Goal: Task Accomplishment & Management: Manage account settings

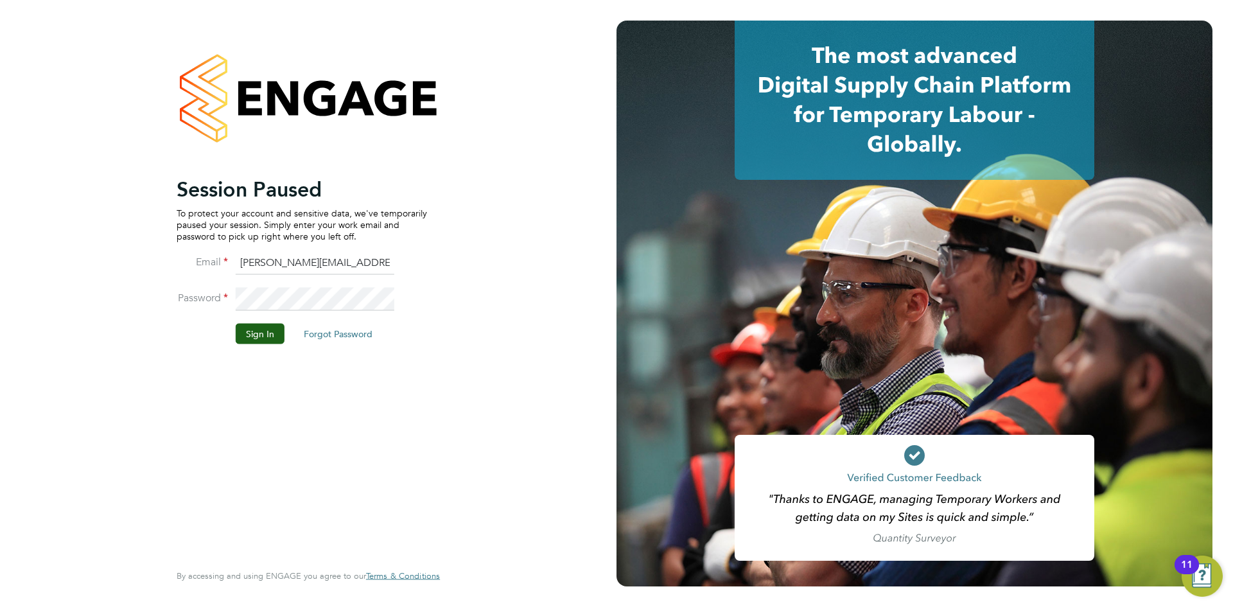
click at [266, 321] on li "Password" at bounding box center [302, 305] width 250 height 36
click at [265, 341] on button "Sign In" at bounding box center [260, 333] width 49 height 21
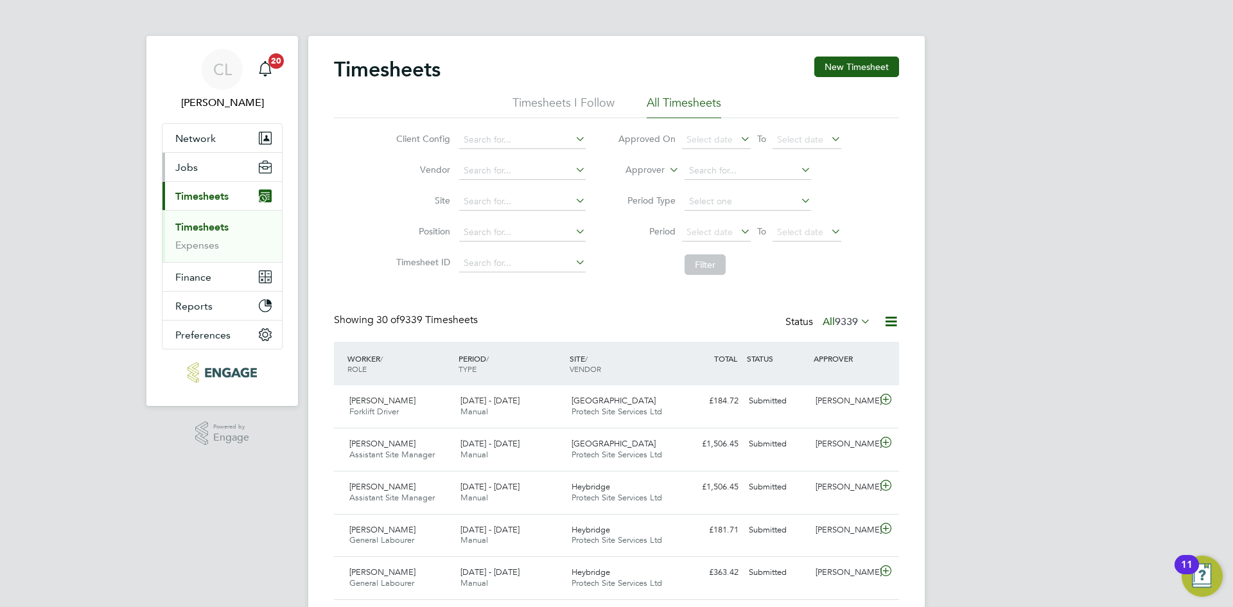
click at [242, 176] on button "Jobs" at bounding box center [221, 167] width 119 height 28
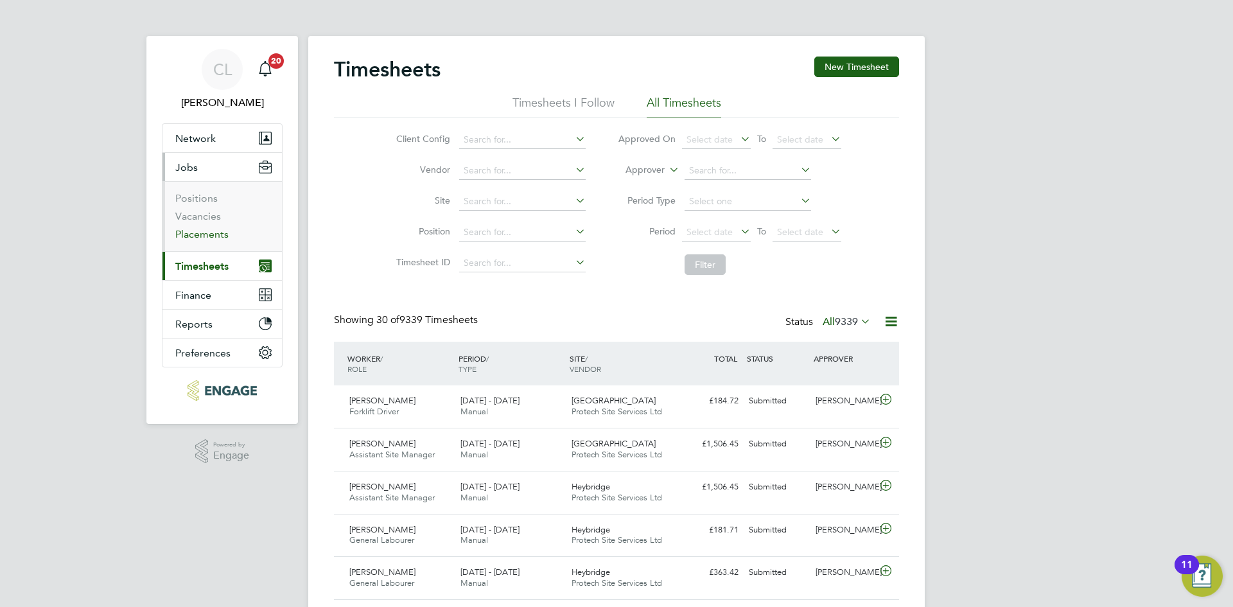
click at [200, 238] on link "Placements" at bounding box center [201, 234] width 53 height 12
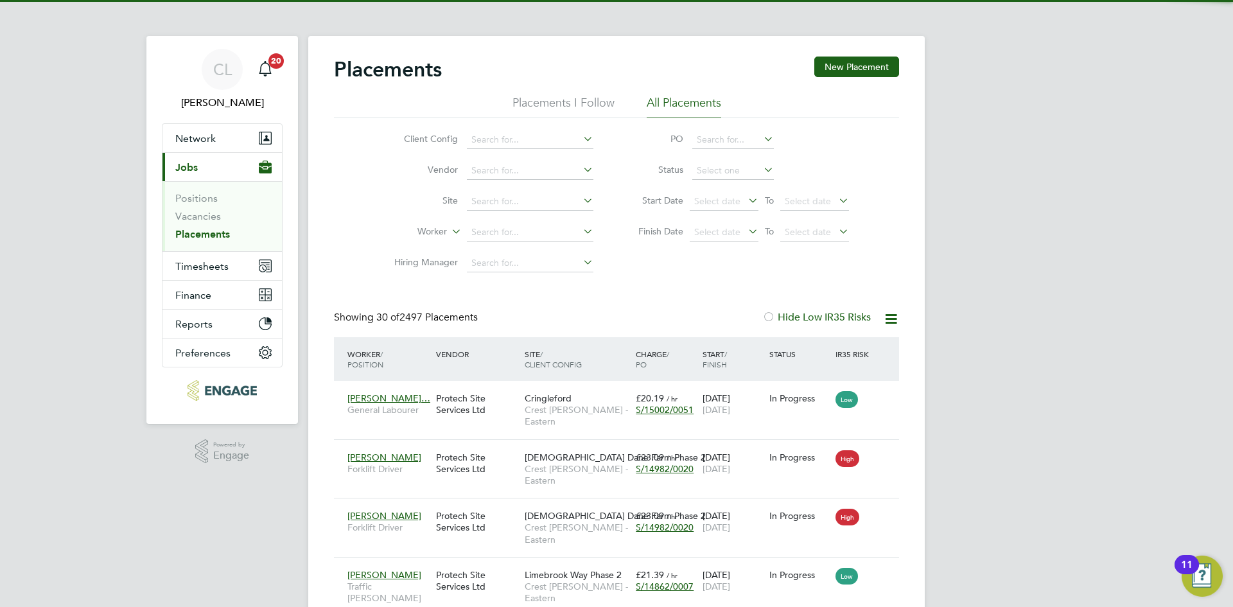
click at [751, 130] on li "PO" at bounding box center [737, 140] width 256 height 31
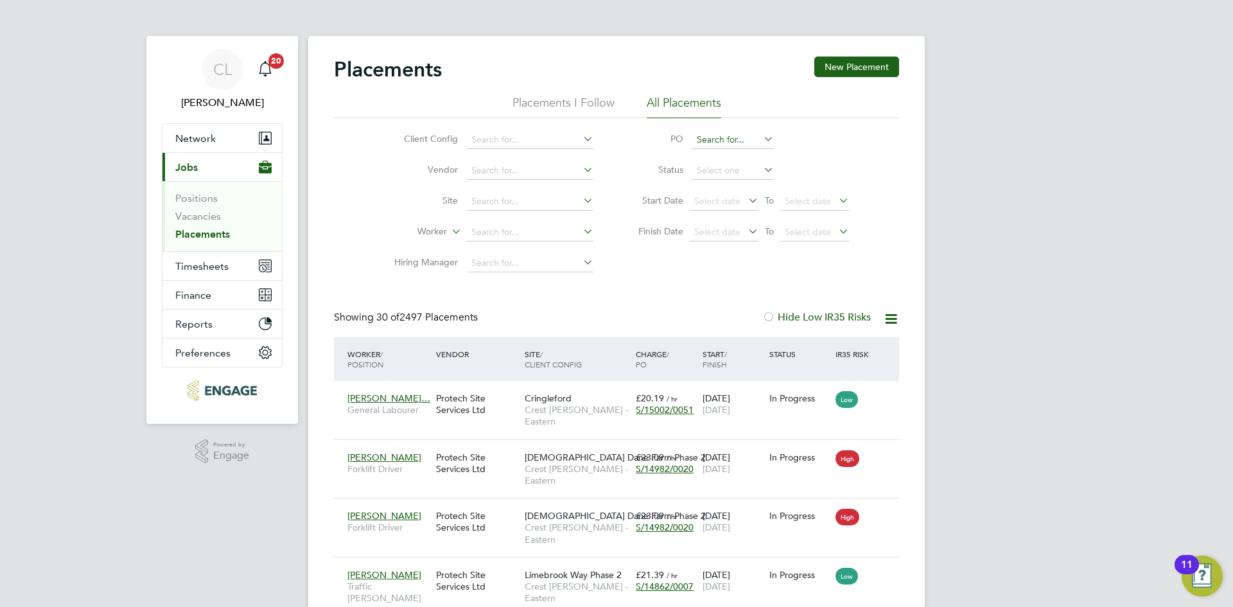
click at [735, 137] on input at bounding box center [733, 140] width 82 height 18
click at [730, 159] on li "None" at bounding box center [733, 157] width 83 height 17
type input "None"
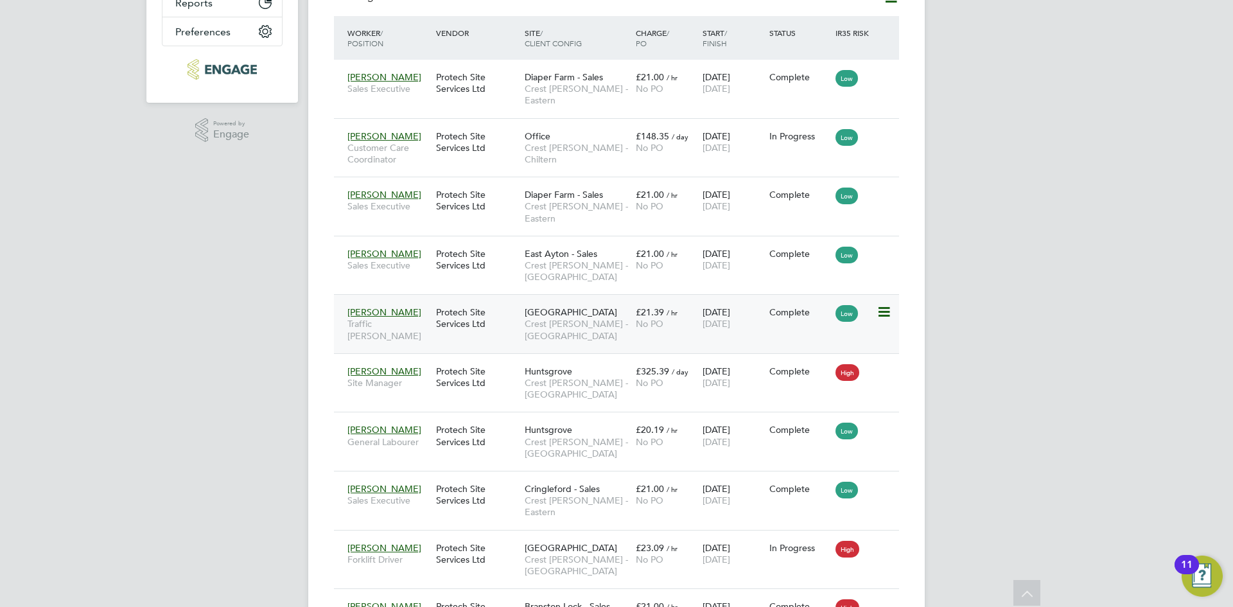
click at [466, 300] on div "Protech Site Services Ltd" at bounding box center [477, 318] width 89 height 36
click at [459, 359] on div "Protech Site Services Ltd" at bounding box center [477, 377] width 89 height 36
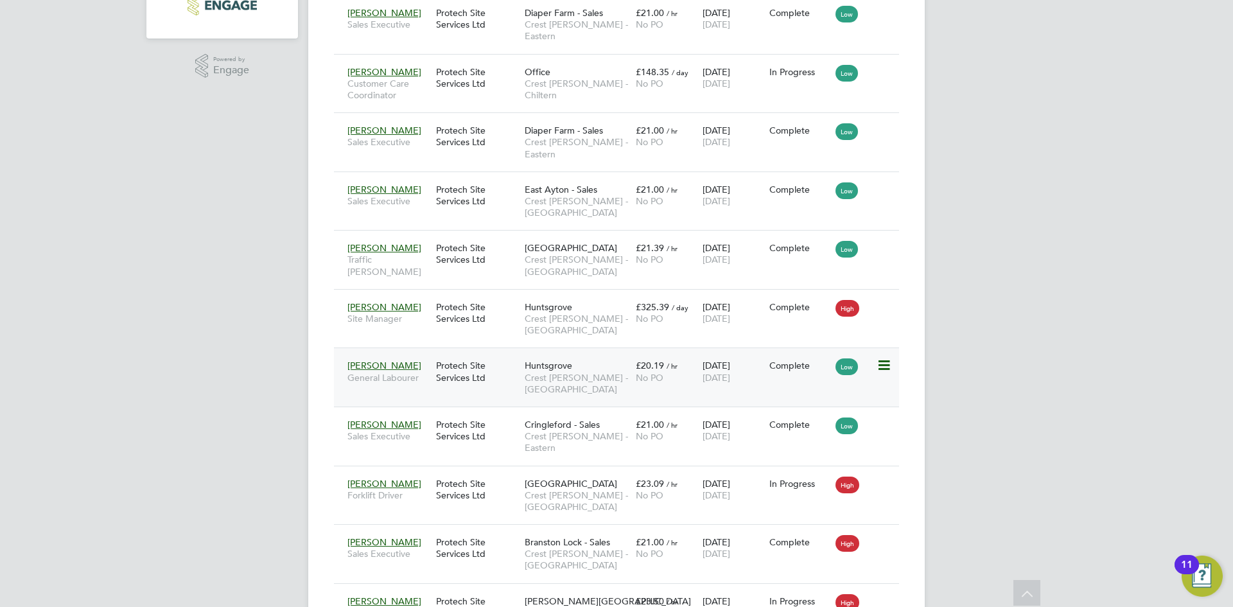
click at [452, 353] on div "Protech Site Services Ltd" at bounding box center [477, 371] width 89 height 36
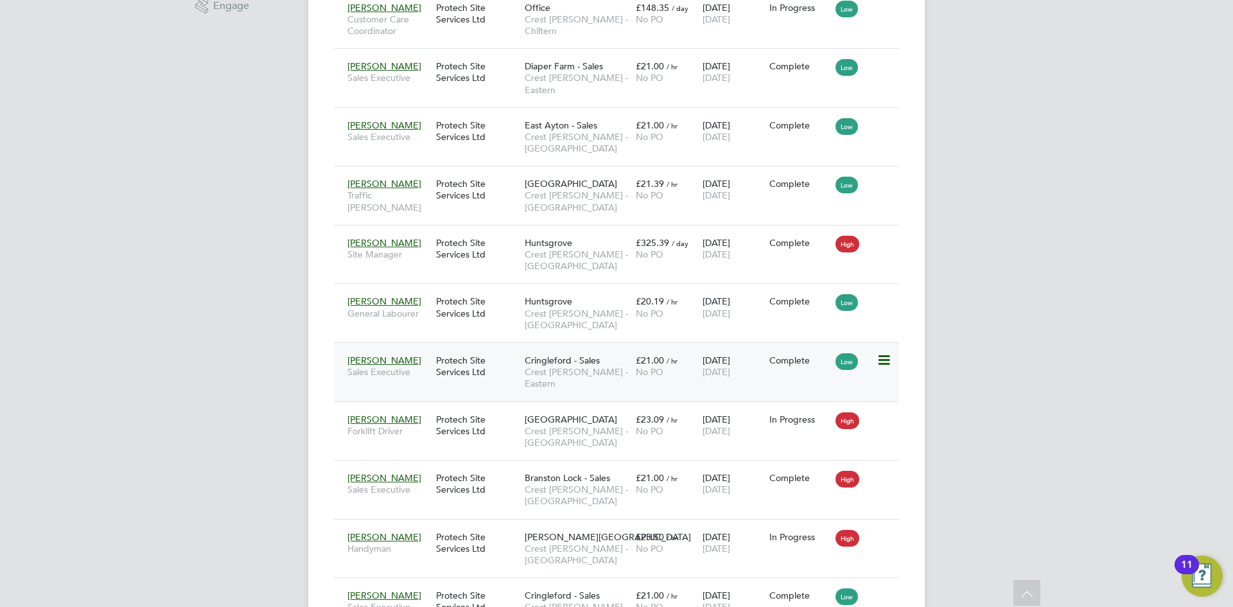
click at [455, 356] on div "Protech Site Services Ltd" at bounding box center [477, 366] width 89 height 36
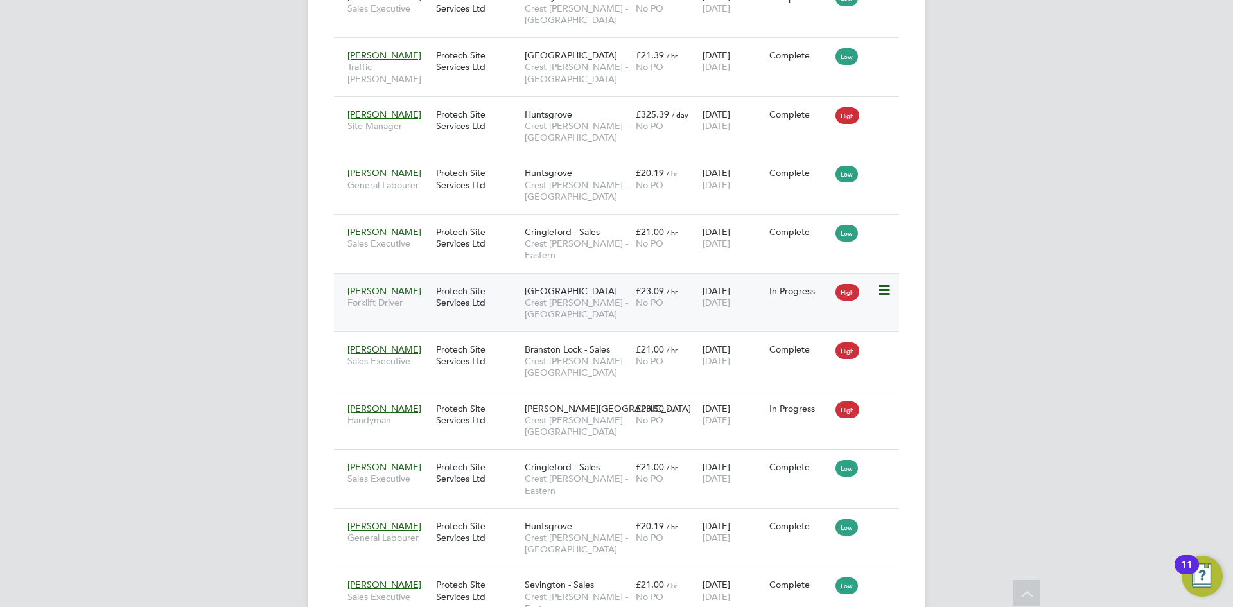
click at [469, 279] on div "Protech Site Services Ltd" at bounding box center [477, 297] width 89 height 36
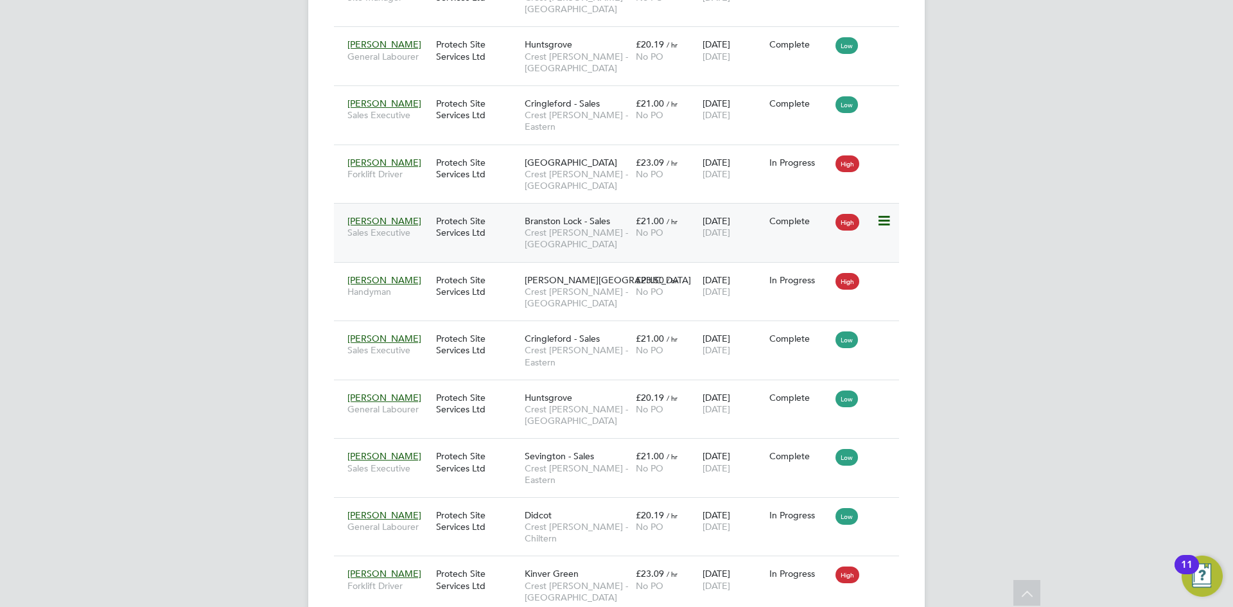
click at [449, 209] on div "Protech Site Services Ltd" at bounding box center [477, 227] width 89 height 36
click at [466, 268] on div "Protech Site Services Ltd" at bounding box center [477, 286] width 89 height 36
click at [467, 326] on div "Protech Site Services Ltd" at bounding box center [477, 344] width 89 height 36
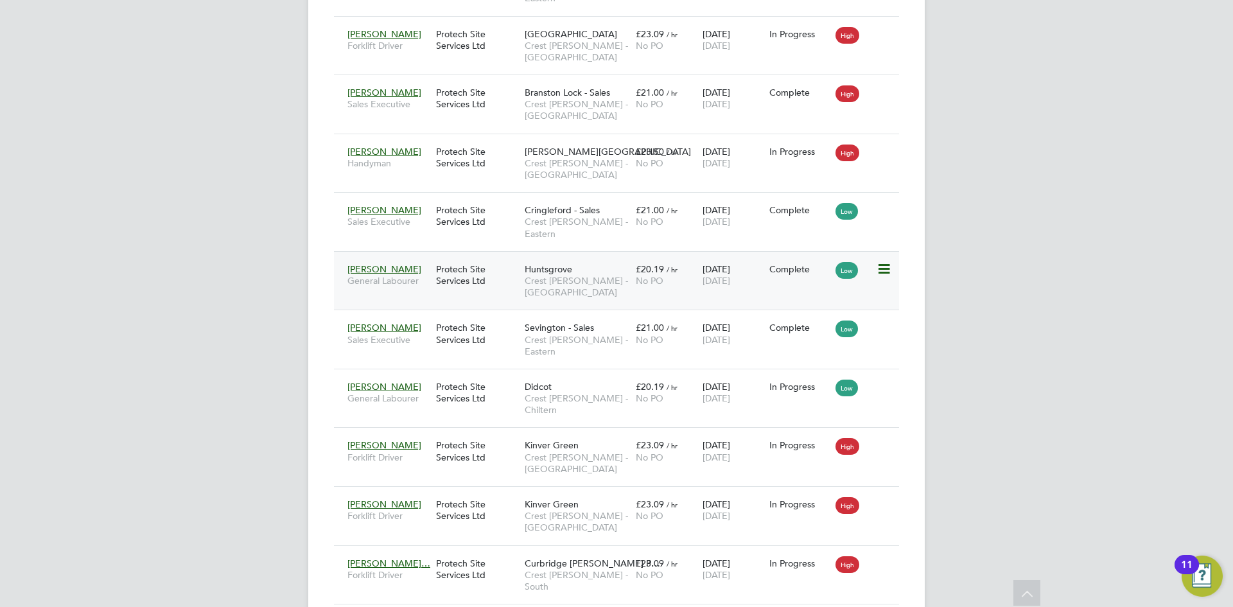
click at [459, 257] on div "Protech Site Services Ltd" at bounding box center [477, 275] width 89 height 36
click at [464, 315] on div "Protech Site Services Ltd" at bounding box center [477, 333] width 89 height 36
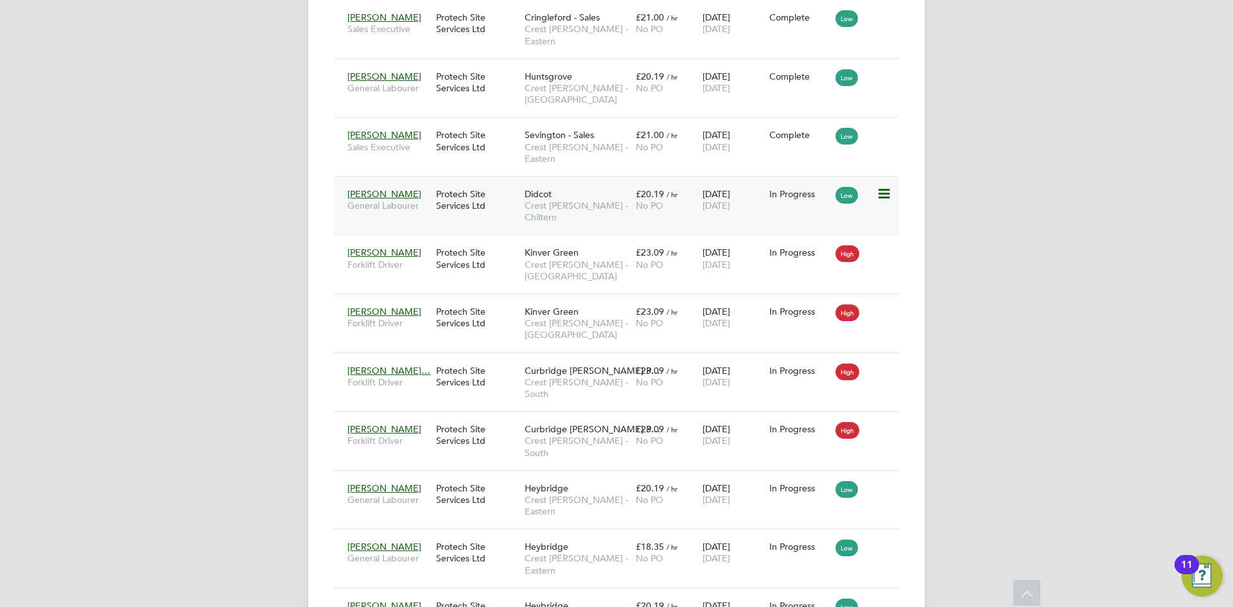
click at [468, 182] on div "Protech Site Services Ltd" at bounding box center [477, 200] width 89 height 36
click at [466, 182] on div "Protech Site Services Ltd" at bounding box center [477, 200] width 89 height 36
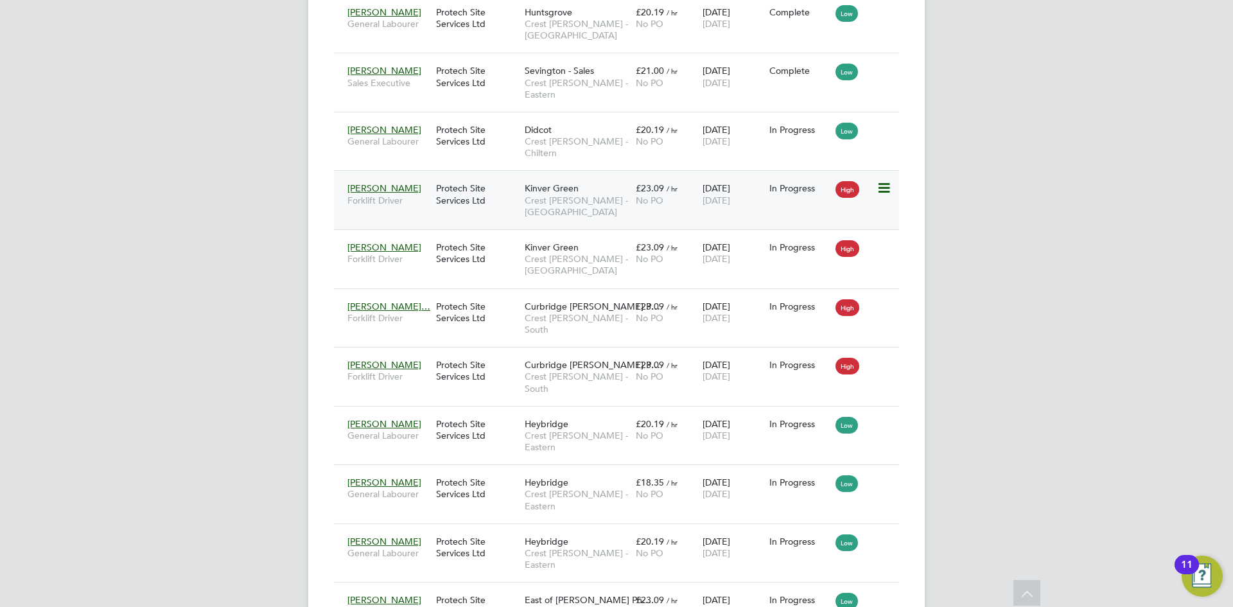
click at [454, 176] on div "Protech Site Services Ltd" at bounding box center [477, 194] width 89 height 36
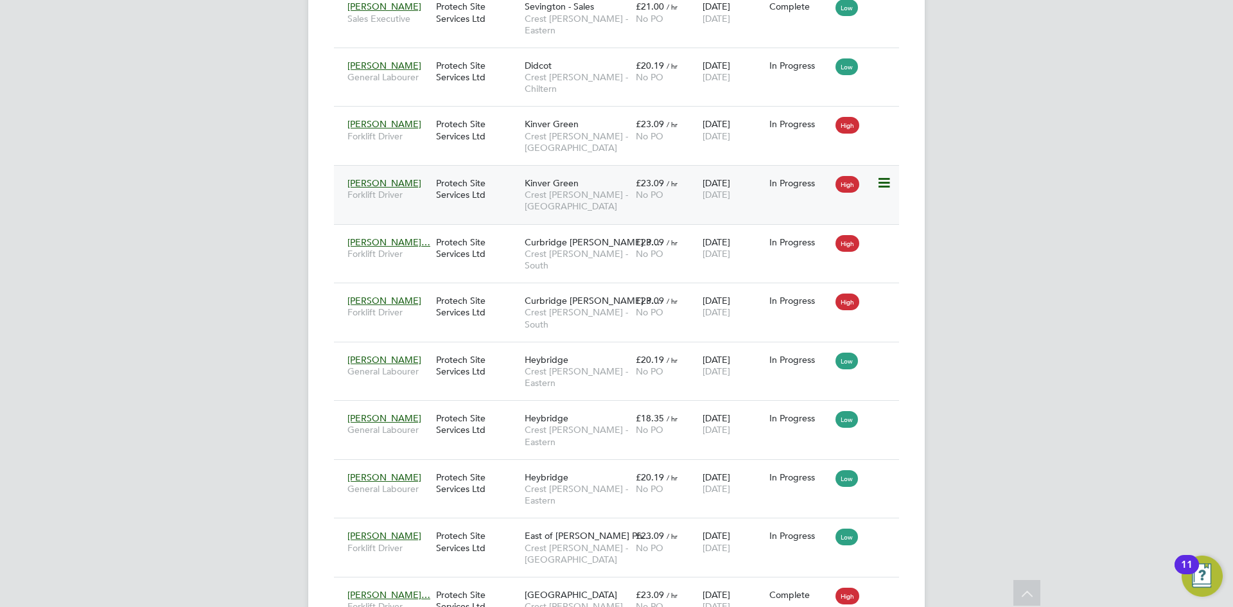
click at [473, 171] on div "Protech Site Services Ltd" at bounding box center [477, 189] width 89 height 36
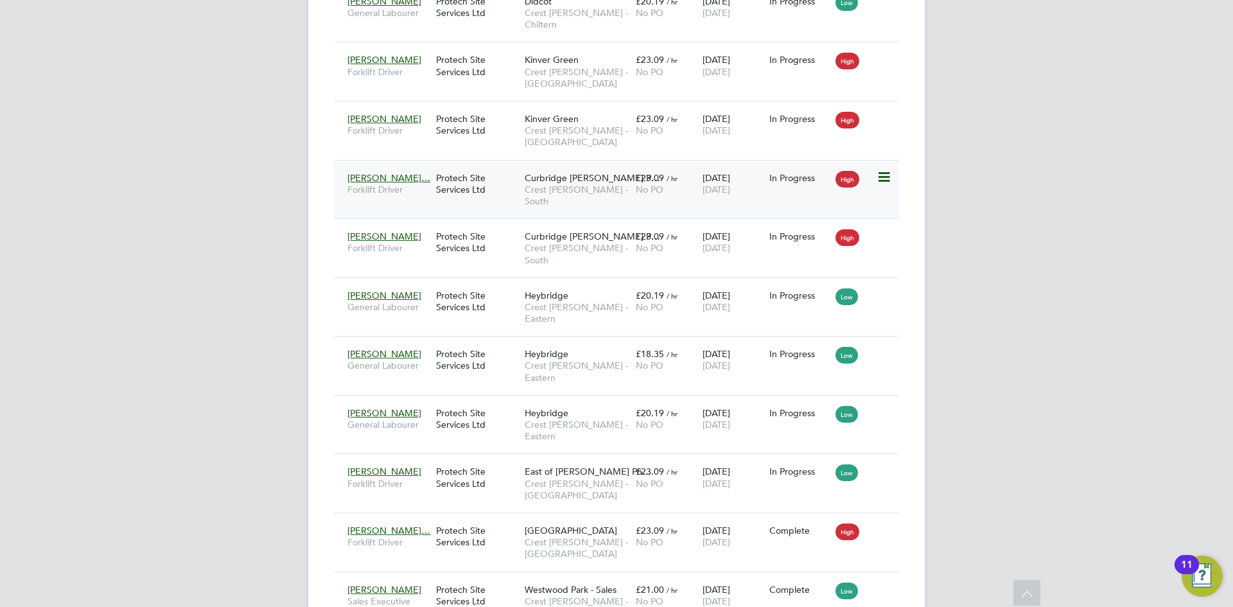
click at [472, 166] on div "Protech Site Services Ltd" at bounding box center [477, 184] width 89 height 36
click at [474, 224] on div "Protech Site Services Ltd" at bounding box center [477, 242] width 89 height 36
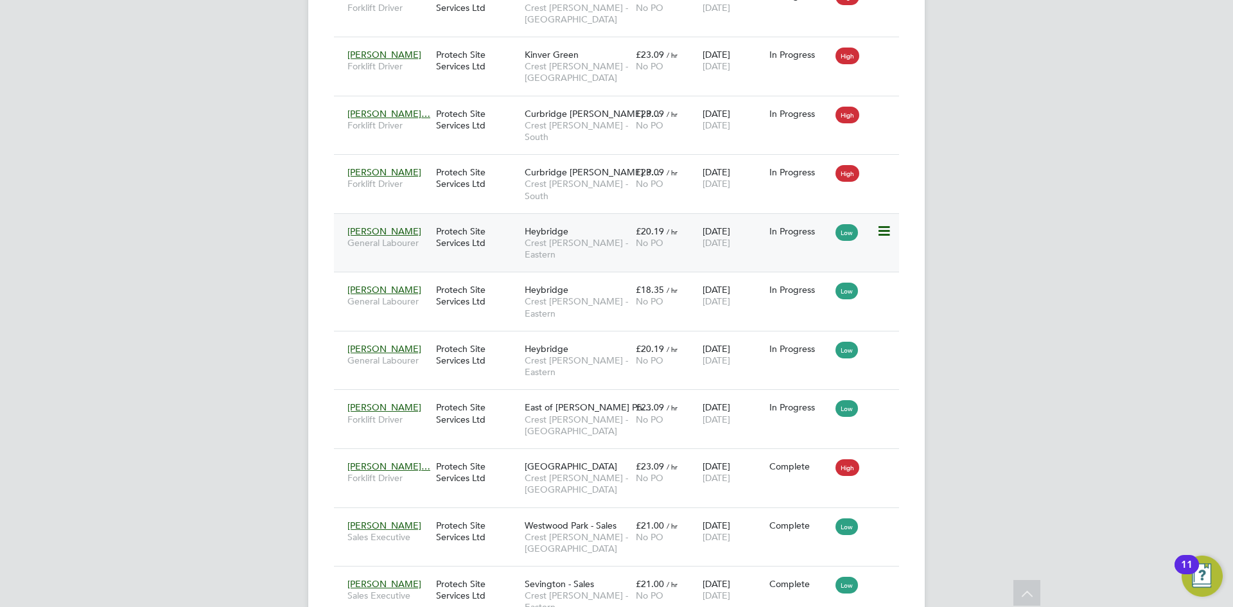
click at [467, 219] on div "Protech Site Services Ltd" at bounding box center [477, 237] width 89 height 36
click at [466, 277] on div "Protech Site Services Ltd" at bounding box center [477, 295] width 89 height 36
click at [453, 336] on div "Protech Site Services Ltd" at bounding box center [477, 354] width 89 height 36
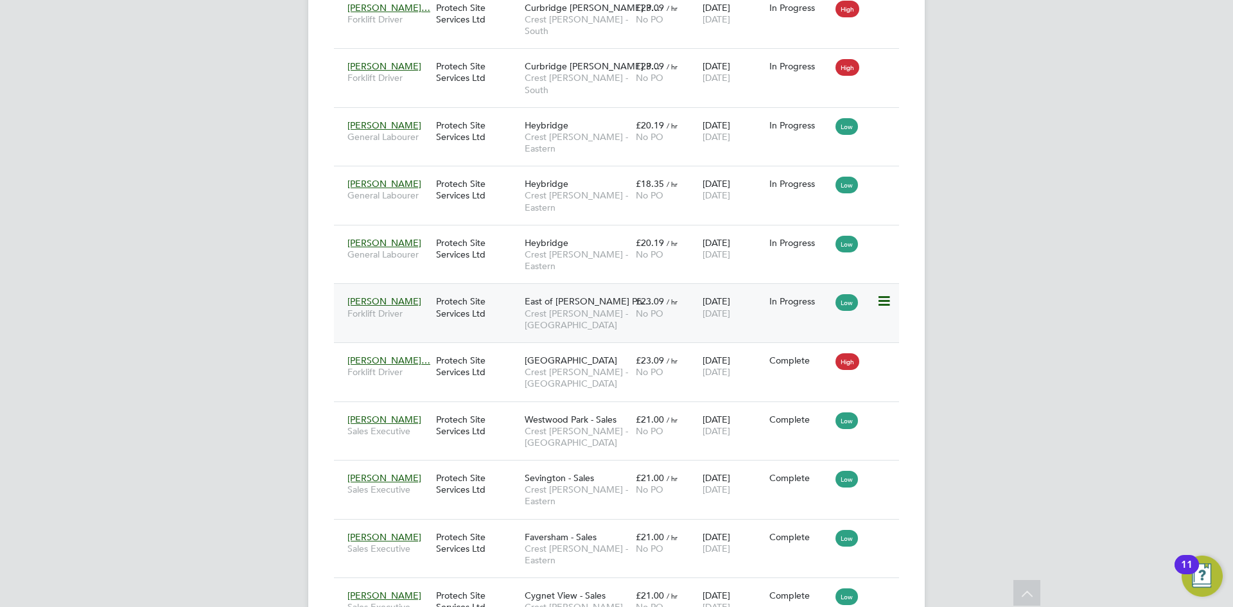
scroll to position [1413, 0]
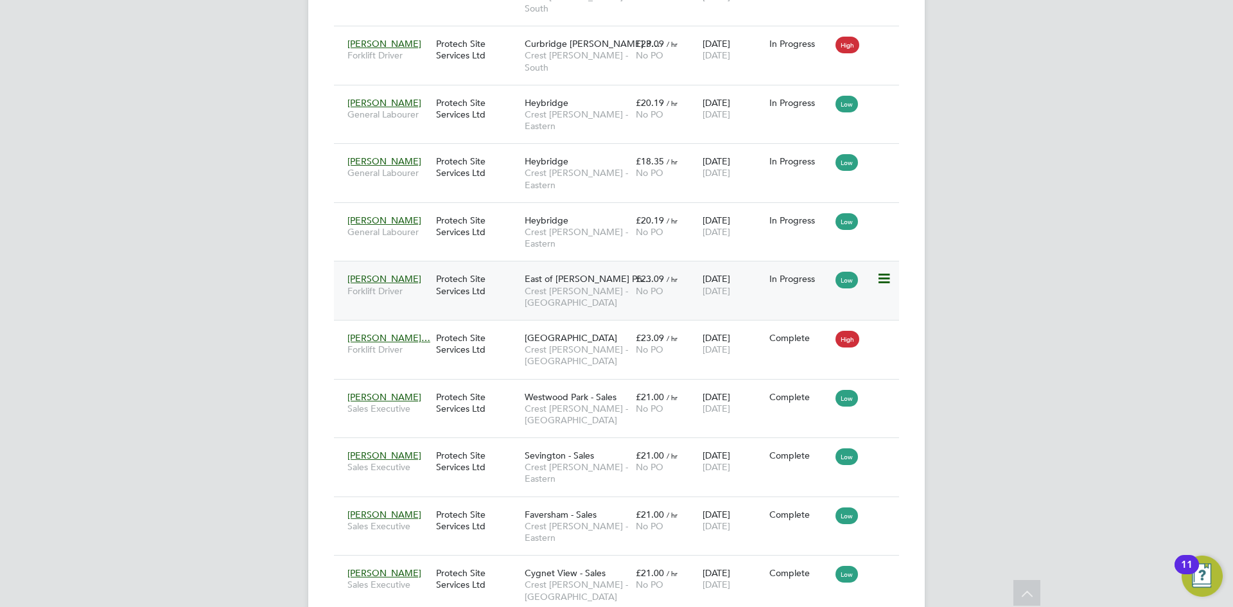
click at [467, 266] on div "Protech Site Services Ltd" at bounding box center [477, 284] width 89 height 36
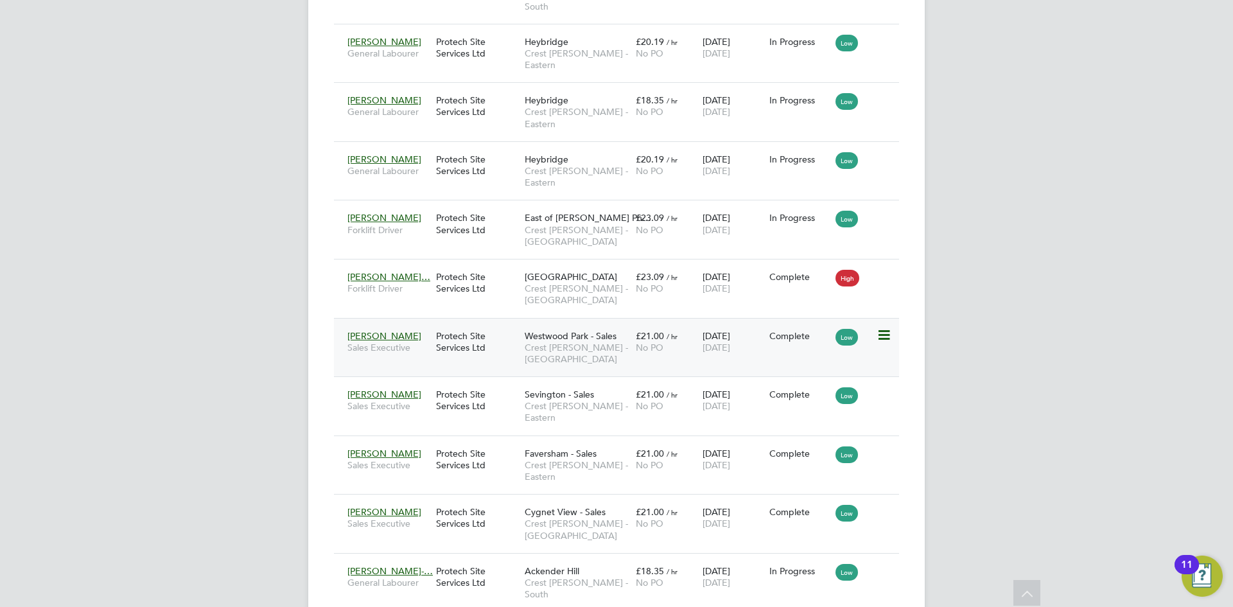
scroll to position [1541, 0]
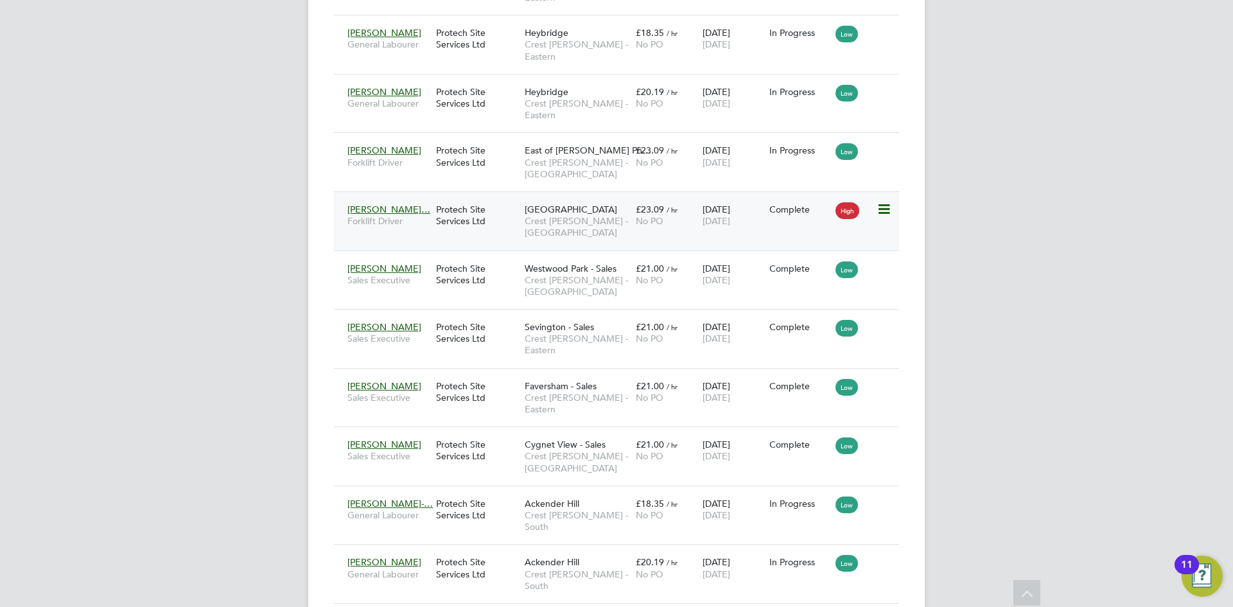
click at [453, 197] on div "Protech Site Services Ltd" at bounding box center [477, 215] width 89 height 36
click at [463, 256] on div "Protech Site Services Ltd" at bounding box center [477, 274] width 89 height 36
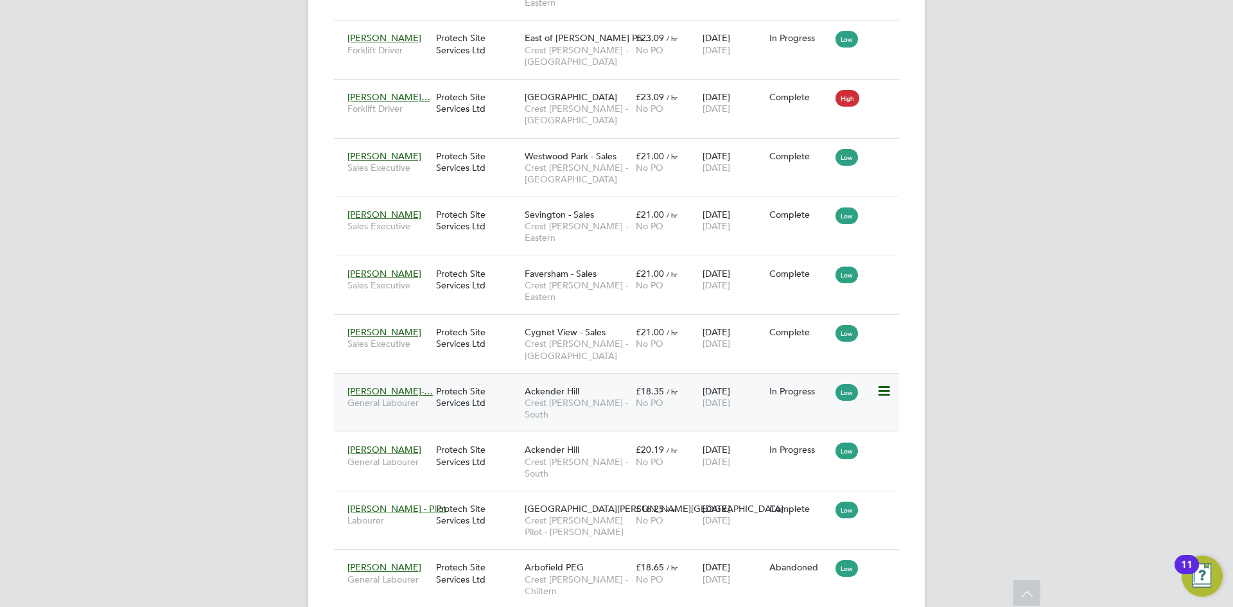
scroll to position [1669, 0]
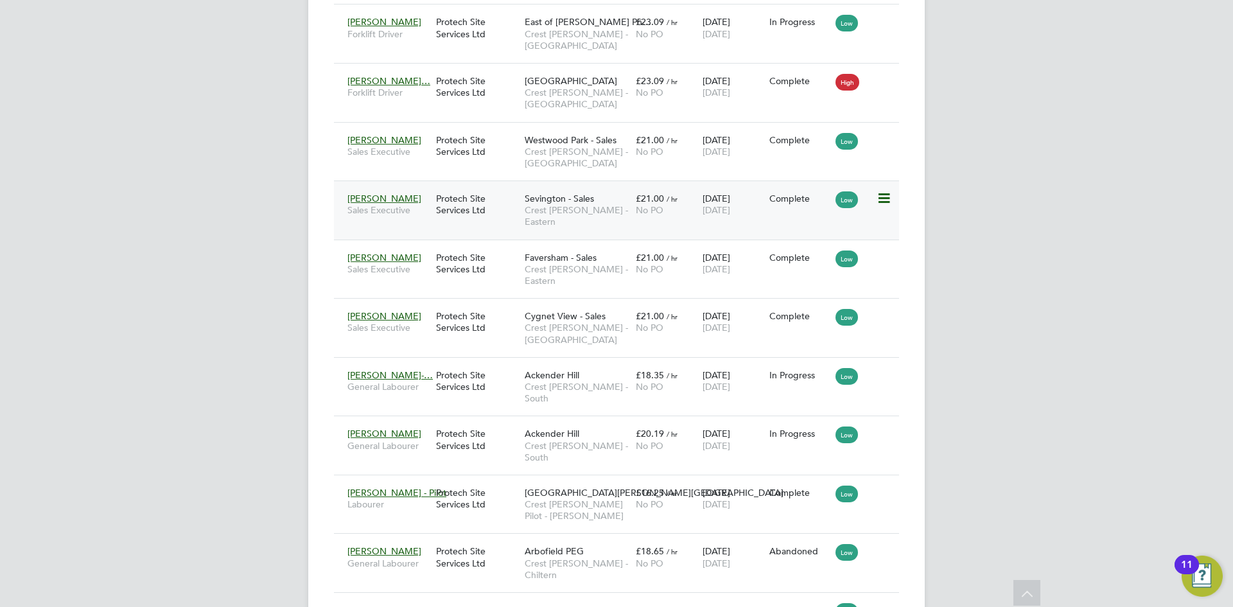
click at [462, 186] on div "Protech Site Services Ltd" at bounding box center [477, 204] width 89 height 36
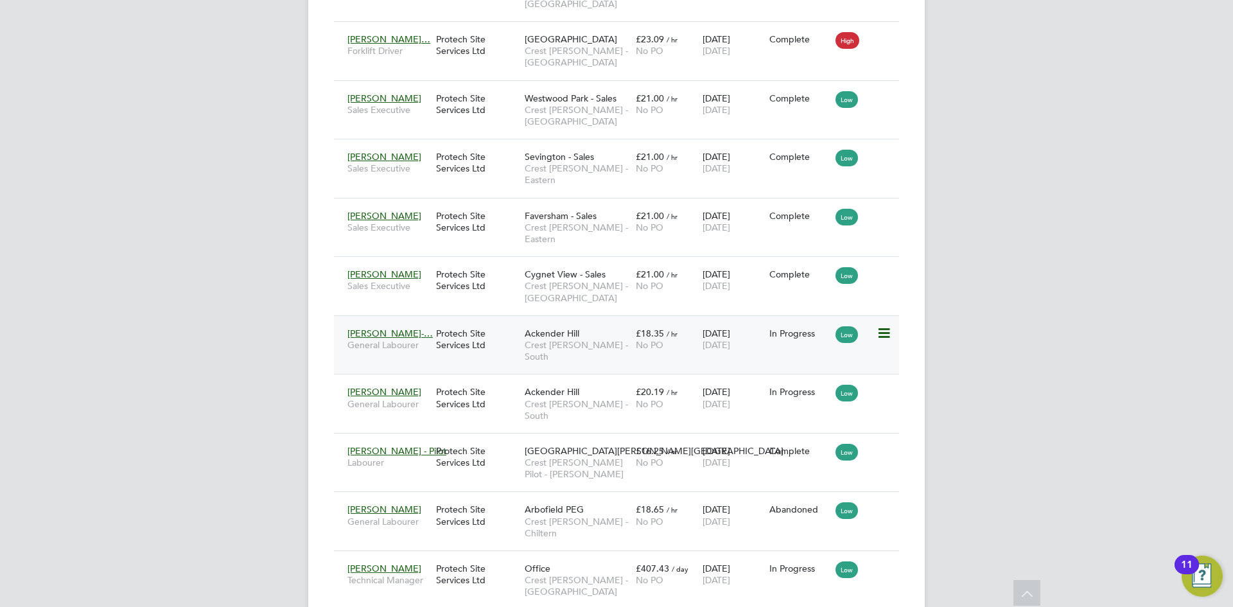
scroll to position [1734, 0]
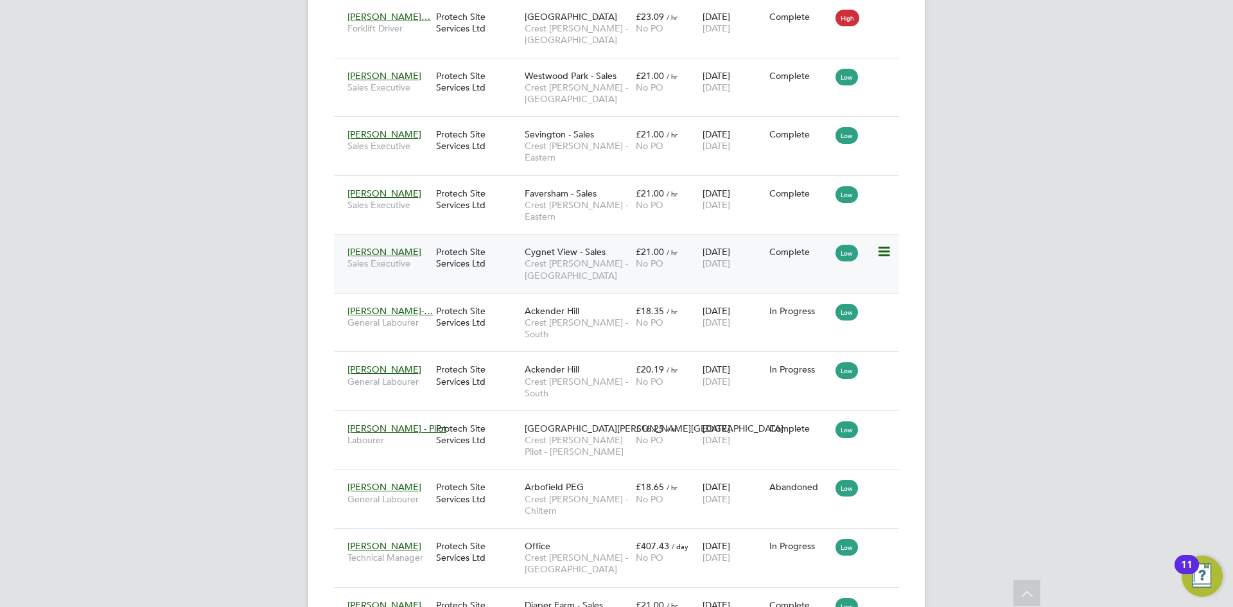
click at [473, 239] on div "Protech Site Services Ltd" at bounding box center [477, 257] width 89 height 36
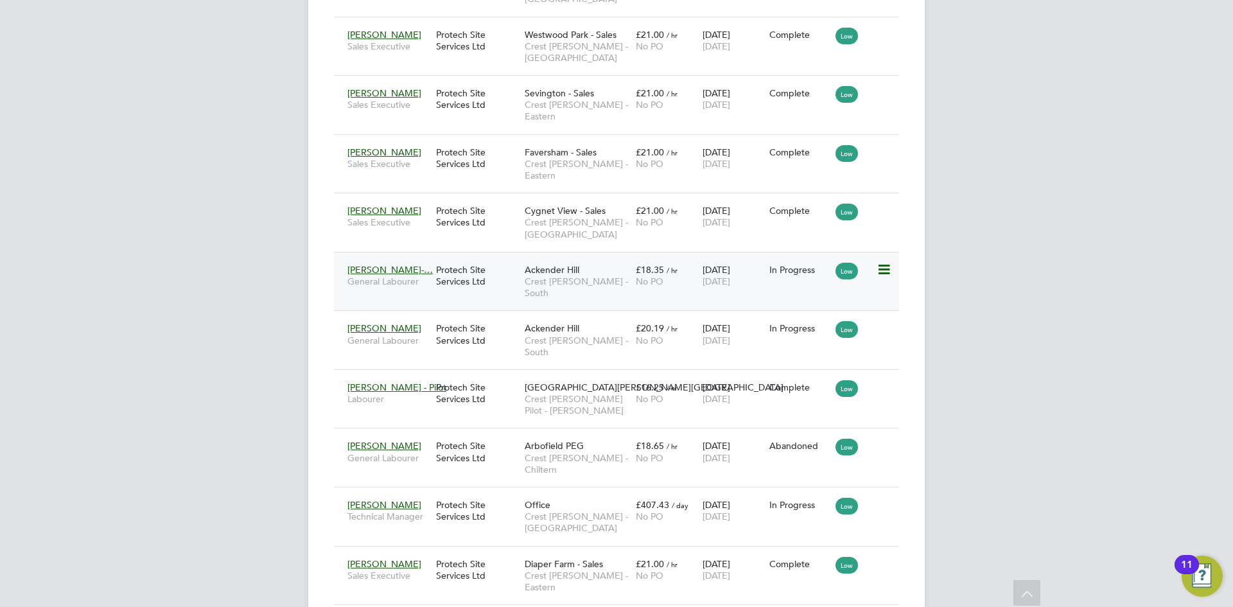
scroll to position [1798, 0]
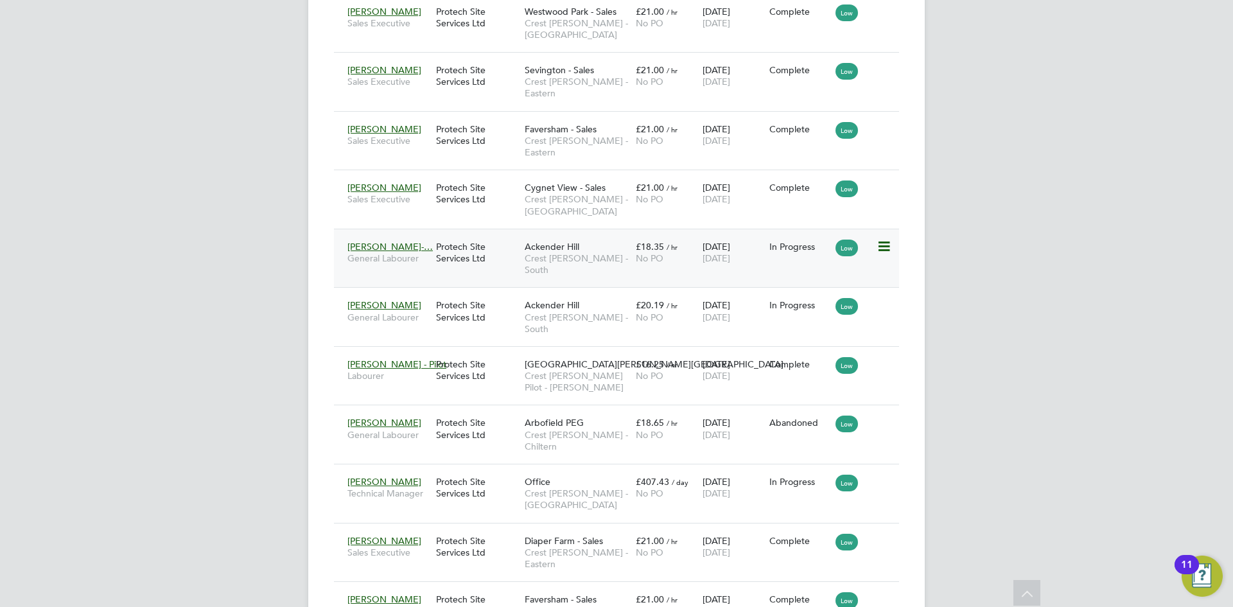
click at [471, 234] on div "Protech Site Services Ltd" at bounding box center [477, 252] width 89 height 36
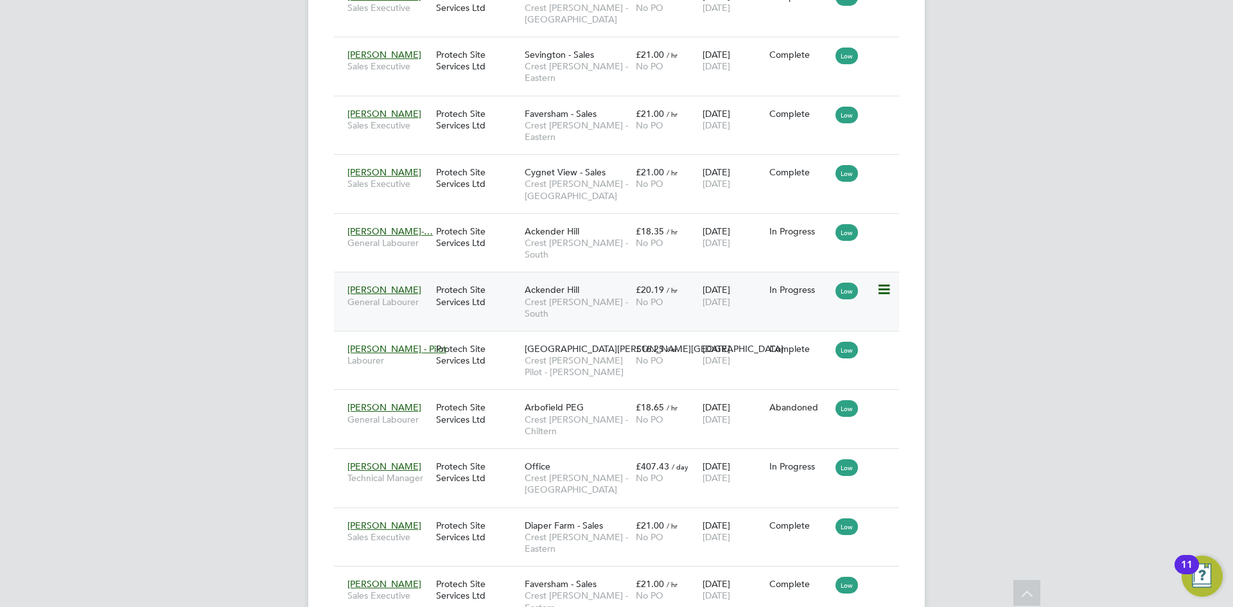
scroll to position [1822, 0]
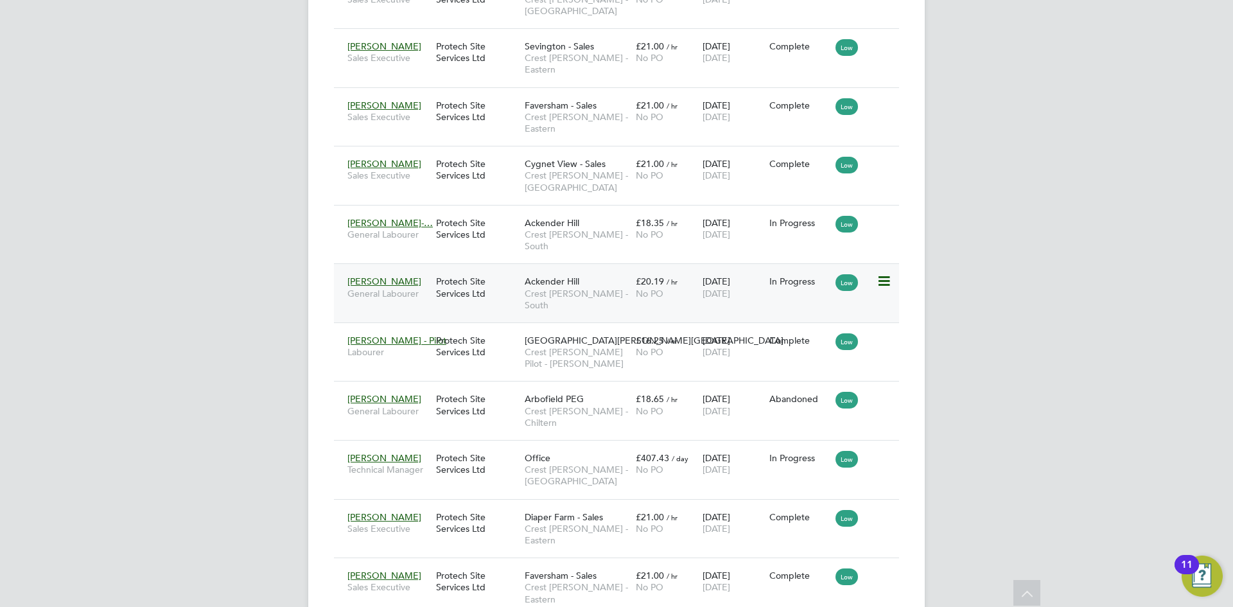
click at [462, 269] on div "Protech Site Services Ltd" at bounding box center [477, 287] width 89 height 36
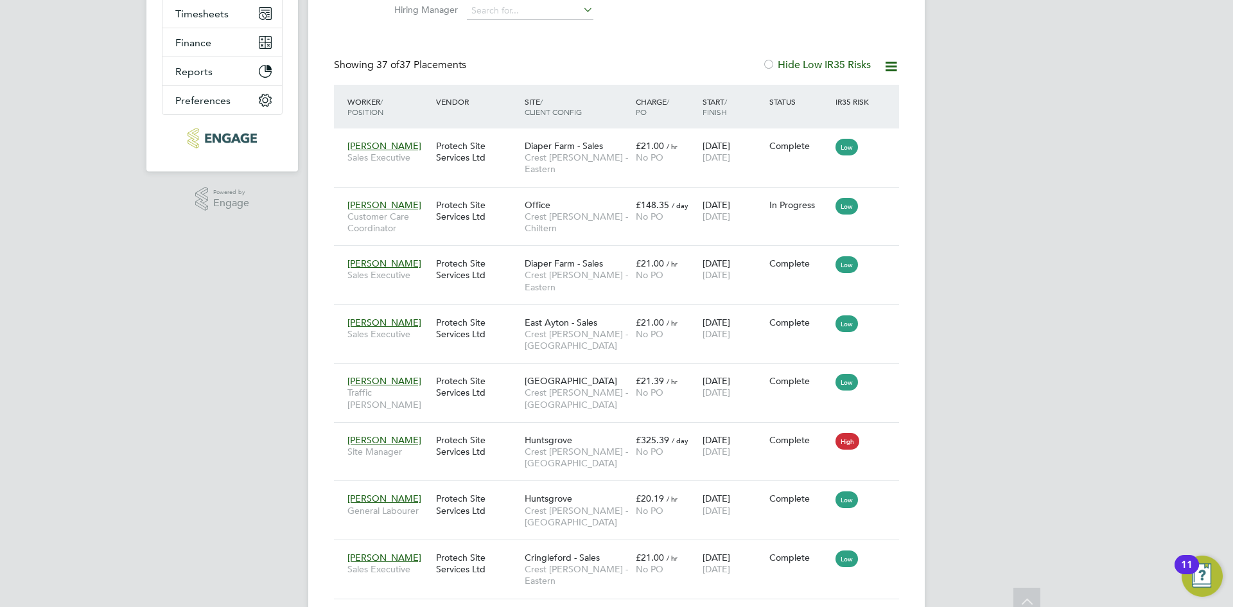
scroll to position [0, 0]
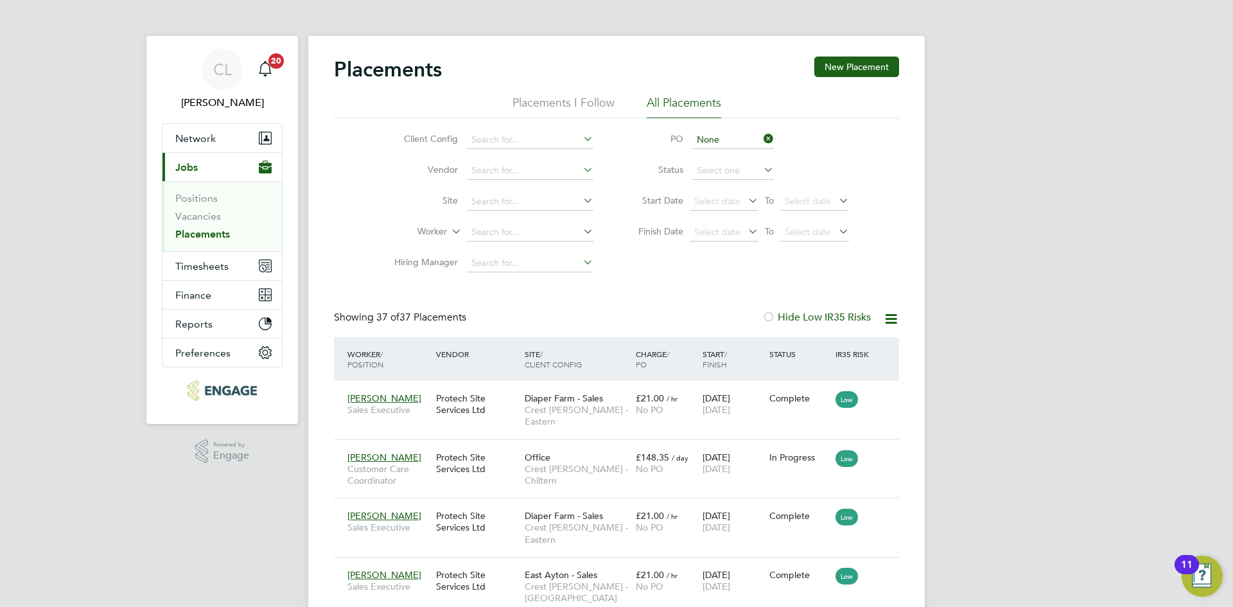
drag, startPoint x: 762, startPoint y: 139, endPoint x: 641, endPoint y: 164, distance: 123.9
click at [761, 139] on icon at bounding box center [761, 139] width 0 height 18
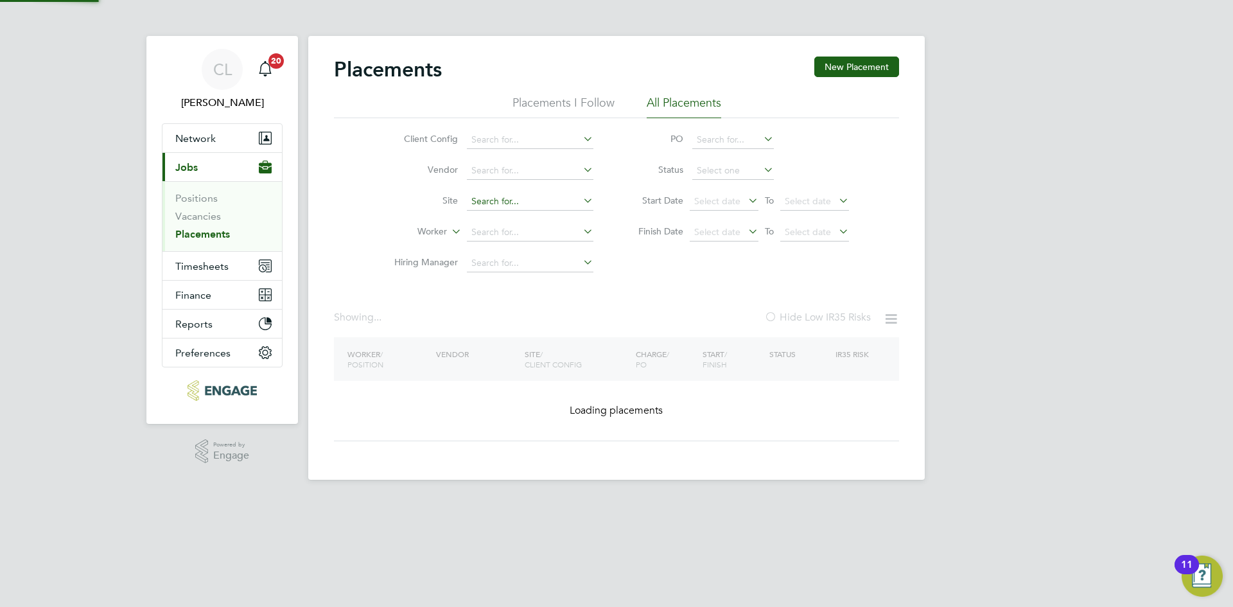
click at [504, 204] on input at bounding box center [530, 202] width 126 height 18
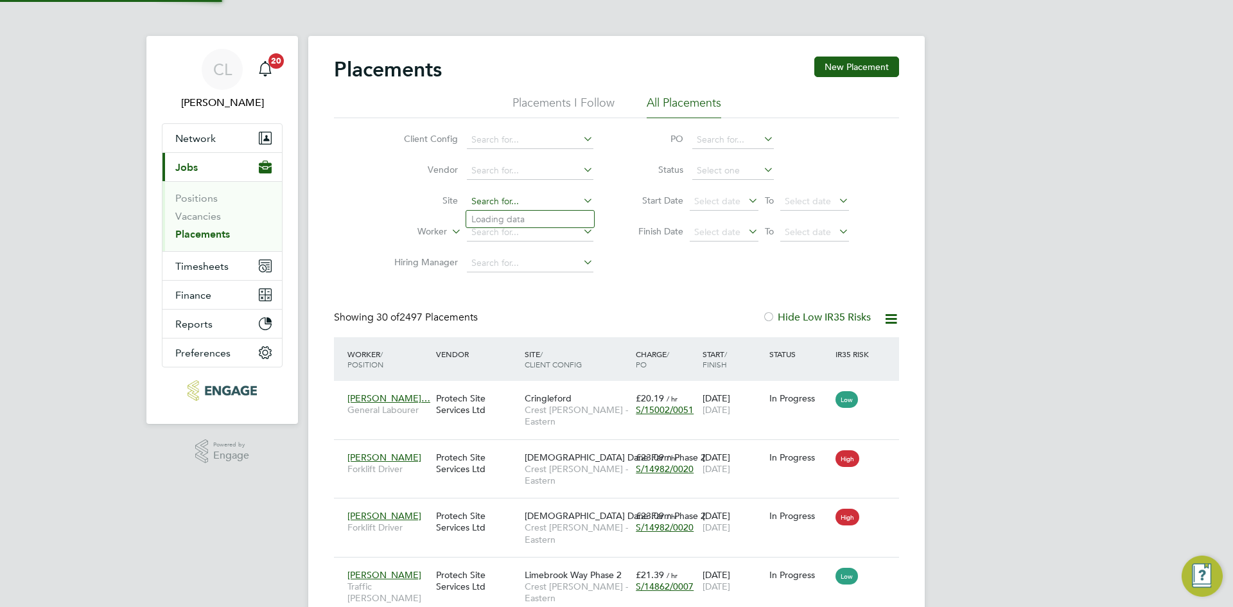
scroll to position [37, 112]
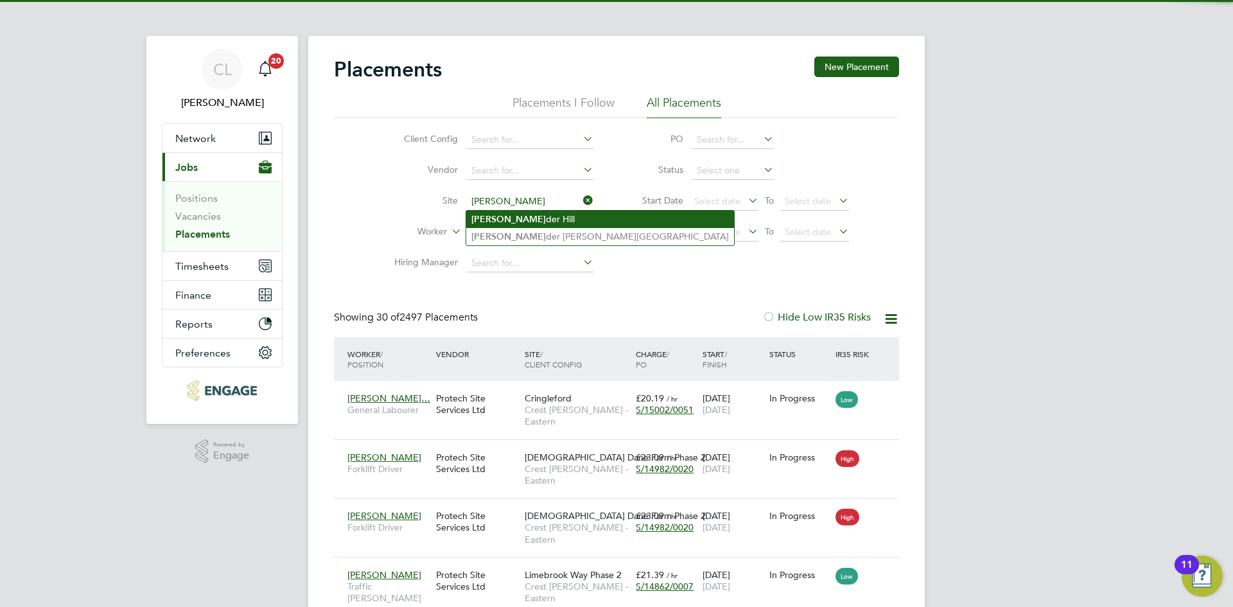
click at [521, 214] on li "Acken der Hill" at bounding box center [600, 219] width 268 height 17
type input "Ackender Hill"
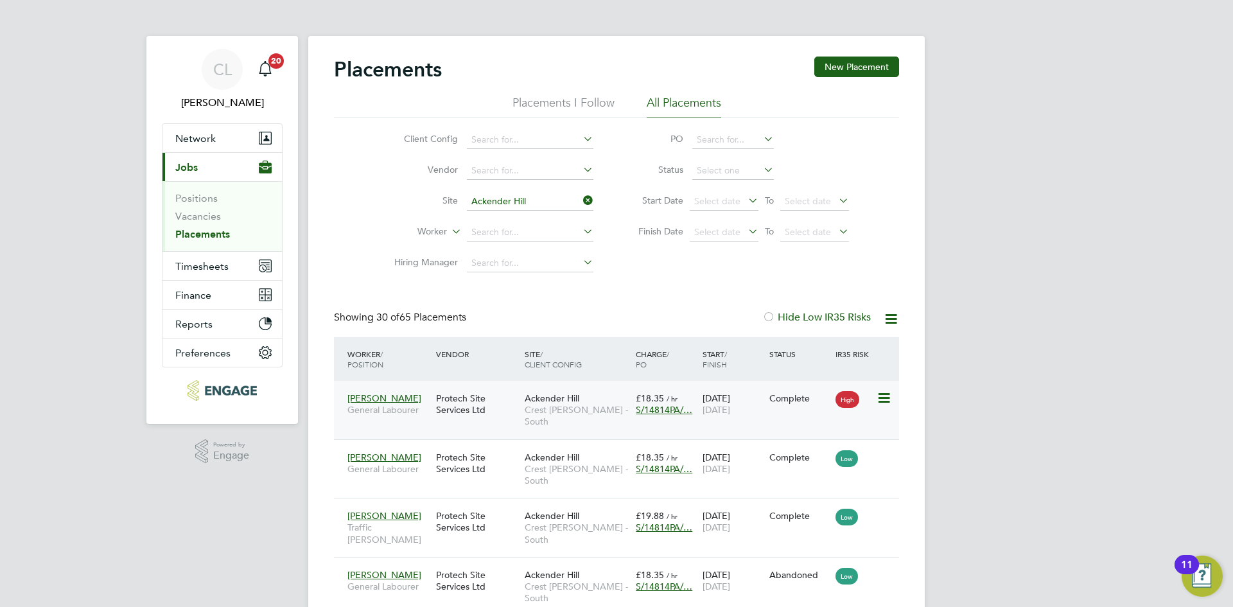
click at [663, 405] on span "S/14814PA/…" at bounding box center [664, 410] width 57 height 12
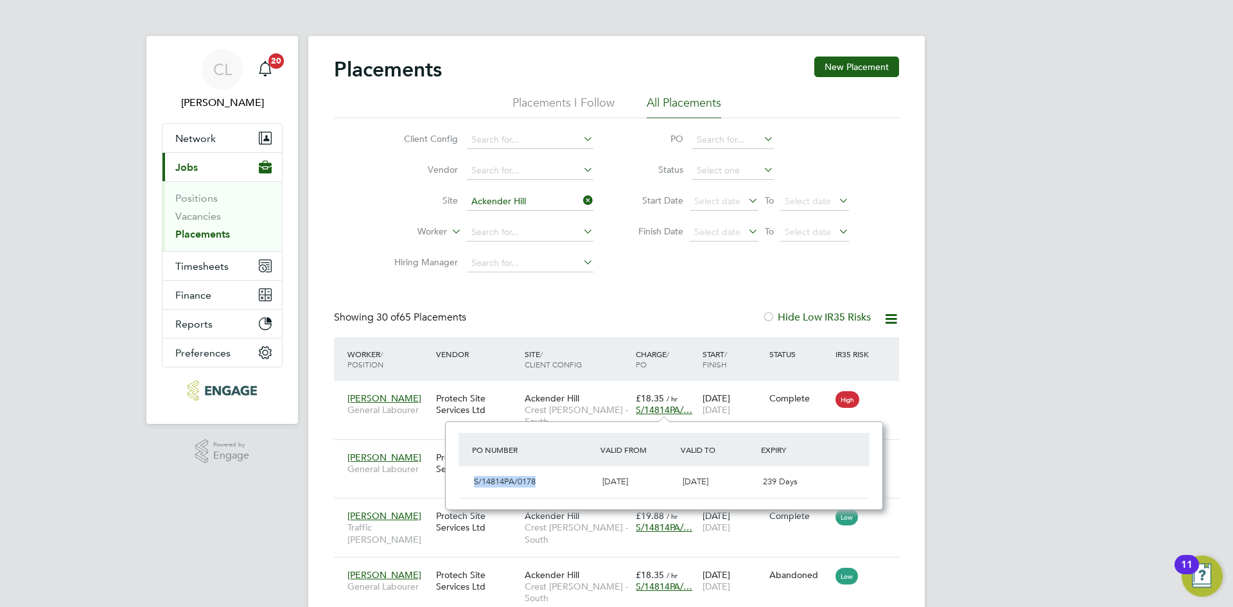
drag, startPoint x: 548, startPoint y: 476, endPoint x: 457, endPoint y: 473, distance: 91.2
click at [457, 473] on div "PO Number Valid From Valid To Expiry S/14814PA/0178 25 Mar 2024 23 Apr 2026 239…" at bounding box center [664, 465] width 438 height 89
copy span "S/14814PA/0178"
drag, startPoint x: 588, startPoint y: 204, endPoint x: 554, endPoint y: 207, distance: 34.2
click at [580, 204] on icon at bounding box center [580, 200] width 0 height 18
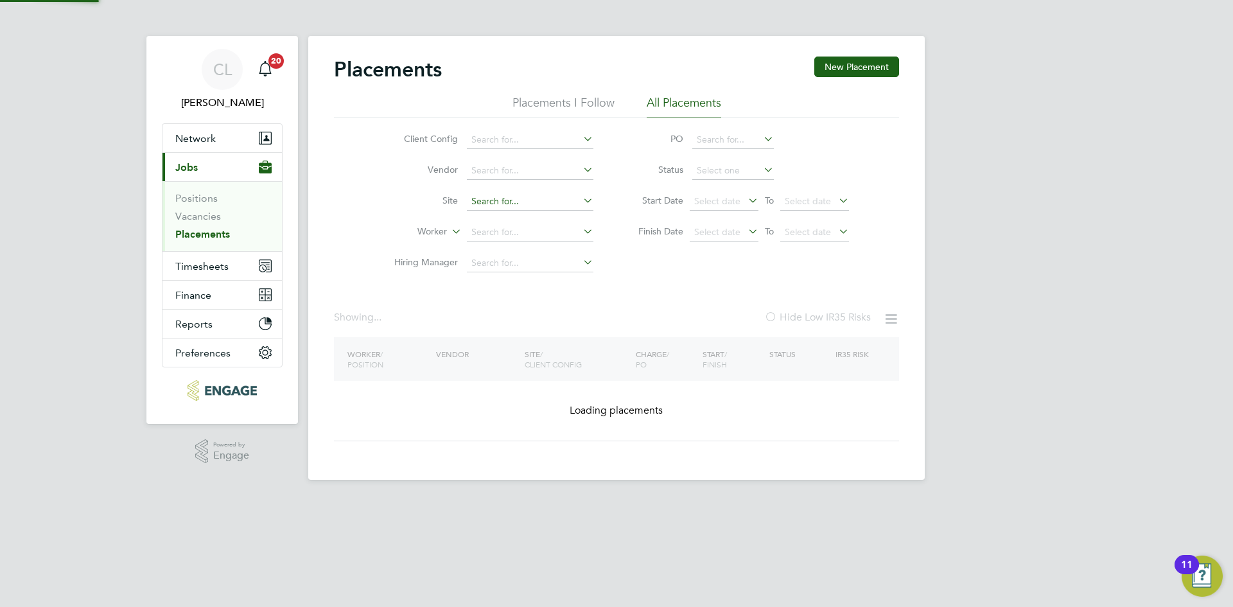
click at [535, 207] on input at bounding box center [530, 202] width 126 height 18
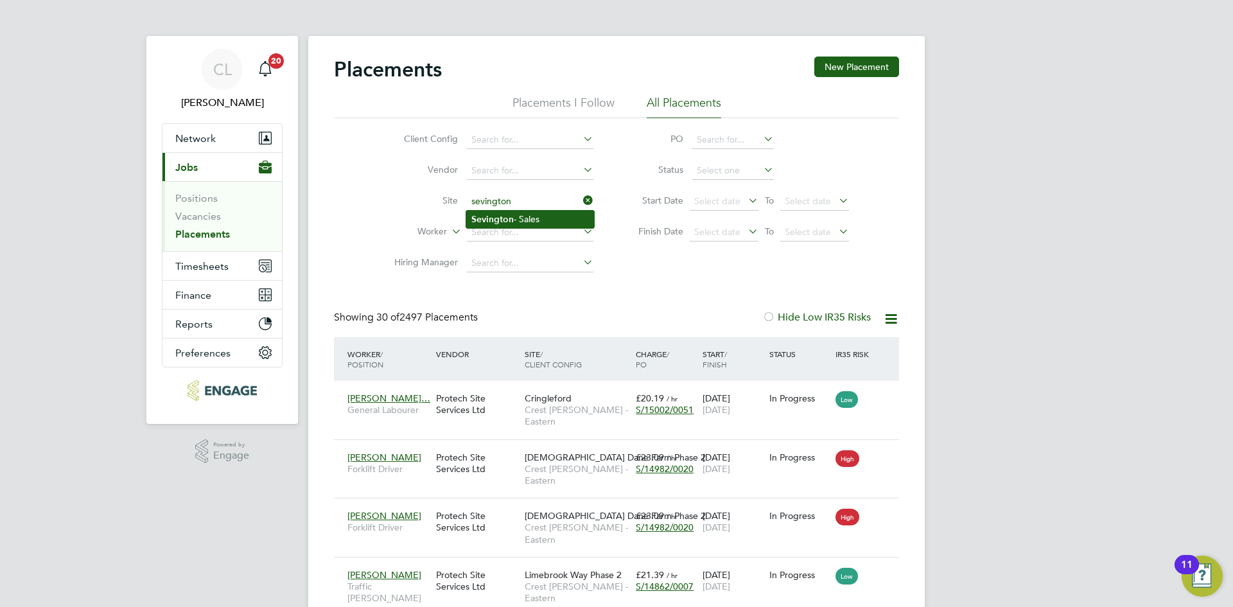
click at [532, 218] on li "Sevington - Sales" at bounding box center [530, 219] width 128 height 17
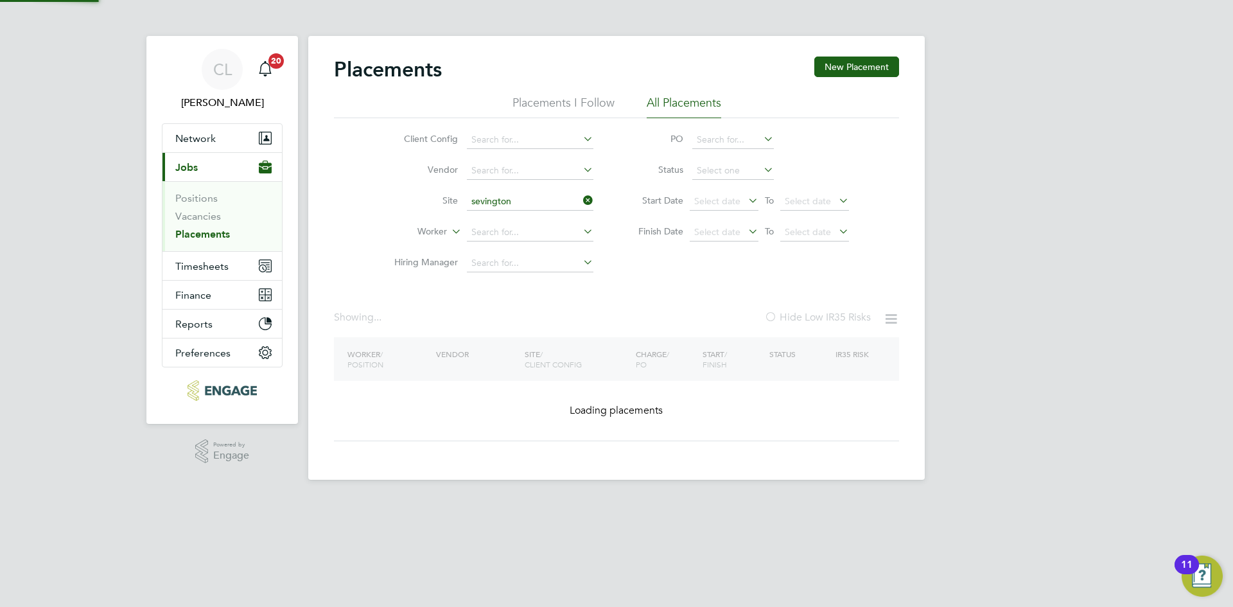
type input "Sevington - Sales"
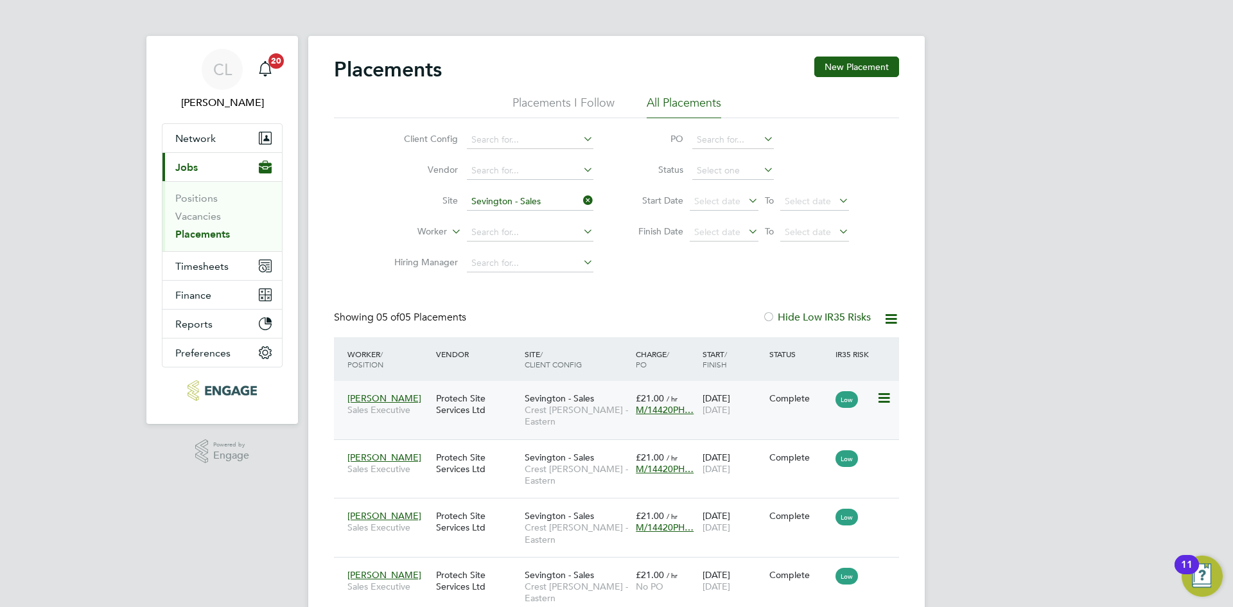
click at [654, 410] on span "M/14420PH…" at bounding box center [665, 410] width 58 height 12
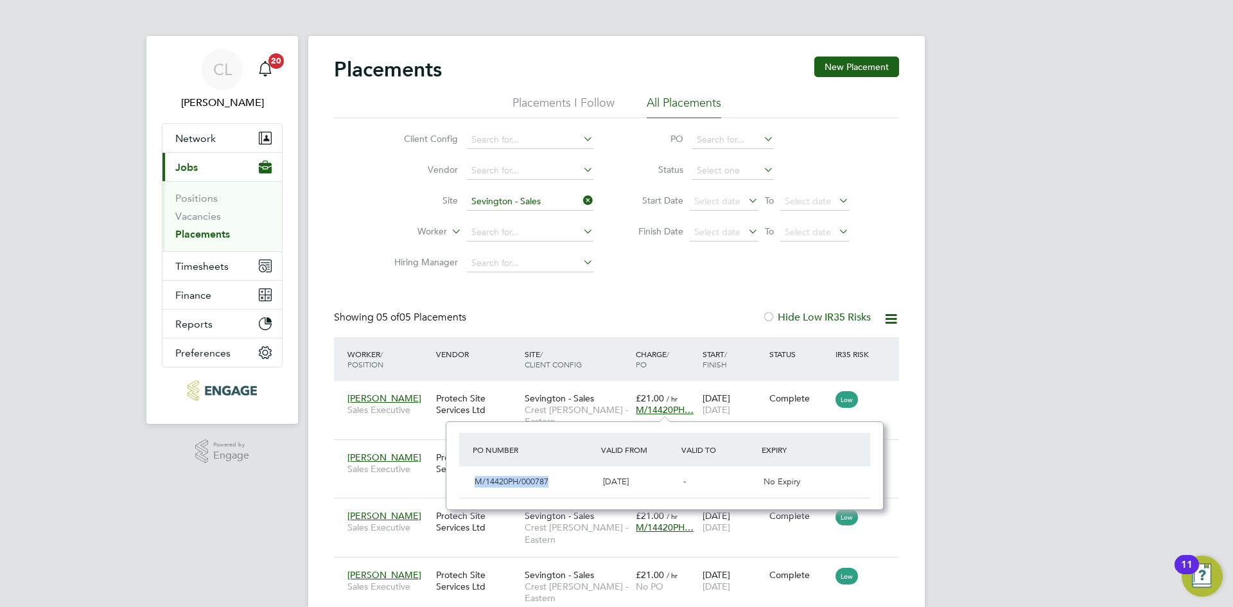
drag, startPoint x: 561, startPoint y: 479, endPoint x: 462, endPoint y: 477, distance: 98.9
click at [462, 477] on div "M/14420PH/000787 05 May 2025 - No Expiry" at bounding box center [664, 481] width 411 height 31
copy span "M/14420PH/000787"
click at [580, 204] on icon at bounding box center [580, 200] width 0 height 18
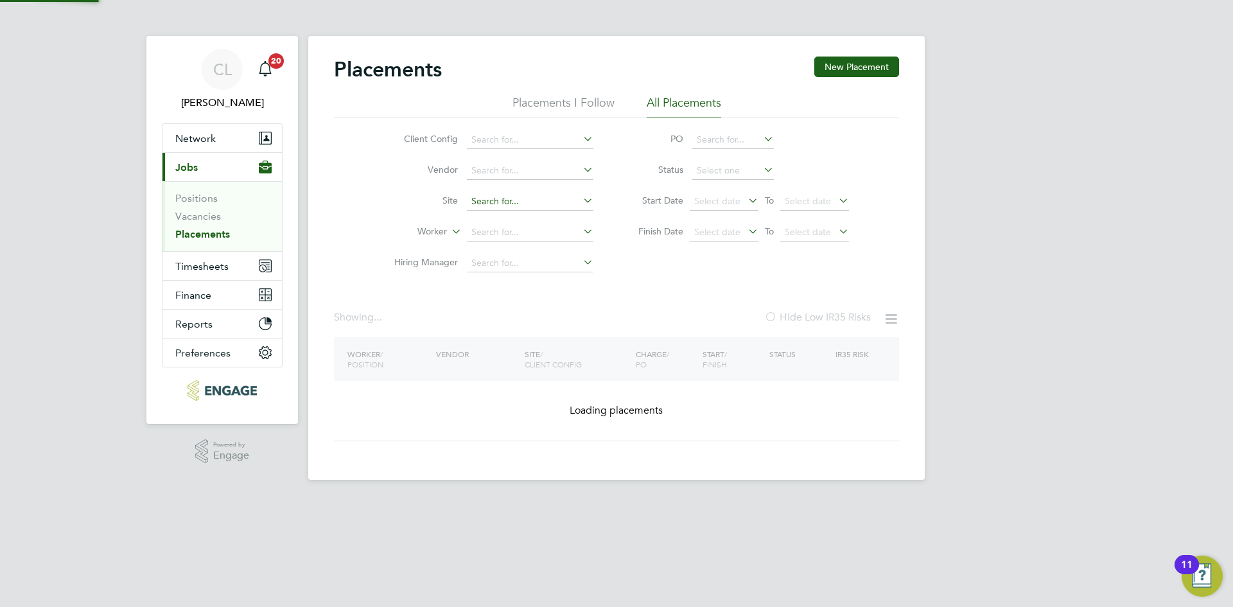
click at [547, 206] on input at bounding box center [530, 202] width 126 height 18
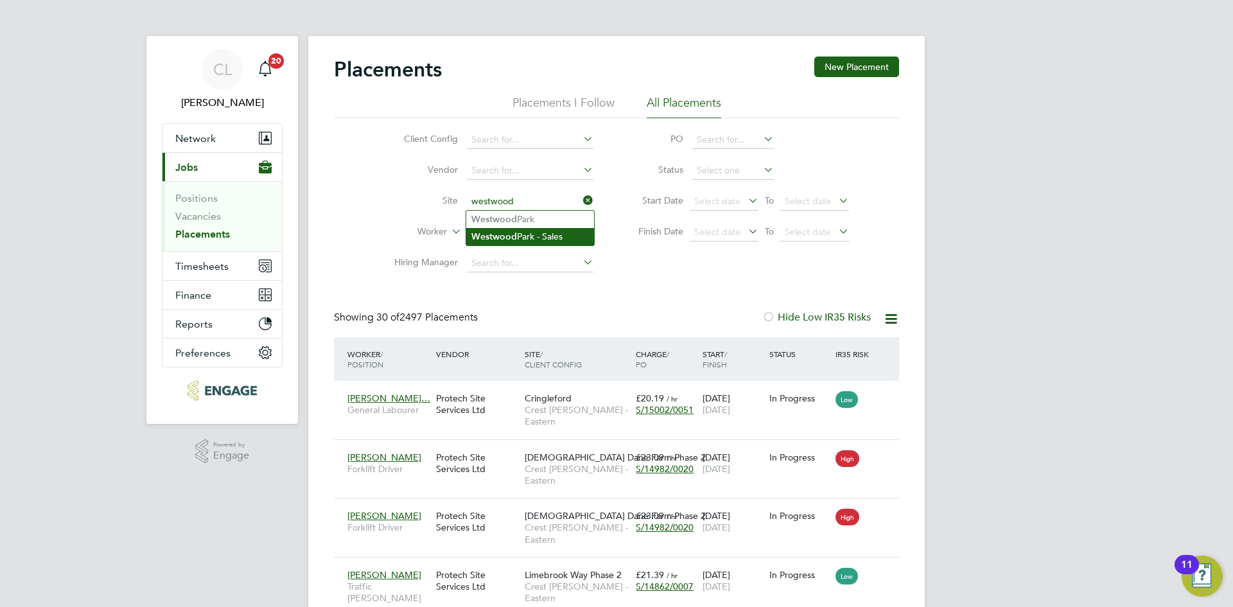
click at [561, 239] on li "Westwood Park - Sales" at bounding box center [530, 236] width 128 height 17
type input "Westwood Park - Sales"
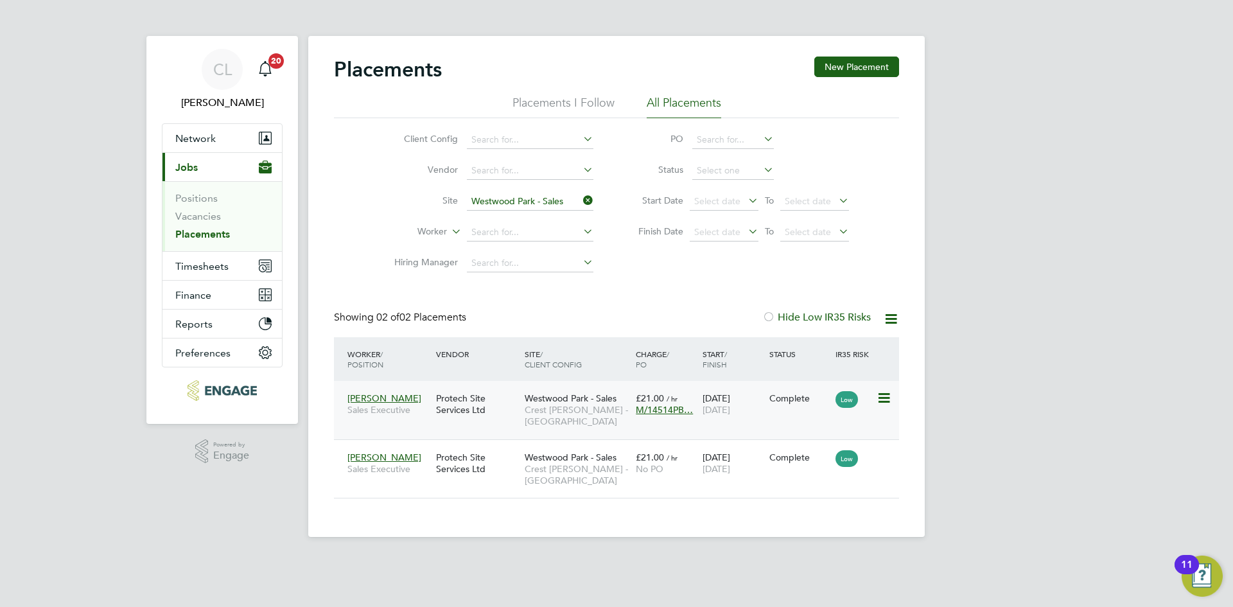
click at [665, 408] on span "M/14514PB…" at bounding box center [664, 410] width 57 height 12
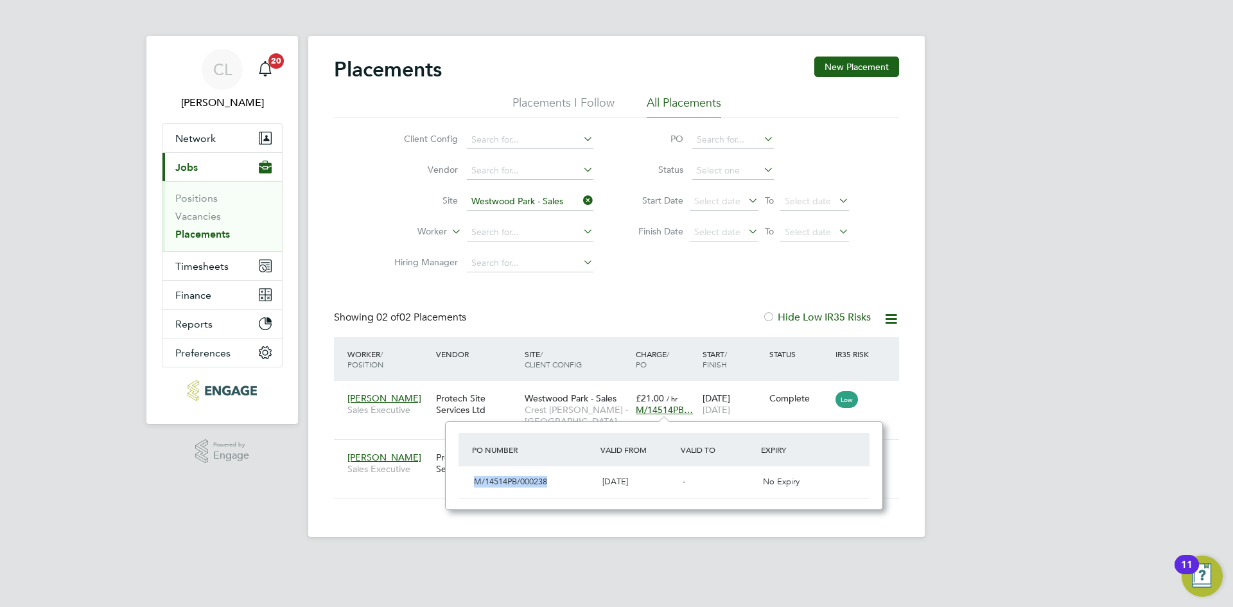
drag, startPoint x: 552, startPoint y: 486, endPoint x: 455, endPoint y: 471, distance: 98.2
click at [455, 471] on div "PO Number Valid From Valid To Expiry M/14514PB/000238 23 Jun 2025 - No Expiry" at bounding box center [664, 465] width 438 height 89
copy span "M/14514PB/000238"
drag, startPoint x: 586, startPoint y: 195, endPoint x: 574, endPoint y: 202, distance: 13.5
click at [580, 195] on icon at bounding box center [580, 200] width 0 height 18
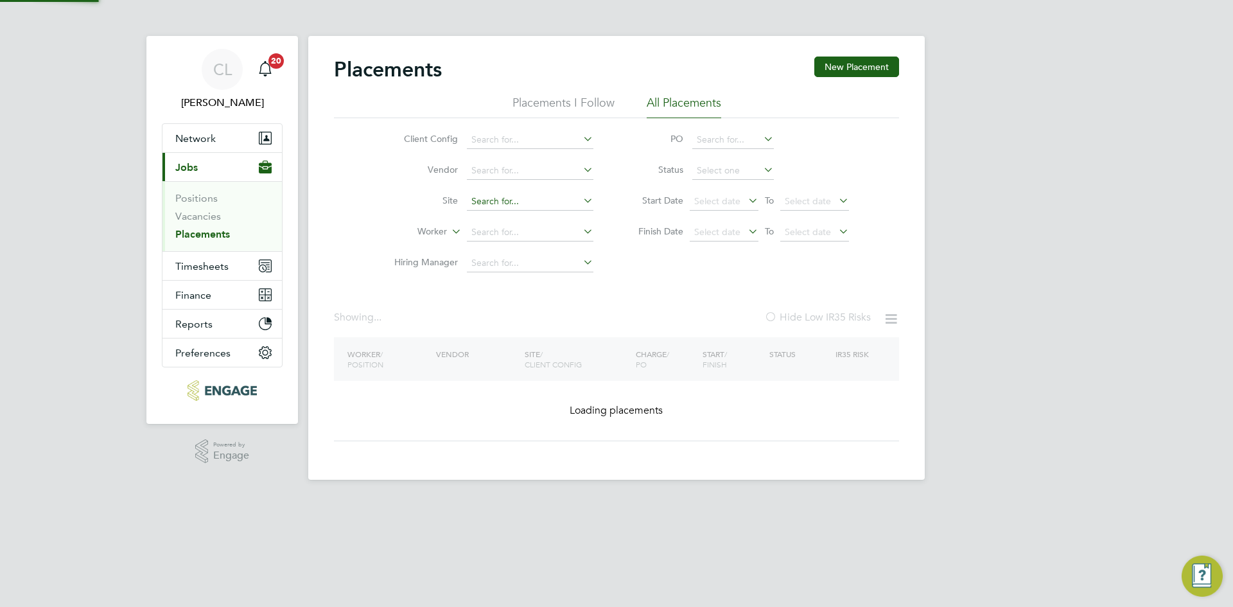
click at [535, 204] on input at bounding box center [530, 202] width 126 height 18
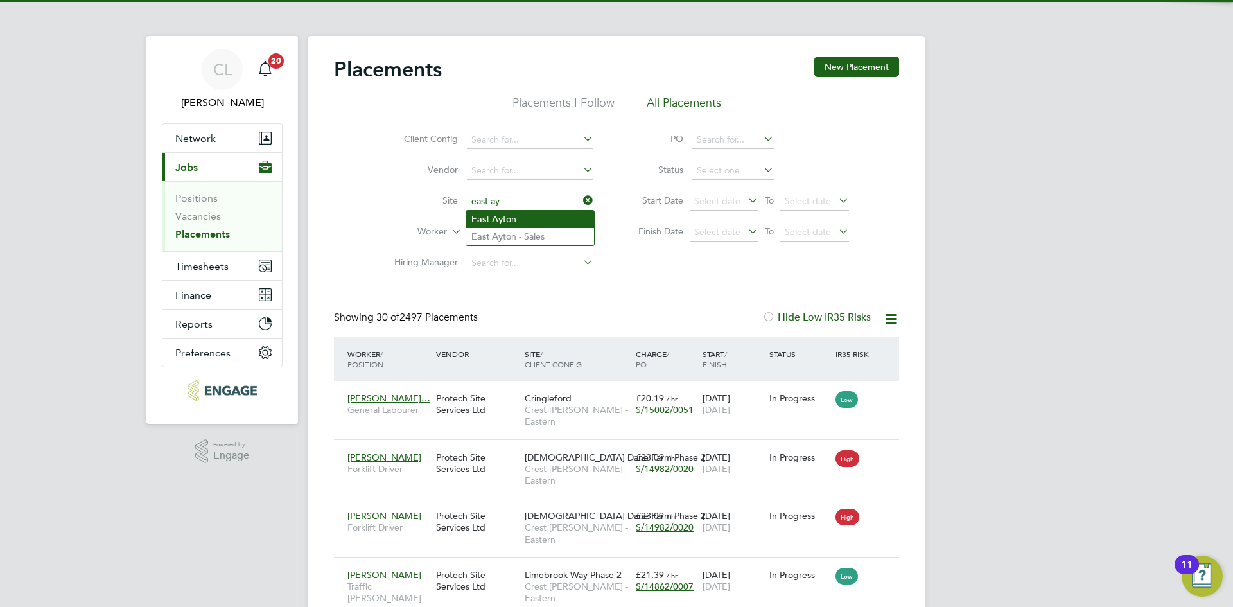
click at [520, 218] on li "East Ay ton" at bounding box center [530, 219] width 128 height 17
type input "East Ayton"
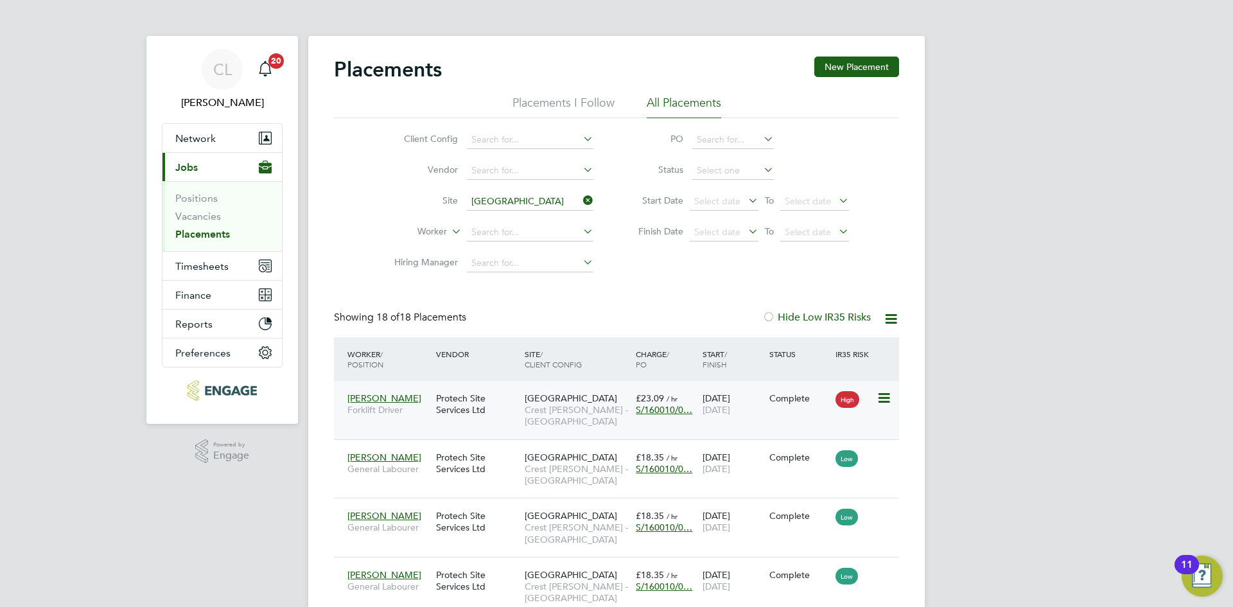
click at [661, 408] on span "S/160010/0…" at bounding box center [664, 410] width 57 height 12
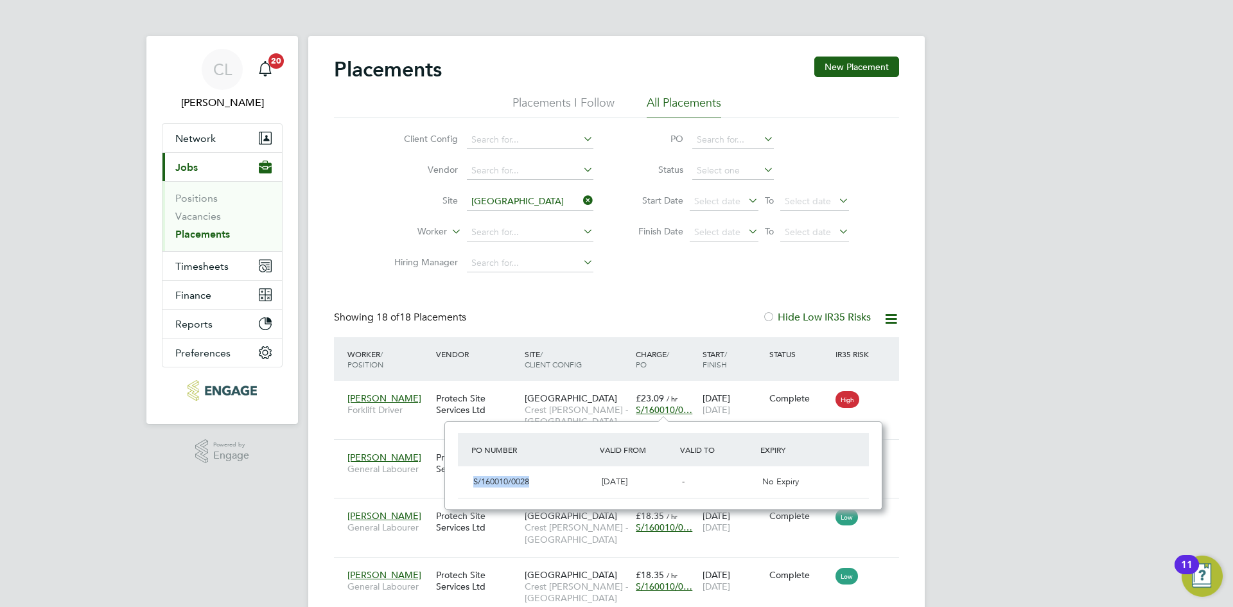
drag, startPoint x: 530, startPoint y: 485, endPoint x: 463, endPoint y: 478, distance: 67.1
click at [463, 478] on div "S/160010/0028 25 Oct 2024 - No Expiry" at bounding box center [663, 481] width 411 height 31
copy span "S/160010/0028"
click at [588, 193] on input at bounding box center [530, 202] width 126 height 18
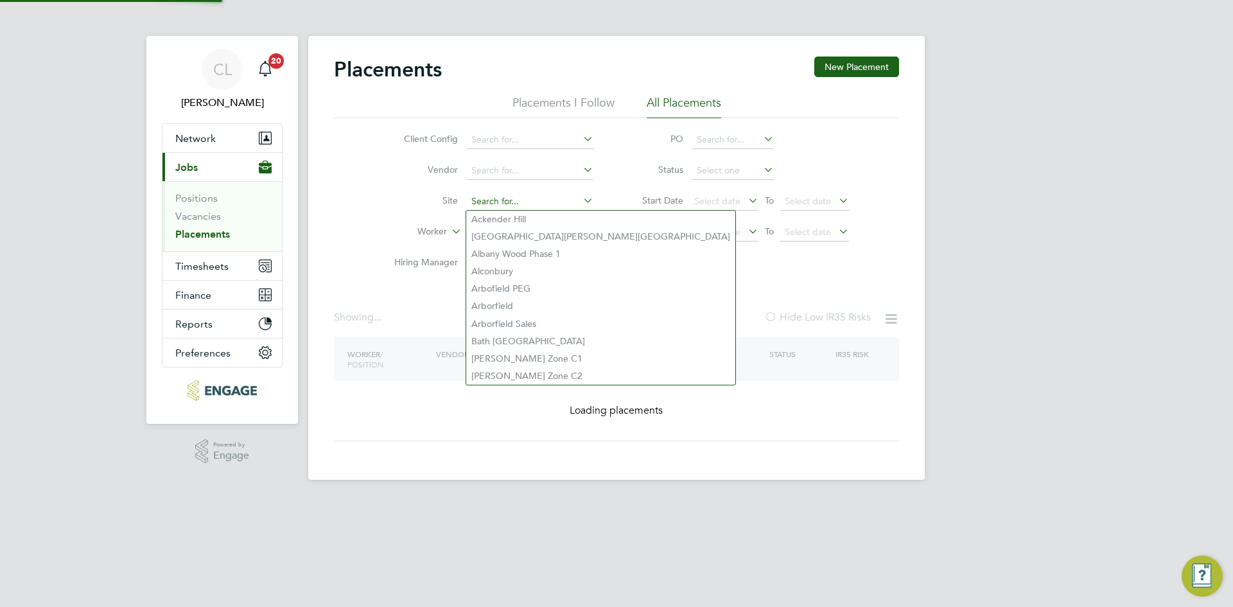
click at [543, 205] on input at bounding box center [530, 202] width 126 height 18
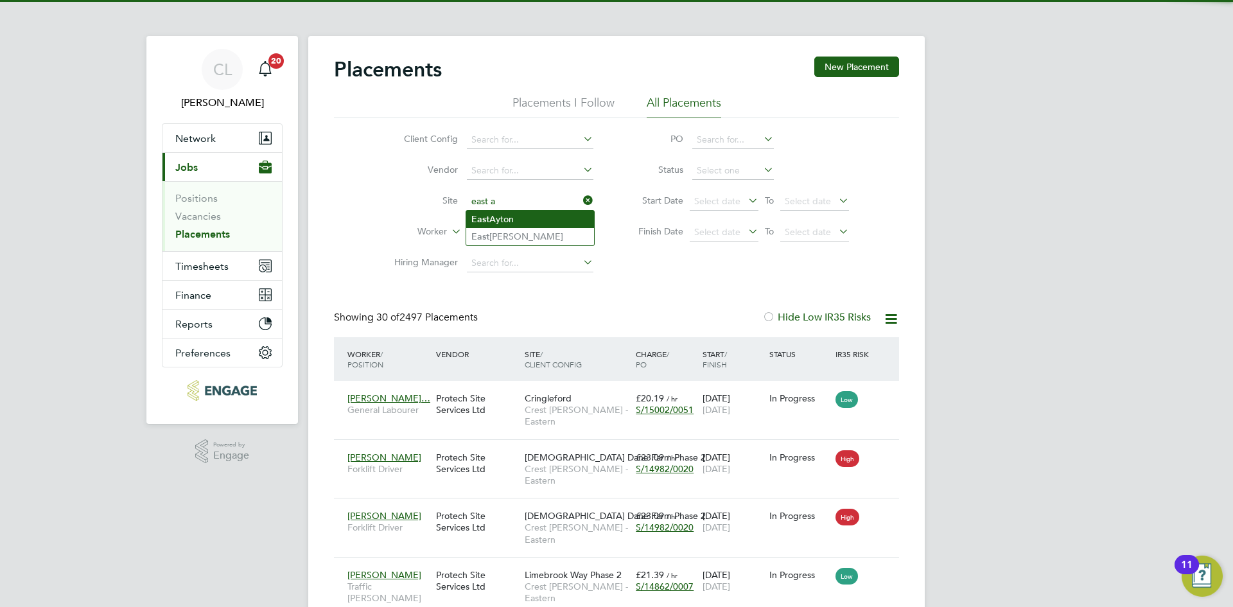
click at [539, 221] on li "E a st Ayton" at bounding box center [530, 219] width 128 height 17
type input "East Ayton"
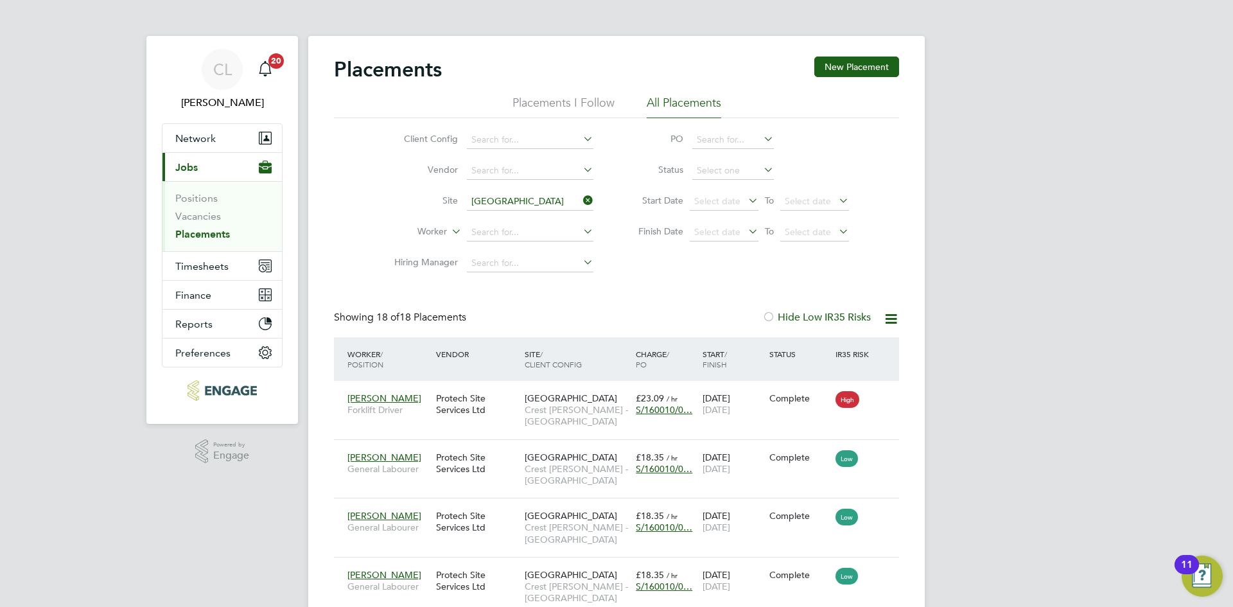
click at [580, 200] on icon at bounding box center [580, 200] width 0 height 18
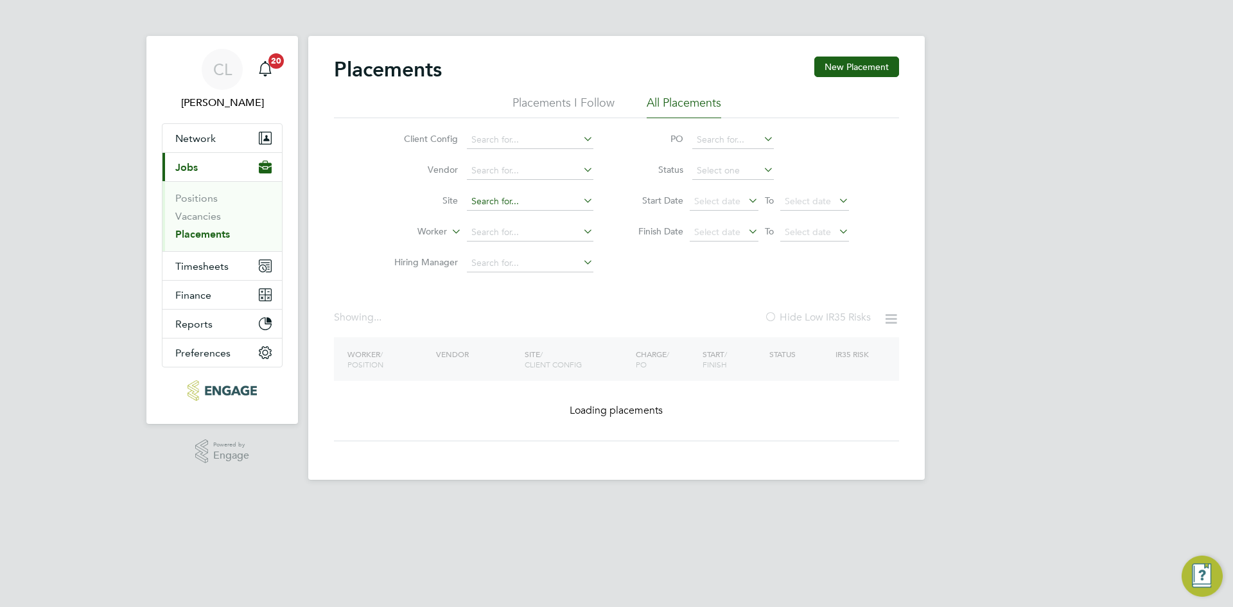
click at [546, 201] on input at bounding box center [530, 202] width 126 height 18
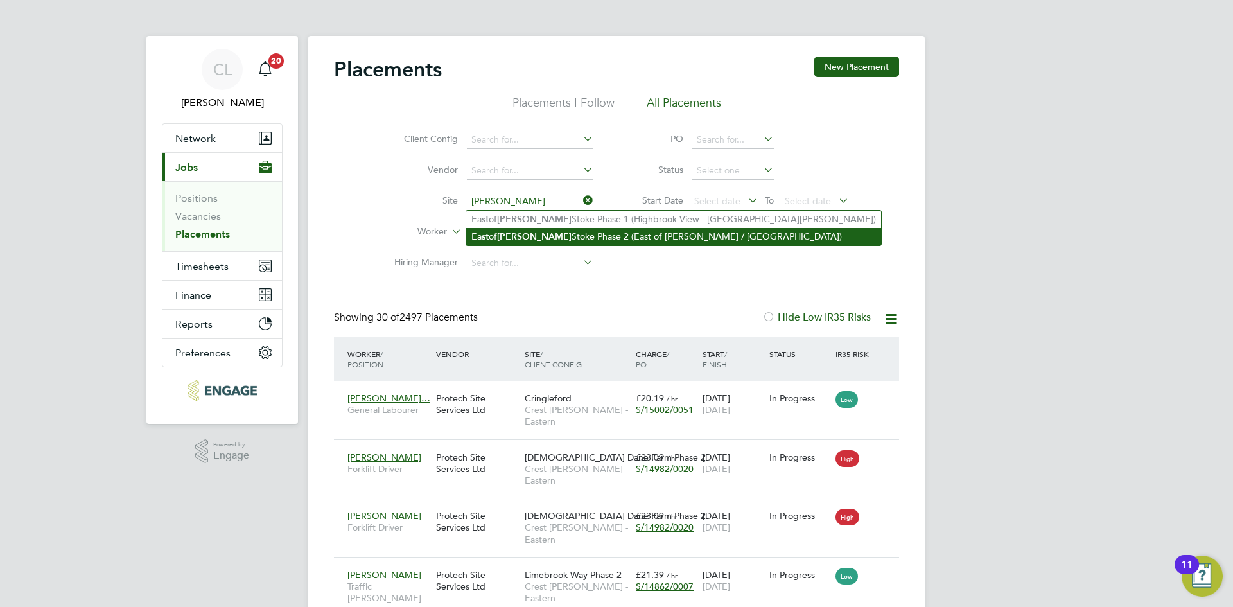
click at [579, 236] on li "Ea st of Harry Stoke Phase 2 (East of Harry Stoke / Lower Hambrook)" at bounding box center [673, 236] width 415 height 17
type input "East of Harry Stoke Phase 2 (East of Harry Stoke / Lower Hambrook)"
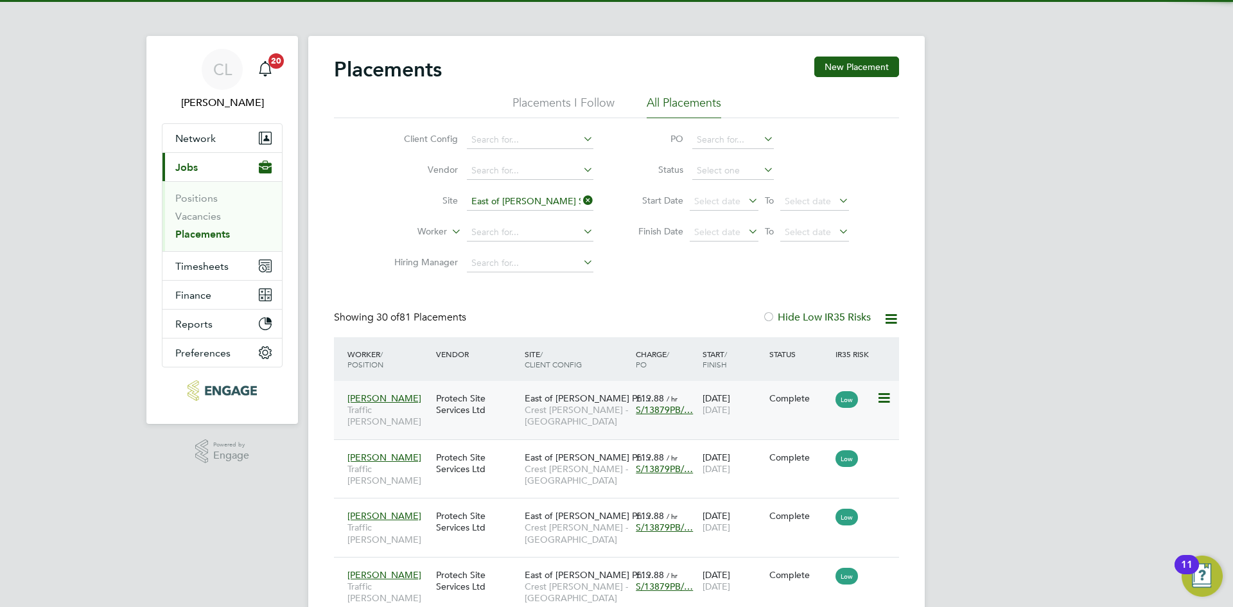
click at [658, 411] on span "S/13879PB/…" at bounding box center [664, 410] width 57 height 12
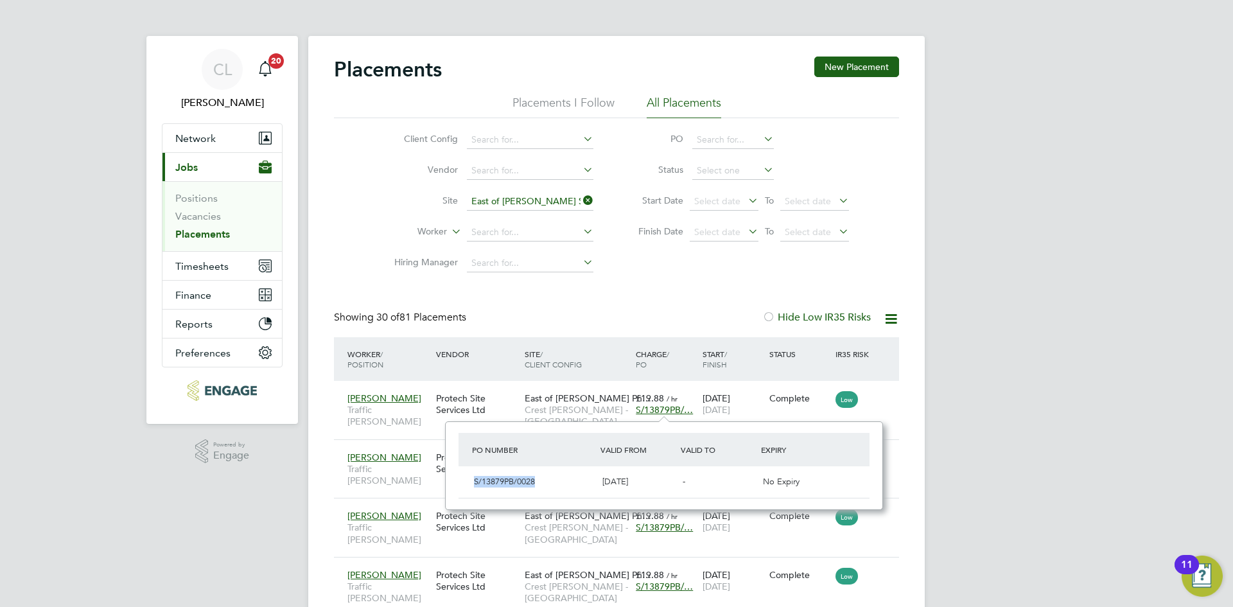
drag, startPoint x: 527, startPoint y: 480, endPoint x: 454, endPoint y: 483, distance: 72.6
click at [454, 483] on div "PO Number Valid From Valid To Expiry S/13879PB/0028 22 Apr 2024 - No Expiry" at bounding box center [664, 465] width 438 height 89
click at [580, 203] on icon at bounding box center [580, 200] width 0 height 18
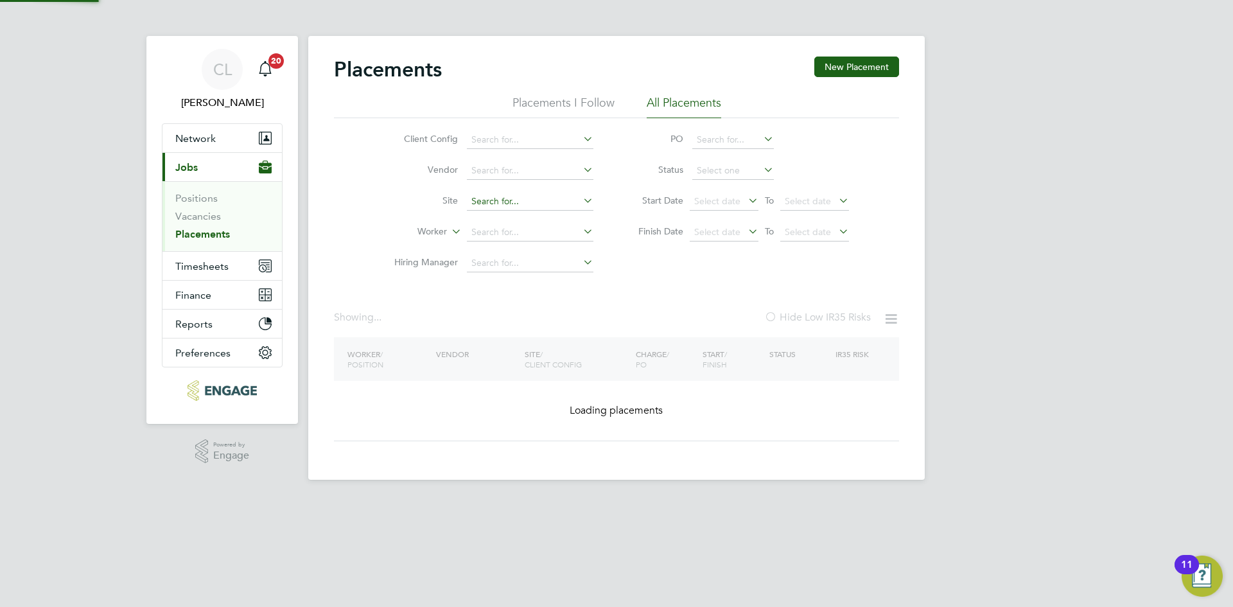
click at [553, 203] on input at bounding box center [530, 202] width 126 height 18
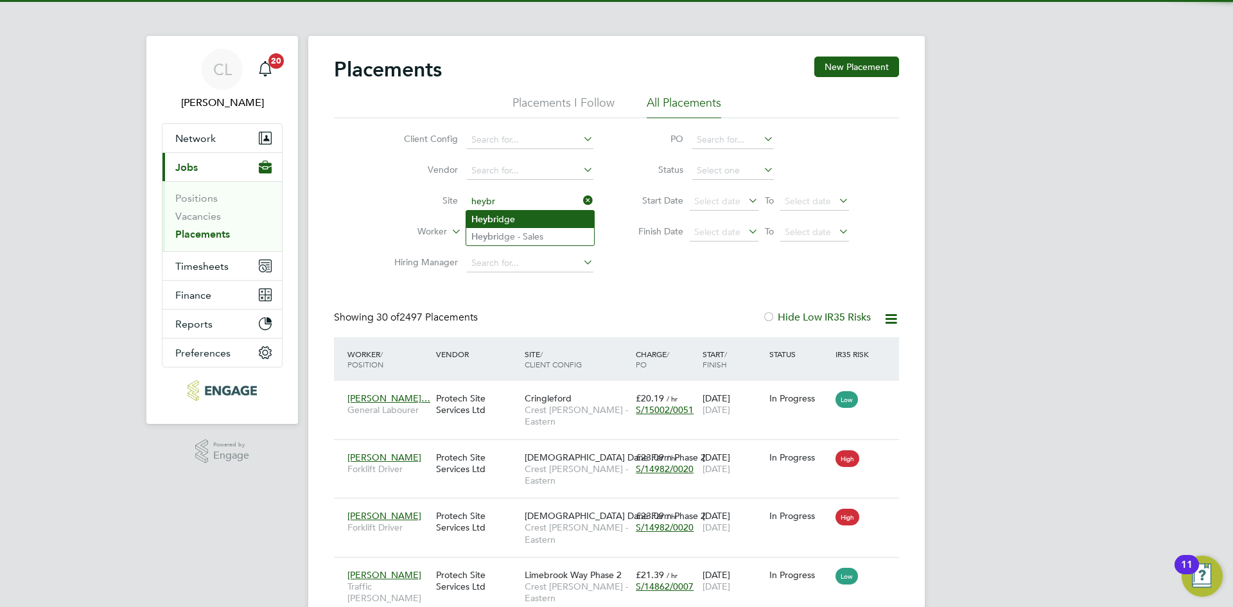
click at [496, 222] on b "Heybr" at bounding box center [483, 219] width 25 height 11
type input "Heybridge"
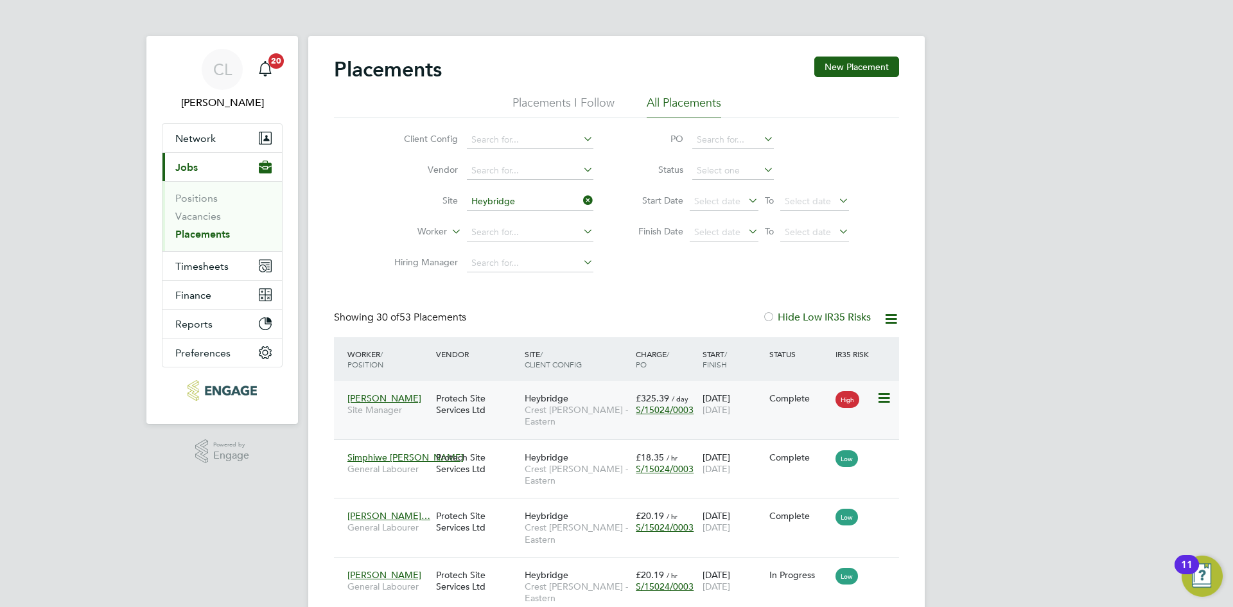
click at [668, 413] on span "S/15024/0003" at bounding box center [665, 410] width 58 height 12
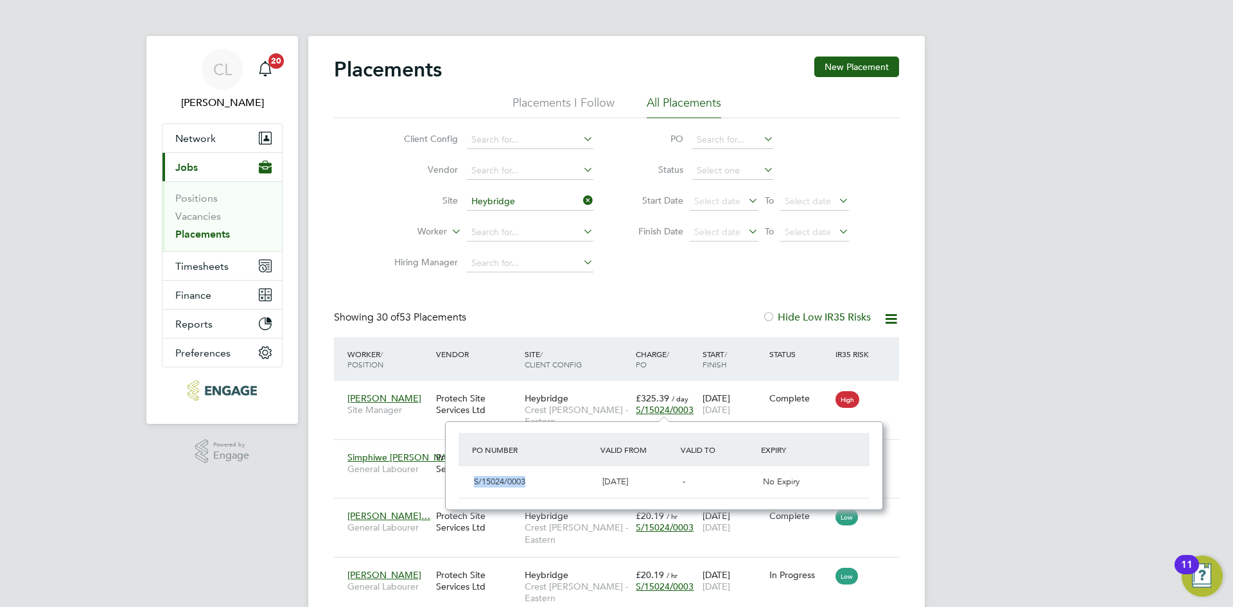
drag, startPoint x: 544, startPoint y: 489, endPoint x: 468, endPoint y: 479, distance: 76.5
click at [468, 479] on div "S/15024/0003 01 Apr 2024 - No Expiry" at bounding box center [663, 481] width 411 height 31
copy span "S/15024/0003"
click at [580, 201] on icon at bounding box center [580, 200] width 0 height 18
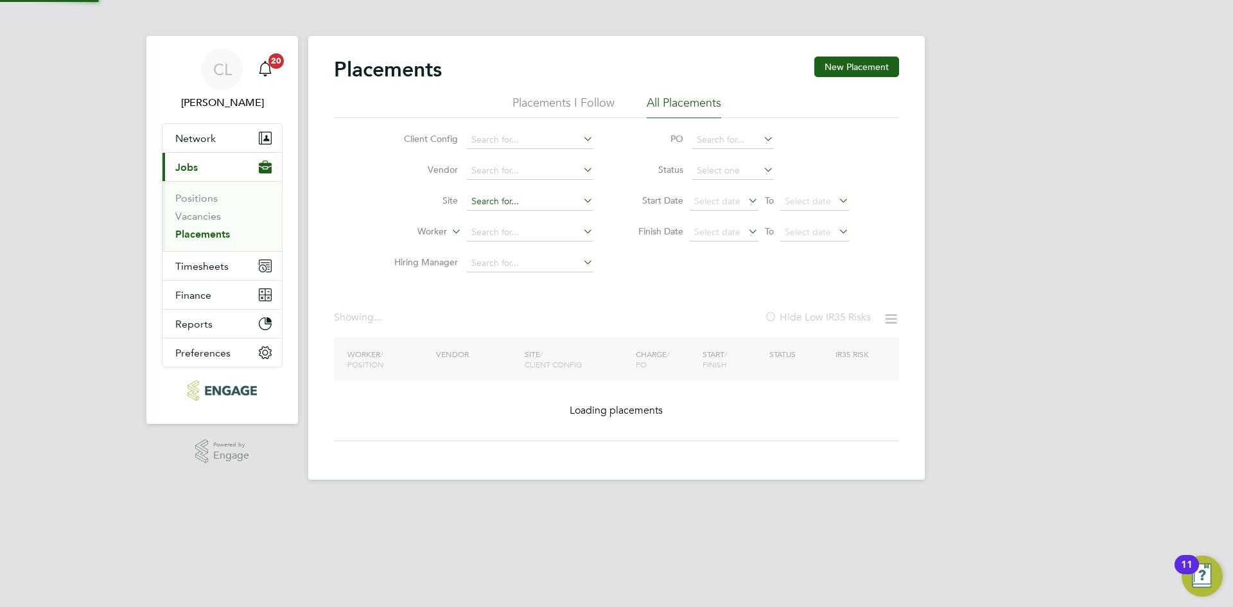
click at [502, 202] on input at bounding box center [530, 202] width 126 height 18
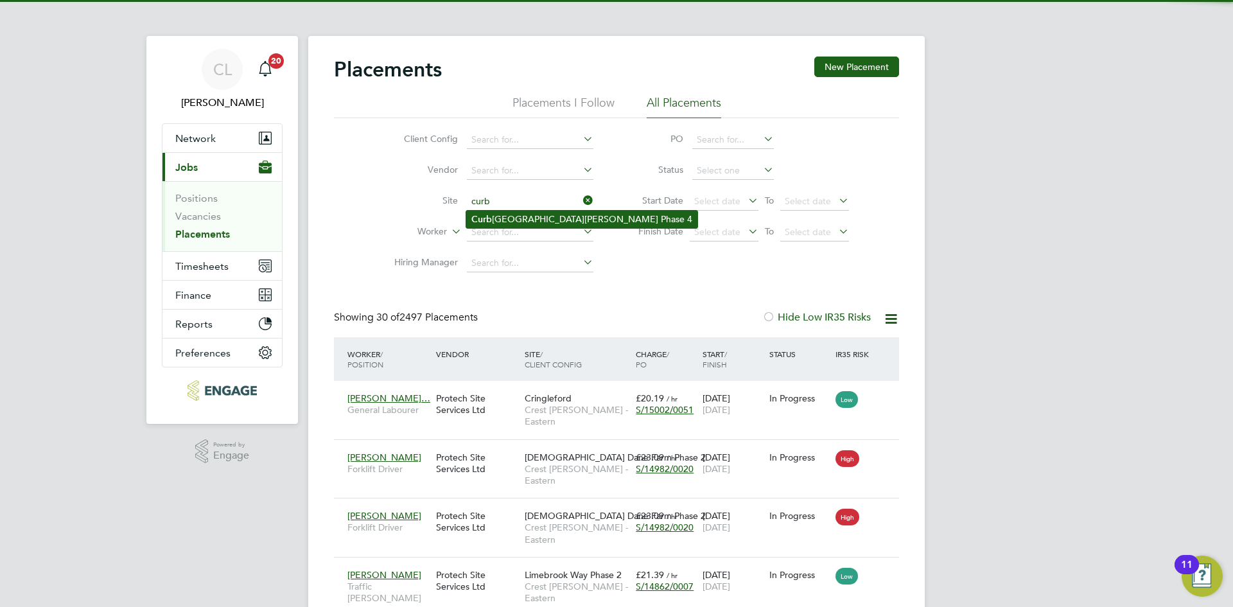
click at [528, 220] on li "Curb ridge Meadows Phase 4" at bounding box center [581, 219] width 231 height 17
type input "Curbridge Meadows Phase 4"
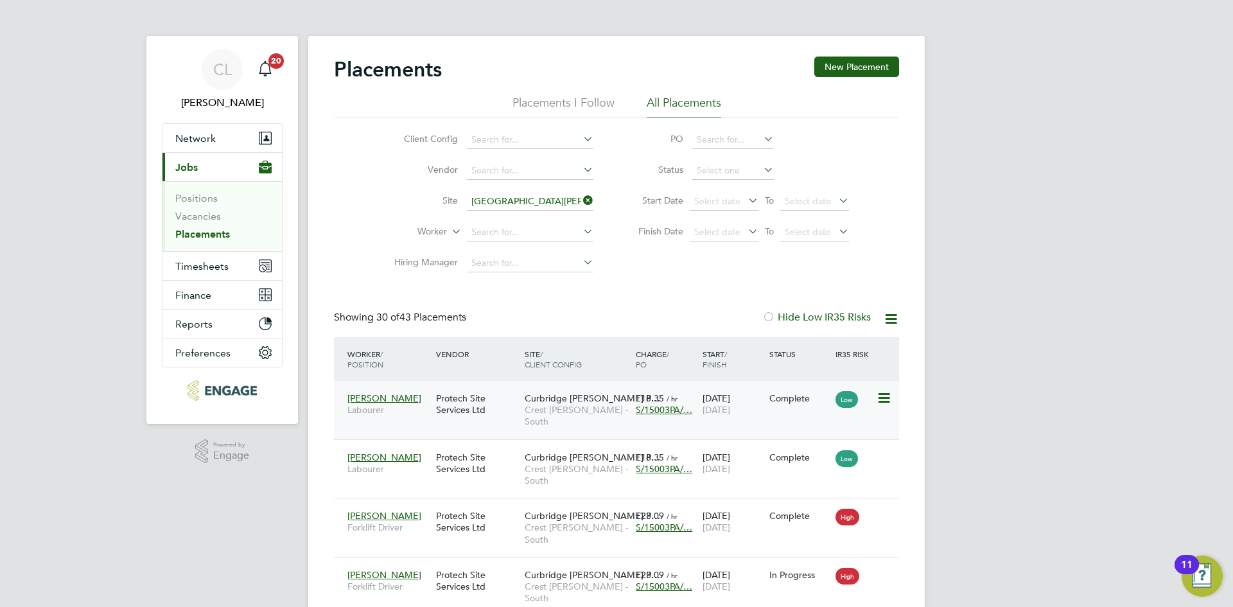
click at [663, 409] on span "S/15003PA/…" at bounding box center [664, 410] width 57 height 12
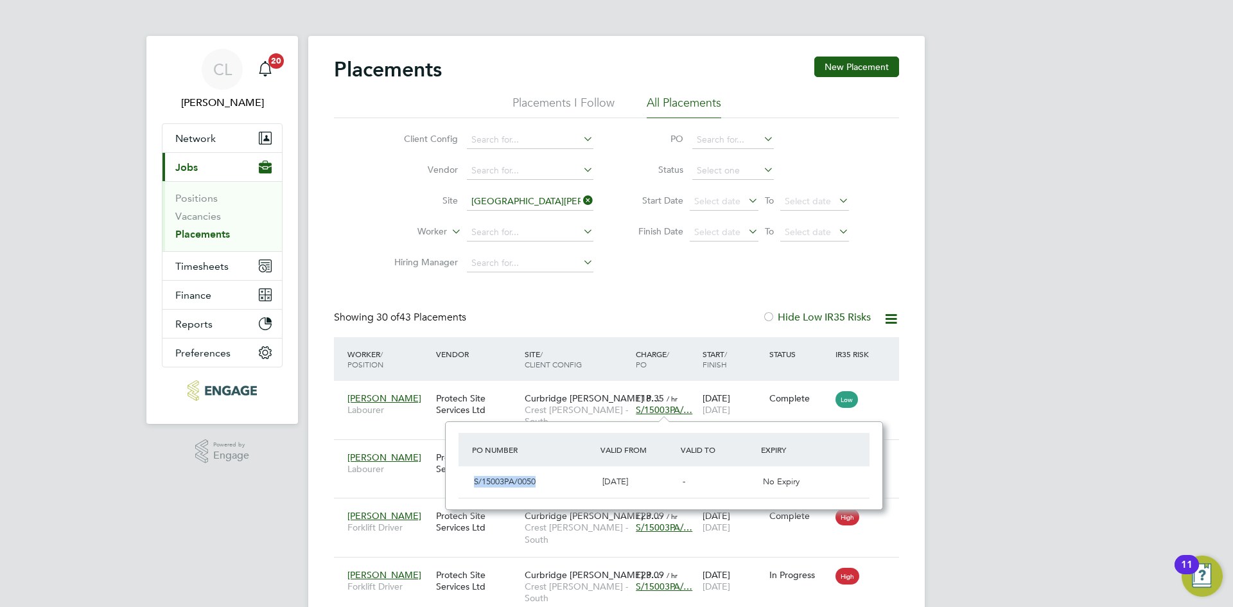
drag, startPoint x: 552, startPoint y: 482, endPoint x: 466, endPoint y: 480, distance: 85.4
click at [466, 480] on div "S/15003PA/0050 25 Mar 2024 - No Expiry" at bounding box center [663, 481] width 411 height 31
copy span "S/15003PA/0050"
click at [580, 200] on icon at bounding box center [580, 200] width 0 height 18
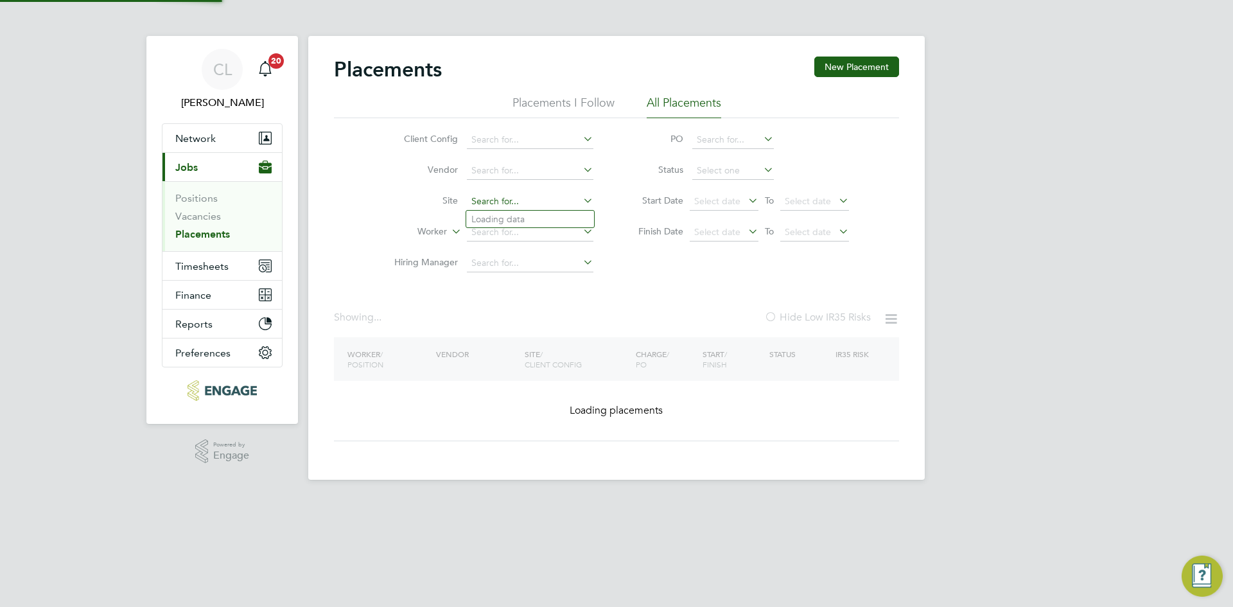
click at [530, 203] on input at bounding box center [530, 202] width 126 height 18
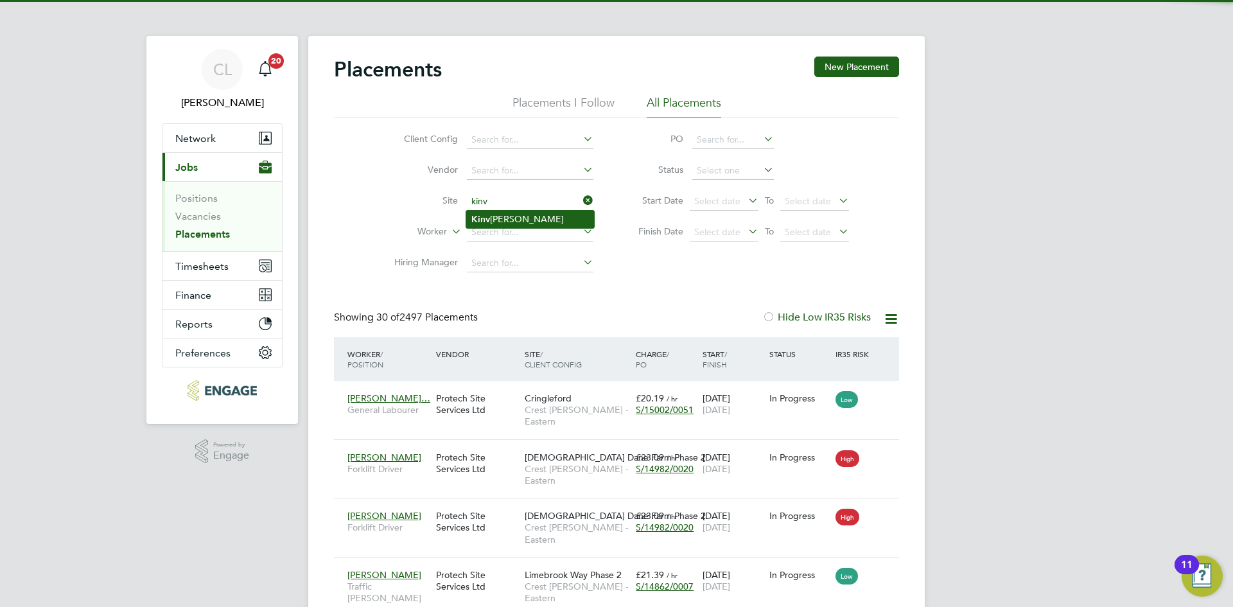
click at [514, 214] on li "Kinv er Green" at bounding box center [530, 219] width 128 height 17
type input "Kinver Green"
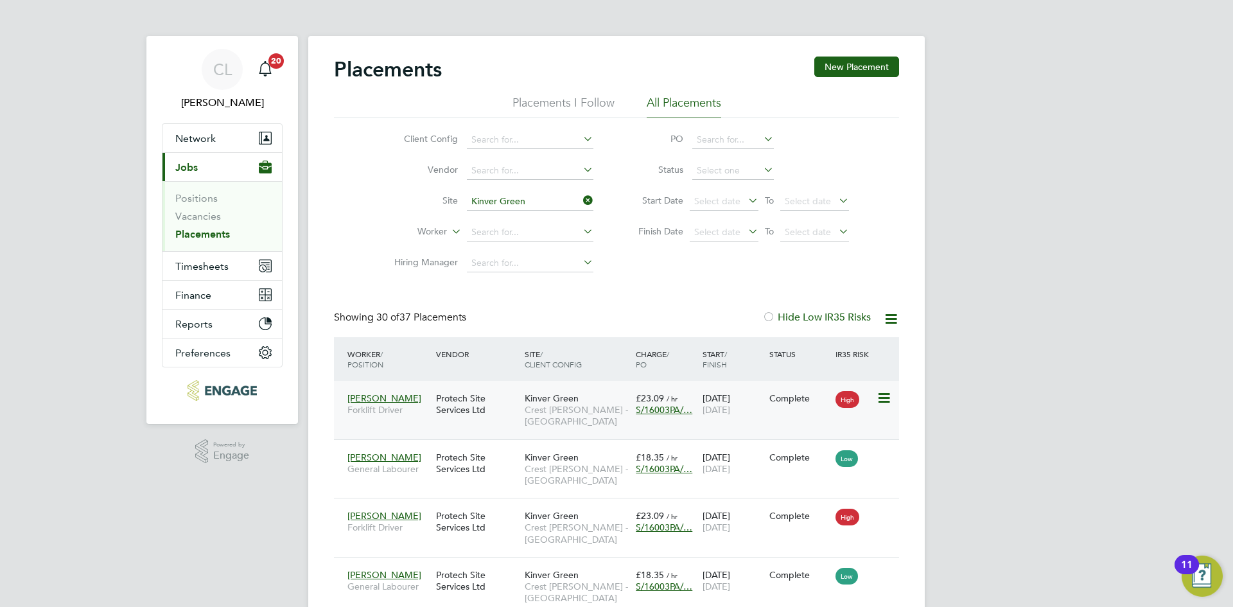
click at [657, 411] on span "S/16003PA/…" at bounding box center [664, 410] width 57 height 12
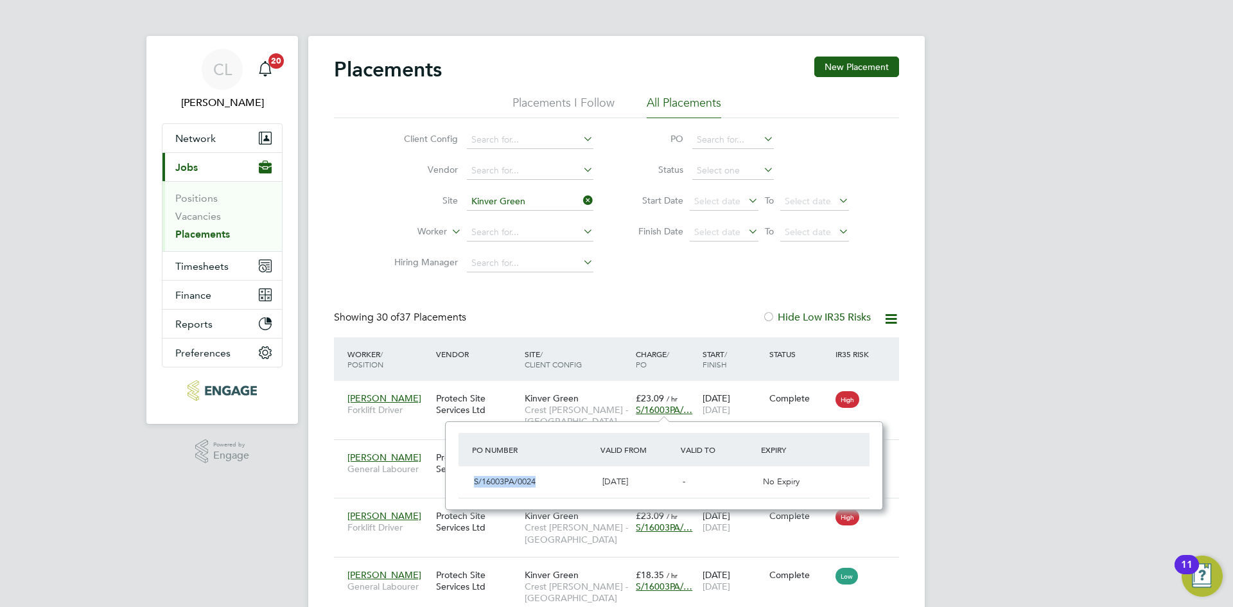
drag, startPoint x: 543, startPoint y: 479, endPoint x: 482, endPoint y: 479, distance: 60.4
click at [463, 479] on div "S/16003PA/0024 25 Mar 2024 - No Expiry" at bounding box center [663, 481] width 411 height 31
copy span "S/16003PA/0024"
click at [580, 197] on icon at bounding box center [580, 200] width 0 height 18
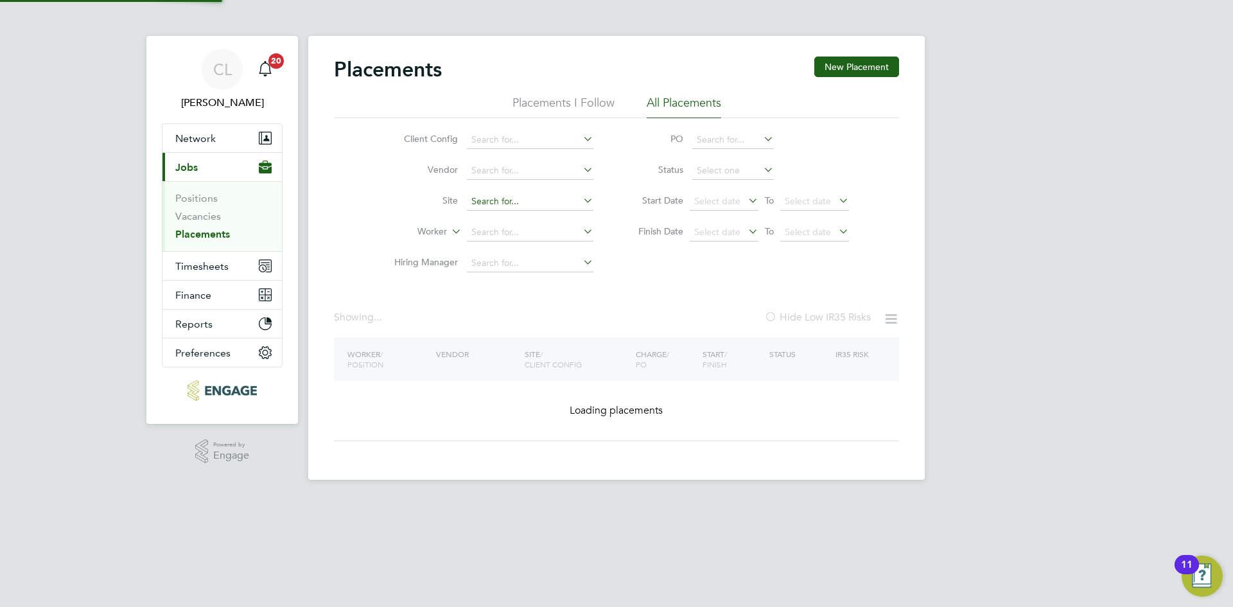
click at [560, 197] on input at bounding box center [530, 202] width 126 height 18
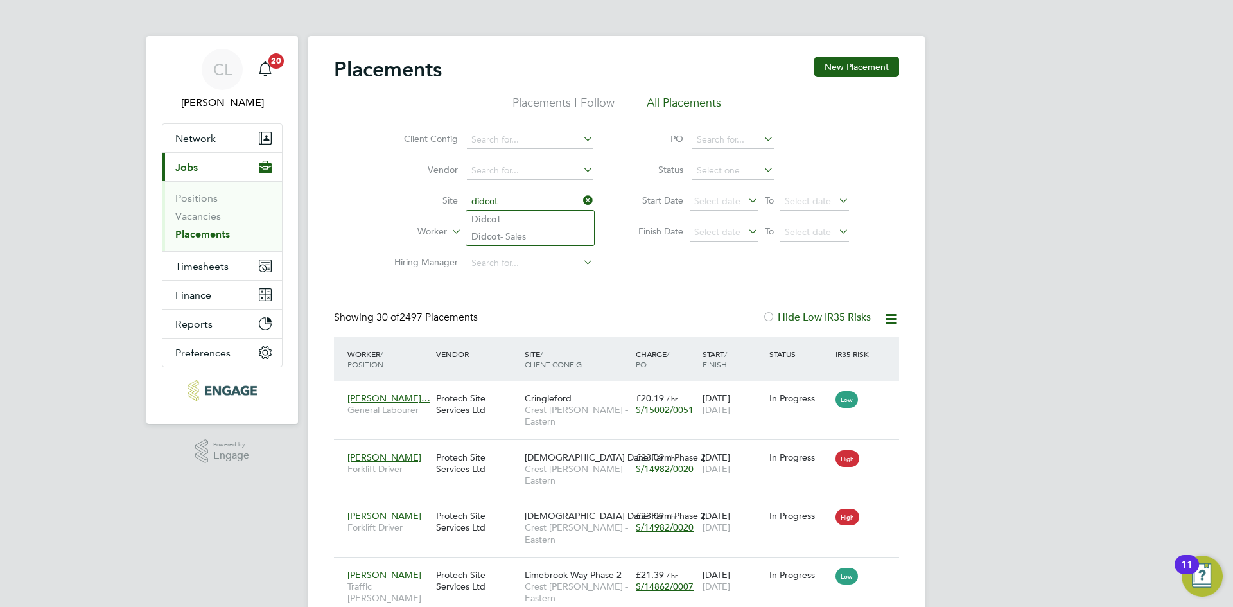
type input "didcot"
click at [561, 210] on ul "Didcot Didcot - Sales" at bounding box center [530, 228] width 129 height 36
click at [559, 204] on input at bounding box center [530, 202] width 126 height 18
click at [527, 219] on li "Didco t" at bounding box center [530, 219] width 128 height 17
type input "Didcot"
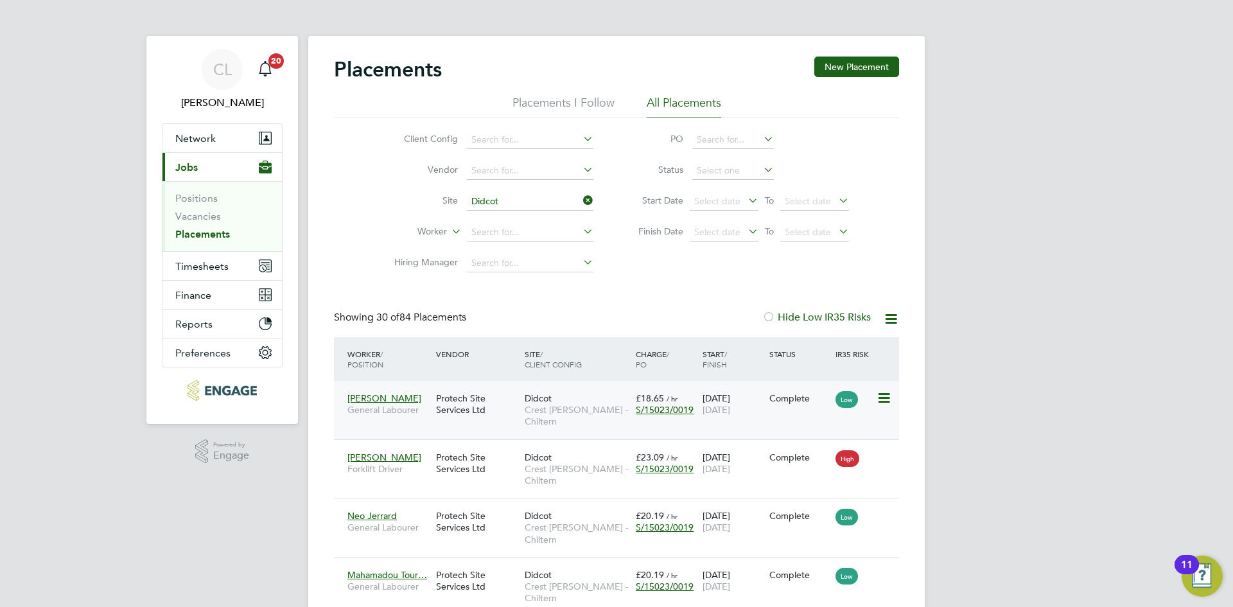
click at [680, 409] on span "S/15023/0019" at bounding box center [665, 410] width 58 height 12
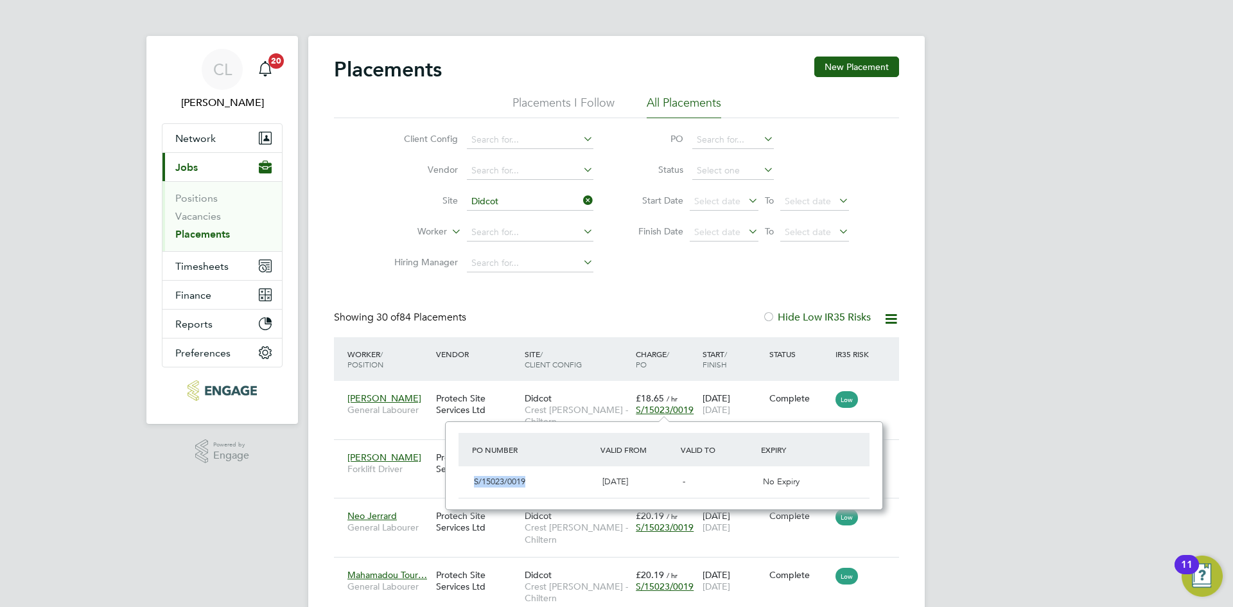
drag, startPoint x: 530, startPoint y: 482, endPoint x: 467, endPoint y: 478, distance: 62.4
click at [467, 478] on div "S/15023/0019 01 Apr 2025 - No Expiry" at bounding box center [663, 481] width 411 height 31
copy span "S/15023/0019"
click at [580, 202] on icon at bounding box center [580, 200] width 0 height 18
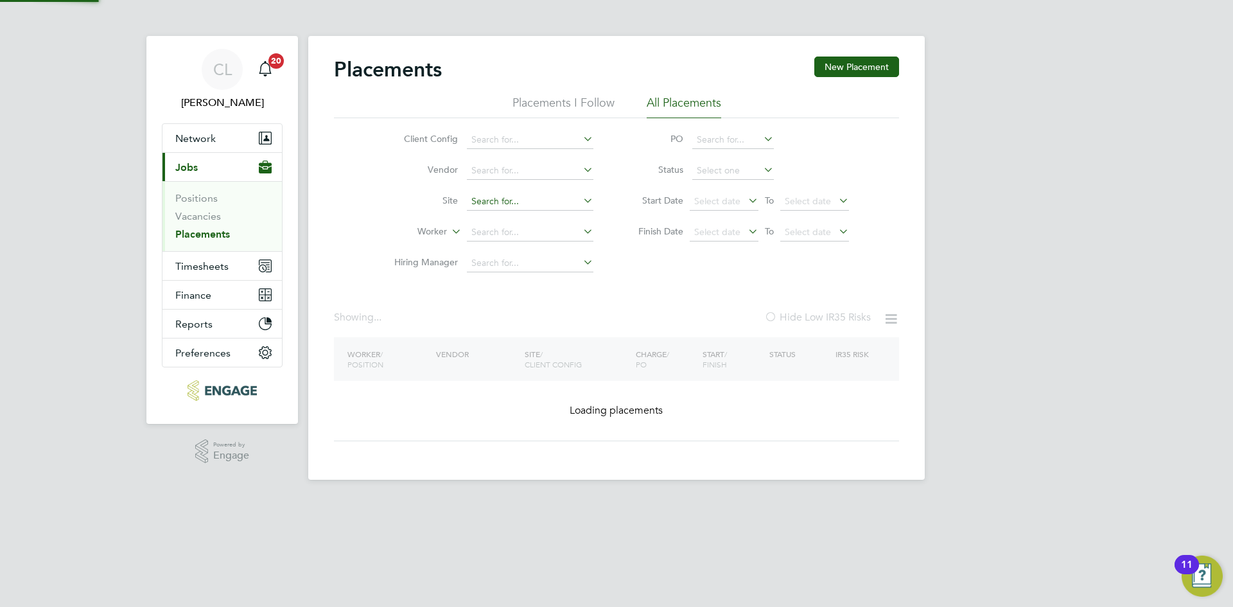
click at [550, 198] on input at bounding box center [530, 202] width 126 height 18
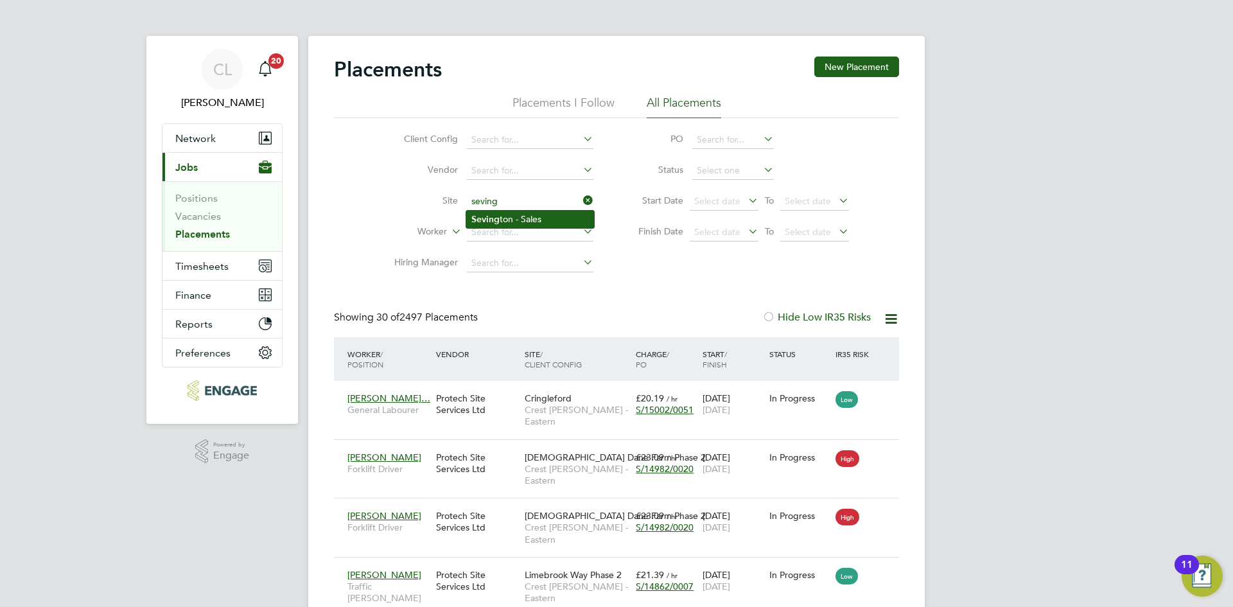
click at [528, 214] on li "Seving ton - Sales" at bounding box center [530, 219] width 128 height 17
type input "Sevington - Sales"
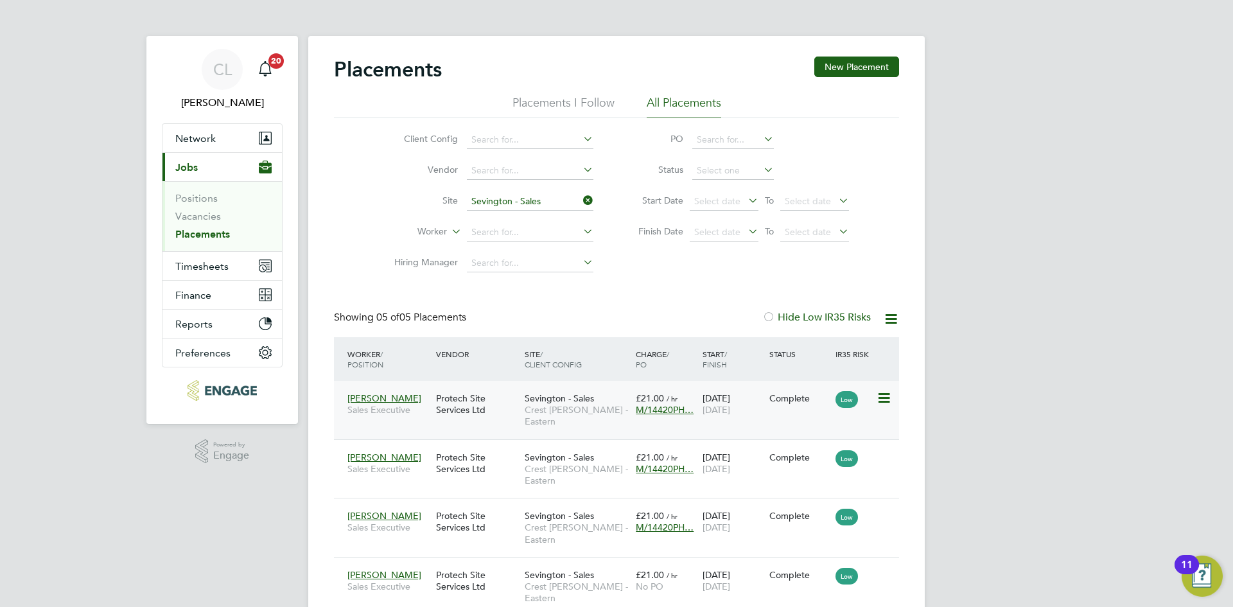
click at [681, 408] on span "M/14420PH…" at bounding box center [665, 410] width 58 height 12
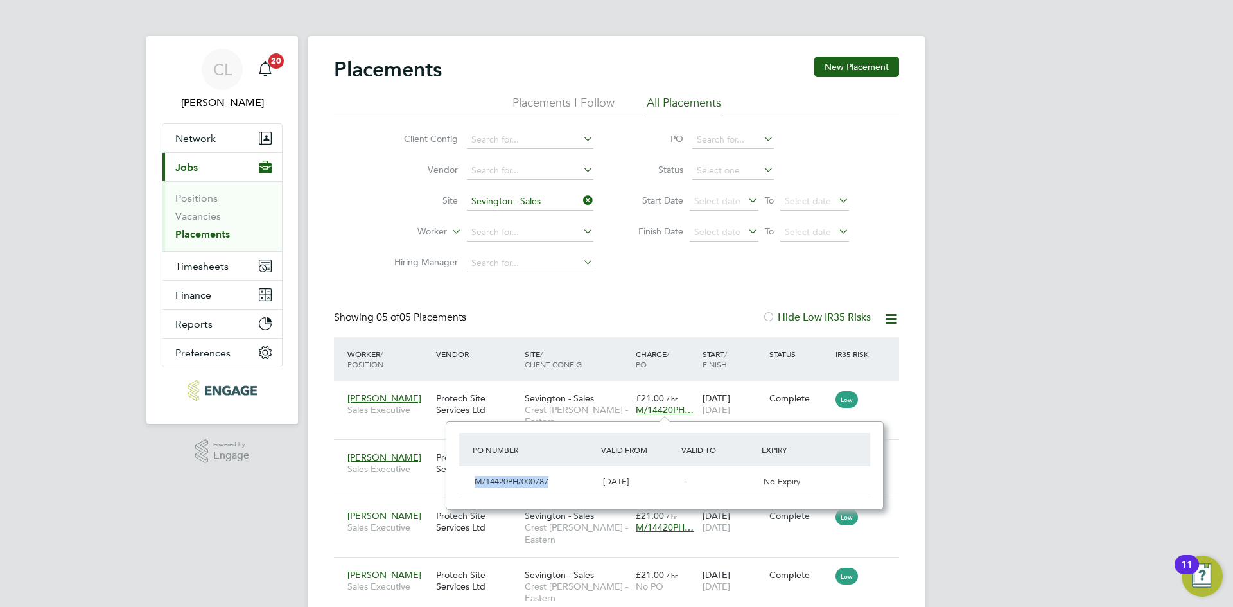
drag, startPoint x: 554, startPoint y: 482, endPoint x: 474, endPoint y: 477, distance: 79.7
click at [474, 477] on div "M/14420PH/000787" at bounding box center [533, 481] width 128 height 21
copy span "M/14420PH/000787"
click at [580, 199] on icon at bounding box center [580, 200] width 0 height 18
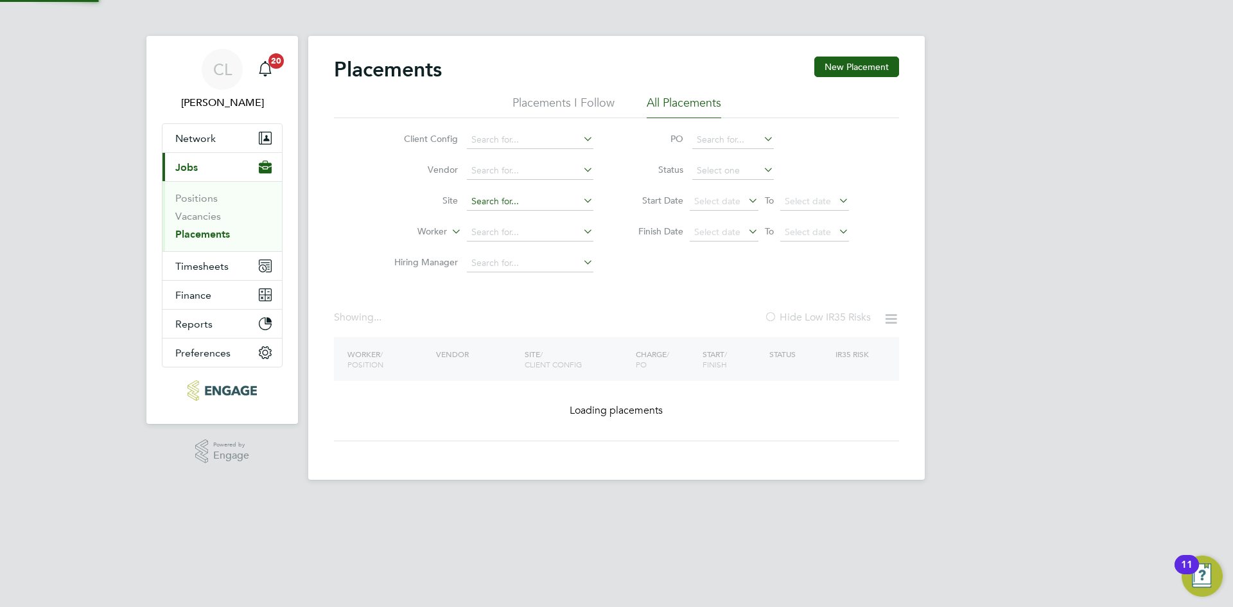
click at [549, 204] on input at bounding box center [530, 202] width 126 height 18
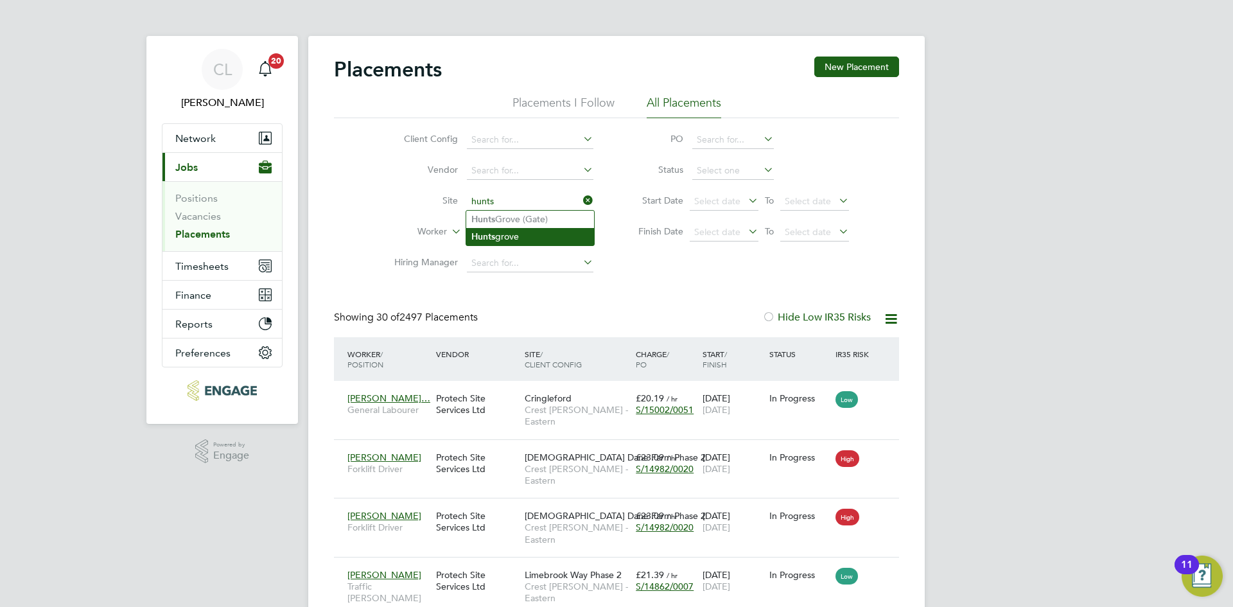
click at [553, 230] on li "Hunts grove" at bounding box center [530, 236] width 128 height 17
type input "Huntsgrove"
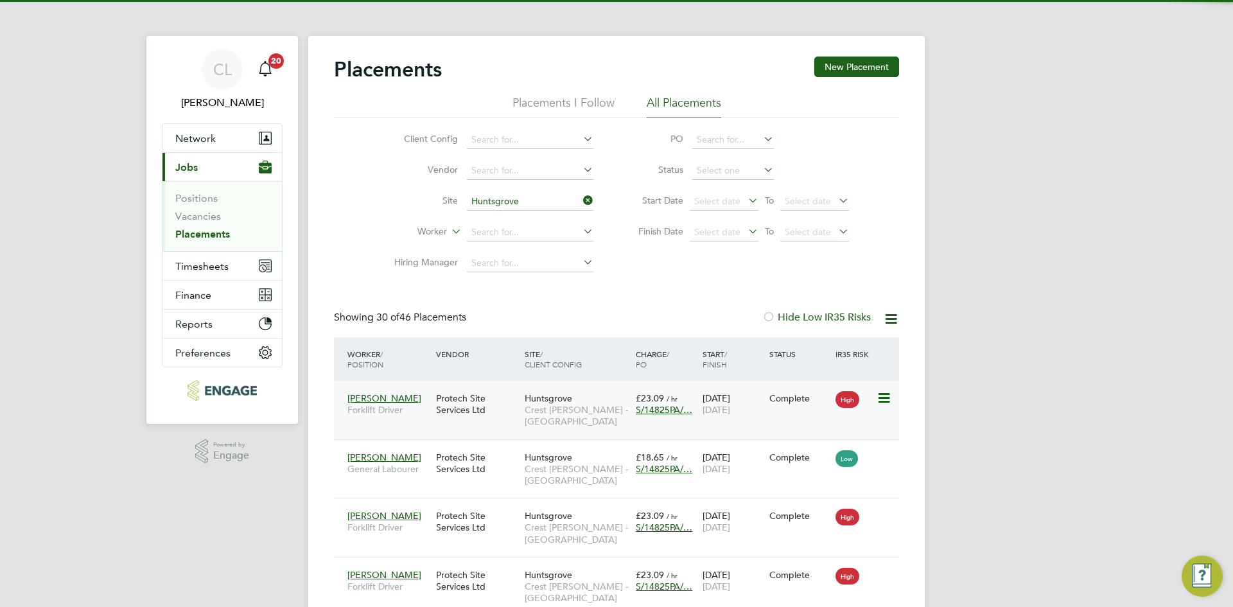
click at [673, 409] on span "S/14825PA/…" at bounding box center [664, 410] width 57 height 12
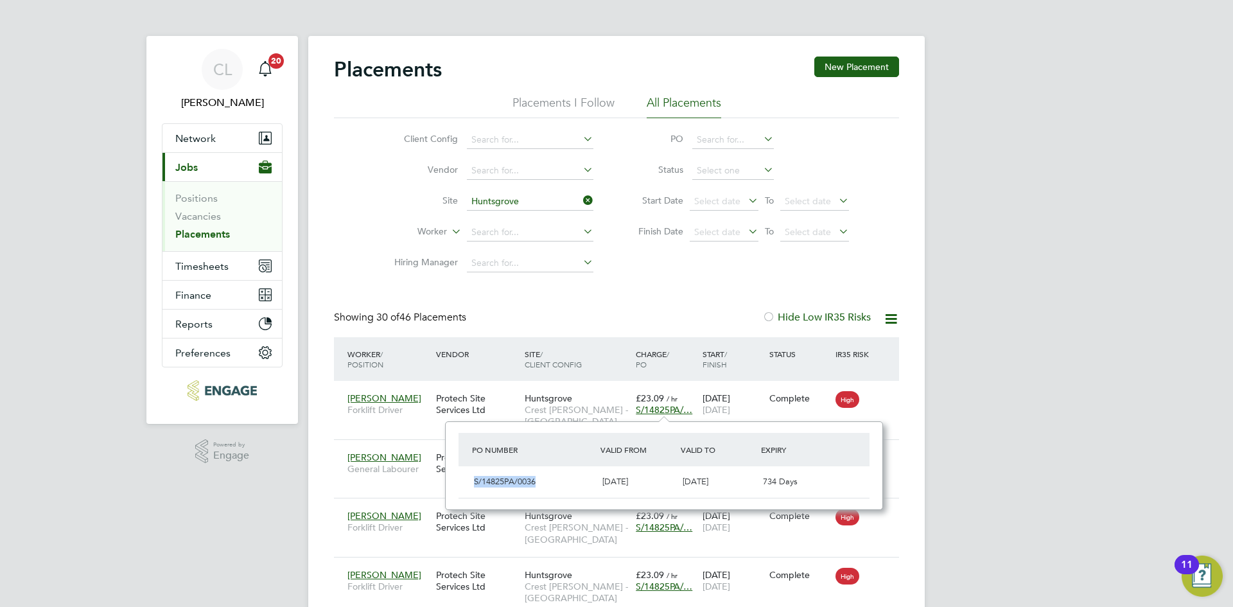
drag, startPoint x: 539, startPoint y: 488, endPoint x: 467, endPoint y: 483, distance: 72.1
click at [467, 483] on div "S/14825PA/0036 25 Mar 2024 31 Aug 2027 734 Days" at bounding box center [663, 481] width 411 height 31
copy span "S/14825PA/0036"
click at [580, 199] on icon at bounding box center [580, 200] width 0 height 18
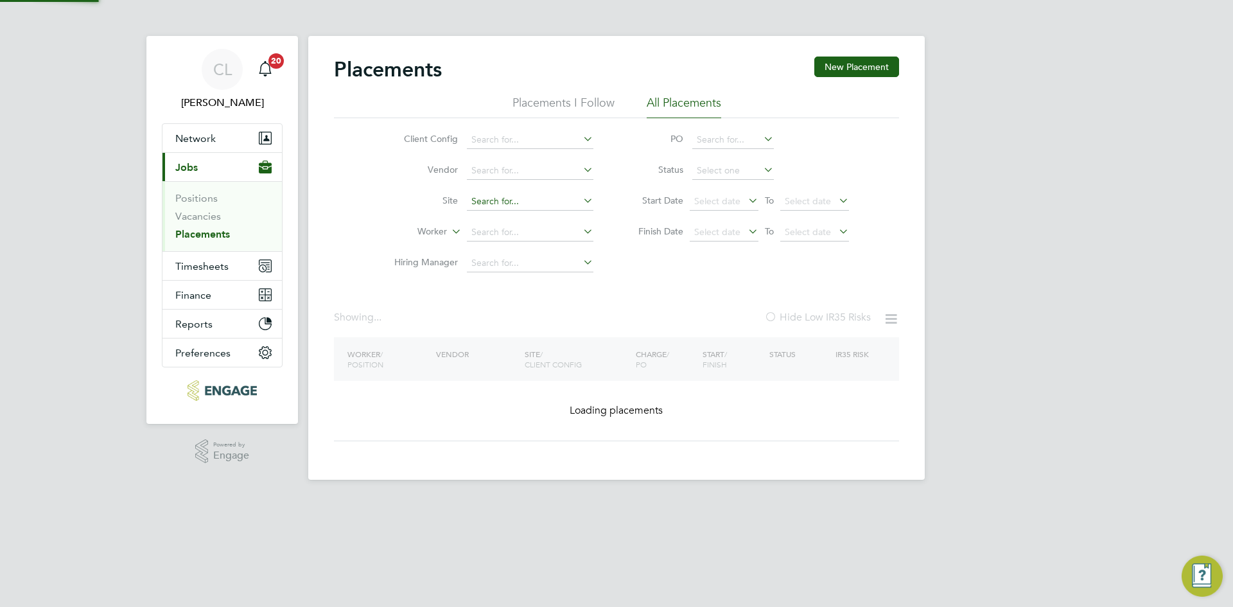
click at [559, 203] on input at bounding box center [530, 202] width 126 height 18
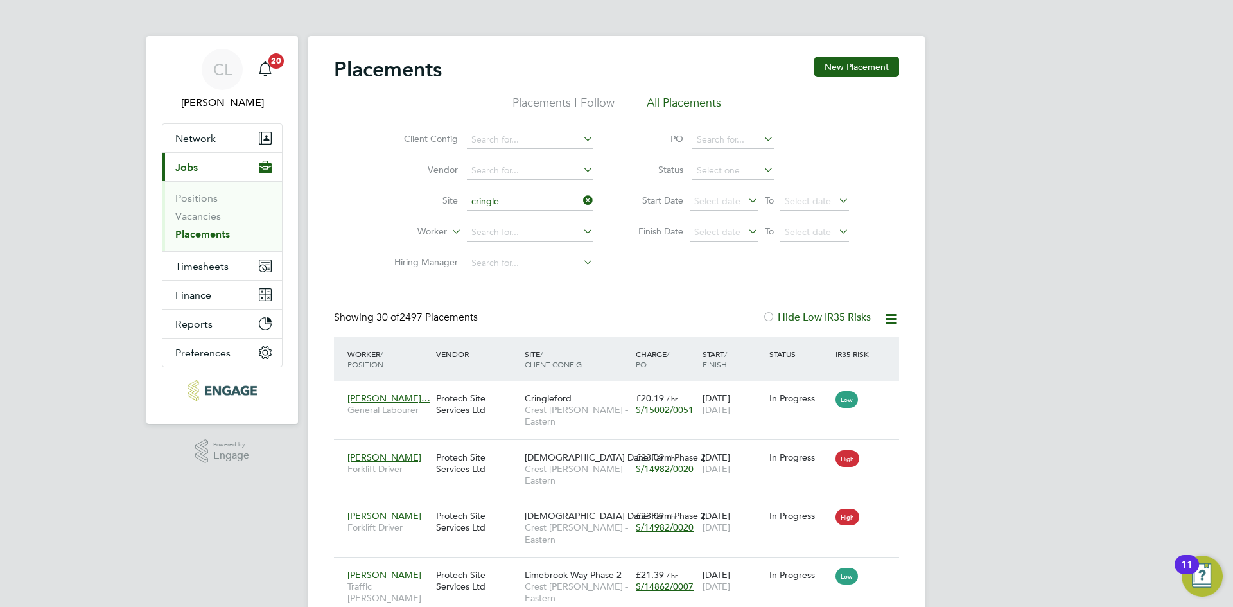
click at [562, 230] on li "Cringle ford - Sales" at bounding box center [530, 236] width 128 height 17
type input "Cringleford - Sales"
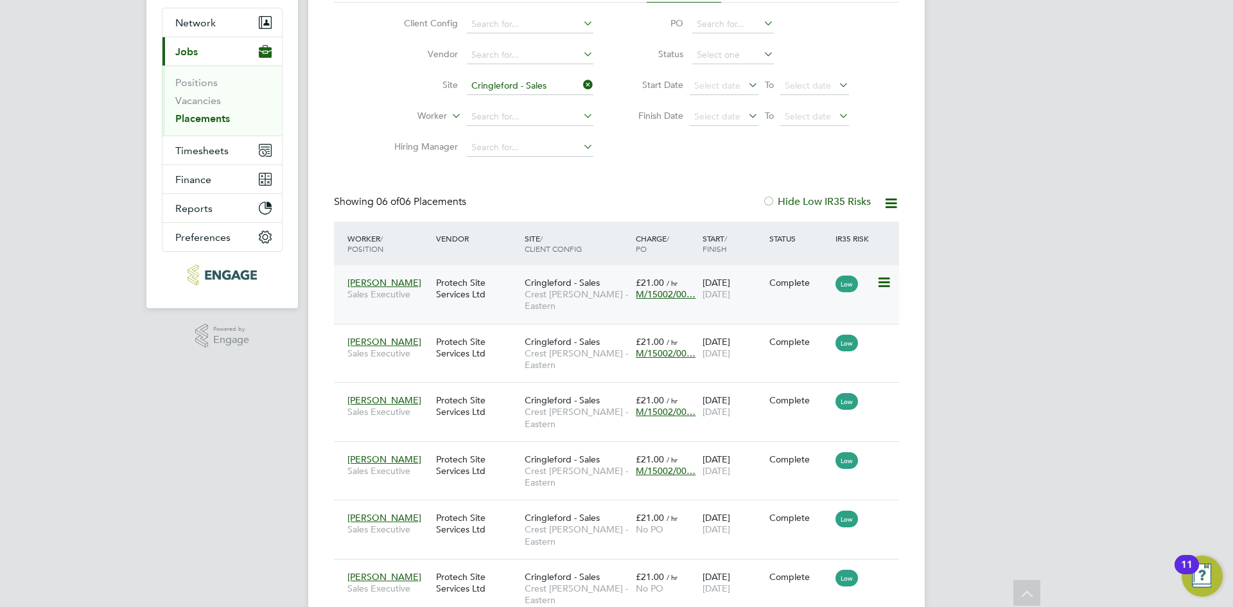
click at [670, 291] on span "M/15002/00…" at bounding box center [666, 294] width 60 height 12
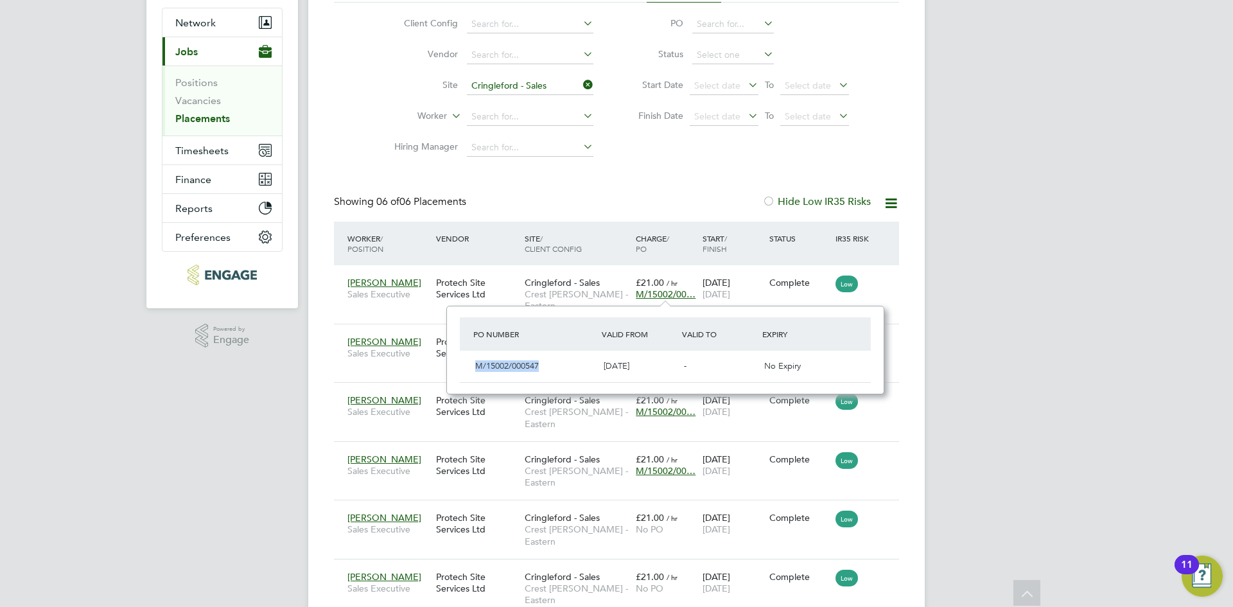
drag, startPoint x: 547, startPoint y: 366, endPoint x: 456, endPoint y: 369, distance: 91.2
click at [456, 369] on div "PO Number Valid From Valid To Expiry M/15002/000547 02 Jun 2025 - No Expiry" at bounding box center [665, 350] width 438 height 89
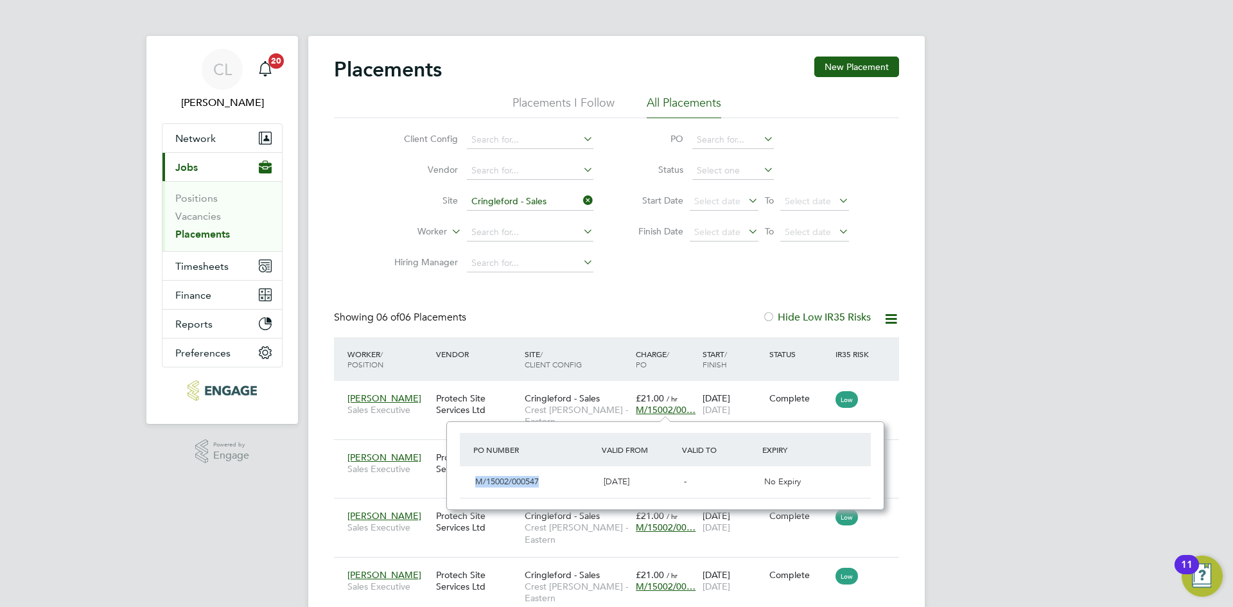
click at [580, 201] on icon at bounding box center [580, 200] width 0 height 18
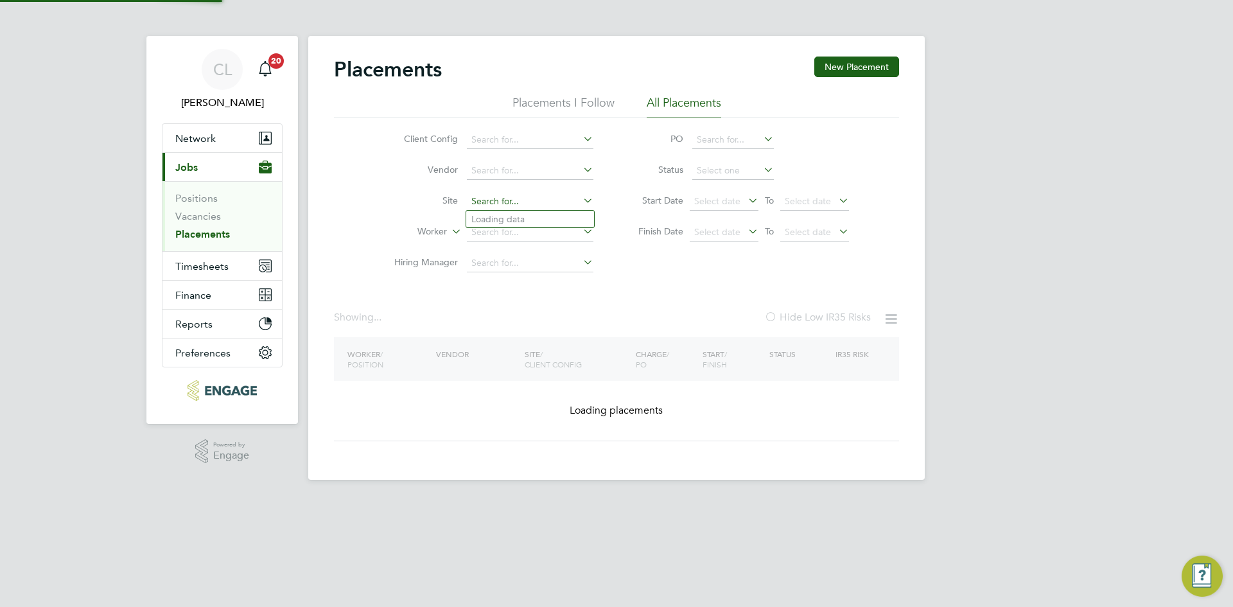
click at [530, 204] on input at bounding box center [530, 202] width 126 height 18
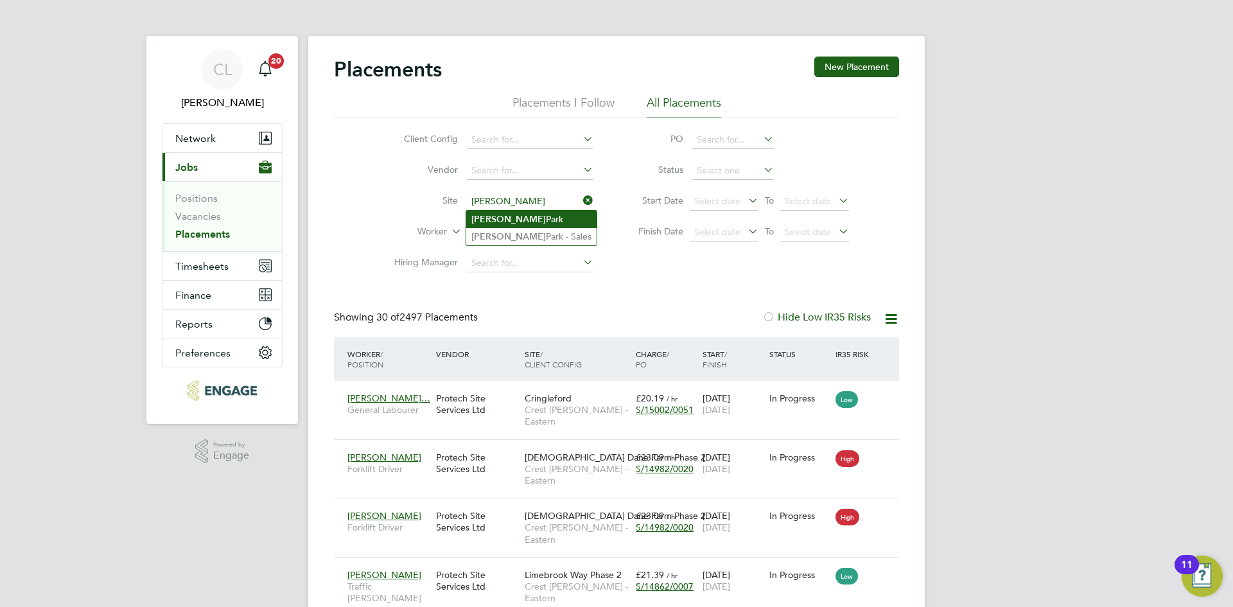
click at [545, 211] on li "Copley Park" at bounding box center [531, 219] width 130 height 17
type input "Copley Park"
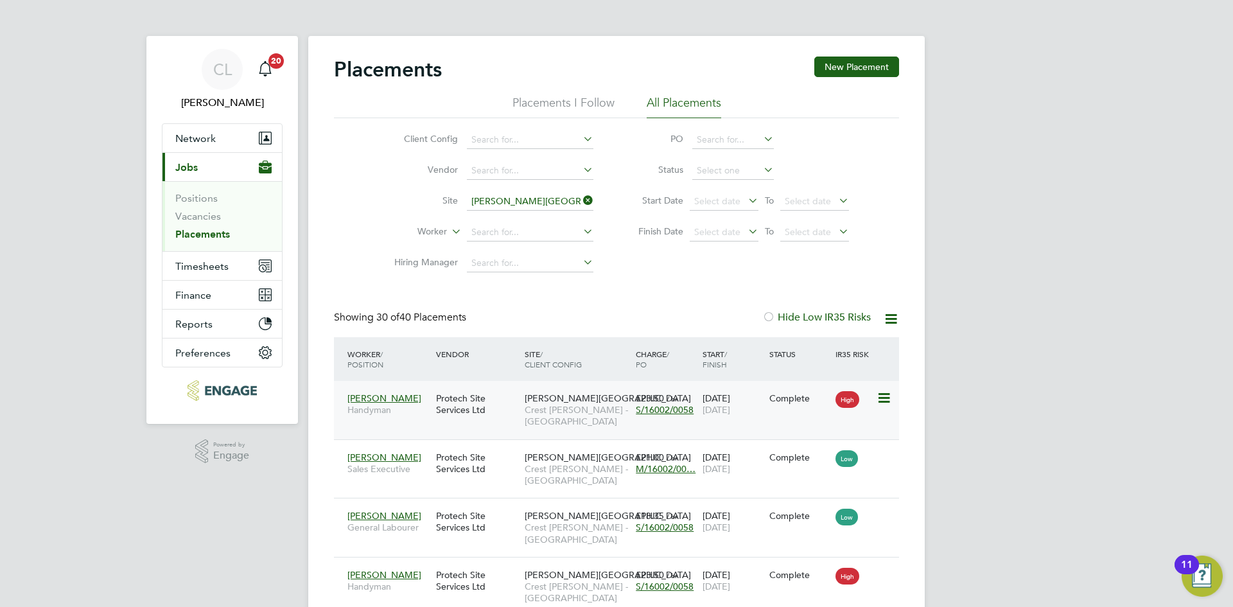
click at [683, 407] on span "S/16002/0058" at bounding box center [665, 410] width 58 height 12
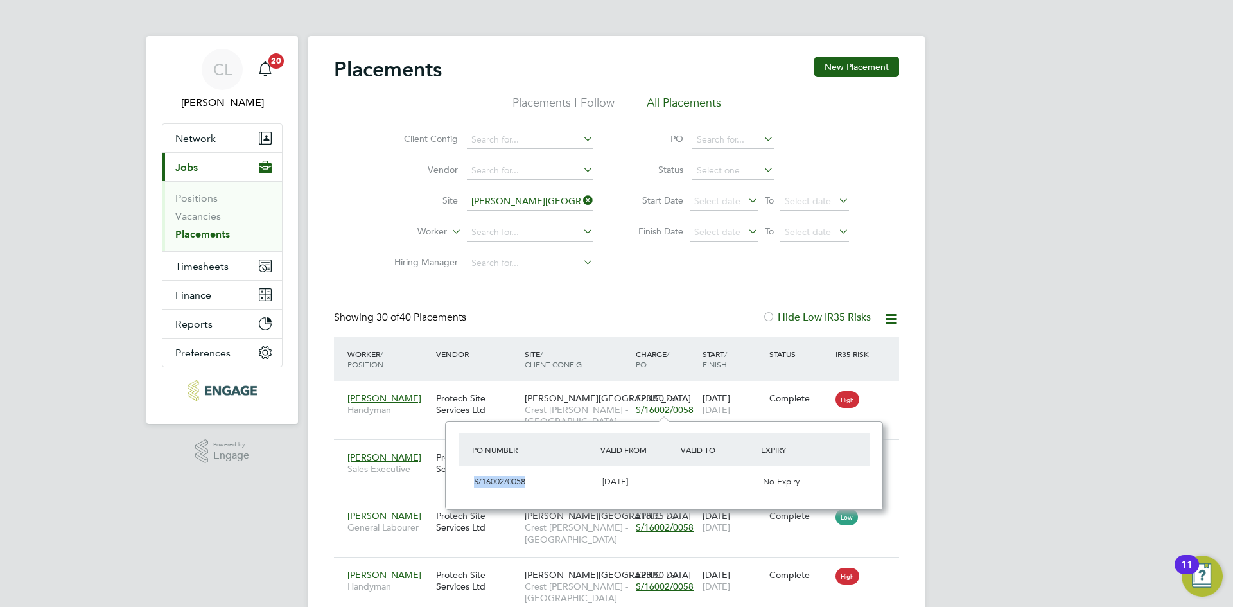
drag, startPoint x: 534, startPoint y: 474, endPoint x: 471, endPoint y: 487, distance: 64.1
click at [471, 487] on div "S/16002/0058" at bounding box center [533, 481] width 128 height 21
click at [580, 195] on icon at bounding box center [580, 200] width 0 height 18
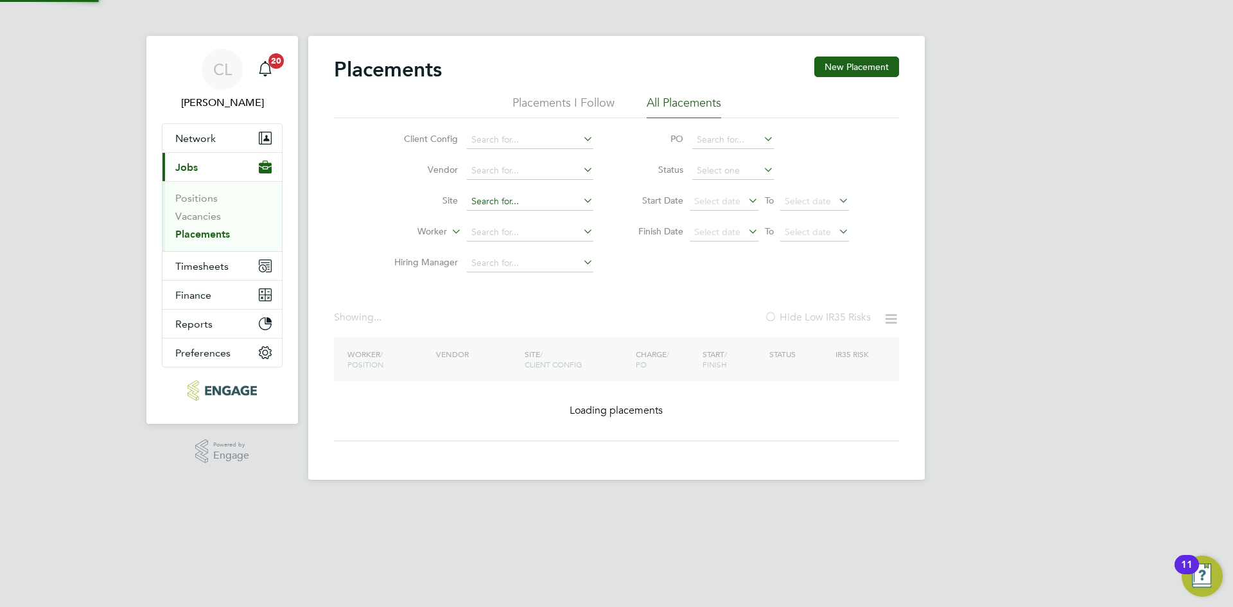
click at [564, 205] on input at bounding box center [530, 202] width 126 height 18
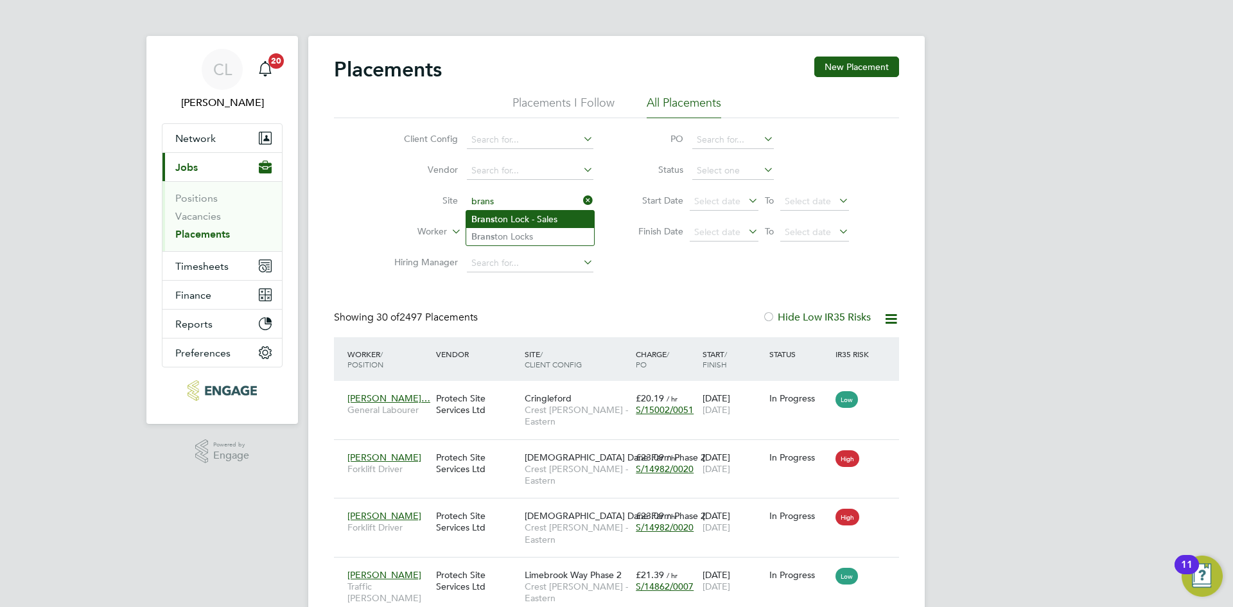
click at [561, 216] on li "Brans ton Lock - Sales" at bounding box center [530, 219] width 128 height 17
type input "Branston Lock - Sales"
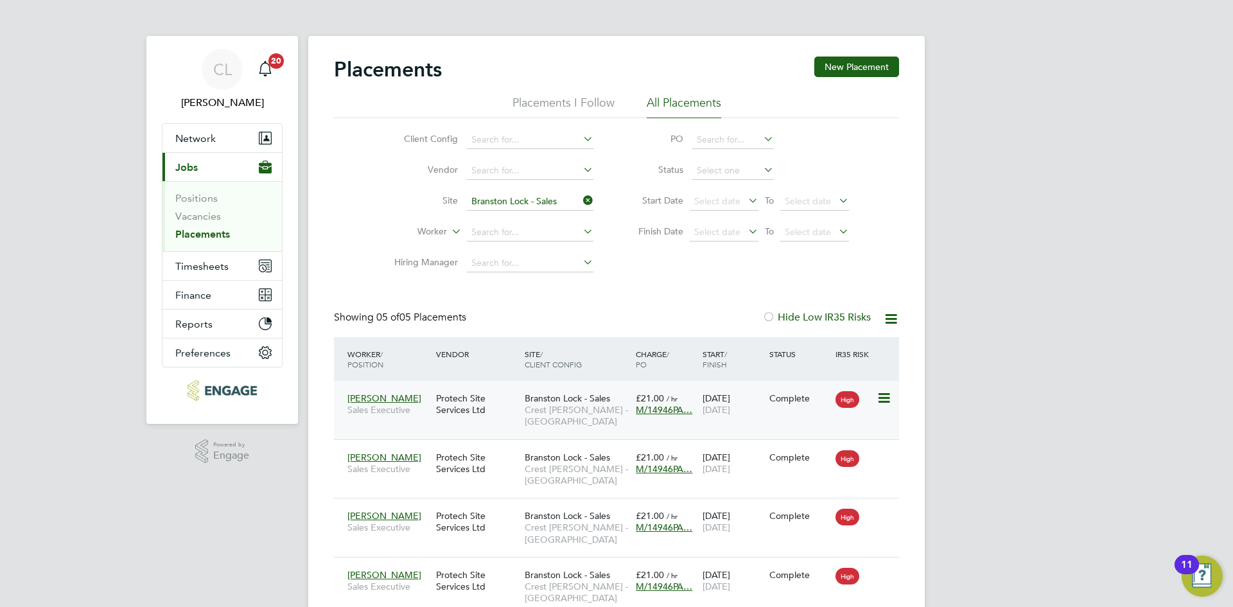
click at [657, 410] on span "M/14946PA…" at bounding box center [664, 410] width 57 height 12
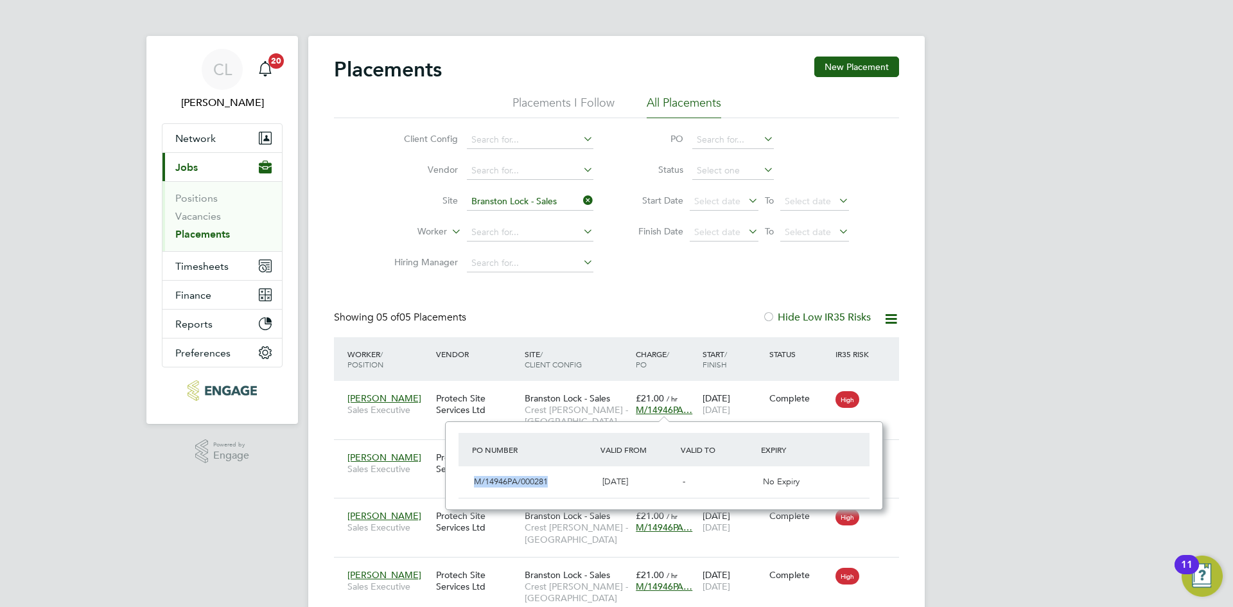
drag, startPoint x: 560, startPoint y: 480, endPoint x: 466, endPoint y: 480, distance: 94.4
click at [466, 480] on div "M/14946PA/000281 02 Jun 2025 - No Expiry" at bounding box center [663, 481] width 411 height 31
click at [580, 200] on icon at bounding box center [580, 200] width 0 height 18
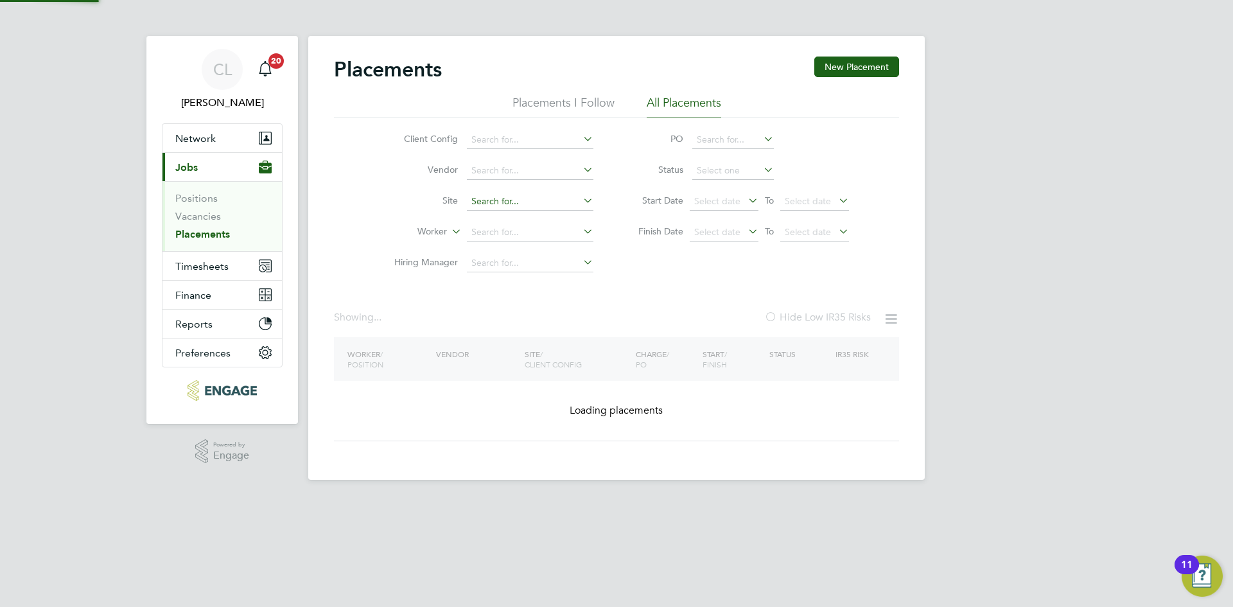
click at [548, 204] on input at bounding box center [530, 202] width 126 height 18
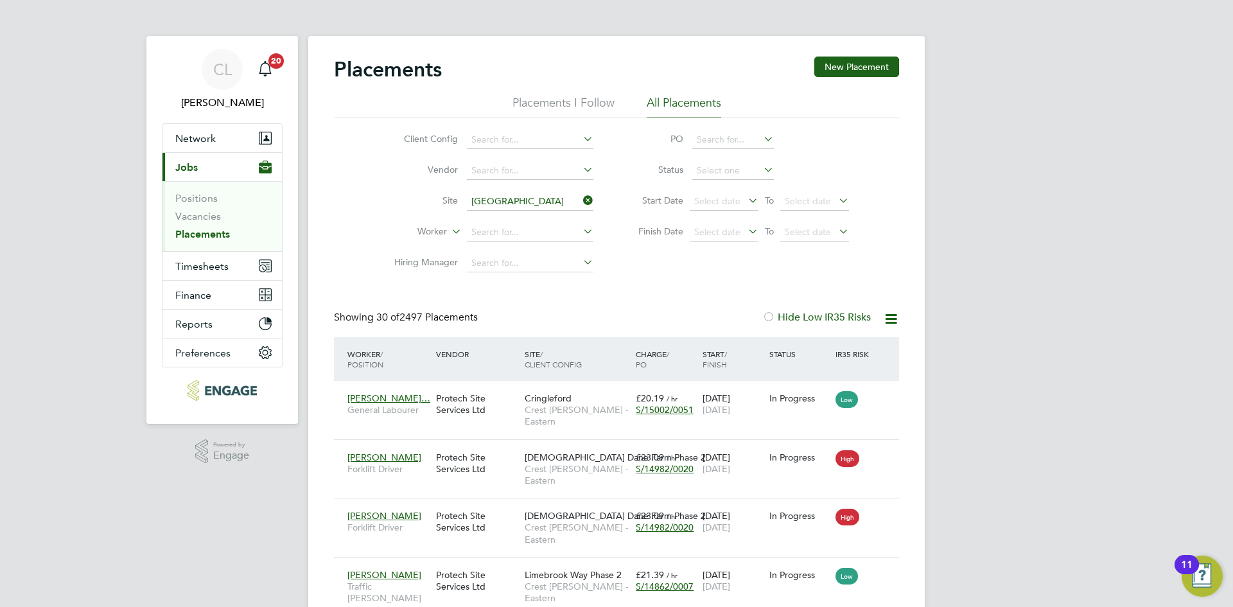
click at [561, 214] on li "Stratford Upon Avon" at bounding box center [541, 219] width 150 height 17
type input "Stratford Upon Avon"
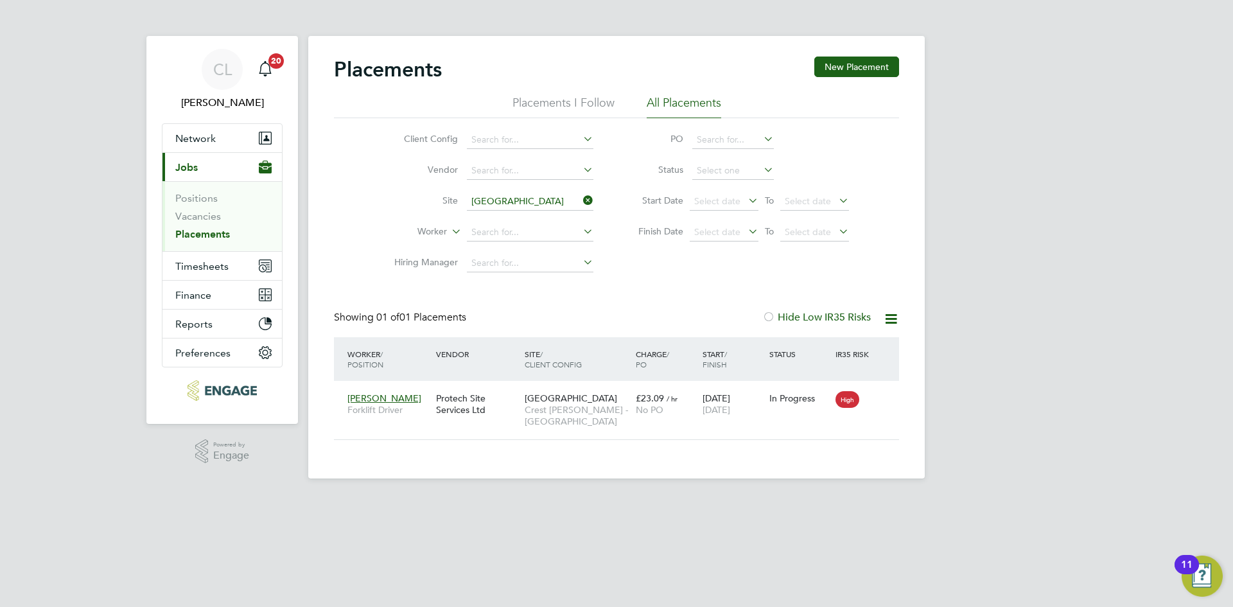
click at [580, 199] on icon at bounding box center [580, 200] width 0 height 18
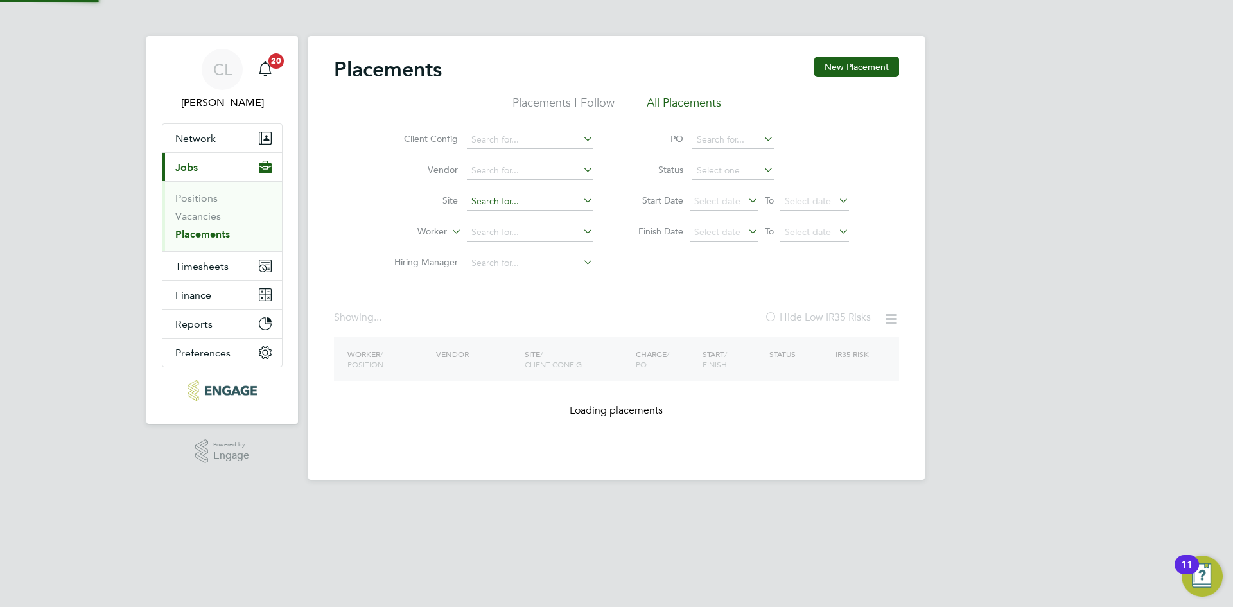
click at [527, 205] on input at bounding box center [530, 202] width 126 height 18
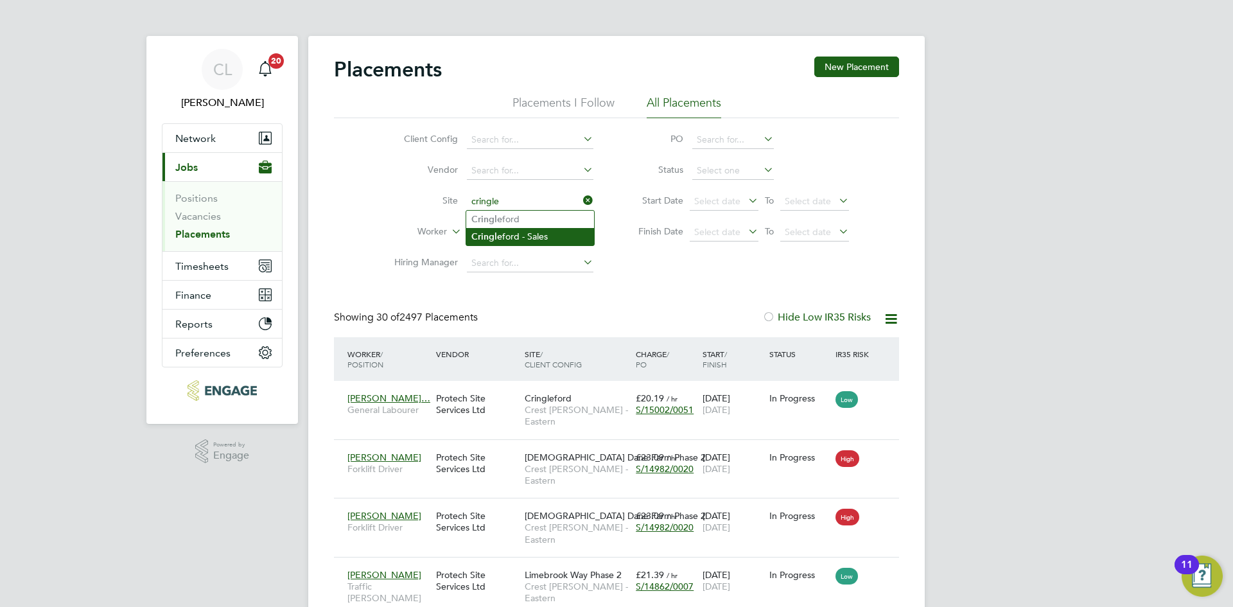
click at [523, 236] on li "Cringle ford - Sales" at bounding box center [530, 236] width 128 height 17
type input "Cringleford - Sales"
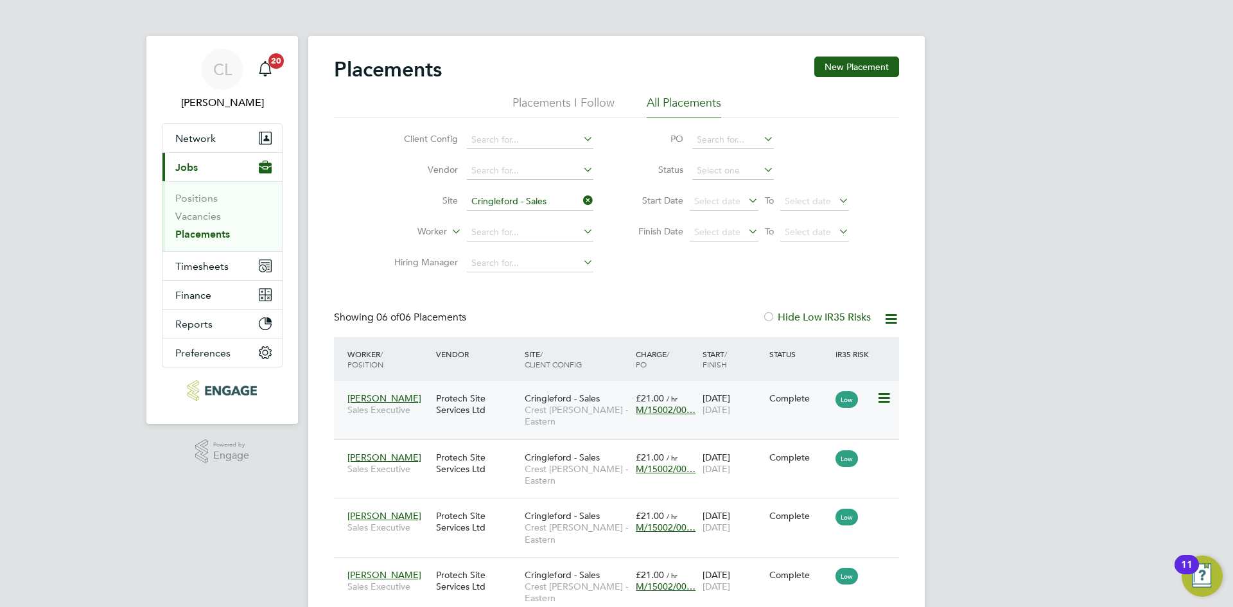
click at [670, 408] on span "M/15002/00…" at bounding box center [666, 410] width 60 height 12
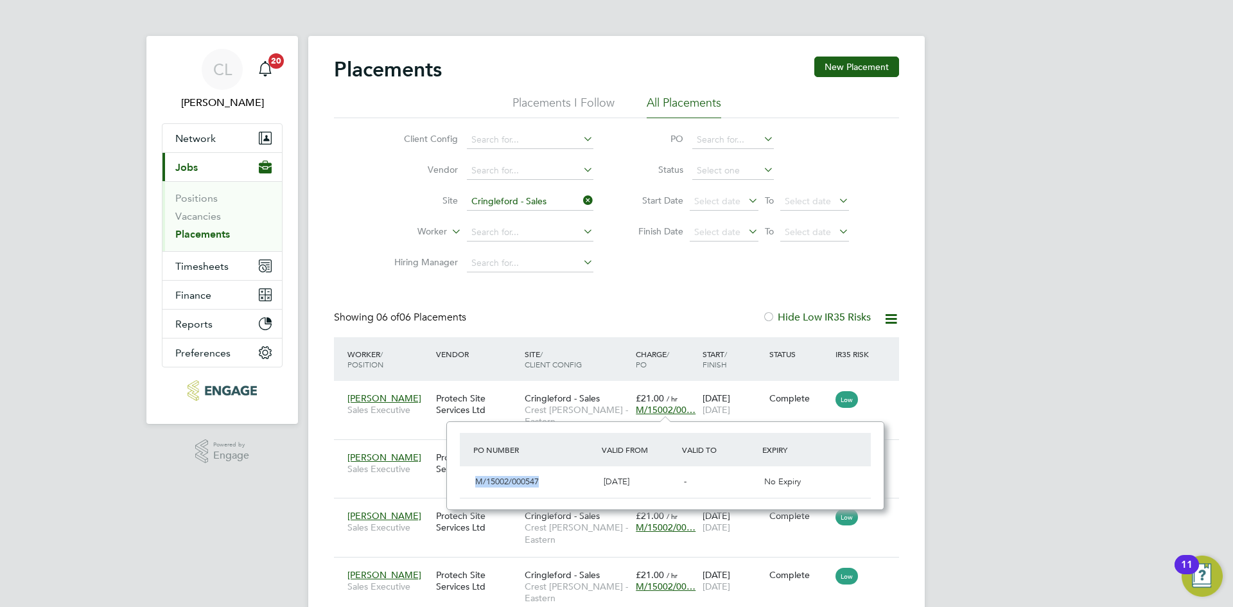
drag, startPoint x: 538, startPoint y: 483, endPoint x: 477, endPoint y: 480, distance: 61.1
click at [477, 480] on span "M/15002/000547" at bounding box center [507, 481] width 64 height 11
click at [580, 205] on icon at bounding box center [580, 200] width 0 height 18
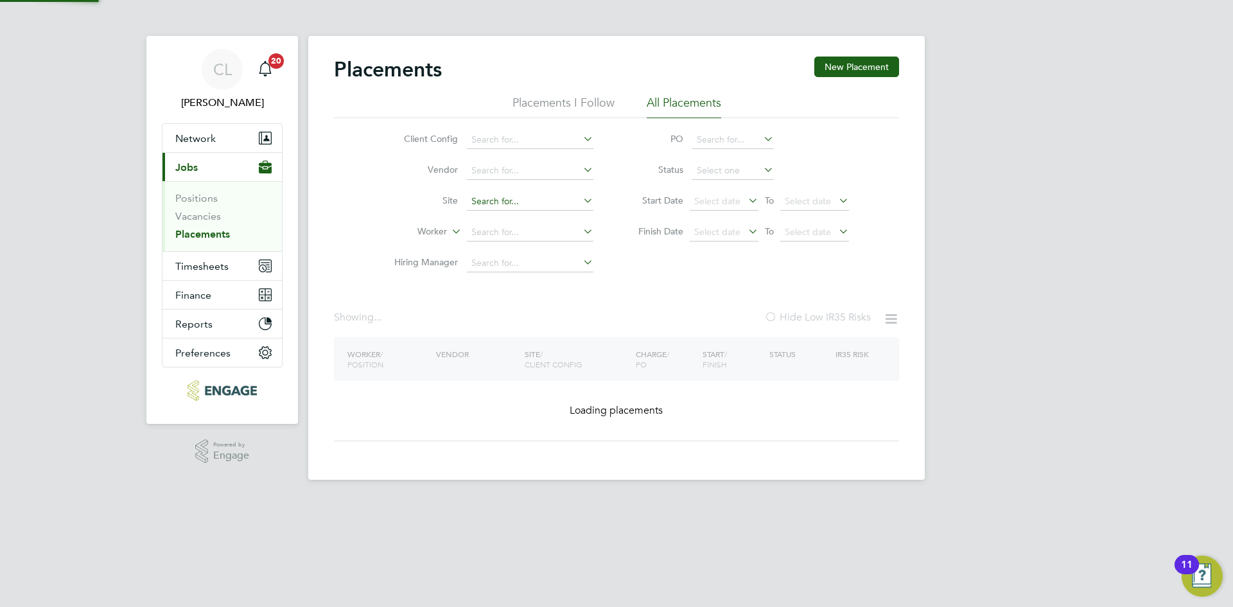
click at [545, 206] on input at bounding box center [530, 202] width 126 height 18
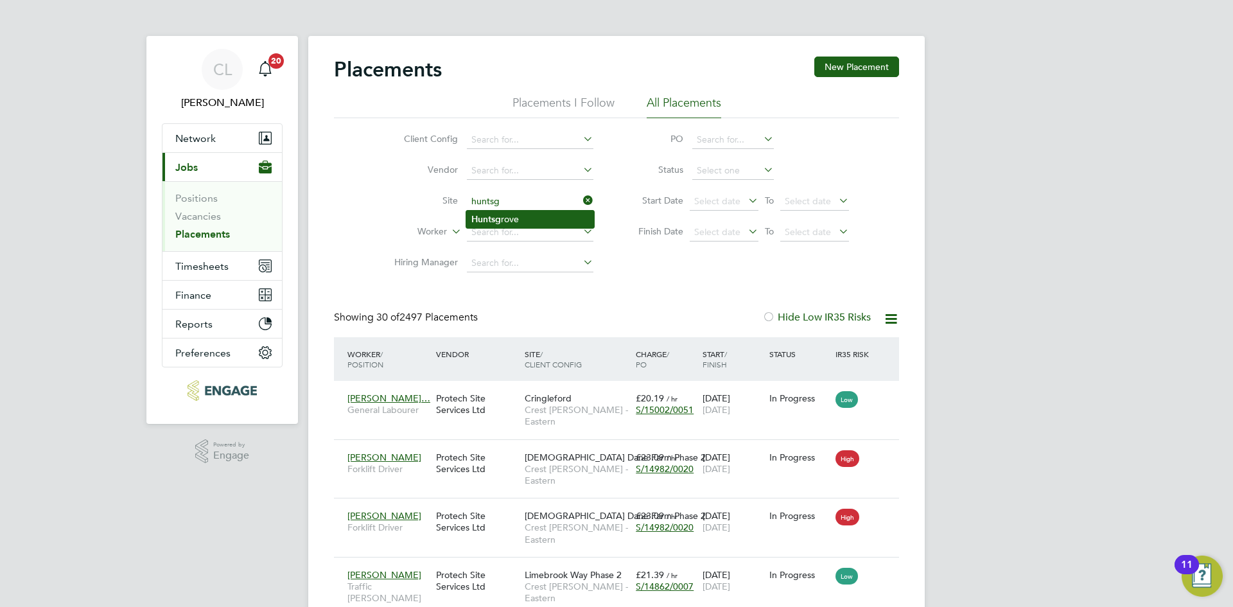
click at [502, 214] on li "Huntsg rove" at bounding box center [530, 219] width 128 height 17
type input "Huntsgrove"
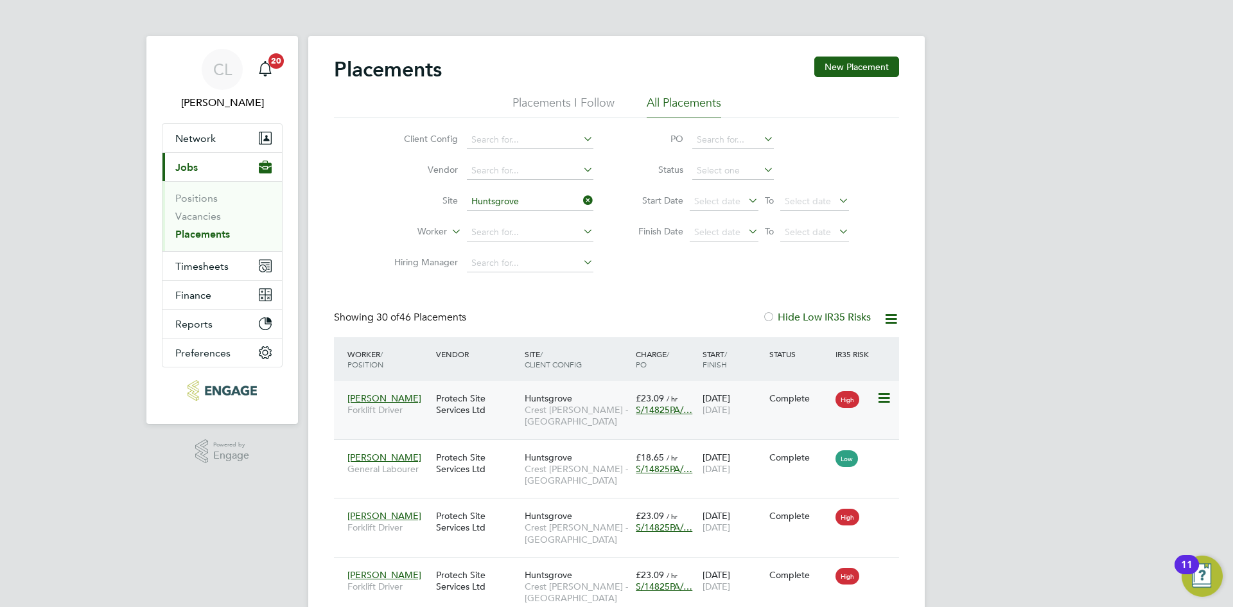
click at [647, 404] on span "S/14825PA/…" at bounding box center [664, 410] width 57 height 12
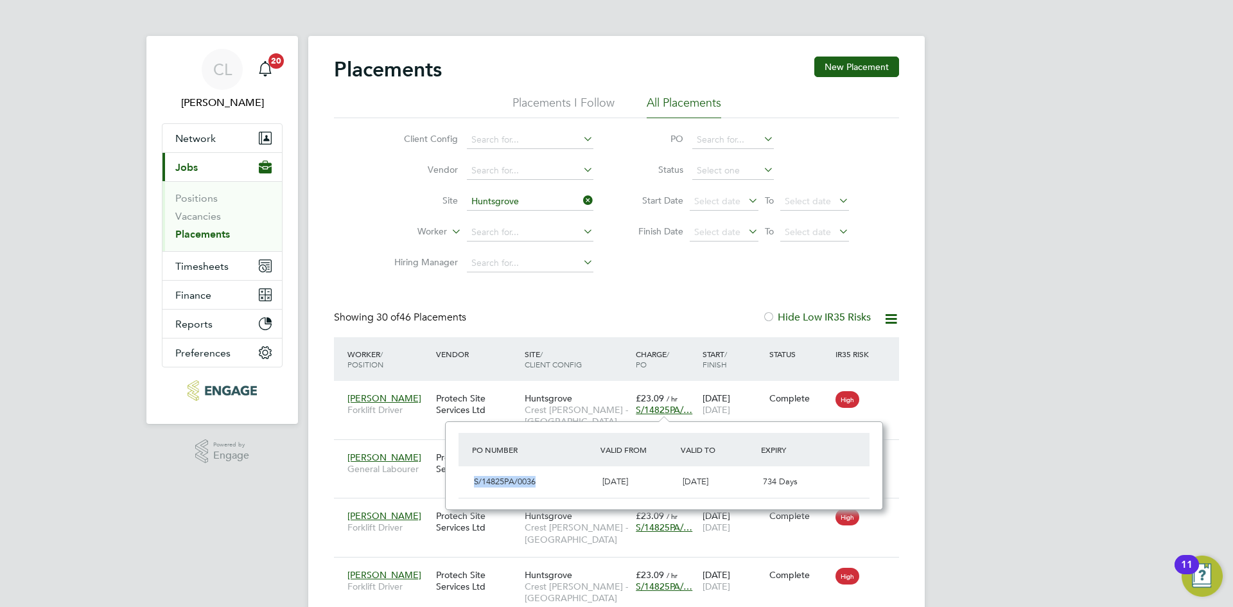
drag, startPoint x: 544, startPoint y: 483, endPoint x: 482, endPoint y: 482, distance: 62.3
click at [475, 482] on div "S/14825PA/0036" at bounding box center [533, 481] width 128 height 21
click at [580, 204] on icon at bounding box center [580, 200] width 0 height 18
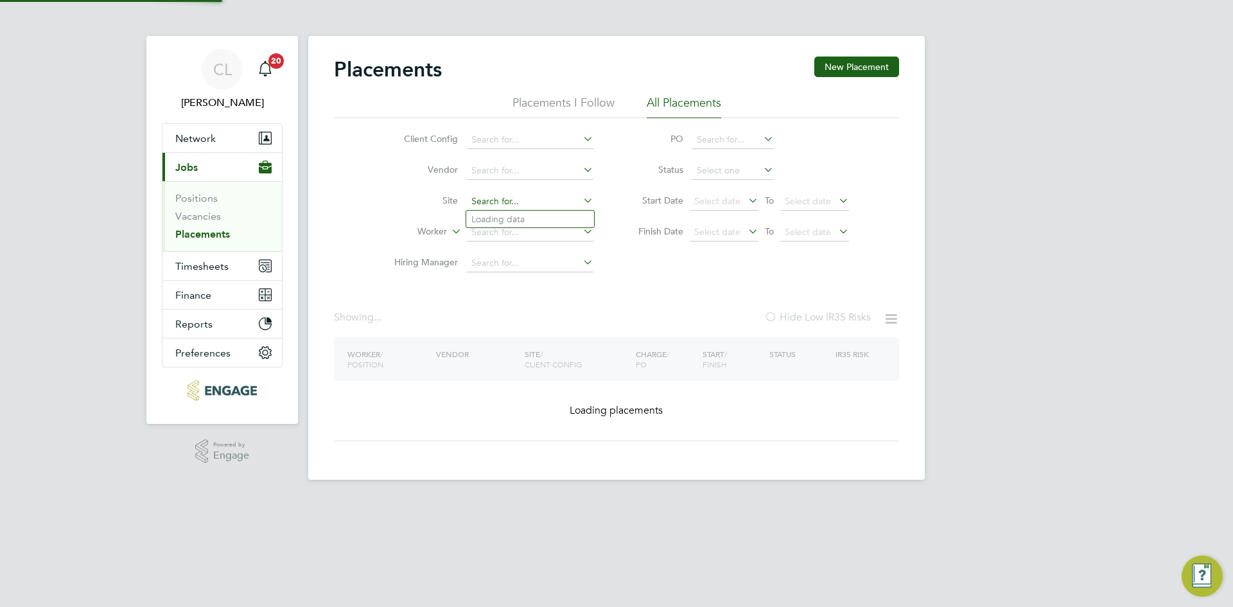
click at [540, 204] on input at bounding box center [530, 202] width 126 height 18
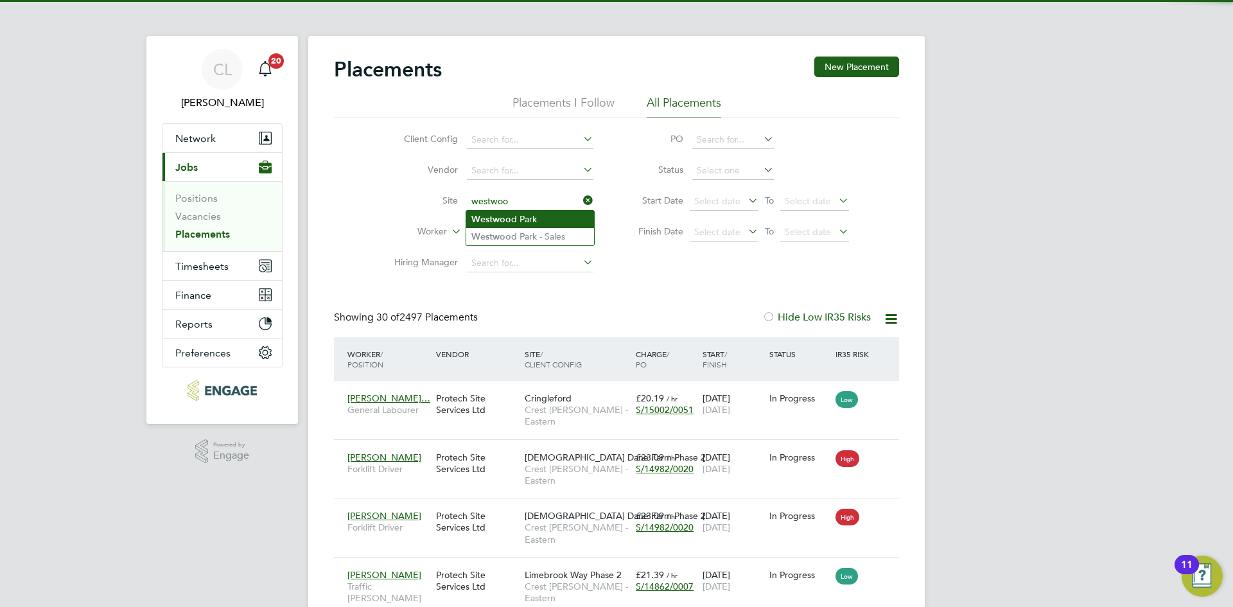
click at [534, 220] on li "Westwoo d Park" at bounding box center [530, 219] width 128 height 17
type input "Westwood Park"
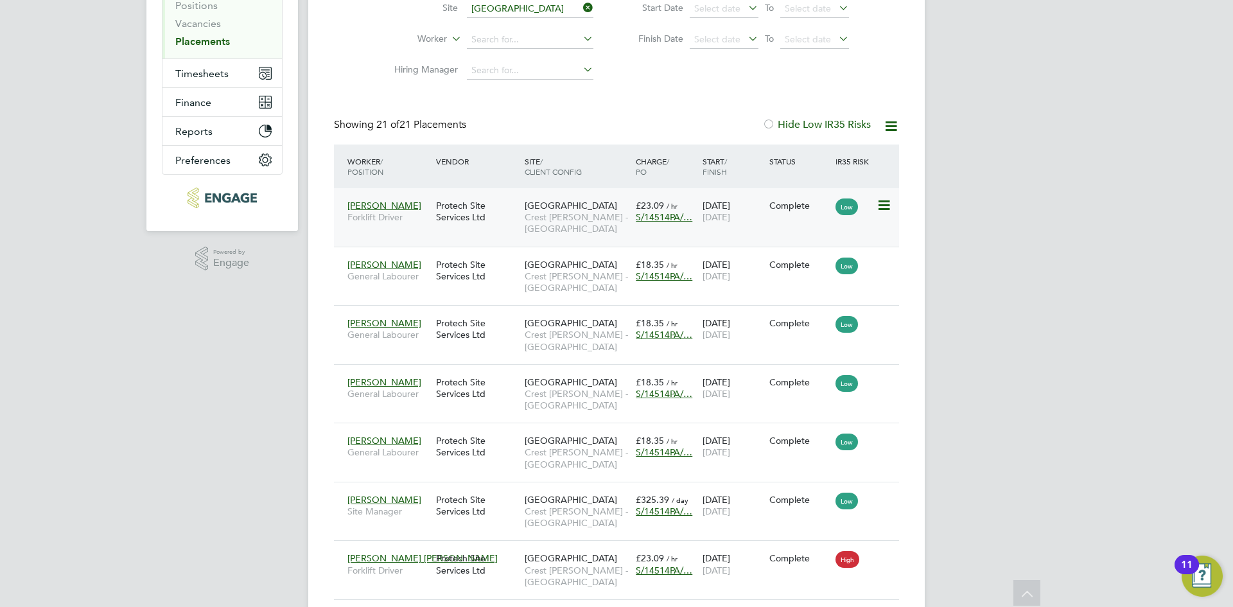
click at [669, 214] on span "S/14514PA/…" at bounding box center [664, 217] width 57 height 12
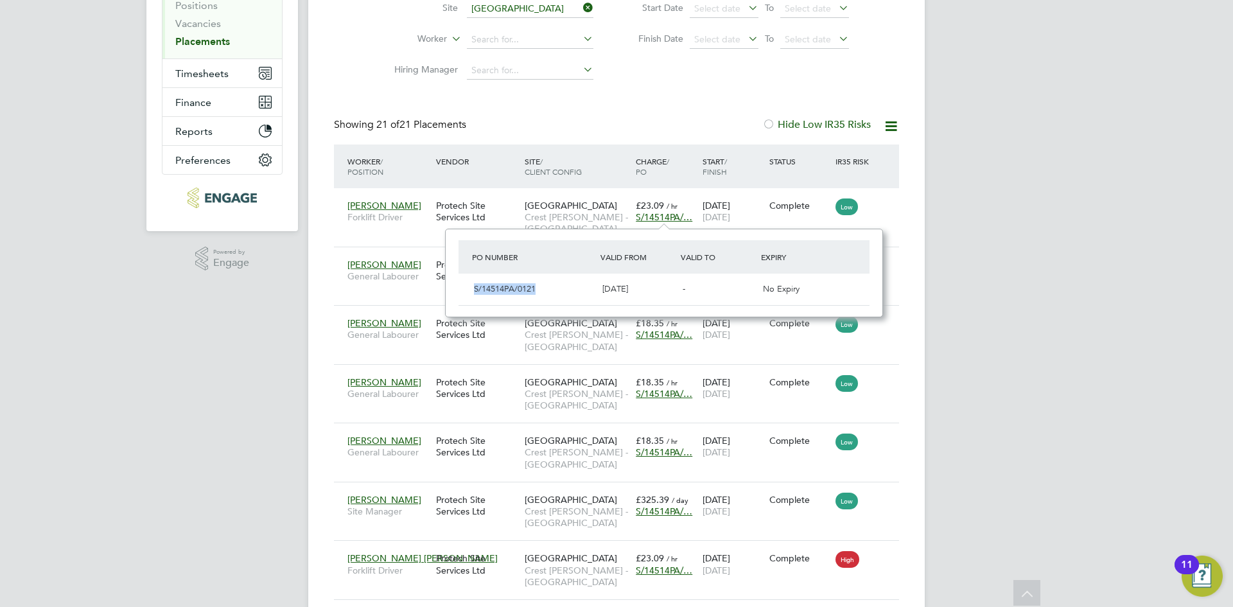
drag, startPoint x: 555, startPoint y: 285, endPoint x: 473, endPoint y: 288, distance: 82.2
click at [473, 288] on div "S/14514PA/0121" at bounding box center [533, 289] width 128 height 21
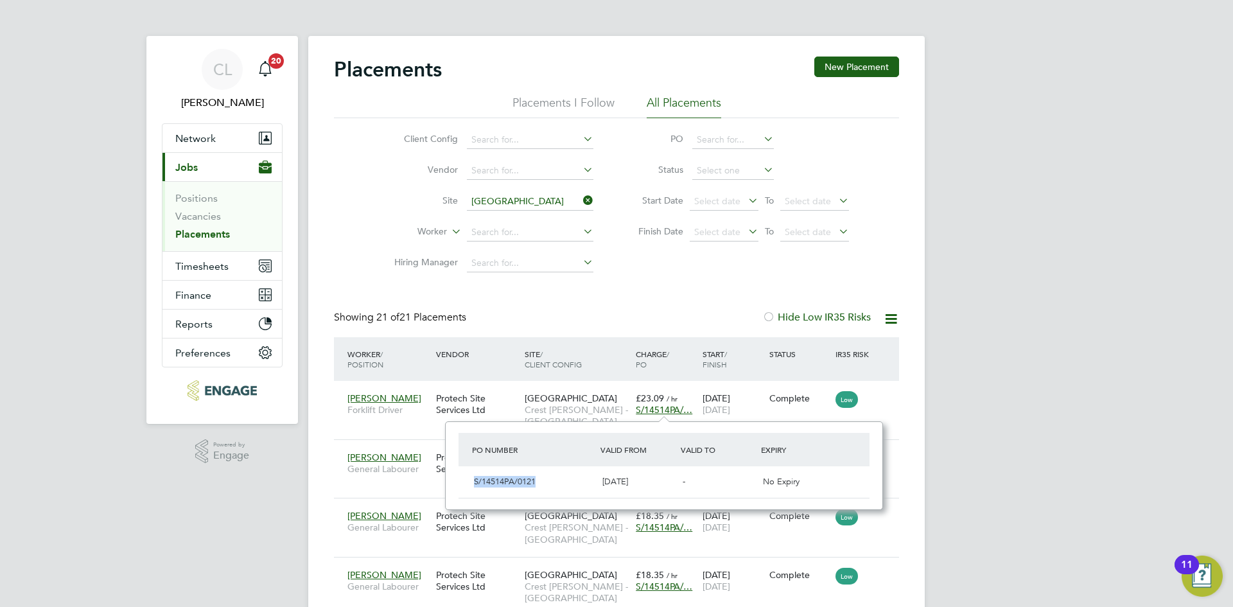
click at [580, 197] on icon at bounding box center [580, 200] width 0 height 18
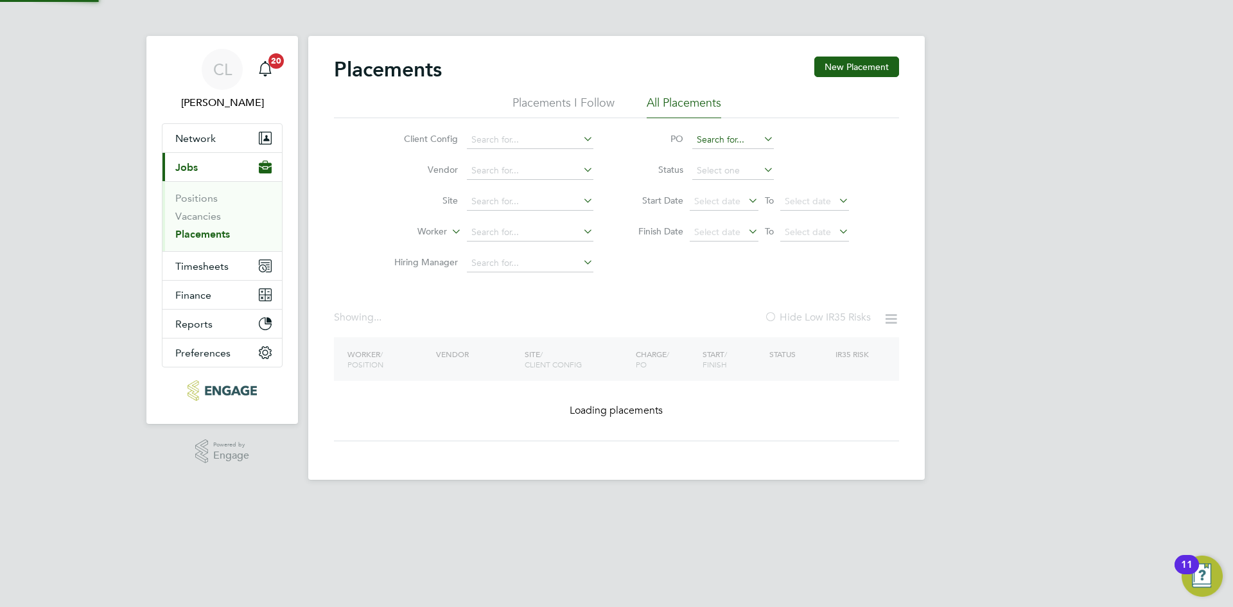
click at [733, 140] on input at bounding box center [733, 140] width 82 height 18
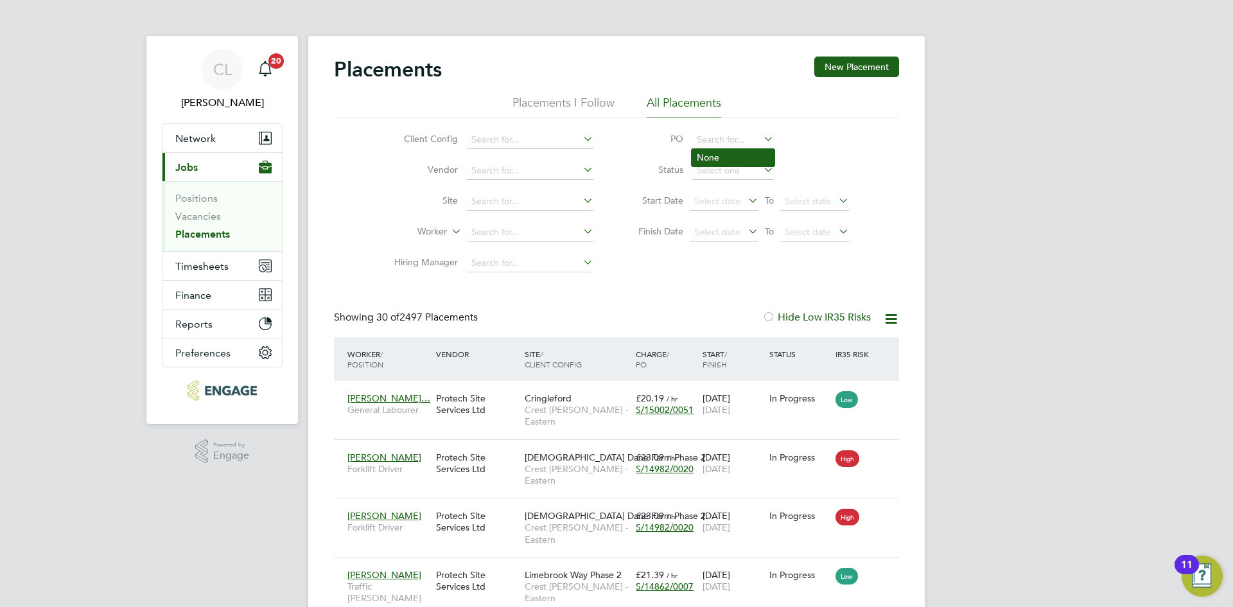
click at [738, 156] on li "None" at bounding box center [733, 157] width 83 height 17
type input "None"
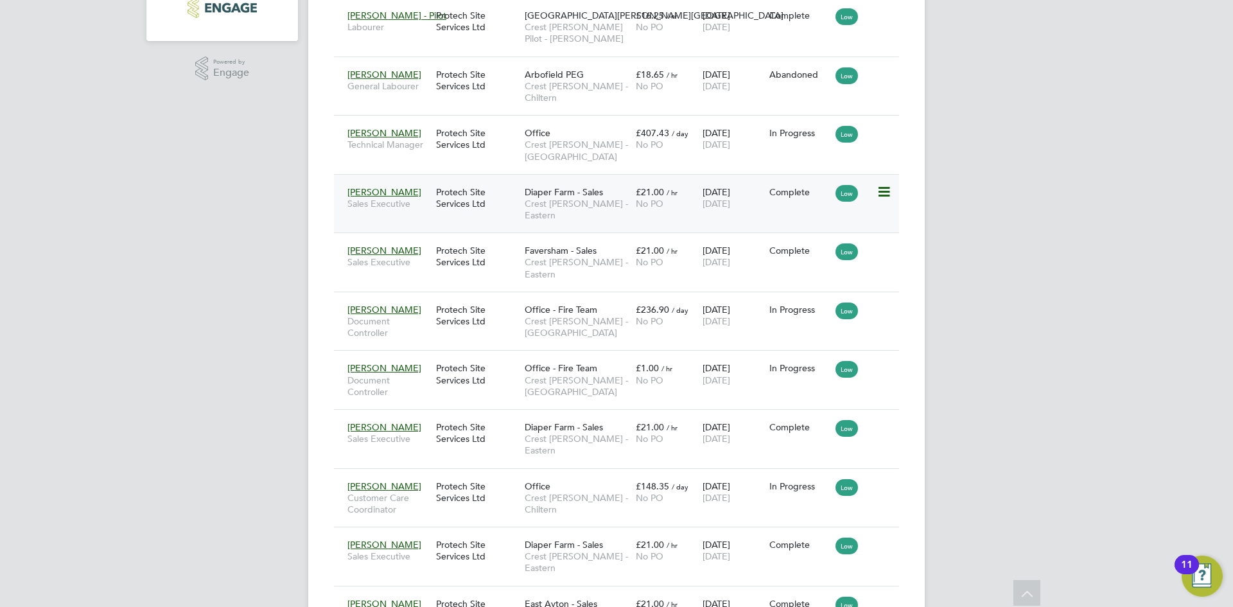
click at [452, 196] on div "Protech Site Services Ltd" at bounding box center [477, 198] width 89 height 36
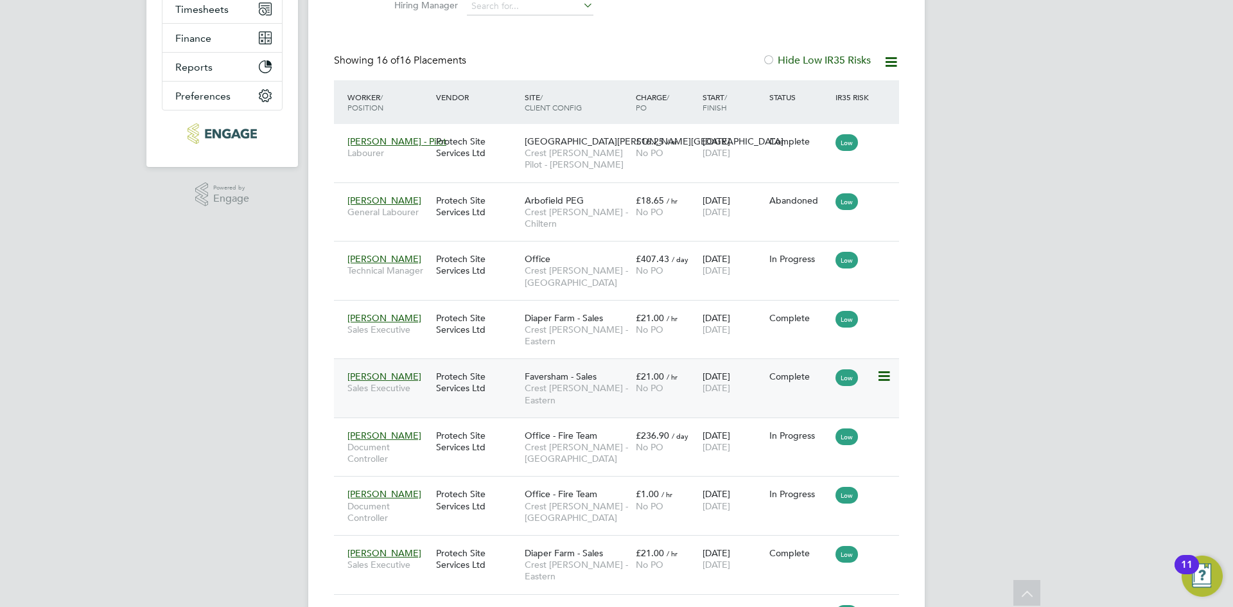
click at [465, 376] on div "Protech Site Services Ltd" at bounding box center [477, 382] width 89 height 36
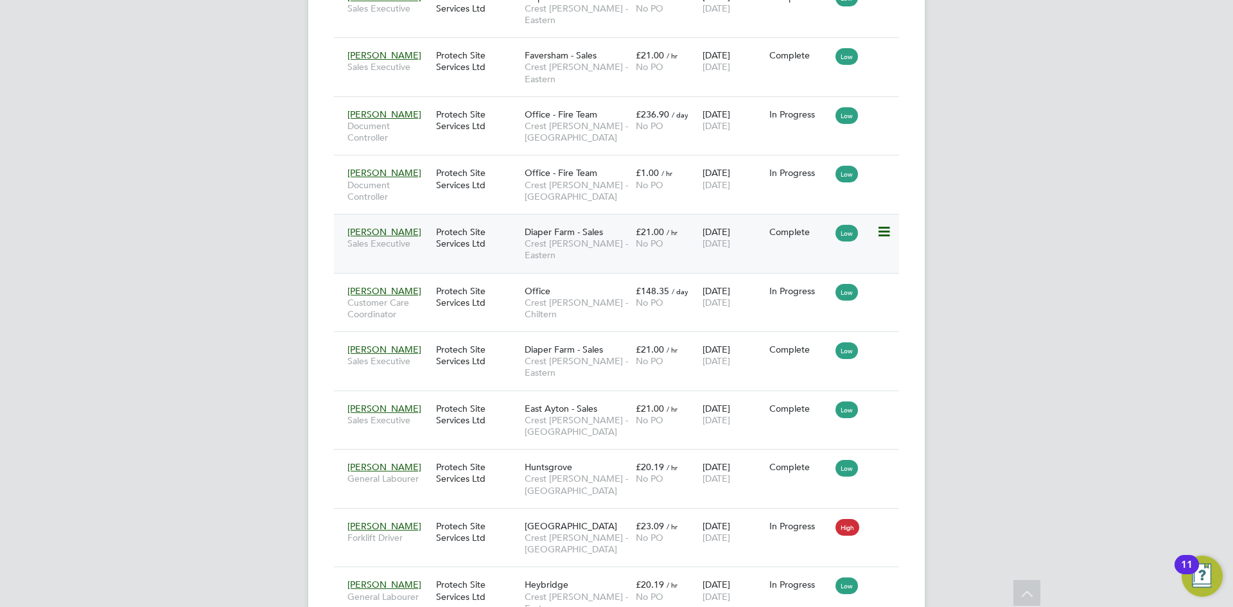
click at [465, 220] on div "Protech Site Services Ltd" at bounding box center [477, 238] width 89 height 36
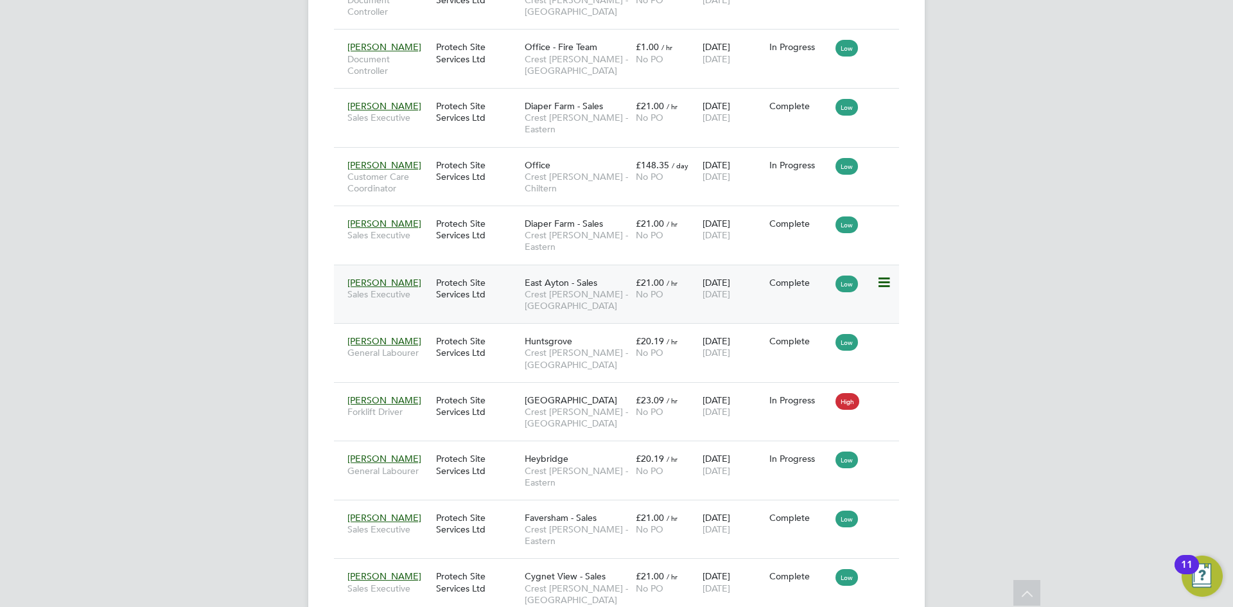
click at [467, 270] on div "Protech Site Services Ltd" at bounding box center [477, 288] width 89 height 36
click at [457, 329] on div "Protech Site Services Ltd" at bounding box center [477, 347] width 89 height 36
click at [466, 446] on div "Protech Site Services Ltd" at bounding box center [477, 464] width 89 height 36
click at [465, 505] on div "Protech Site Services Ltd" at bounding box center [477, 523] width 89 height 36
click at [453, 564] on div "Protech Site Services Ltd" at bounding box center [477, 582] width 89 height 36
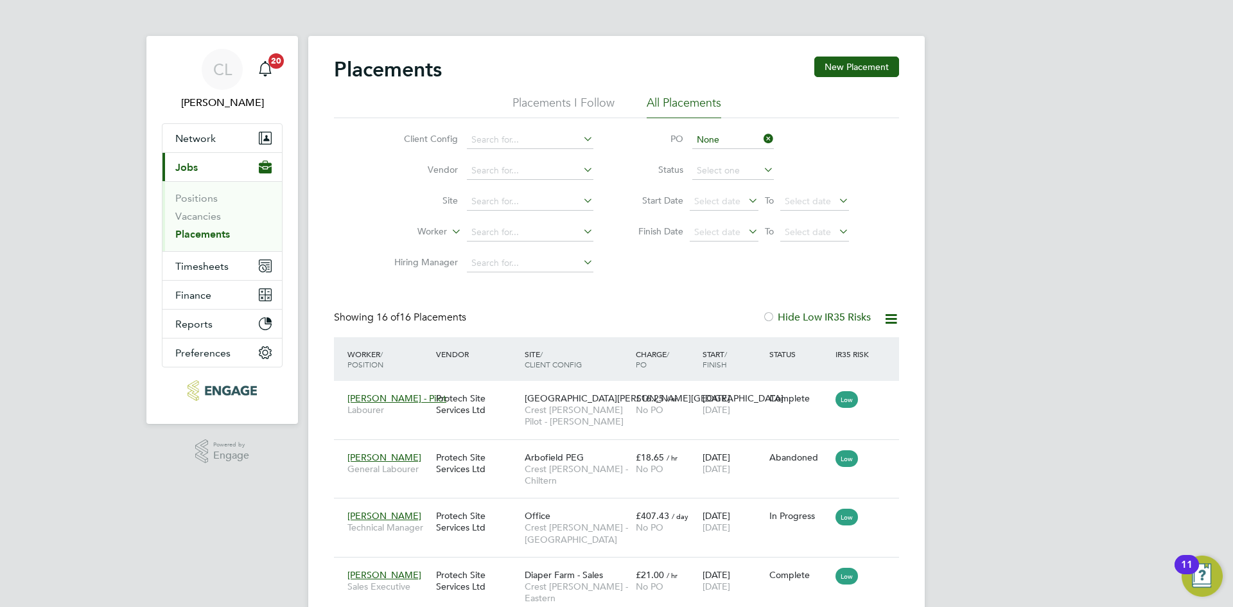
drag, startPoint x: 771, startPoint y: 135, endPoint x: 622, endPoint y: 171, distance: 153.2
click at [761, 135] on icon at bounding box center [761, 139] width 0 height 18
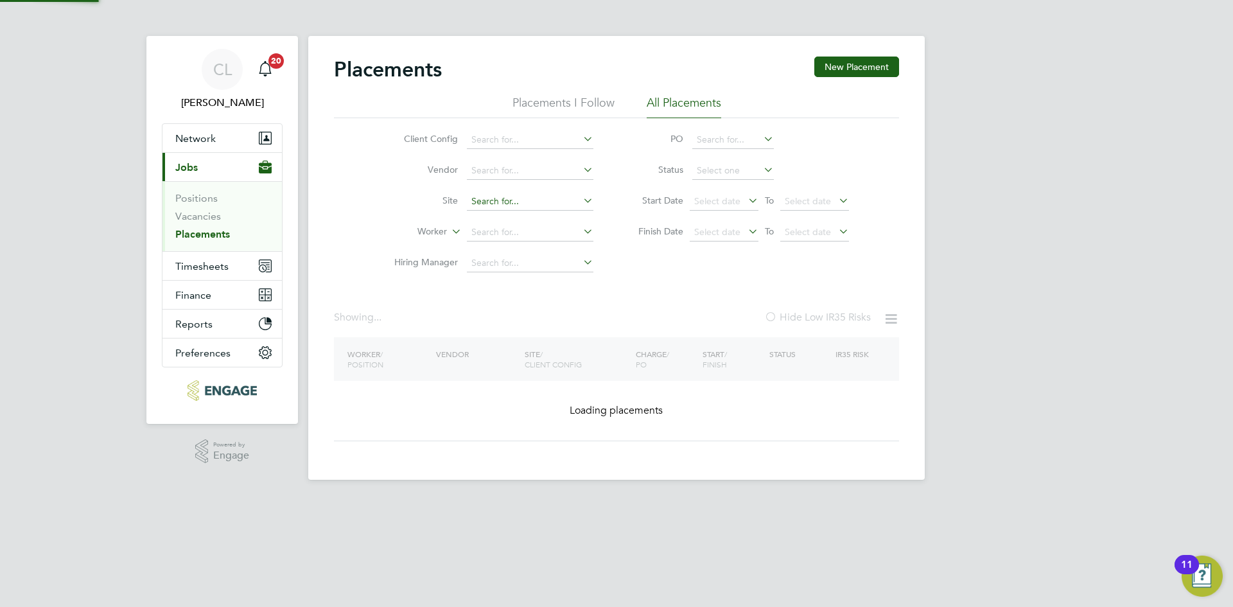
click at [523, 201] on input at bounding box center [530, 202] width 126 height 18
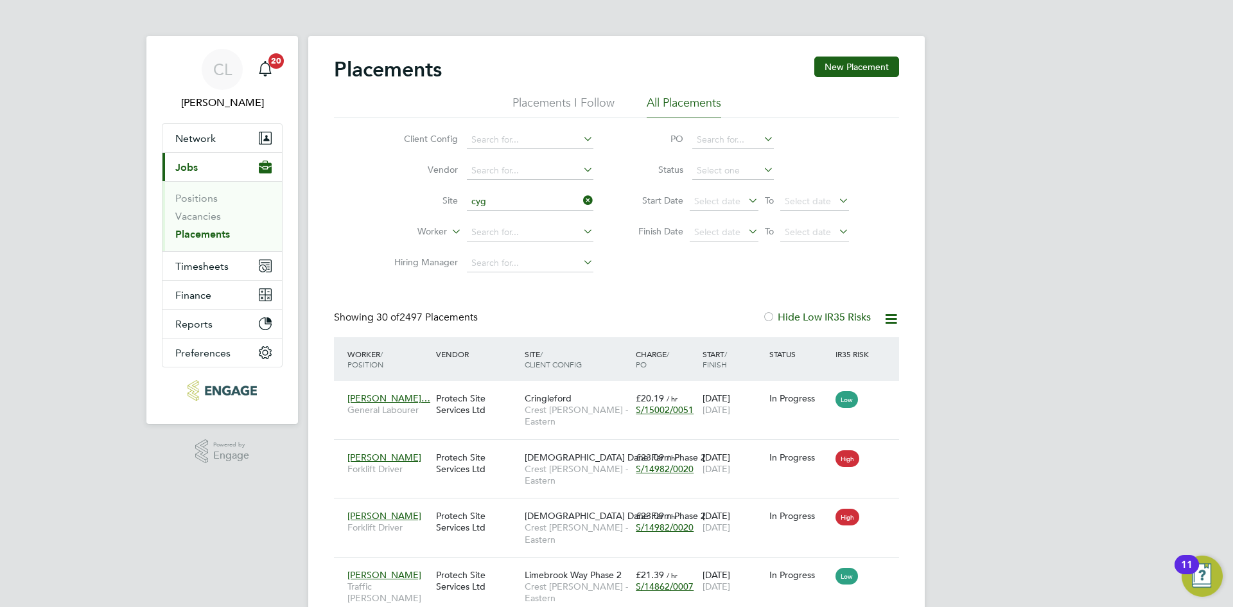
click at [553, 233] on li "Cyg net View - Sales" at bounding box center [530, 236] width 128 height 17
type input "Cygnet View - Sales"
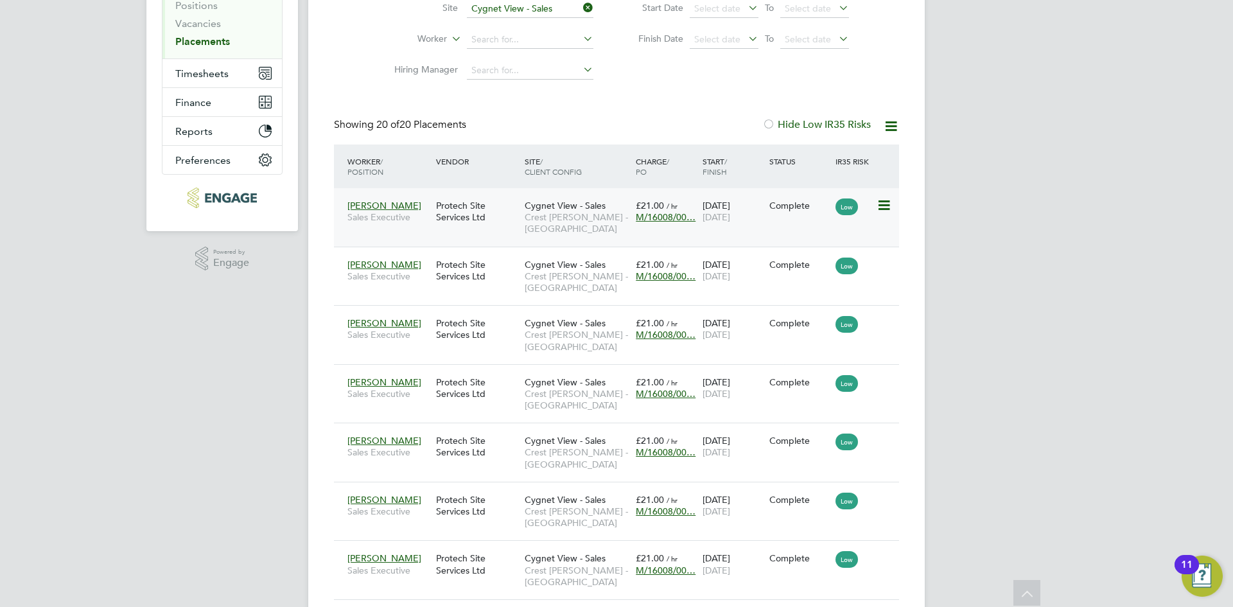
click at [666, 216] on span "M/16008/00…" at bounding box center [666, 217] width 60 height 12
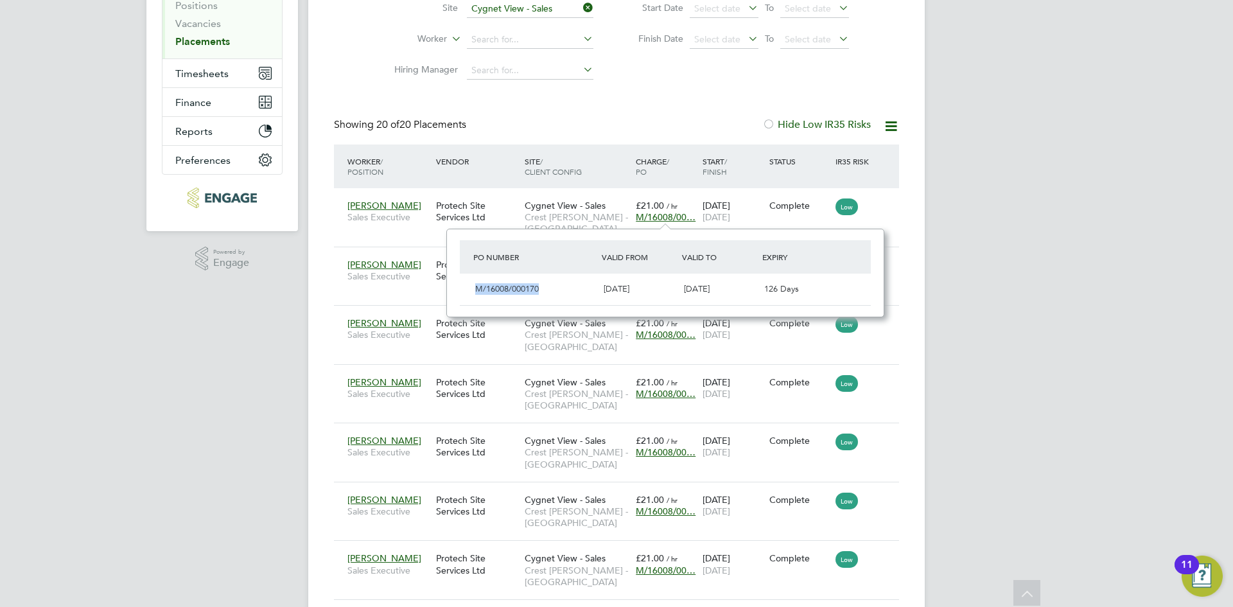
drag, startPoint x: 557, startPoint y: 292, endPoint x: 471, endPoint y: 276, distance: 86.9
click at [471, 276] on div "M/16008/000170 20 May 2024 31 Dec 2025 126 Days" at bounding box center [665, 289] width 411 height 31
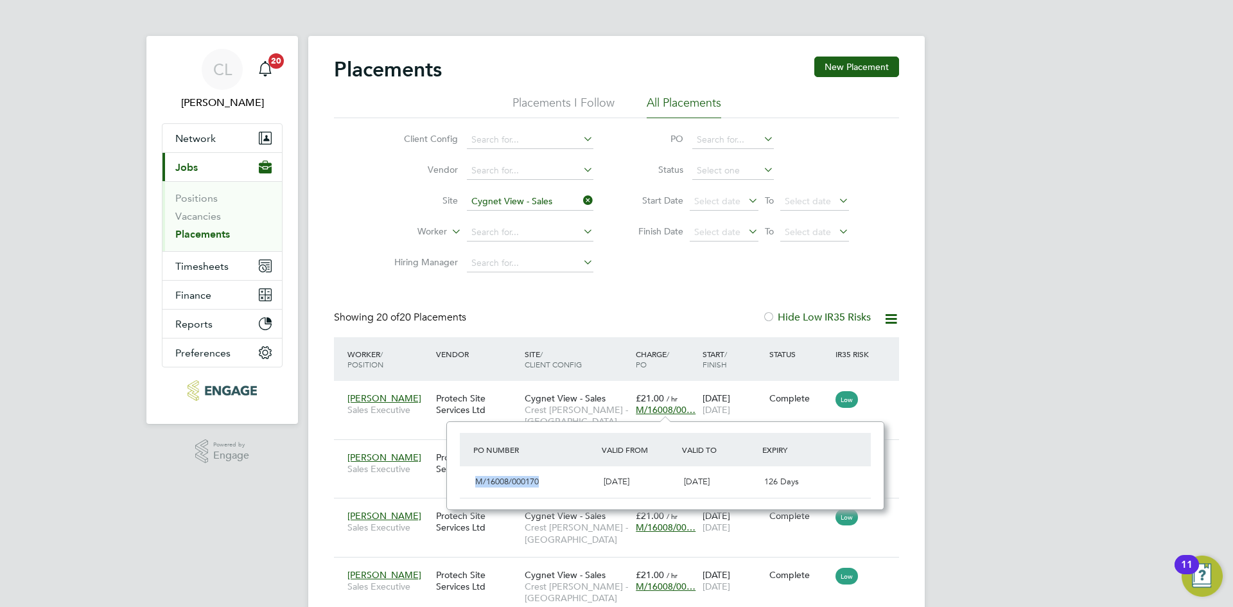
drag, startPoint x: 591, startPoint y: 200, endPoint x: 550, endPoint y: 204, distance: 41.2
click at [580, 200] on icon at bounding box center [580, 200] width 0 height 18
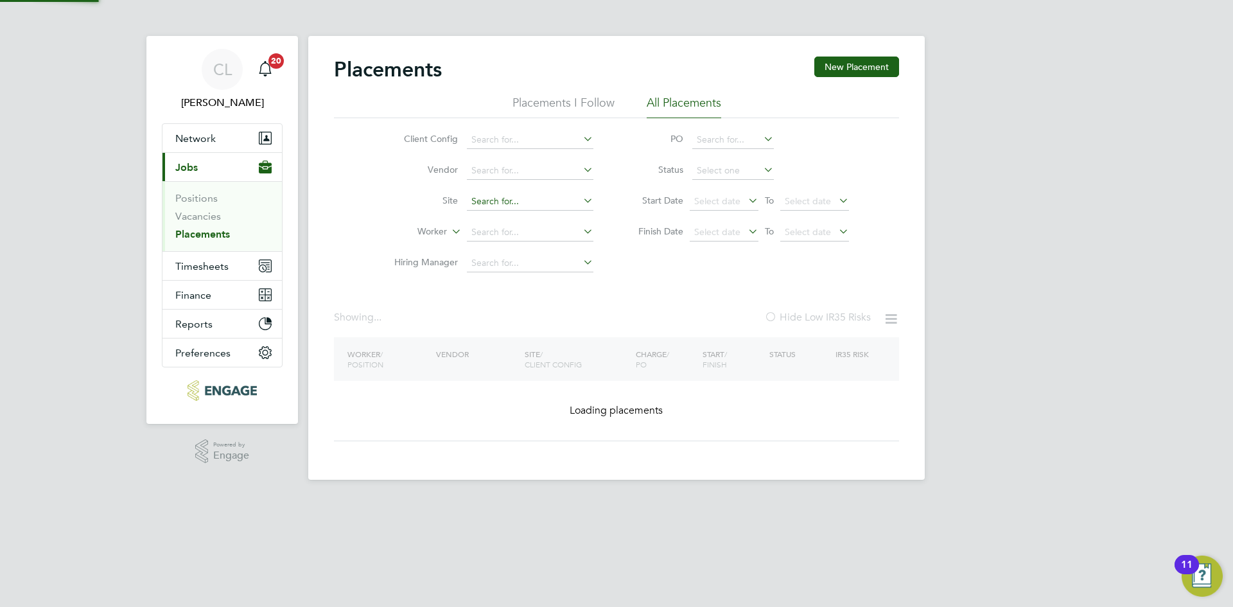
click at [534, 204] on input at bounding box center [530, 202] width 126 height 18
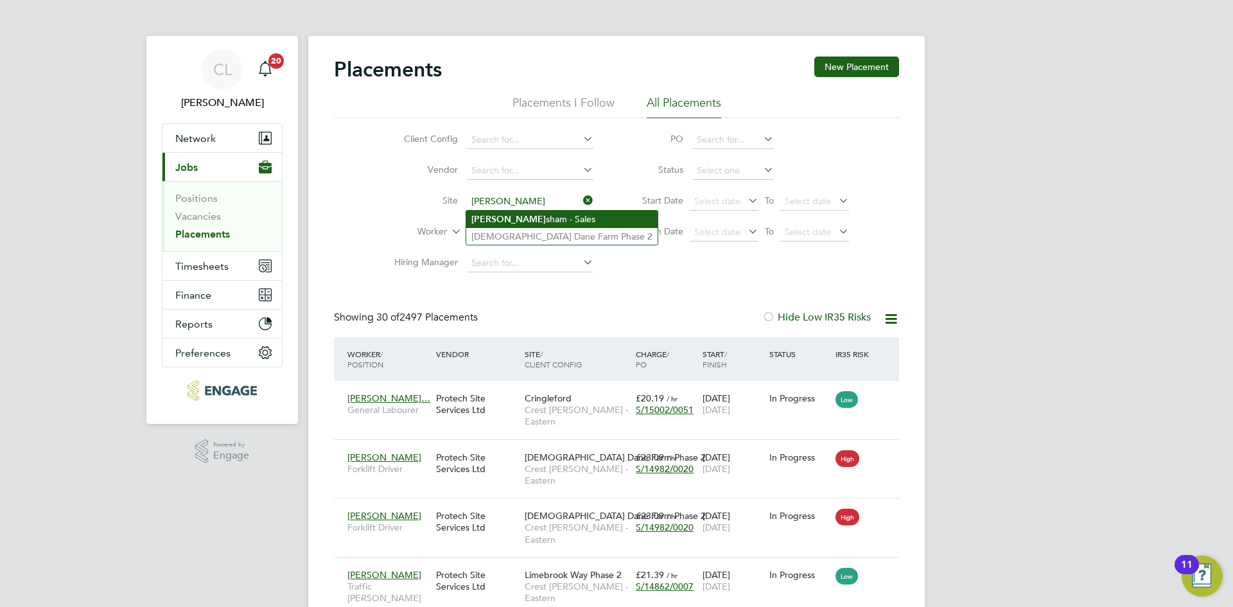
click at [530, 214] on li "Faver sham - Sales" at bounding box center [561, 219] width 191 height 17
type input "Faversham - Sales"
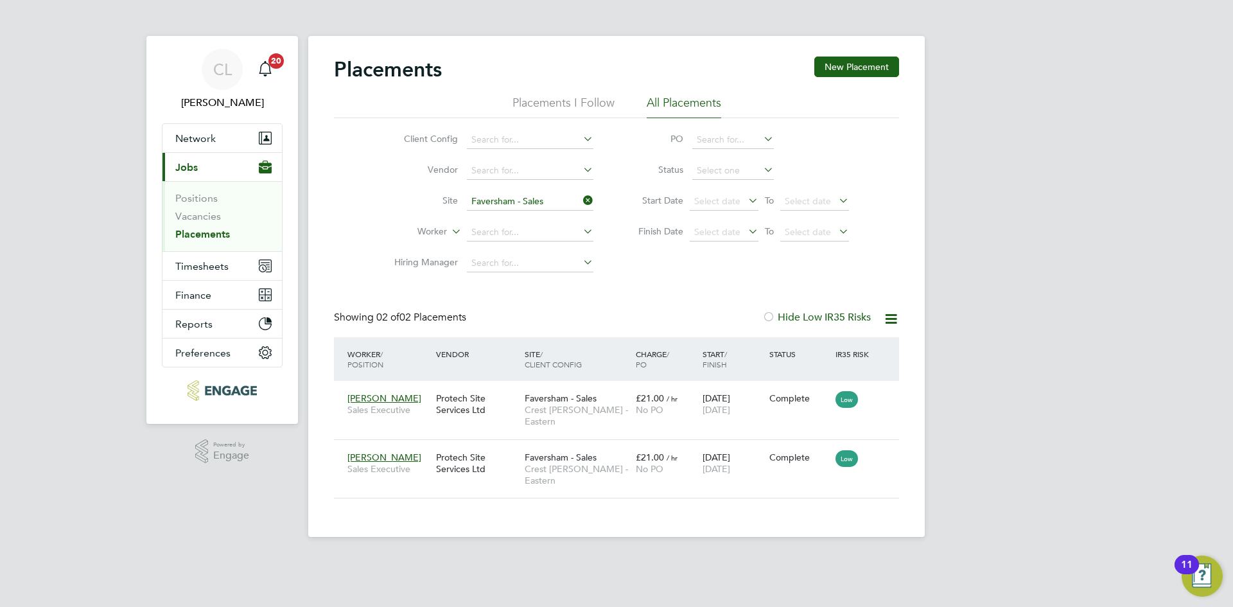
click at [580, 200] on icon at bounding box center [580, 200] width 0 height 18
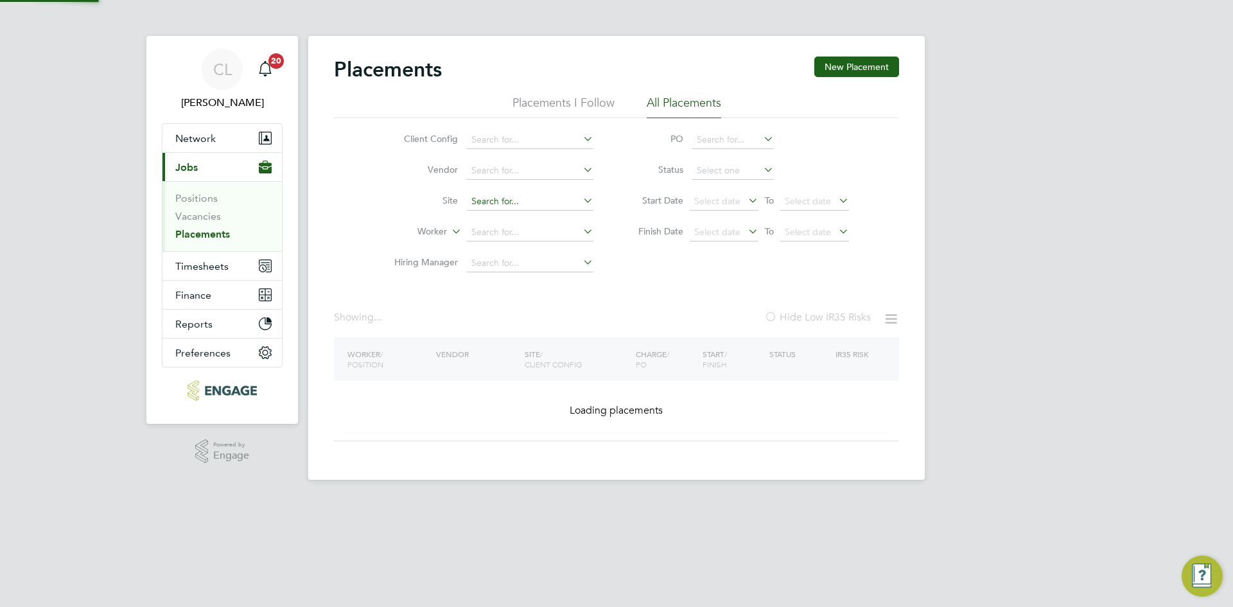
click at [507, 202] on input at bounding box center [530, 202] width 126 height 18
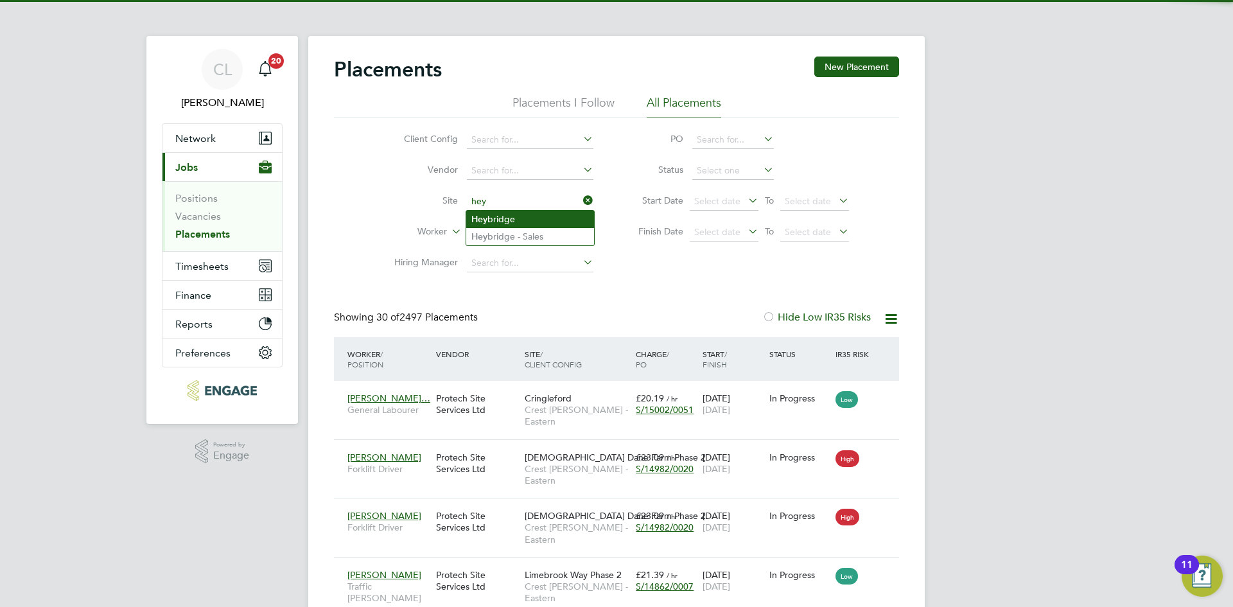
click at [517, 218] on li "Hey bridge" at bounding box center [530, 219] width 128 height 17
type input "Heybridge"
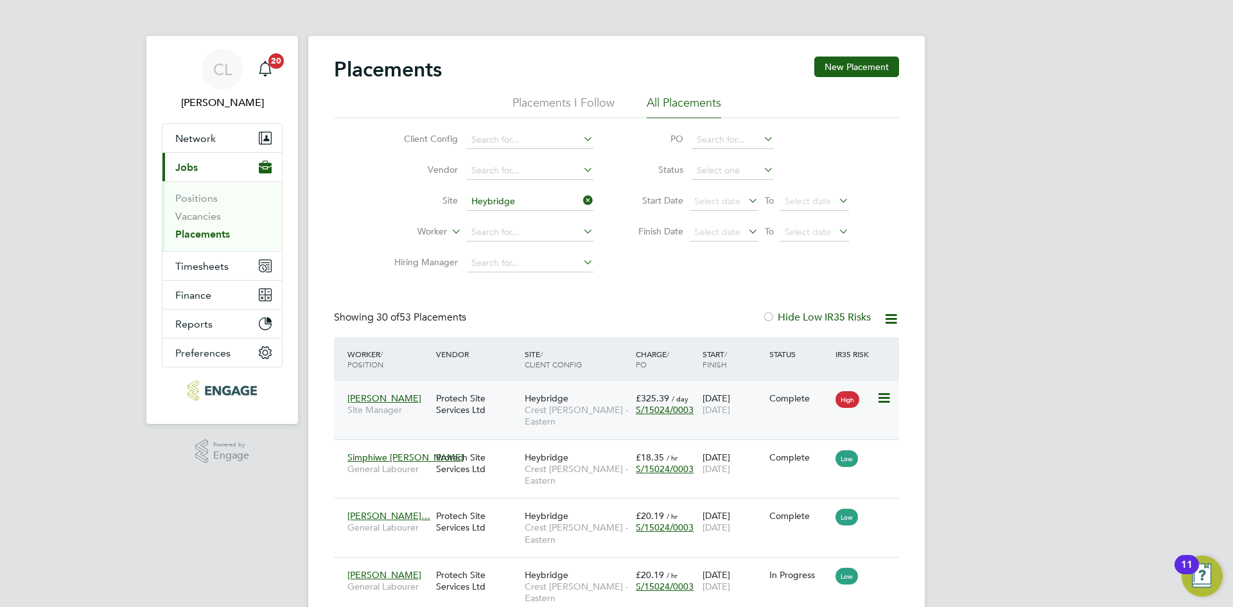
click at [668, 403] on div "£325.39 / day S/15024/0003" at bounding box center [665, 404] width 67 height 36
click at [661, 407] on span "S/15024/0003" at bounding box center [665, 410] width 58 height 12
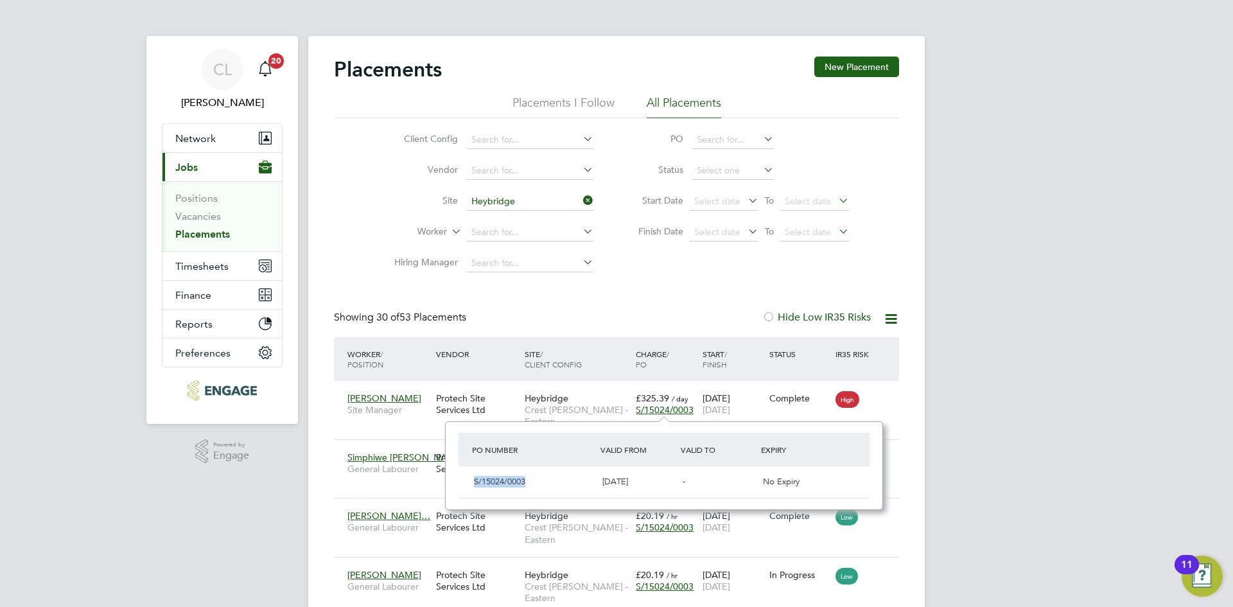
drag, startPoint x: 530, startPoint y: 479, endPoint x: 468, endPoint y: 477, distance: 62.3
click at [468, 477] on div "S/15024/0003 01 Apr 2024 - No Expiry" at bounding box center [663, 481] width 411 height 31
click at [580, 197] on icon at bounding box center [580, 200] width 0 height 18
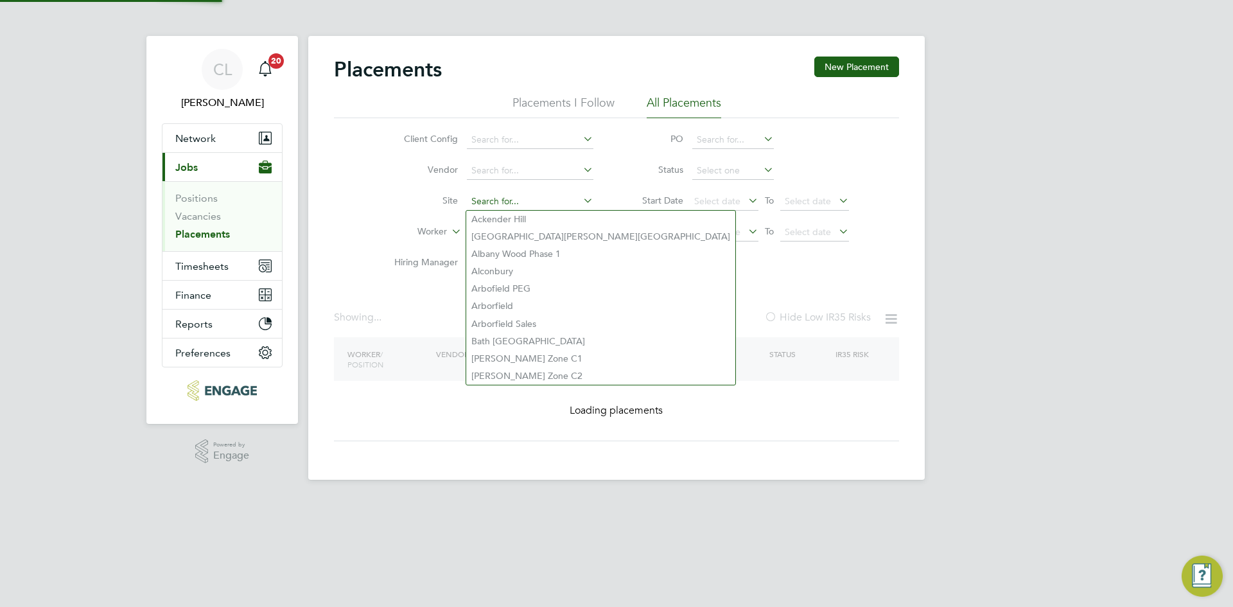
click at [528, 203] on input at bounding box center [530, 202] width 126 height 18
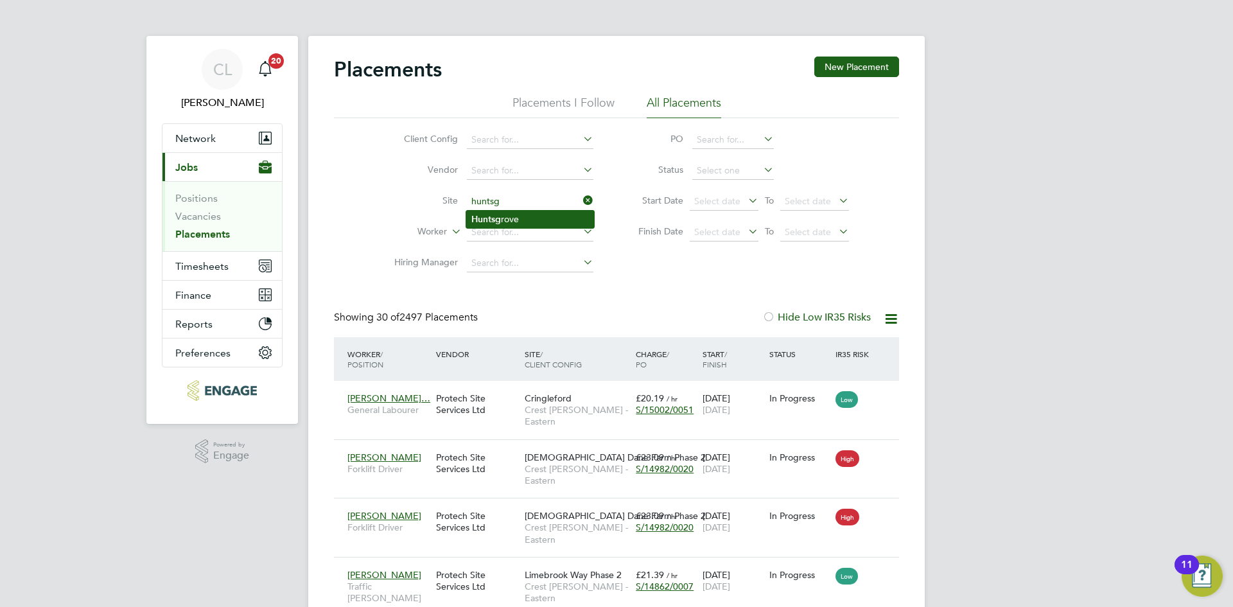
click at [511, 218] on li "Huntsg rove" at bounding box center [530, 219] width 128 height 17
type input "Huntsgrove"
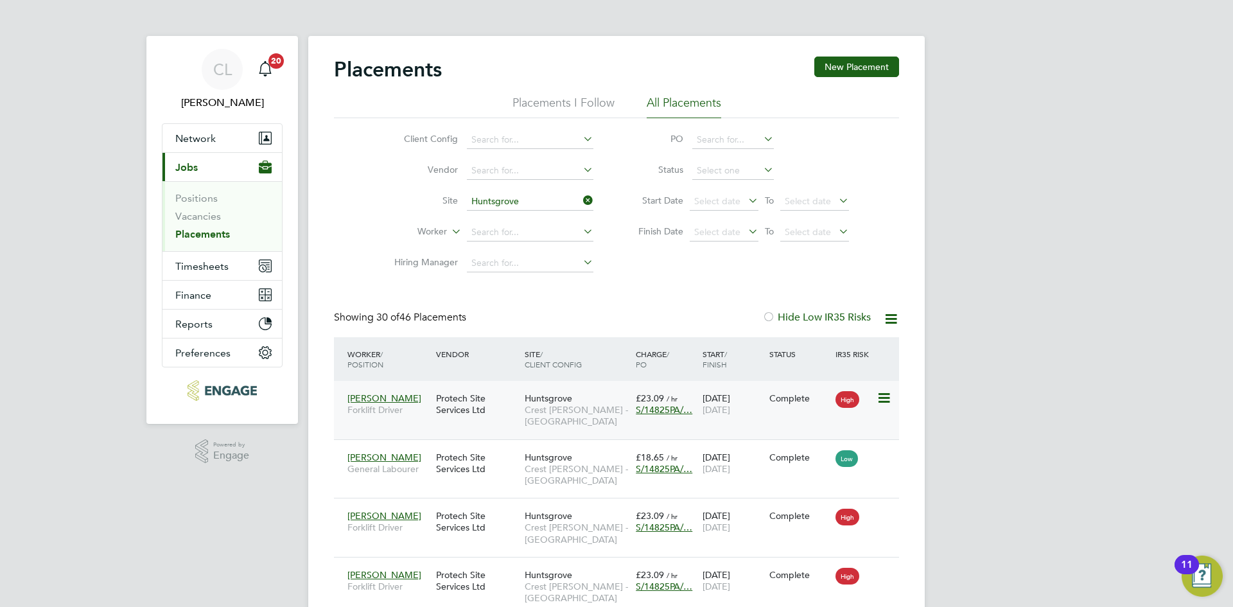
click at [649, 410] on span "S/14825PA/…" at bounding box center [664, 410] width 57 height 12
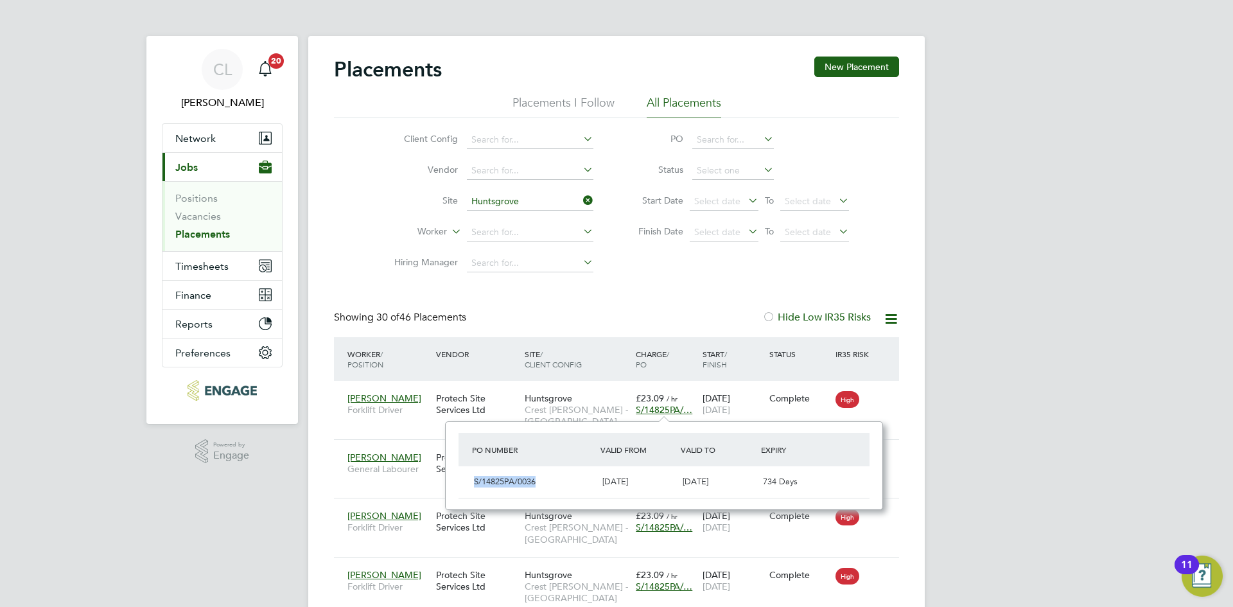
drag, startPoint x: 541, startPoint y: 478, endPoint x: 464, endPoint y: 473, distance: 76.6
click at [464, 473] on div "S/14825PA/0036 25 Mar 2024 31 Aug 2027 734 Days" at bounding box center [663, 481] width 411 height 31
click at [580, 204] on icon at bounding box center [580, 200] width 0 height 18
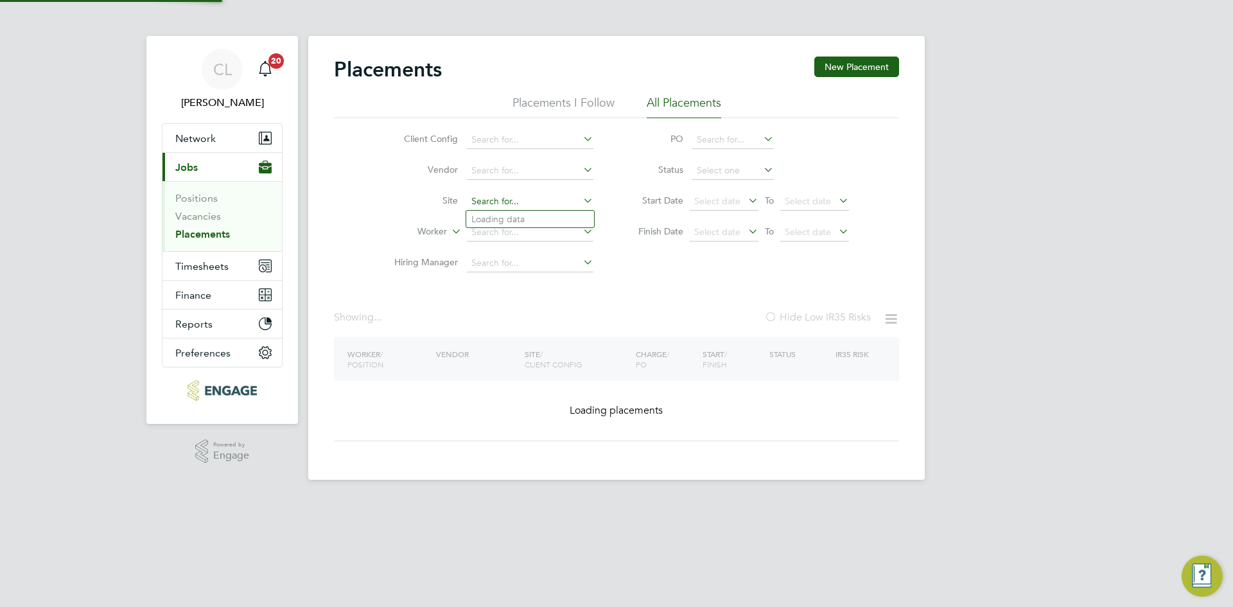
click at [546, 205] on input at bounding box center [530, 202] width 126 height 18
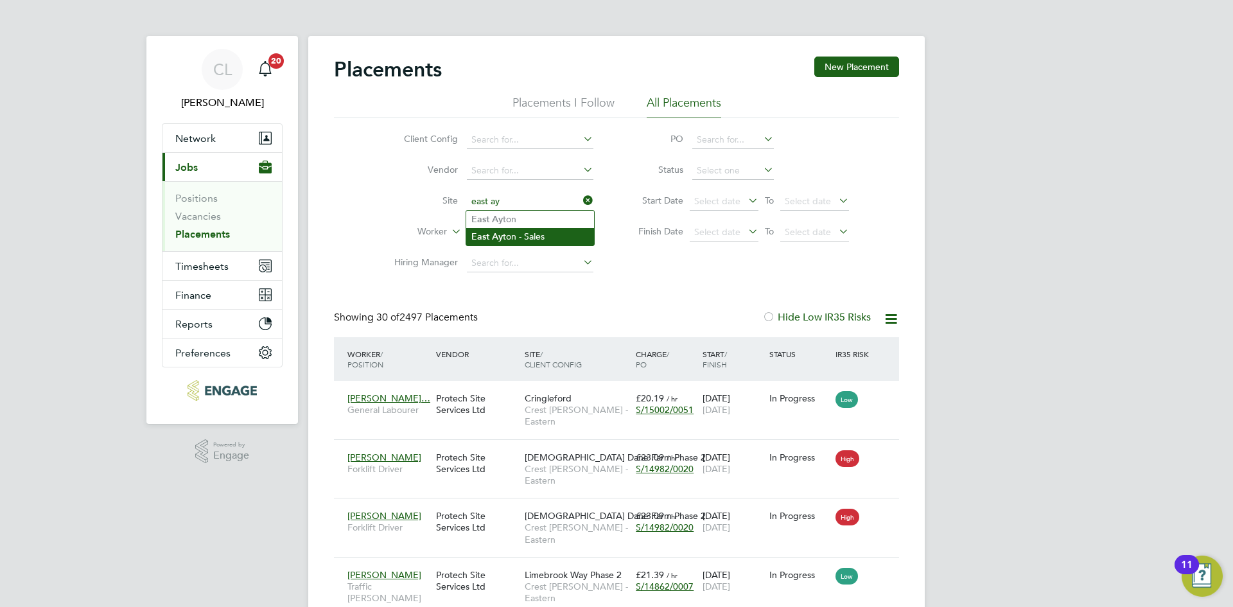
click at [537, 232] on li "East Ay ton - Sales" at bounding box center [530, 236] width 128 height 17
type input "East Ayton - Sales"
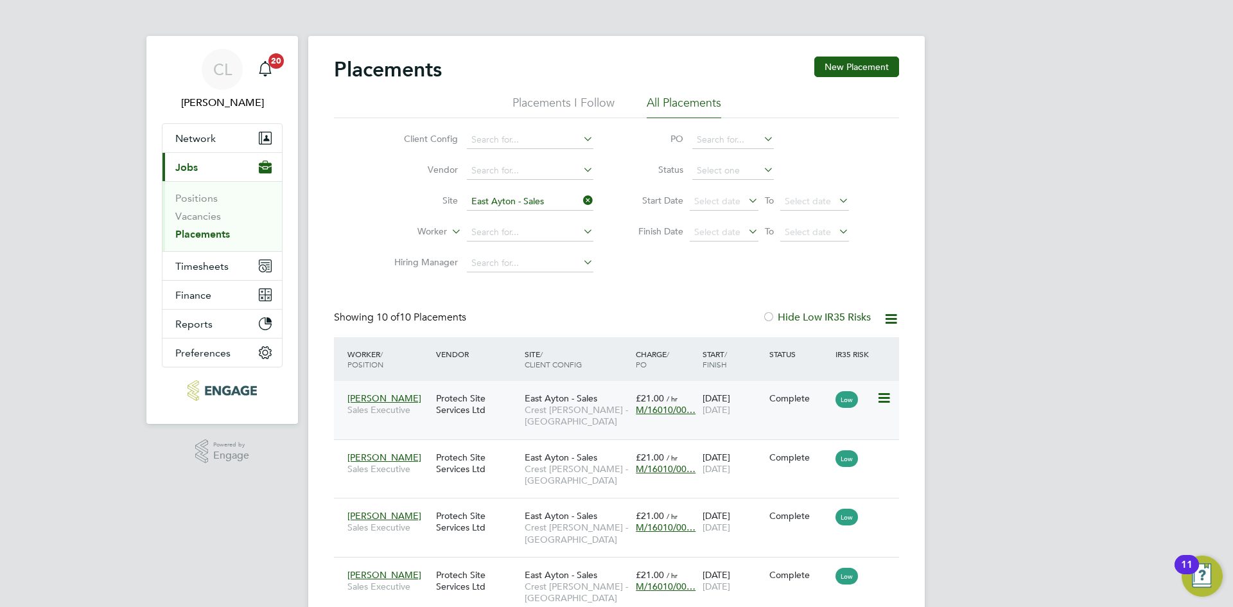
click at [671, 410] on span "M/16010/00…" at bounding box center [666, 410] width 60 height 12
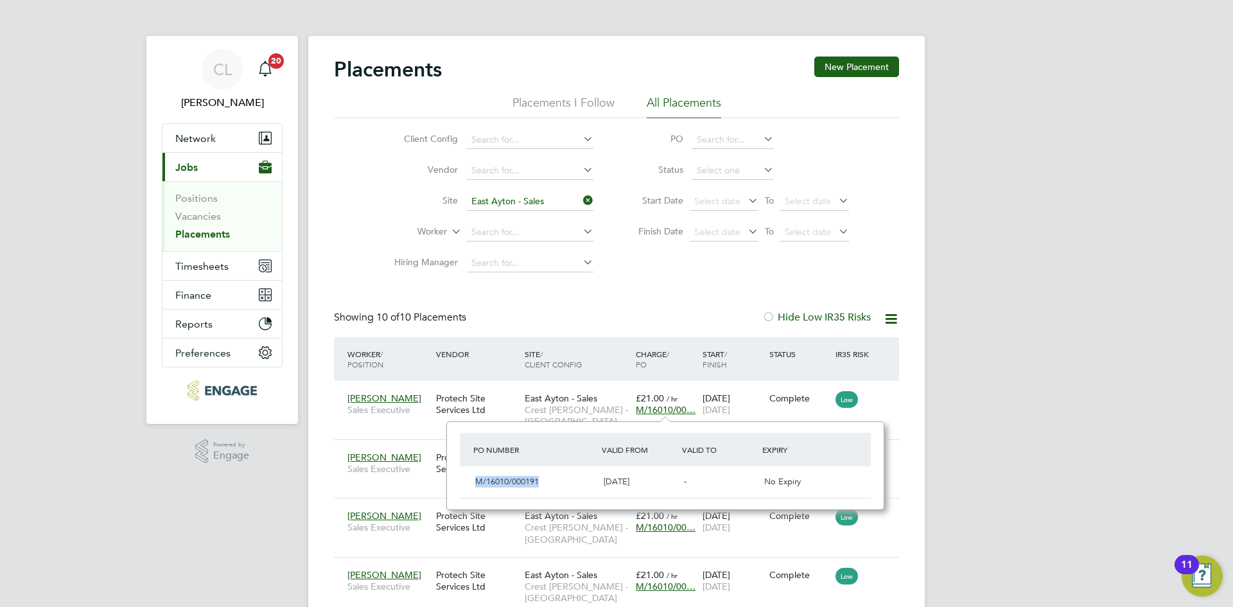
drag, startPoint x: 549, startPoint y: 483, endPoint x: 492, endPoint y: 487, distance: 57.2
click at [478, 480] on div "M/16010/000191" at bounding box center [534, 481] width 128 height 21
click at [580, 199] on icon at bounding box center [580, 200] width 0 height 18
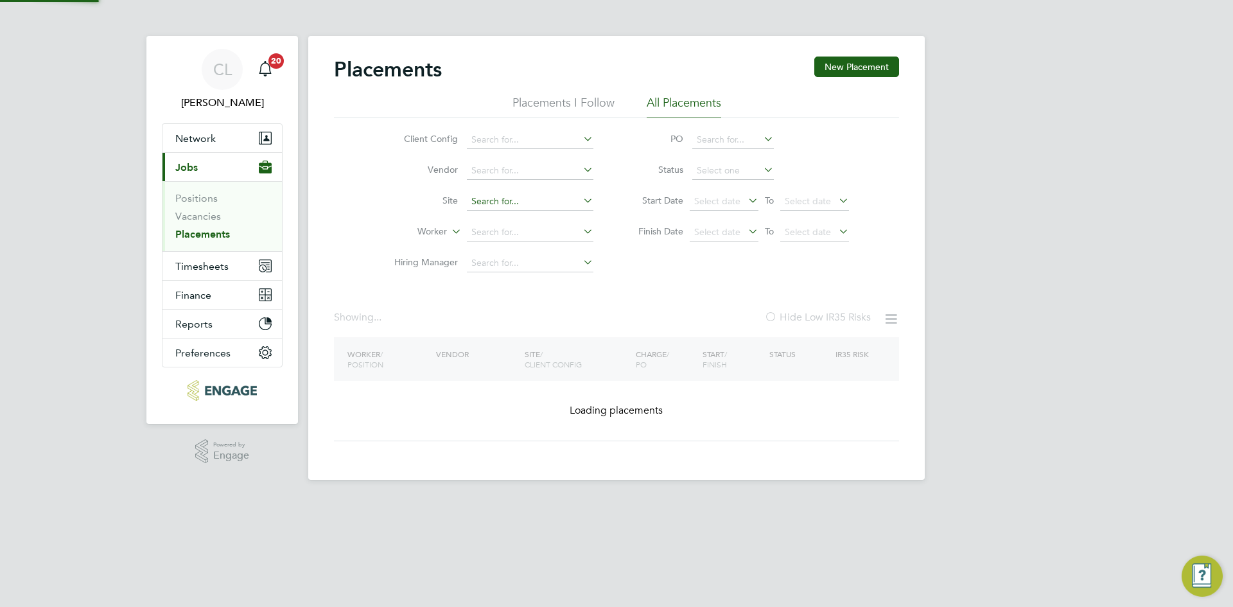
click at [553, 202] on input at bounding box center [530, 202] width 126 height 18
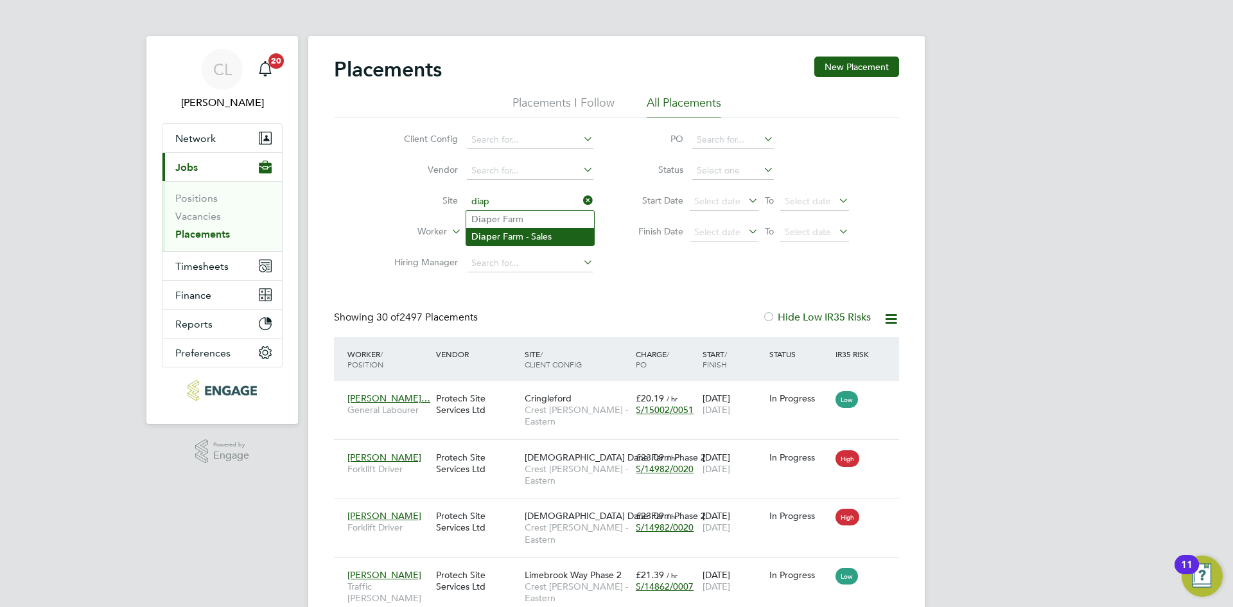
click at [553, 234] on li "Diap er Farm - Sales" at bounding box center [530, 236] width 128 height 17
type input "Diaper Farm - Sales"
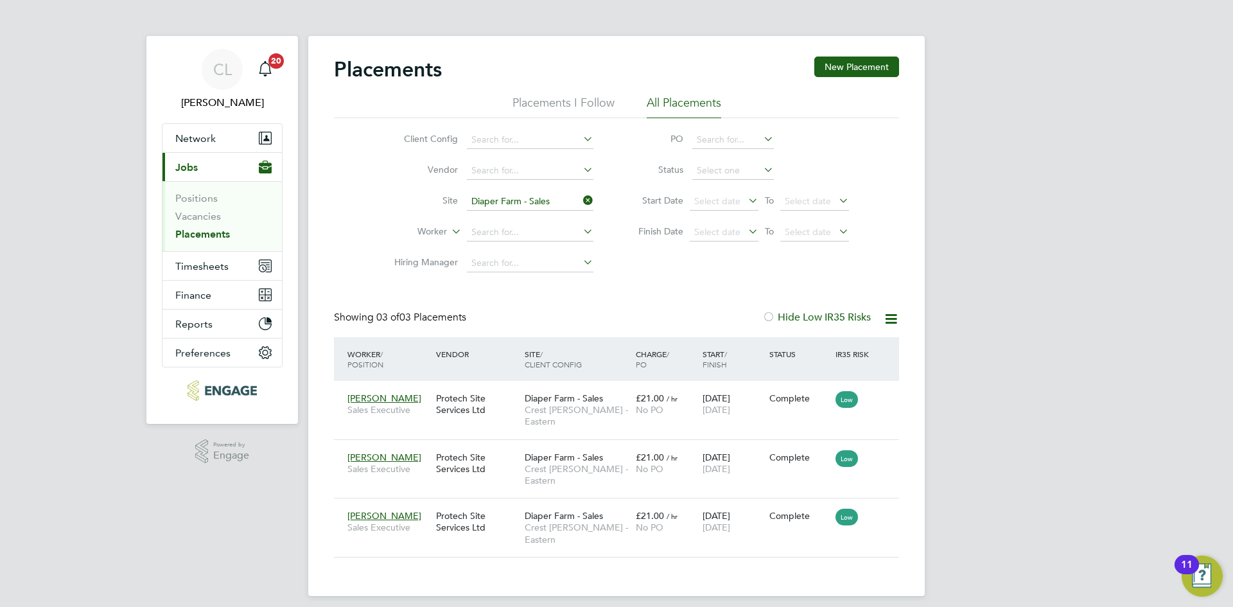
drag, startPoint x: 585, startPoint y: 202, endPoint x: 604, endPoint y: 197, distance: 19.2
click at [580, 202] on icon at bounding box center [580, 200] width 0 height 18
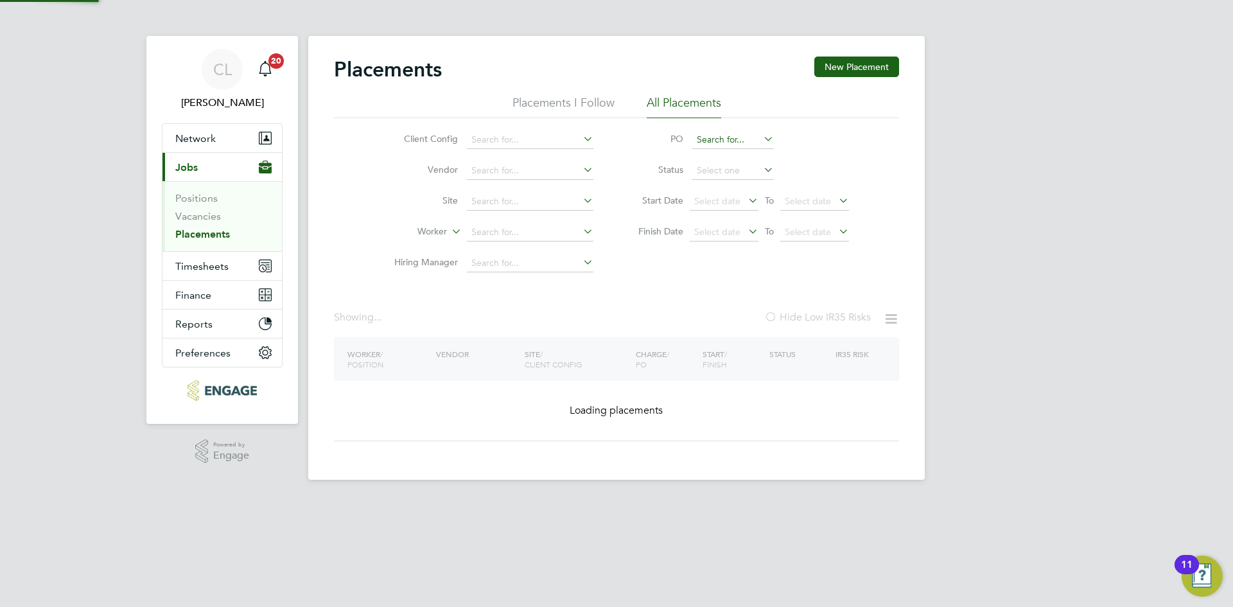
click at [722, 131] on input at bounding box center [733, 140] width 82 height 18
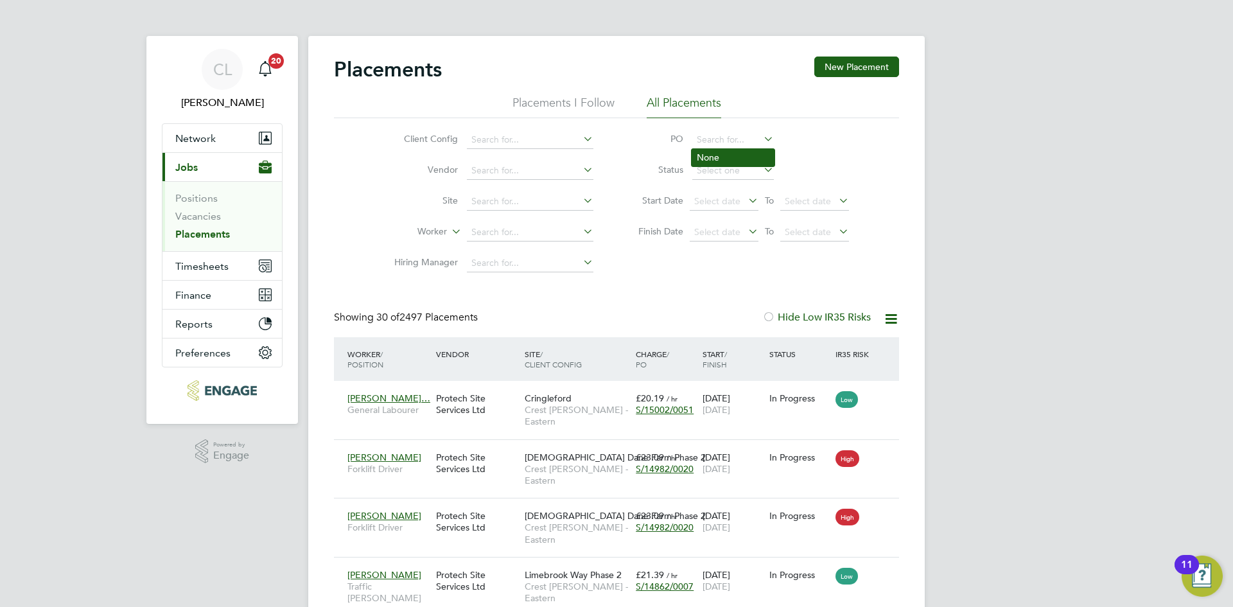
click at [722, 157] on li "None" at bounding box center [733, 157] width 83 height 17
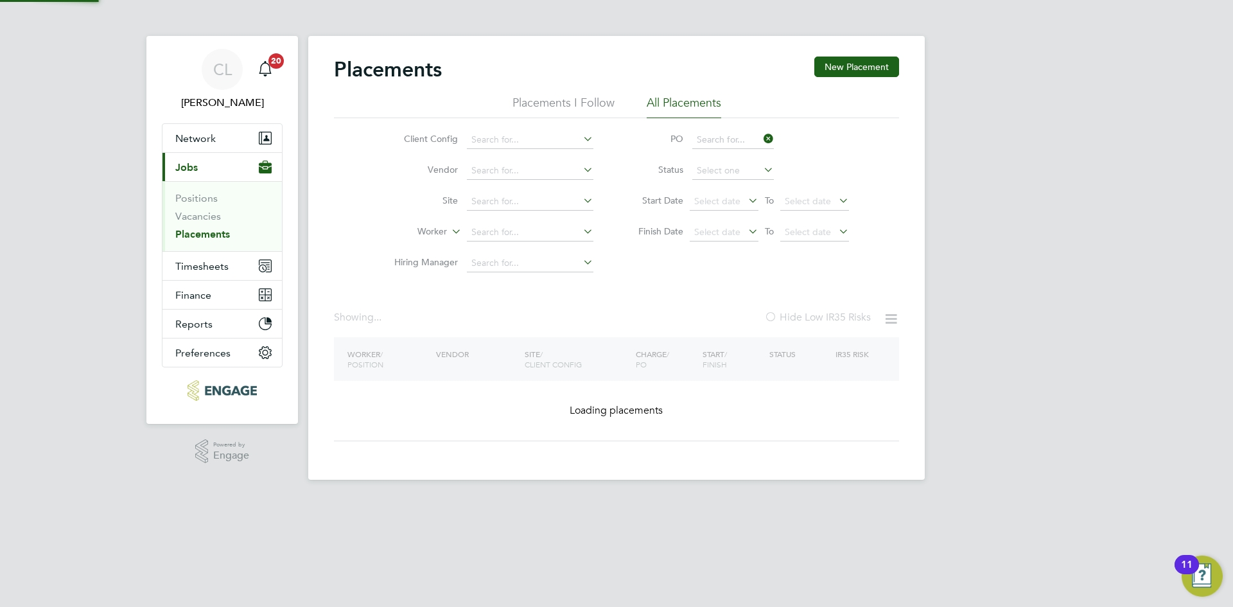
type input "None"
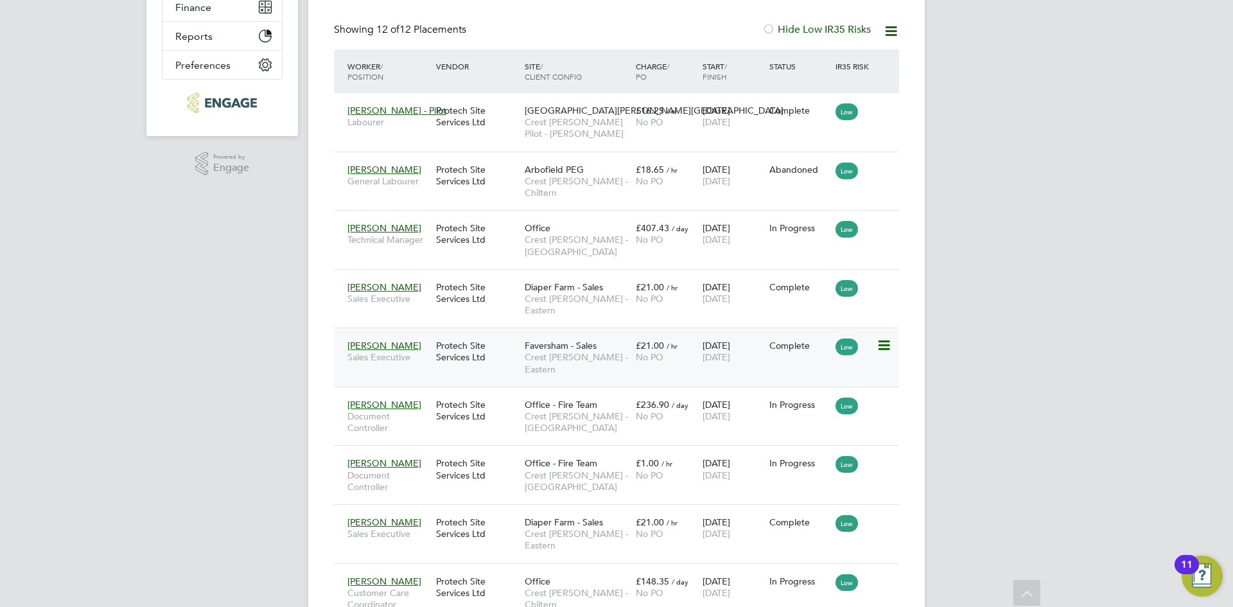
drag, startPoint x: 727, startPoint y: 361, endPoint x: 690, endPoint y: 347, distance: 39.2
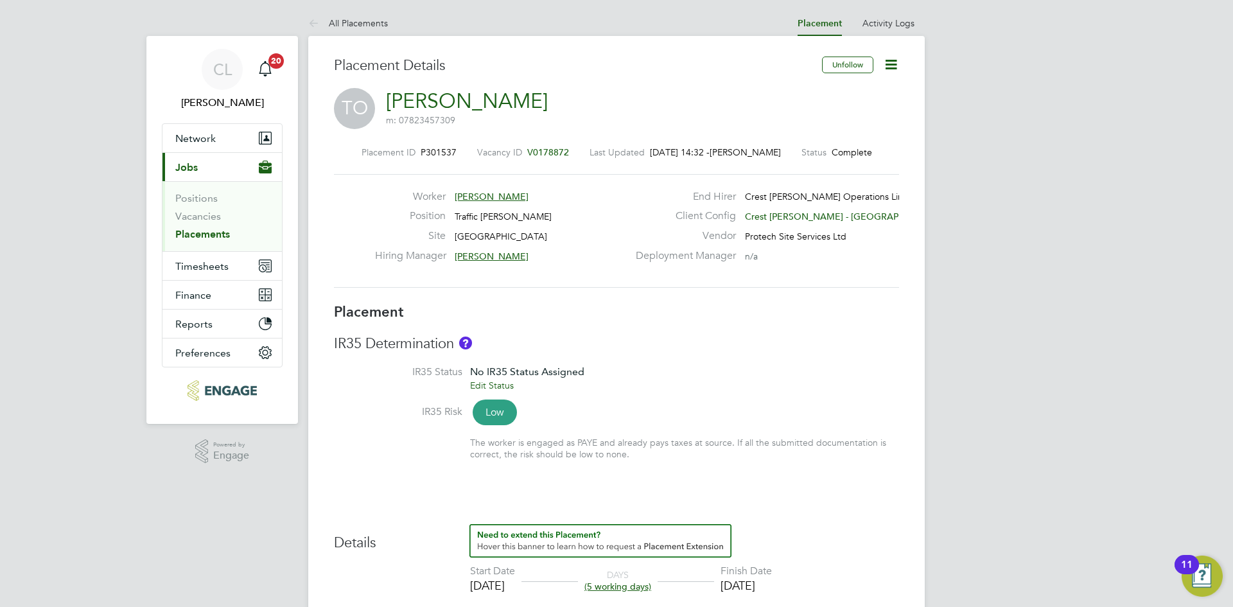
click at [897, 63] on icon at bounding box center [891, 65] width 16 height 16
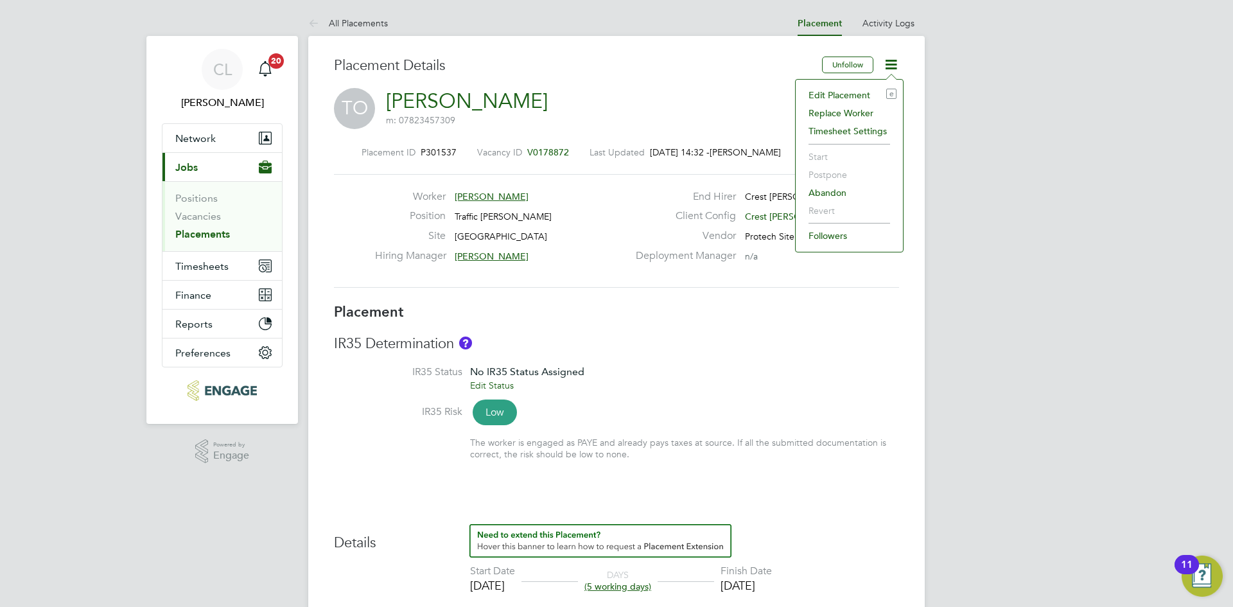
click at [856, 91] on li "Edit Placement e" at bounding box center [849, 95] width 94 height 18
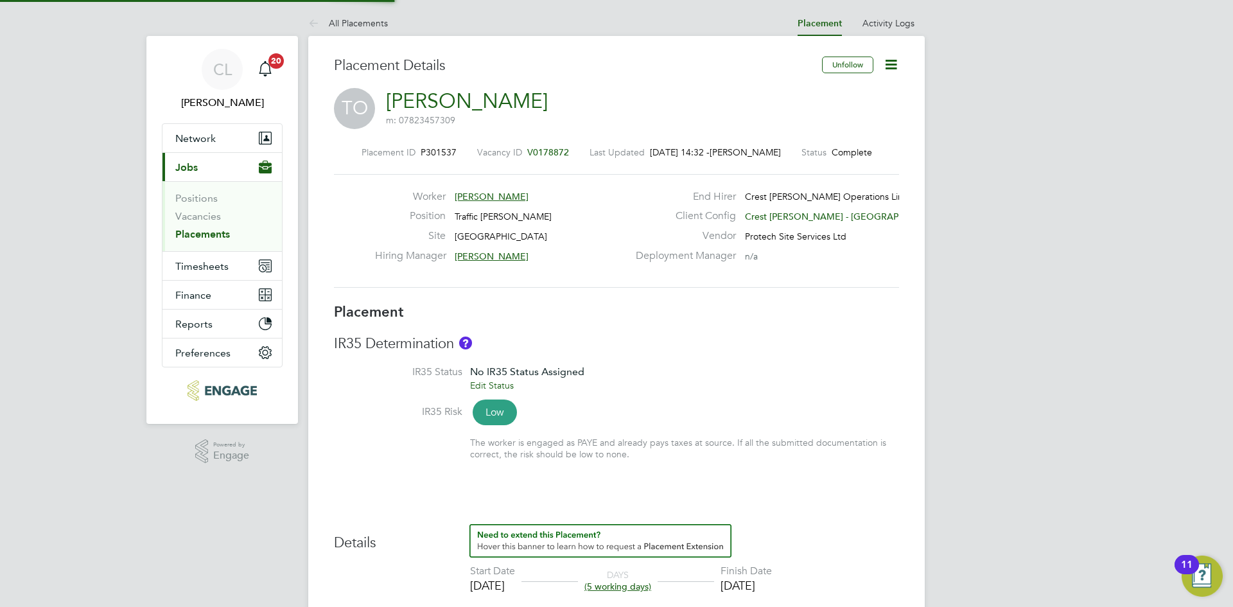
type input "Michelle Ansell"
type input "Lee Wale"
type input "11 Aug 2025"
type input "15 Aug 2025"
type input "09:00"
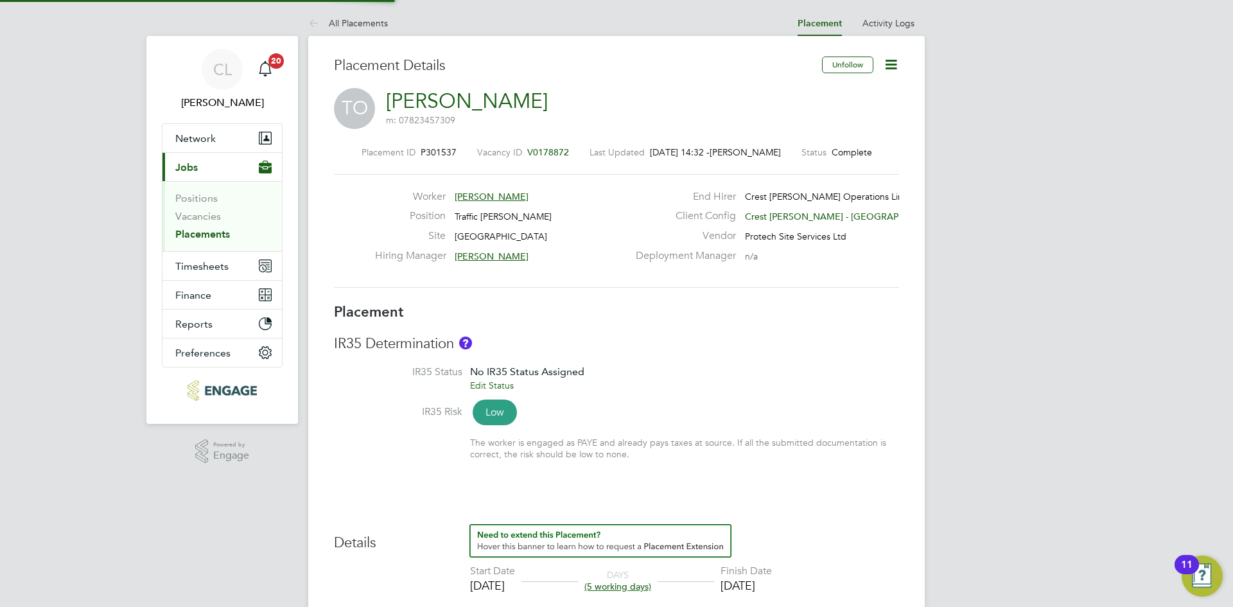
type input "17:00"
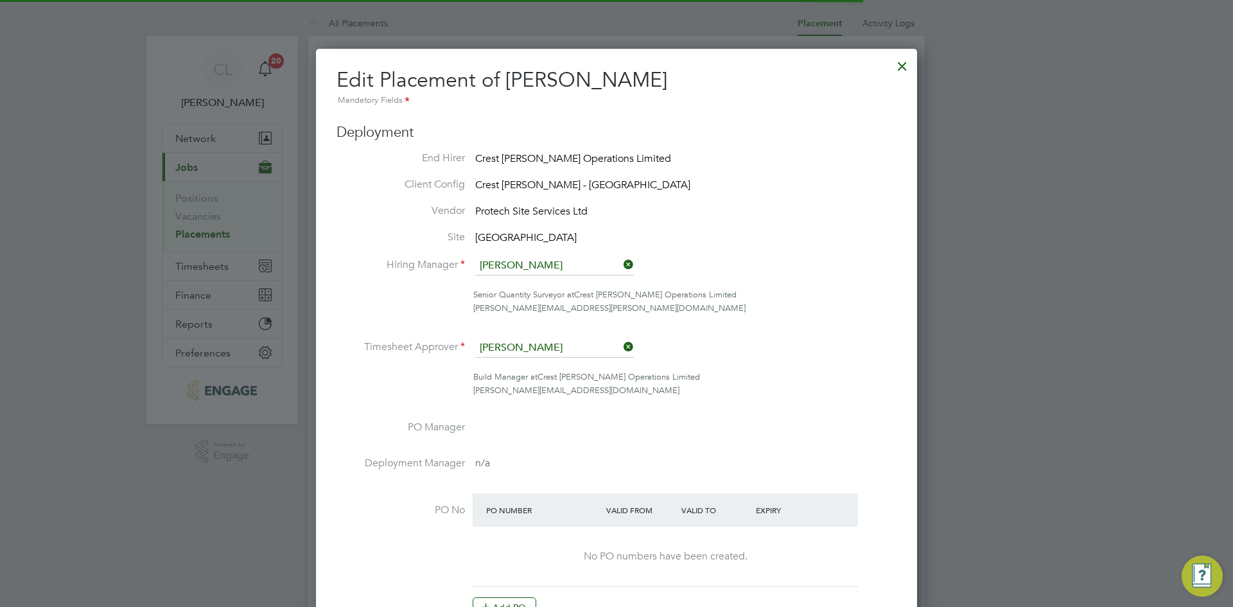
scroll to position [6, 6]
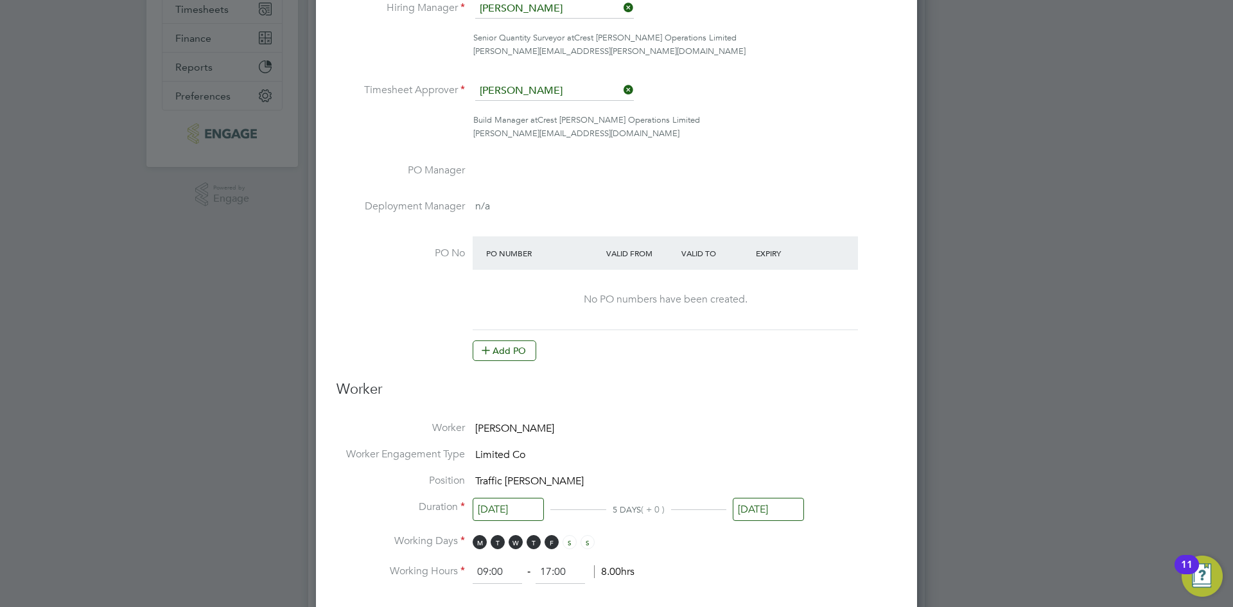
drag, startPoint x: 501, startPoint y: 355, endPoint x: 512, endPoint y: 346, distance: 13.7
click at [502, 355] on button "Add PO" at bounding box center [505, 350] width 64 height 21
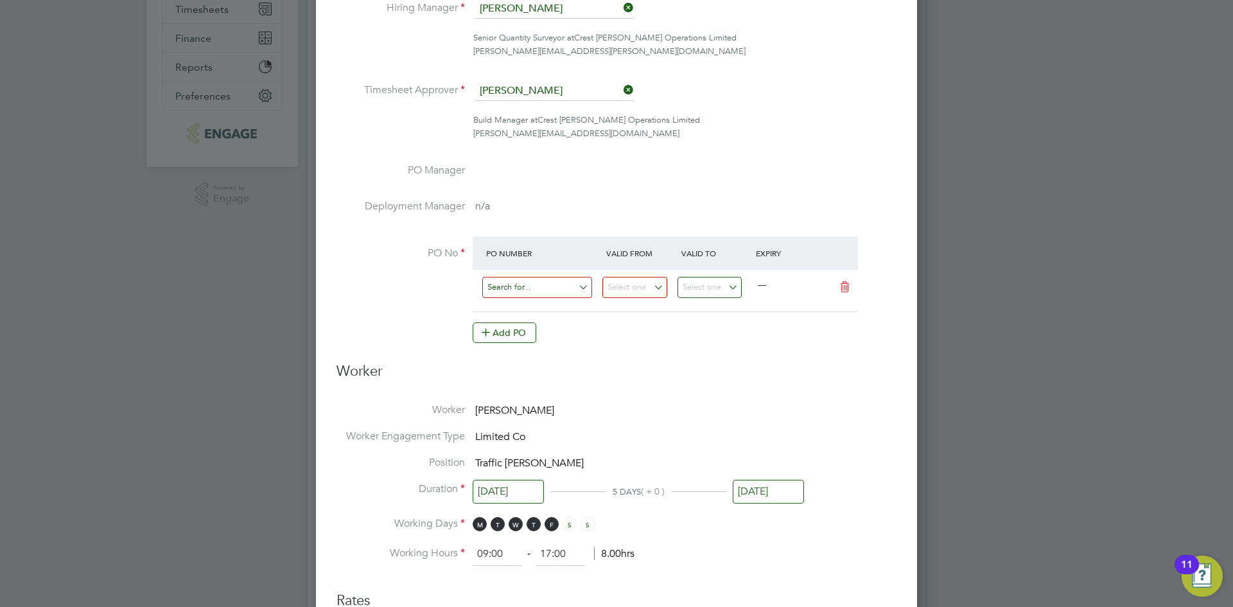
click at [522, 293] on input at bounding box center [537, 287] width 110 height 21
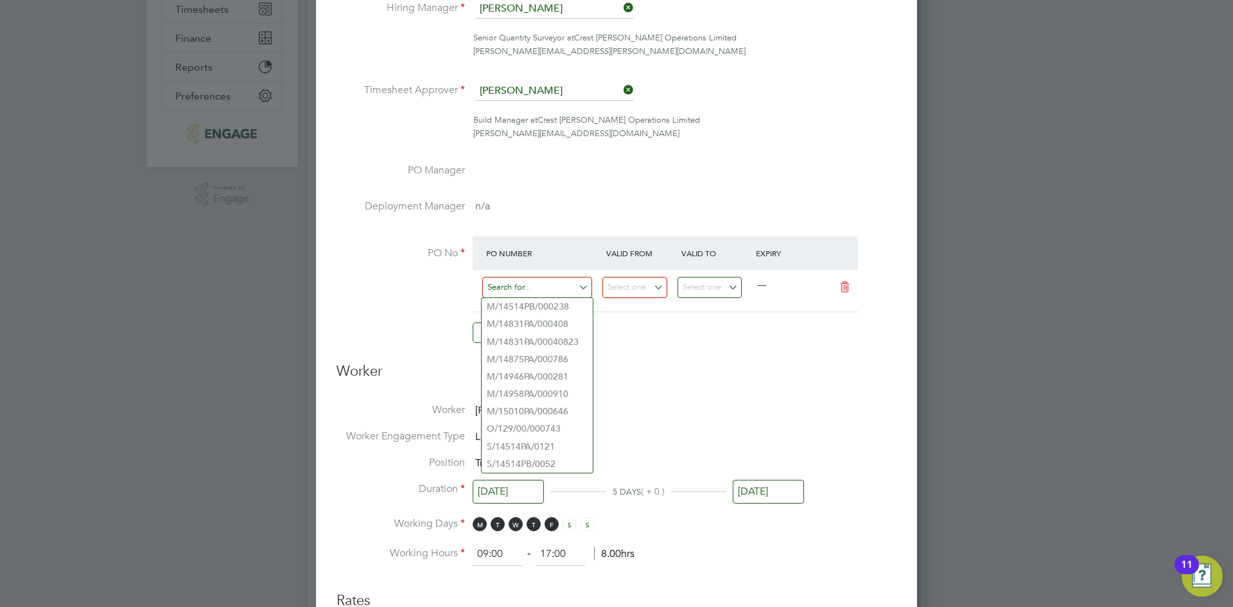
paste input "S/14514PA/0121"
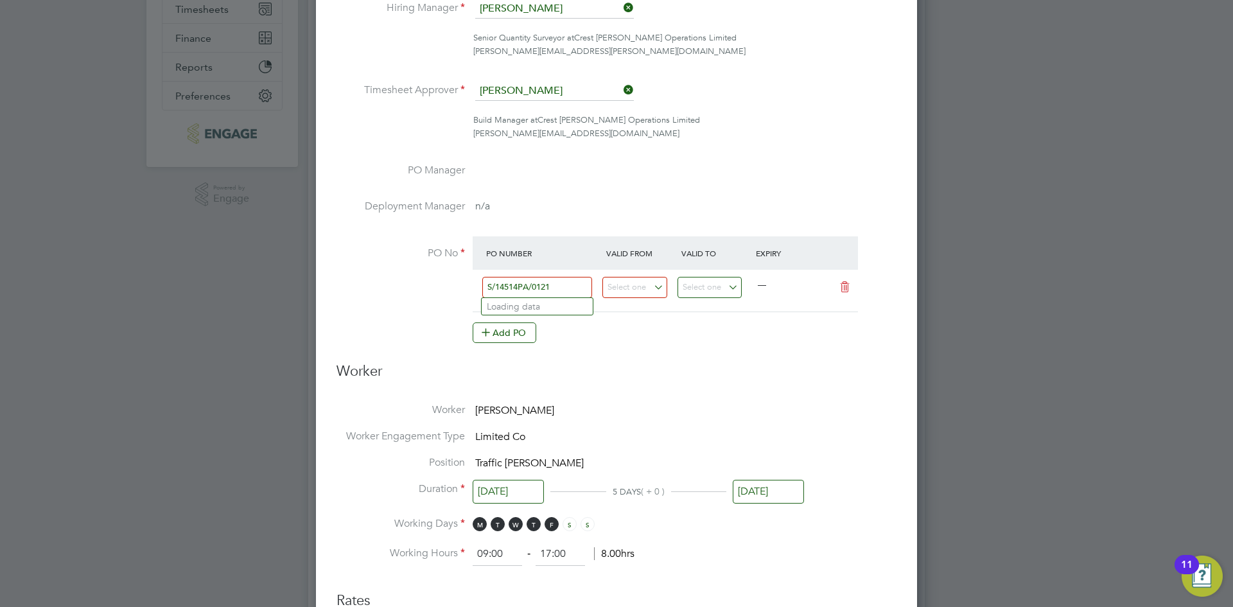
type input "S/14514PA/0121"
click at [731, 403] on li "Worker Timothy Ogunode" at bounding box center [616, 416] width 560 height 26
click at [627, 286] on input at bounding box center [634, 287] width 65 height 21
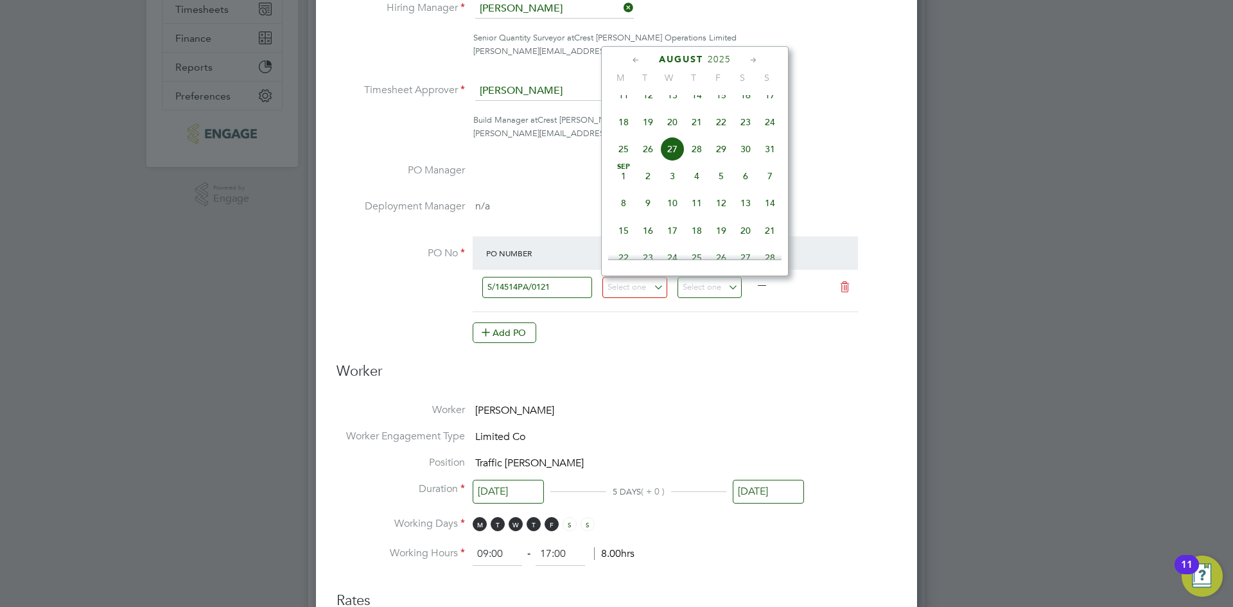
click at [629, 58] on div "August 2025" at bounding box center [694, 59] width 173 height 12
click at [638, 54] on icon at bounding box center [636, 60] width 12 height 14
click at [631, 60] on icon at bounding box center [636, 60] width 12 height 14
click at [636, 53] on div "June 2025 M T W T F S S May 1 2 3 4 5 6 7 8 9 10 11 12 13 14 15 16 17 18 19 20 …" at bounding box center [694, 161] width 187 height 230
click at [631, 61] on icon at bounding box center [636, 60] width 12 height 14
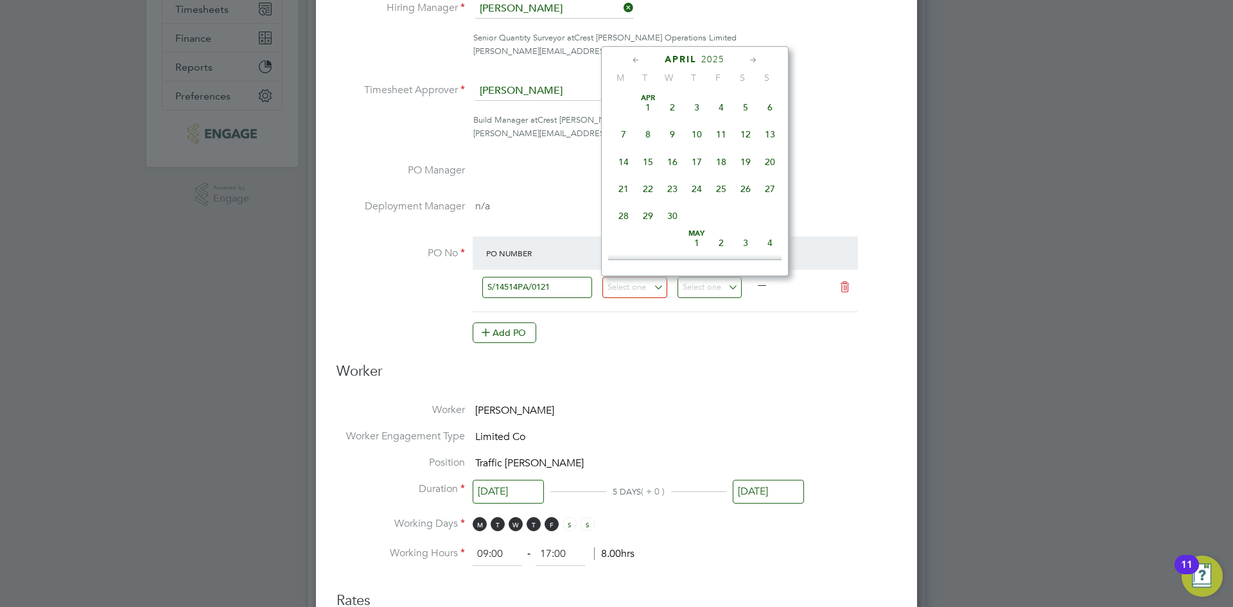
click at [673, 219] on span "30" at bounding box center [672, 216] width 24 height 24
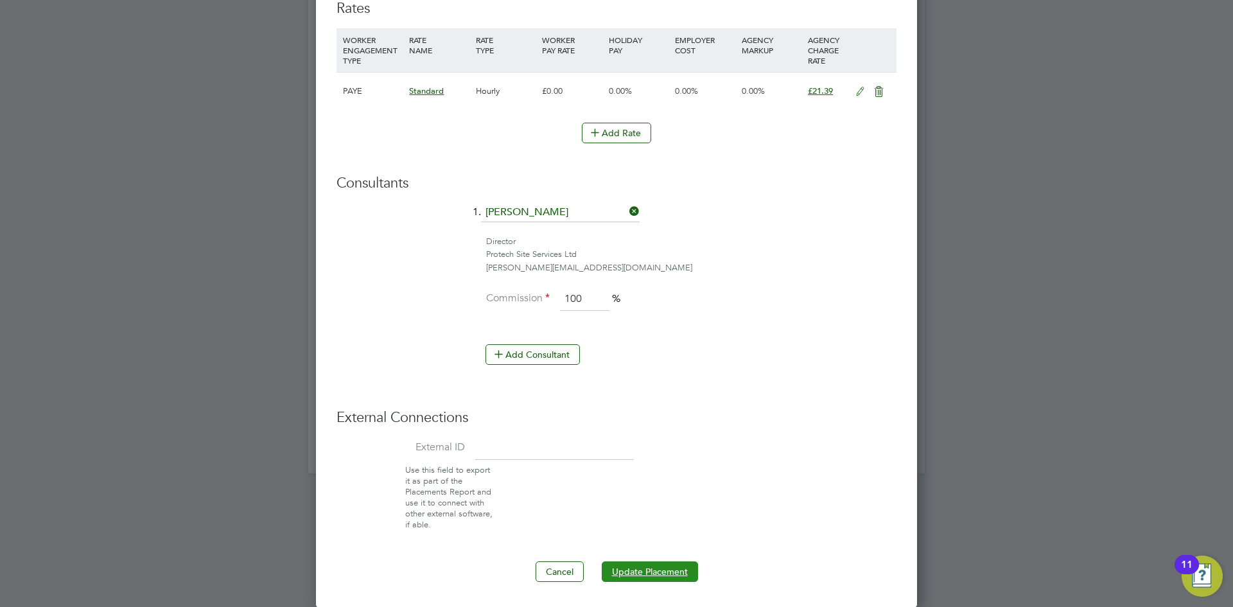
click at [656, 573] on button "Update Placement" at bounding box center [650, 571] width 96 height 21
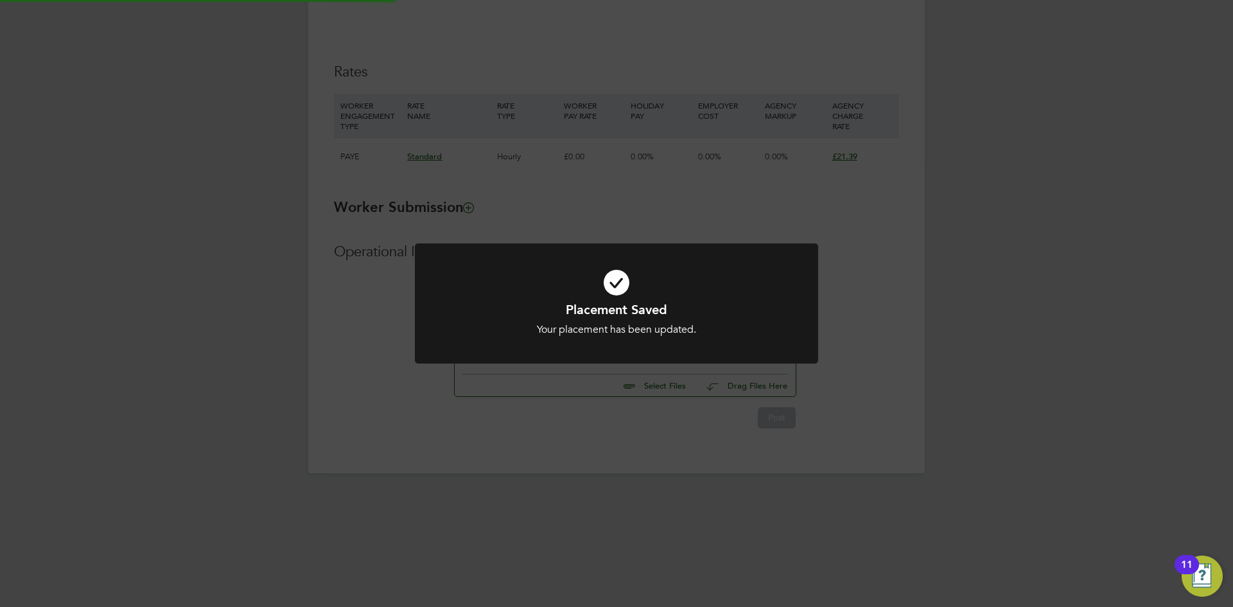
type input "25 Mar 2024"
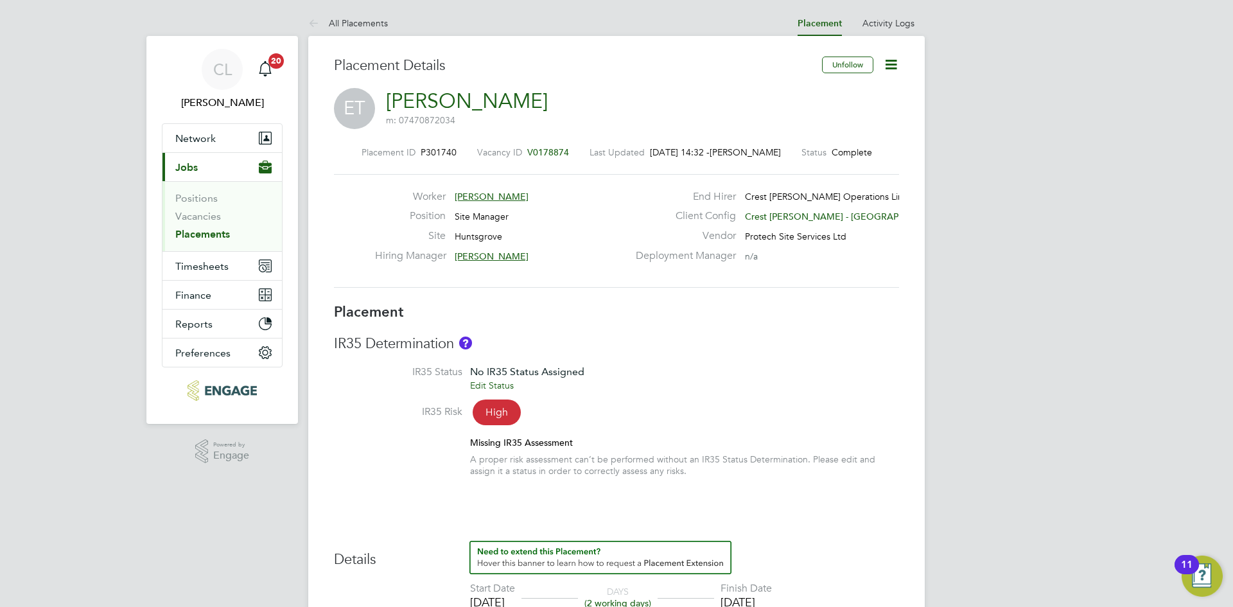
click at [893, 65] on icon at bounding box center [891, 65] width 16 height 16
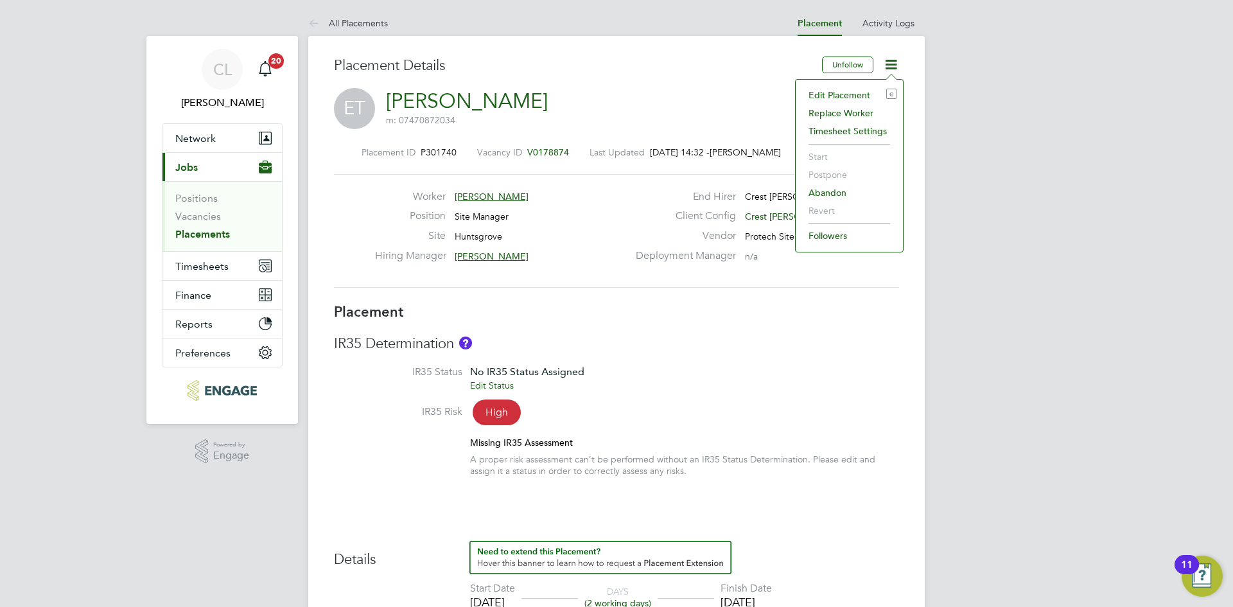
click at [853, 87] on li "Edit Placement e" at bounding box center [849, 95] width 94 height 18
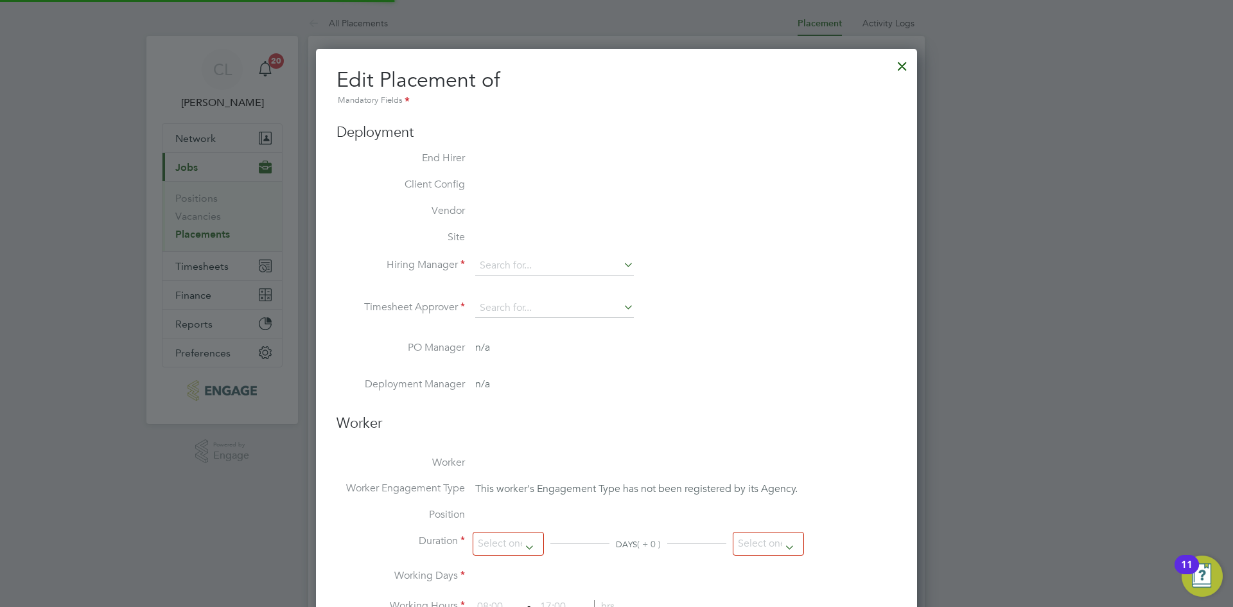
scroll to position [6, 6]
type input "[PERSON_NAME]"
type input "13 Aug 2025"
type input "14 Aug 2025"
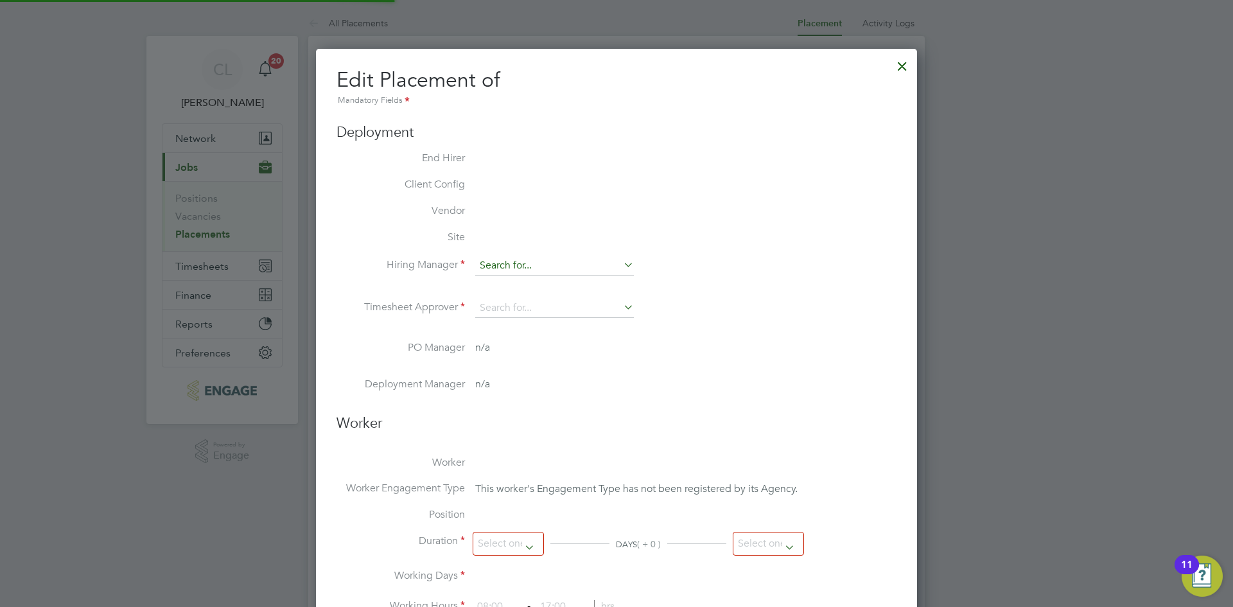
type input "08:00"
type input "18:00"
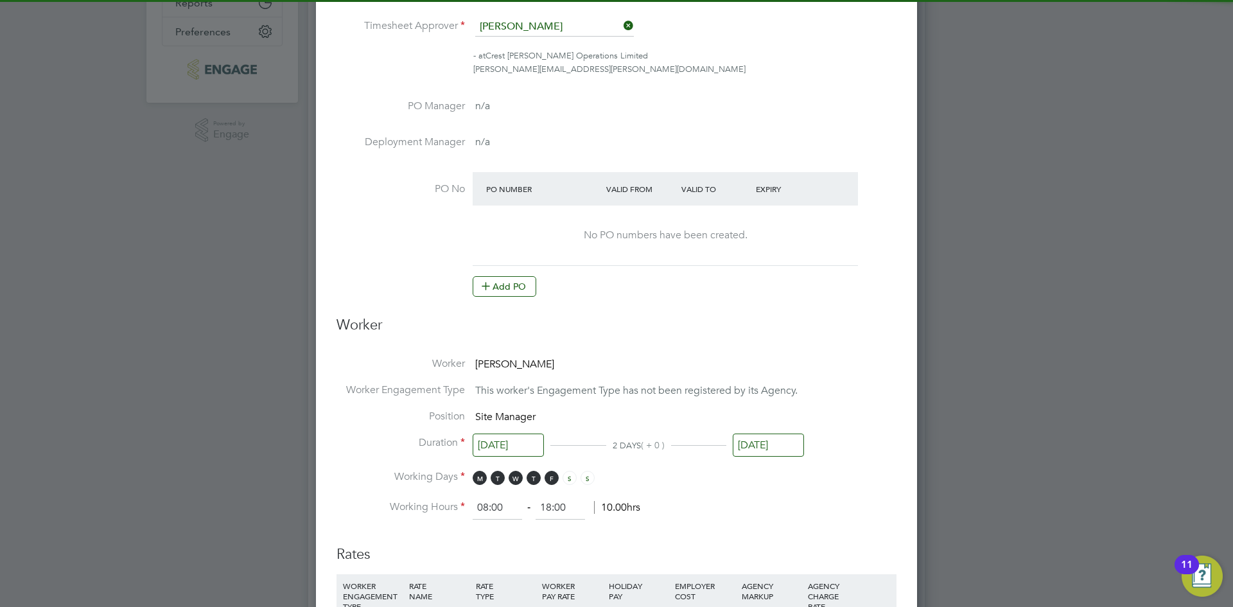
click at [484, 290] on icon at bounding box center [486, 286] width 10 height 10
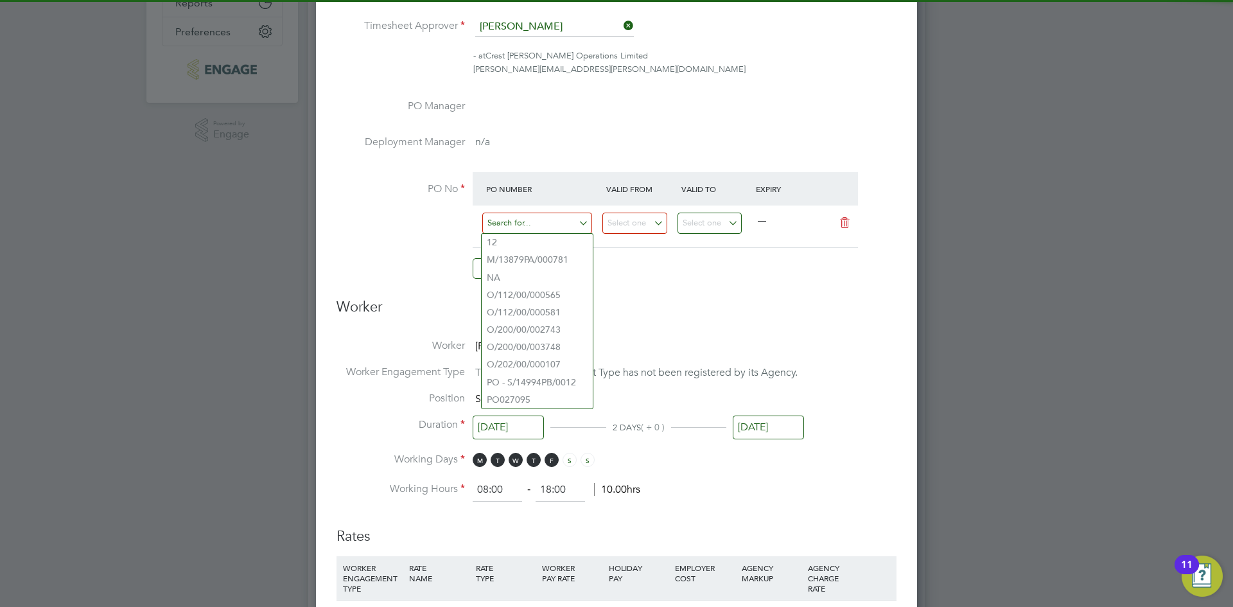
paste input "S/14825PA/0036"
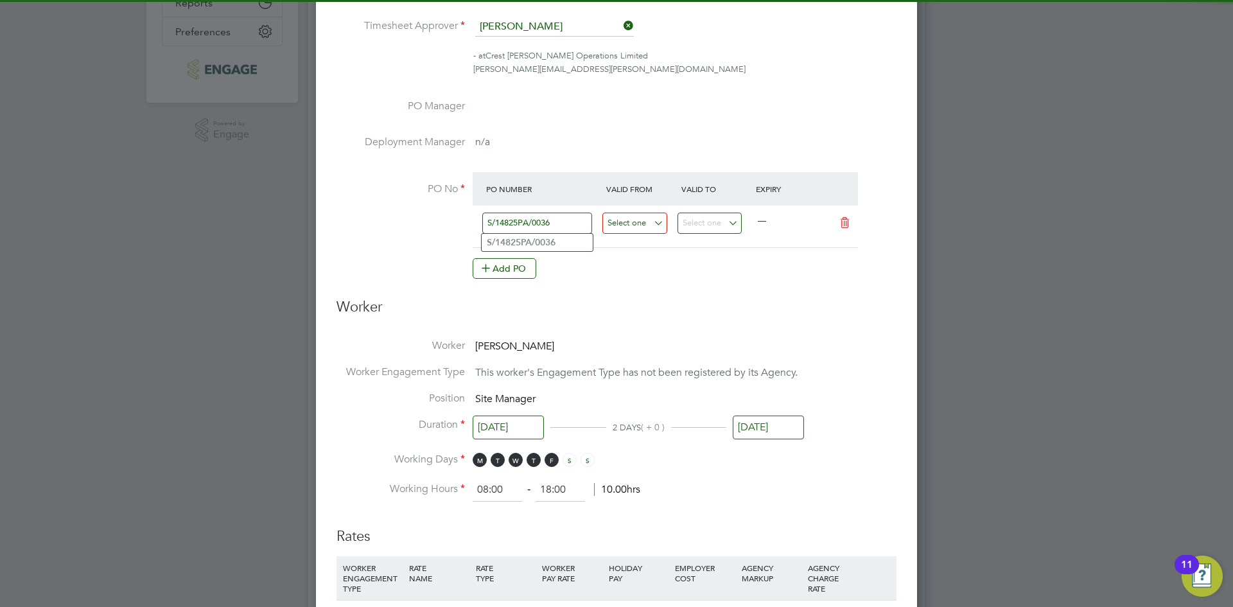
type input "S/14825PA/0036"
click at [625, 219] on input at bounding box center [634, 223] width 65 height 21
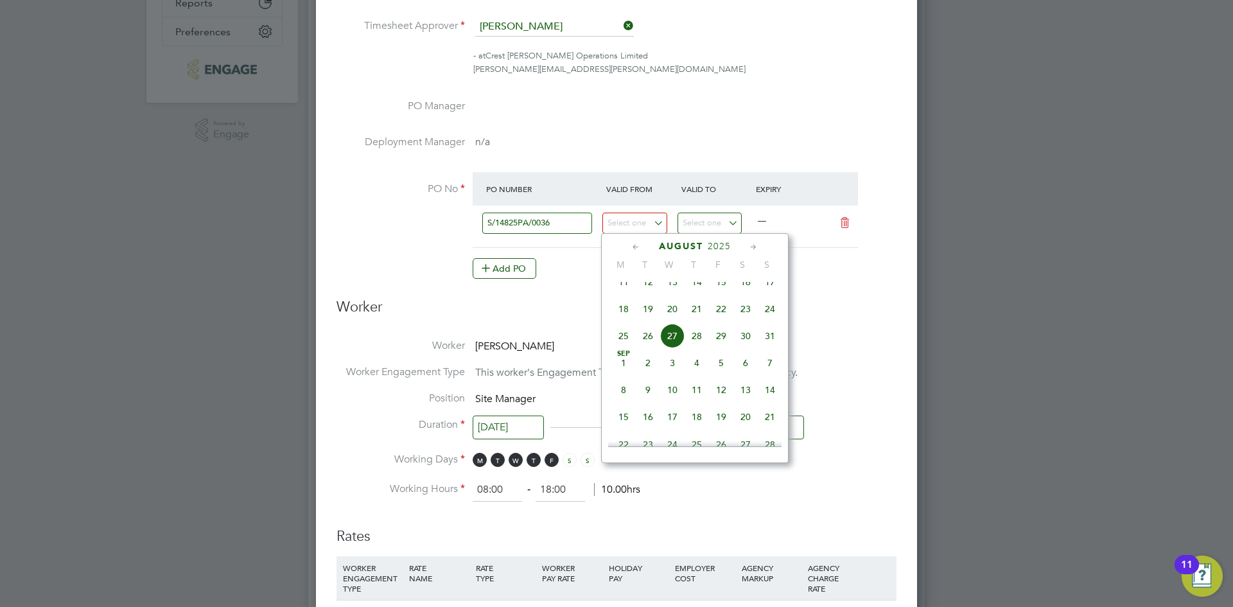
click at [640, 243] on icon at bounding box center [636, 247] width 12 height 14
click at [666, 396] on span "30" at bounding box center [672, 402] width 24 height 24
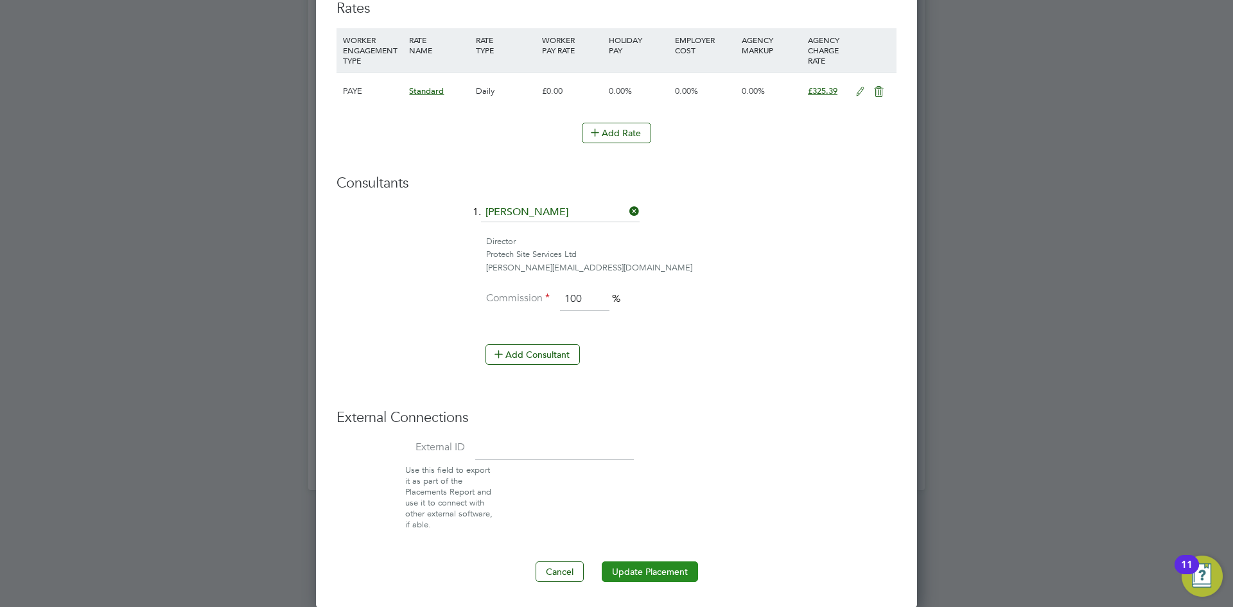
click at [625, 569] on button "Update Placement" at bounding box center [650, 571] width 96 height 21
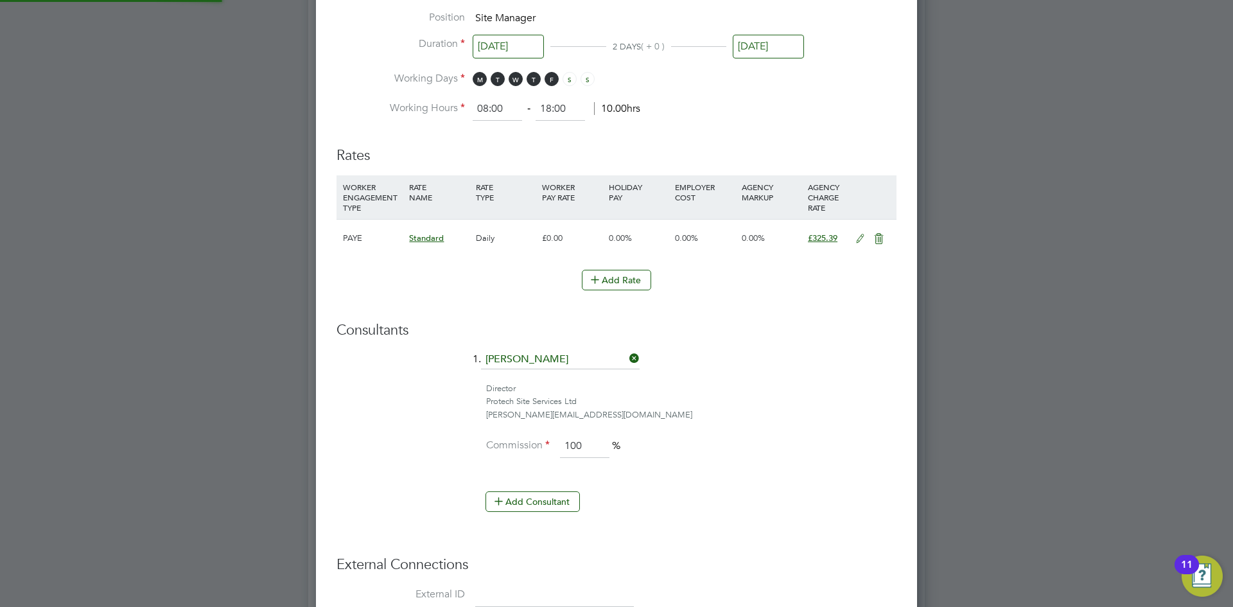
type input "25 Mar 2024"
type input "31 Aug 2027"
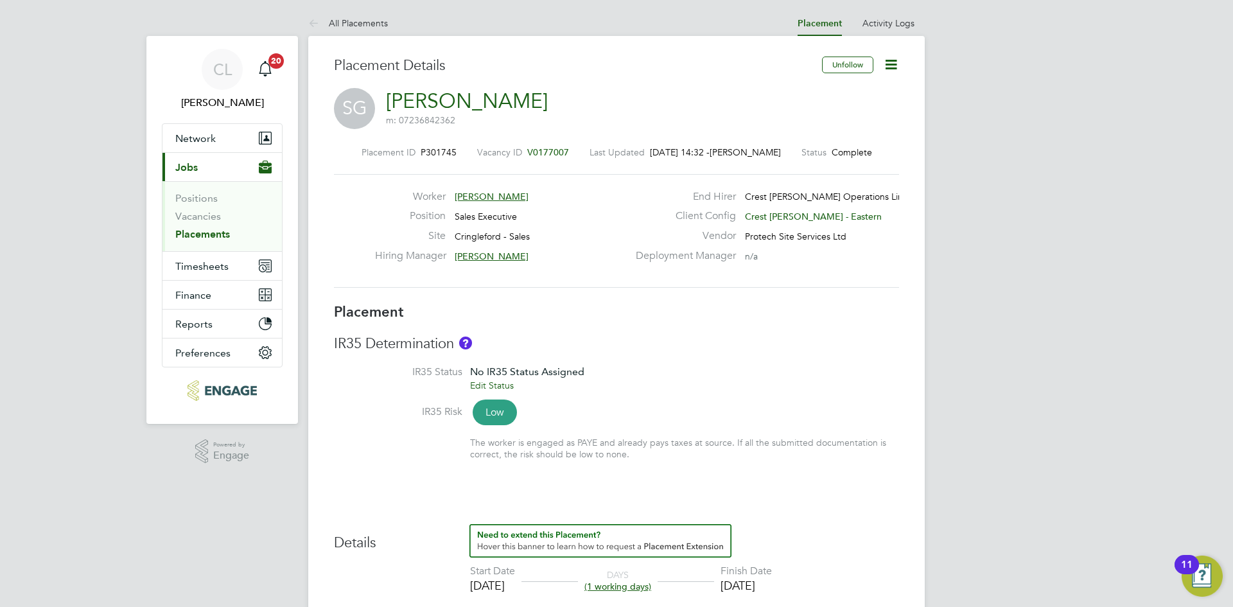
click at [895, 67] on icon at bounding box center [891, 65] width 16 height 16
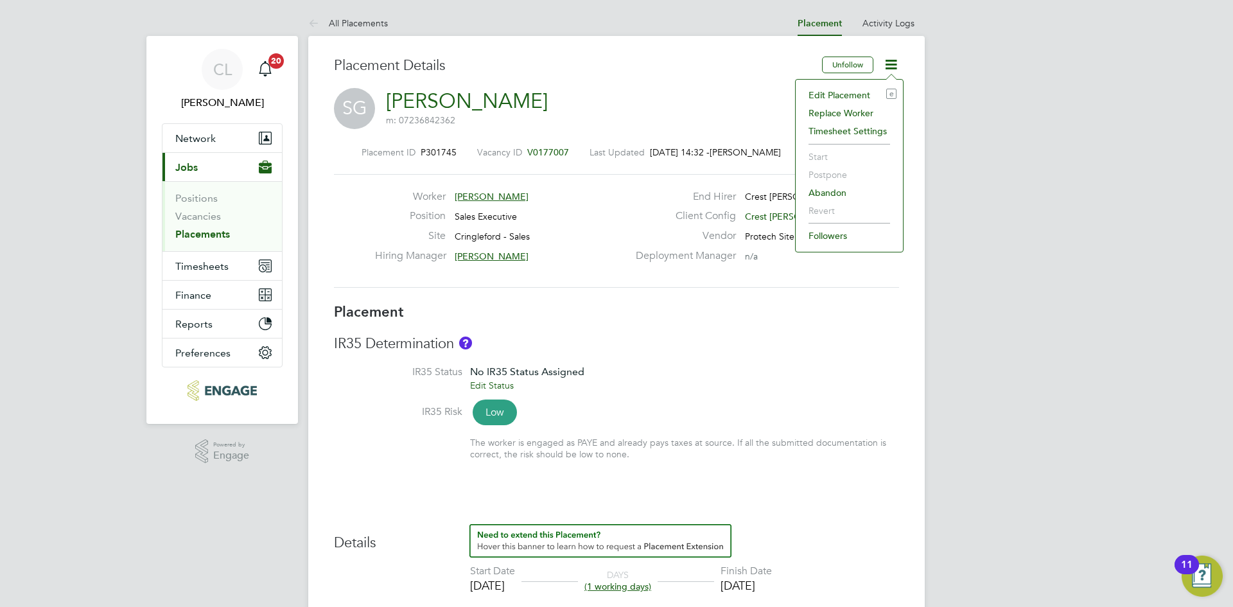
click at [862, 91] on li "Edit Placement e" at bounding box center [849, 95] width 94 height 18
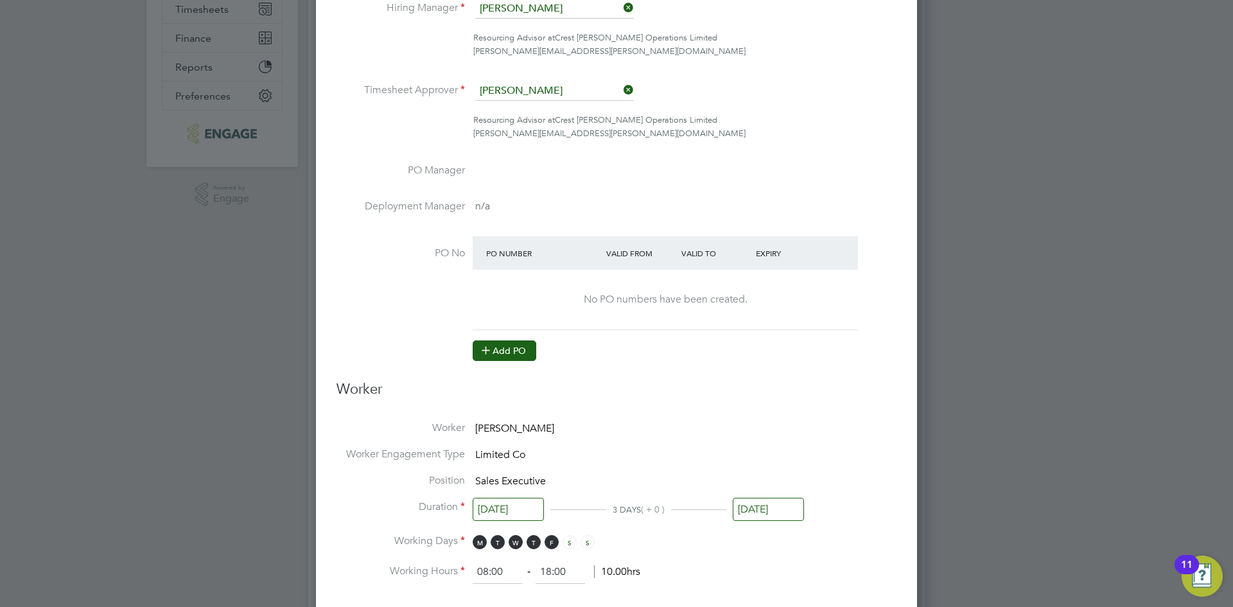
click at [515, 347] on button "Add PO" at bounding box center [505, 350] width 64 height 21
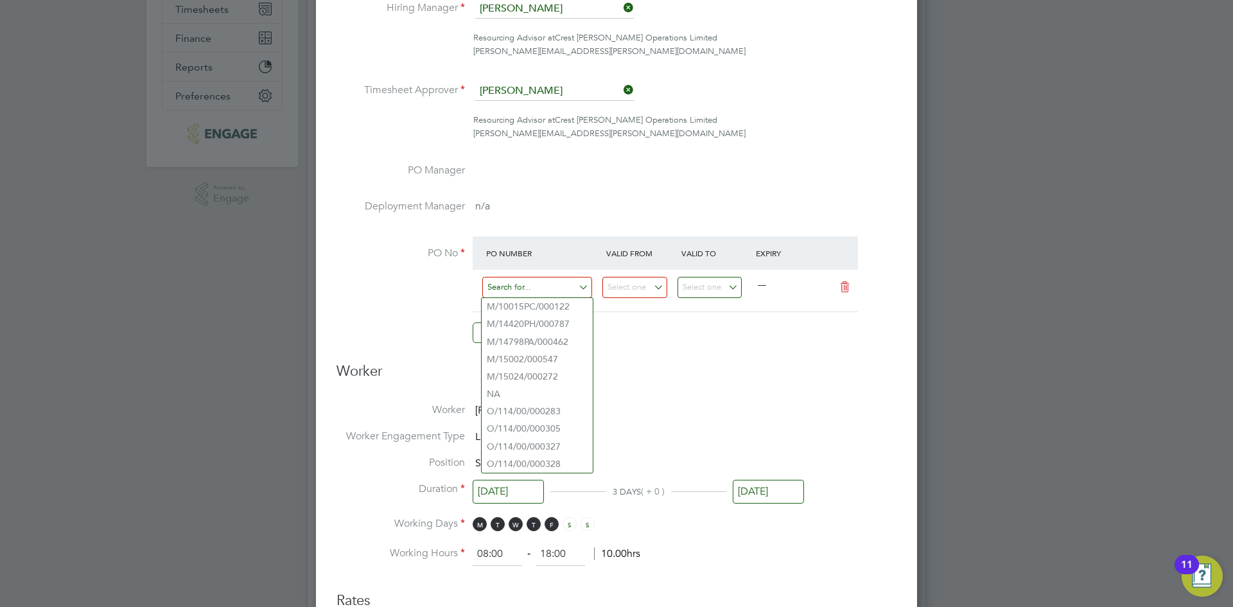
paste input "M/15002/000547"
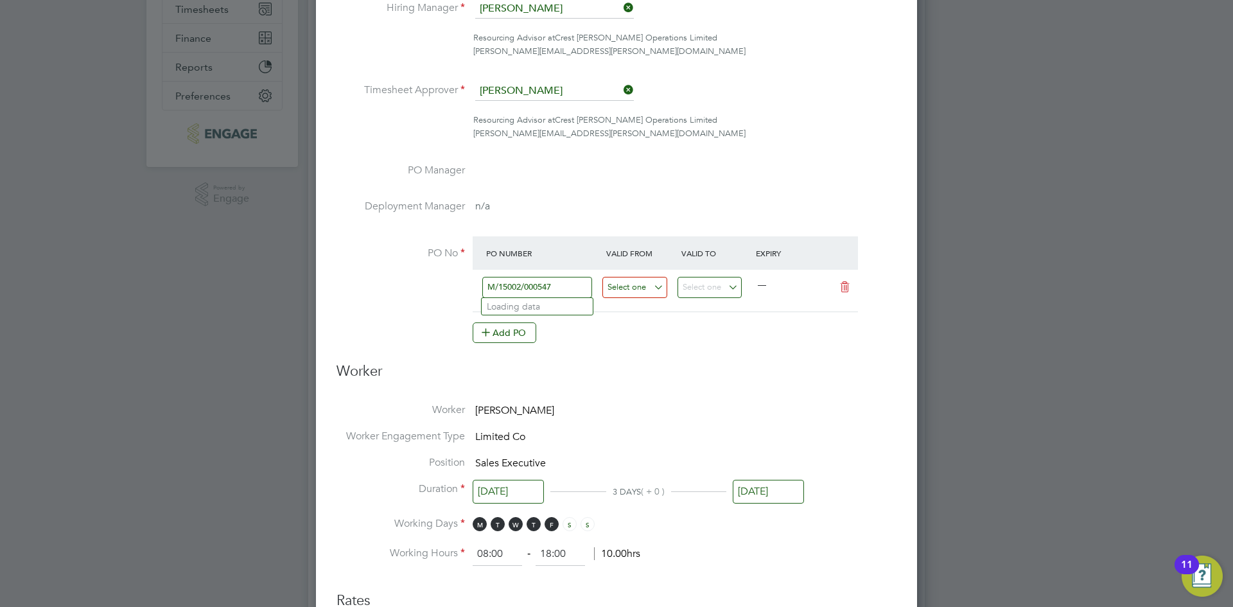
type input "M/15002/000547"
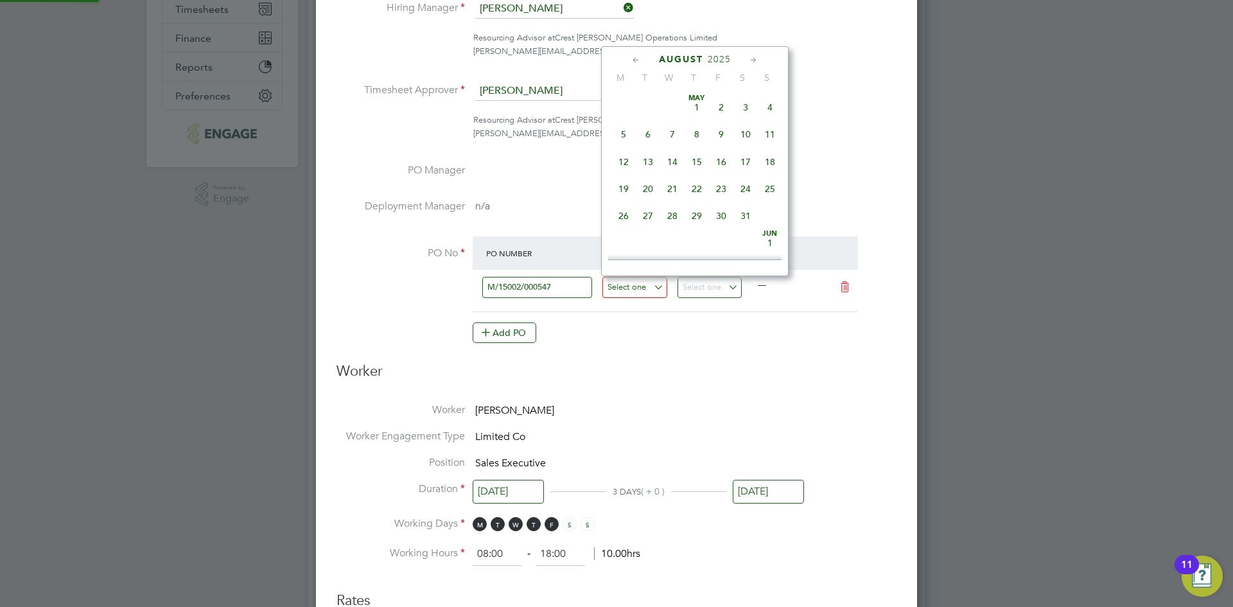
click at [647, 292] on input at bounding box center [634, 287] width 65 height 21
click at [637, 55] on icon at bounding box center [636, 60] width 12 height 14
click at [670, 221] on span "30" at bounding box center [672, 216] width 24 height 24
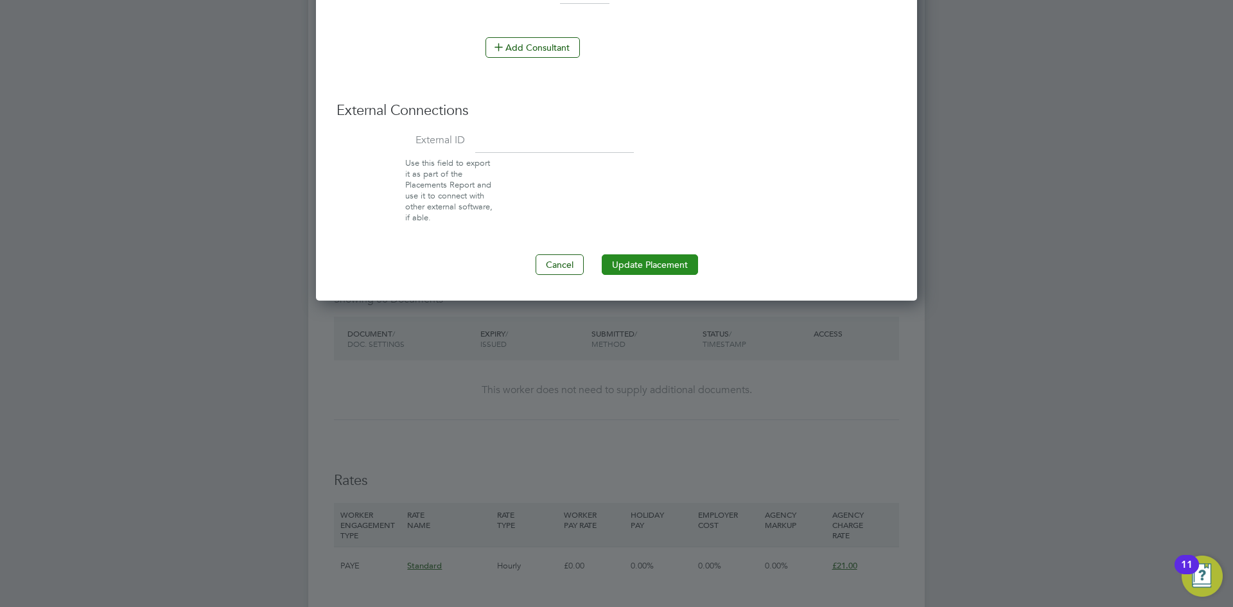
click at [657, 268] on button "Update Placement" at bounding box center [650, 264] width 96 height 21
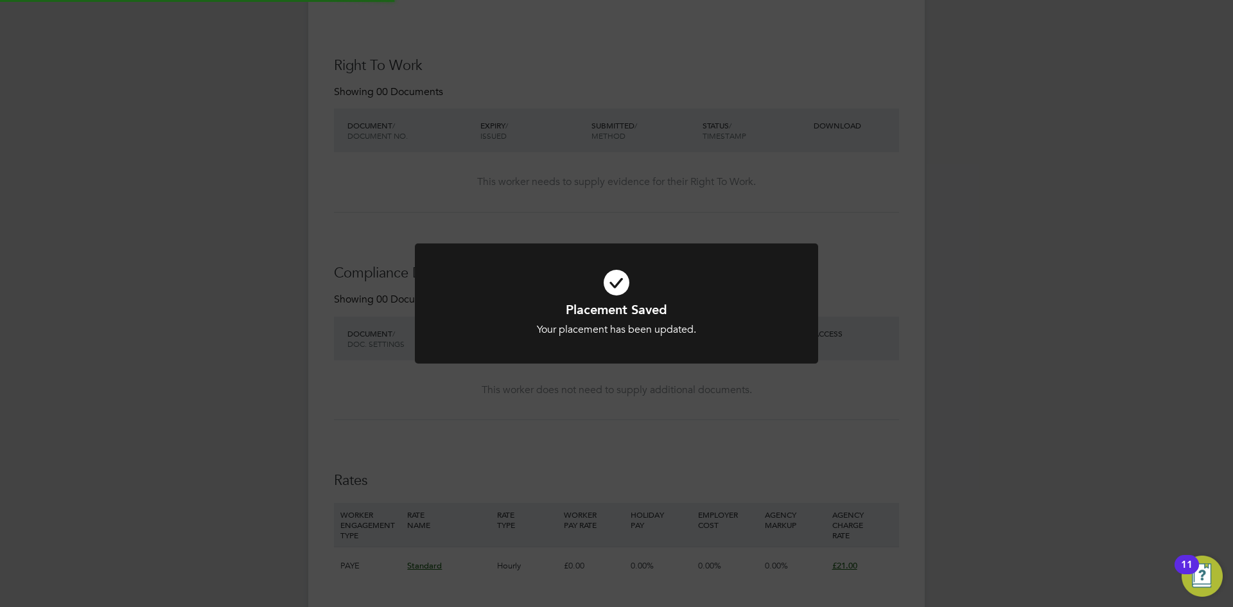
type input "[DATE]"
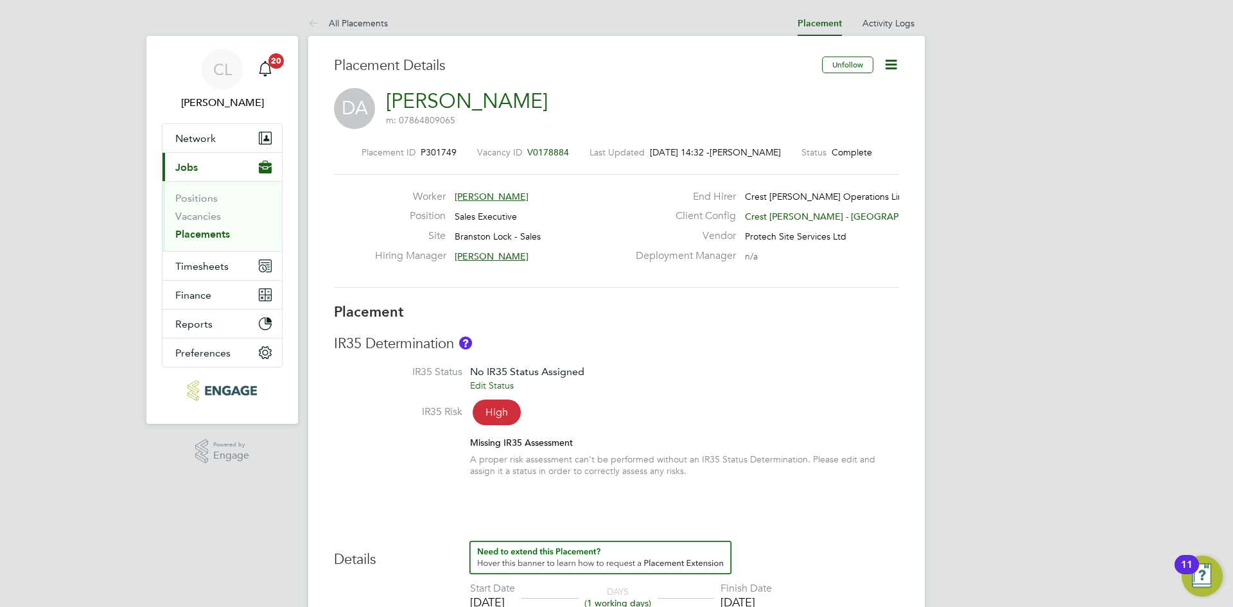
click at [884, 59] on icon at bounding box center [891, 65] width 16 height 16
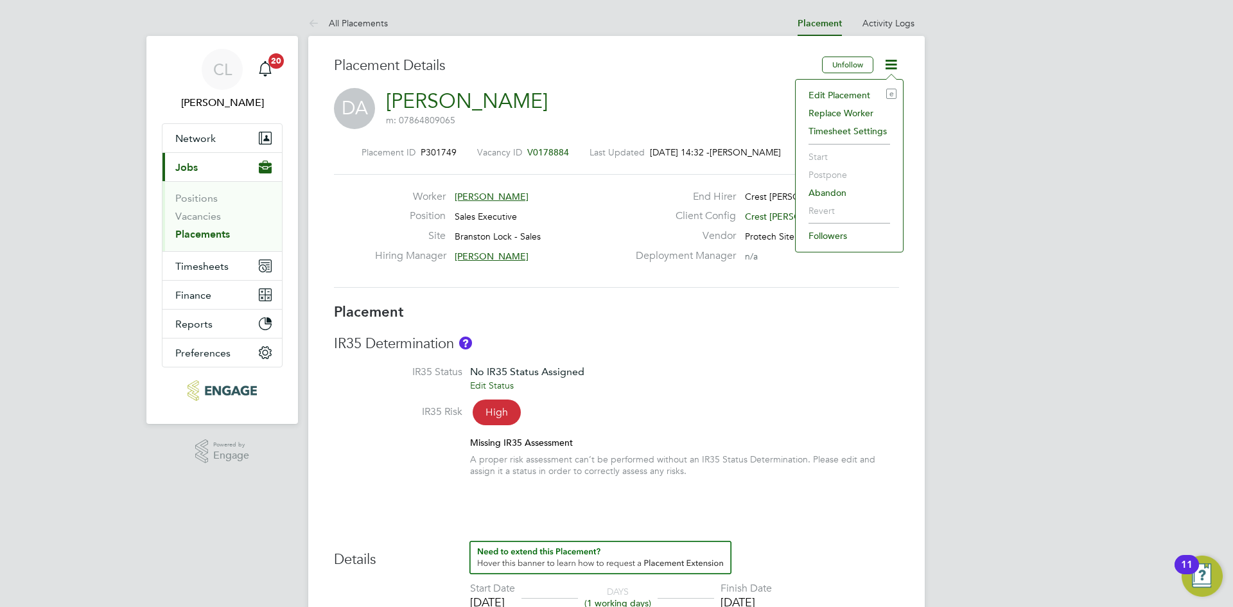
click at [830, 92] on li "Edit Placement e" at bounding box center [849, 95] width 94 height 18
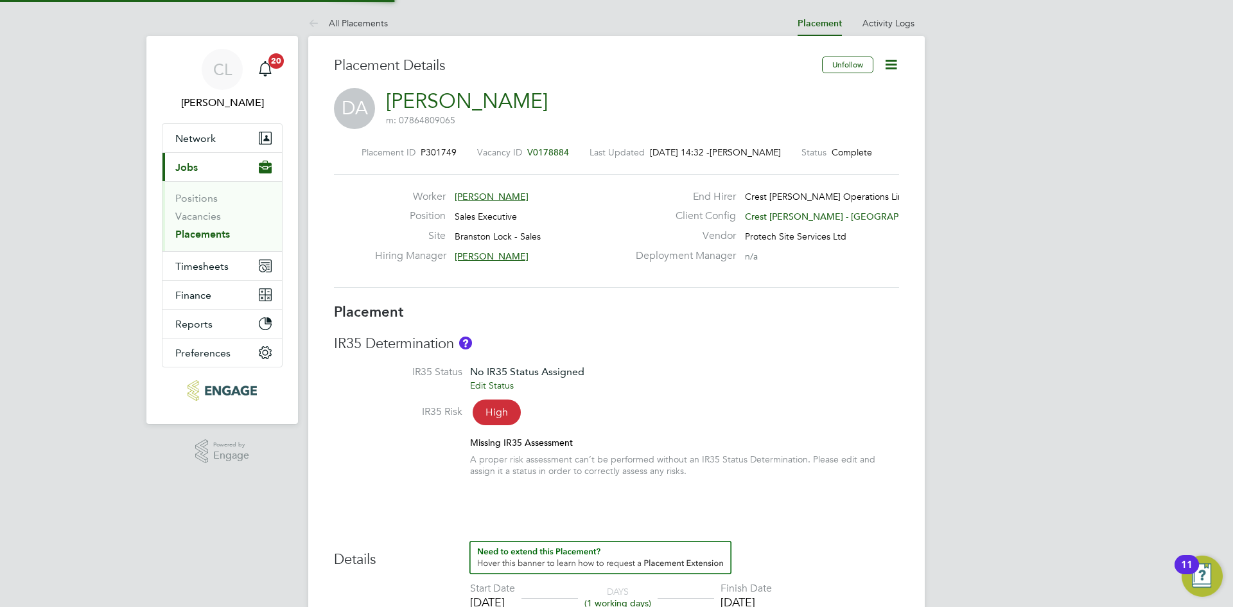
type input "[PERSON_NAME]"
type input "20 Aug 2025"
type input "08:00"
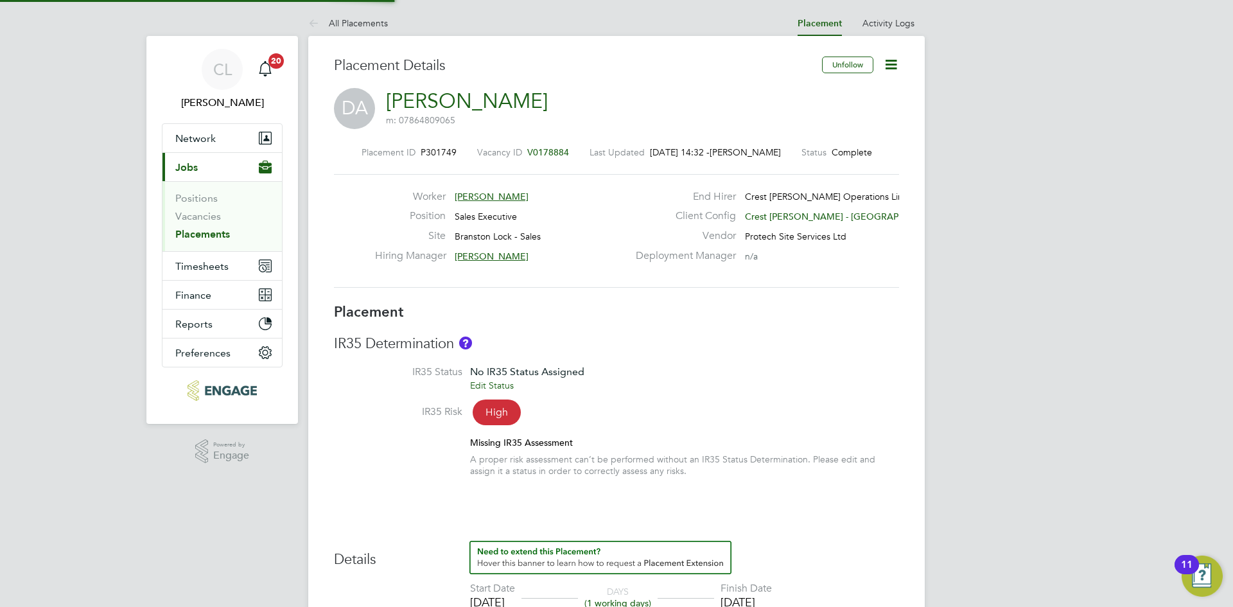
type input "18:00"
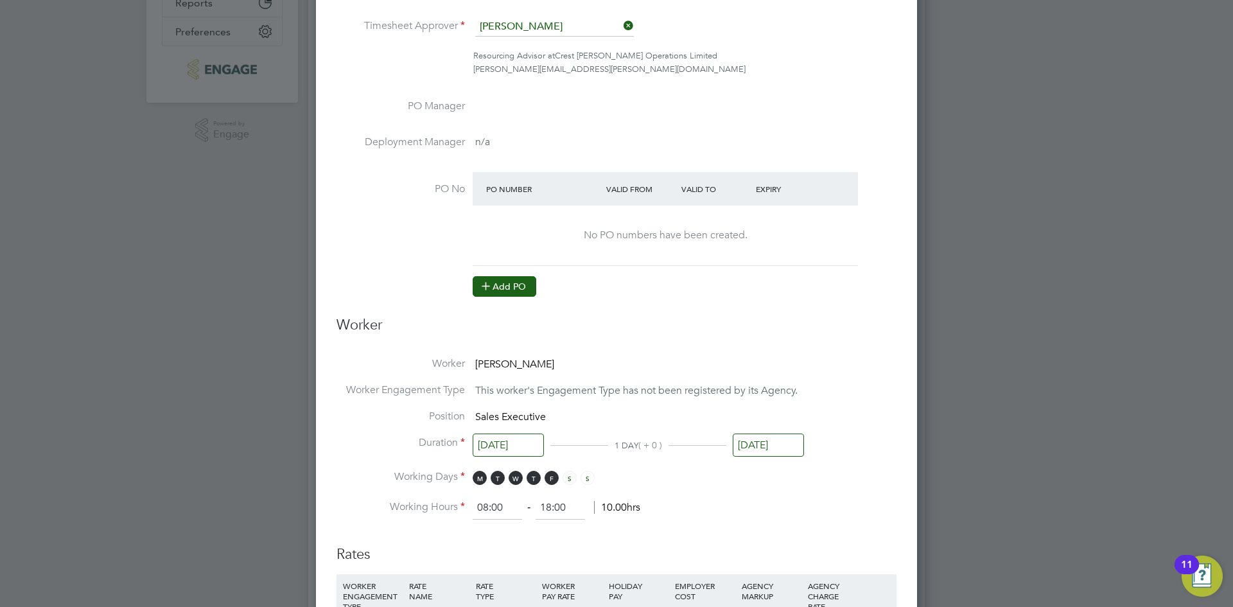
click at [507, 297] on button "Add PO" at bounding box center [505, 286] width 64 height 21
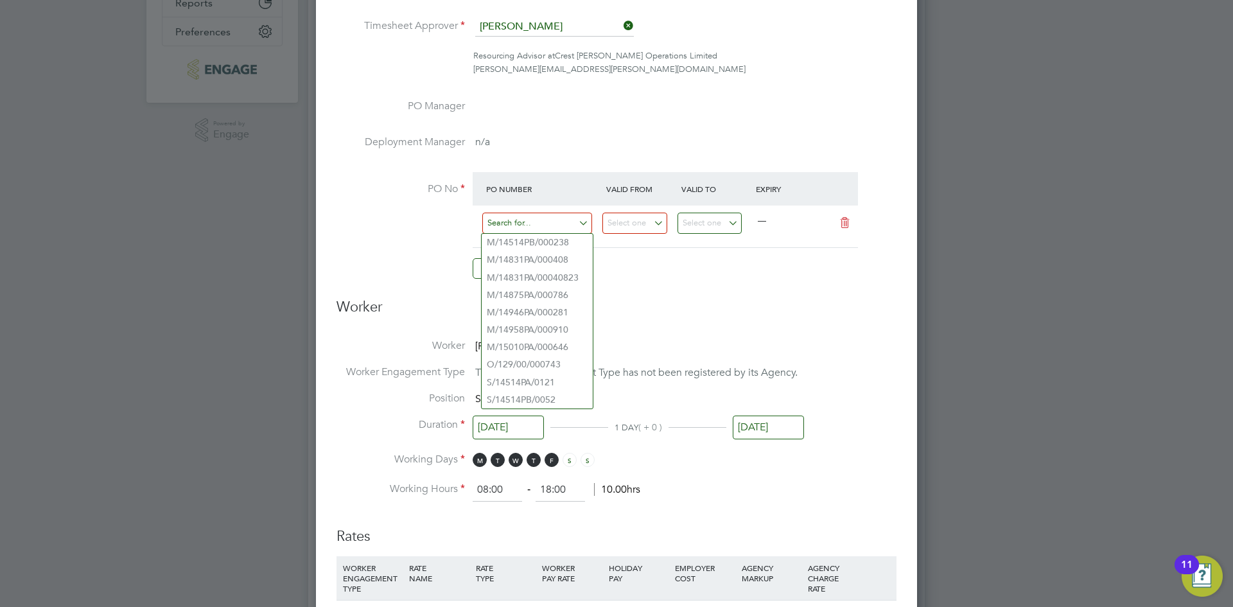
paste input "M/14946PA/000281"
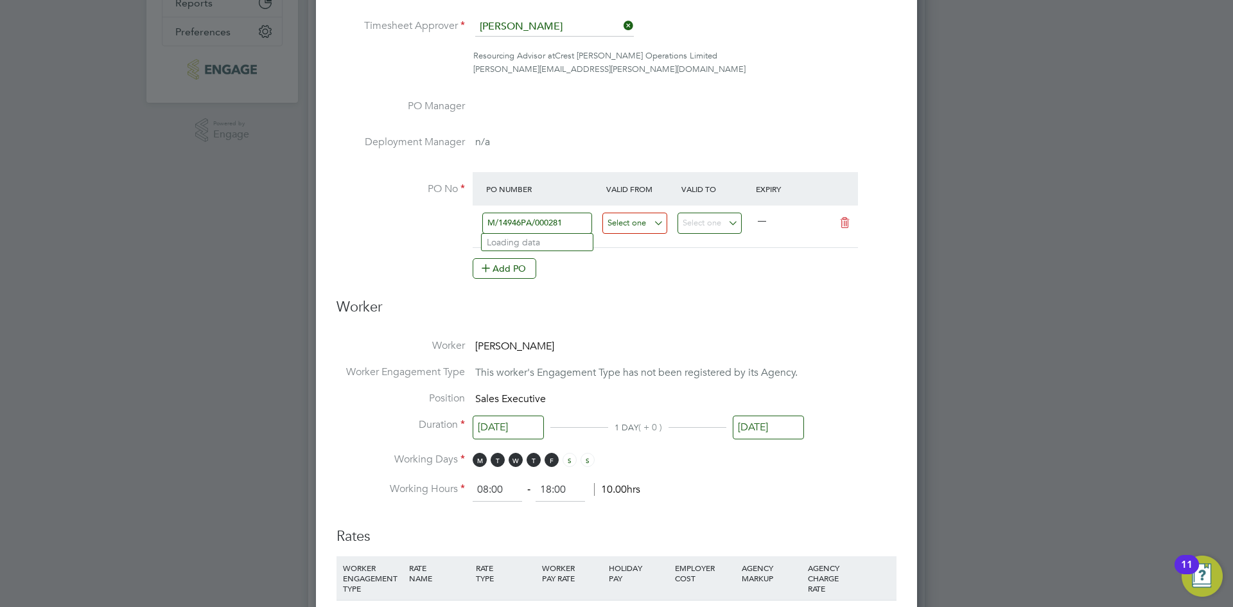
type input "M/14946PA/000281"
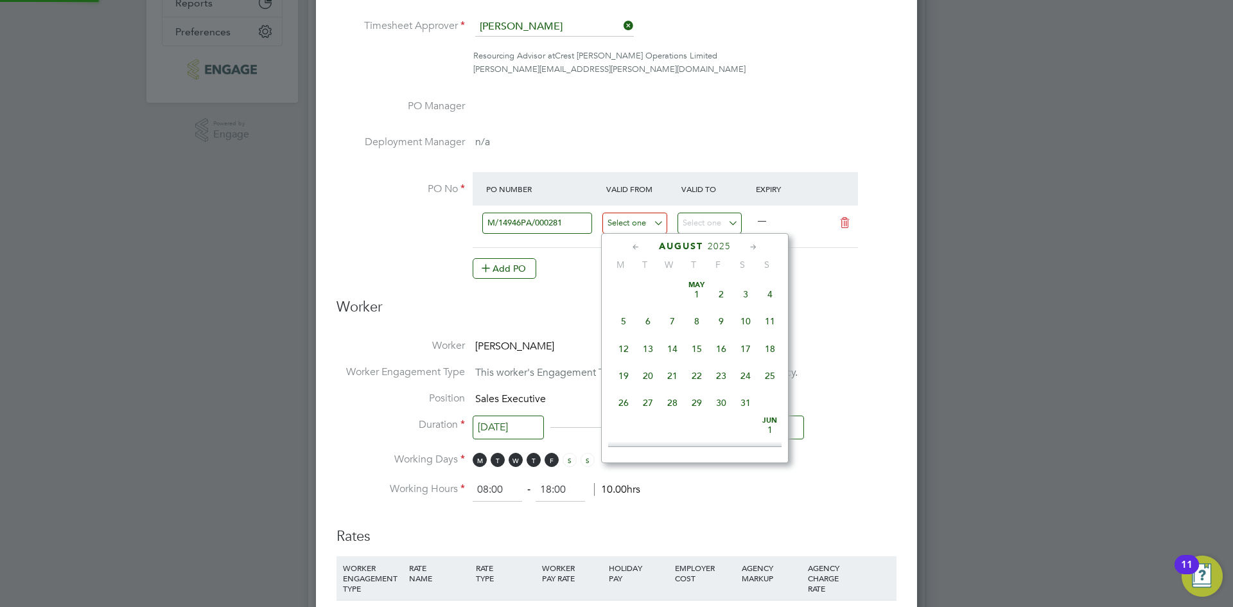
click at [620, 216] on input at bounding box center [634, 223] width 65 height 21
click at [641, 243] on icon at bounding box center [636, 247] width 12 height 14
click at [644, 243] on div "July 2025" at bounding box center [694, 246] width 173 height 12
click at [634, 246] on icon at bounding box center [636, 247] width 12 height 14
click at [638, 243] on icon at bounding box center [636, 247] width 12 height 14
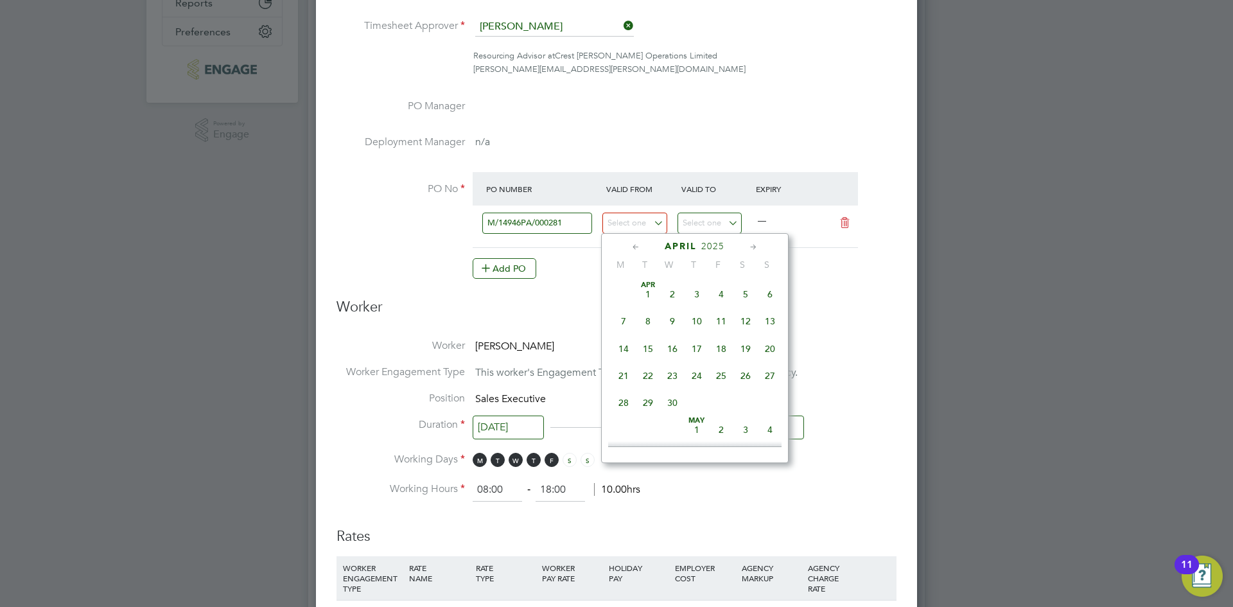
click at [668, 405] on span "30" at bounding box center [672, 402] width 24 height 24
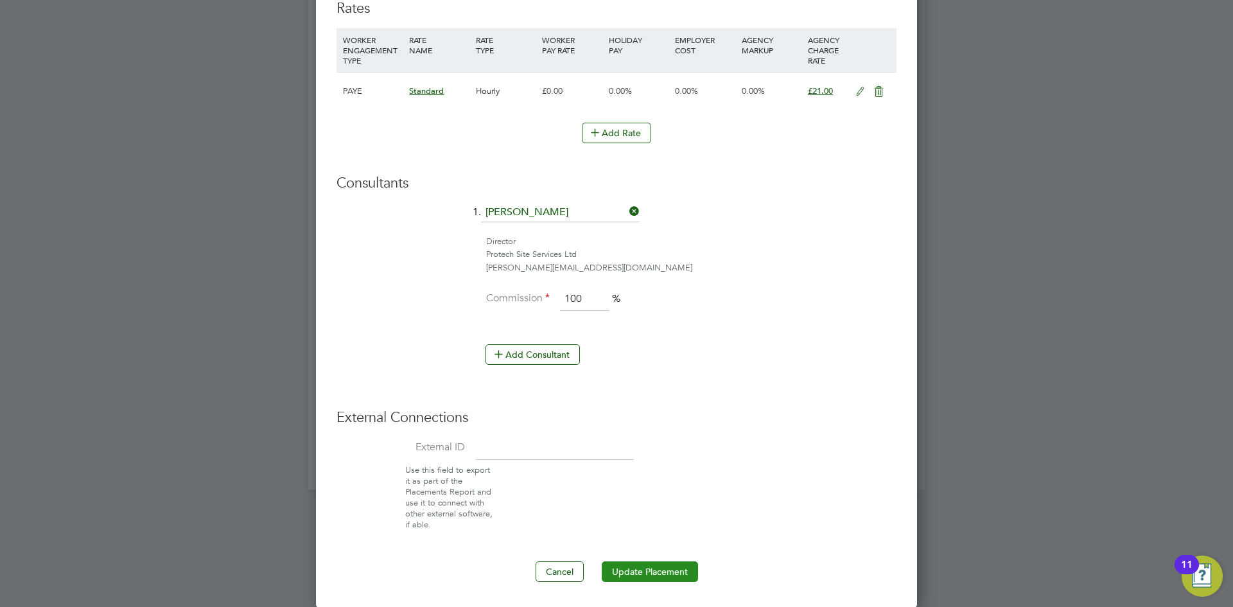
click at [637, 570] on button "Update Placement" at bounding box center [650, 571] width 96 height 21
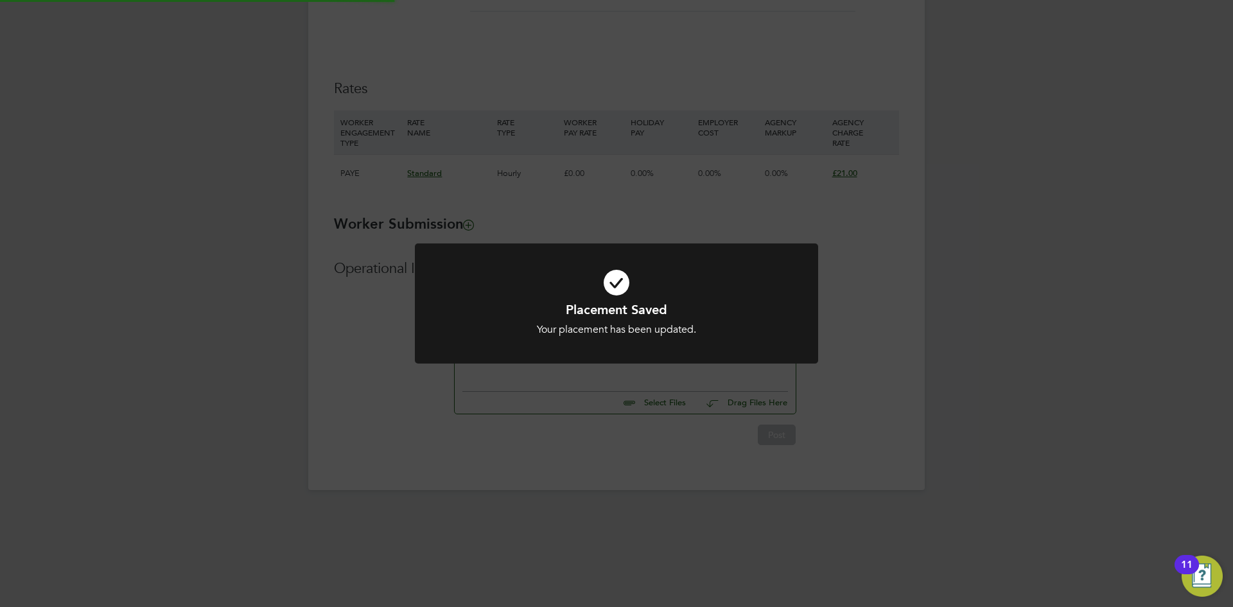
type input "02 Jun 2025"
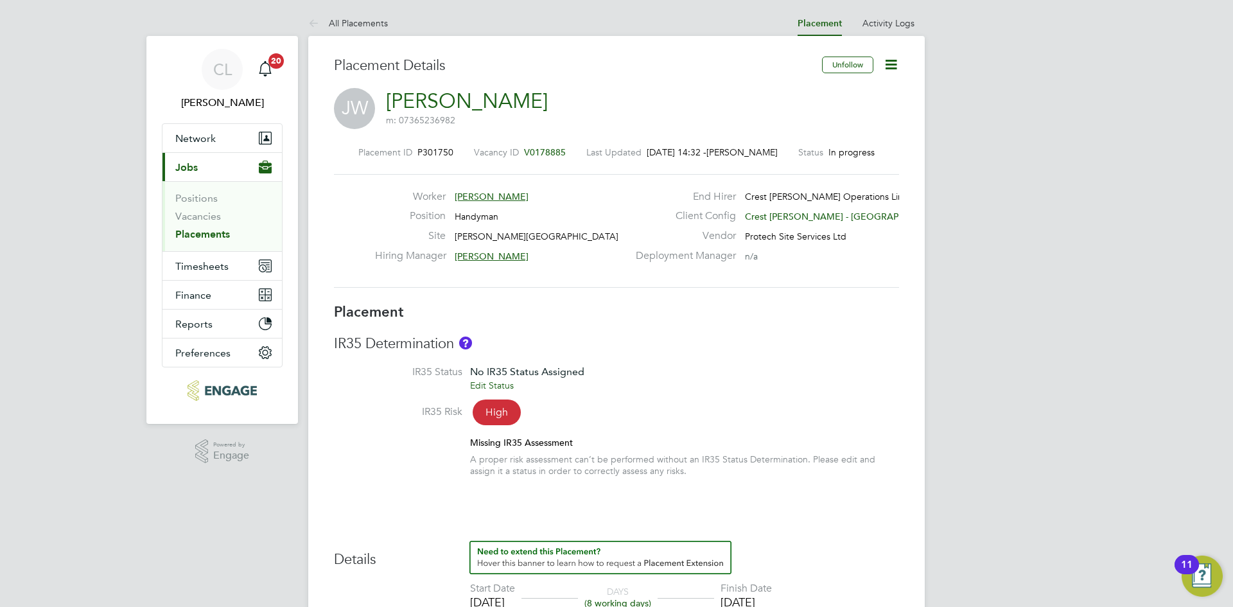
click at [887, 64] on icon at bounding box center [891, 65] width 16 height 16
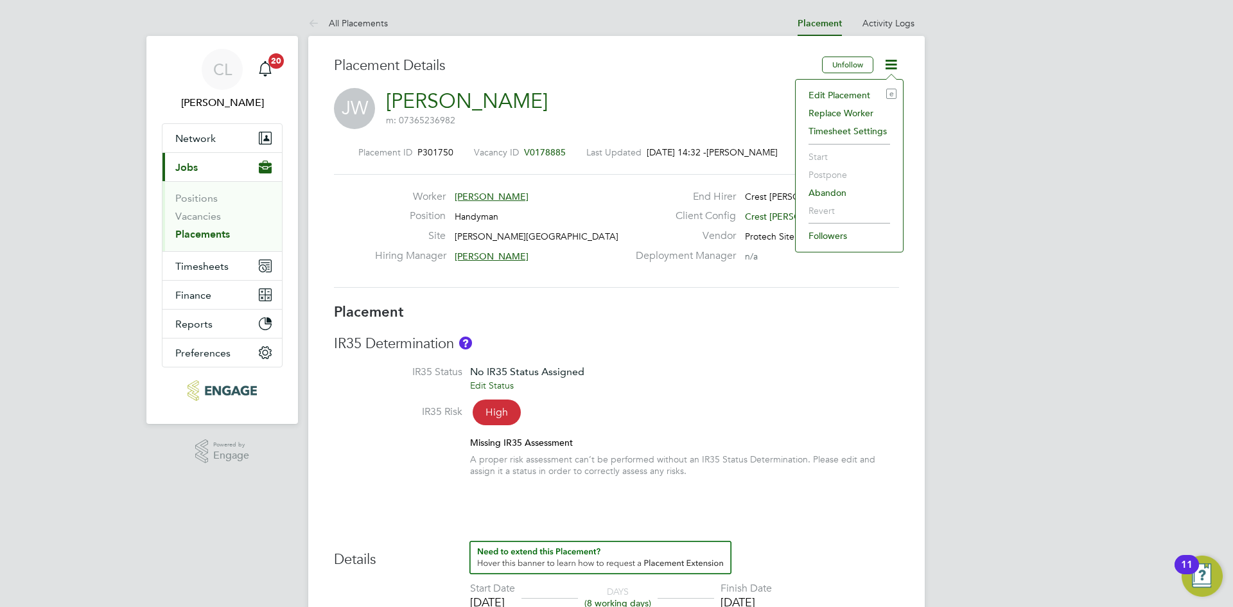
click at [875, 92] on li "Edit Placement e" at bounding box center [849, 95] width 94 height 18
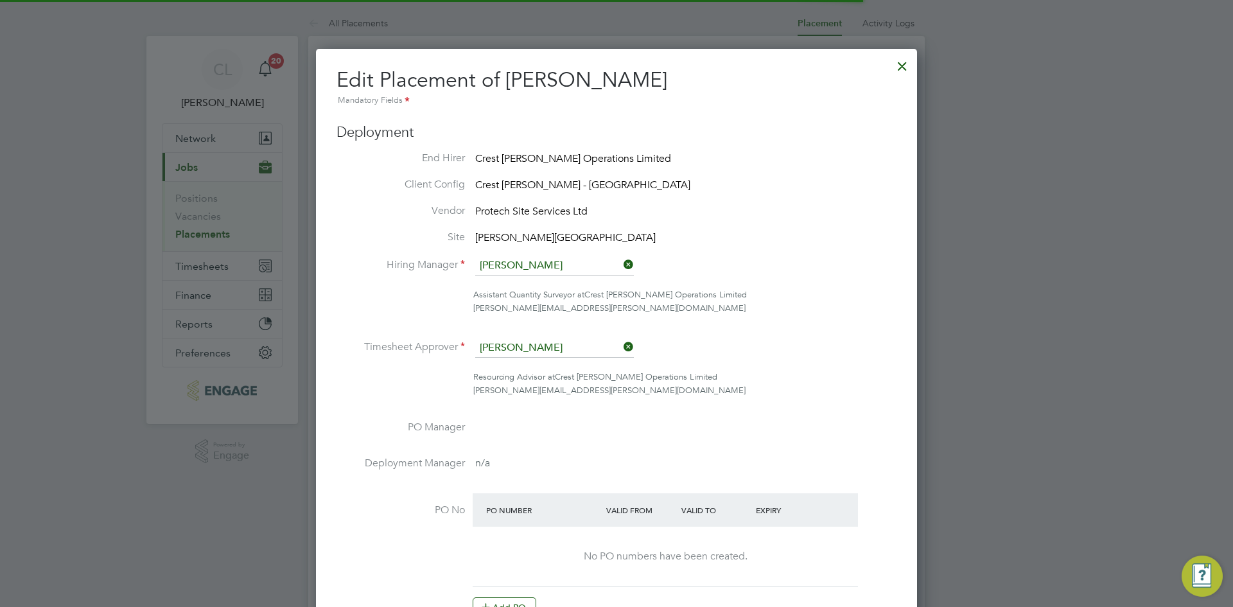
scroll to position [6, 6]
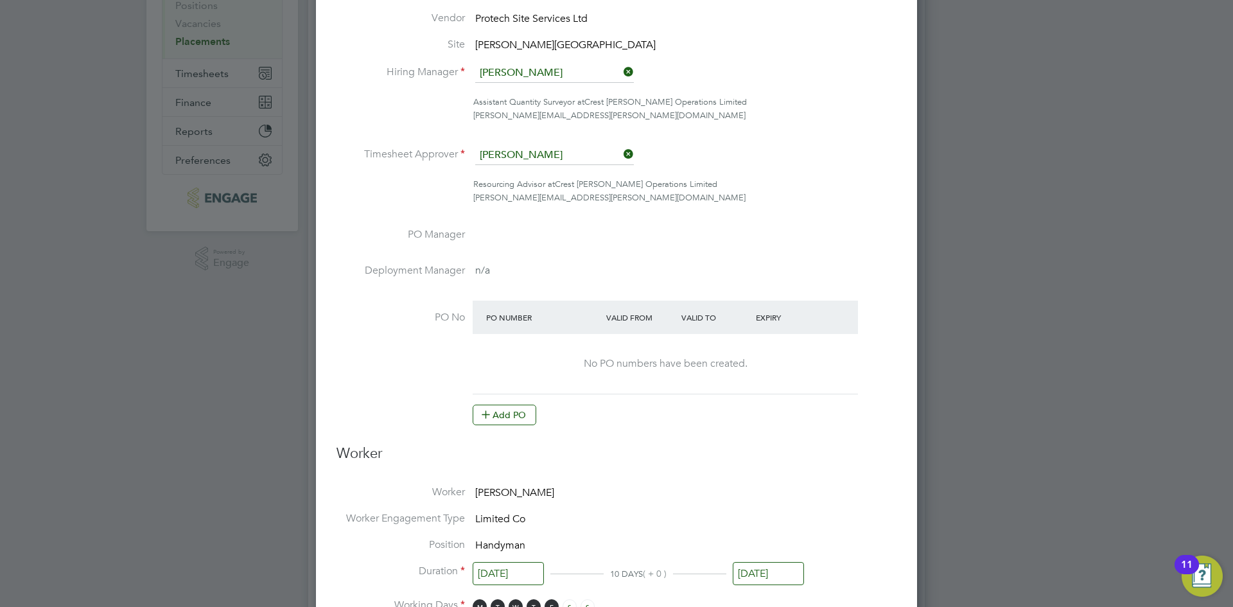
click at [510, 420] on button "Add PO" at bounding box center [505, 415] width 64 height 21
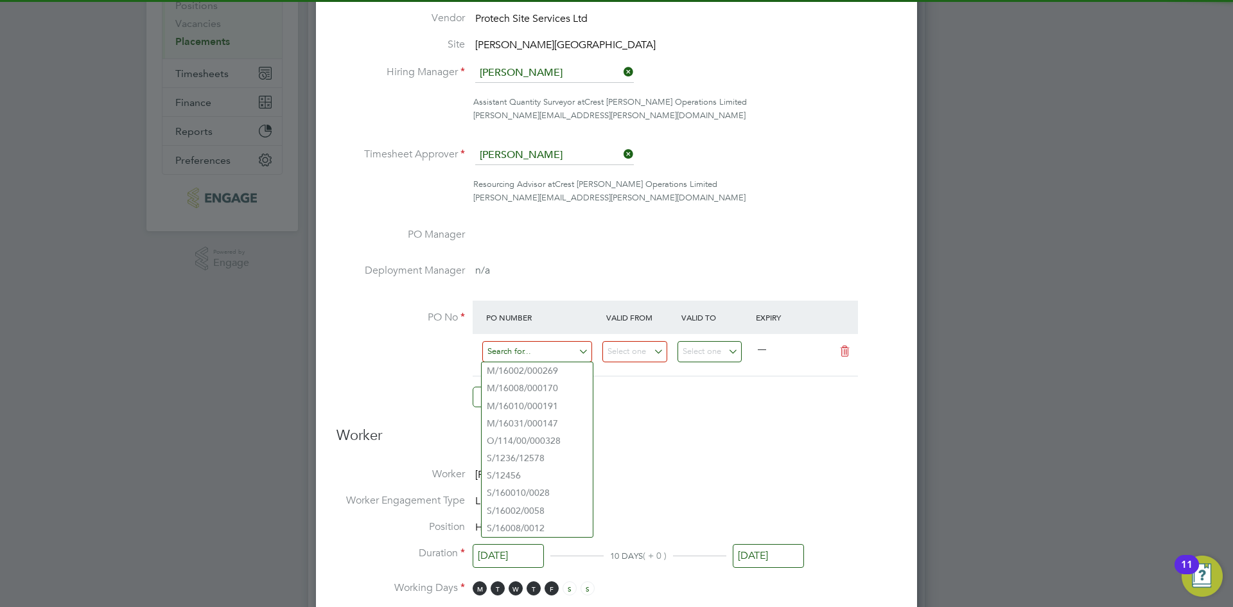
paste input "S/16002/0058"
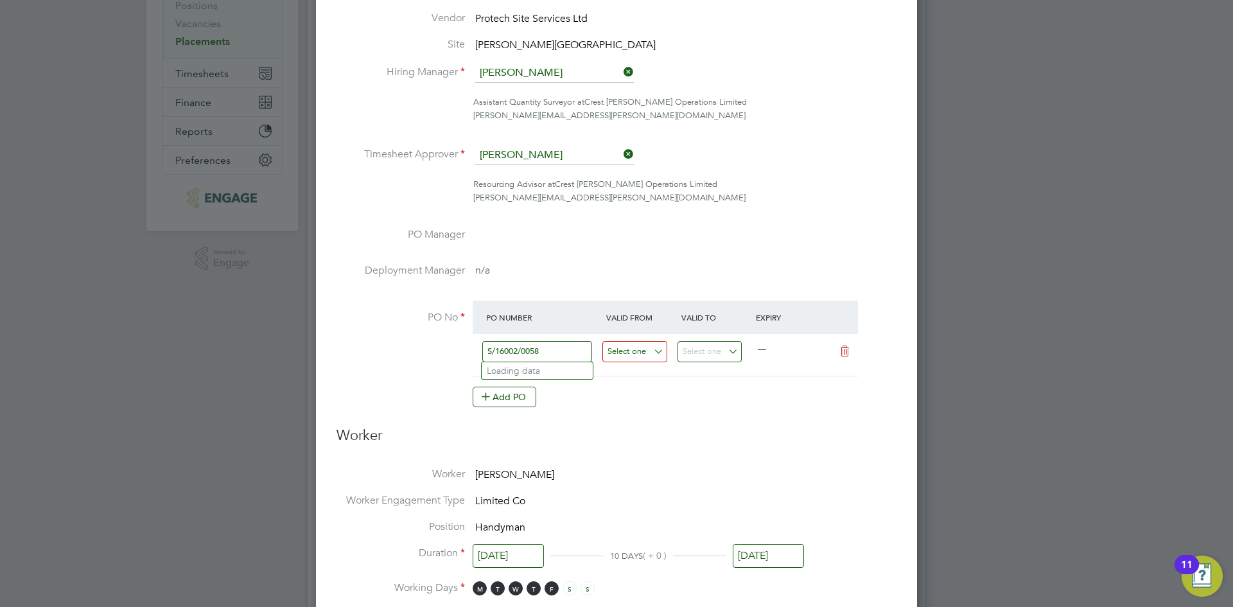
type input "S/16002/0058"
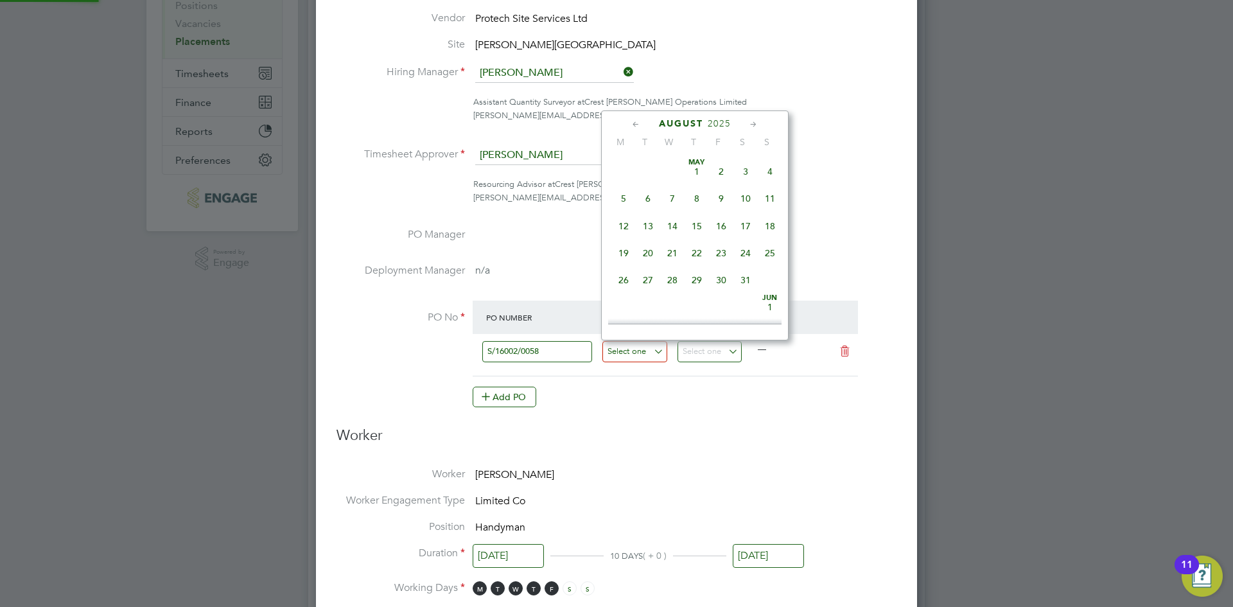
click at [640, 350] on input at bounding box center [634, 351] width 65 height 21
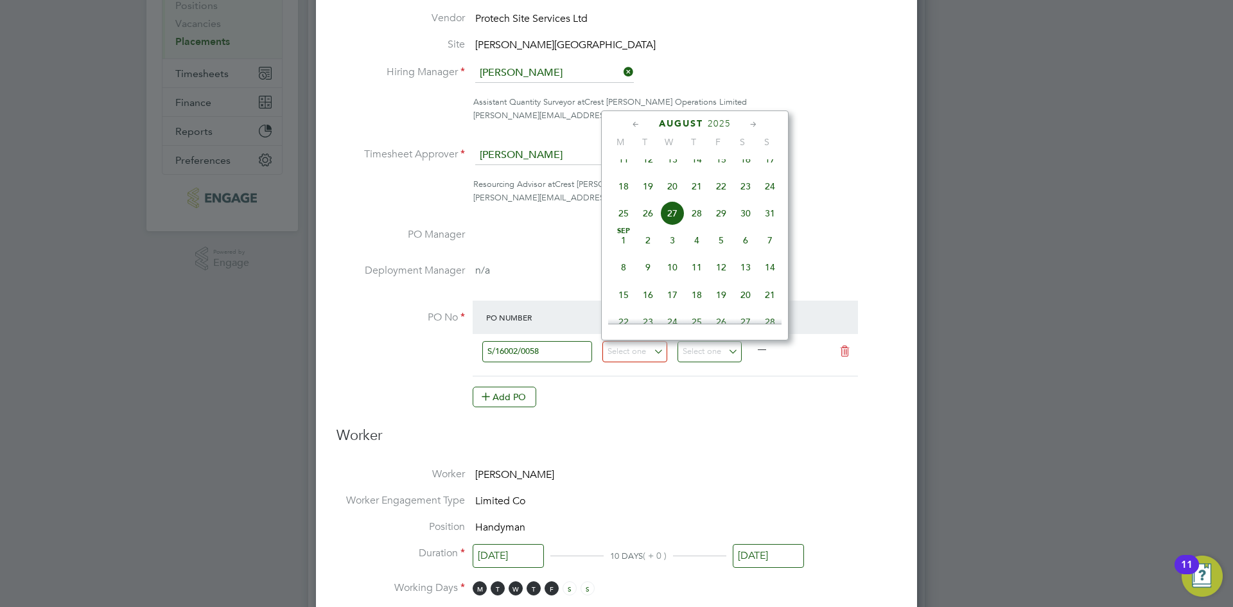
click at [641, 125] on icon at bounding box center [636, 125] width 12 height 14
click at [641, 124] on icon at bounding box center [636, 125] width 12 height 14
click at [681, 281] on span "30" at bounding box center [672, 280] width 24 height 24
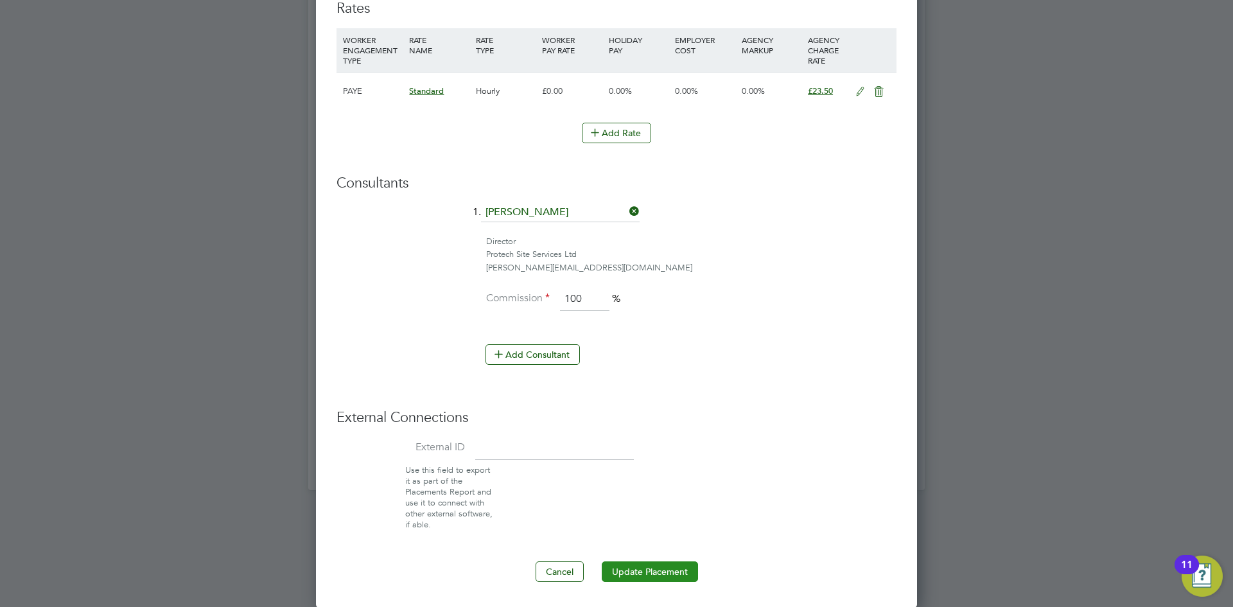
click at [638, 570] on button "Update Placement" at bounding box center [650, 571] width 96 height 21
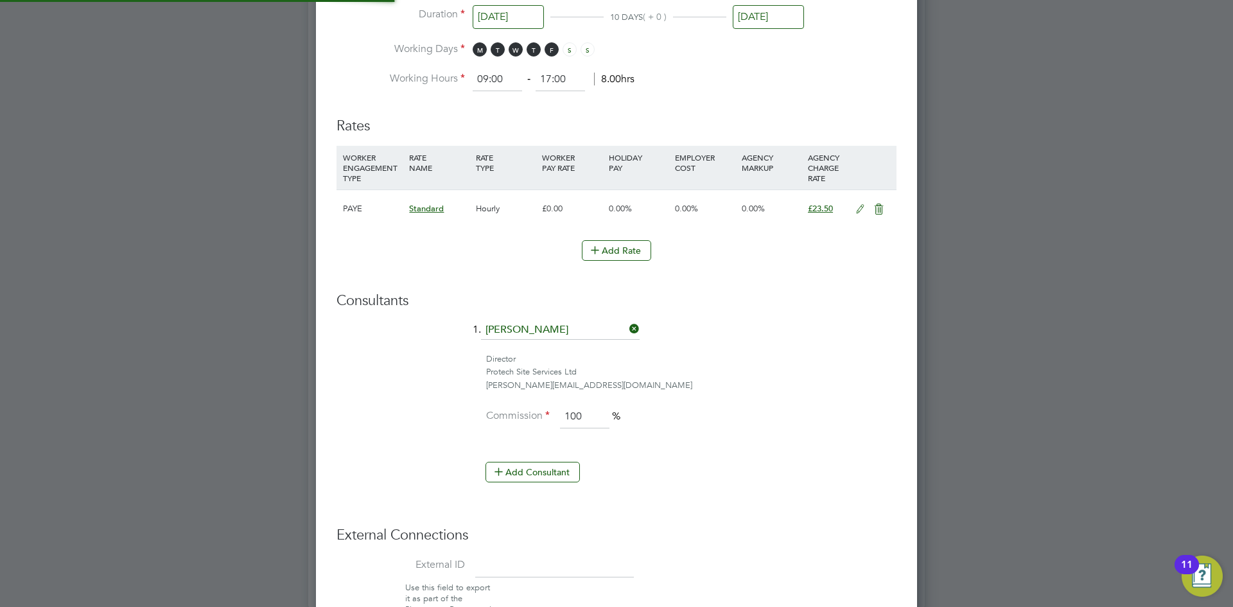
type input "01 Apr 2024"
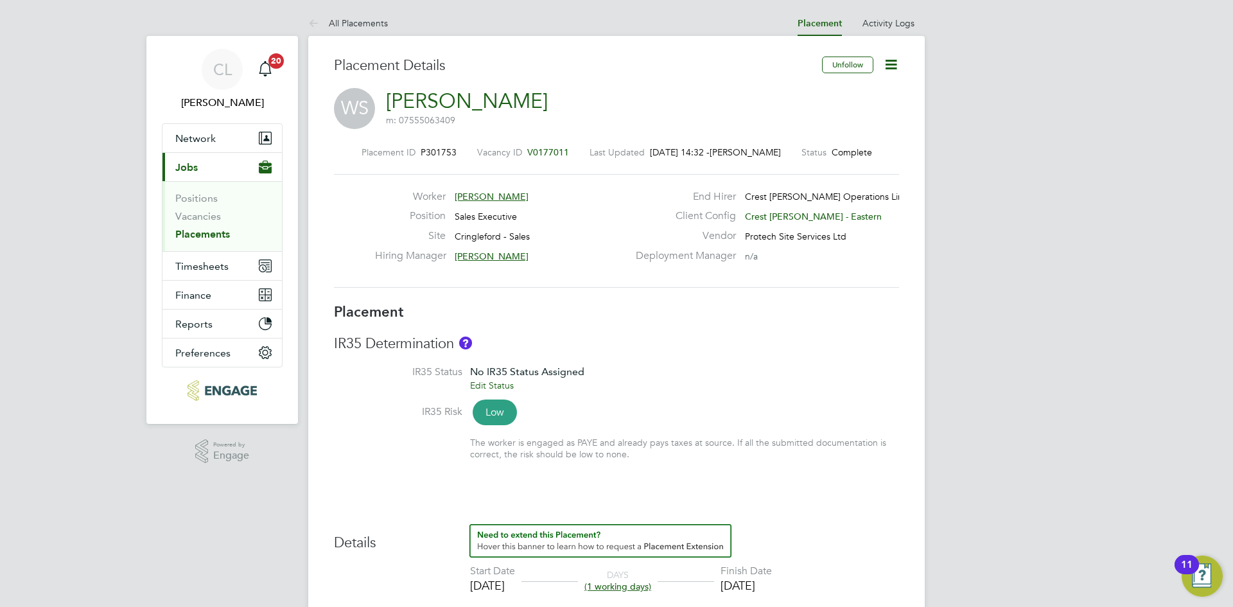
drag, startPoint x: 900, startPoint y: 65, endPoint x: 877, endPoint y: 76, distance: 25.6
click at [899, 65] on icon at bounding box center [891, 65] width 16 height 16
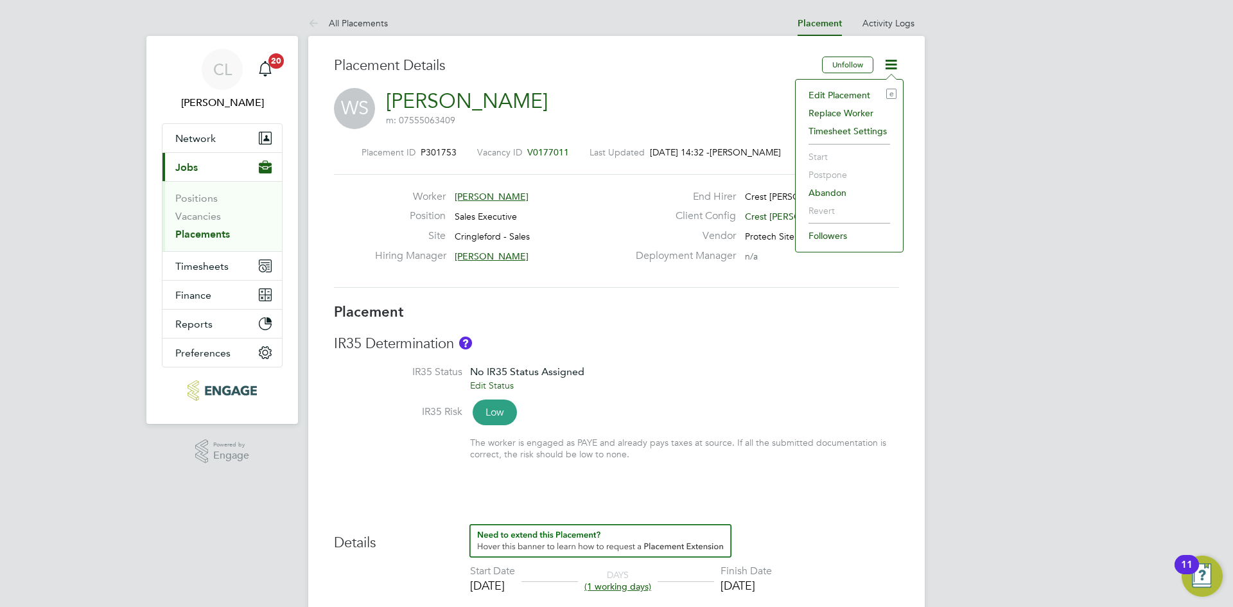
click at [853, 87] on li "Edit Placement e" at bounding box center [849, 95] width 94 height 18
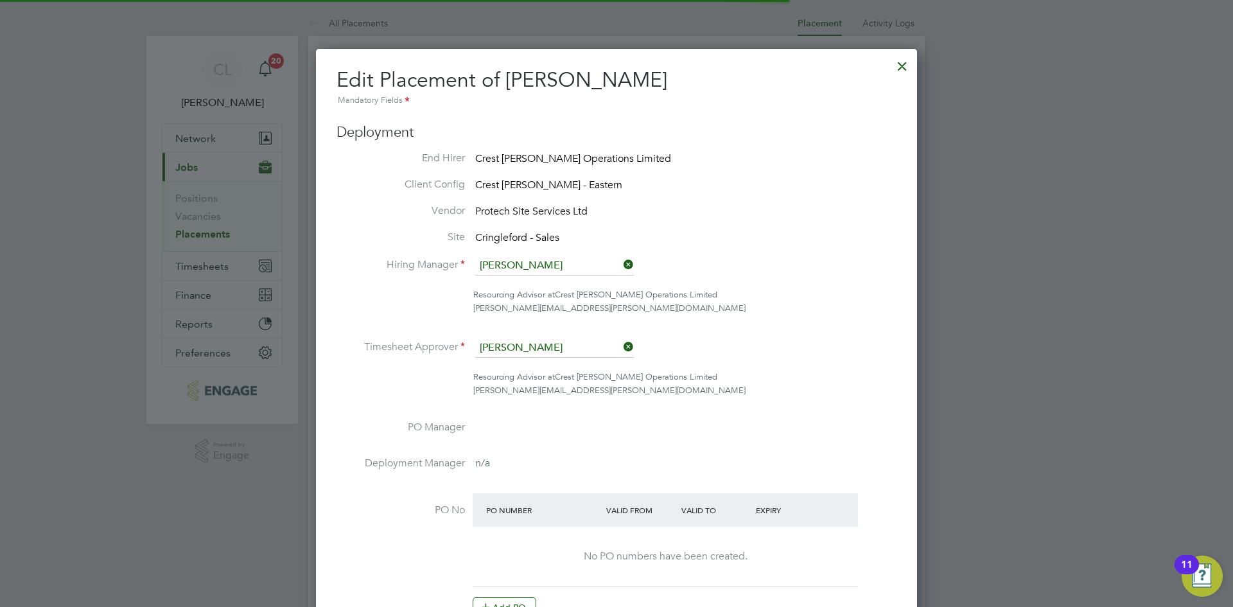
scroll to position [6, 6]
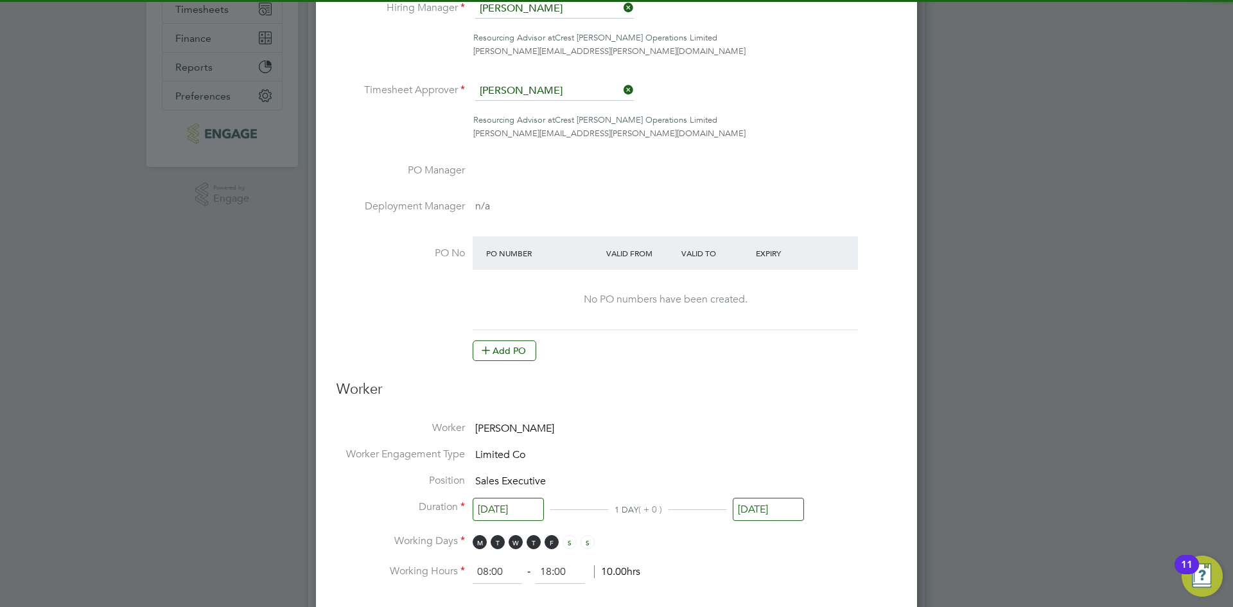
click at [518, 353] on button "Add PO" at bounding box center [505, 350] width 64 height 21
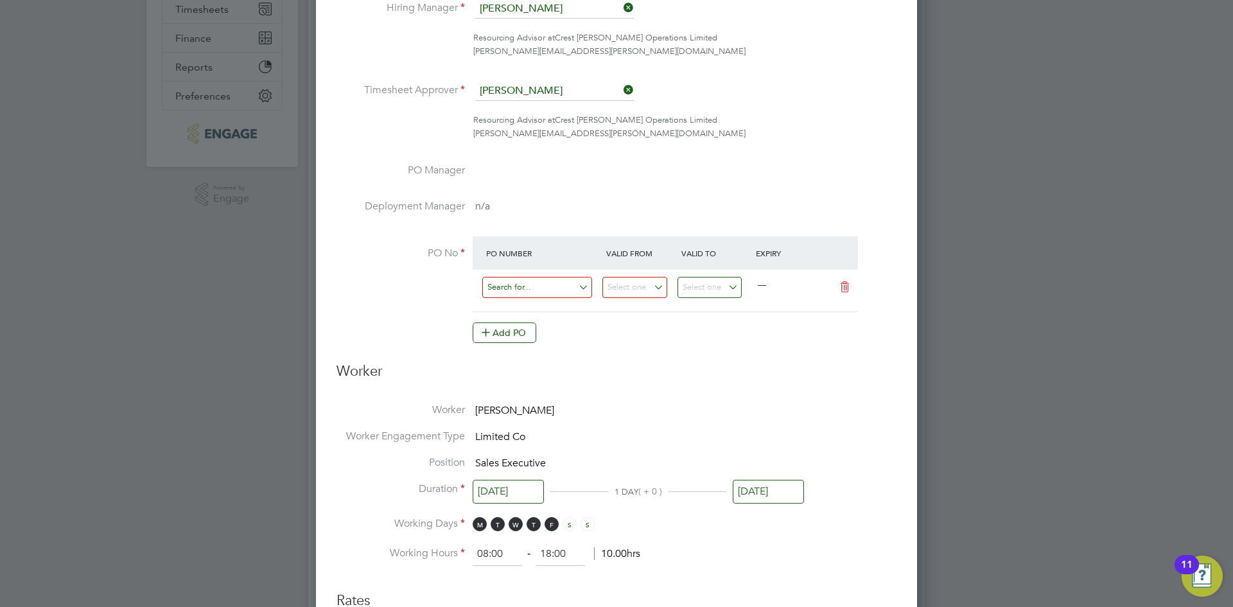
click at [525, 289] on input at bounding box center [537, 287] width 110 height 21
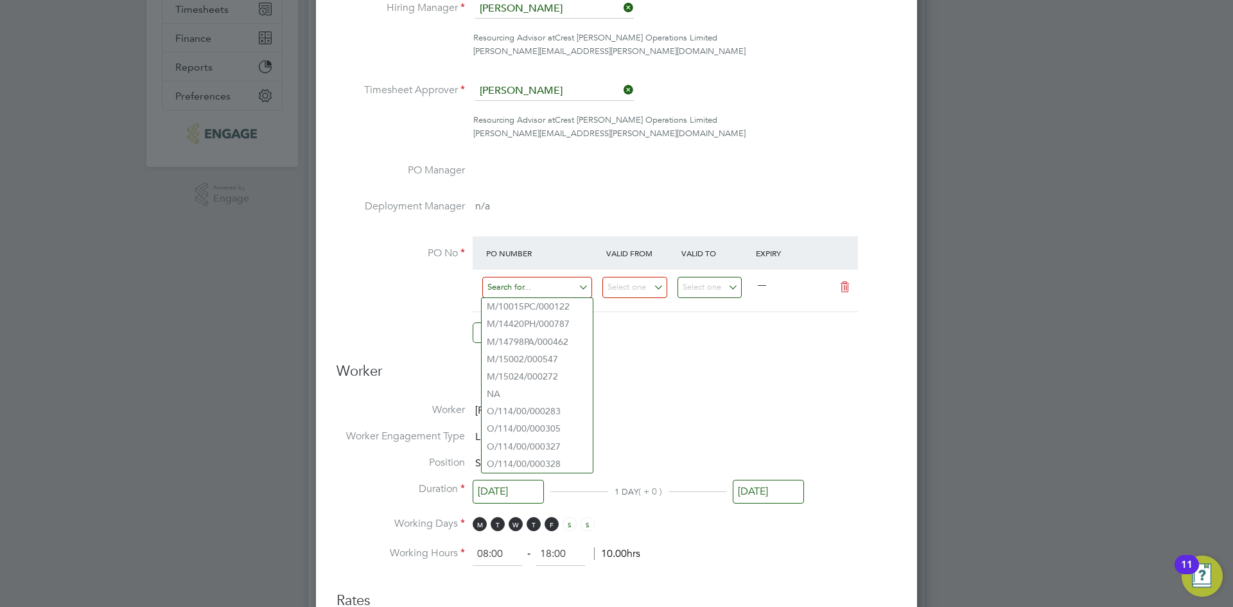
paste input "M/15002/000547"
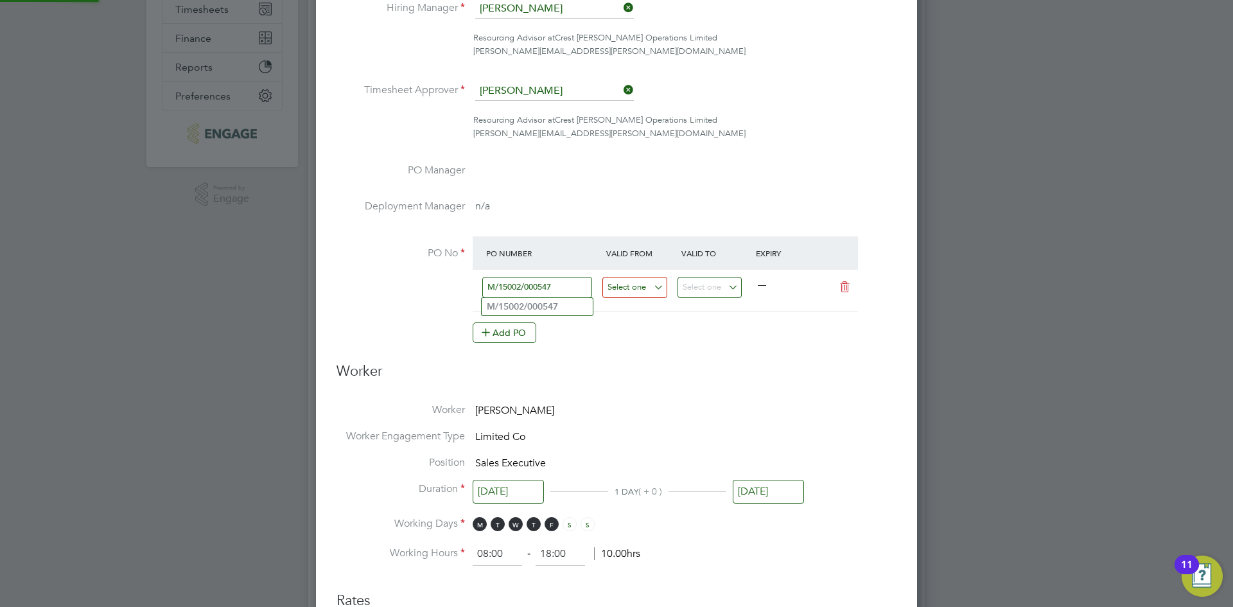
type input "M/15002/000547"
click at [636, 283] on input at bounding box center [634, 287] width 65 height 21
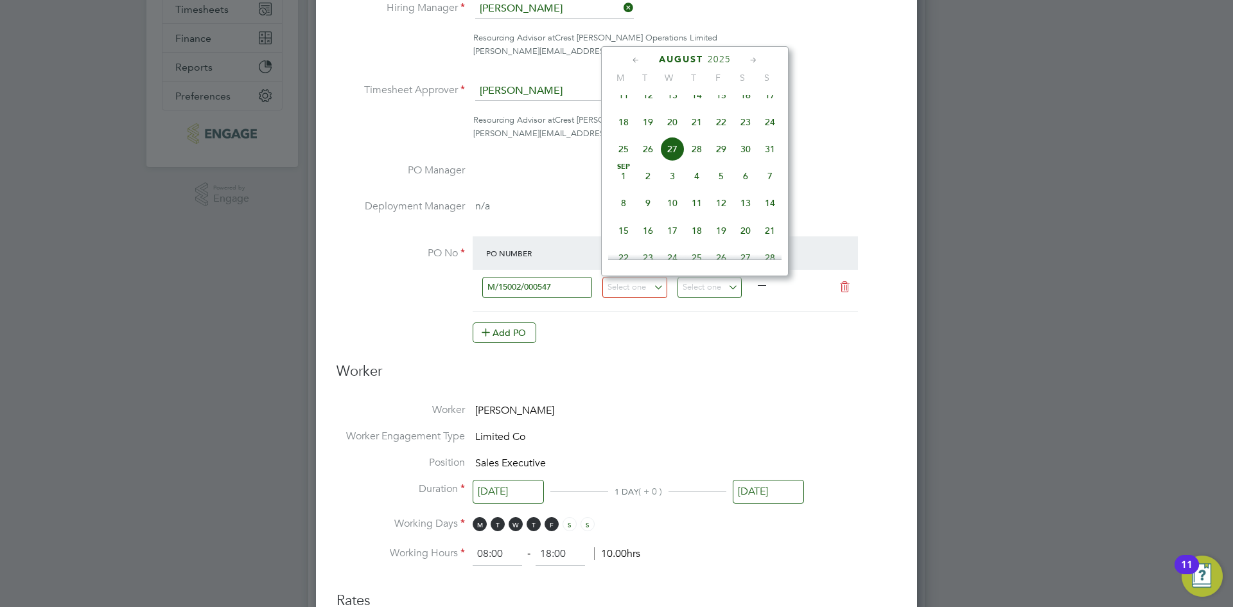
click at [643, 60] on div "August 2025" at bounding box center [694, 59] width 173 height 12
click at [632, 55] on icon at bounding box center [636, 60] width 12 height 14
click at [618, 243] on span "30" at bounding box center [623, 239] width 24 height 24
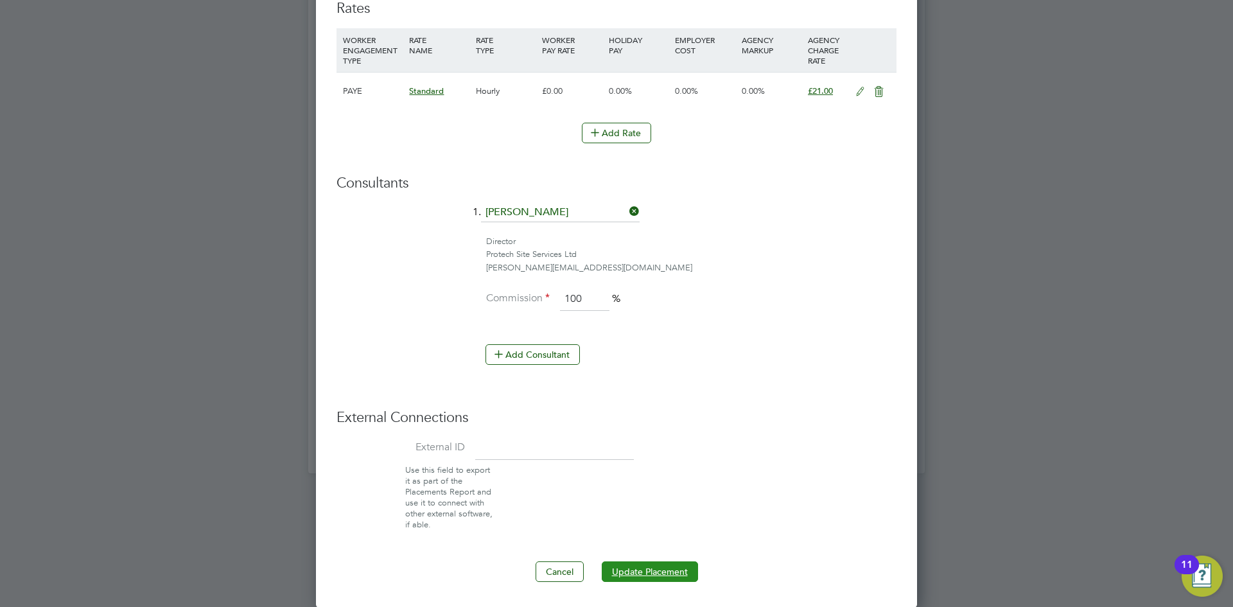
click at [649, 562] on button "Update Placement" at bounding box center [650, 571] width 96 height 21
type input "02 Jun 2025"
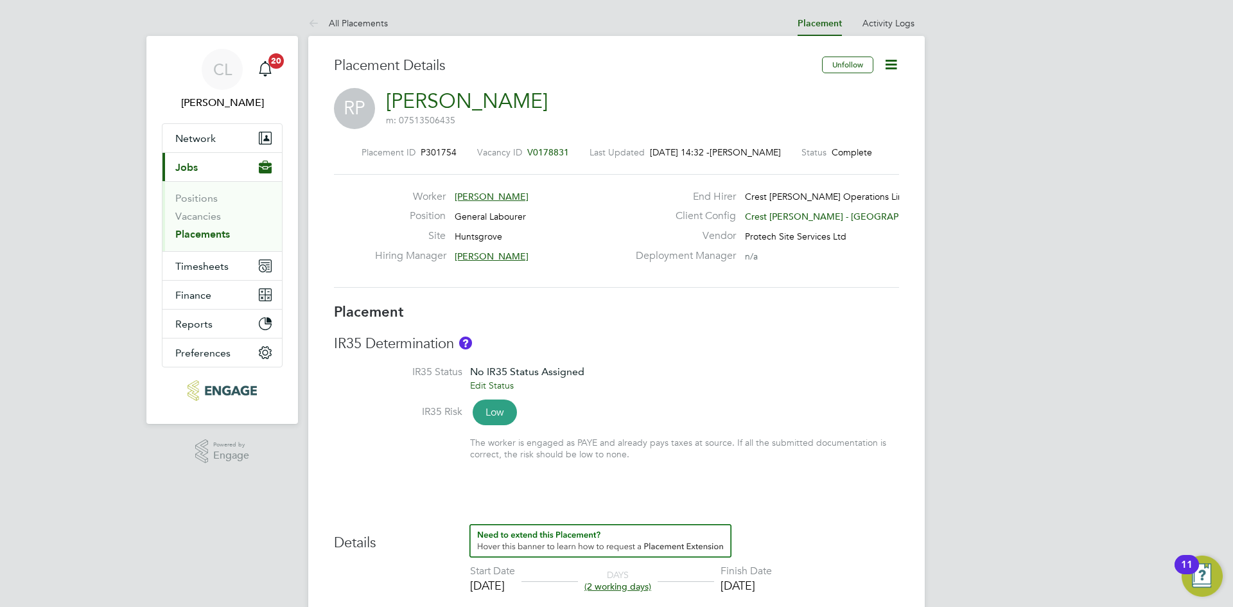
click at [891, 57] on icon at bounding box center [891, 65] width 16 height 16
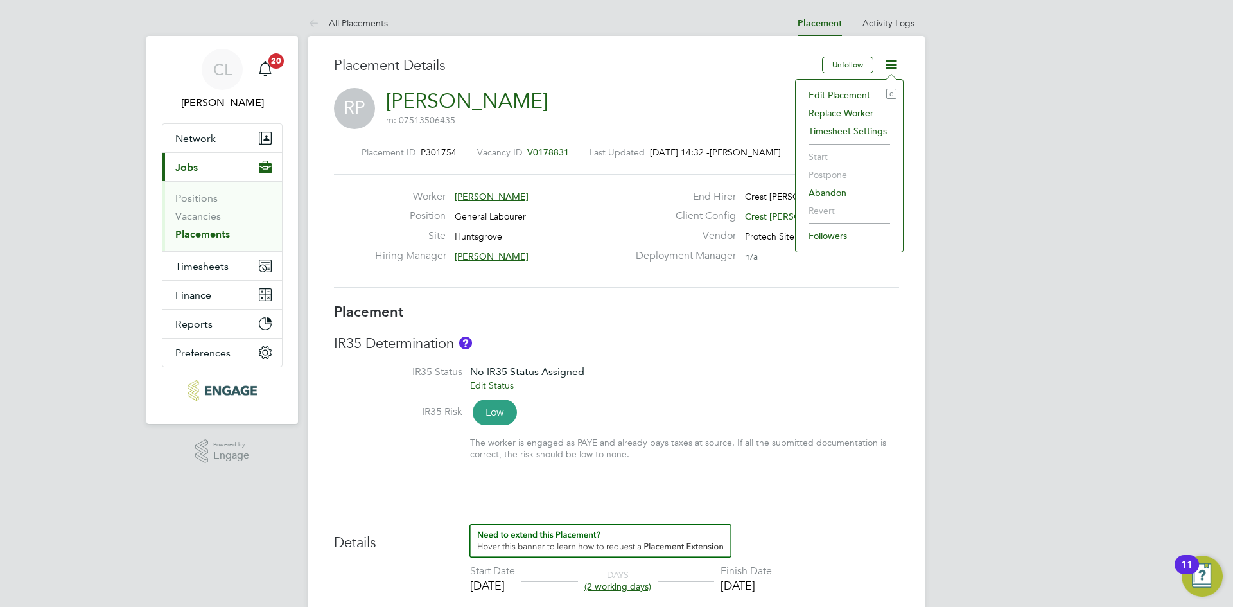
click at [826, 98] on li "Edit Placement e" at bounding box center [849, 95] width 94 height 18
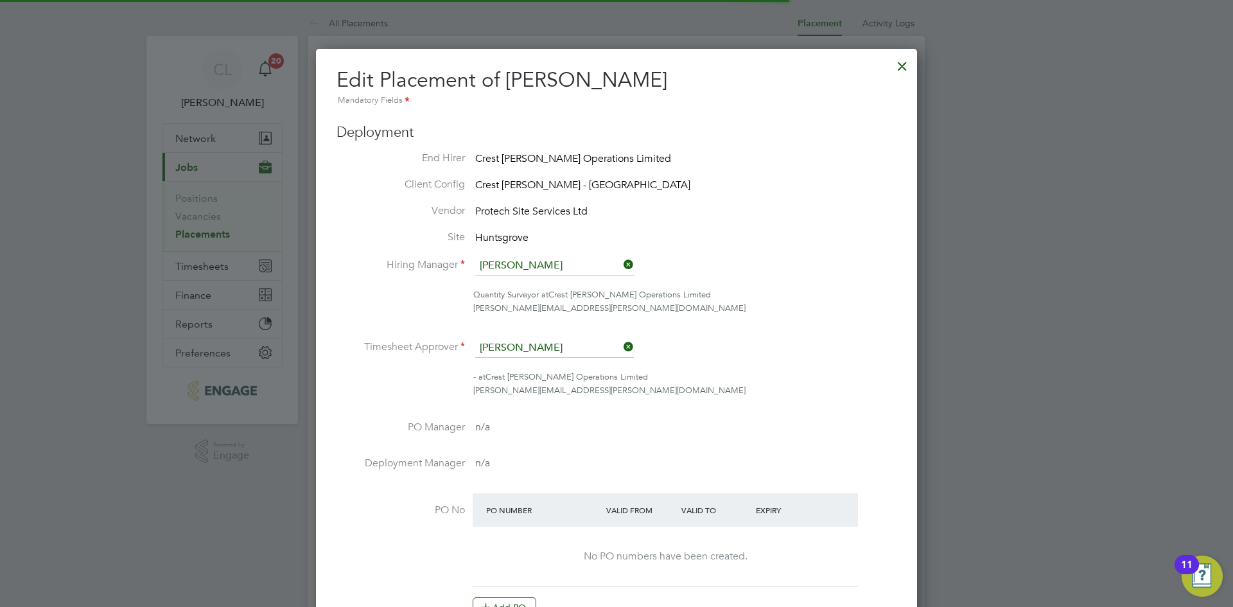
scroll to position [6, 6]
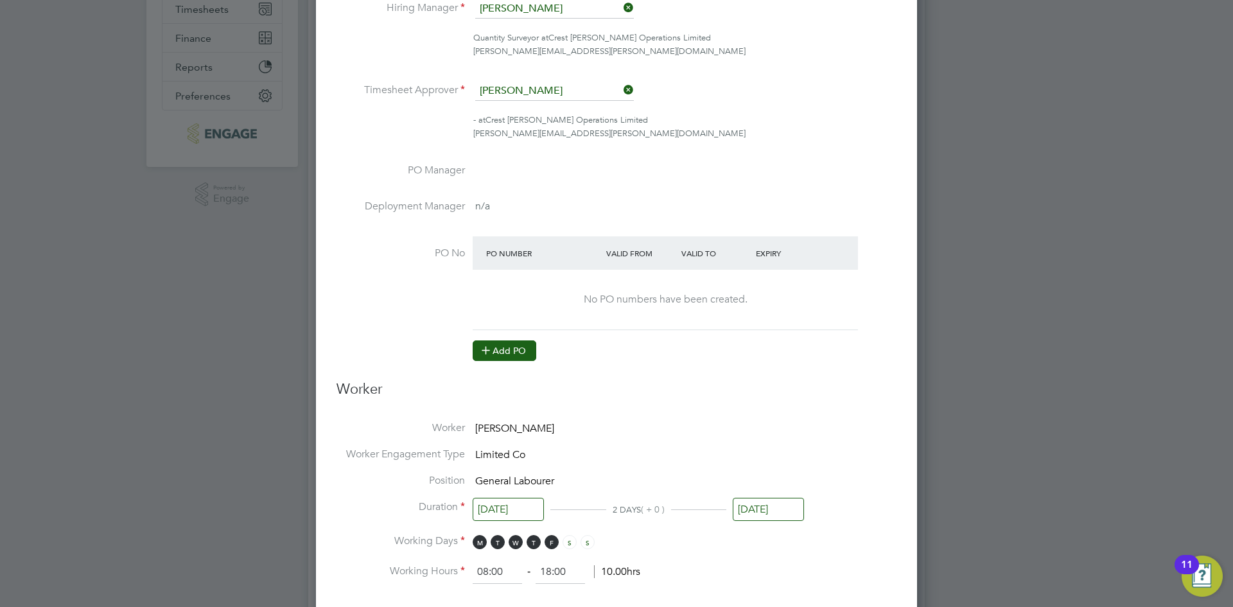
click at [509, 354] on button "Add PO" at bounding box center [505, 350] width 64 height 21
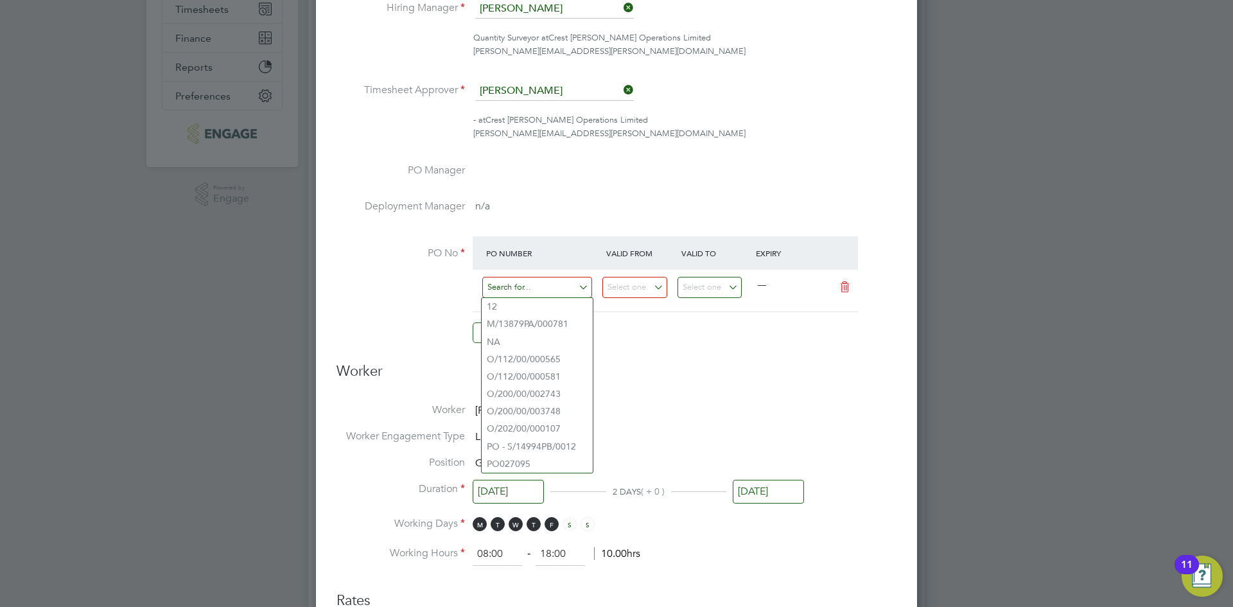
paste input "S/14825PA/0036"
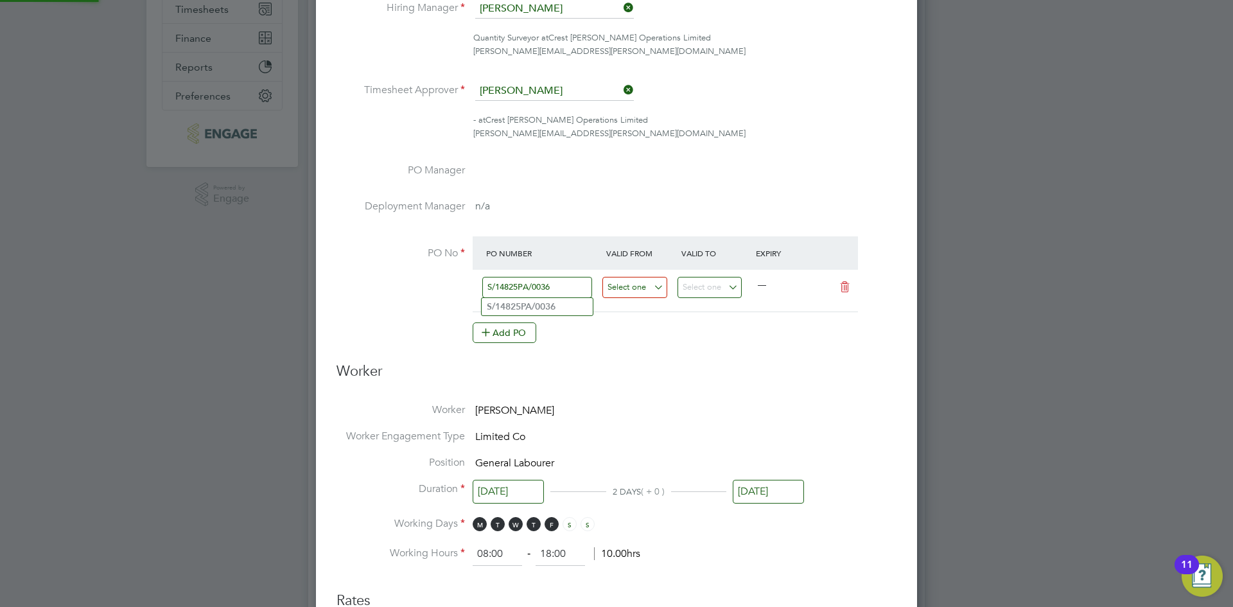
type input "S/14825PA/0036"
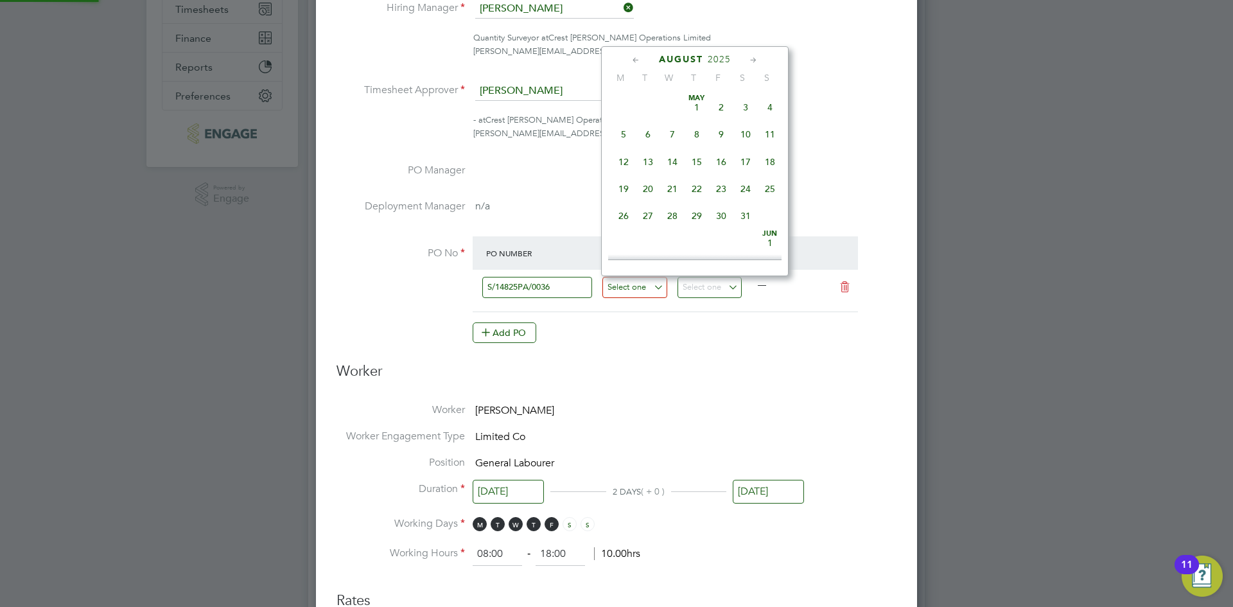
click at [640, 292] on input at bounding box center [634, 287] width 65 height 21
click at [634, 54] on icon at bounding box center [636, 60] width 12 height 14
click at [635, 55] on icon at bounding box center [636, 60] width 12 height 14
click at [672, 208] on span "30" at bounding box center [672, 216] width 24 height 24
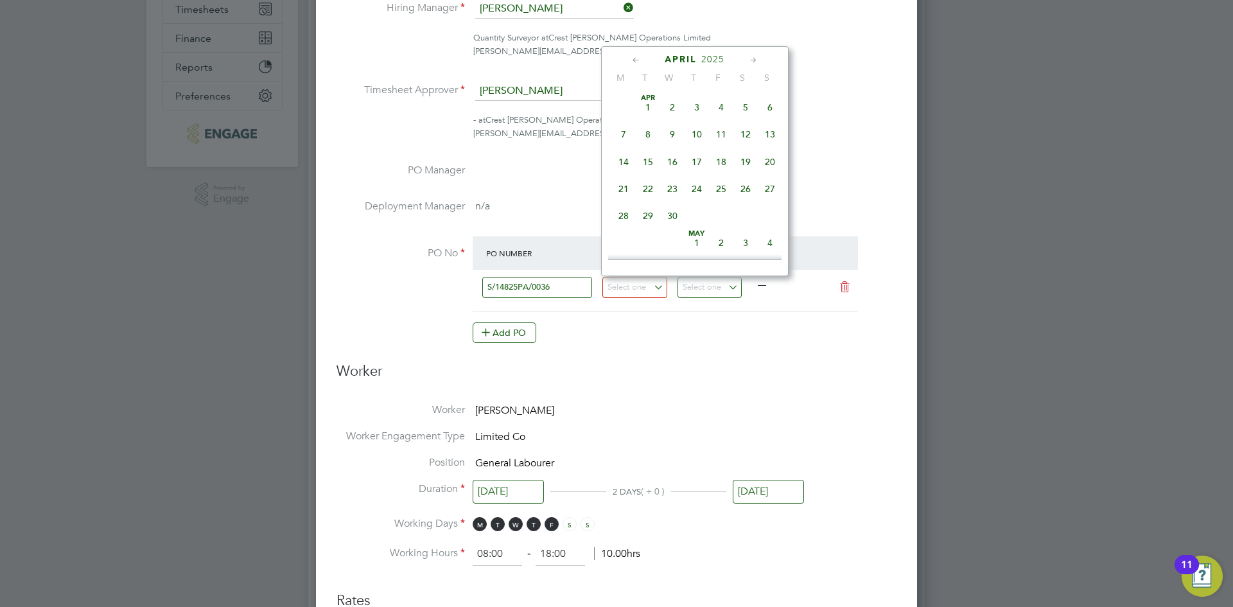
type input "[DATE]"
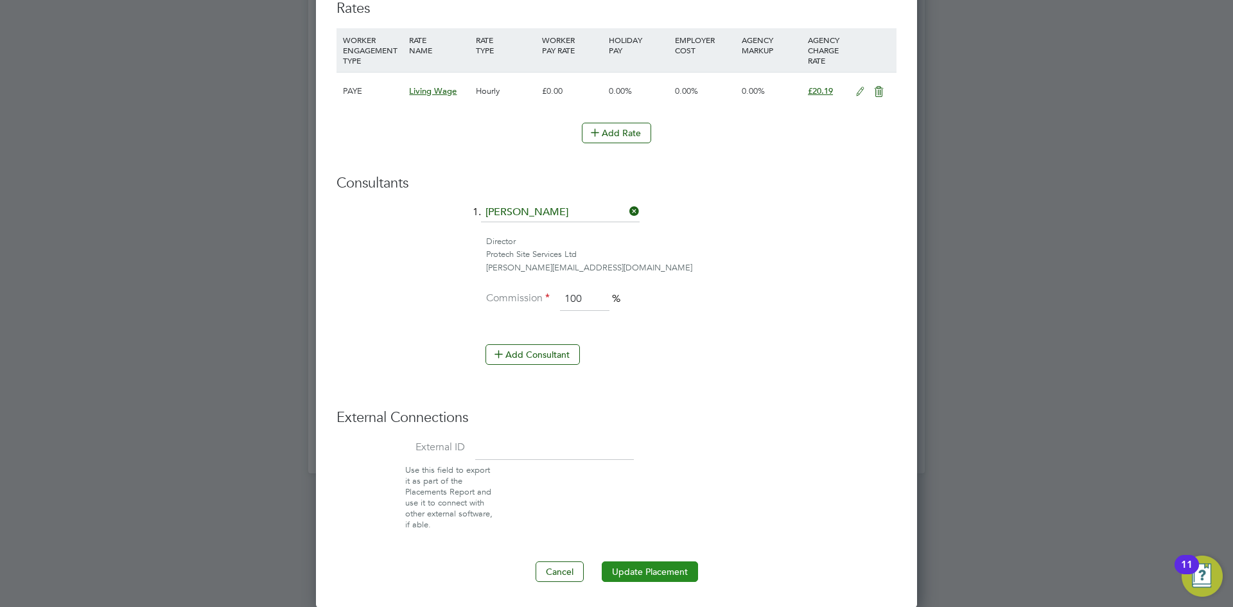
click at [658, 576] on button "Update Placement" at bounding box center [650, 571] width 96 height 21
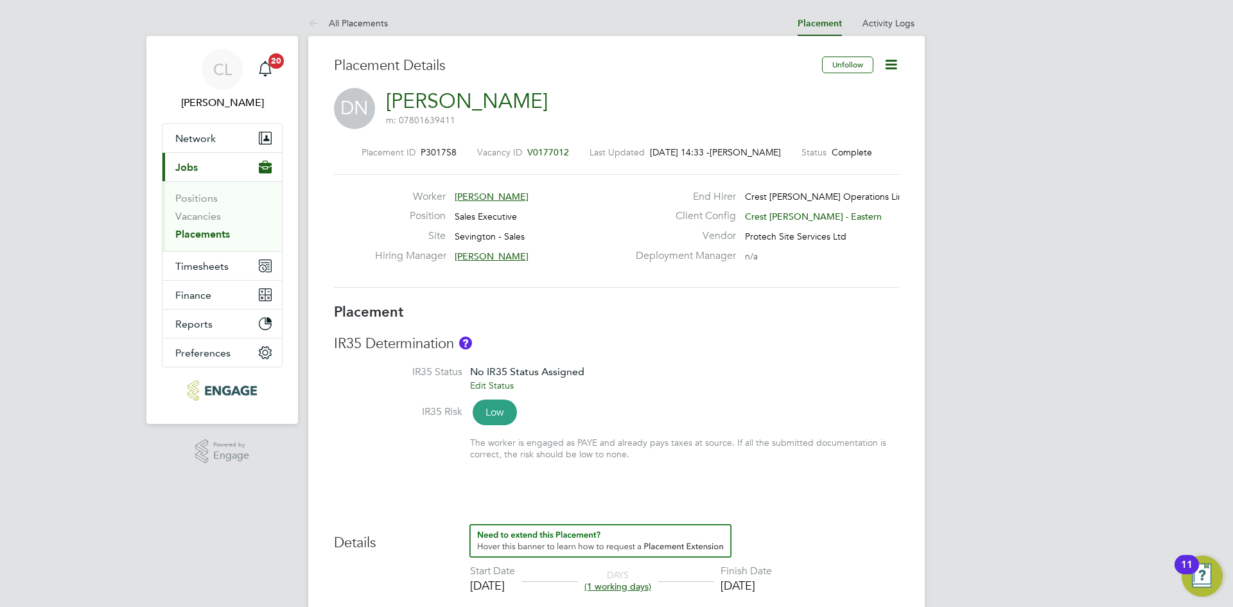
click at [891, 57] on icon at bounding box center [891, 65] width 16 height 16
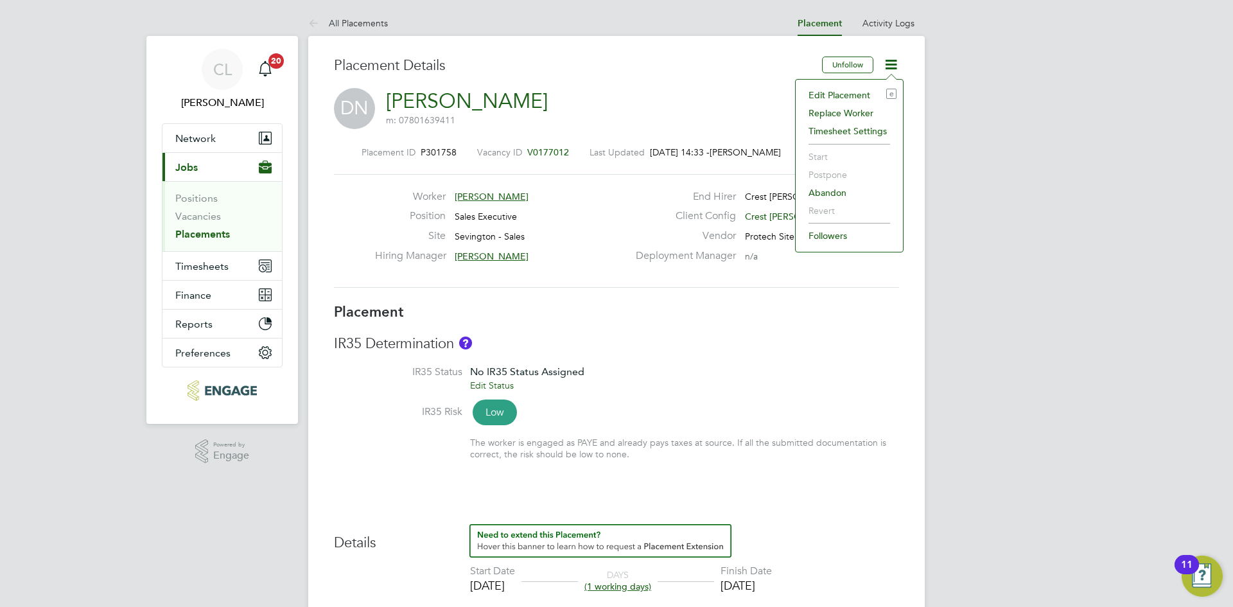
click at [839, 97] on li "Edit Placement e" at bounding box center [849, 95] width 94 height 18
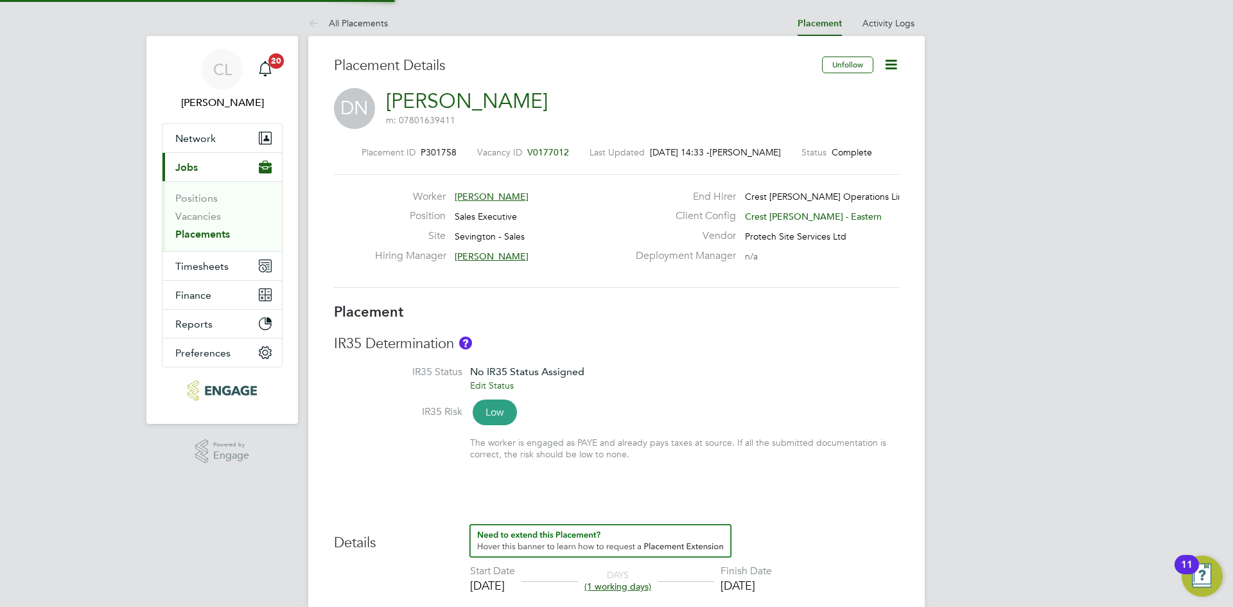
type input "[PERSON_NAME]"
type input "[DATE]"
type input "08:00"
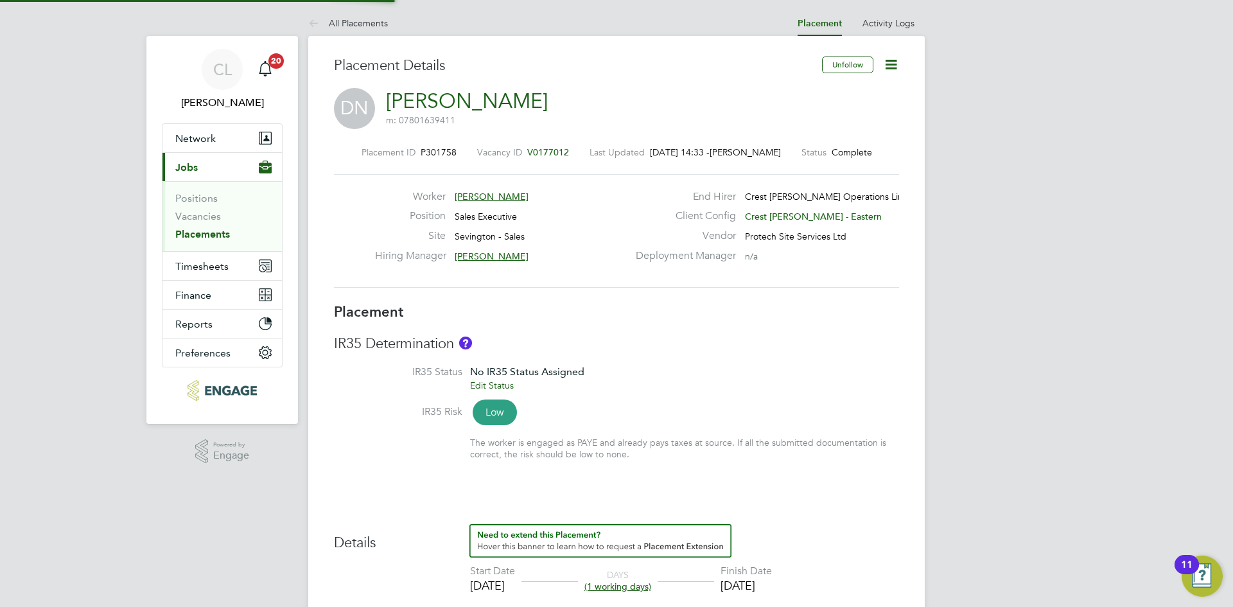
type input "18:00"
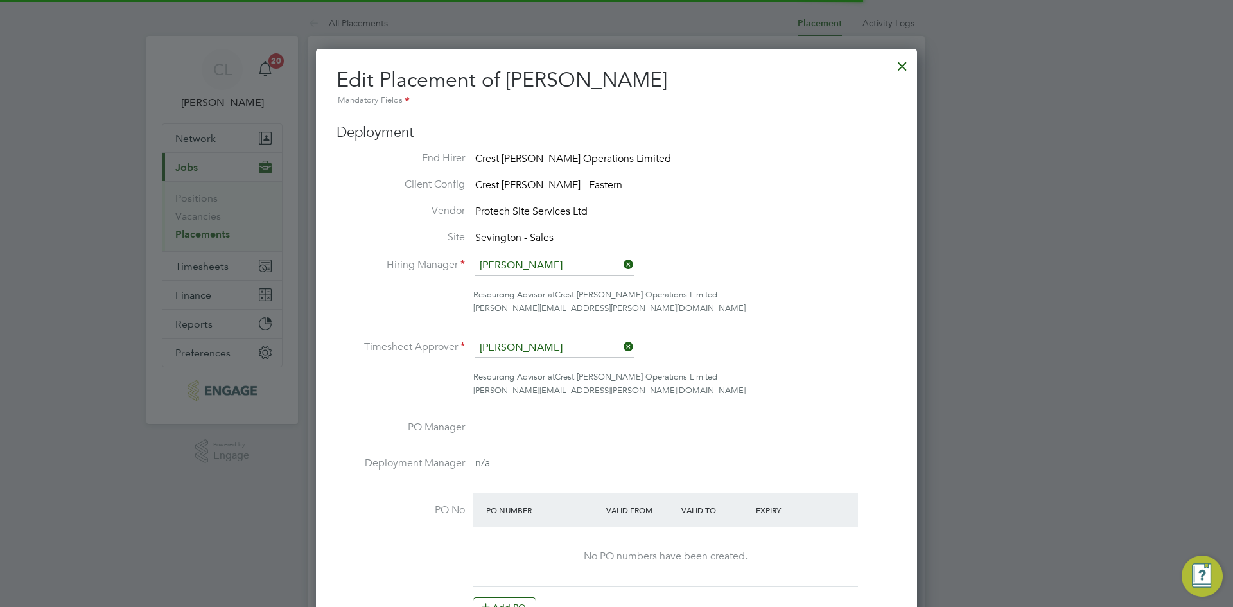
scroll to position [6, 6]
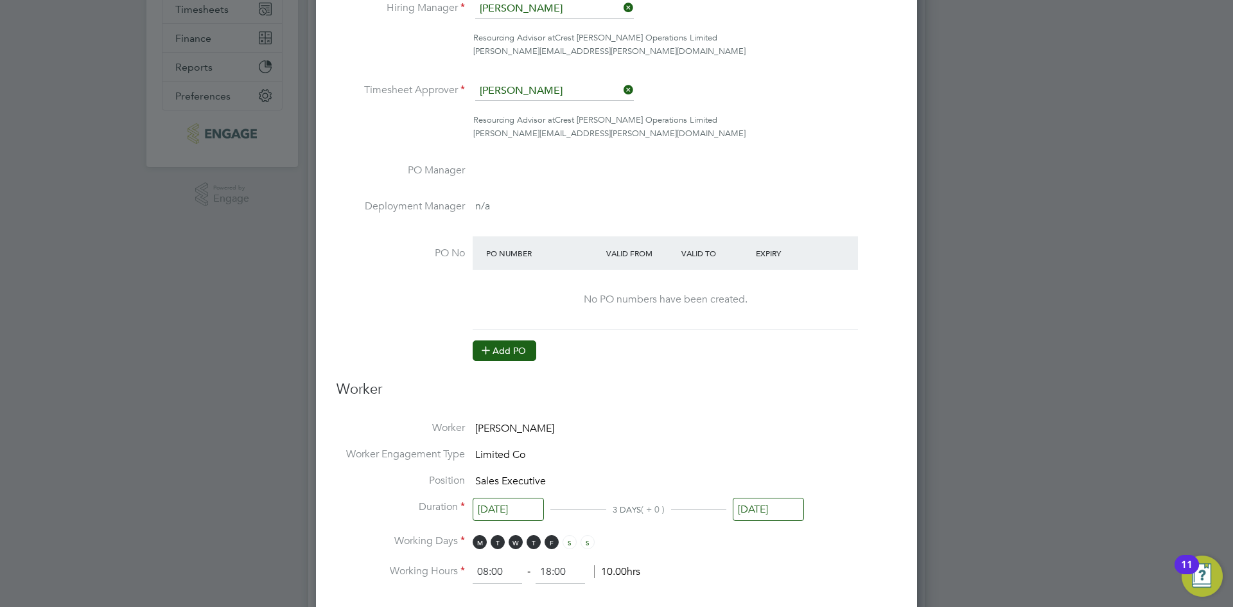
click at [519, 347] on button "Add PO" at bounding box center [505, 350] width 64 height 21
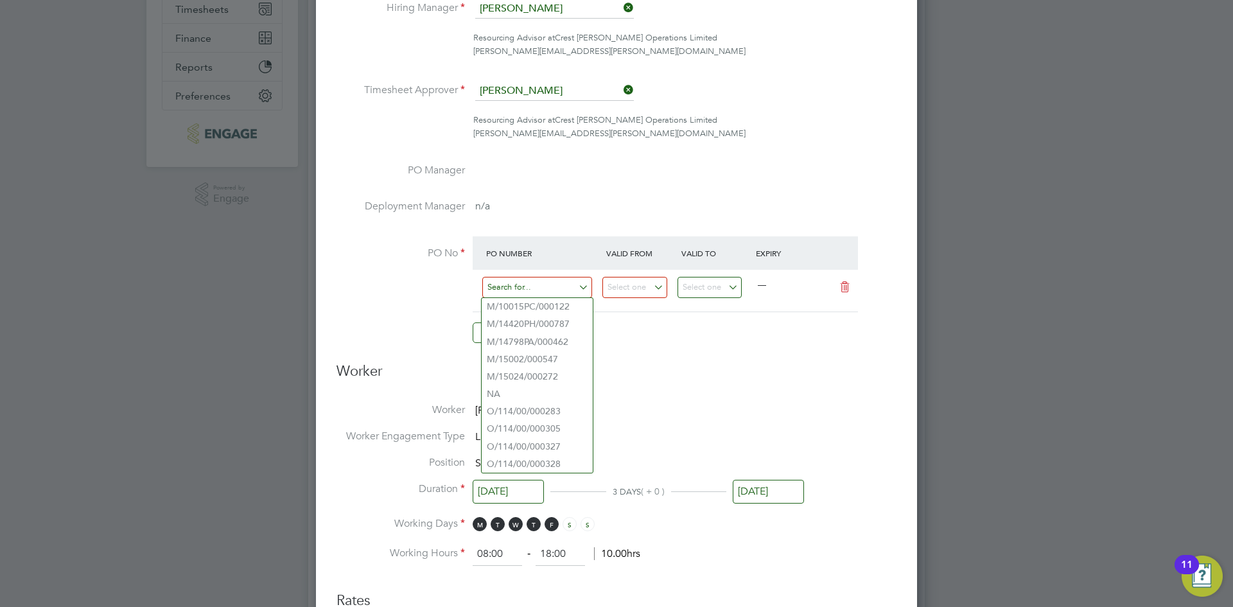
paste input "M/14420PH/000787"
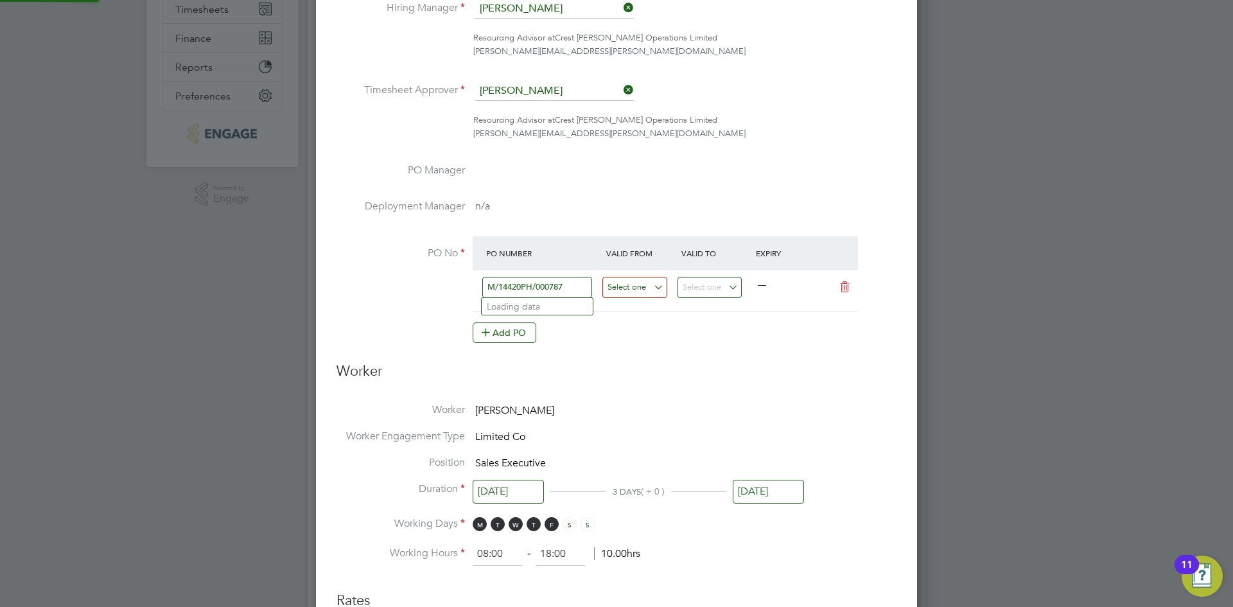
type input "M/14420PH/000787"
click at [638, 295] on input at bounding box center [634, 287] width 65 height 21
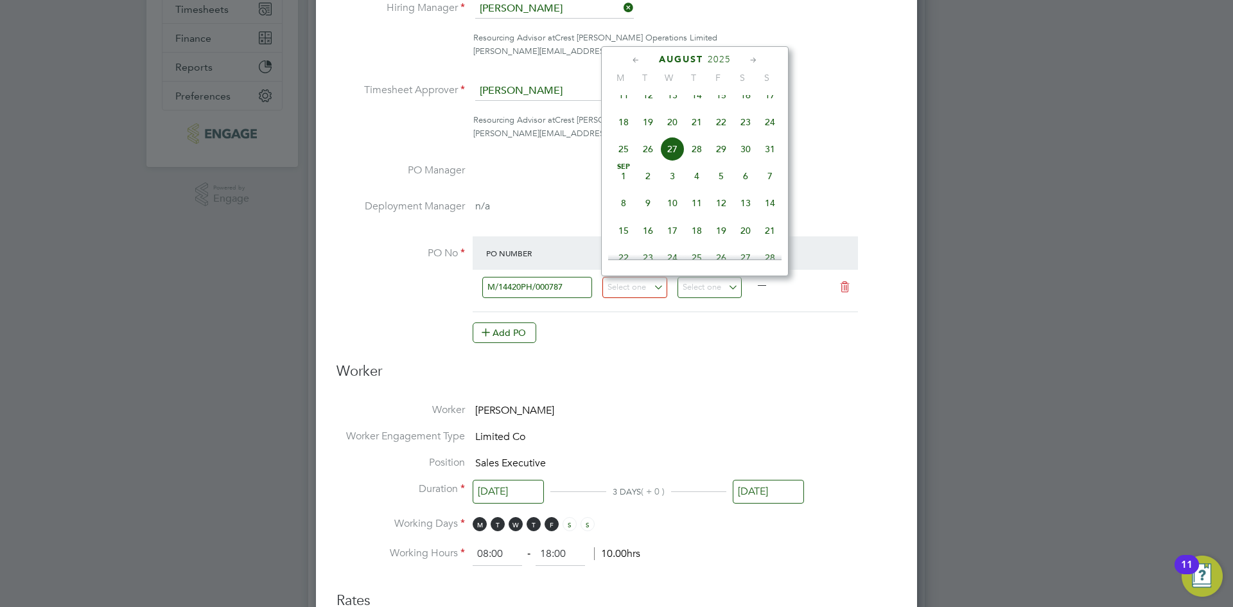
click at [640, 59] on icon at bounding box center [636, 60] width 12 height 14
click at [670, 213] on span "30" at bounding box center [672, 216] width 24 height 24
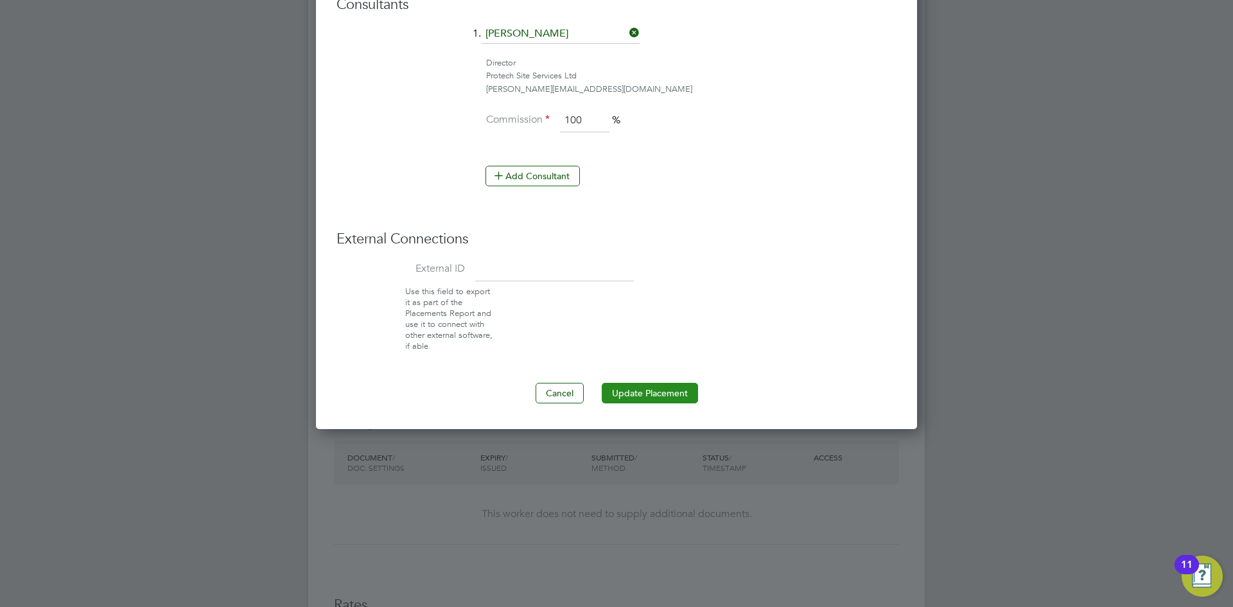
click at [639, 393] on button "Update Placement" at bounding box center [650, 393] width 96 height 21
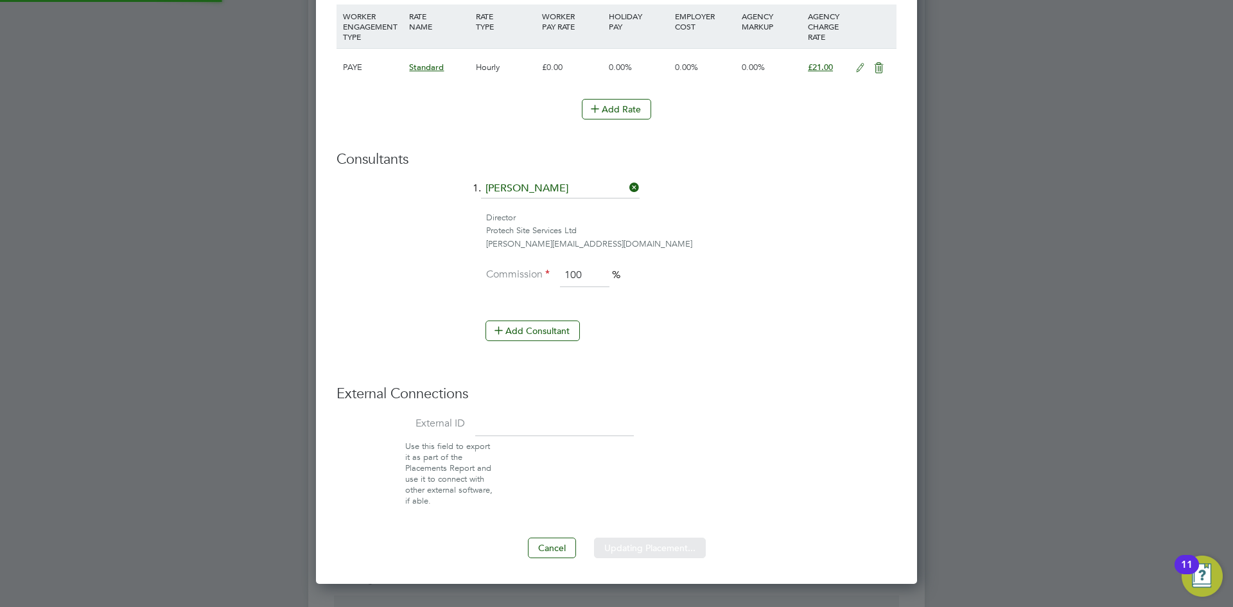
type input "05 May 2025"
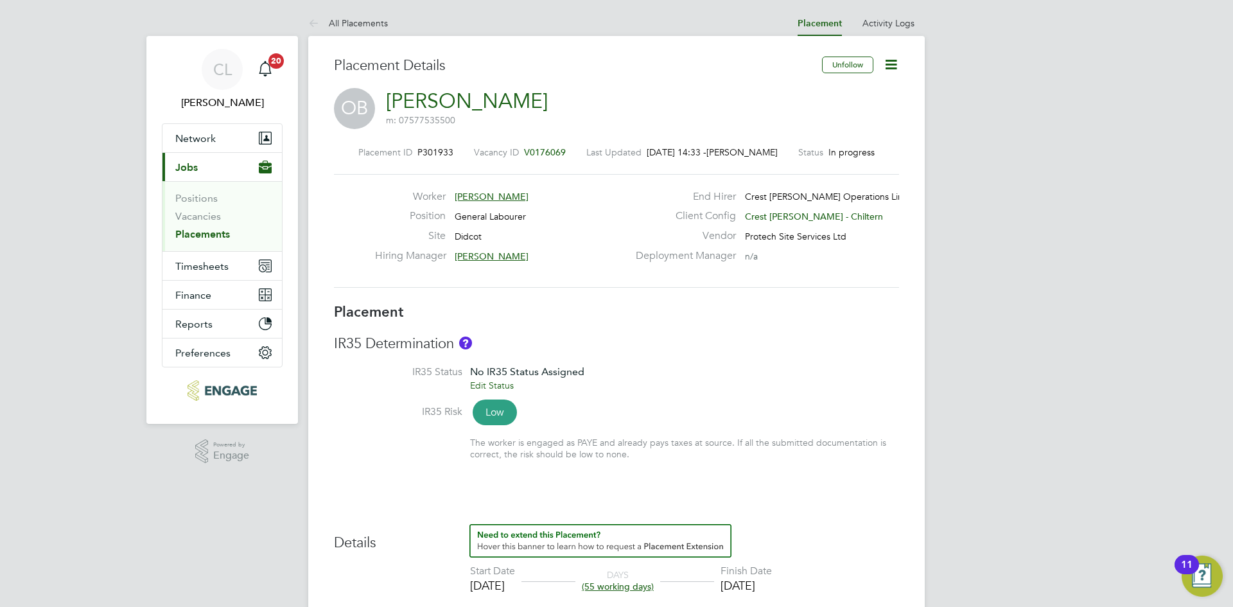
click at [890, 61] on icon at bounding box center [891, 65] width 16 height 16
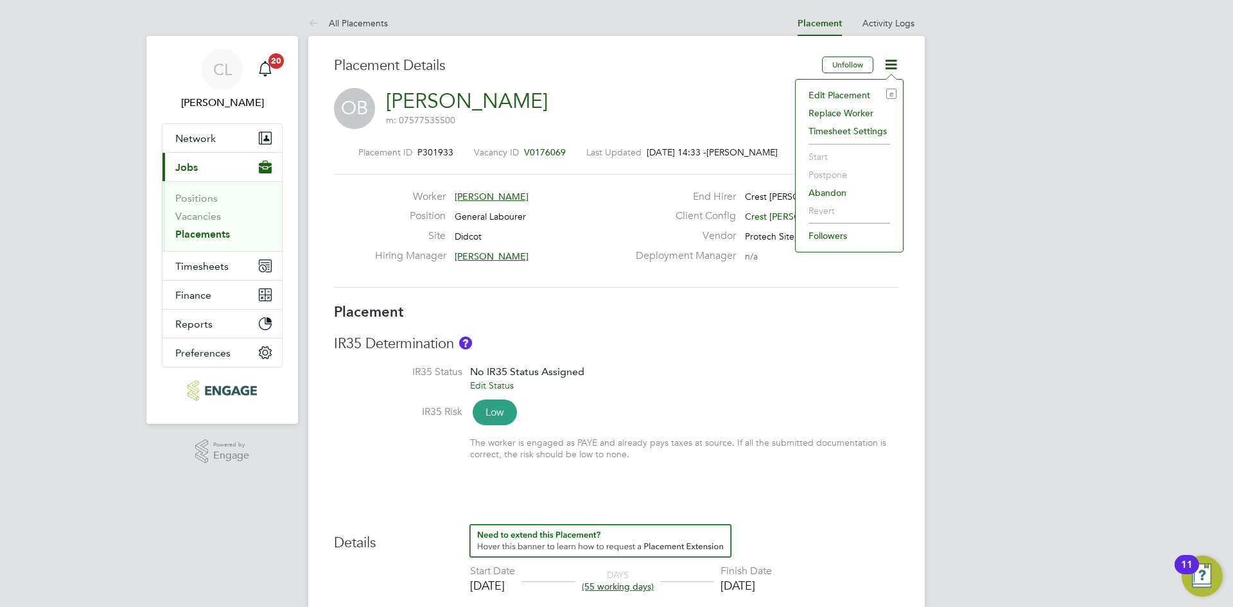
click at [873, 83] on div "Edit Placement e Replace Worker Timesheet Settings Start Postpone Abandon Rever…" at bounding box center [849, 165] width 109 height 173
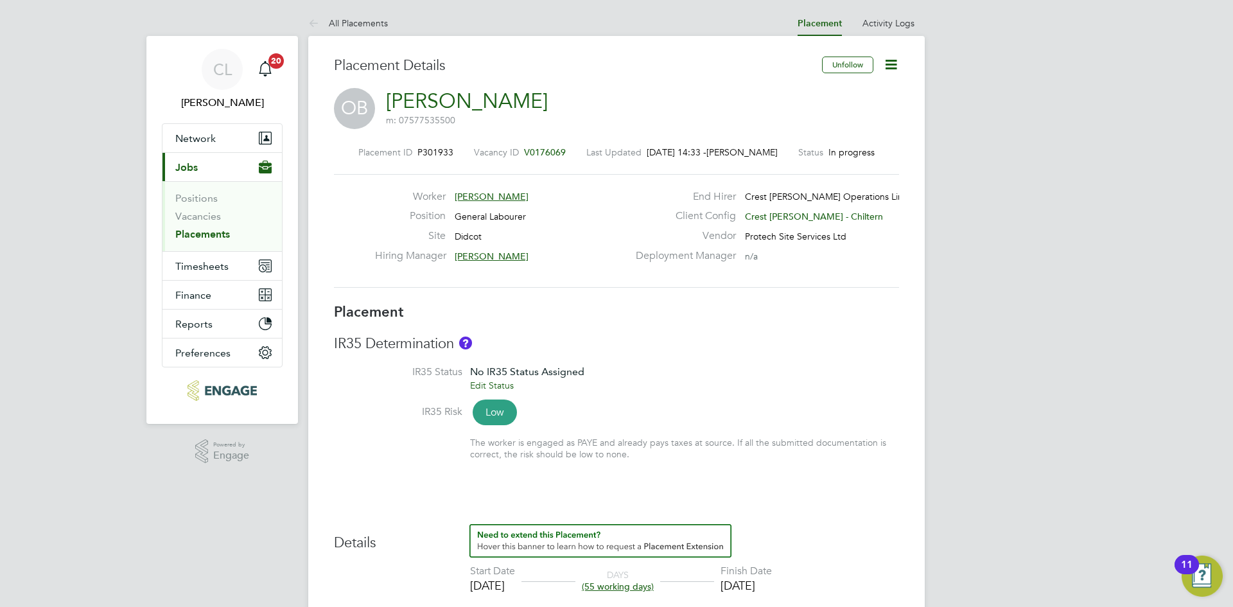
click at [893, 64] on icon at bounding box center [891, 65] width 16 height 16
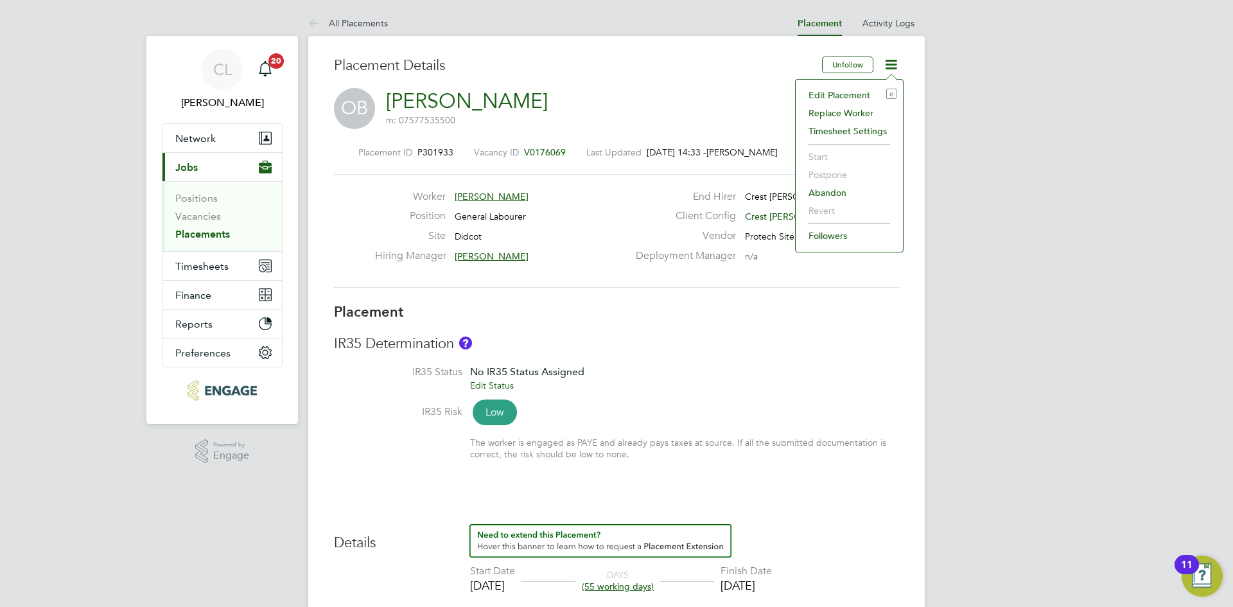
click at [857, 88] on li "Edit Placement e" at bounding box center [849, 95] width 94 height 18
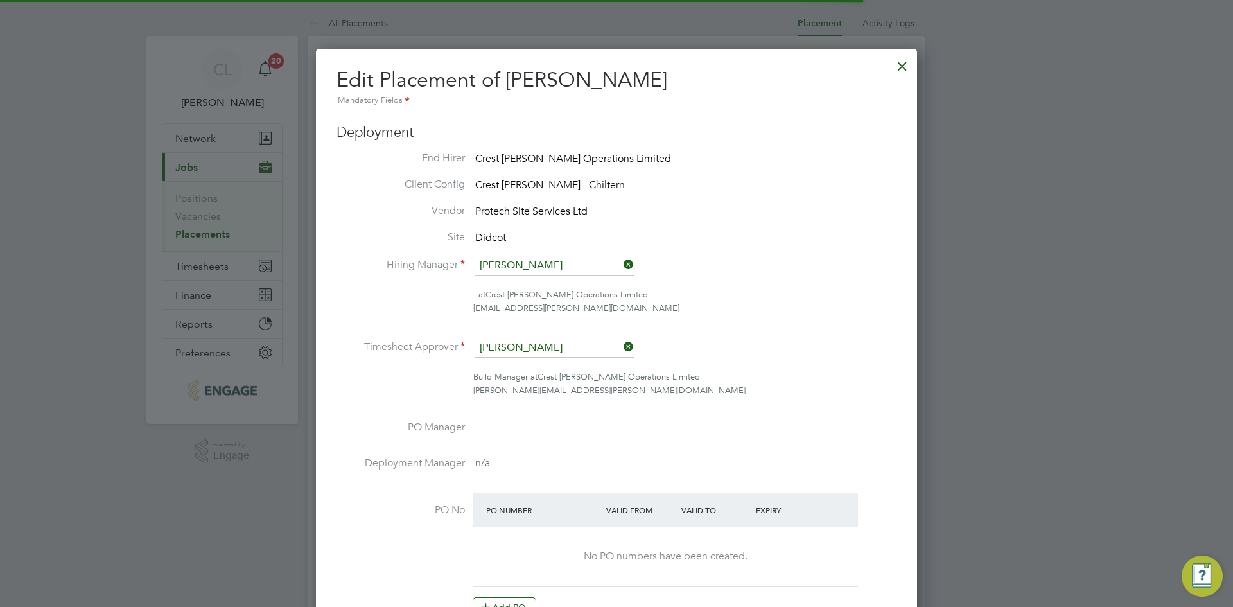
scroll to position [6, 6]
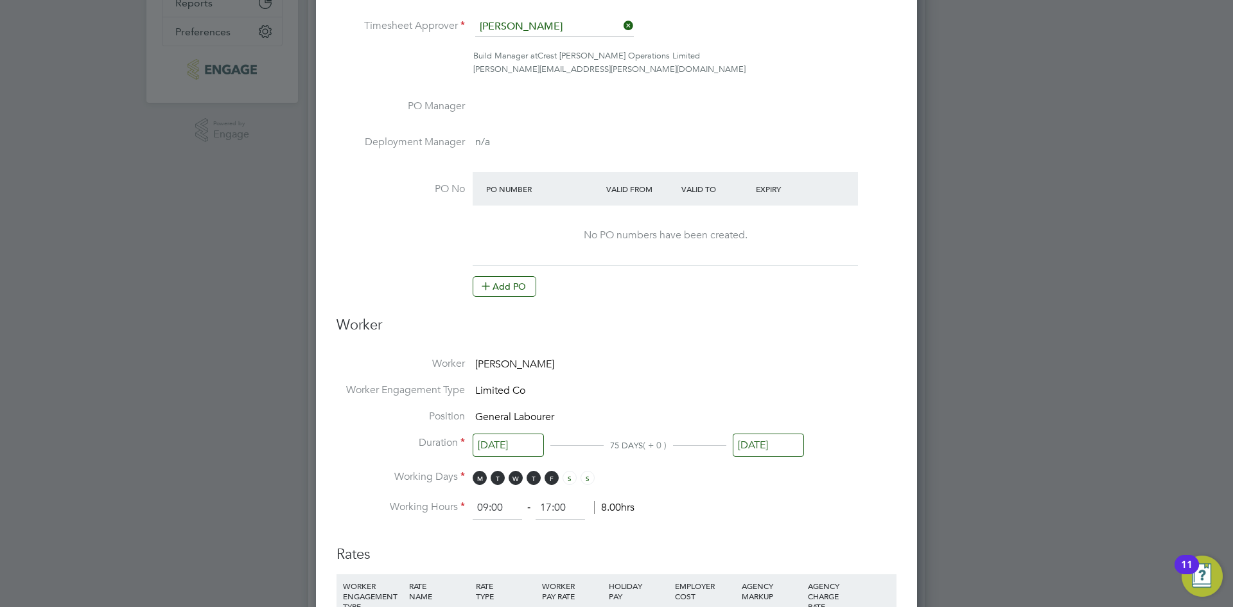
drag, startPoint x: 512, startPoint y: 292, endPoint x: 515, endPoint y: 281, distance: 11.2
click at [514, 290] on button "Add PO" at bounding box center [505, 286] width 64 height 21
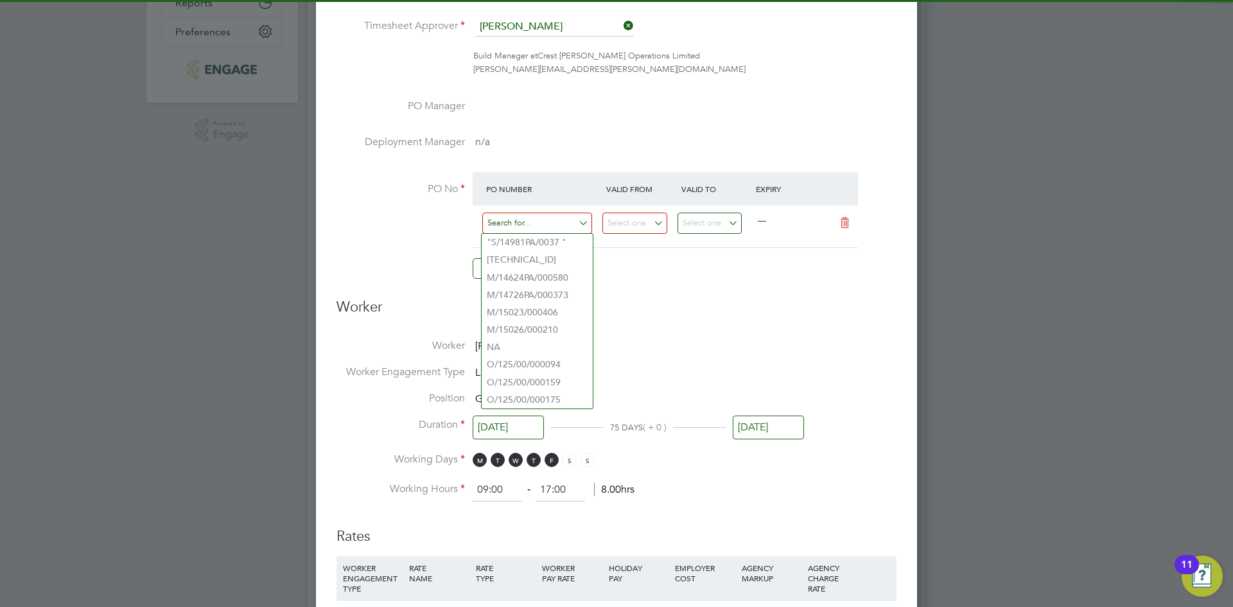
paste input "S/15023/0019"
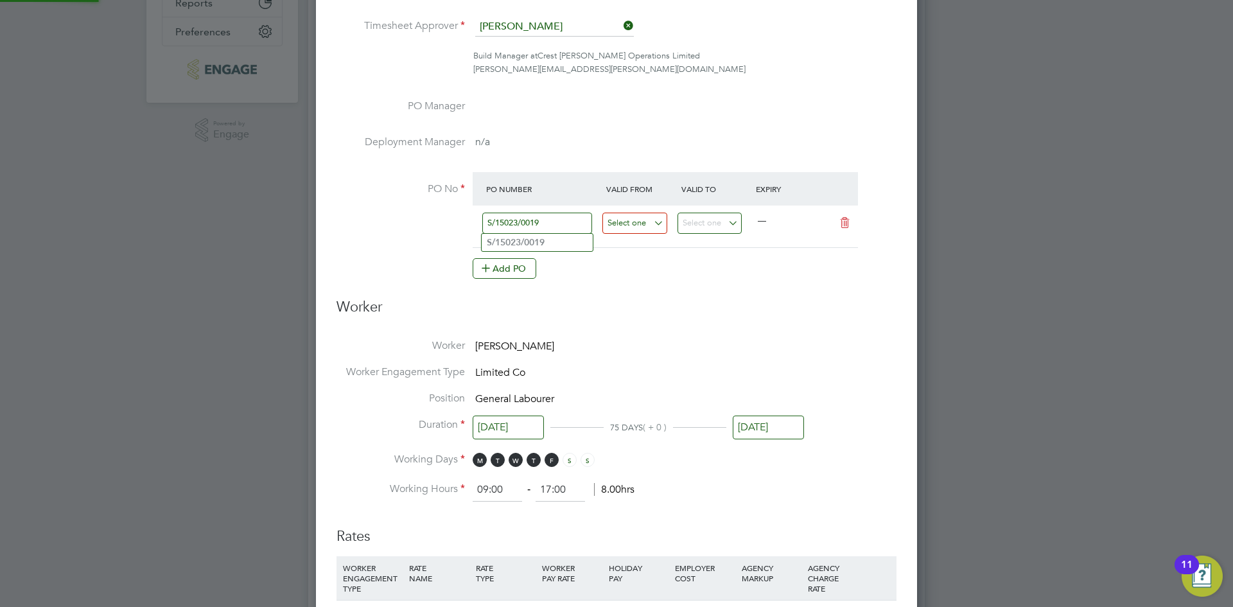
type input "S/15023/0019"
click at [621, 225] on input at bounding box center [634, 223] width 65 height 21
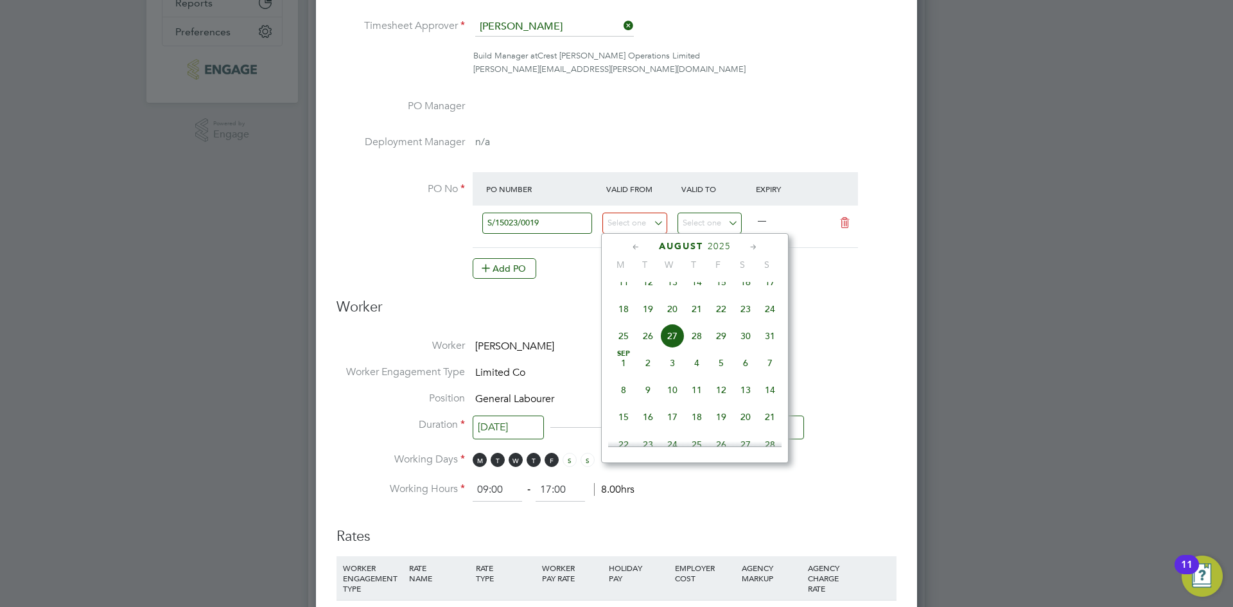
click at [631, 250] on icon at bounding box center [636, 247] width 12 height 14
click at [636, 248] on icon at bounding box center [636, 247] width 12 height 14
click at [675, 406] on span "30" at bounding box center [672, 402] width 24 height 24
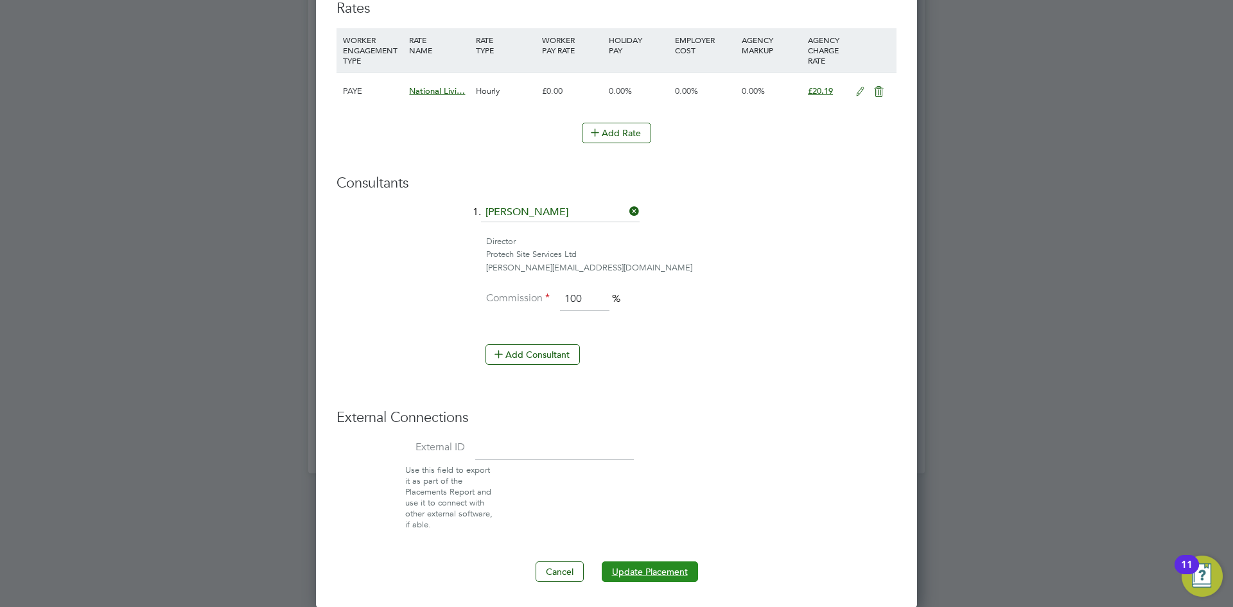
click at [634, 575] on button "Update Placement" at bounding box center [650, 571] width 96 height 21
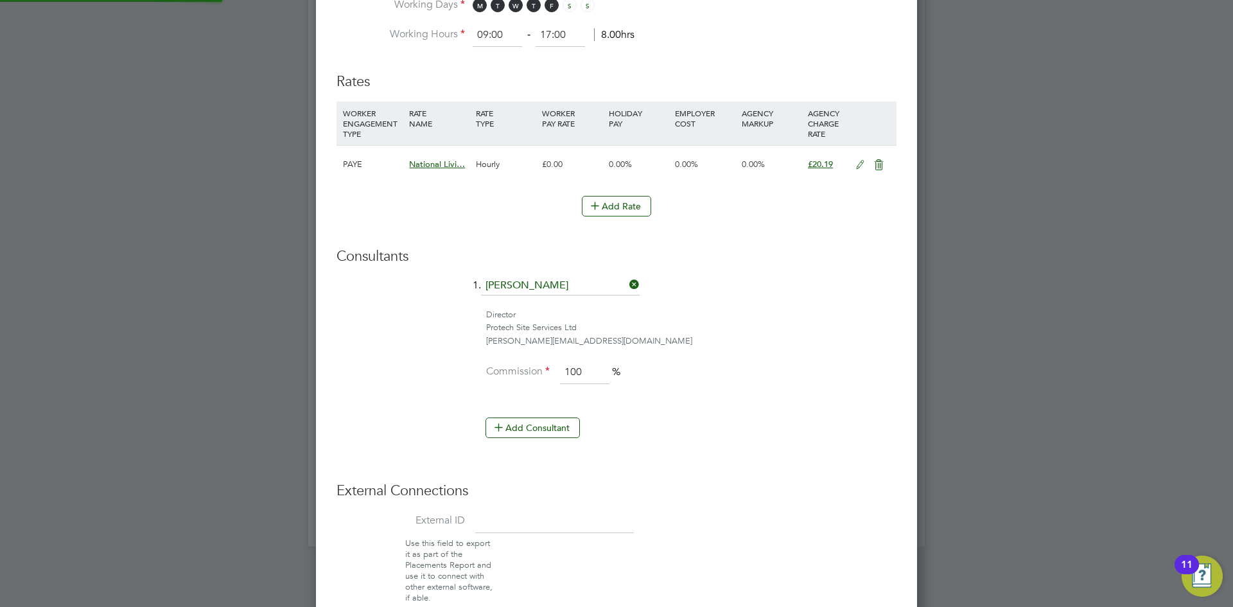
type input "01 Apr 2025"
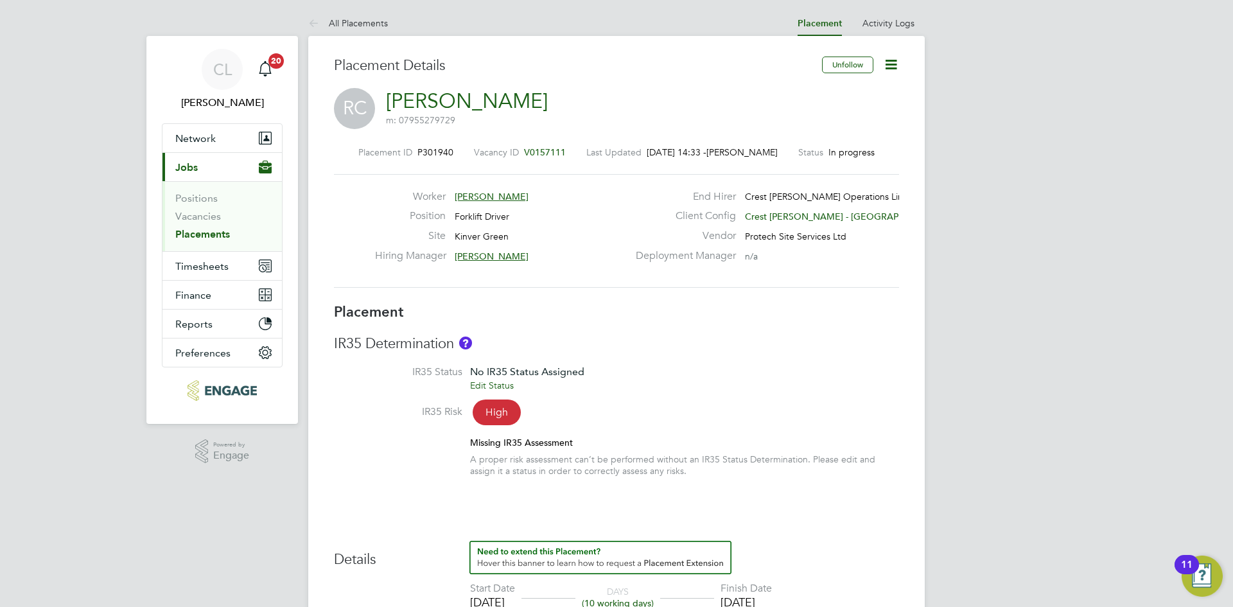
click at [897, 64] on icon at bounding box center [891, 65] width 16 height 16
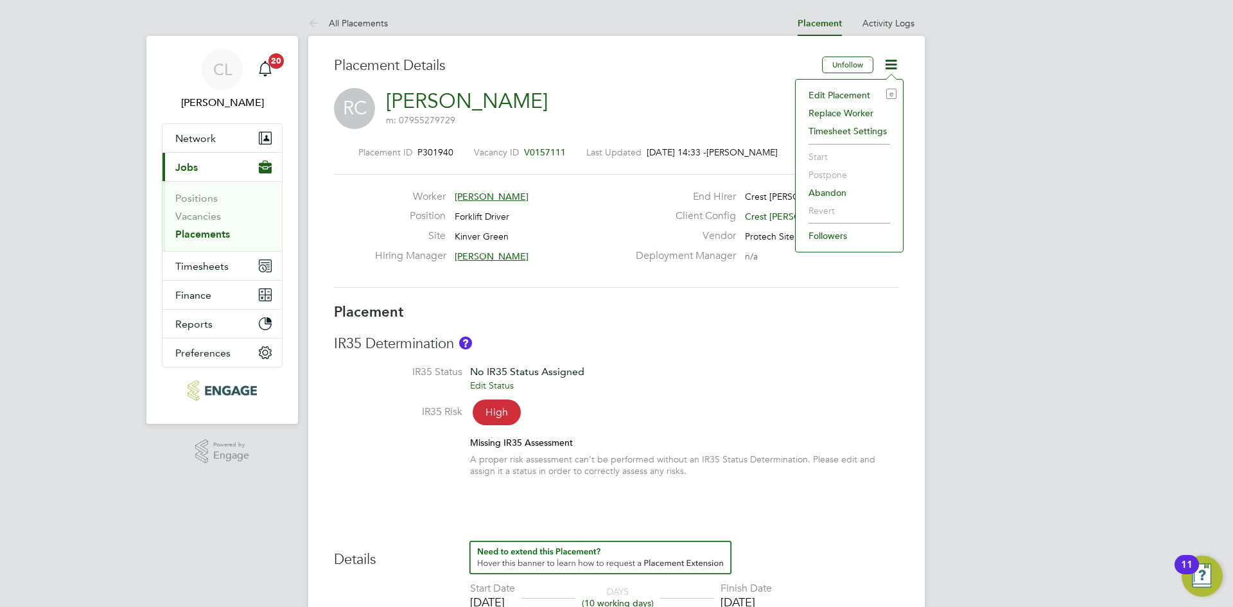
click at [854, 90] on li "Edit Placement e" at bounding box center [849, 95] width 94 height 18
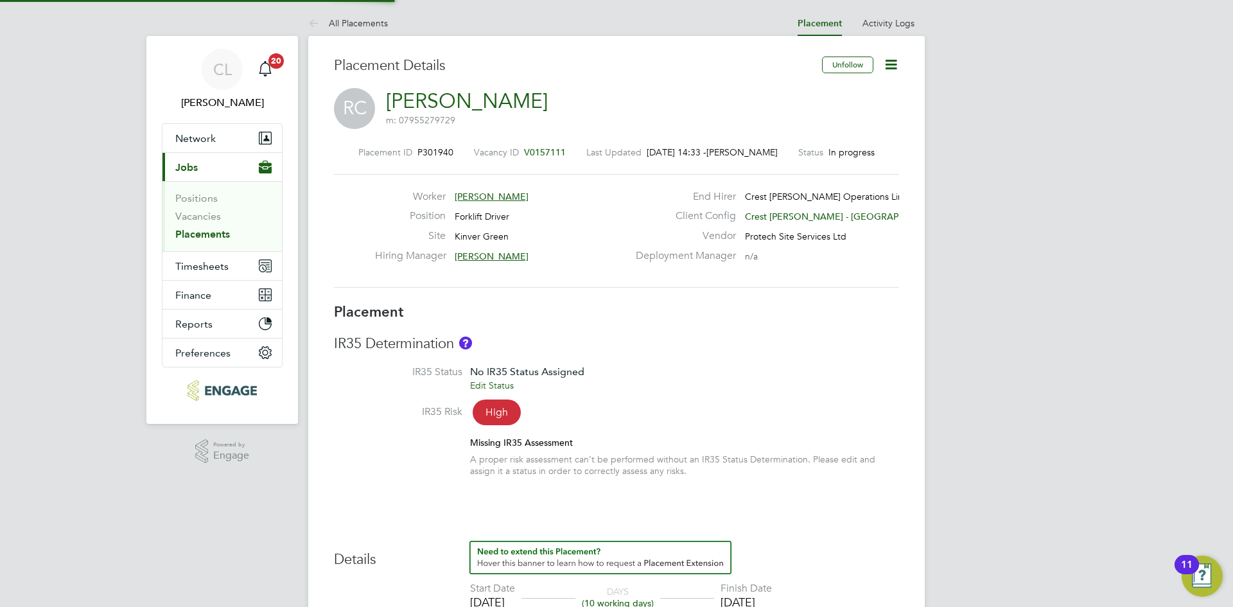
type input "[PERSON_NAME]"
type input "[DATE]"
type input "08:00"
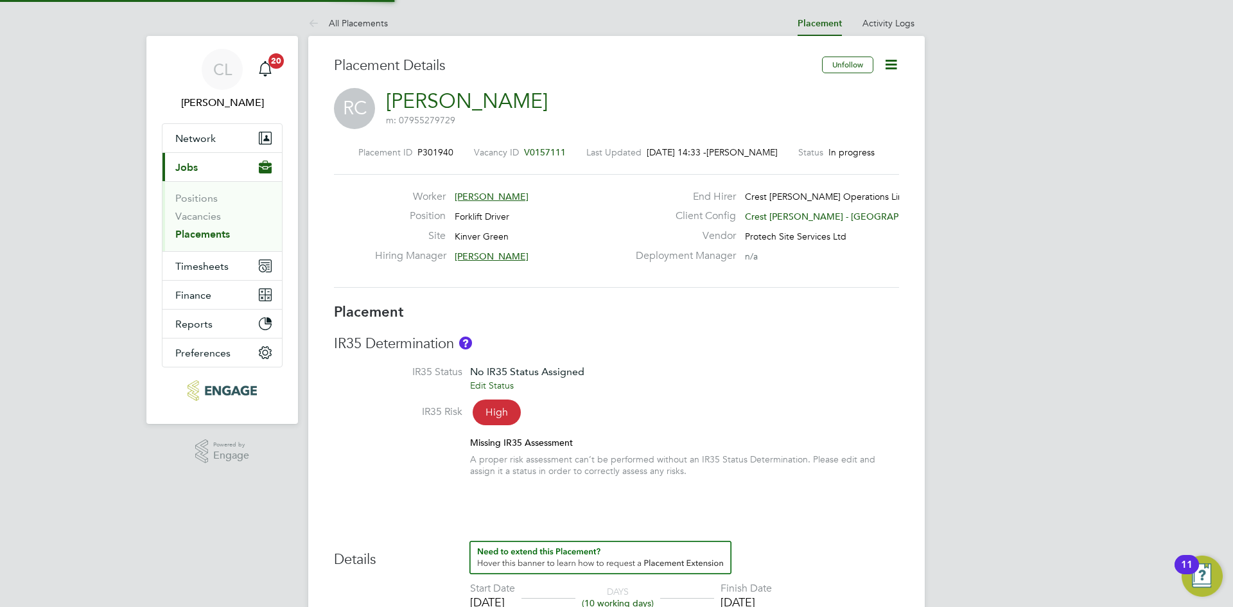
type input "18:00"
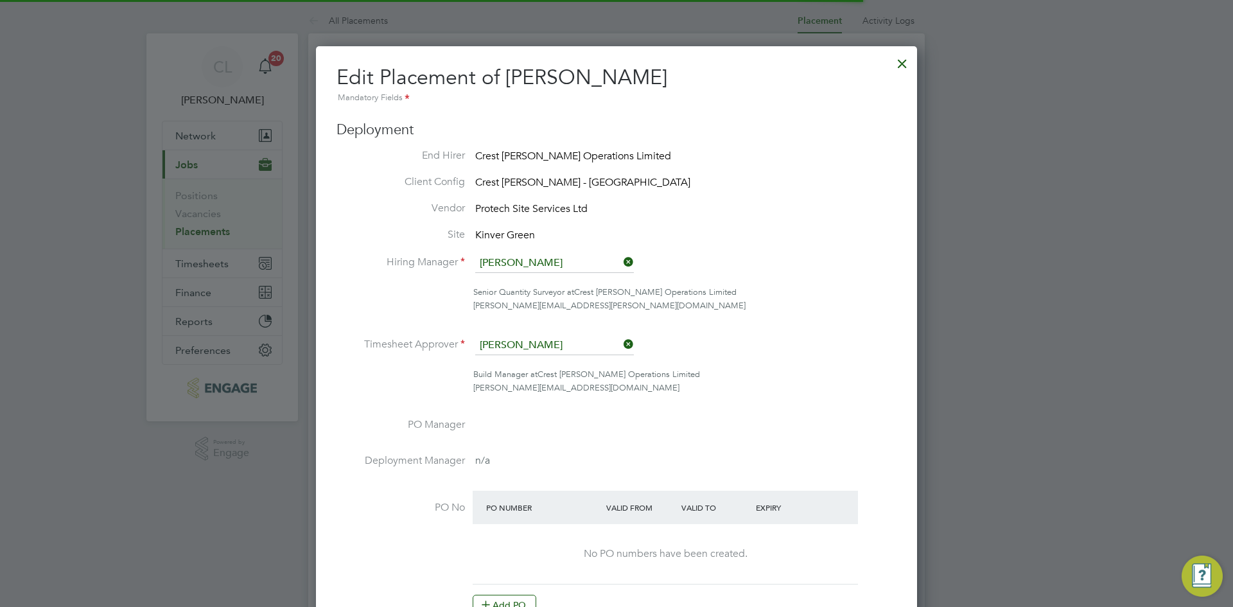
scroll to position [27, 561]
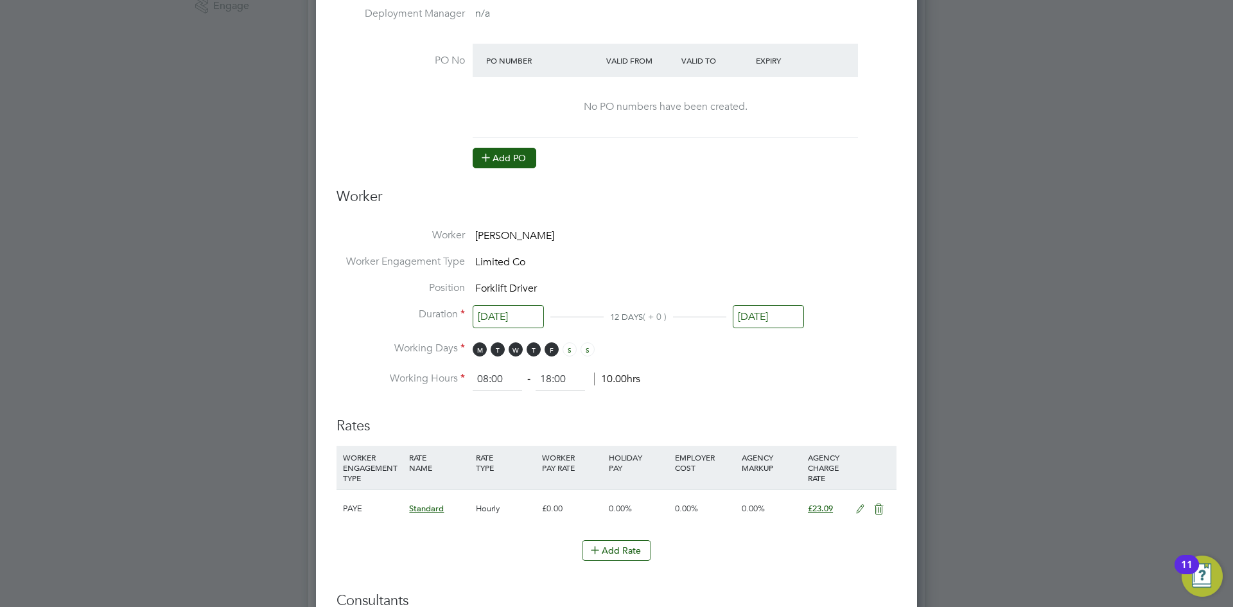
click at [516, 159] on button "Add PO" at bounding box center [505, 158] width 64 height 21
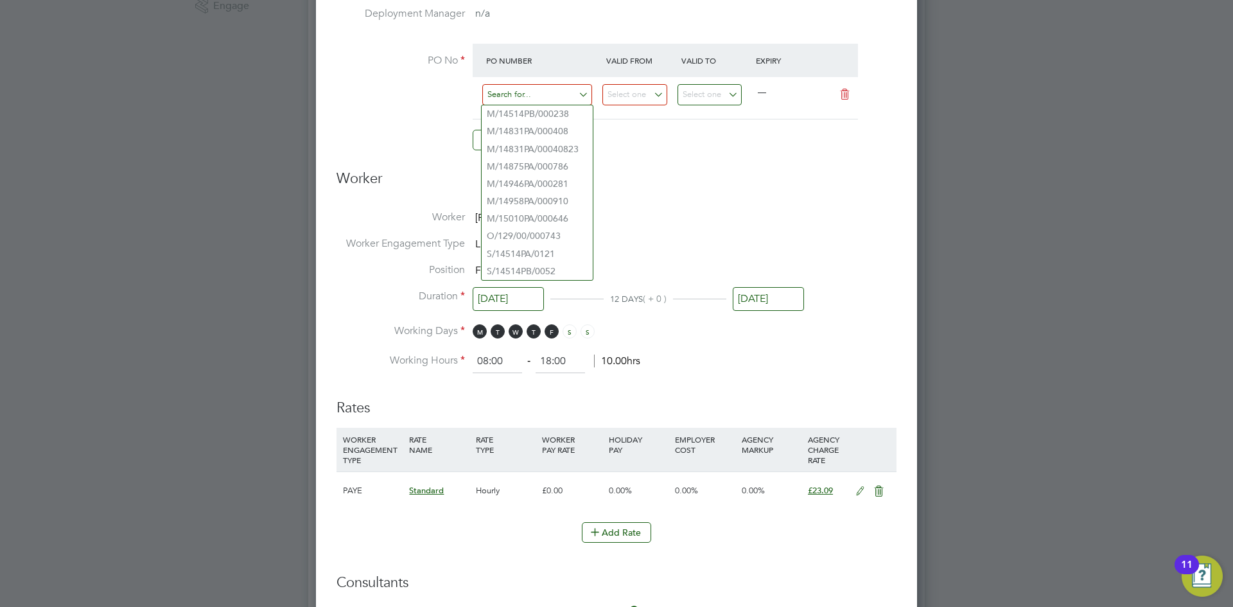
drag, startPoint x: 520, startPoint y: 96, endPoint x: 513, endPoint y: 91, distance: 9.1
paste input "S/16003PA/0024"
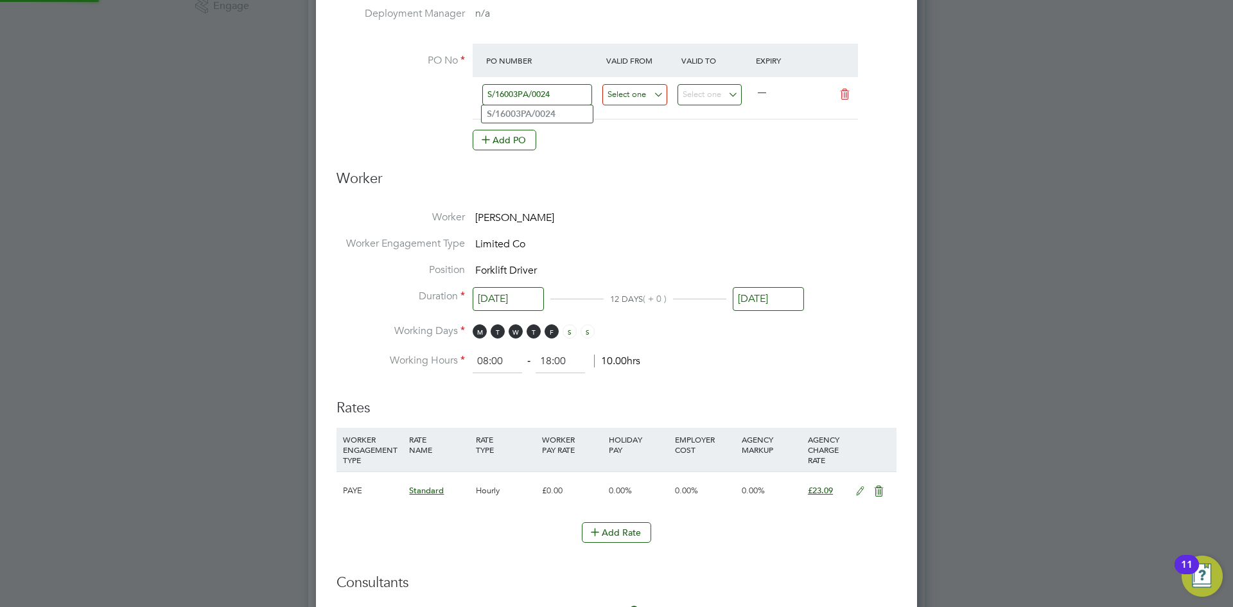
type input "S/16003PA/0024"
click at [632, 92] on input at bounding box center [634, 94] width 65 height 21
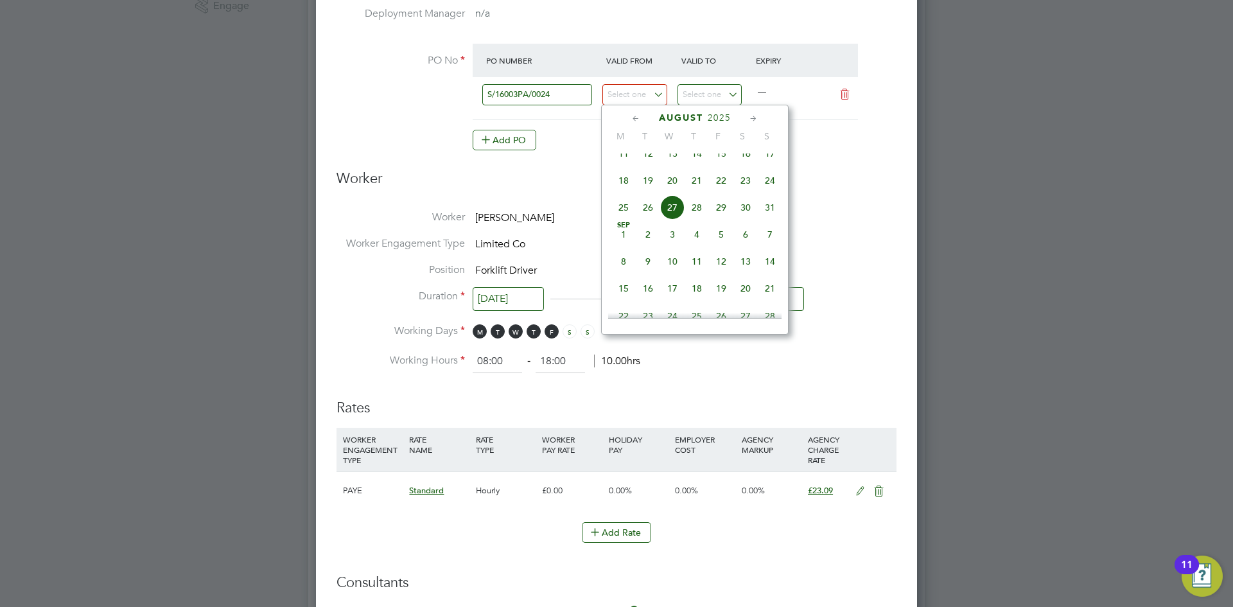
click at [641, 116] on icon at bounding box center [636, 119] width 12 height 14
click at [673, 267] on span "30" at bounding box center [672, 274] width 24 height 24
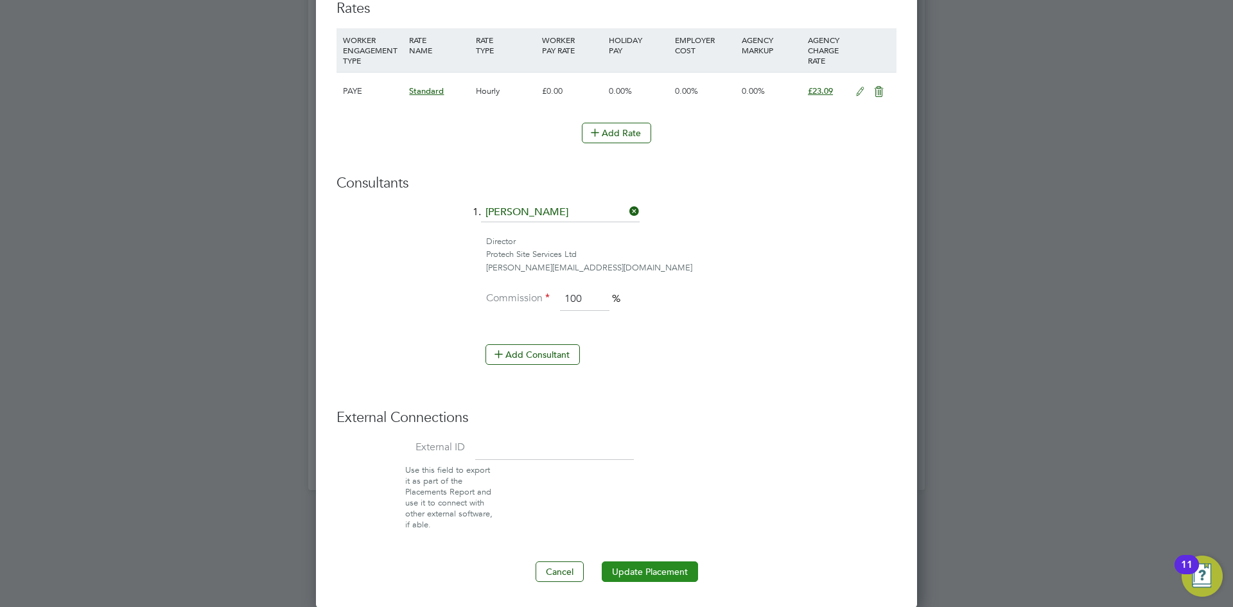
click at [653, 566] on button "Update Placement" at bounding box center [650, 571] width 96 height 21
type input "[DATE]"
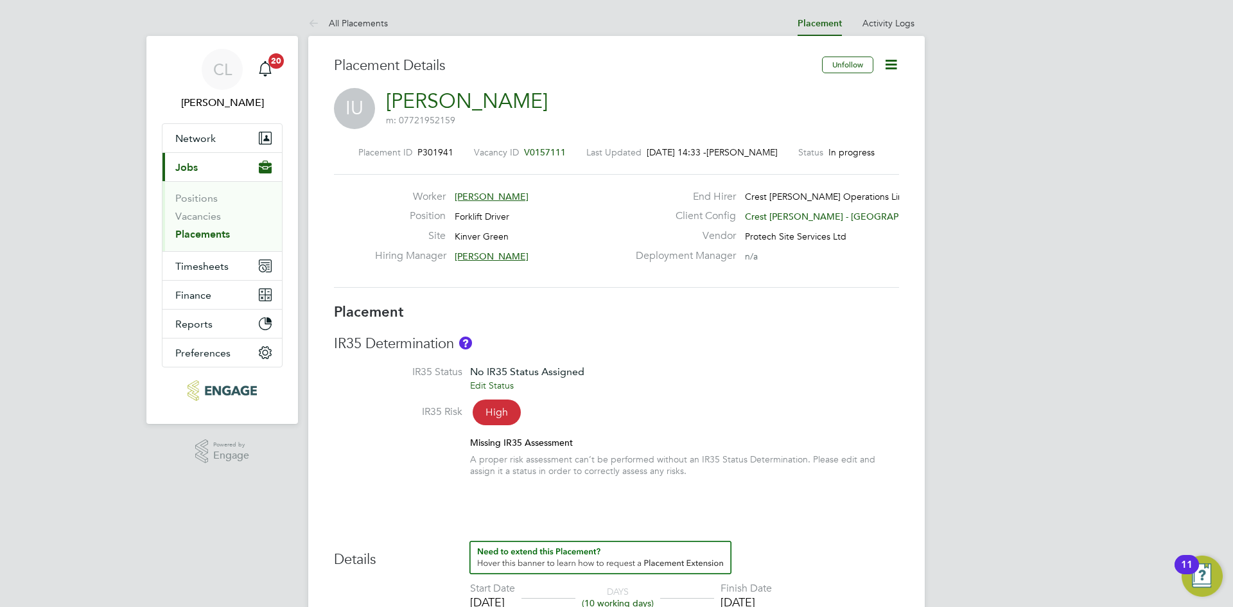
click at [889, 64] on icon at bounding box center [891, 65] width 16 height 16
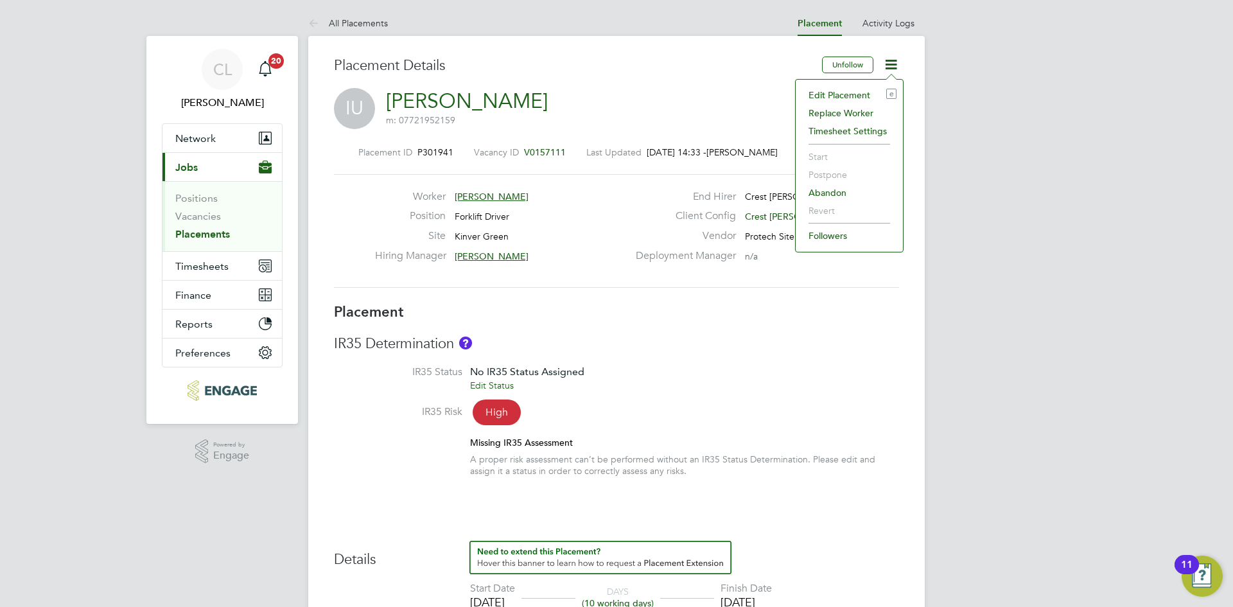
click at [866, 85] on div "Edit Placement e Replace Worker Timesheet Settings Start Postpone Abandon Rever…" at bounding box center [849, 165] width 109 height 173
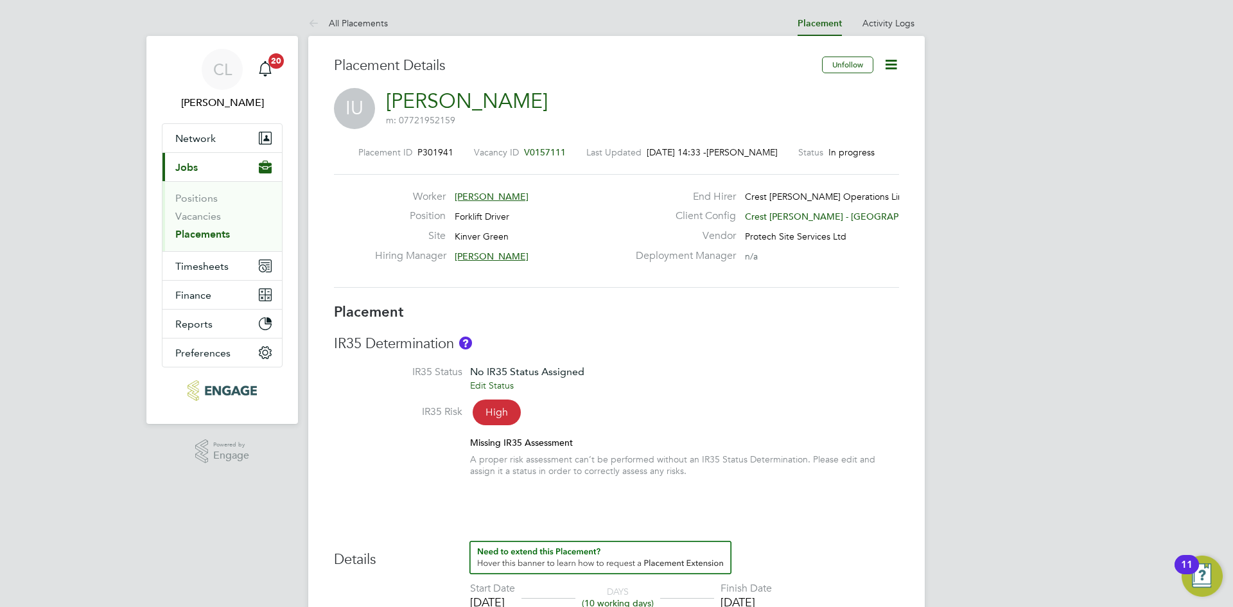
click at [891, 67] on icon at bounding box center [891, 65] width 16 height 16
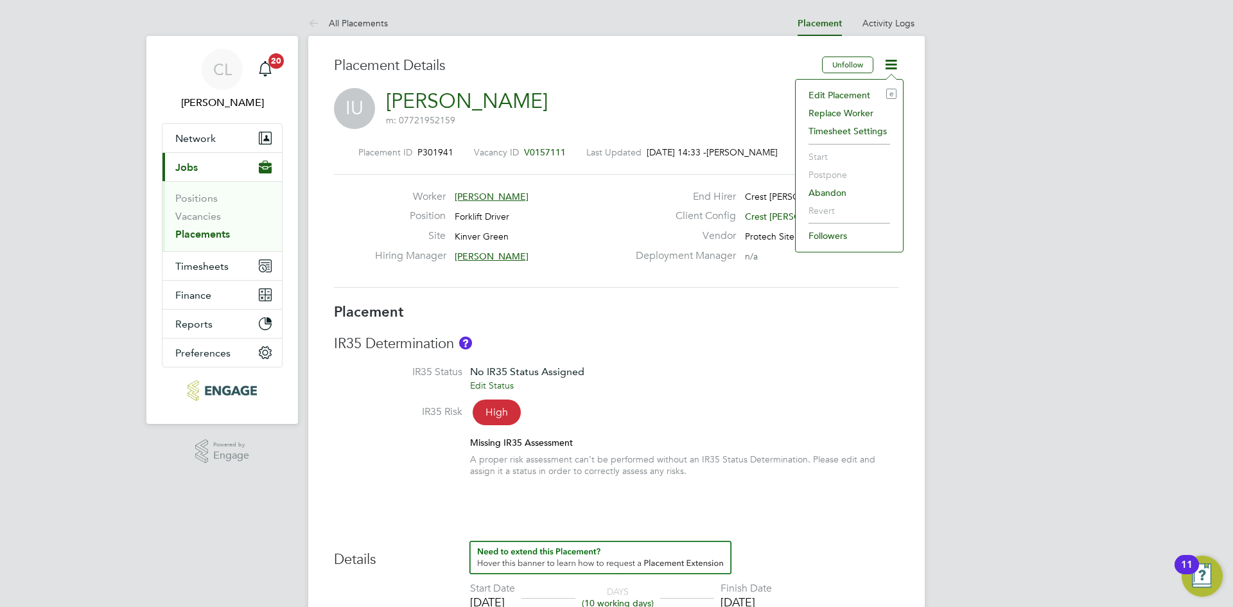
click at [846, 88] on li "Edit Placement e" at bounding box center [849, 95] width 94 height 18
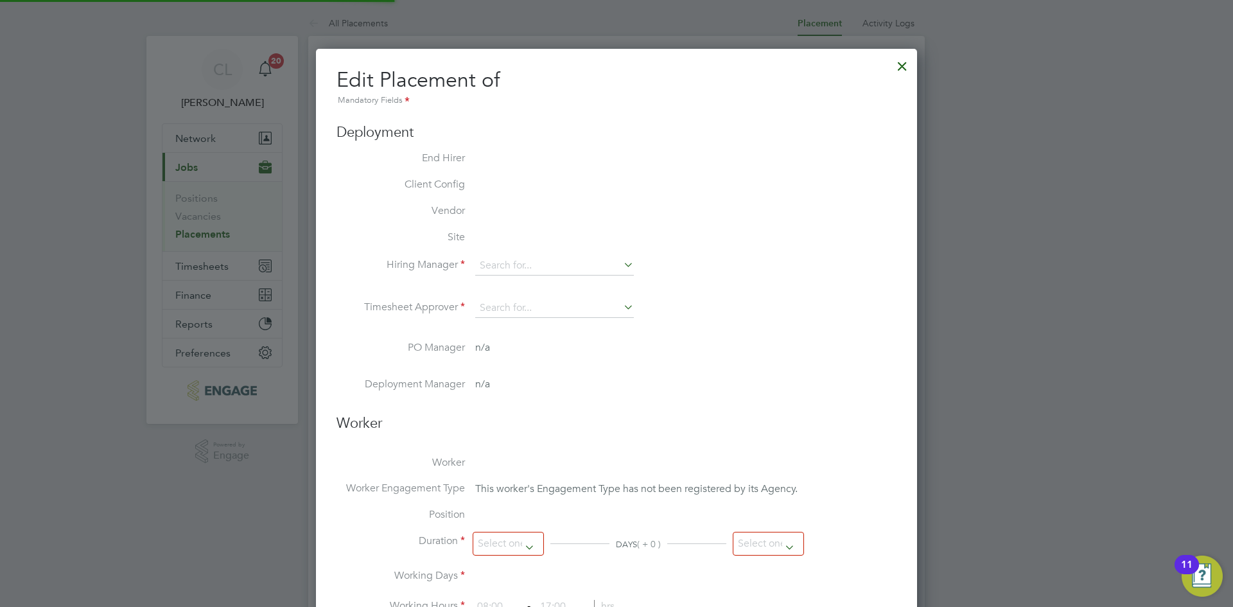
type input "Michelle Ansell"
type input "Nathan Flood"
type input "18 Aug 2025"
type input "30 Aug 2025"
type input "08:00"
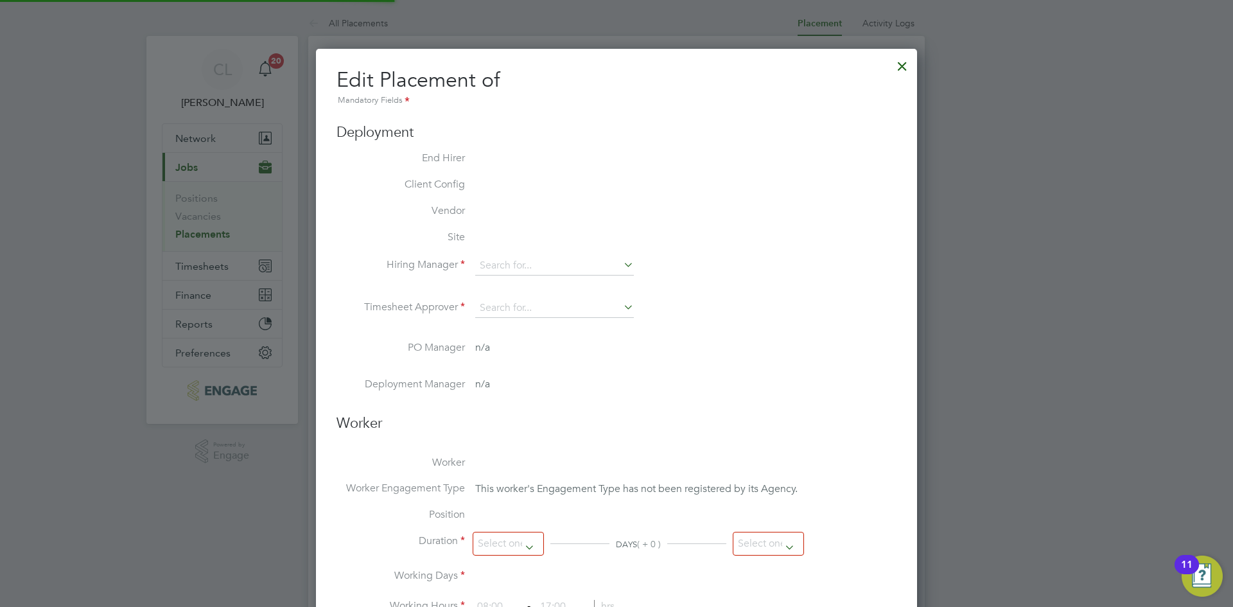
type input "18:00"
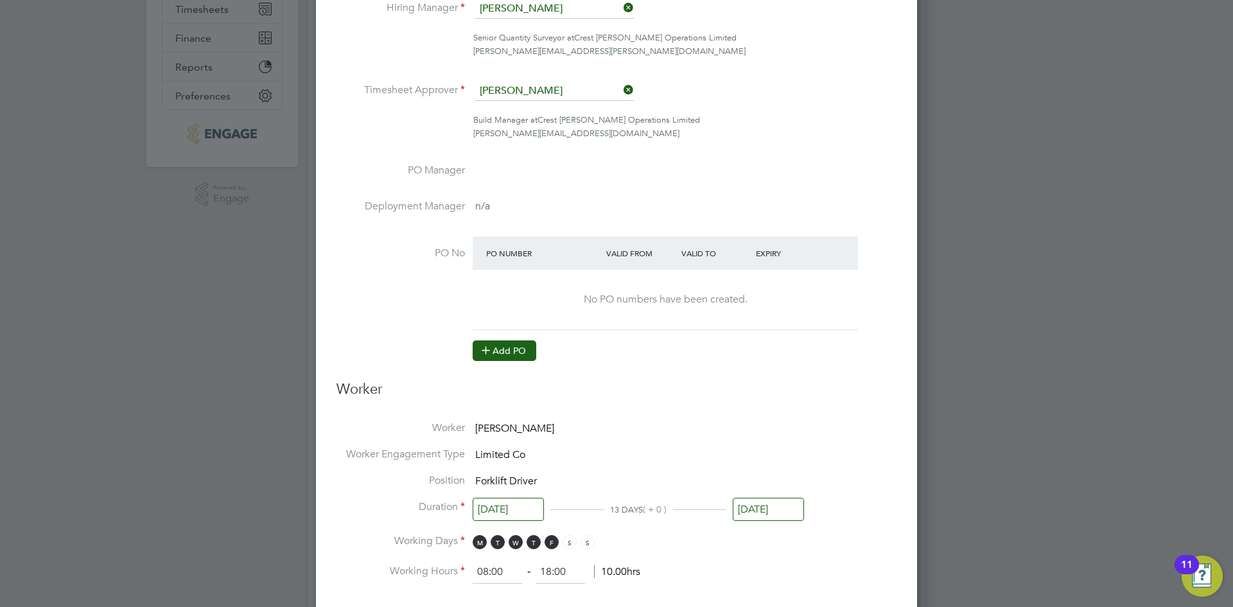
click at [496, 350] on button "Add PO" at bounding box center [505, 350] width 64 height 21
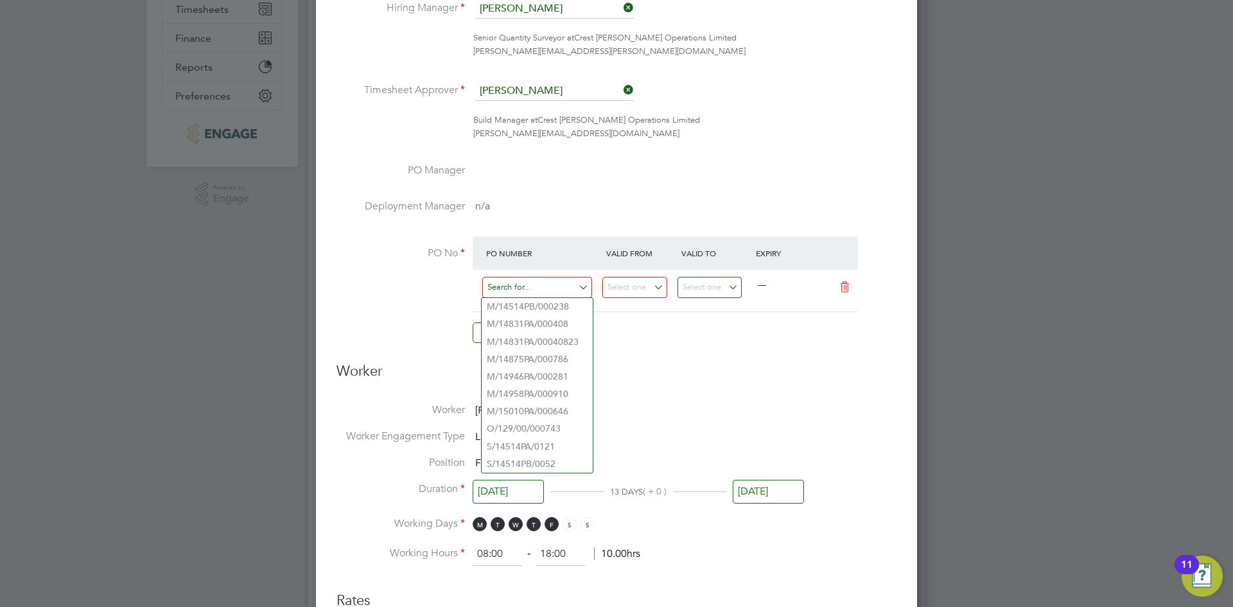
paste input "S/16003PA/0024"
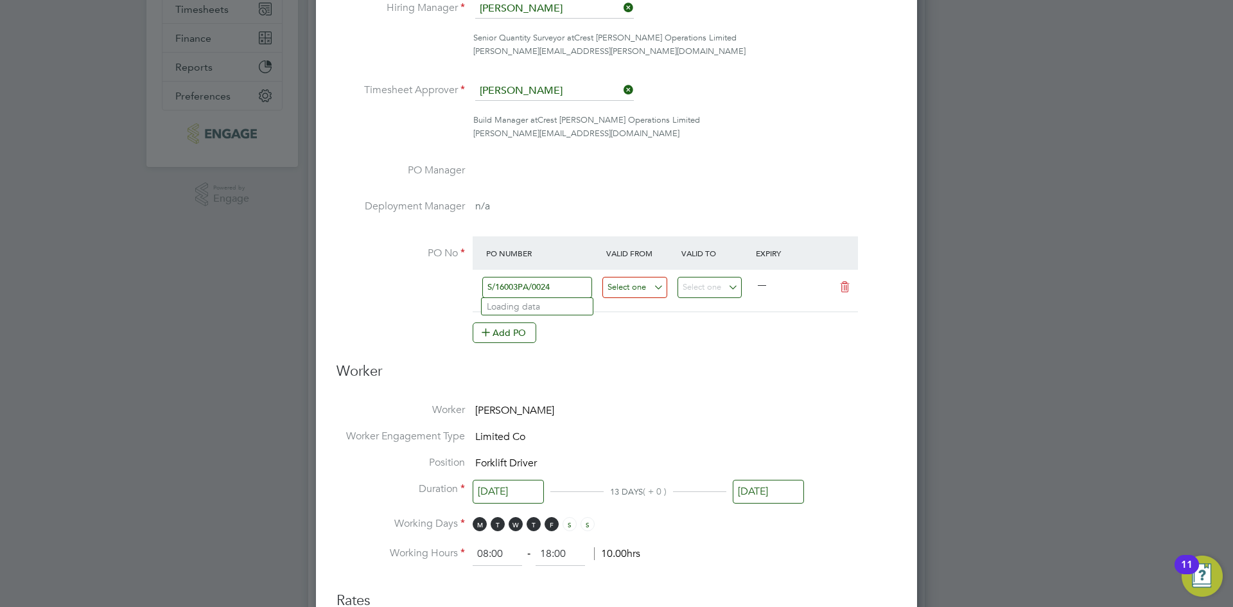
type input "S/16003PA/0024"
click at [659, 297] on input at bounding box center [634, 287] width 65 height 21
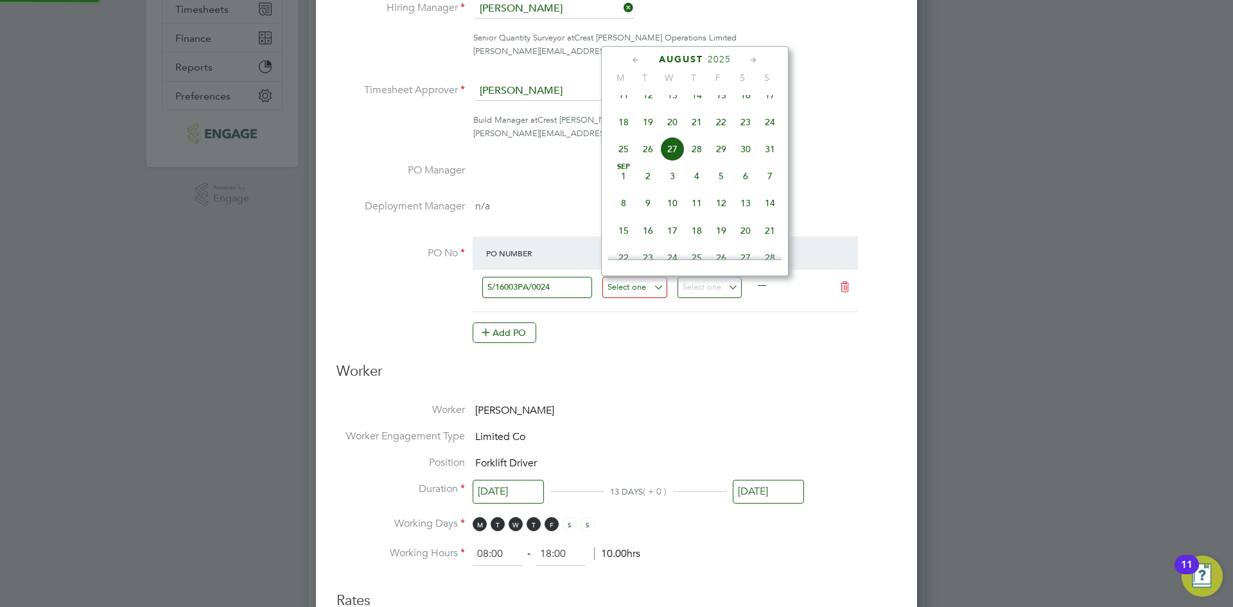
click at [647, 282] on input at bounding box center [634, 287] width 65 height 21
click at [634, 56] on icon at bounding box center [636, 60] width 12 height 14
click at [664, 213] on span "30" at bounding box center [672, 216] width 24 height 24
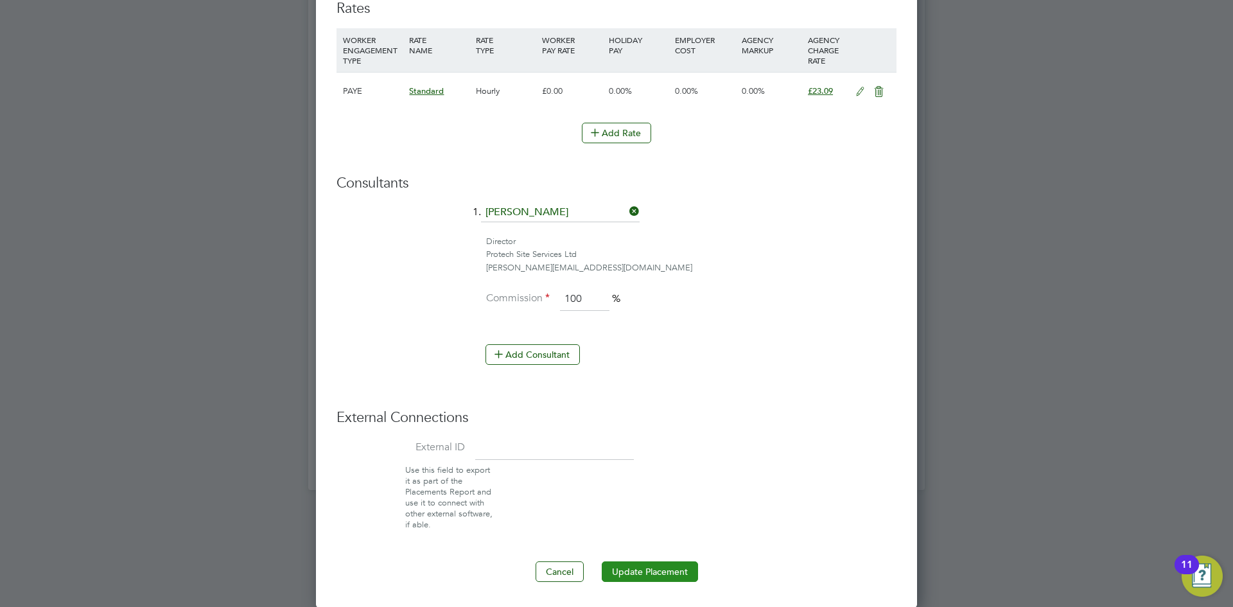
click at [645, 578] on button "Update Placement" at bounding box center [650, 571] width 96 height 21
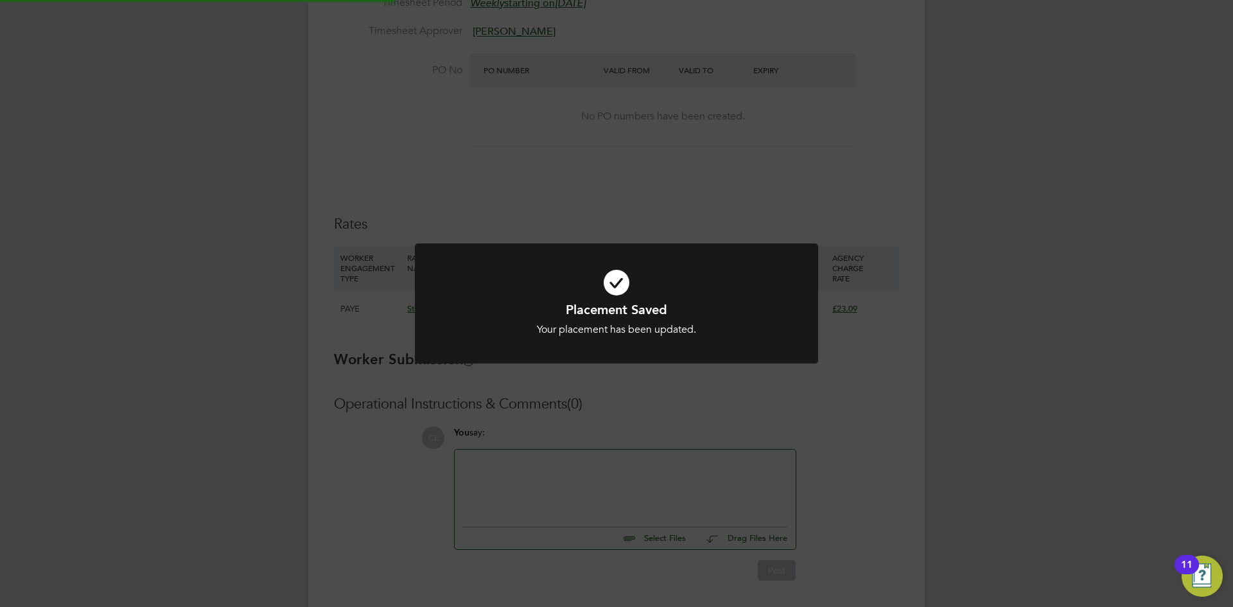
type input "[DATE]"
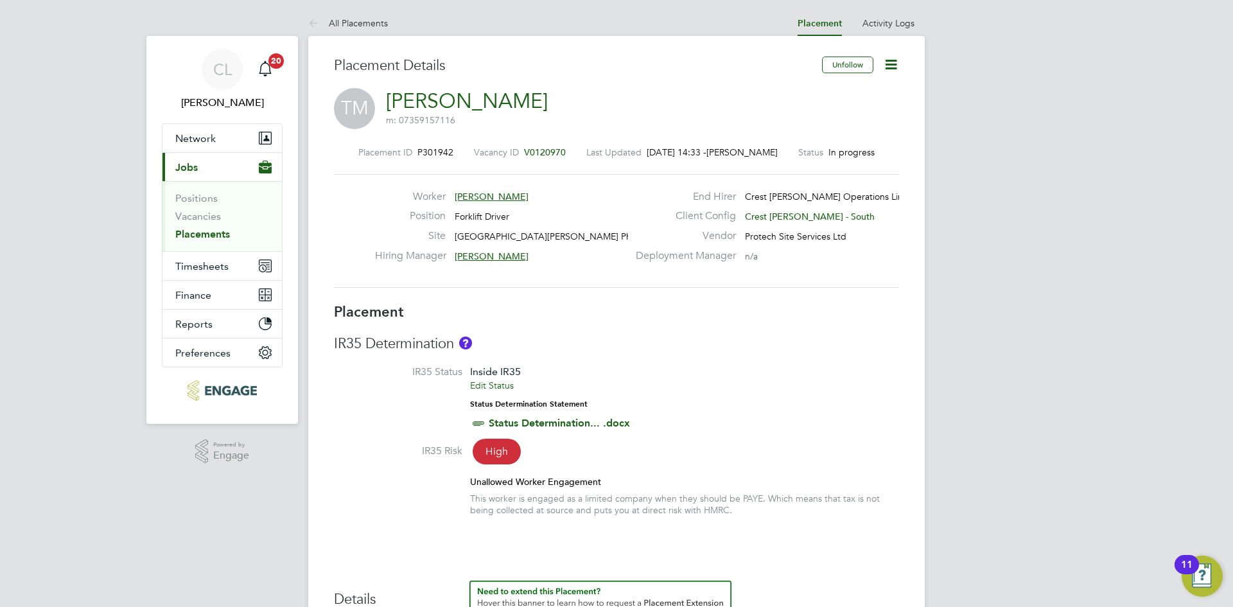
click at [891, 62] on icon at bounding box center [891, 65] width 16 height 16
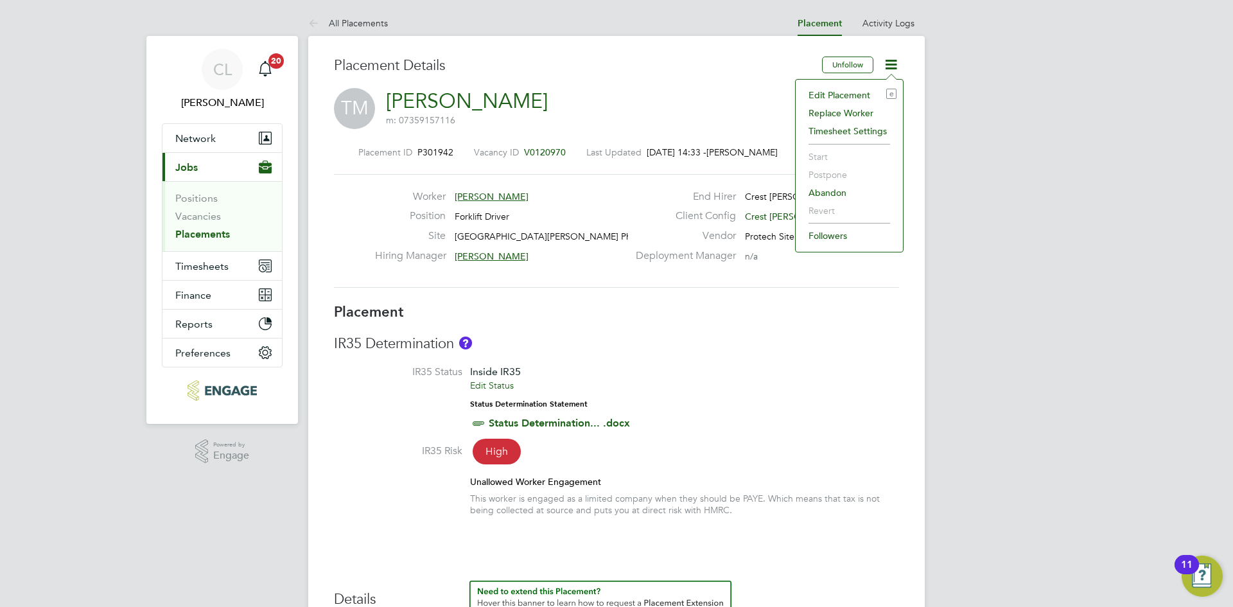
click at [860, 85] on div "Edit Placement e Replace Worker Timesheet Settings Start Postpone Abandon Rever…" at bounding box center [849, 165] width 109 height 173
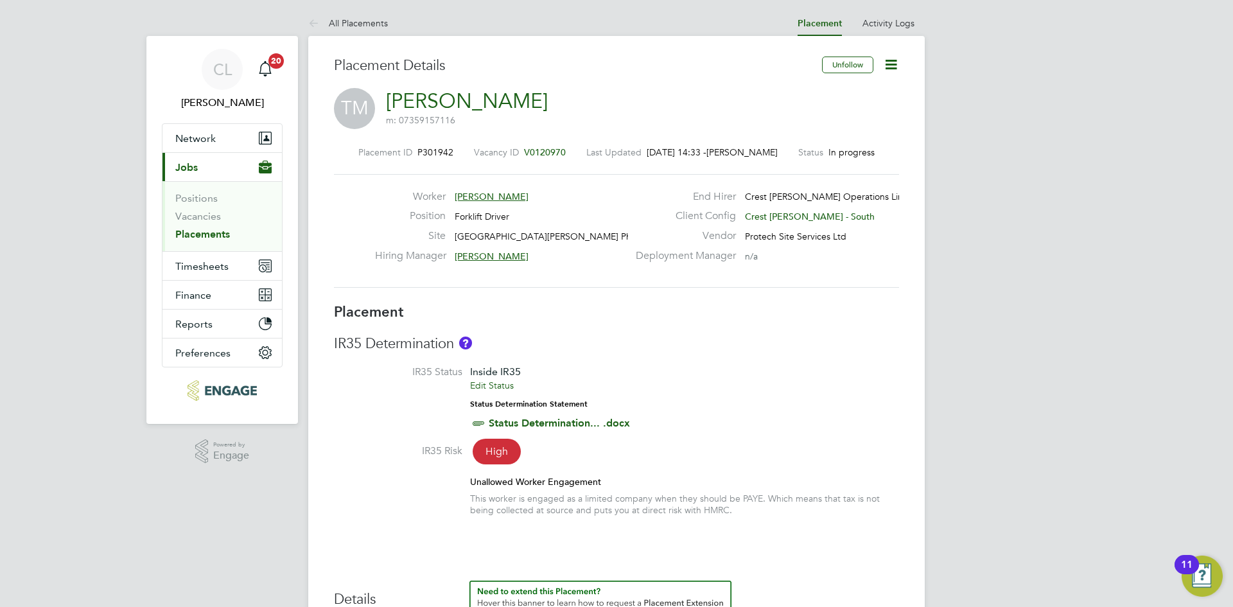
drag, startPoint x: 884, startPoint y: 62, endPoint x: 867, endPoint y: 77, distance: 22.3
click at [884, 62] on icon at bounding box center [891, 65] width 16 height 16
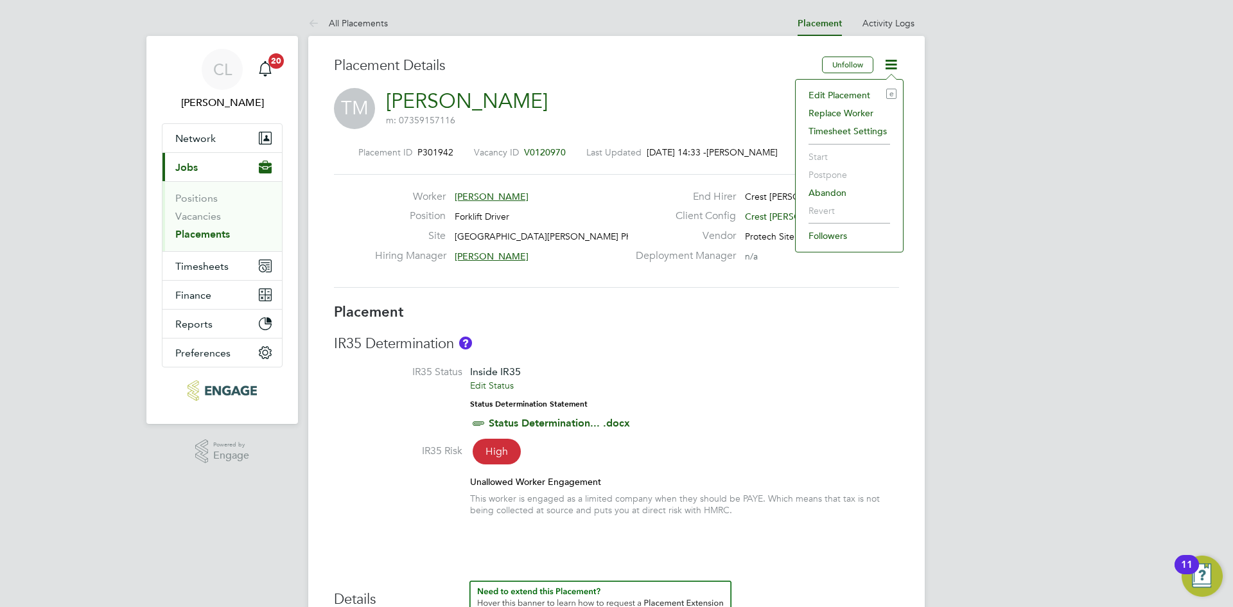
click at [831, 87] on li "Edit Placement e" at bounding box center [849, 95] width 94 height 18
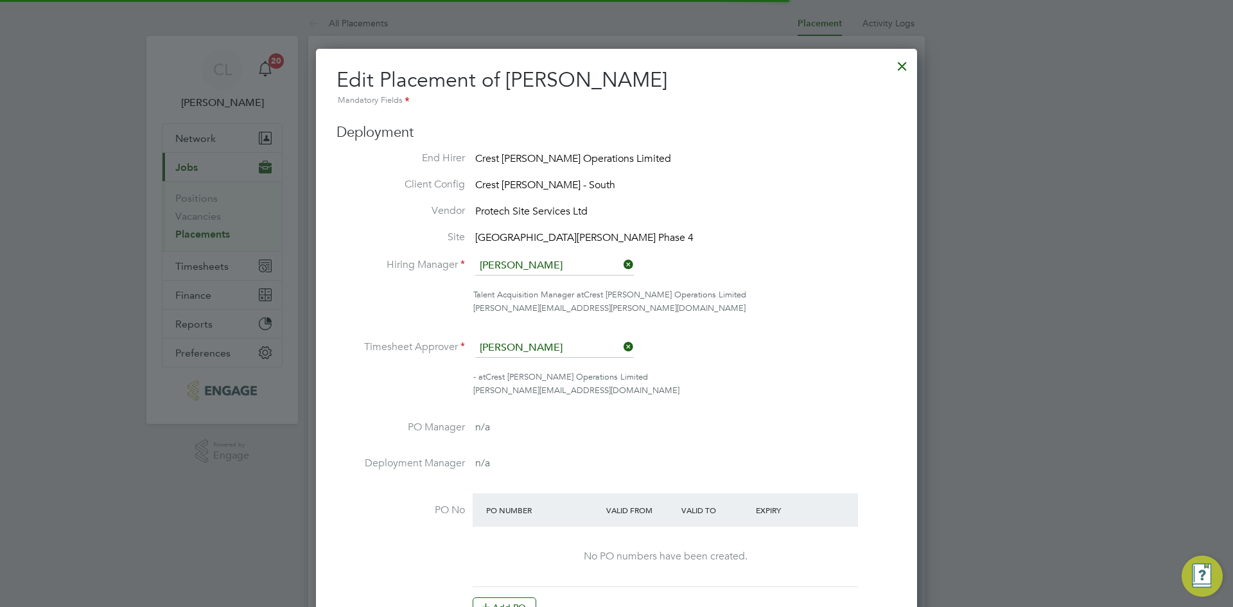
scroll to position [27, 561]
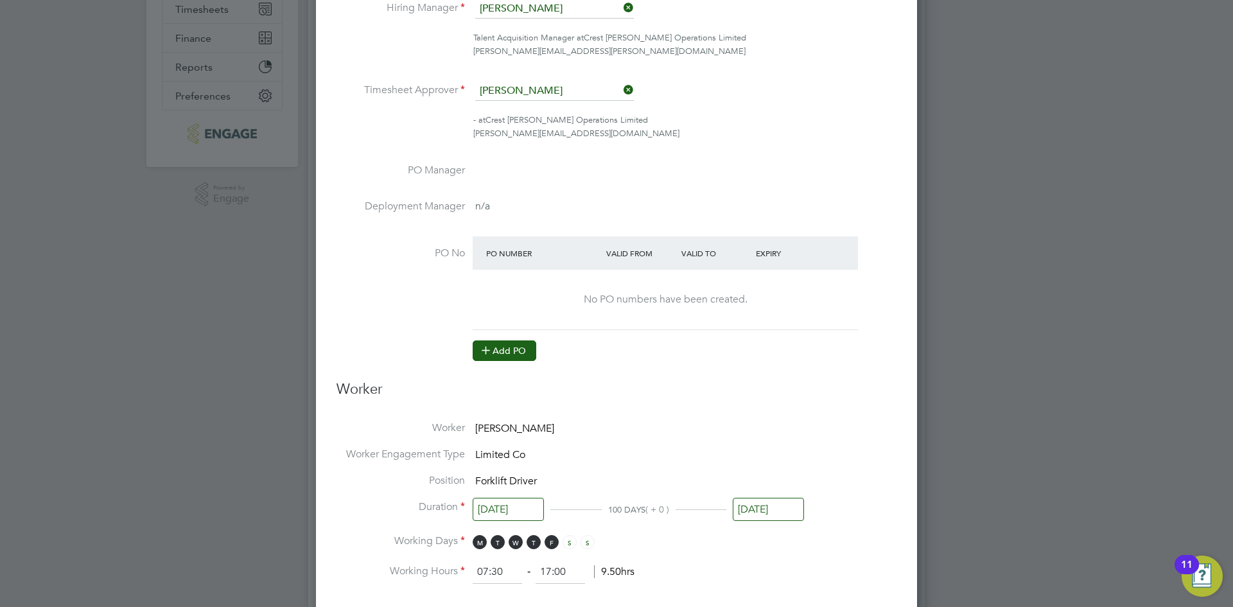
click at [520, 349] on button "Add PO" at bounding box center [505, 350] width 64 height 21
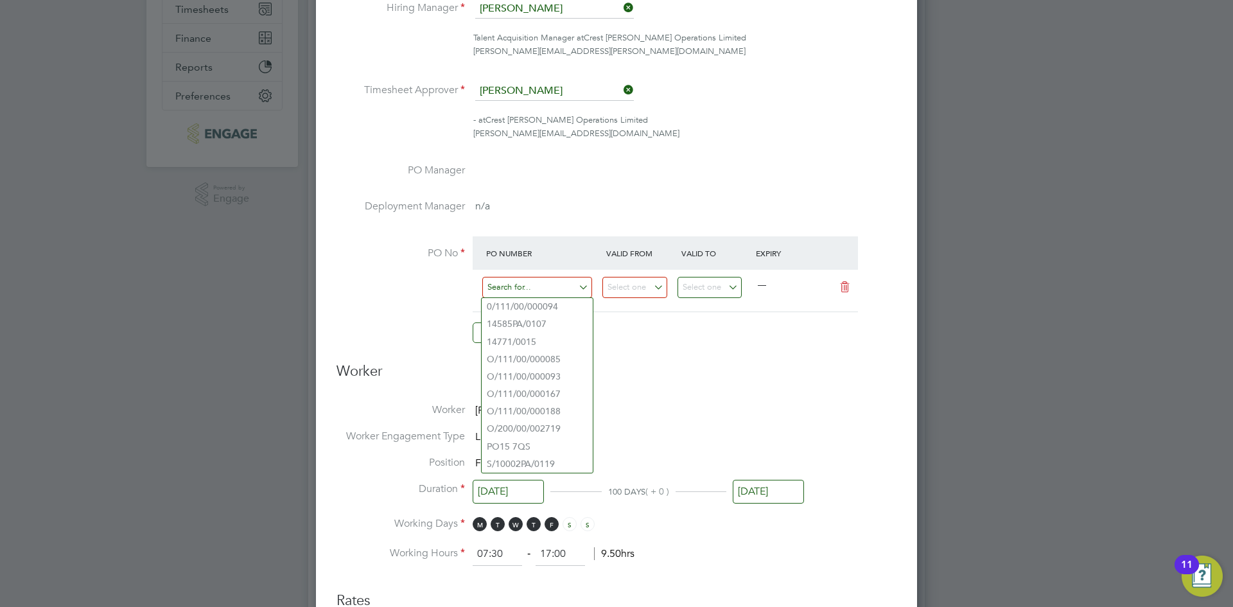
paste input "S/15003PA/0050"
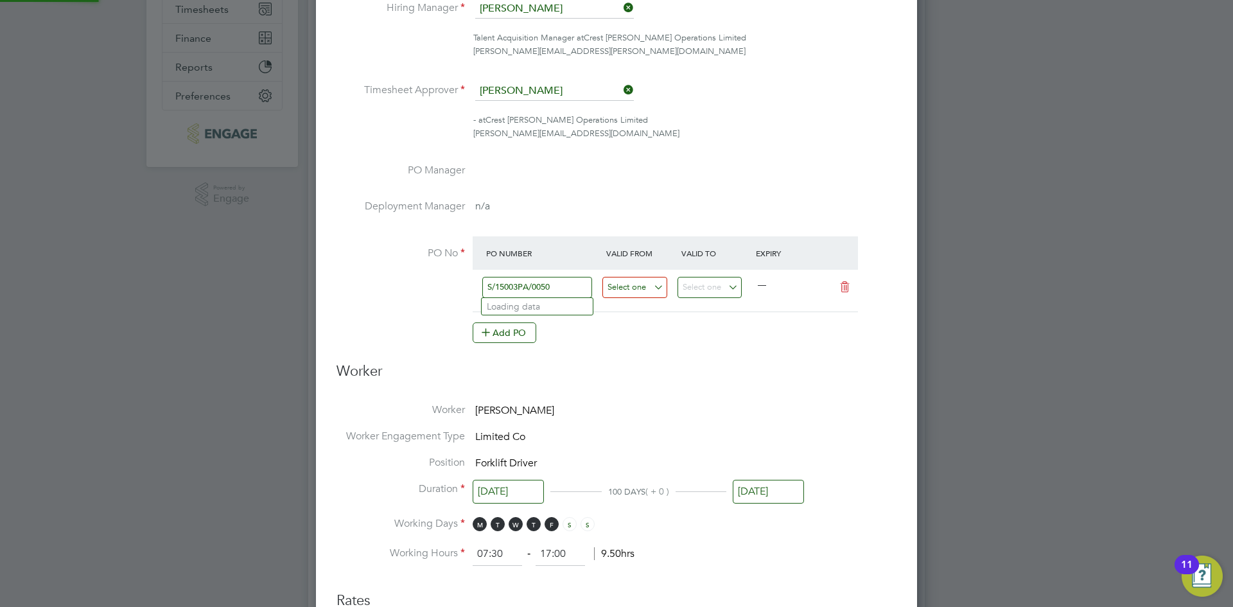
type input "S/15003PA/0050"
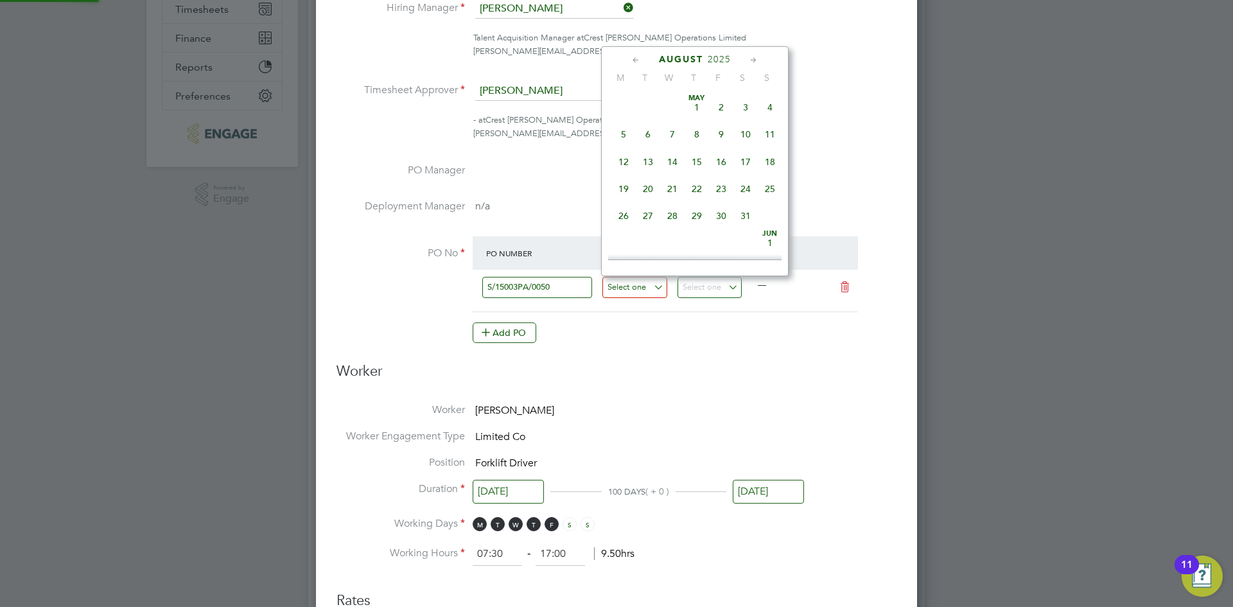
click at [666, 283] on input at bounding box center [634, 287] width 65 height 21
click at [635, 64] on icon at bounding box center [636, 60] width 12 height 14
click at [674, 215] on span "30" at bounding box center [672, 216] width 24 height 24
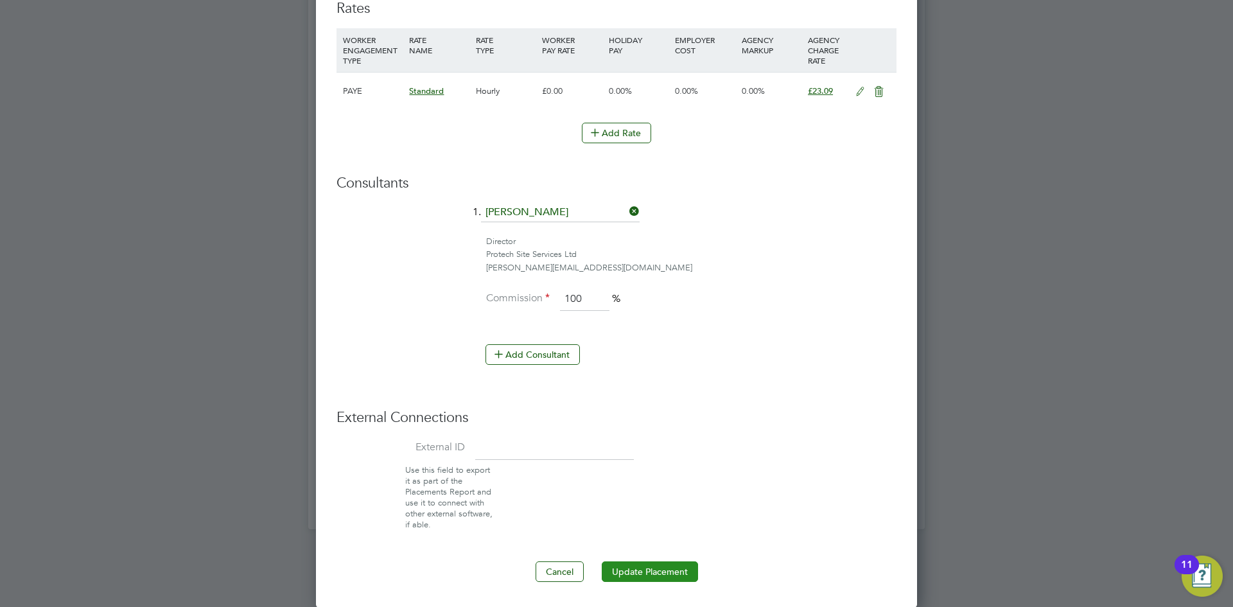
click at [661, 577] on button "Update Placement" at bounding box center [650, 571] width 96 height 21
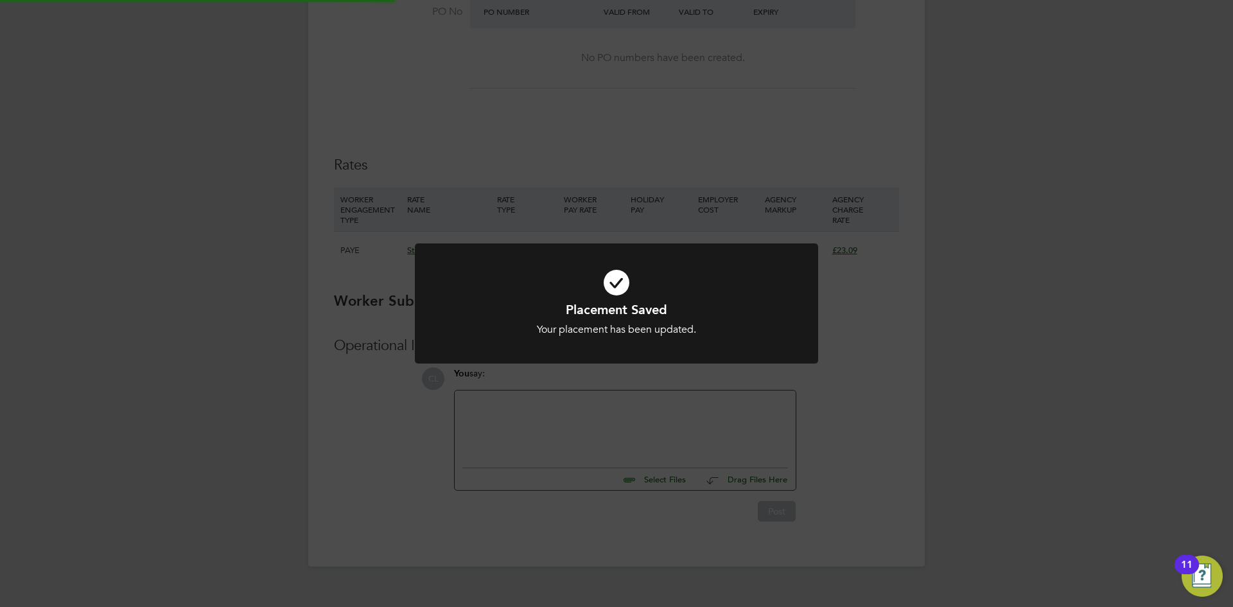
type input "[DATE]"
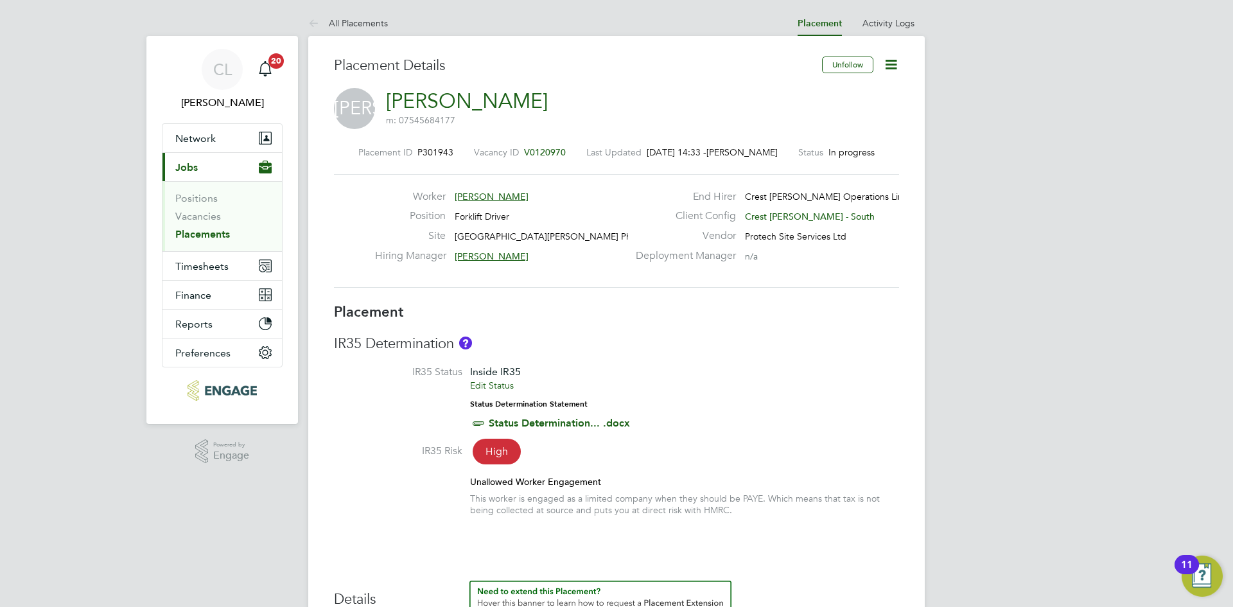
click at [899, 60] on icon at bounding box center [891, 65] width 16 height 16
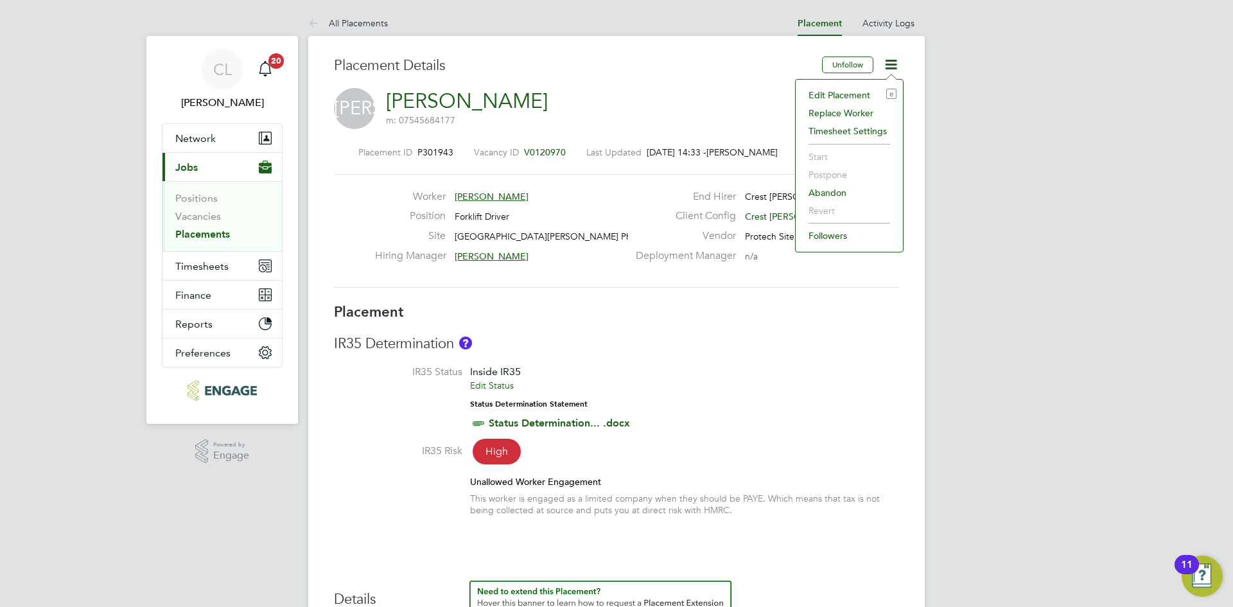
click at [864, 96] on li "Edit Placement e" at bounding box center [849, 95] width 94 height 18
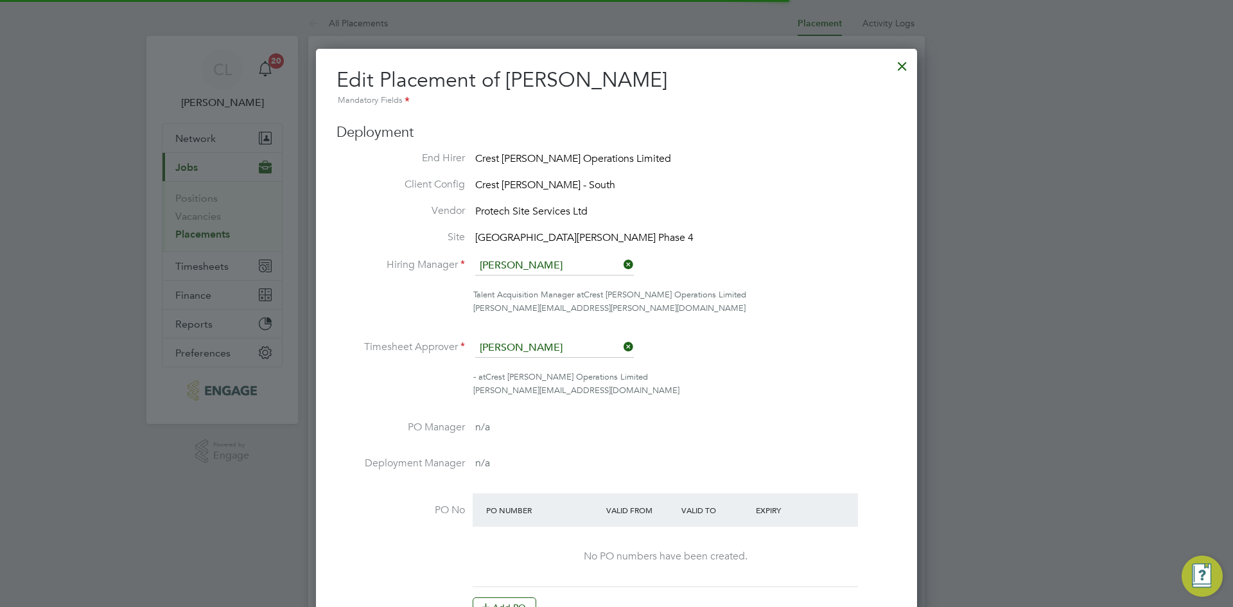
scroll to position [6, 6]
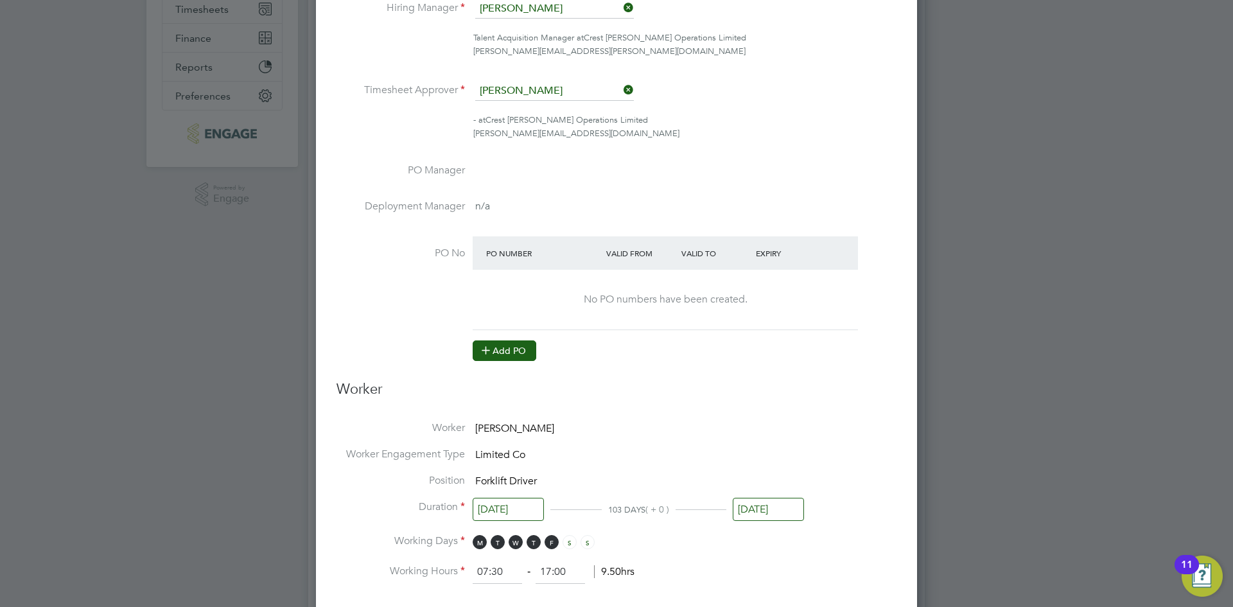
click at [498, 351] on button "Add PO" at bounding box center [505, 350] width 64 height 21
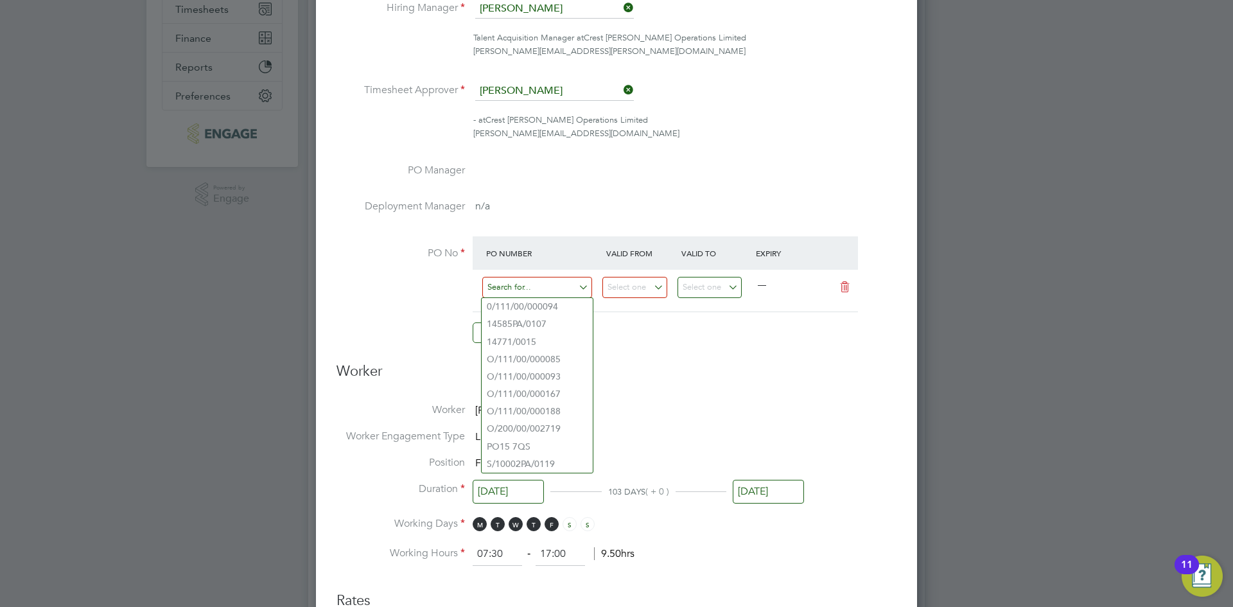
paste input "S/15003PA/0050"
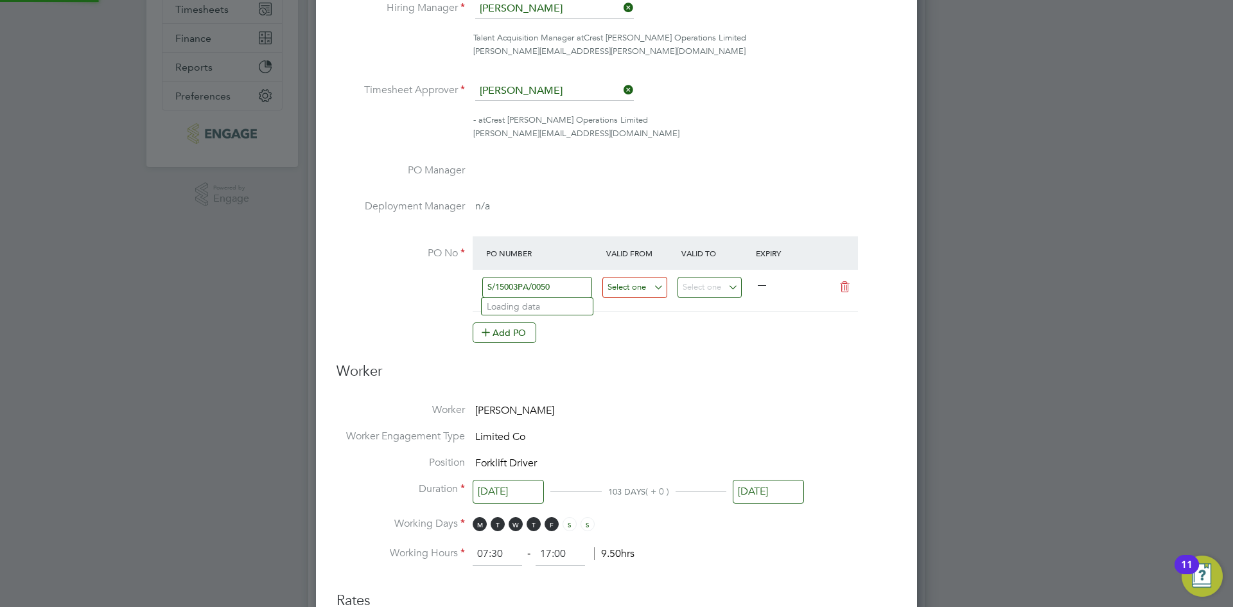
type input "S/15003PA/0050"
click at [639, 286] on input at bounding box center [634, 287] width 65 height 21
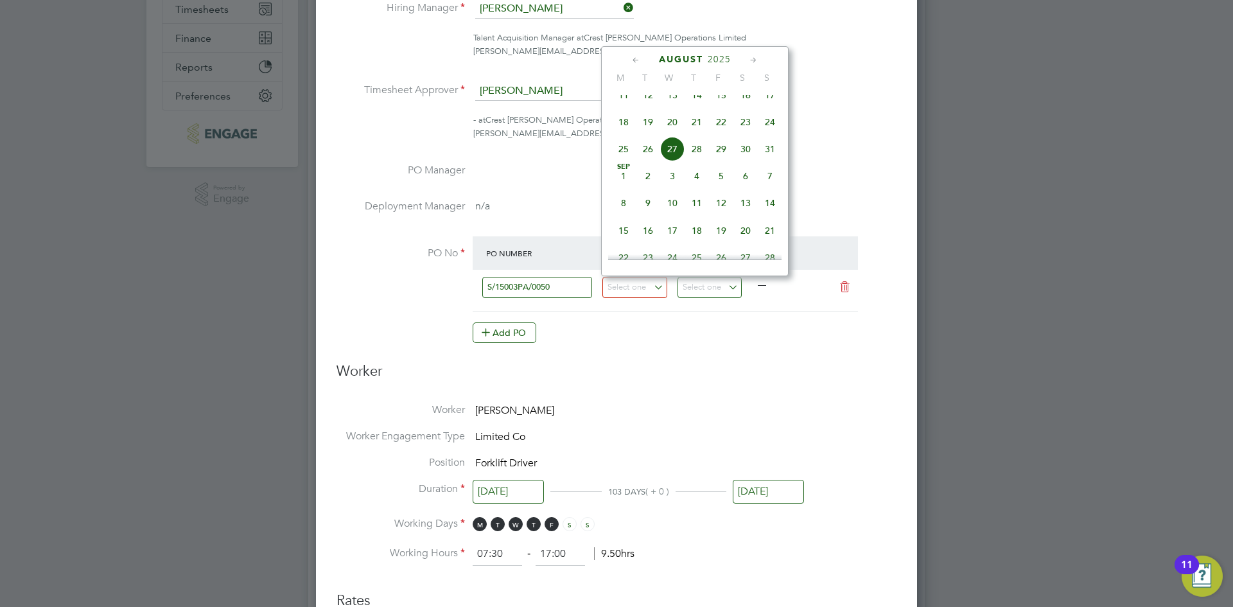
click at [628, 60] on div "[DATE]" at bounding box center [694, 59] width 173 height 12
click at [634, 58] on icon at bounding box center [636, 60] width 12 height 14
click at [632, 57] on icon at bounding box center [636, 60] width 12 height 14
click at [668, 217] on span "30" at bounding box center [672, 216] width 24 height 24
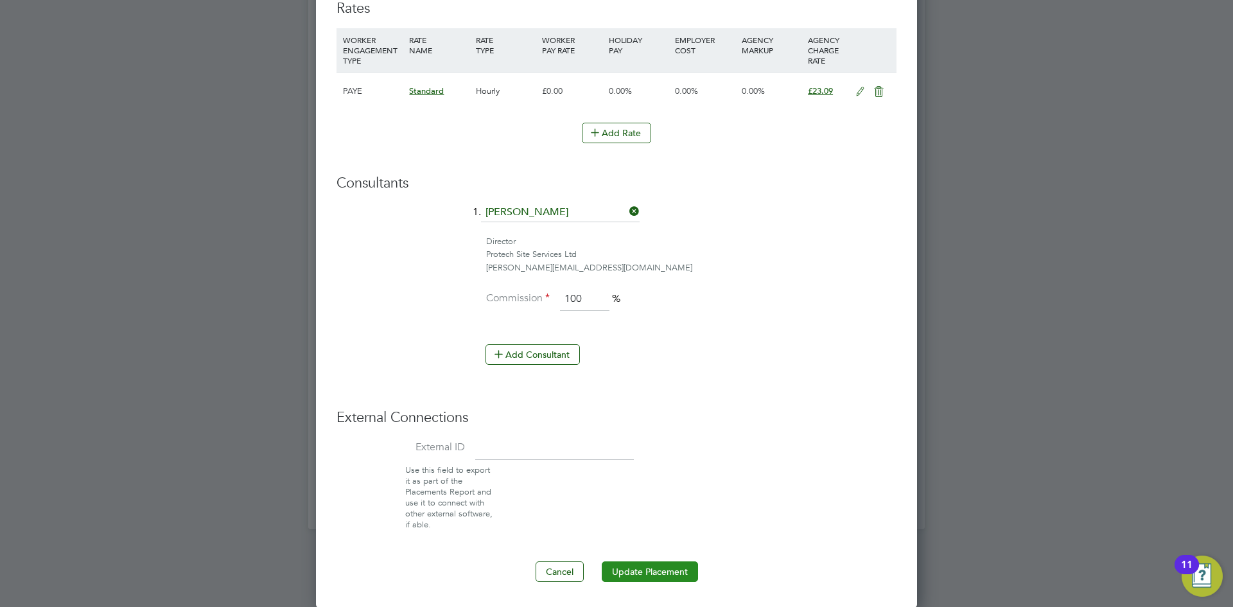
click at [630, 577] on button "Update Placement" at bounding box center [650, 571] width 96 height 21
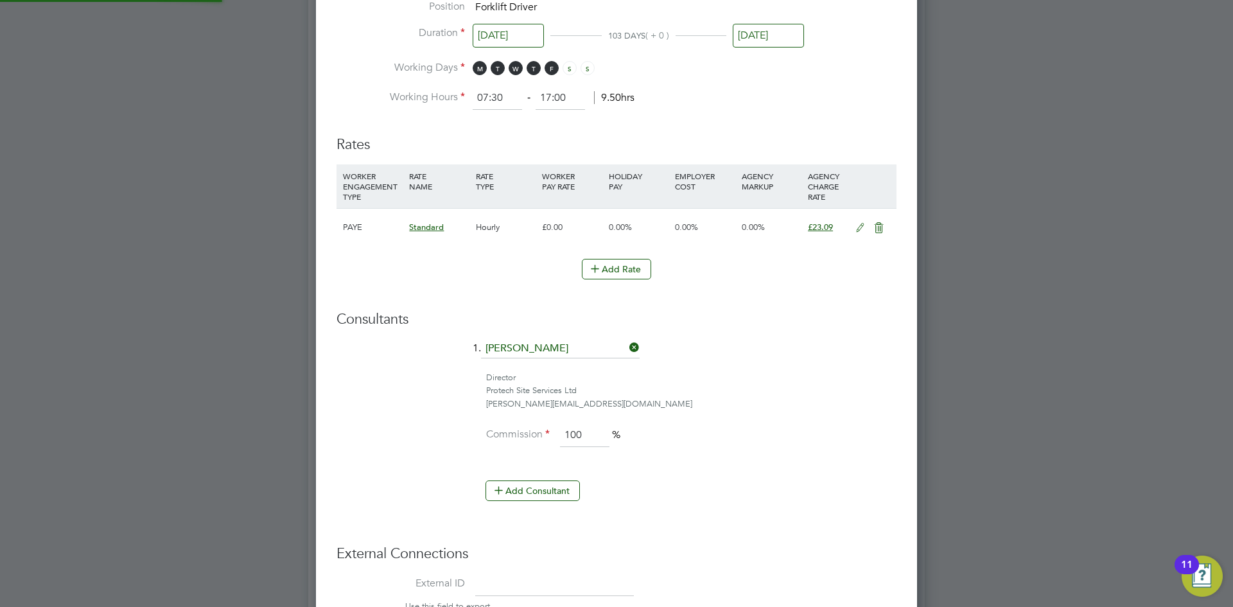
type input "25 Mar 2024"
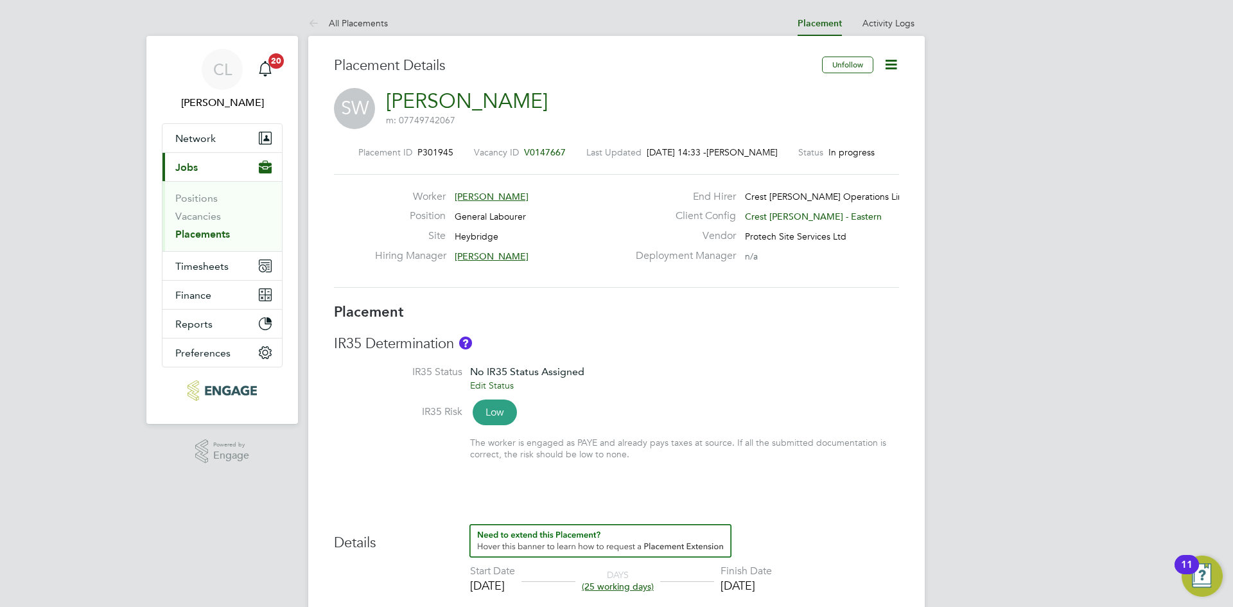
click at [898, 65] on icon at bounding box center [891, 65] width 16 height 16
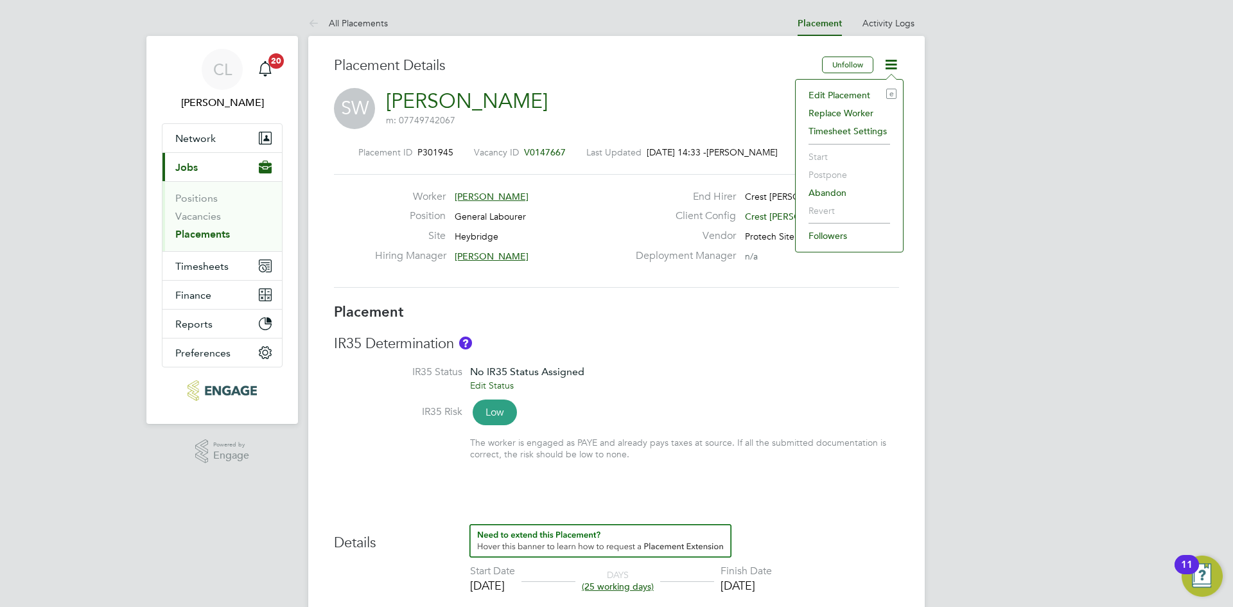
click at [871, 90] on li "Edit Placement e" at bounding box center [849, 95] width 94 height 18
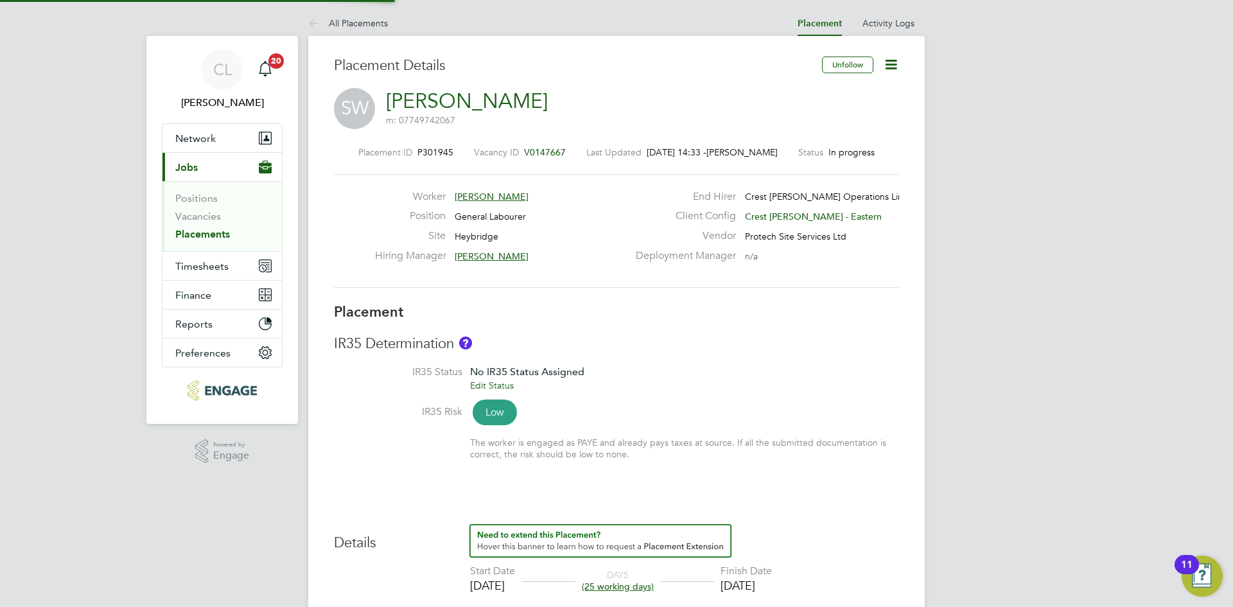
type input "[PERSON_NAME]"
type input "18 Aug 2025"
type input "[DATE]"
type input "08:00"
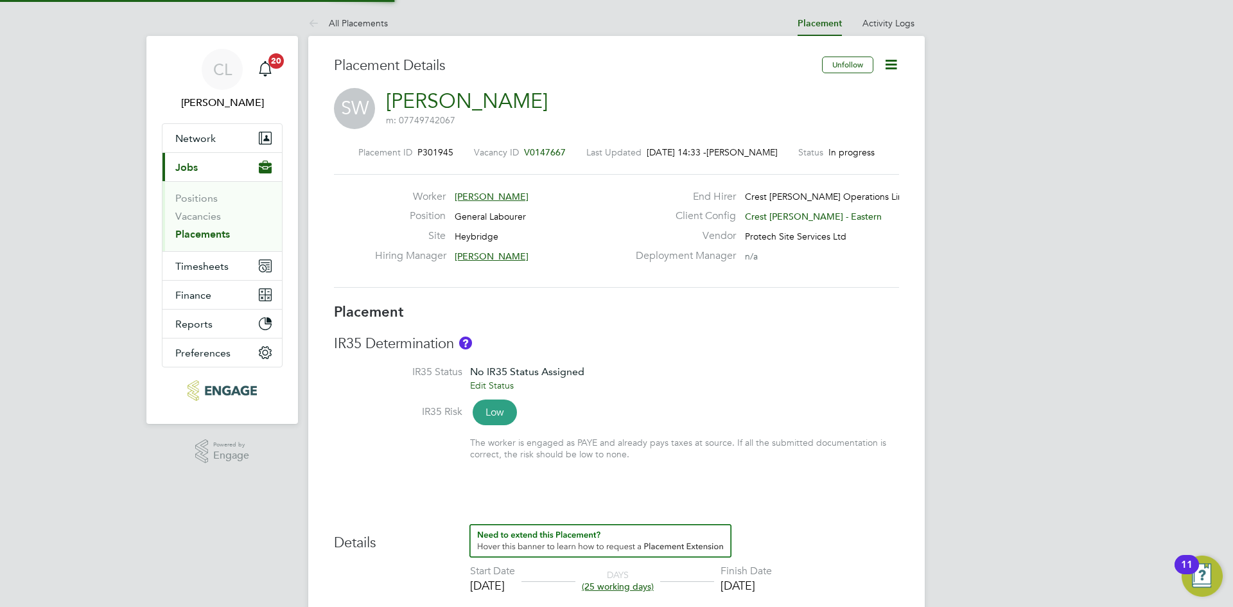
type input "18:00"
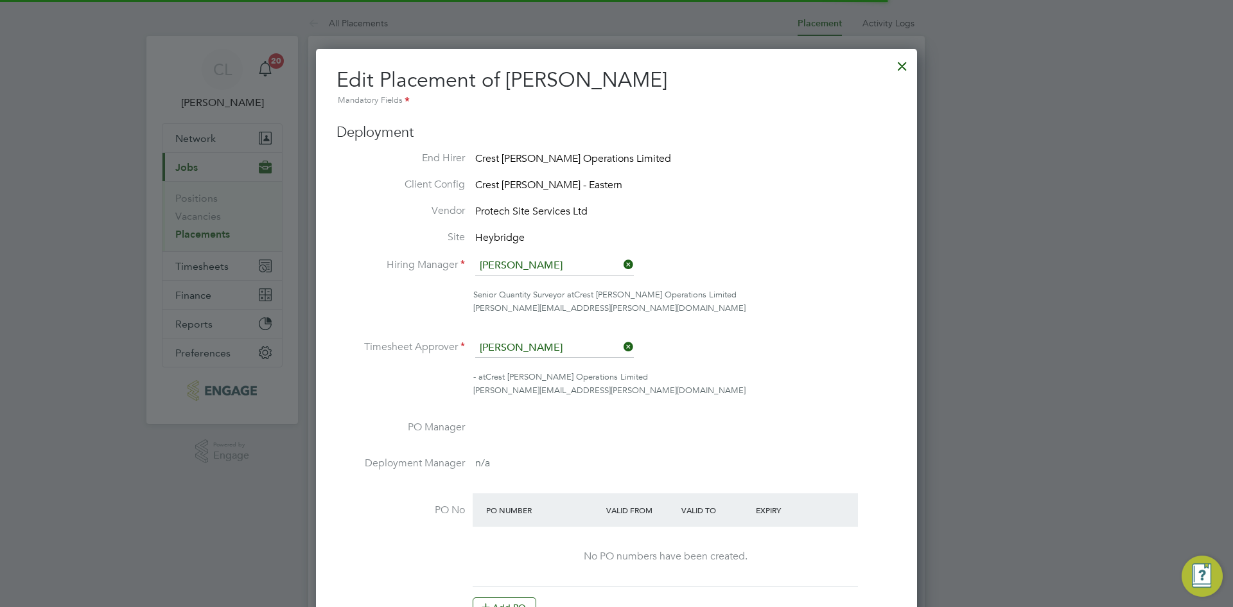
scroll to position [6, 6]
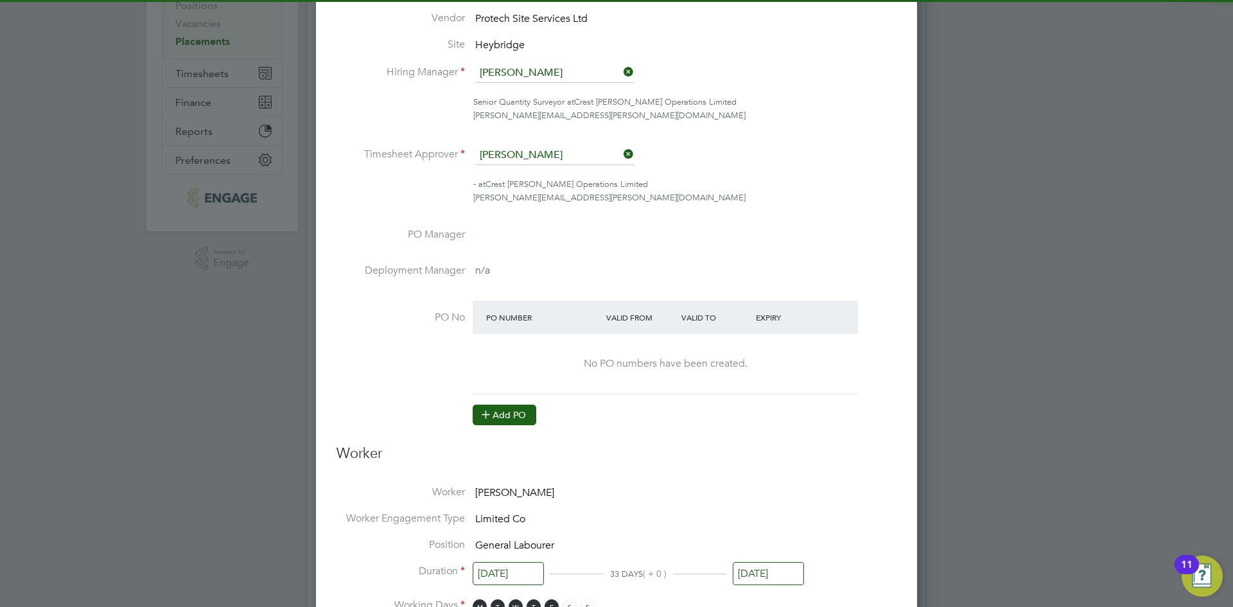
click at [496, 412] on button "Add PO" at bounding box center [505, 415] width 64 height 21
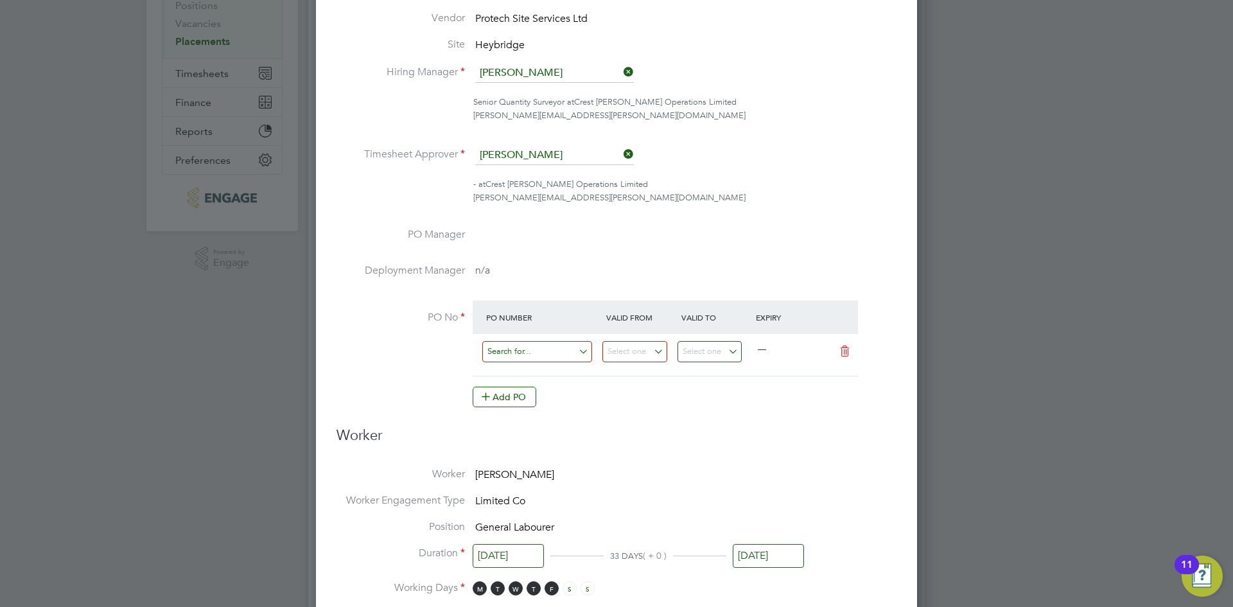
click at [530, 342] on input at bounding box center [537, 351] width 110 height 21
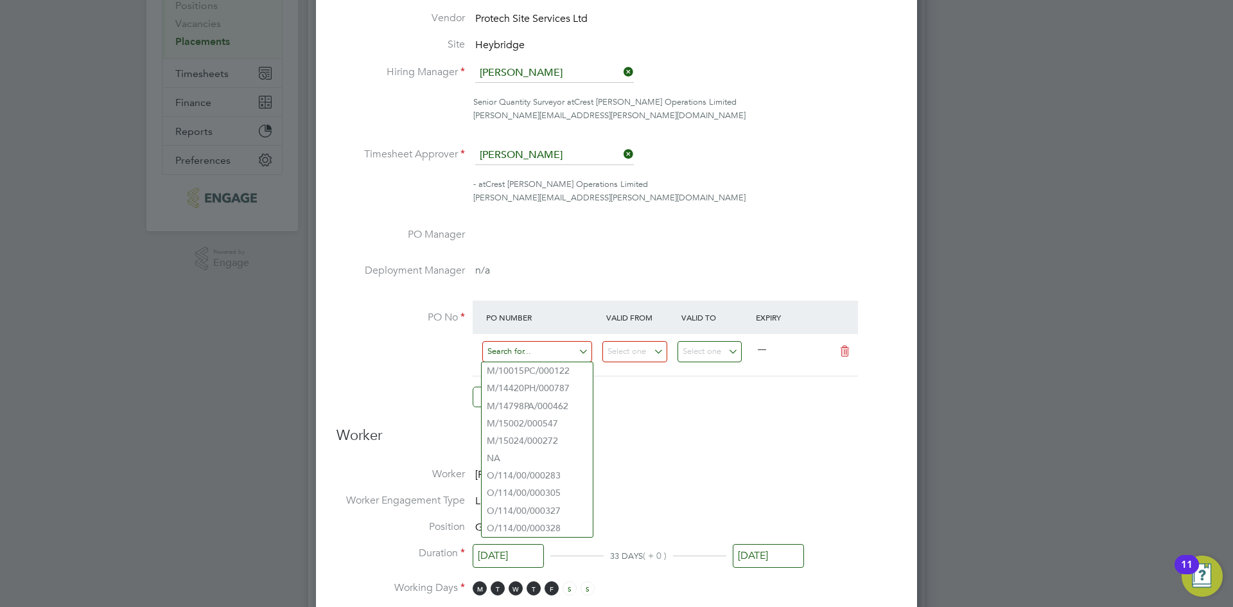
paste input "S/15024/0003"
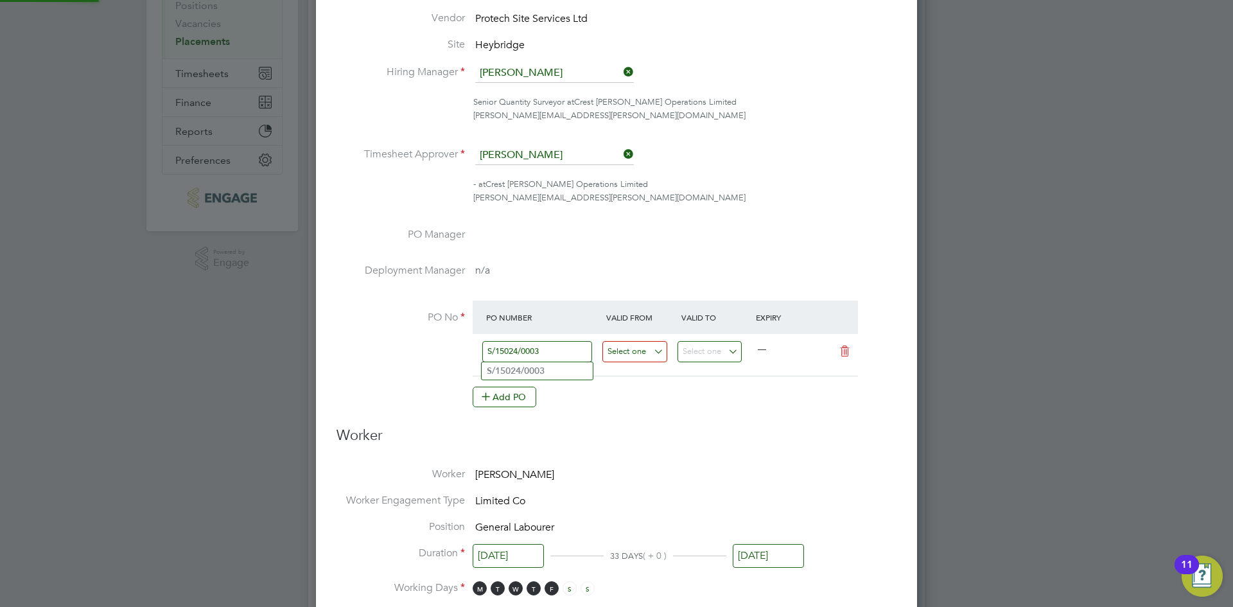
type input "S/15024/0003"
click at [647, 347] on input at bounding box center [634, 351] width 65 height 21
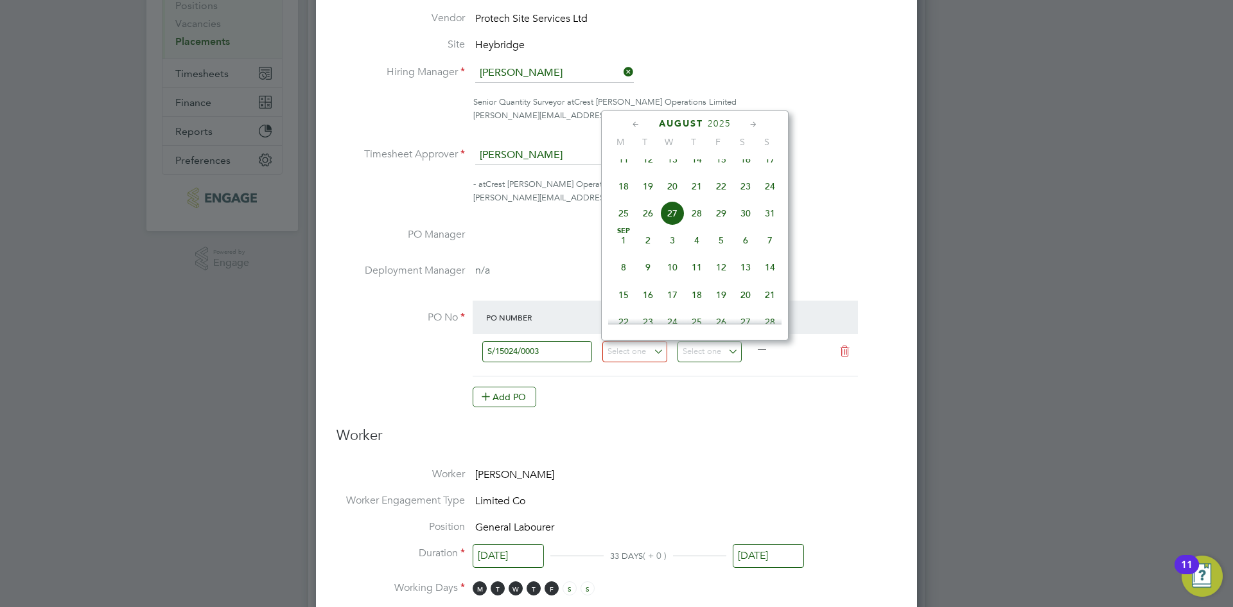
click at [624, 125] on div "August 2025" at bounding box center [694, 124] width 173 height 12
click at [634, 121] on icon at bounding box center [636, 125] width 12 height 14
click at [628, 125] on div "June 2025" at bounding box center [694, 124] width 173 height 12
click at [637, 119] on icon at bounding box center [636, 125] width 12 height 14
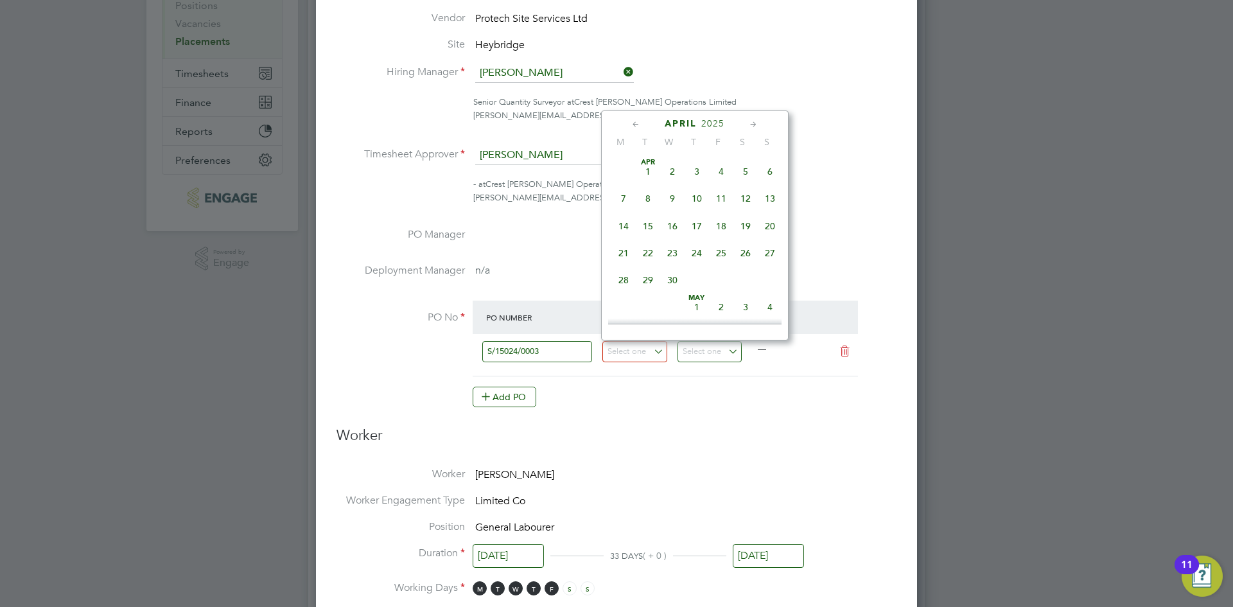
click at [679, 279] on span "30" at bounding box center [672, 280] width 24 height 24
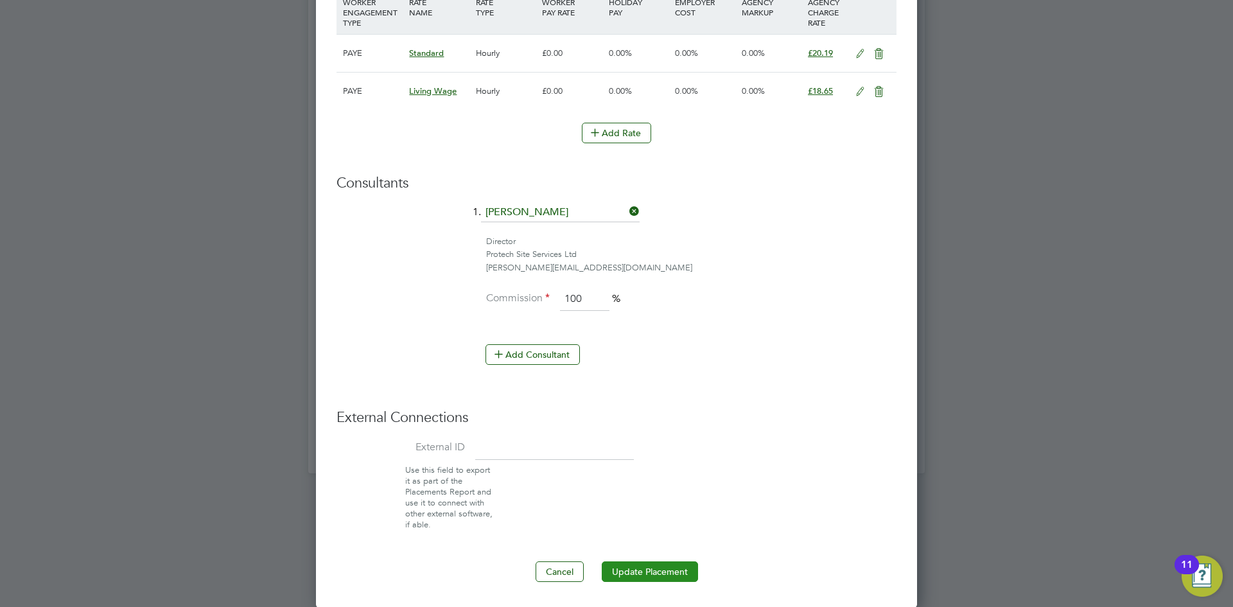
click at [681, 564] on button "Update Placement" at bounding box center [650, 571] width 96 height 21
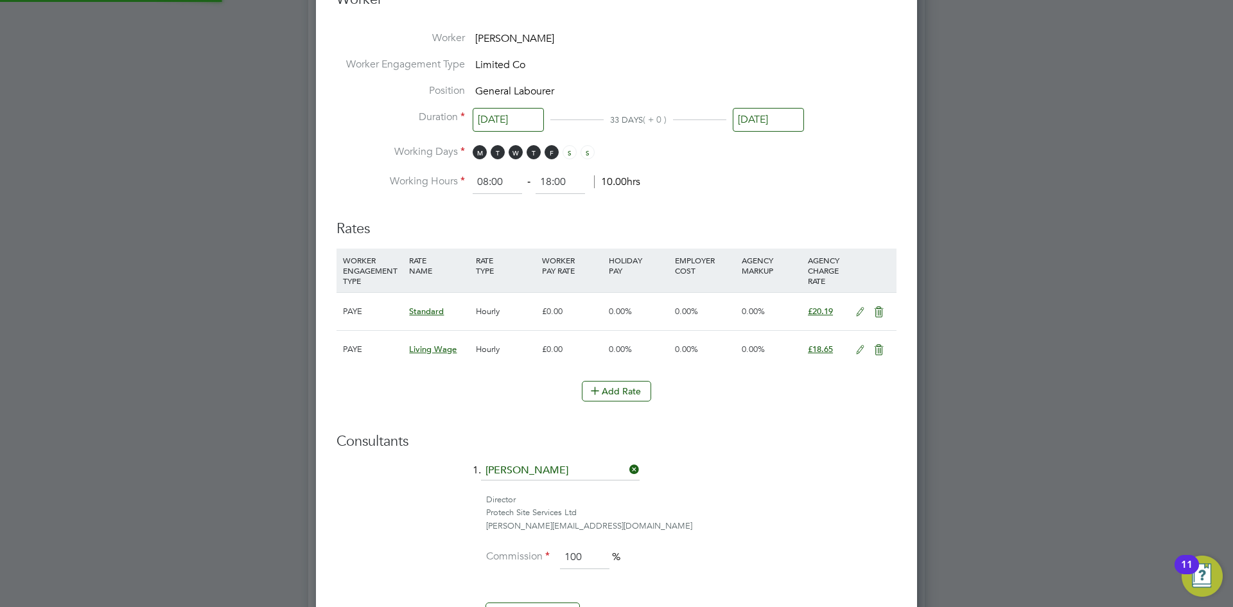
type input "01 Apr 2024"
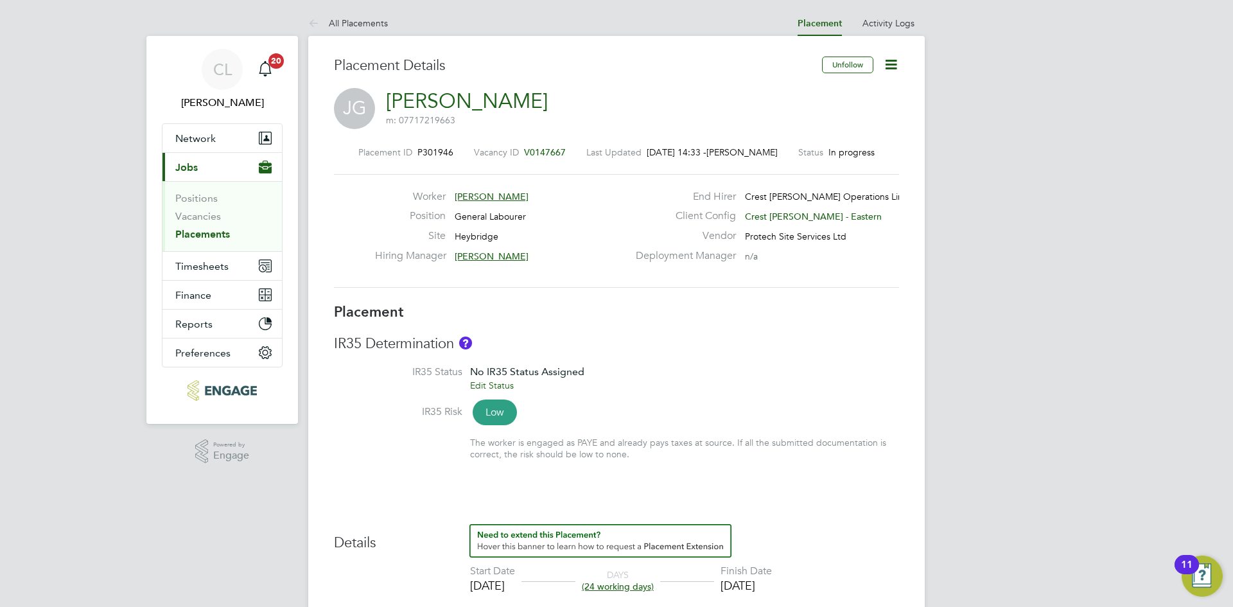
click at [887, 63] on icon at bounding box center [891, 65] width 16 height 16
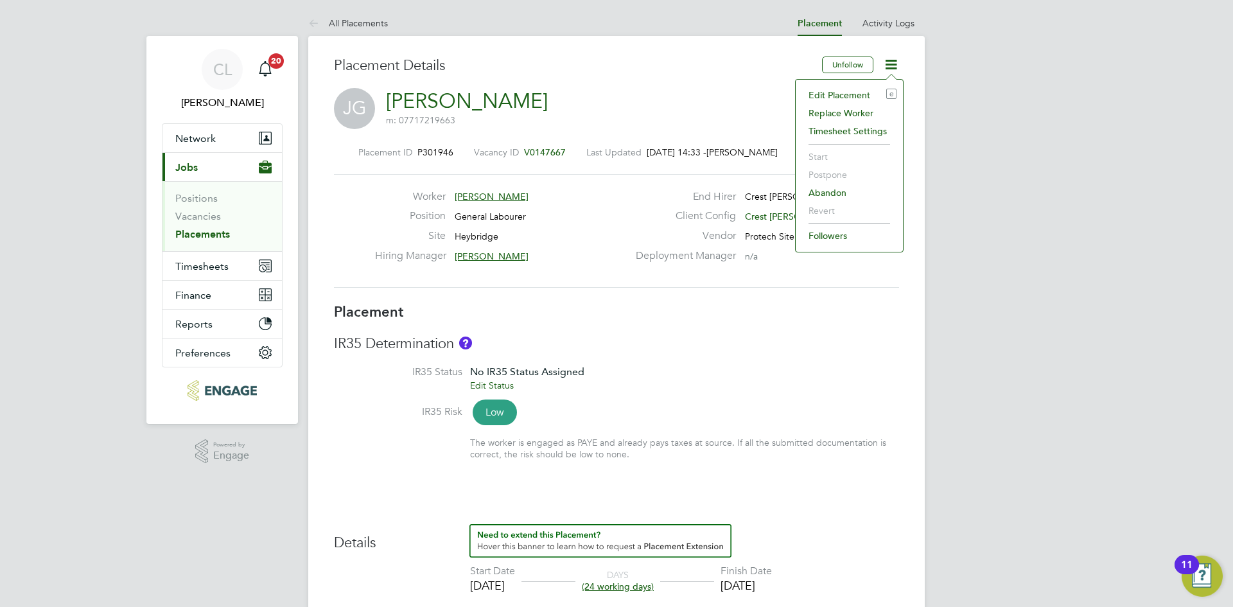
click at [864, 89] on li "Edit Placement e" at bounding box center [849, 95] width 94 height 18
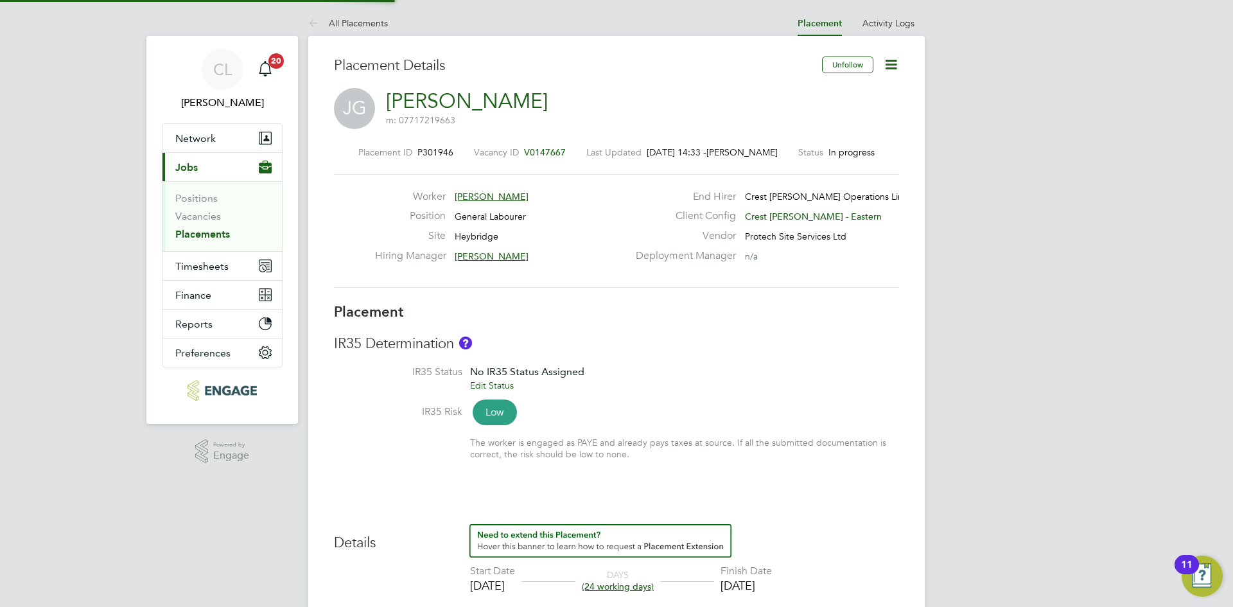
type input "[PERSON_NAME]"
type input "[DATE]"
type input "08:00"
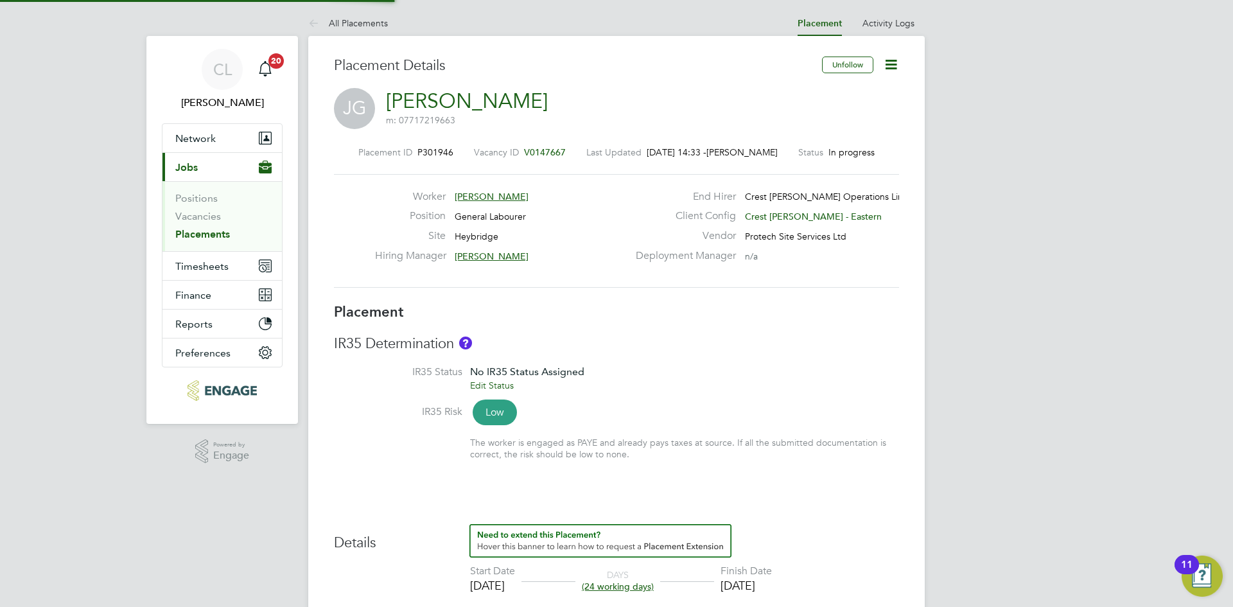
type input "18:00"
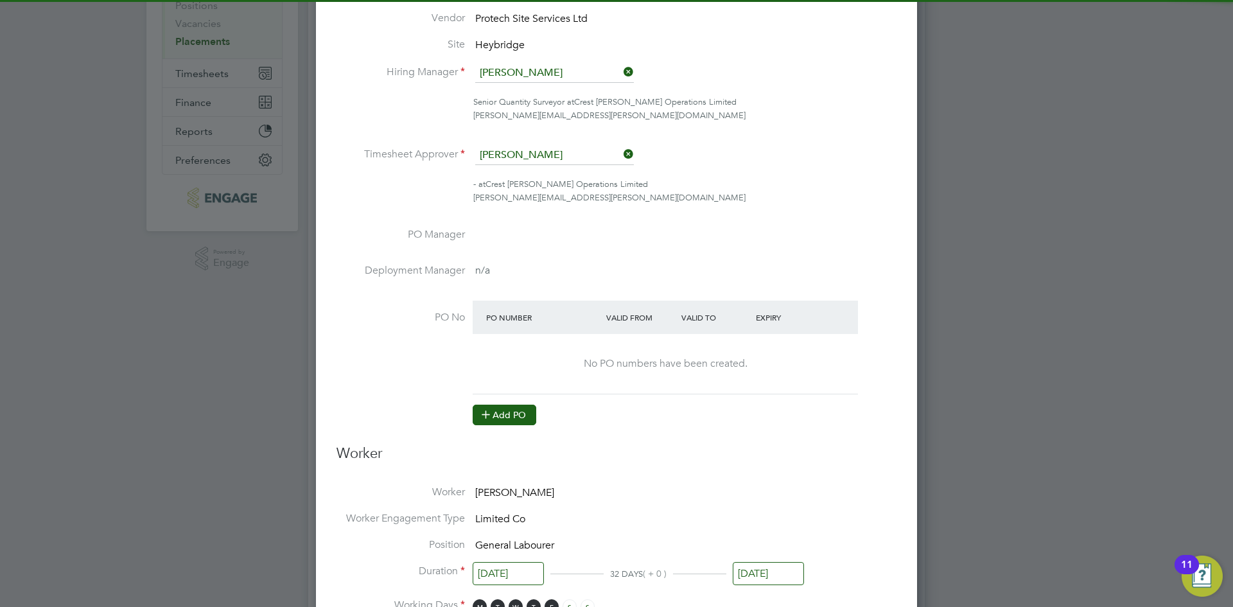
click at [512, 413] on button "Add PO" at bounding box center [505, 415] width 64 height 21
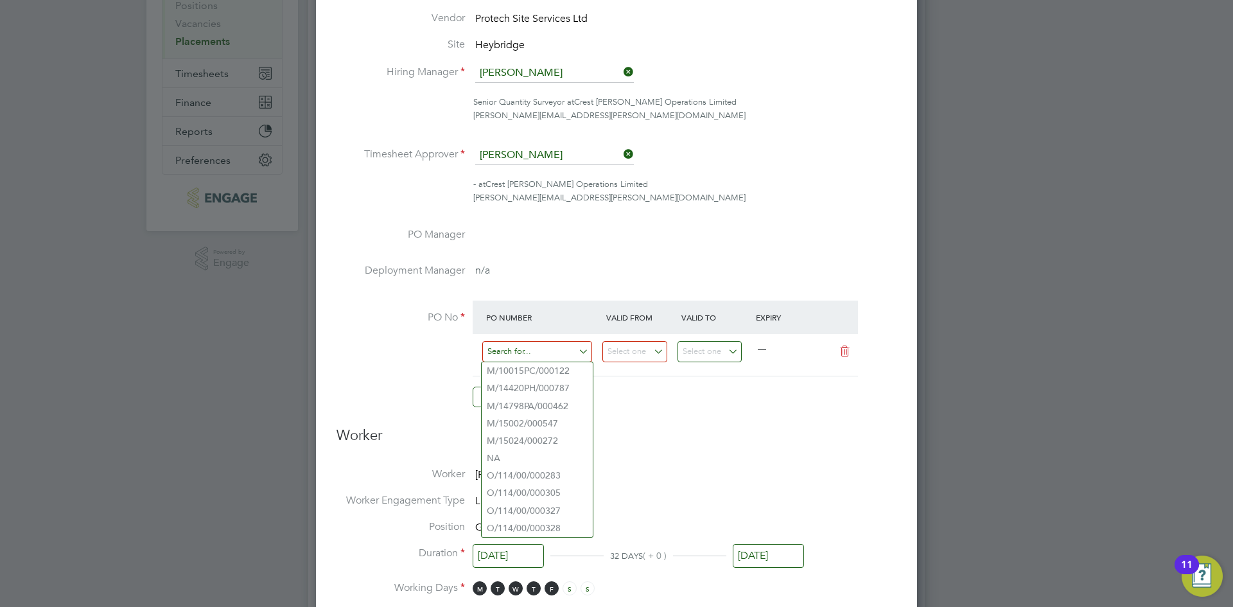
paste input "S/15024/0003"
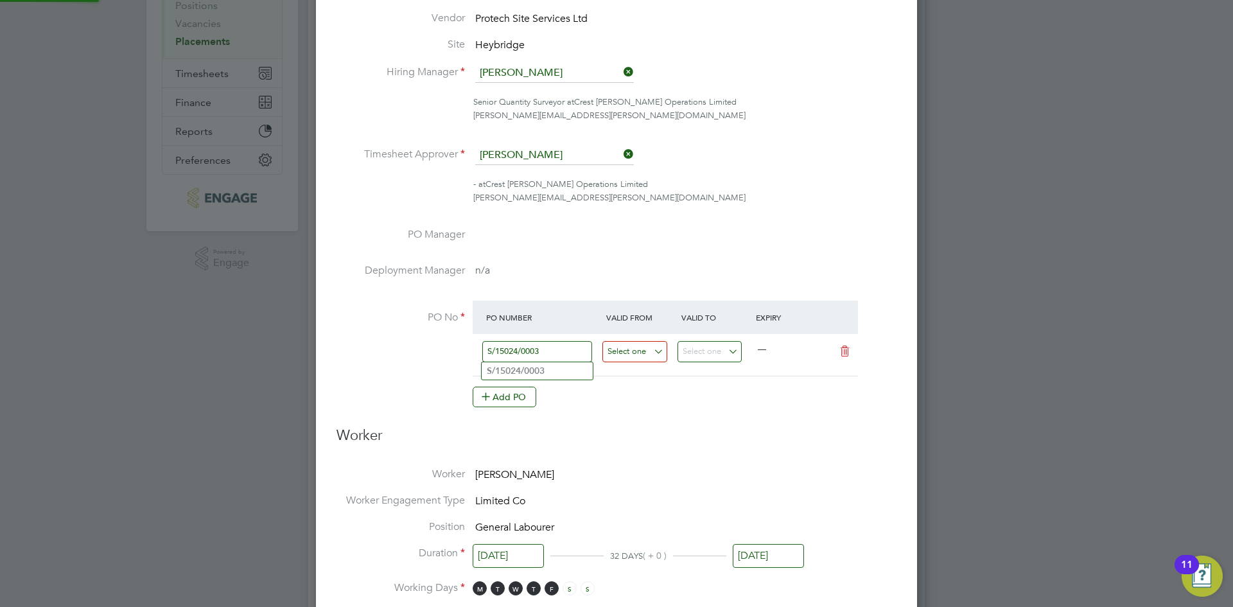
type input "S/15024/0003"
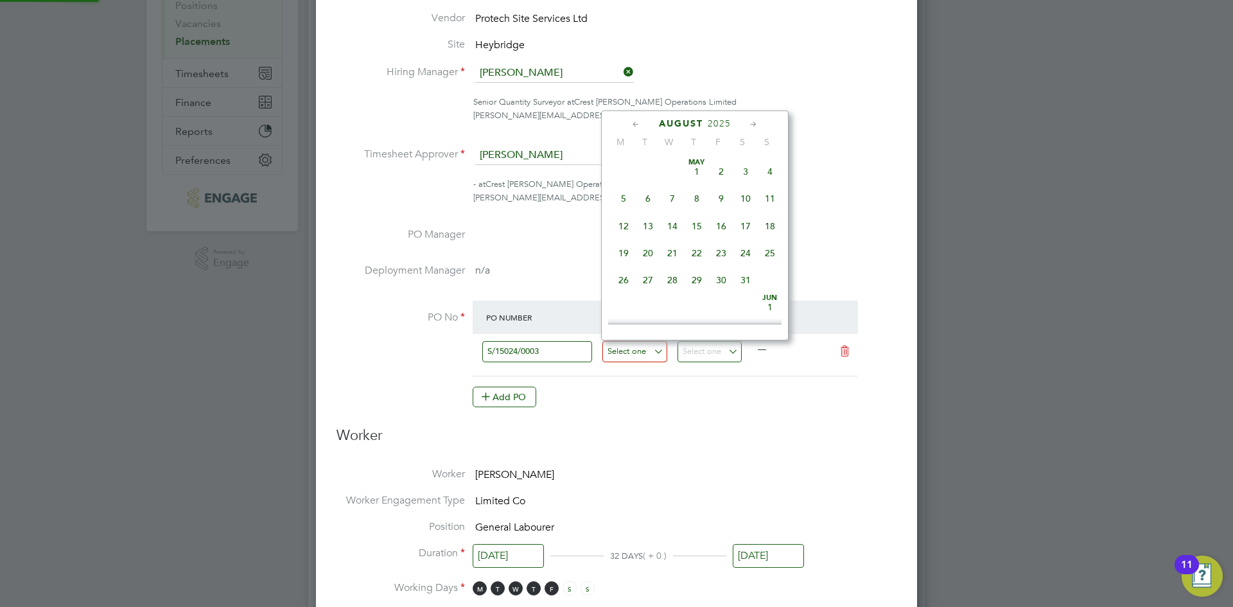
click at [627, 355] on input at bounding box center [634, 351] width 65 height 21
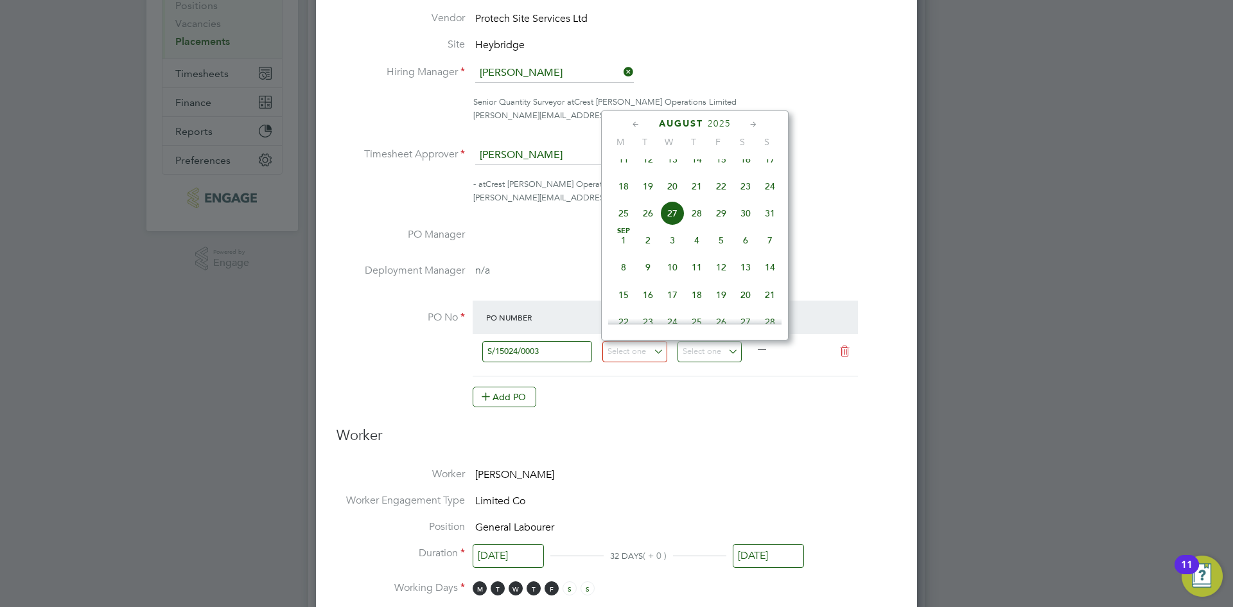
click at [630, 121] on icon at bounding box center [636, 125] width 12 height 14
click at [674, 283] on span "30" at bounding box center [672, 280] width 24 height 24
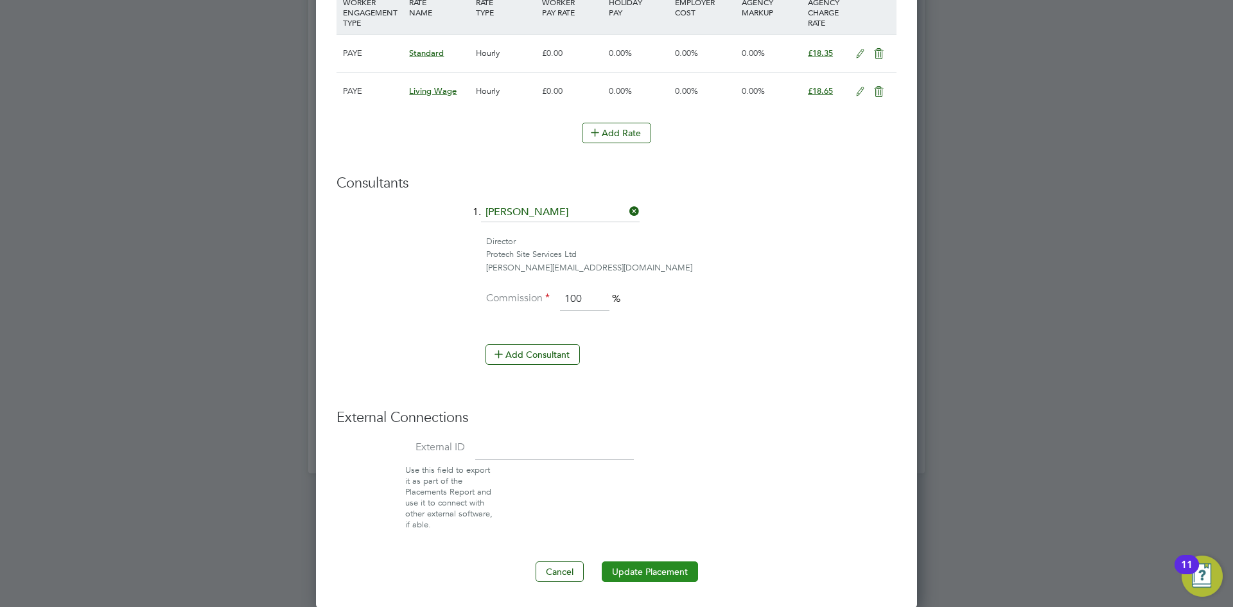
click at [677, 566] on button "Update Placement" at bounding box center [650, 571] width 96 height 21
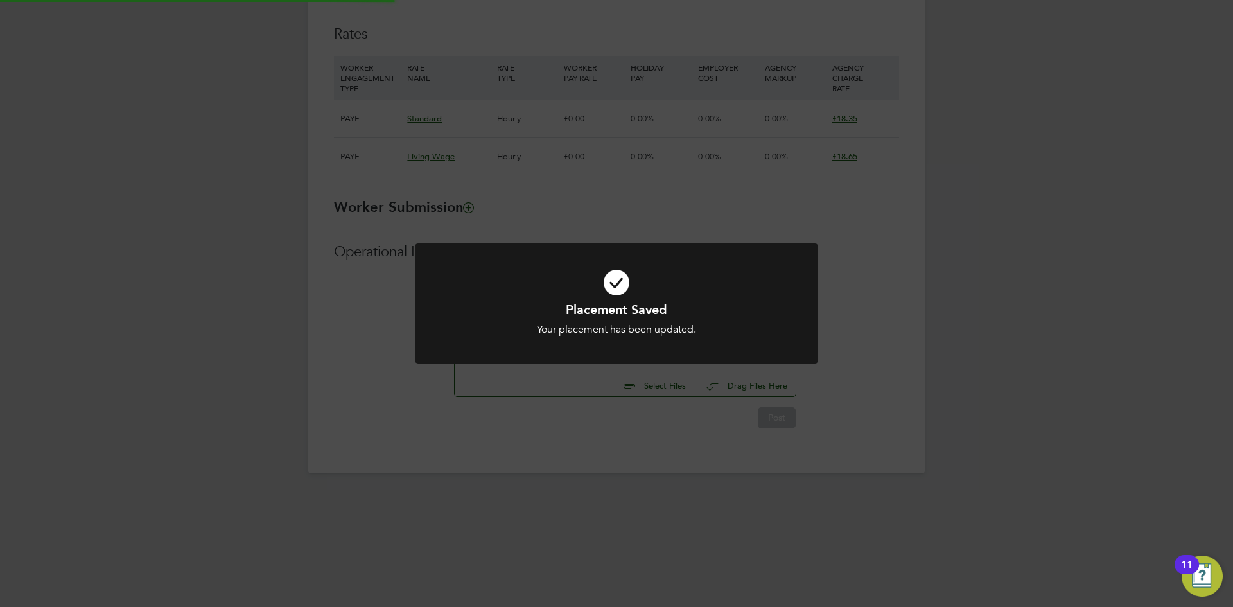
type input "01 Apr 2024"
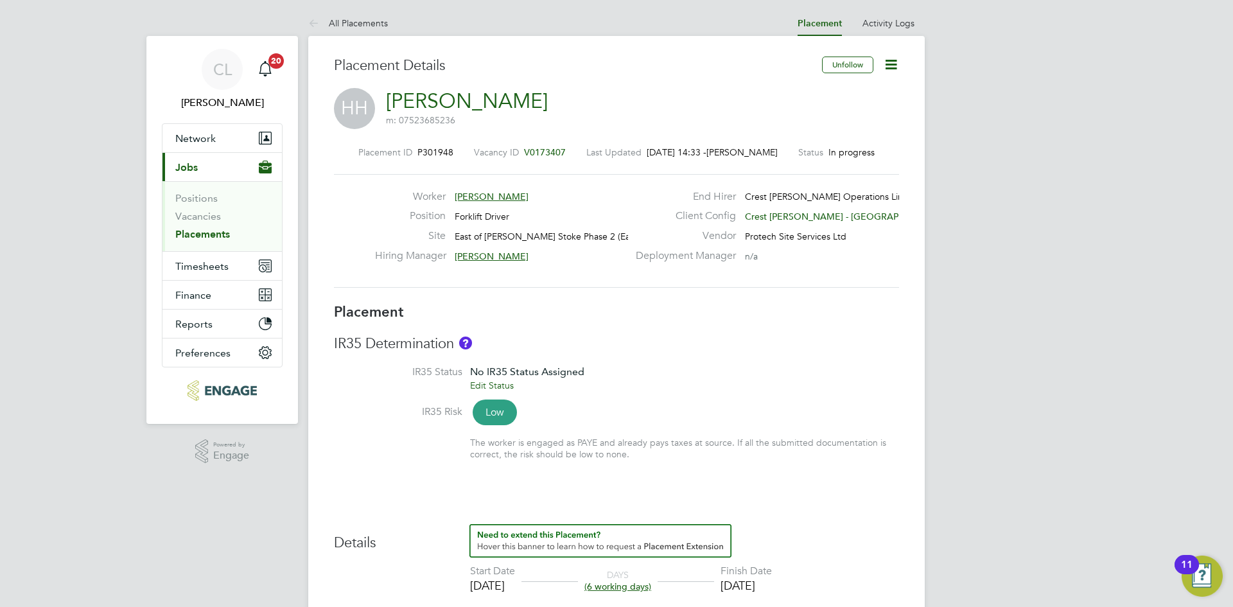
click at [894, 61] on icon at bounding box center [891, 65] width 16 height 16
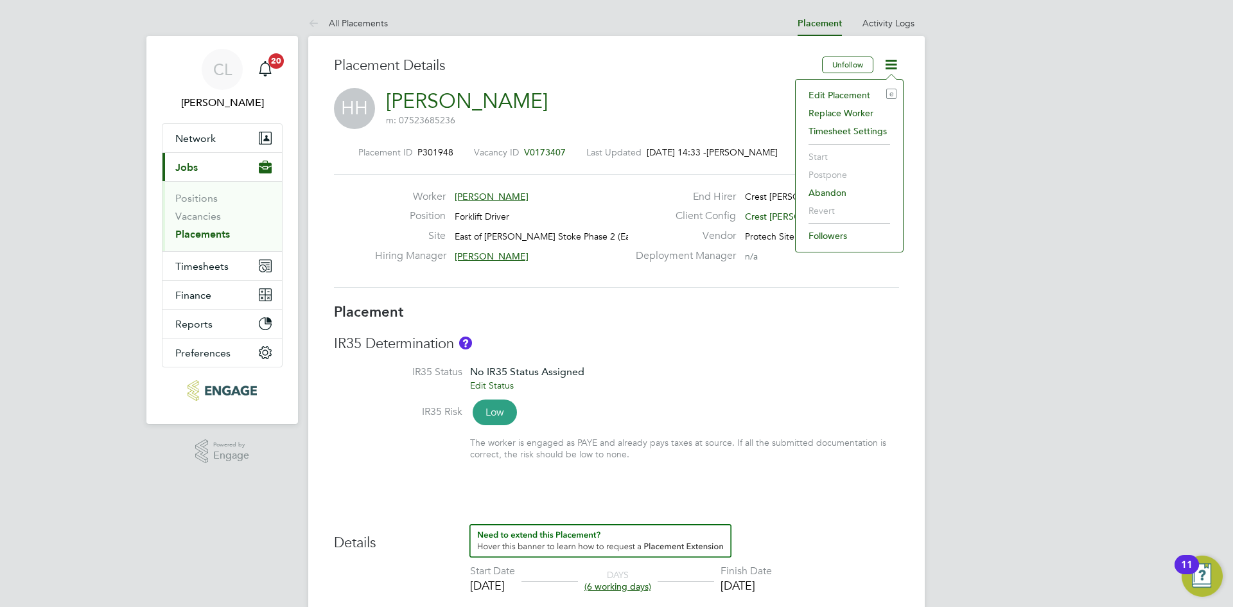
click at [866, 94] on li "Edit Placement e" at bounding box center [849, 95] width 94 height 18
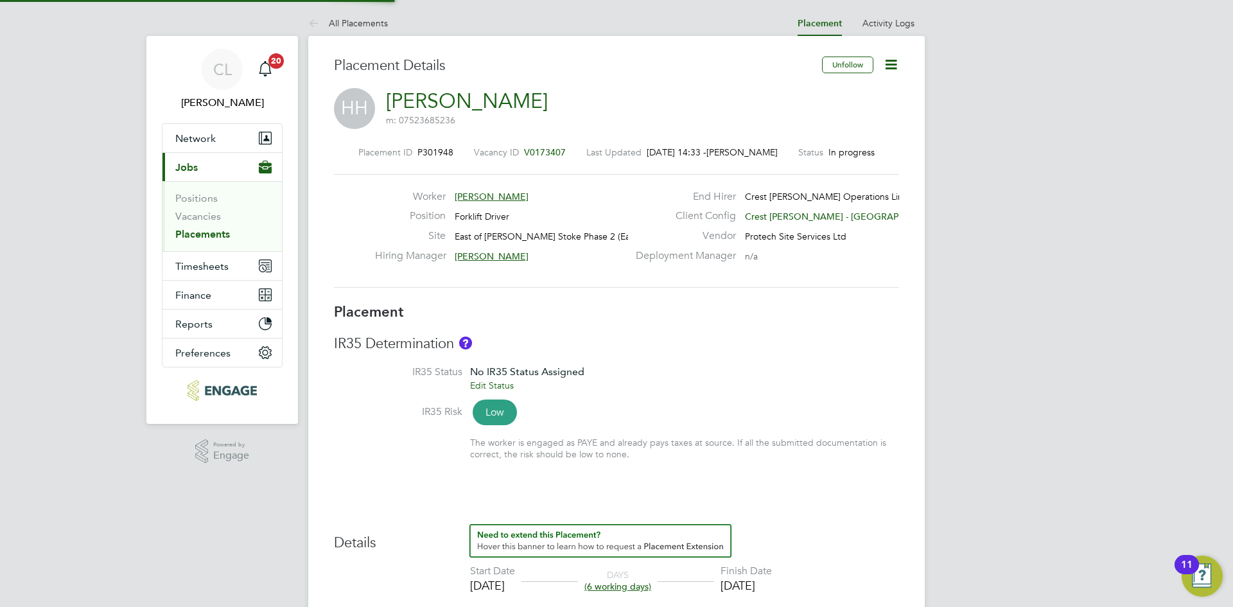
type input "Chris Jones"
type input "Lewis Faulkner"
type input "[DATE]"
type input "29 Aug 2025"
type input "09:00"
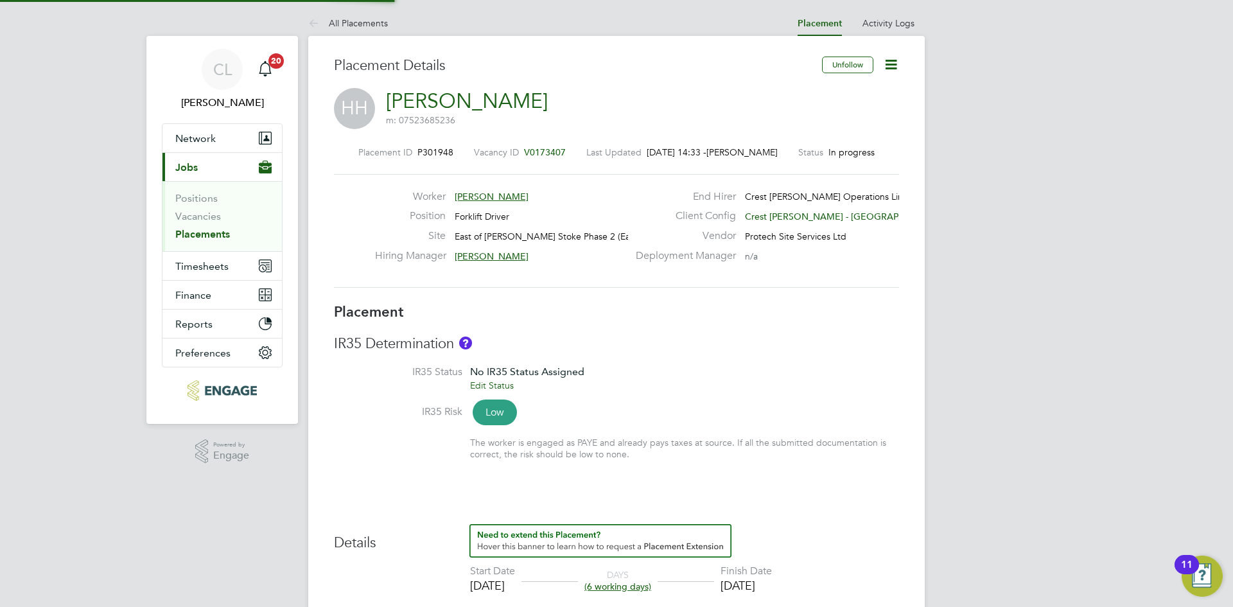
type input "17:00"
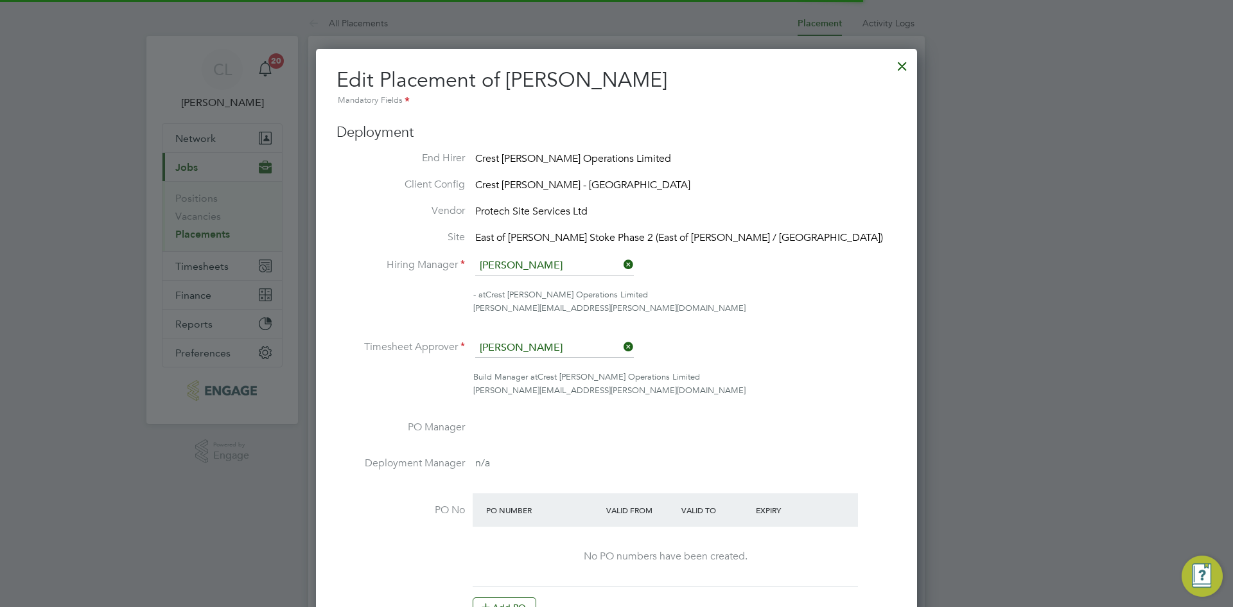
scroll to position [6, 6]
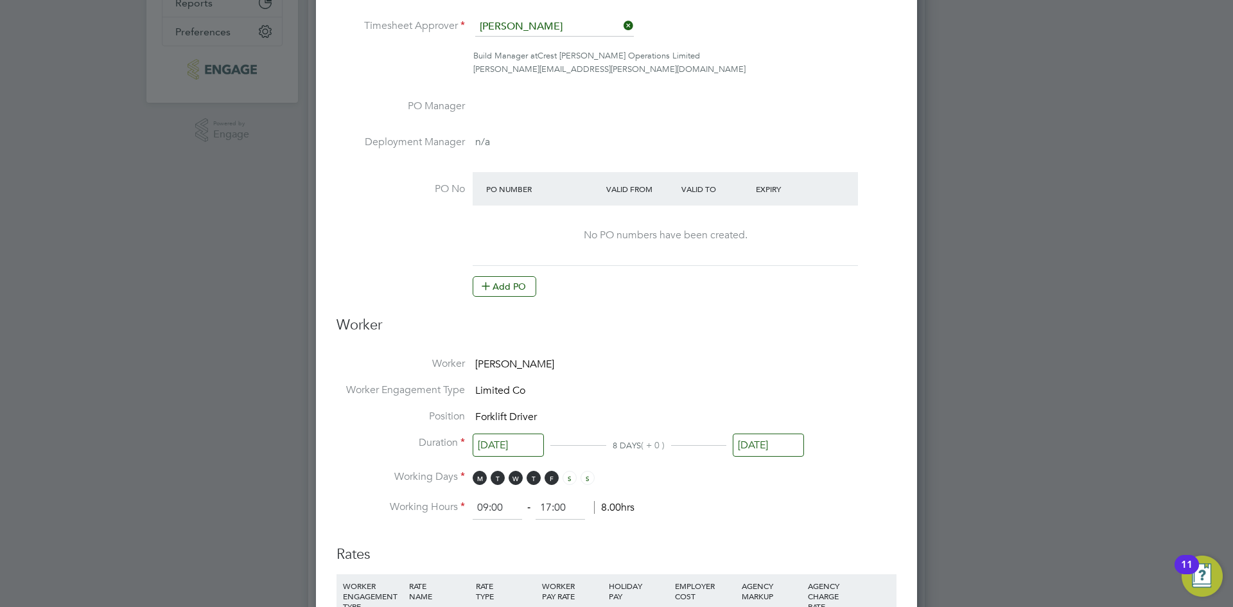
click at [507, 272] on at-purchase-order-table "PO Number Valid From Valid To Expiry No PO numbers have been created. Add PO" at bounding box center [665, 234] width 385 height 125
click at [500, 286] on button "Add PO" at bounding box center [505, 286] width 64 height 21
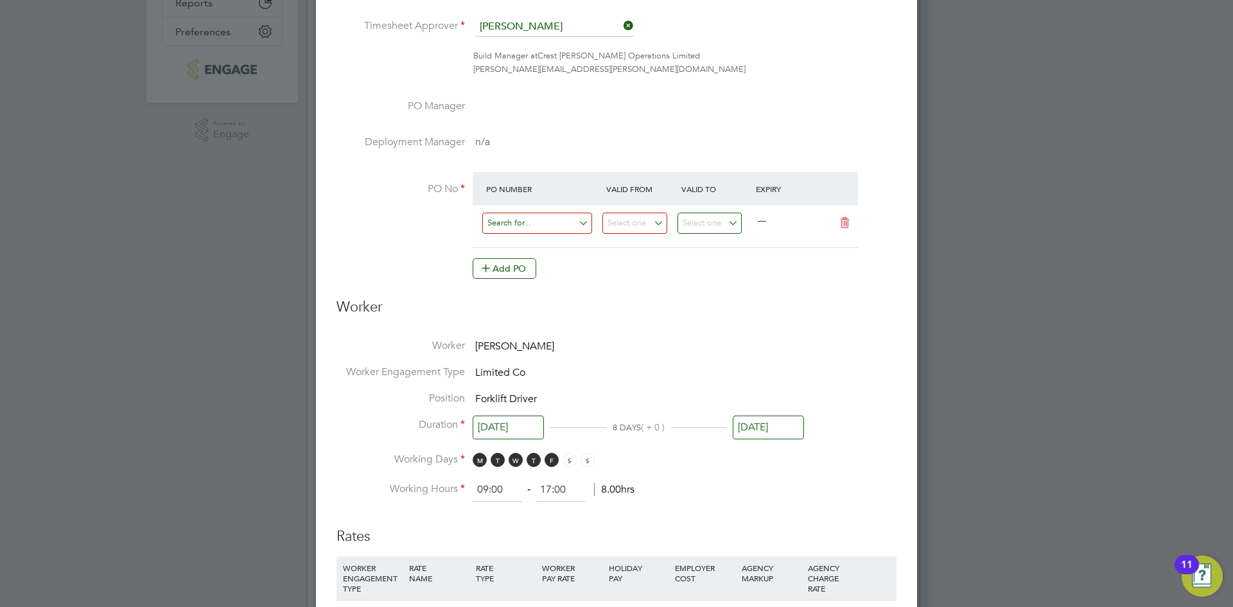
click at [535, 218] on input at bounding box center [537, 223] width 110 height 21
paste input "S/13879PB/0028"
type input "S/13879PB/0028"
click at [637, 224] on input at bounding box center [634, 223] width 65 height 21
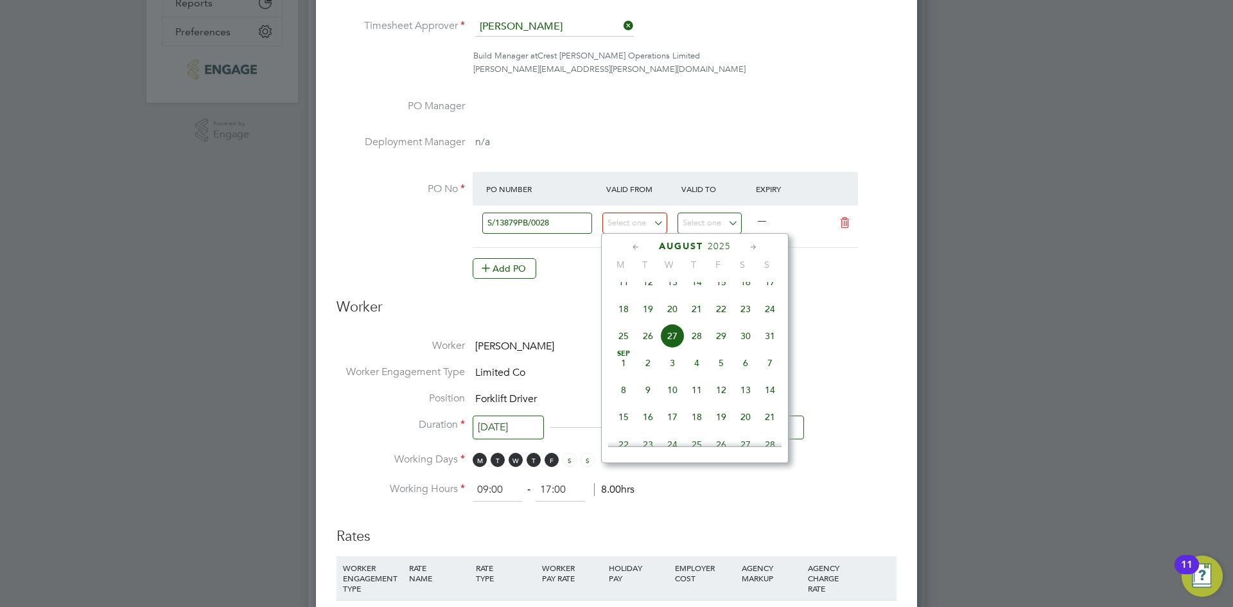
click at [627, 247] on div "August 2025" at bounding box center [694, 246] width 173 height 12
click at [629, 248] on div "August 2025" at bounding box center [694, 246] width 173 height 12
click at [636, 244] on icon at bounding box center [636, 247] width 12 height 14
click at [632, 246] on icon at bounding box center [636, 247] width 12 height 14
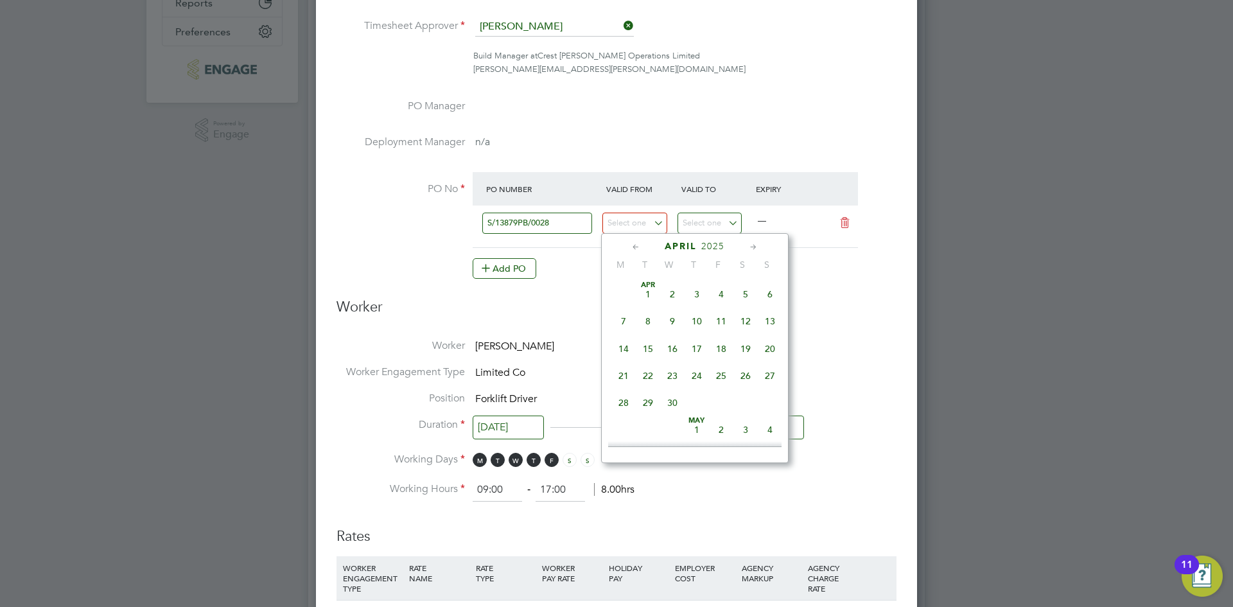
click at [667, 403] on span "30" at bounding box center [672, 402] width 24 height 24
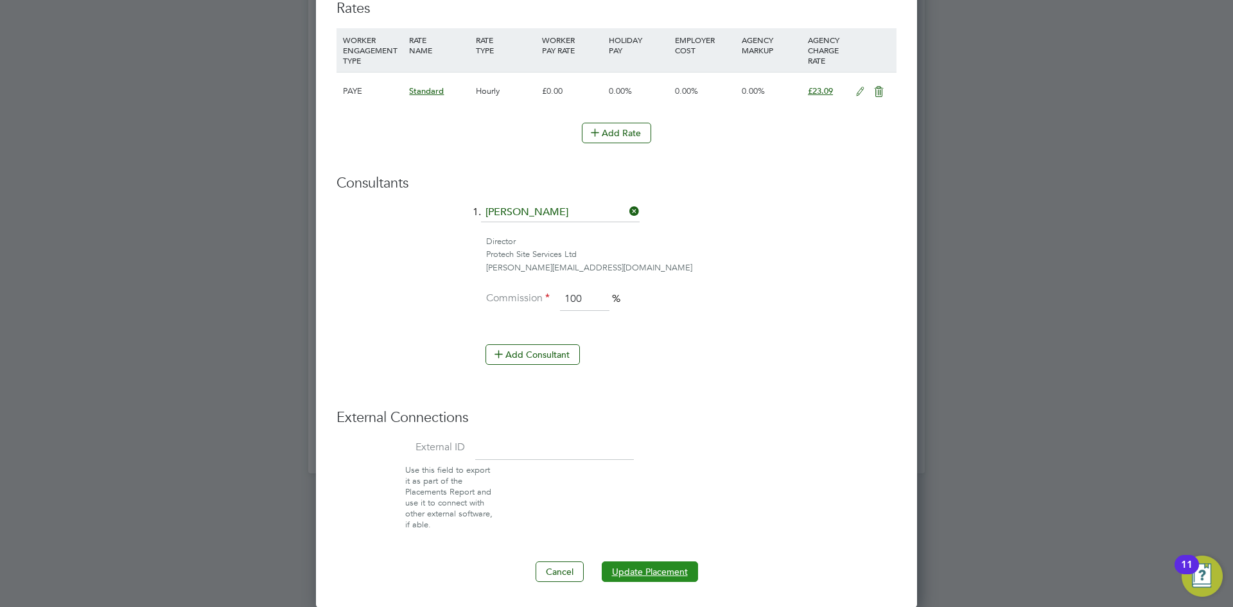
click at [636, 562] on button "Update Placement" at bounding box center [650, 571] width 96 height 21
type input "22 Apr 2024"
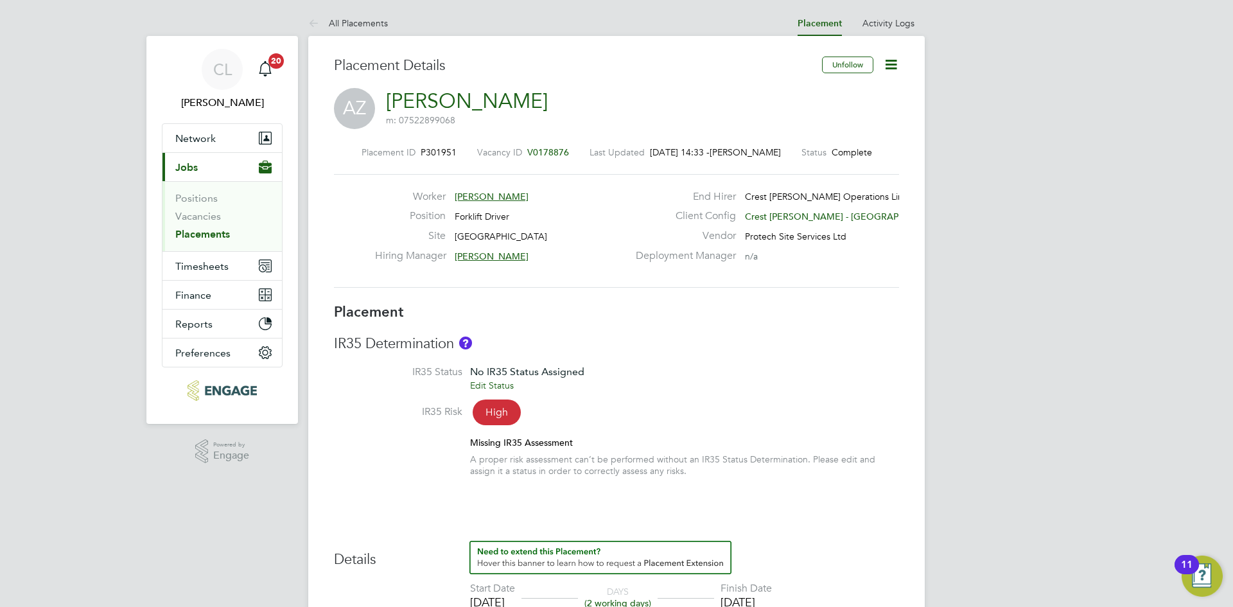
click at [892, 66] on icon at bounding box center [891, 65] width 16 height 16
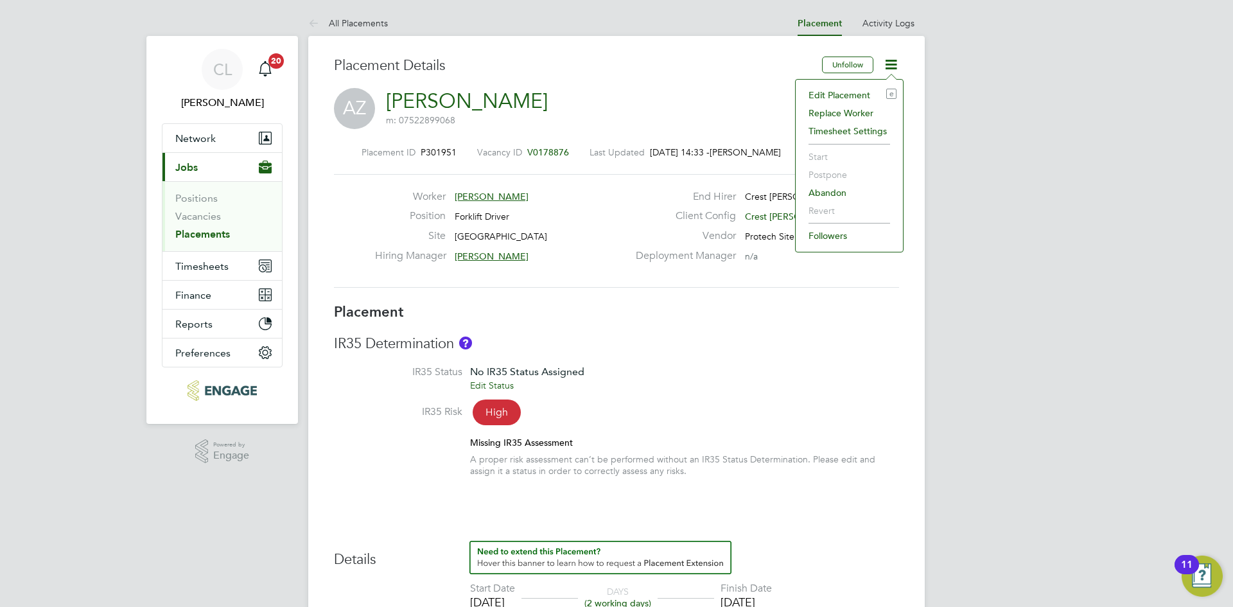
click at [831, 94] on li "Edit Placement e" at bounding box center [849, 95] width 94 height 18
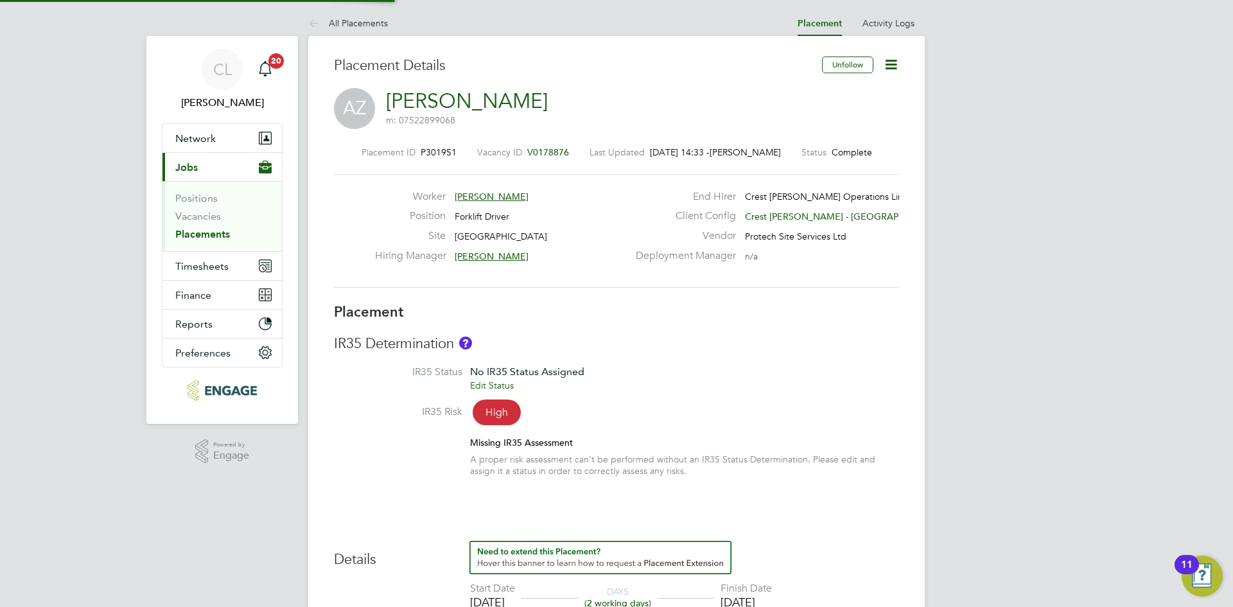
type input "[PERSON_NAME]"
type input "[DATE]"
type input "08:00"
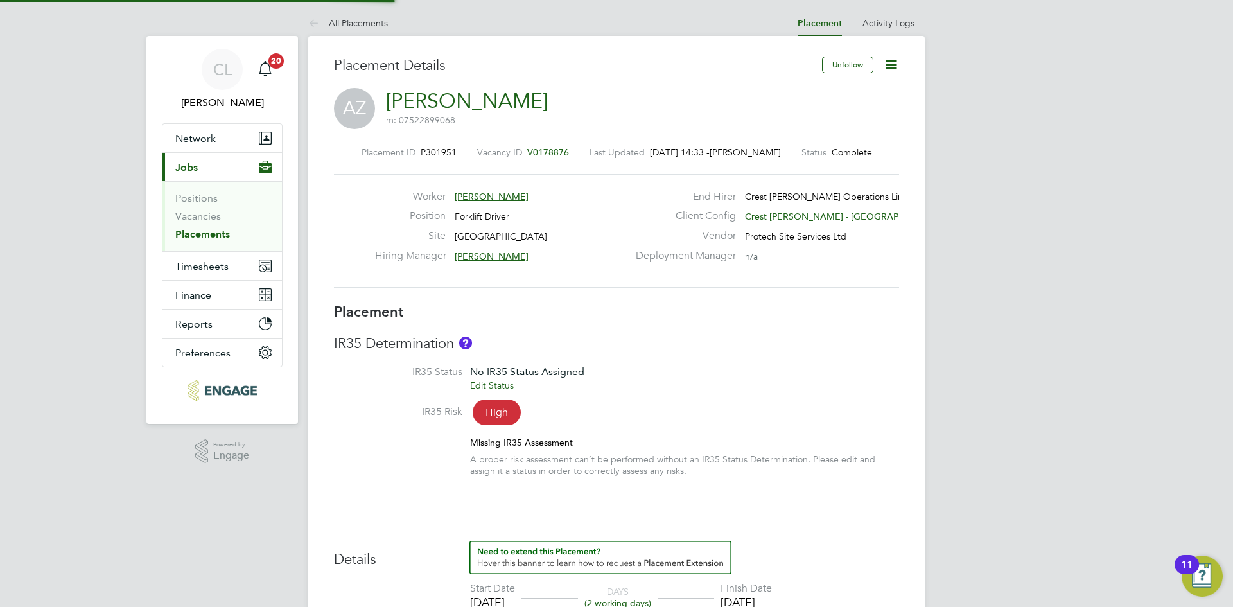
type input "18:00"
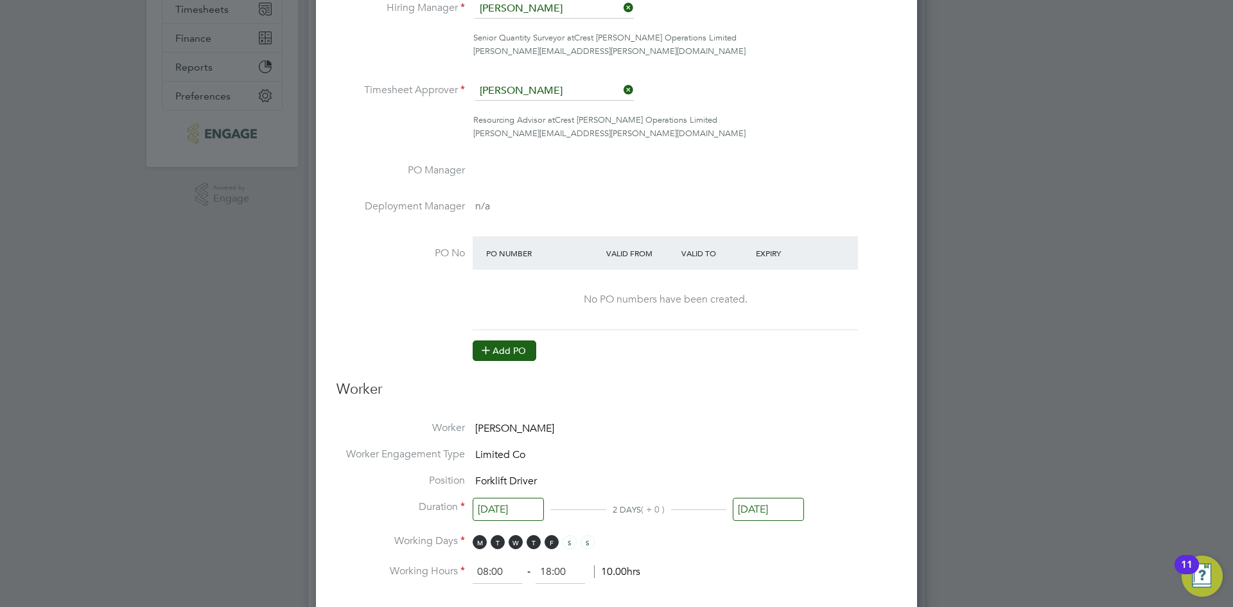
click at [518, 346] on button "Add PO" at bounding box center [505, 350] width 64 height 21
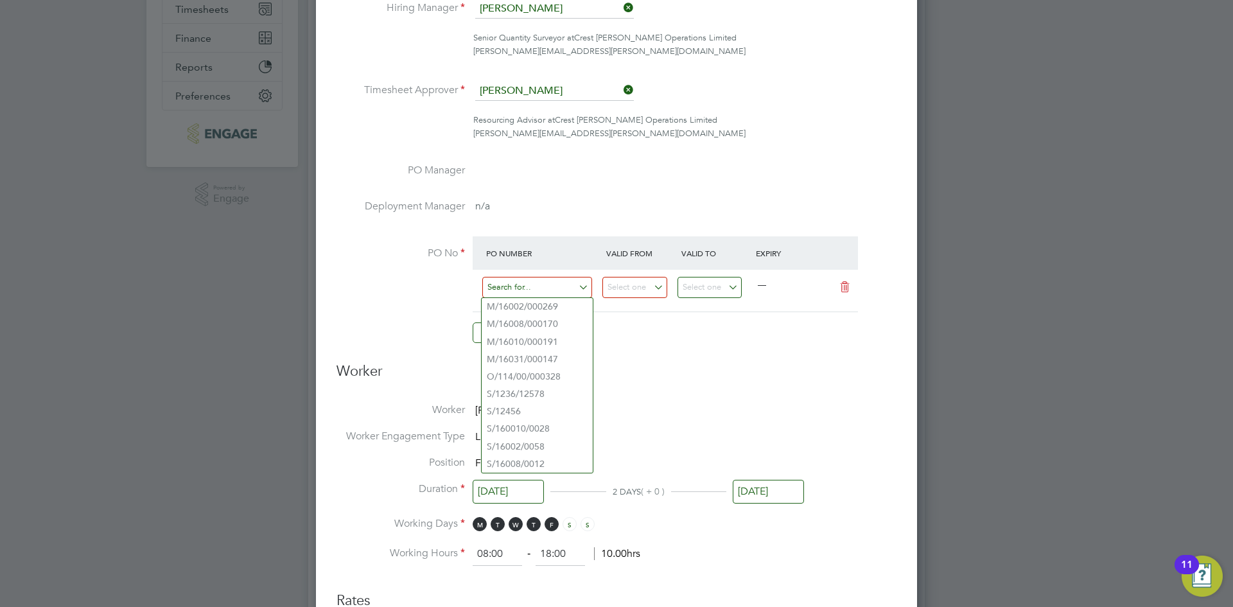
paste input "S/160010/0028"
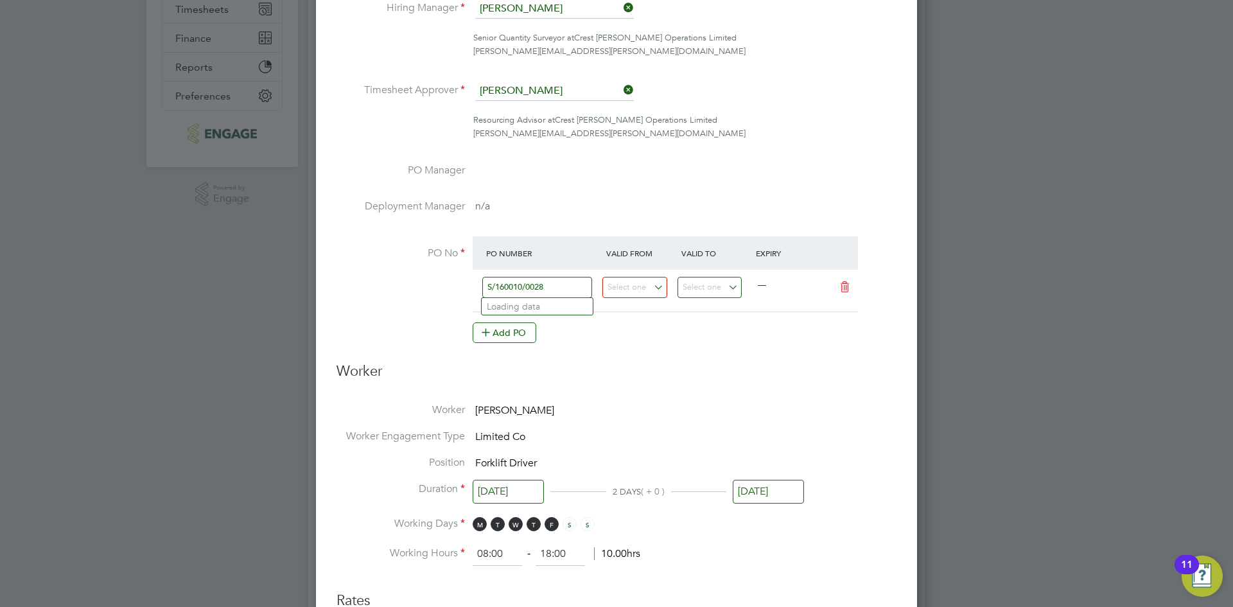
type input "S/160010/0028"
click at [652, 274] on div "S/160010/0028 —" at bounding box center [665, 291] width 385 height 42
click at [640, 281] on input at bounding box center [634, 287] width 65 height 21
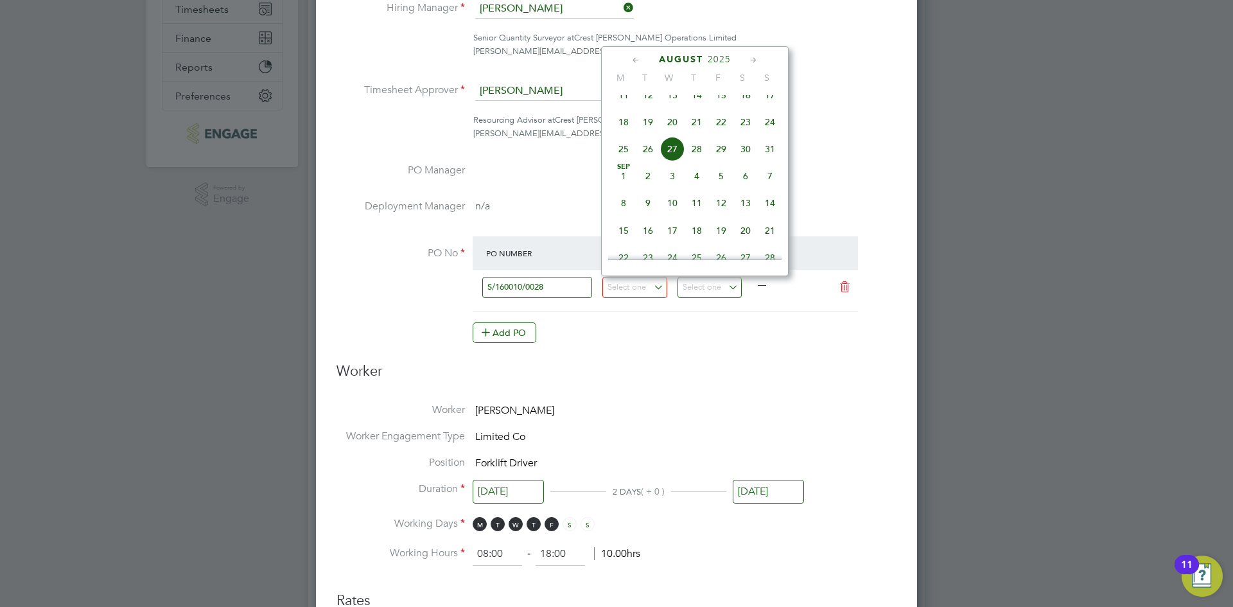
click at [632, 58] on icon at bounding box center [636, 60] width 12 height 14
click at [632, 61] on icon at bounding box center [636, 60] width 12 height 14
click at [679, 204] on div "Apr 1 2 3 4 5 6 7 8 9 10 11 12 13 14 15 16 17 18 19 20 21 22 23 24 25 26 27 28 …" at bounding box center [702, 162] width 189 height 135
click at [677, 214] on span "30" at bounding box center [672, 216] width 24 height 24
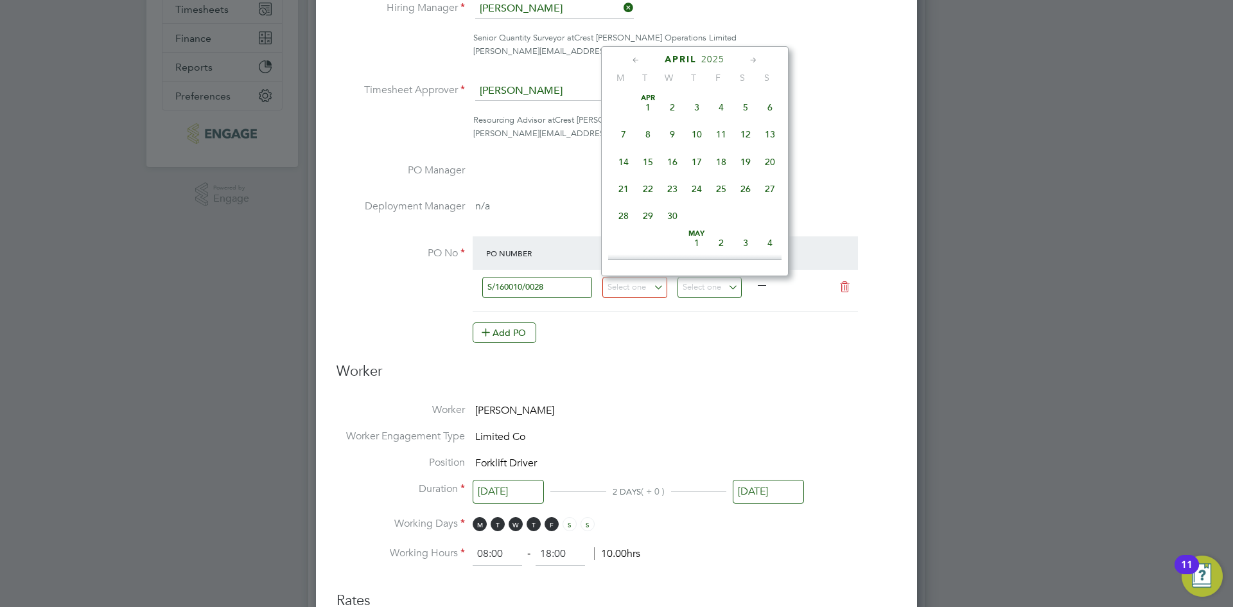
type input "[DATE]"
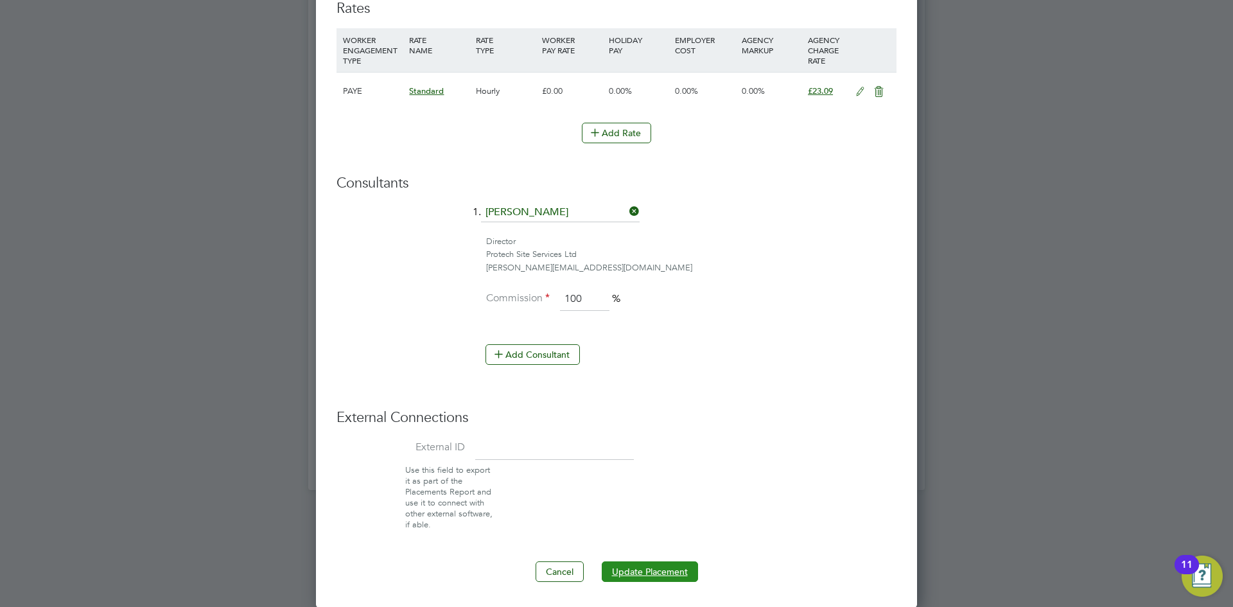
drag, startPoint x: 655, startPoint y: 575, endPoint x: 649, endPoint y: 580, distance: 7.7
click at [649, 580] on button "Update Placement" at bounding box center [650, 571] width 96 height 21
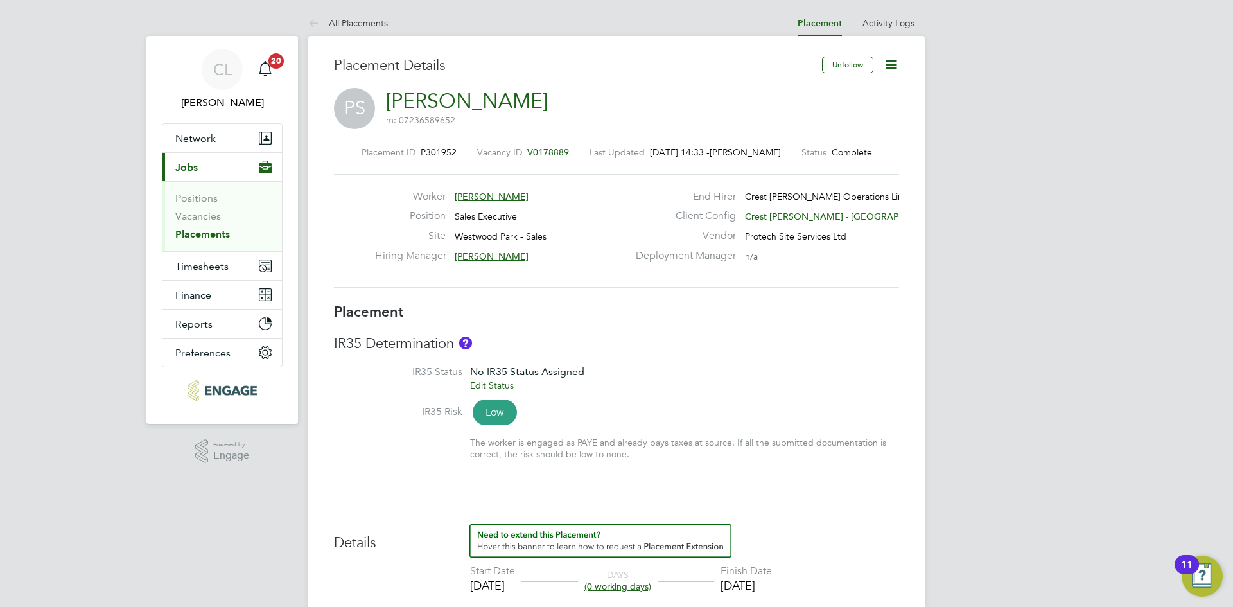
click at [894, 60] on icon at bounding box center [891, 65] width 16 height 16
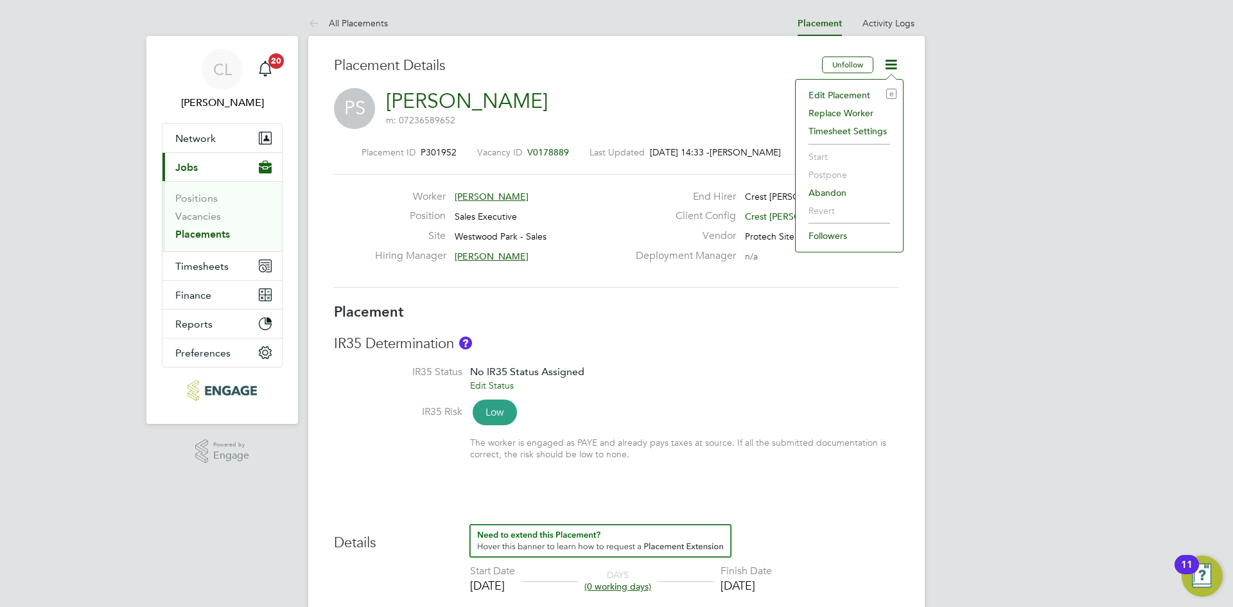
click at [830, 83] on div "Edit Placement e Replace Worker Timesheet Settings Start Postpone Abandon Rever…" at bounding box center [849, 165] width 109 height 173
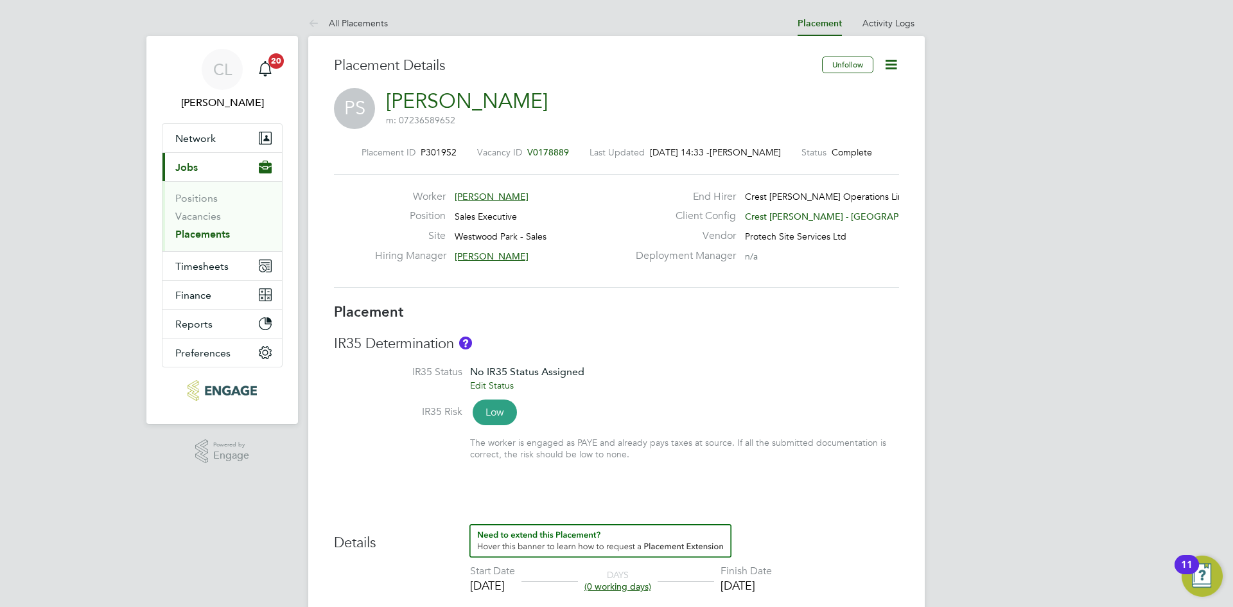
click at [885, 68] on icon at bounding box center [891, 65] width 16 height 16
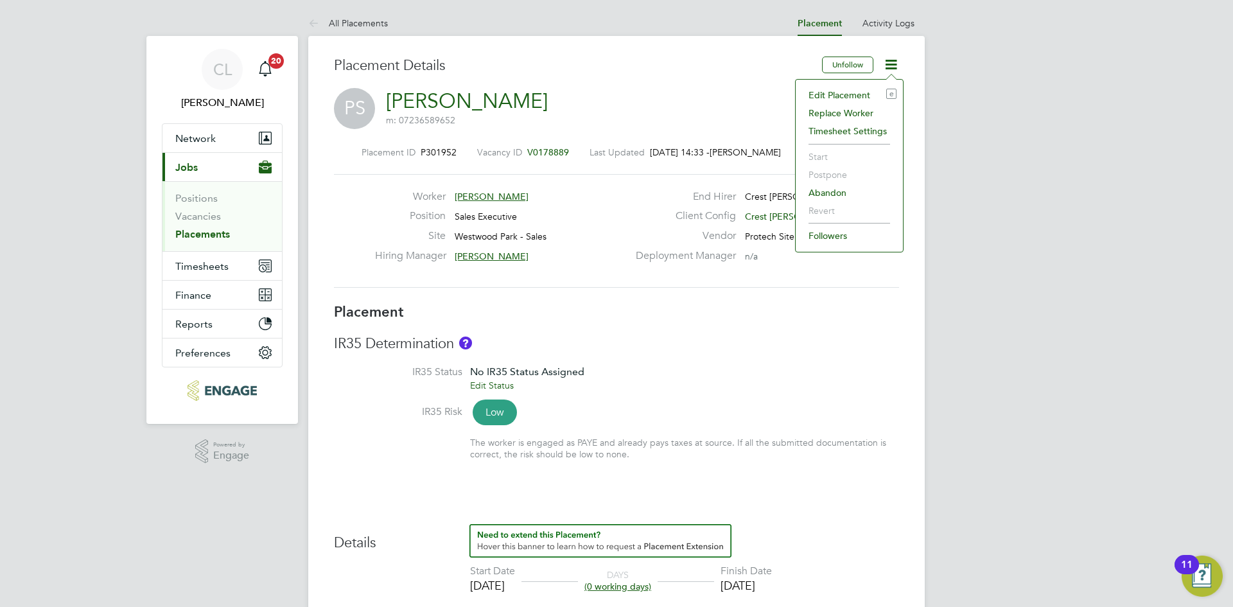
click at [844, 91] on li "Edit Placement e" at bounding box center [849, 95] width 94 height 18
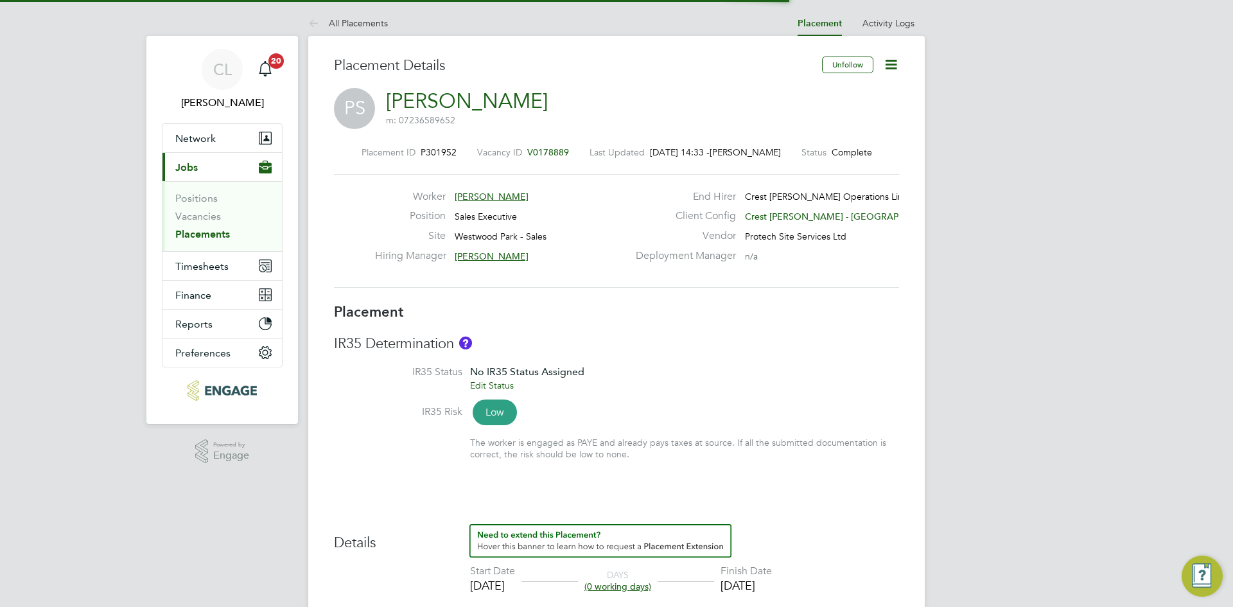
scroll to position [6, 6]
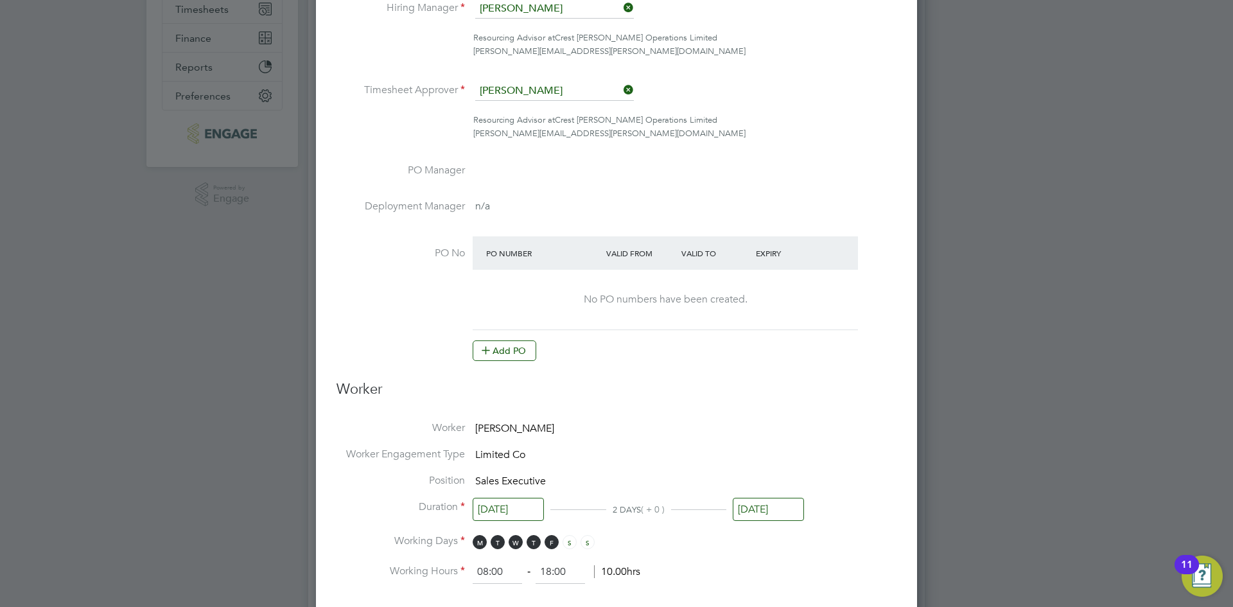
click at [519, 361] on li "PO No PO Number Valid From Valid To Expiry No PO numbers have been created. Add…" at bounding box center [616, 305] width 560 height 138
click at [514, 363] on li "PO No PO Number Valid From Valid To Expiry No PO numbers have been created. Add…" at bounding box center [616, 305] width 560 height 138
click at [515, 357] on button "Add PO" at bounding box center [505, 350] width 64 height 21
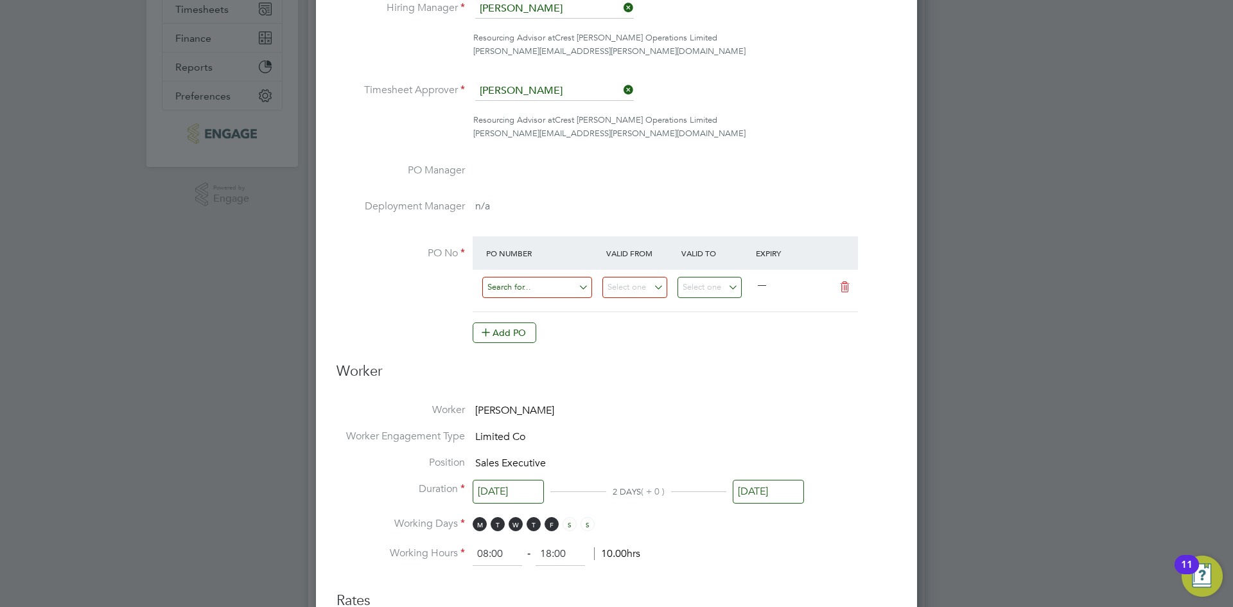
click at [541, 288] on input at bounding box center [537, 287] width 110 height 21
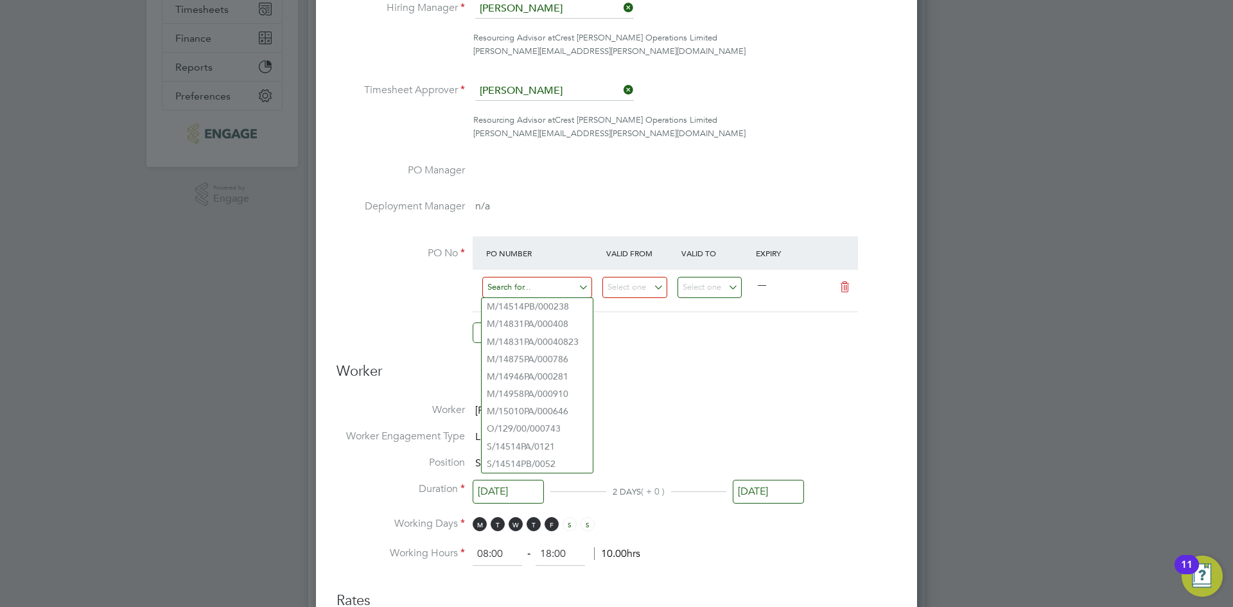
paste input "M/14514PB/000238"
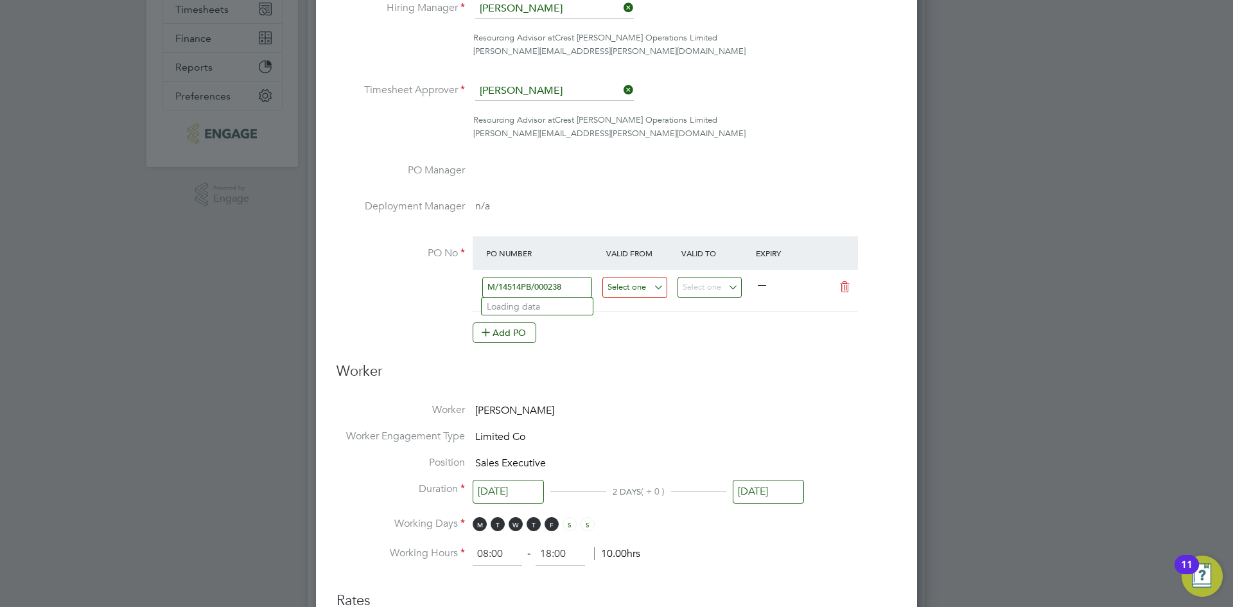
type input "M/14514PB/000238"
click at [623, 283] on input at bounding box center [634, 287] width 65 height 21
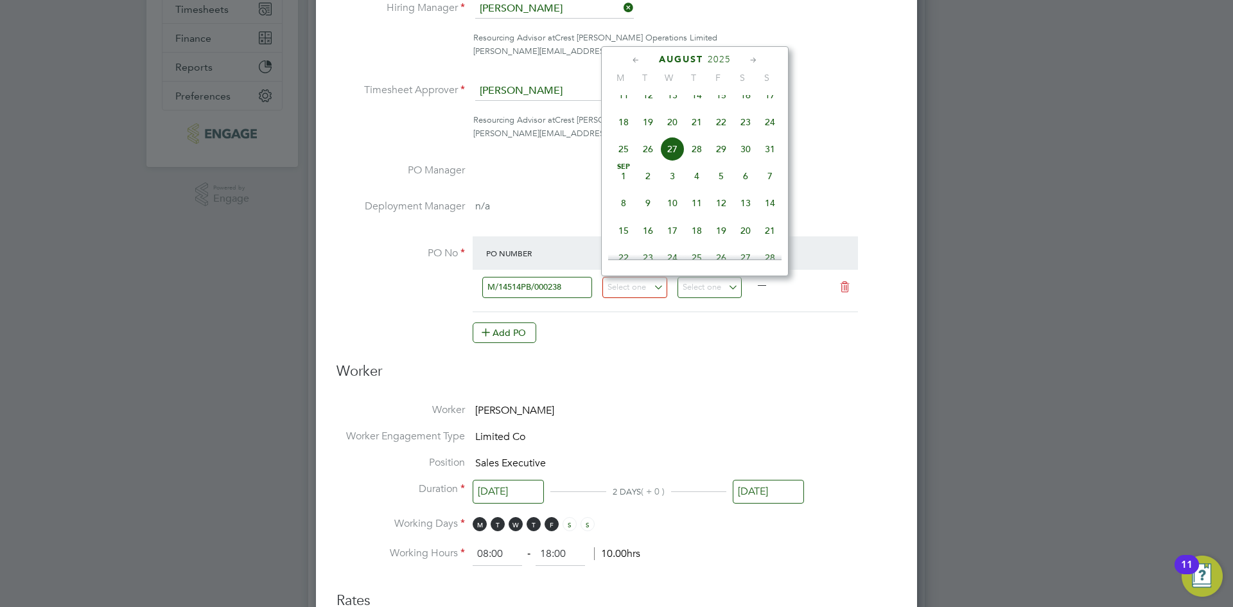
click at [634, 62] on icon at bounding box center [636, 60] width 12 height 14
click at [674, 216] on span "30" at bounding box center [672, 216] width 24 height 24
type input "[DATE]"
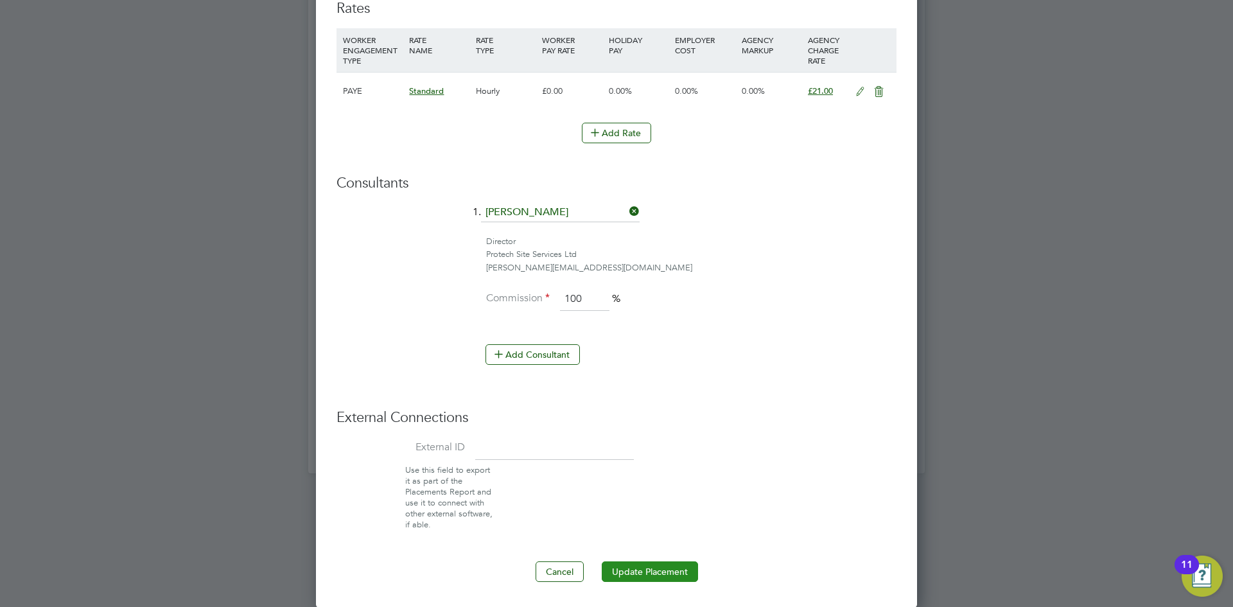
click at [633, 571] on button "Update Placement" at bounding box center [650, 571] width 96 height 21
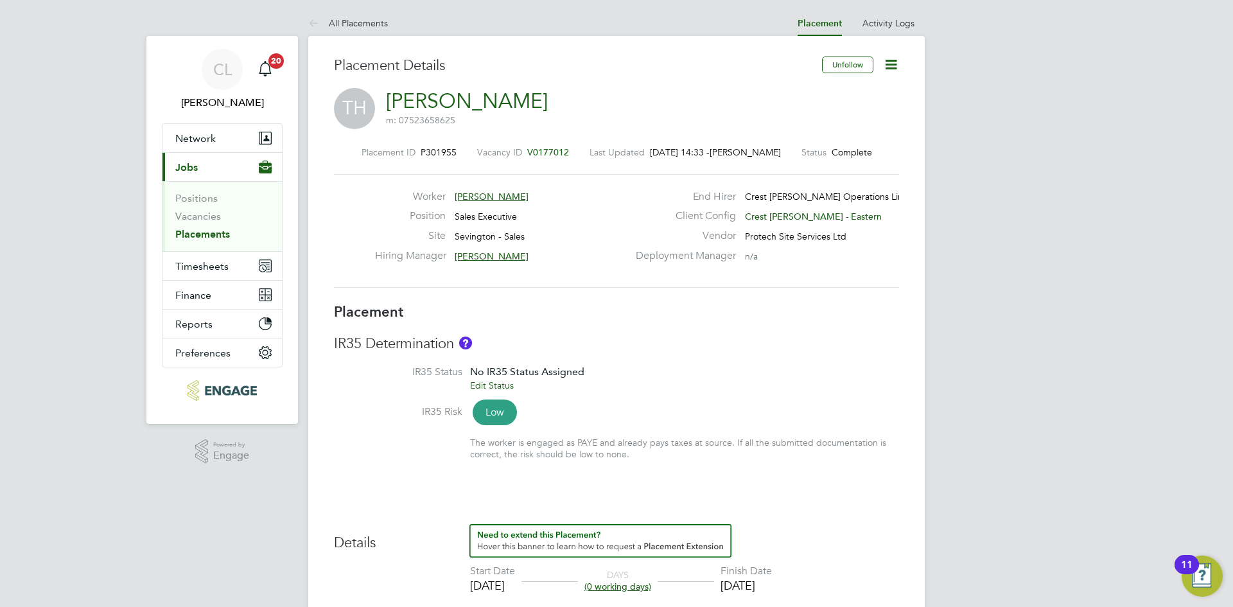
click at [889, 67] on icon at bounding box center [891, 65] width 16 height 16
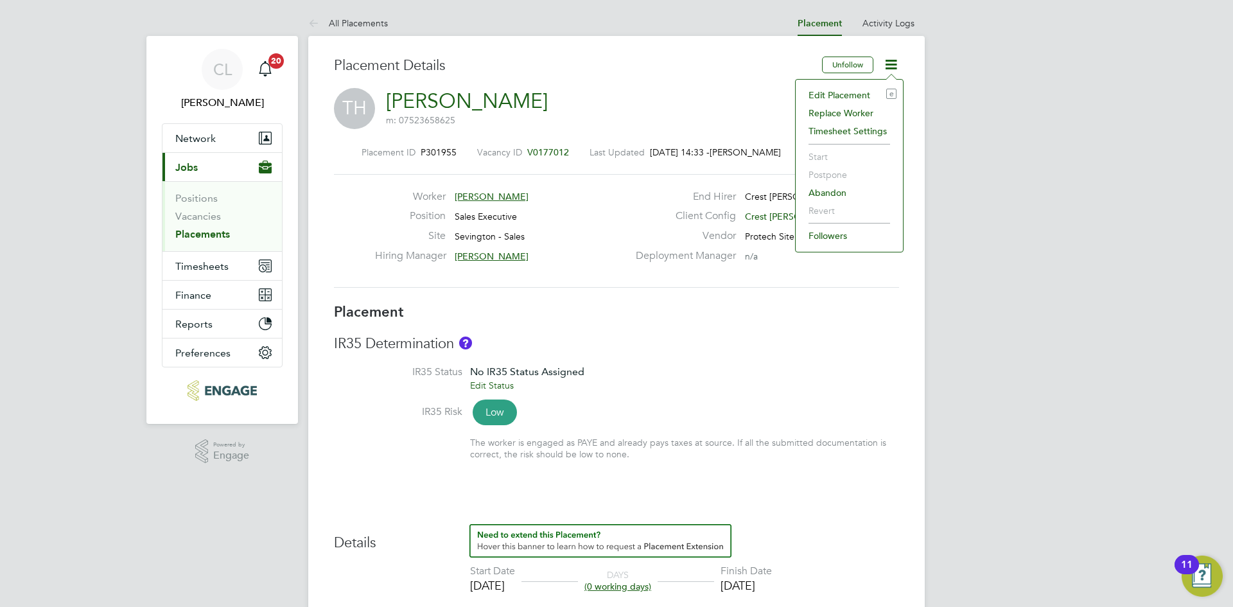
drag, startPoint x: 857, startPoint y: 91, endPoint x: 809, endPoint y: 113, distance: 52.6
click at [856, 91] on li "Edit Placement e" at bounding box center [849, 95] width 94 height 18
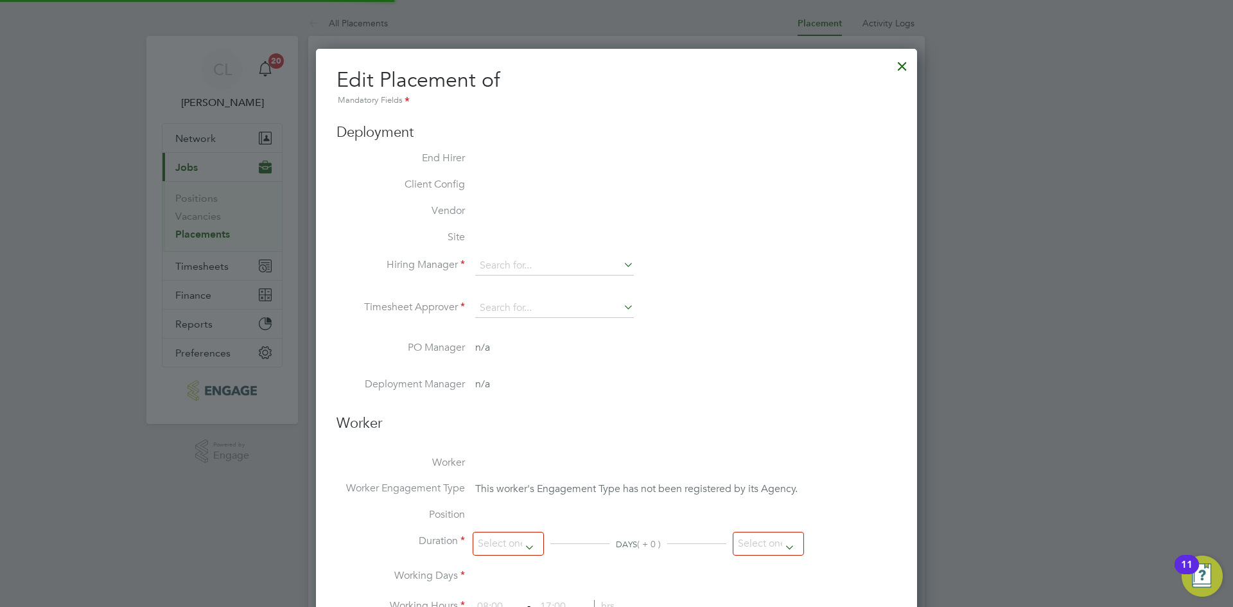
type input "[PERSON_NAME]"
type input "[DATE]"
type input "08:00"
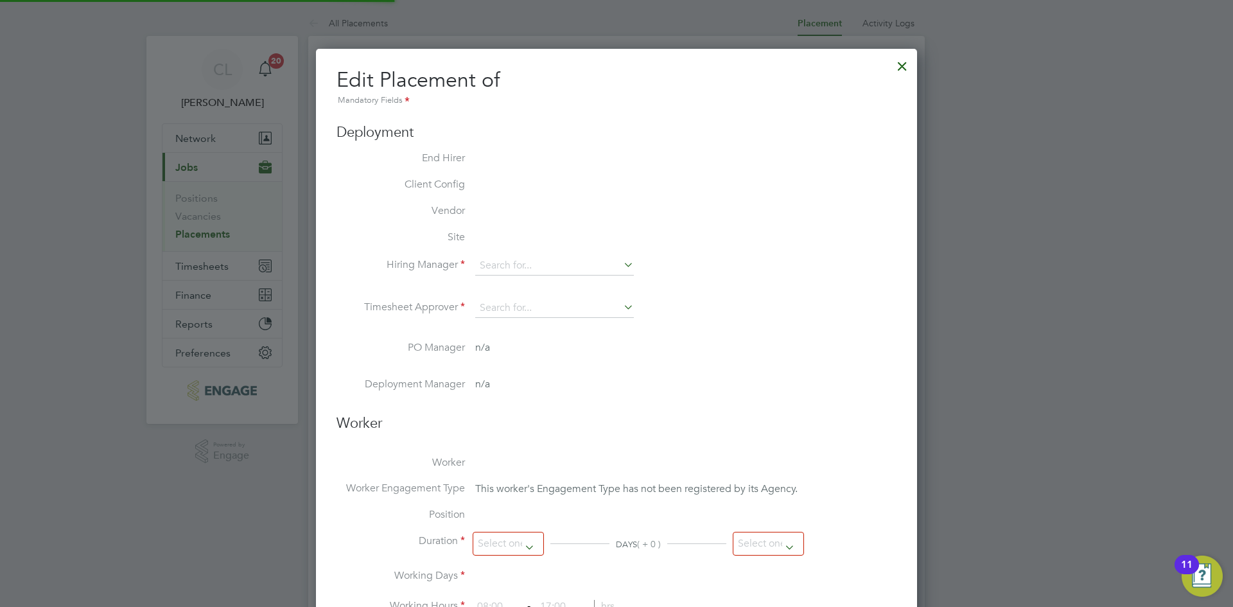
type input "18:00"
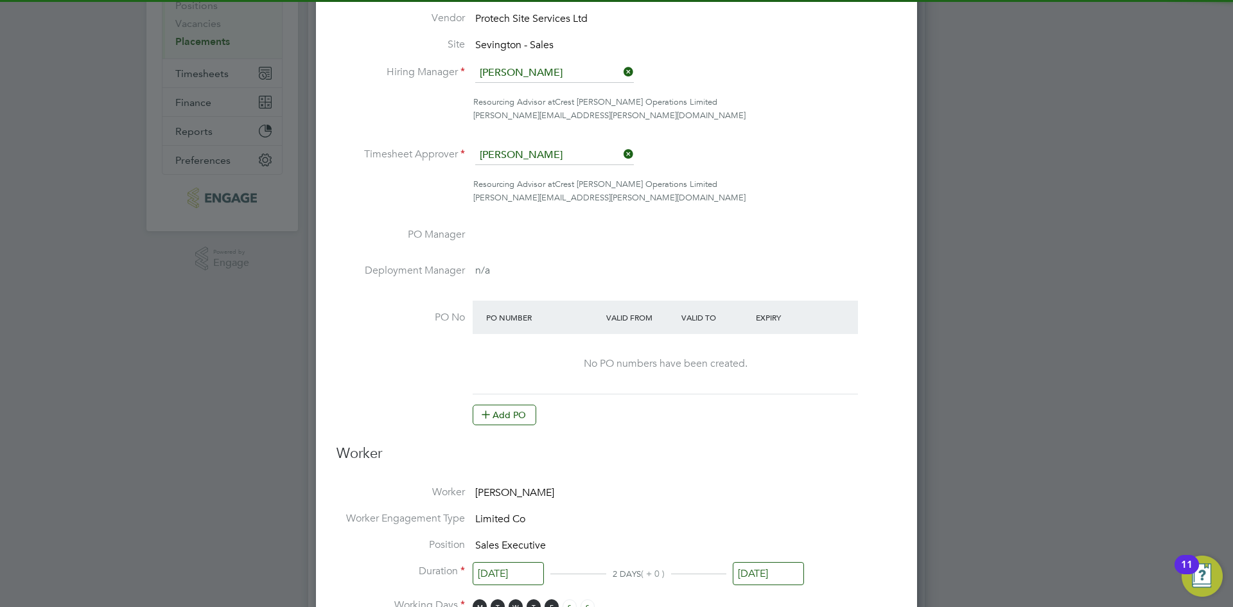
click at [506, 414] on button "Add PO" at bounding box center [505, 415] width 64 height 21
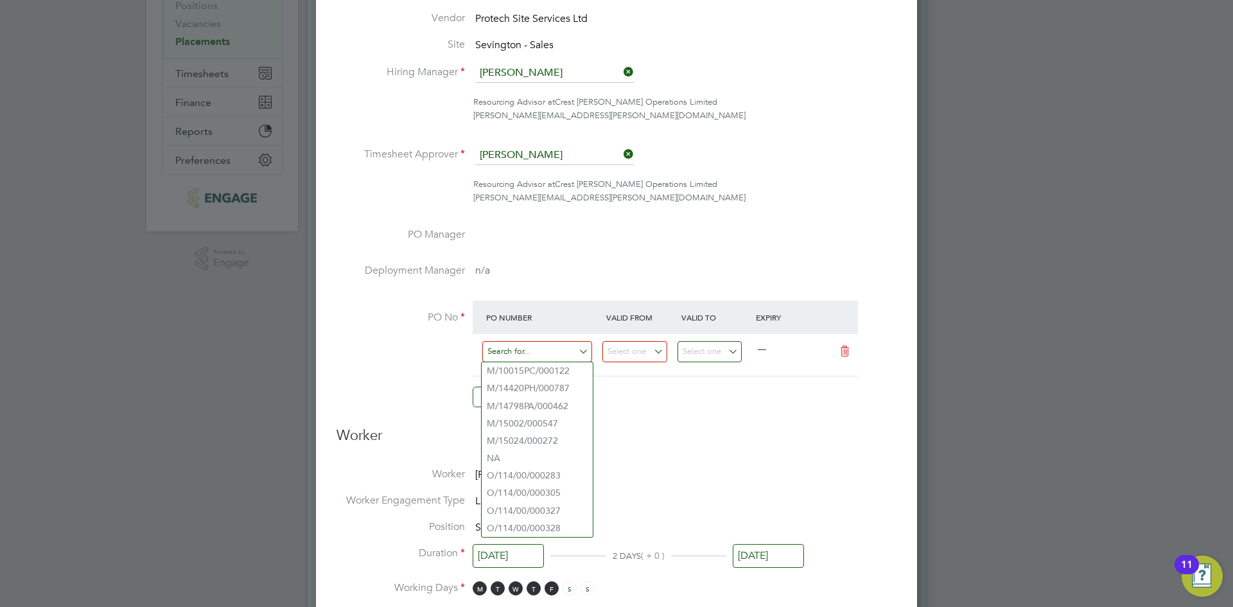
paste input "M/14420PH/000787"
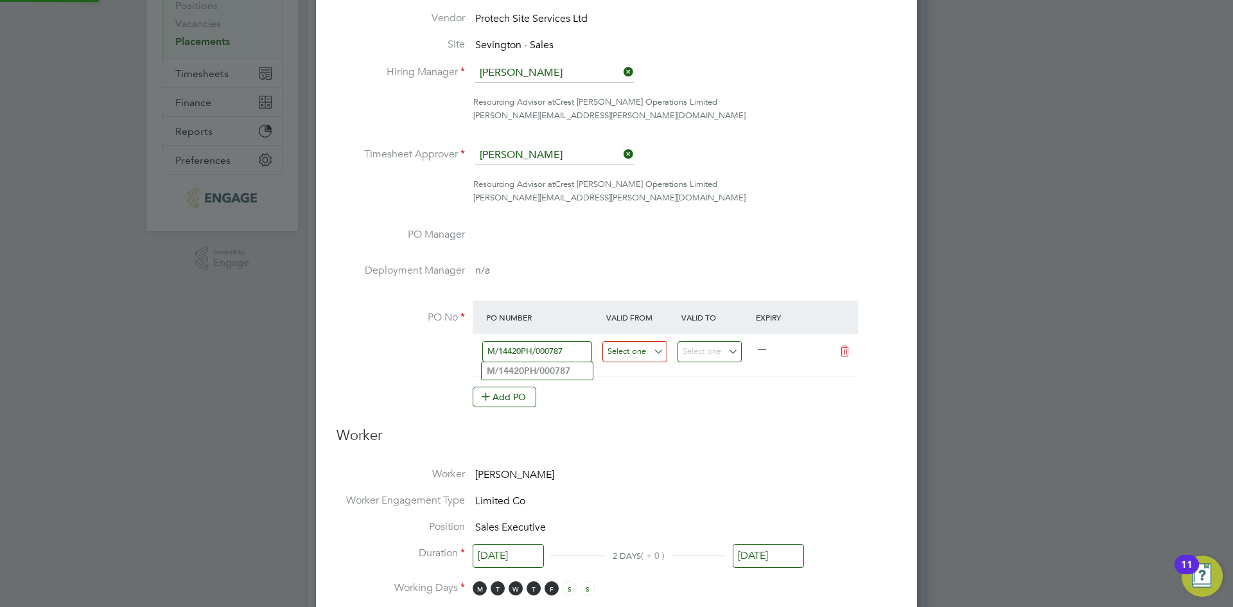
type input "M/14420PH/000787"
click at [645, 358] on input at bounding box center [634, 351] width 65 height 21
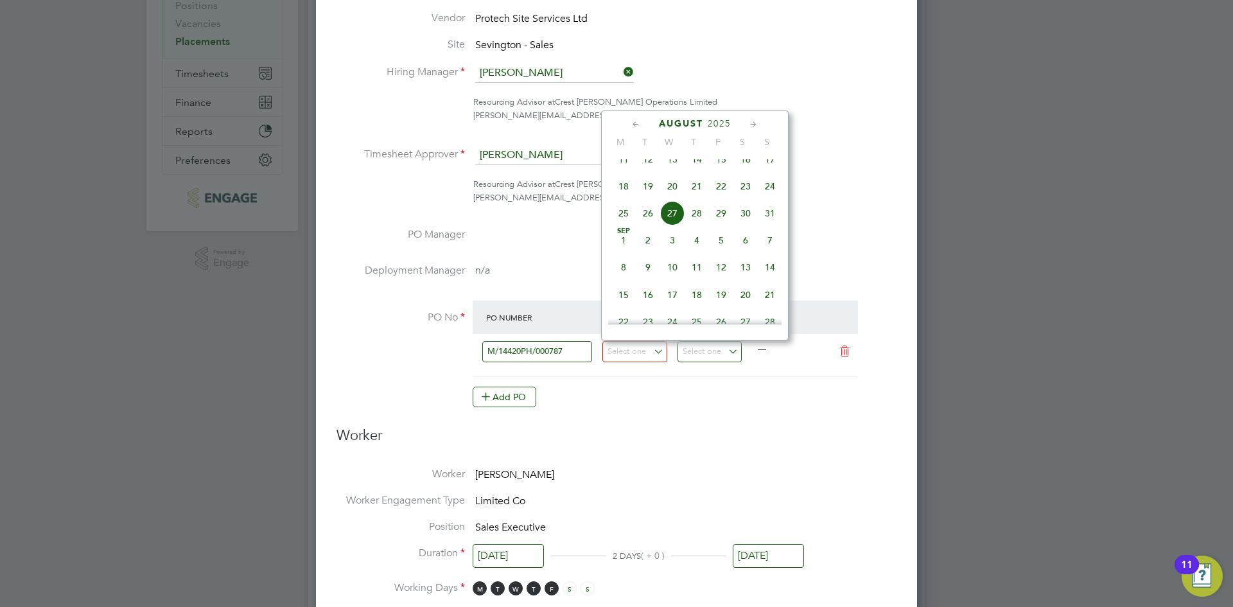
click at [643, 127] on div "August 2025" at bounding box center [694, 124] width 173 height 12
click at [636, 126] on icon at bounding box center [636, 125] width 12 height 14
click at [679, 283] on span "30" at bounding box center [672, 280] width 24 height 24
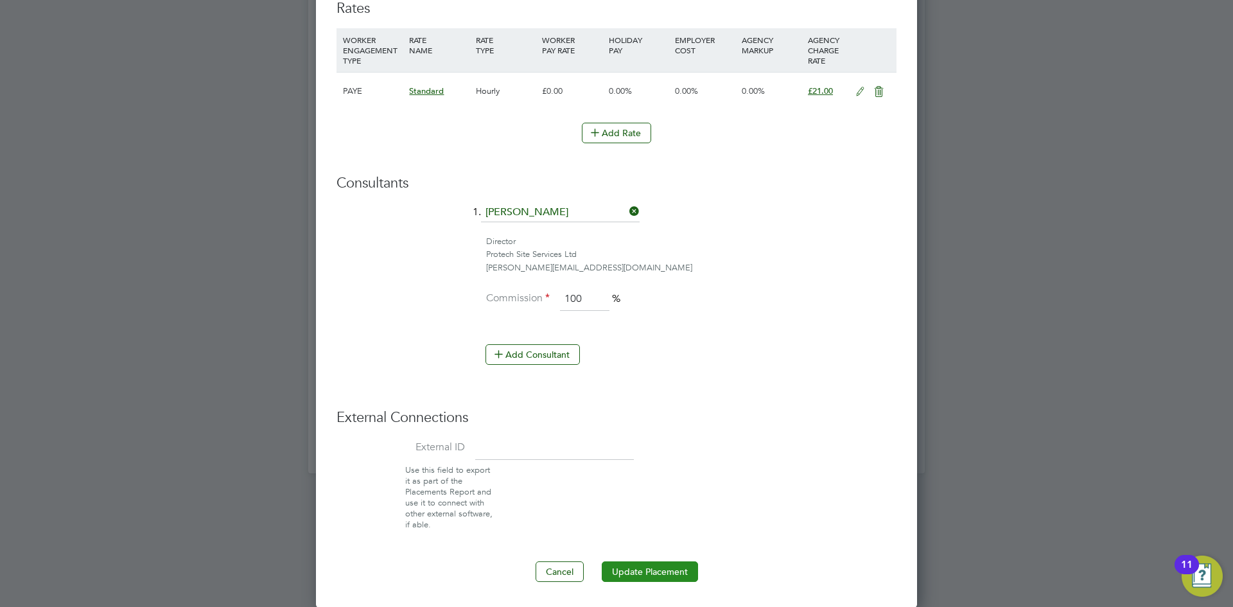
click at [653, 566] on button "Update Placement" at bounding box center [650, 571] width 96 height 21
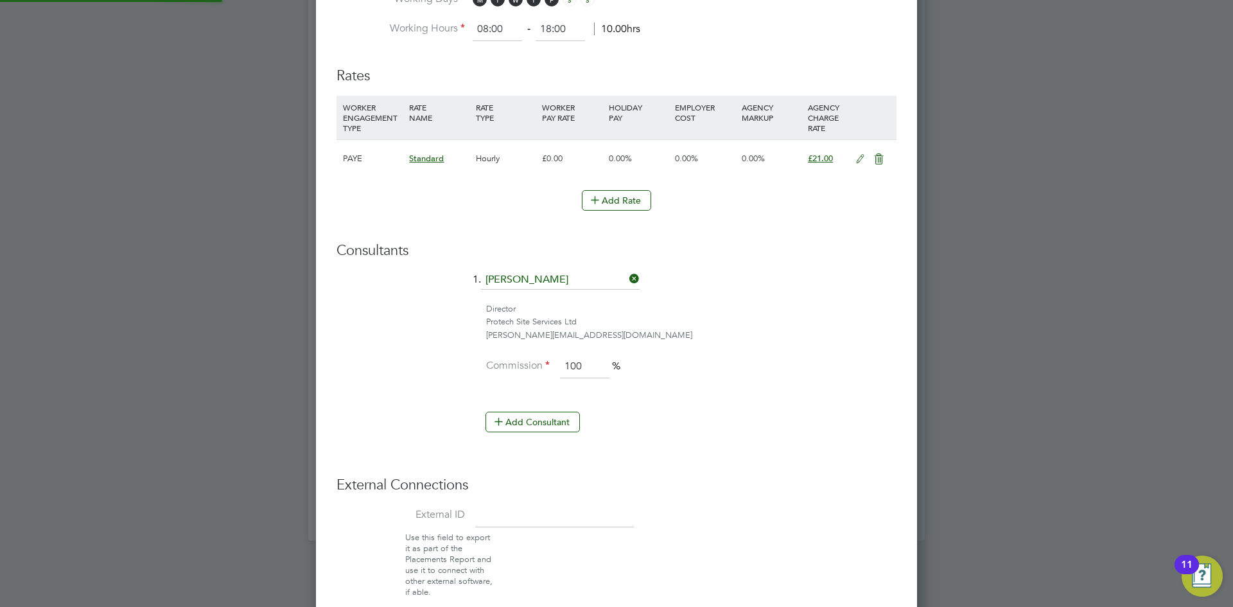
type input "05 May 2025"
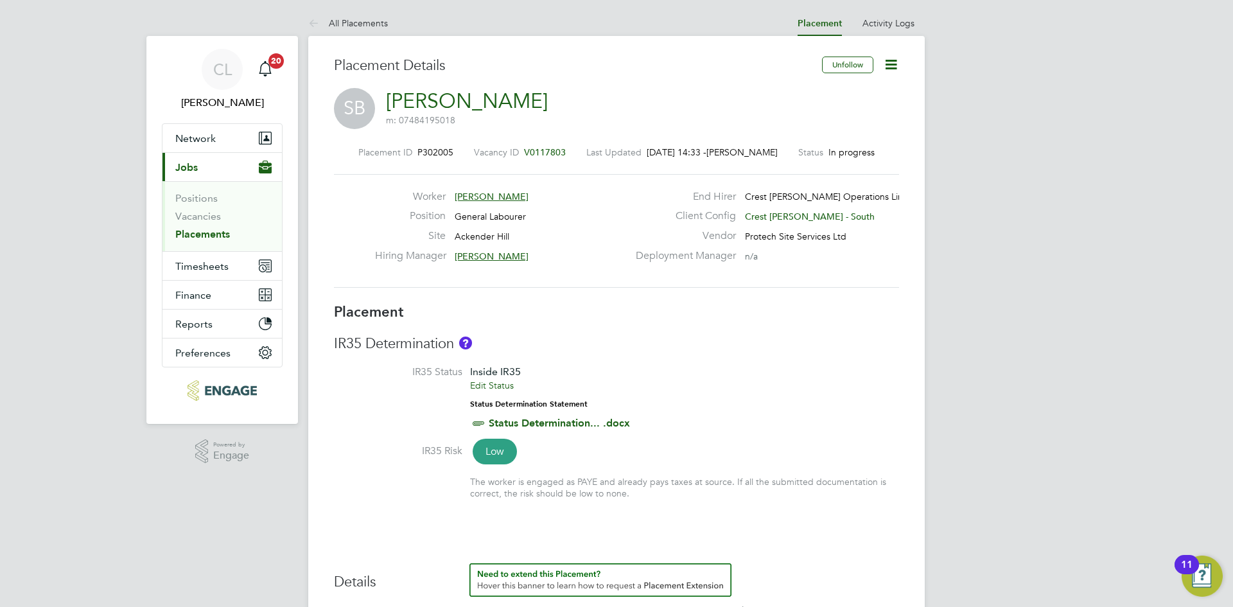
drag, startPoint x: 885, startPoint y: 64, endPoint x: 884, endPoint y: 71, distance: 7.9
click at [885, 64] on icon at bounding box center [891, 65] width 16 height 16
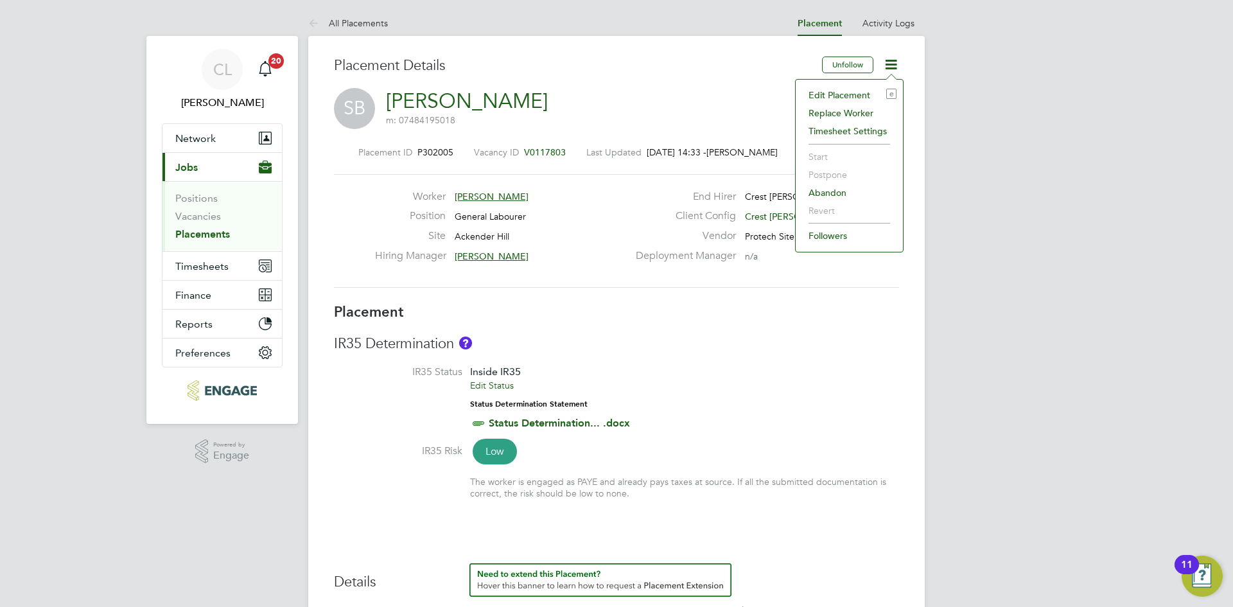
click at [870, 87] on li "Edit Placement e" at bounding box center [849, 95] width 94 height 18
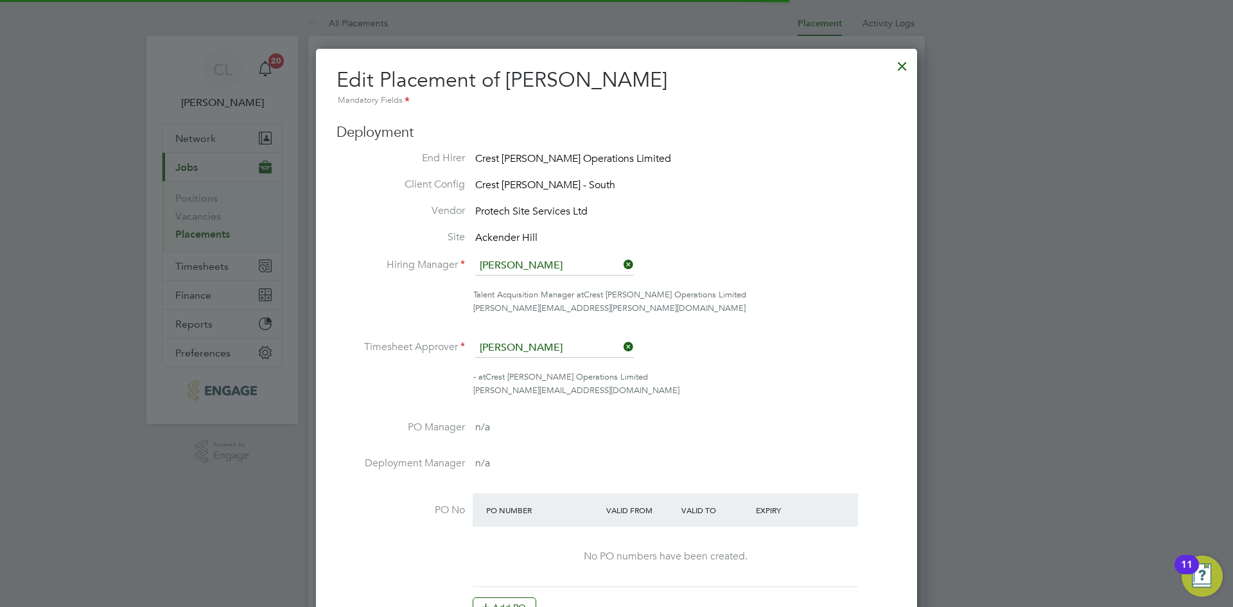
scroll to position [6, 6]
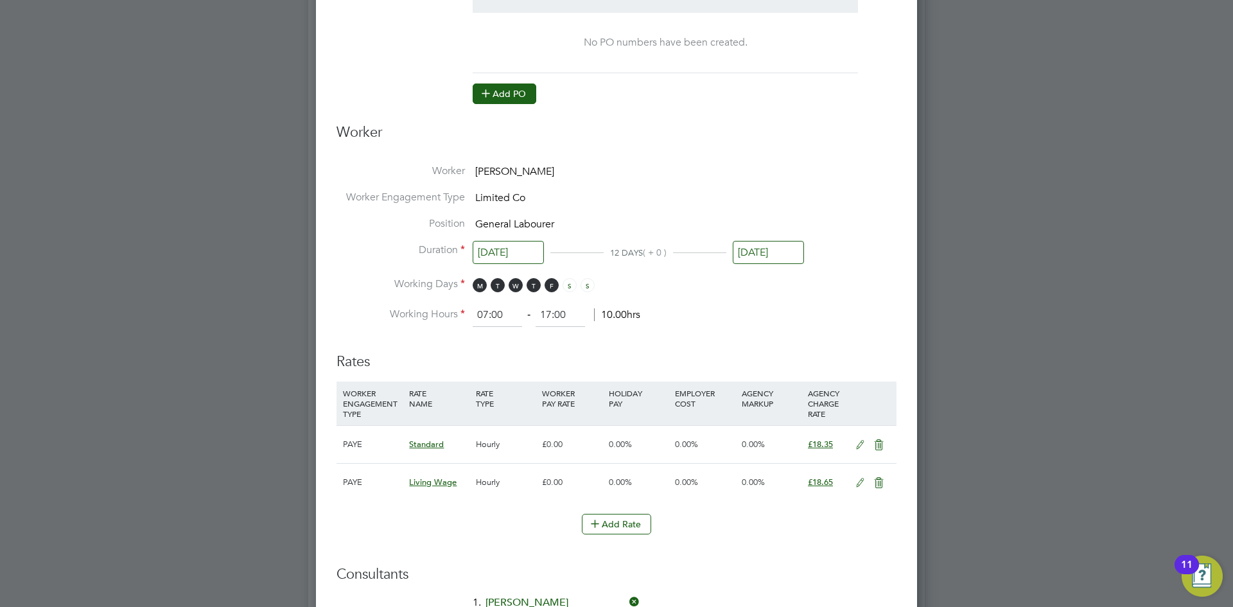
click at [501, 98] on button "Add PO" at bounding box center [505, 93] width 64 height 21
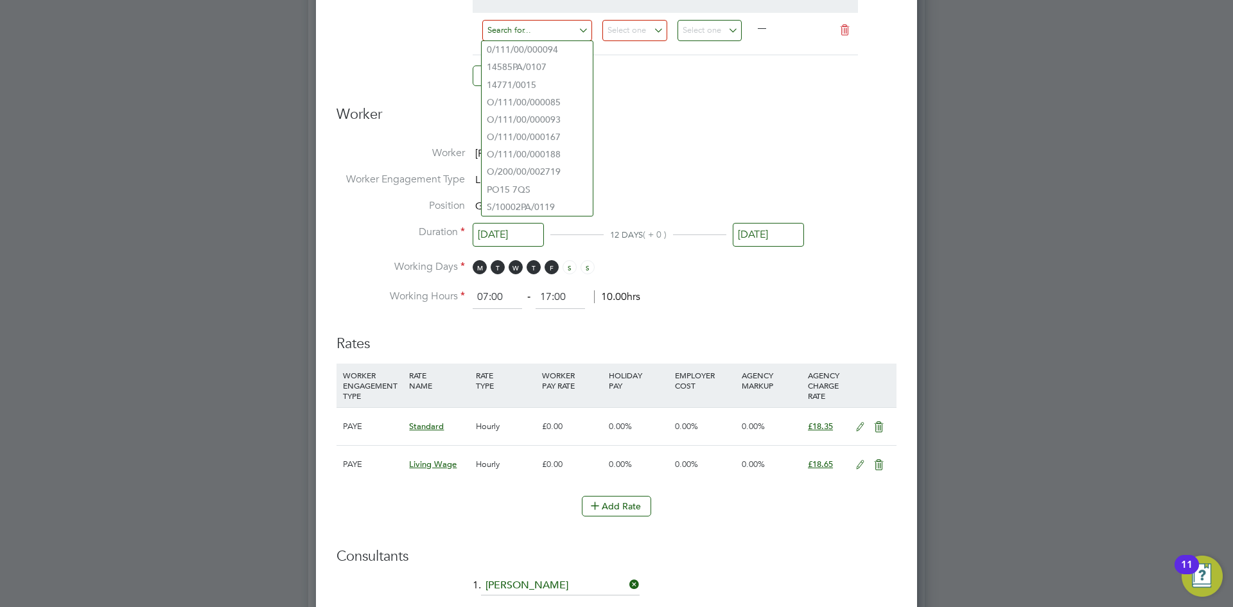
paste input "S/14814PA/0178"
type input "S/14814PA/0178"
click at [668, 28] on div at bounding box center [640, 33] width 75 height 31
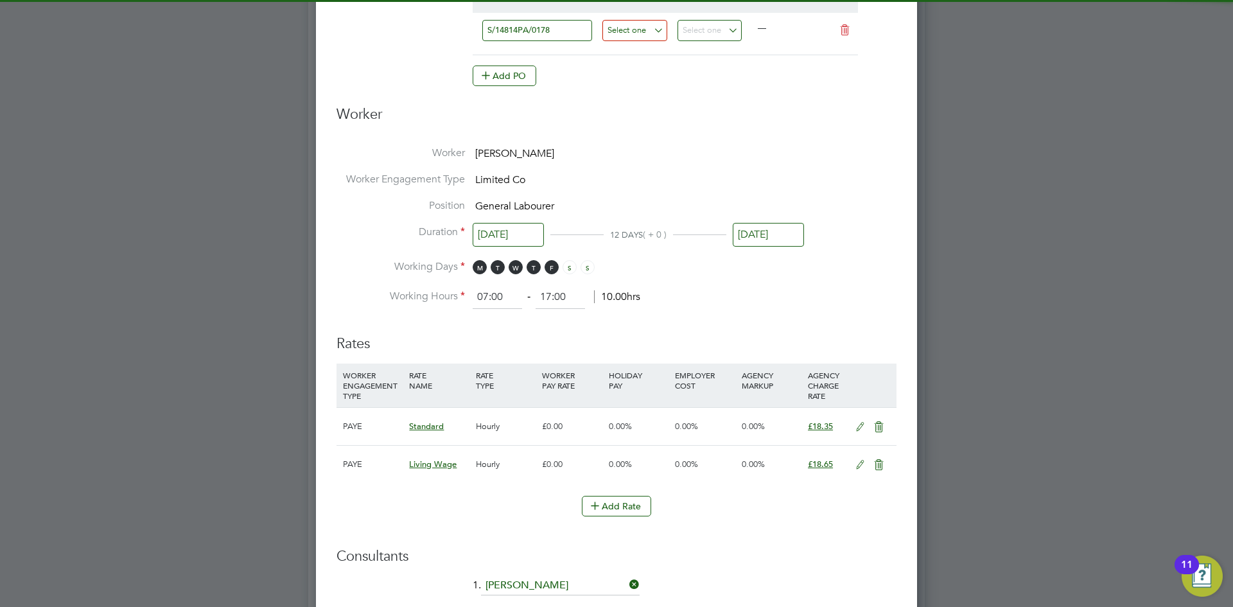
click at [658, 29] on input at bounding box center [634, 30] width 65 height 21
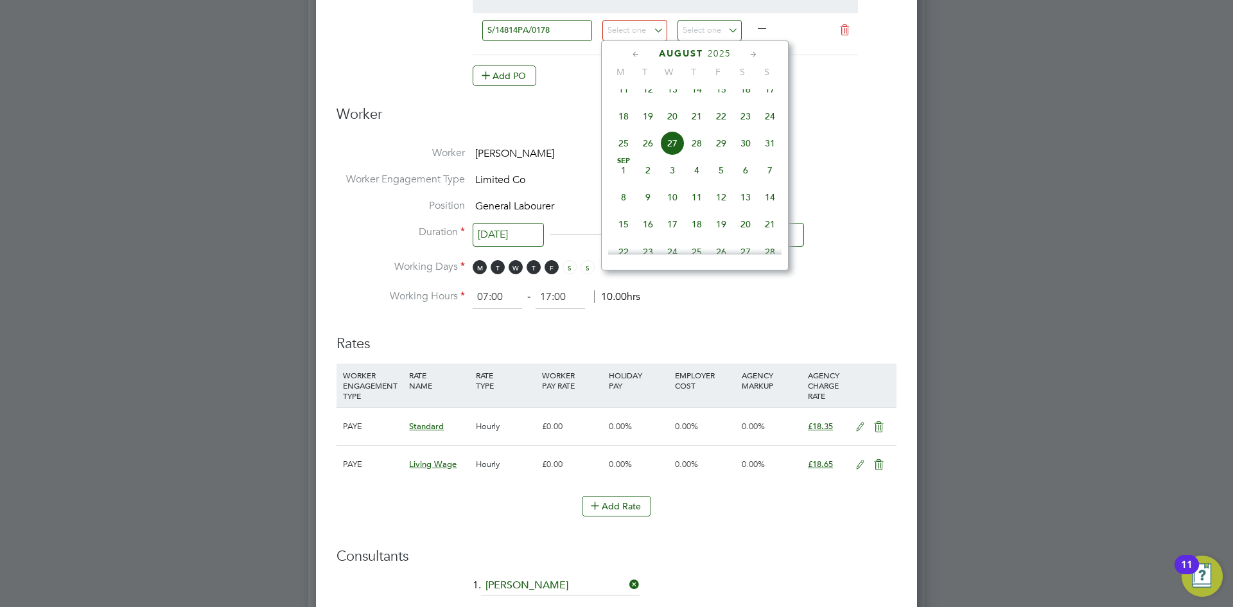
click at [637, 53] on icon at bounding box center [636, 55] width 12 height 14
click at [639, 52] on icon at bounding box center [636, 55] width 12 height 14
click at [672, 214] on span "30" at bounding box center [672, 210] width 24 height 24
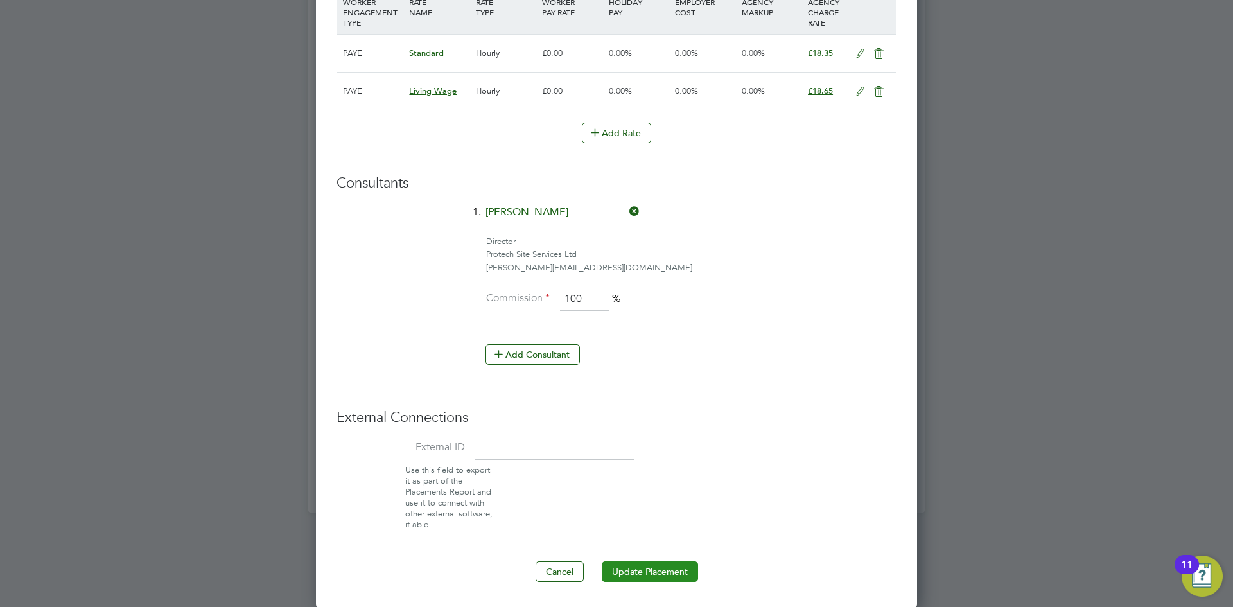
click at [649, 570] on button "Update Placement" at bounding box center [650, 571] width 96 height 21
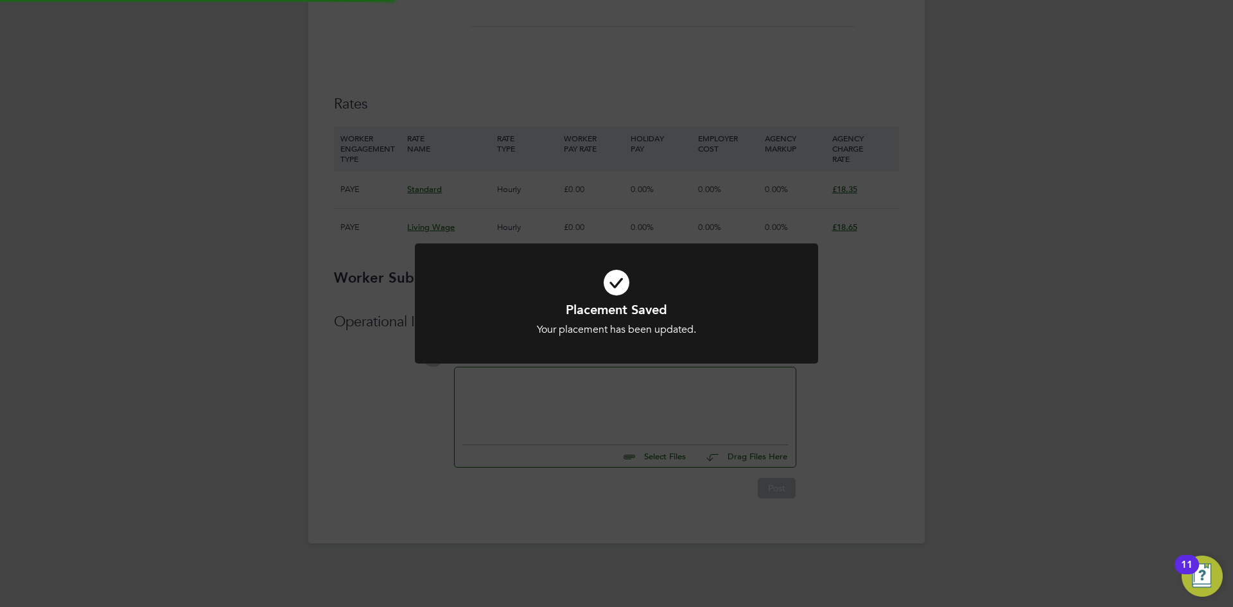
type input "[DATE]"
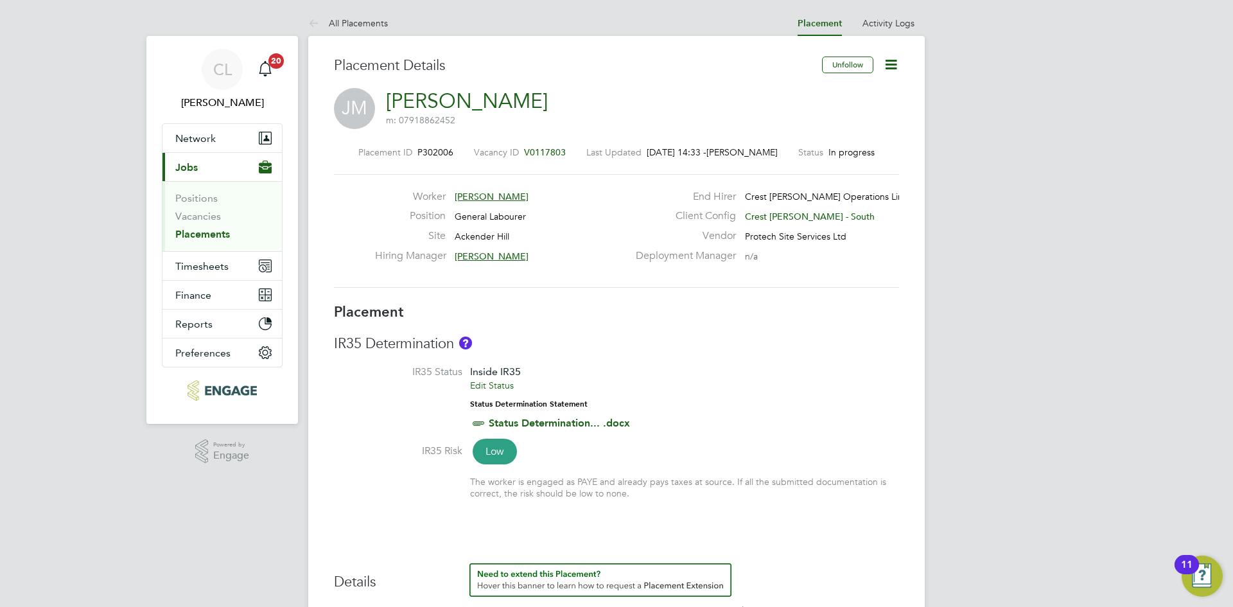
click at [894, 64] on icon at bounding box center [891, 65] width 16 height 16
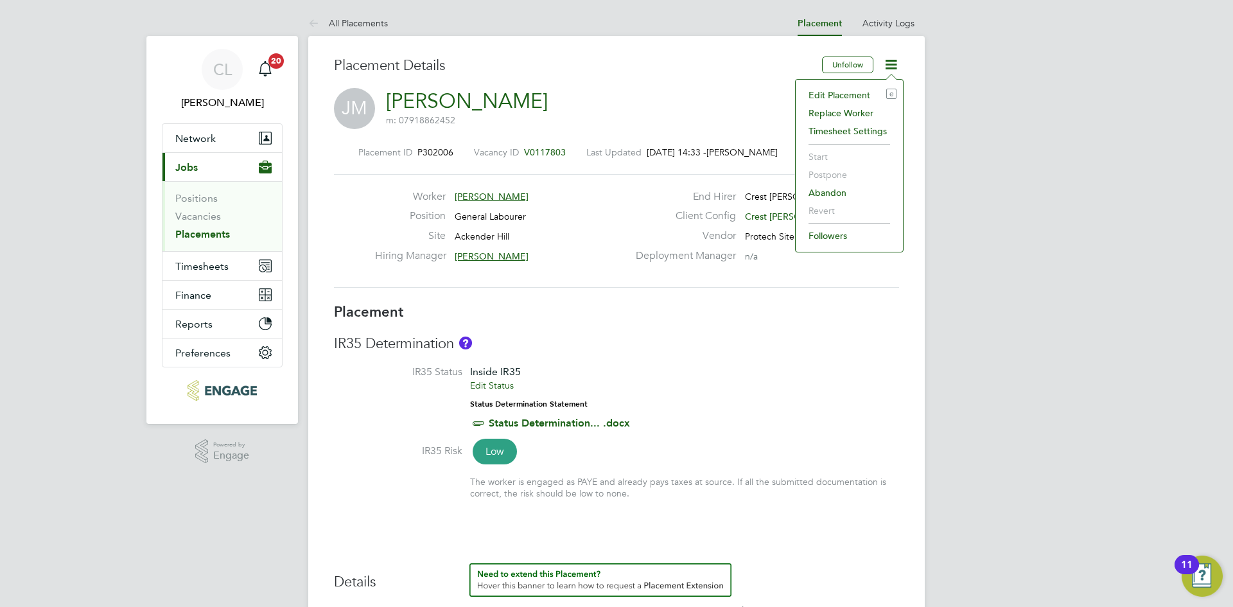
click at [839, 95] on li "Edit Placement e" at bounding box center [849, 95] width 94 height 18
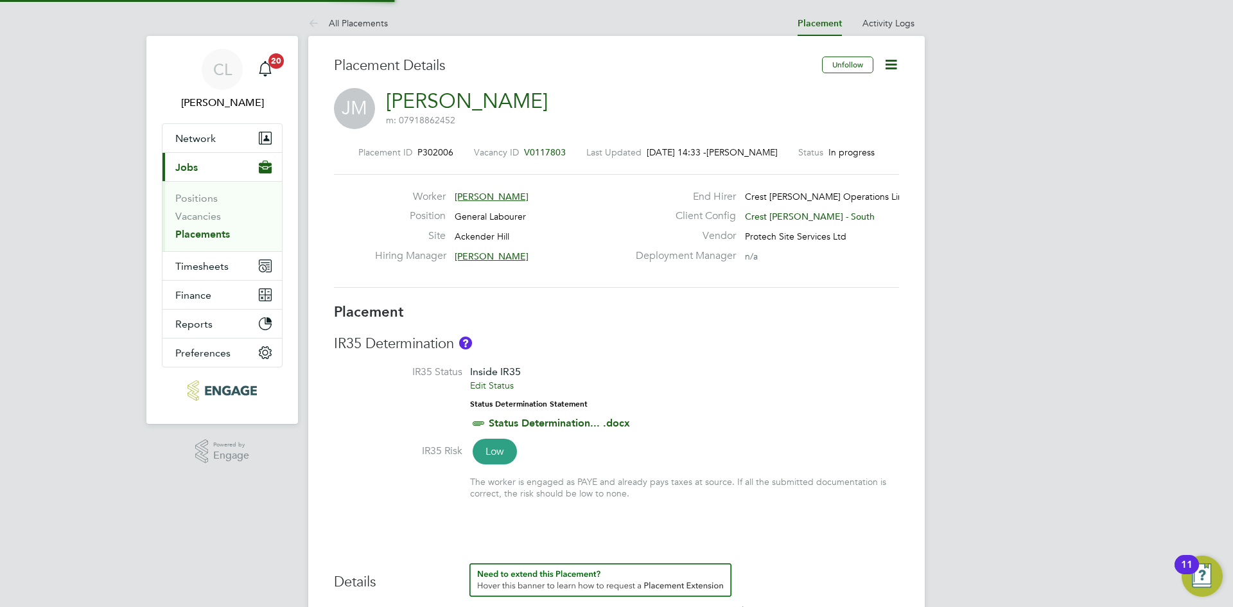
type input "Alex Young"
type input "Alistair Kettle"
type input "19 Aug 2025"
type input "30 Sep 2025"
type input "07:00"
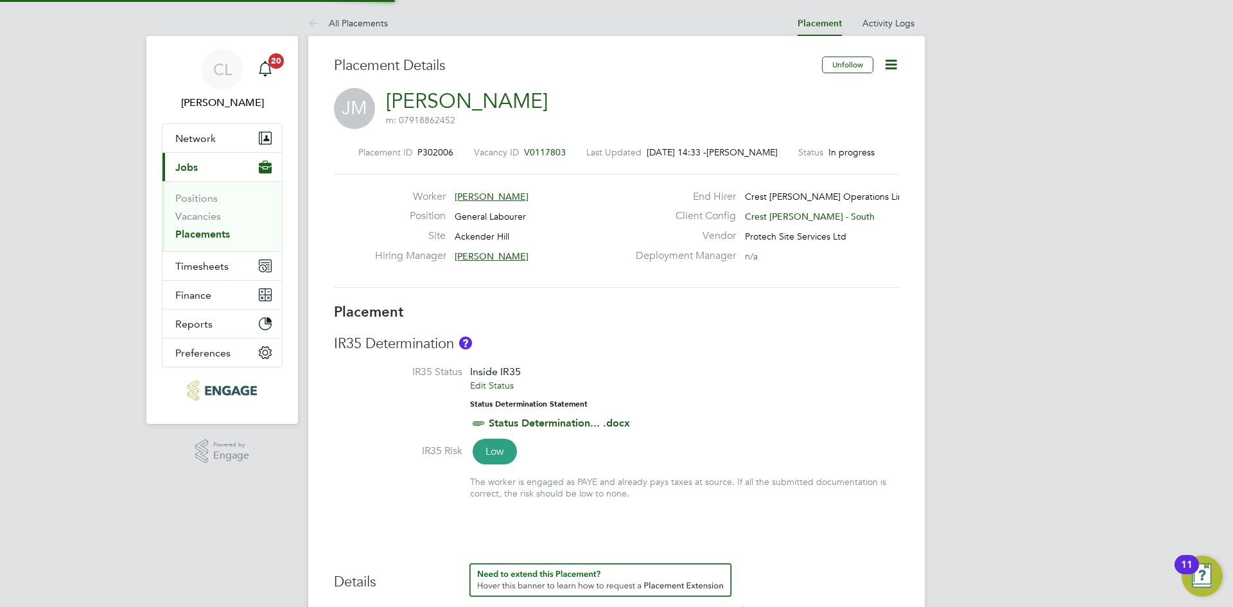
type input "17:00"
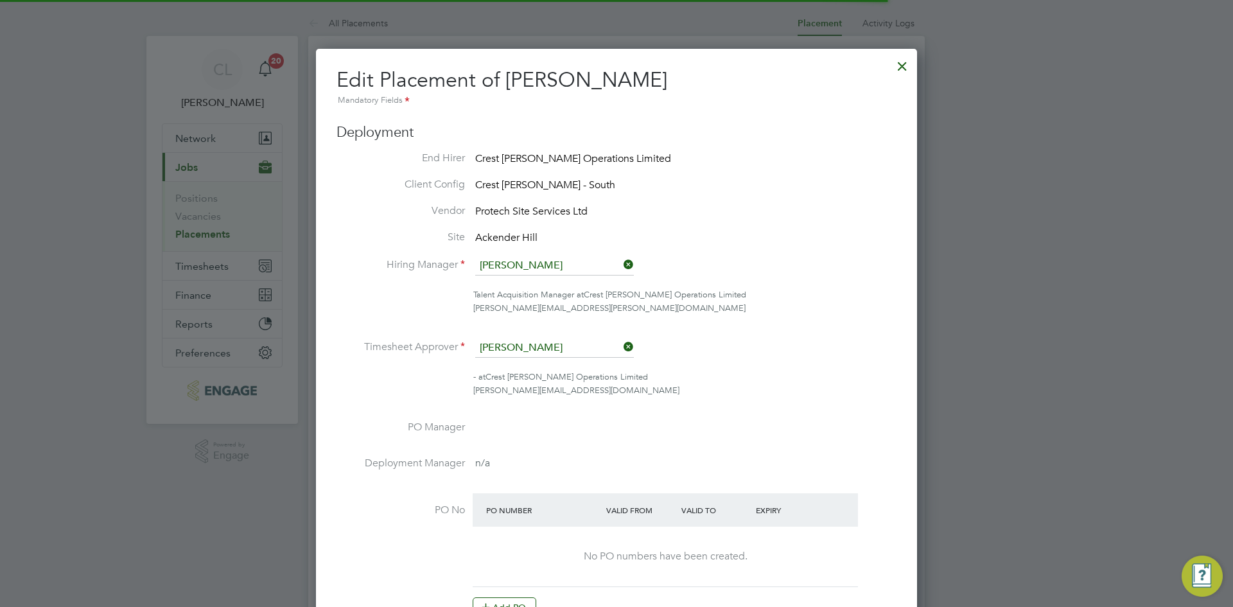
scroll to position [6, 6]
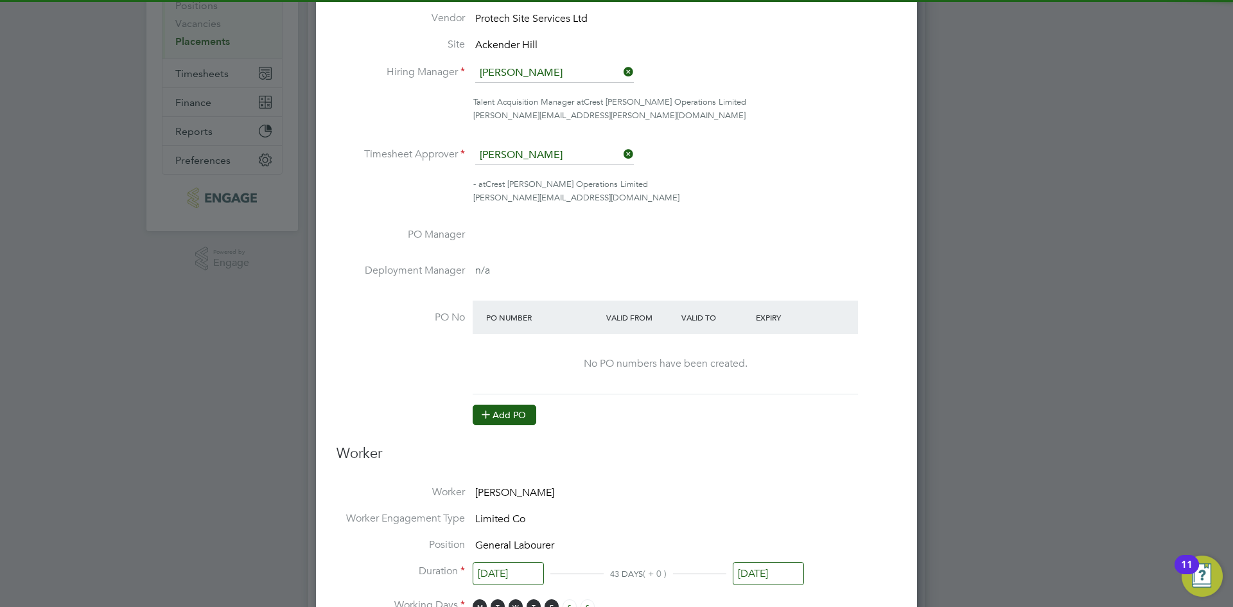
click at [504, 421] on button "Add PO" at bounding box center [505, 415] width 64 height 21
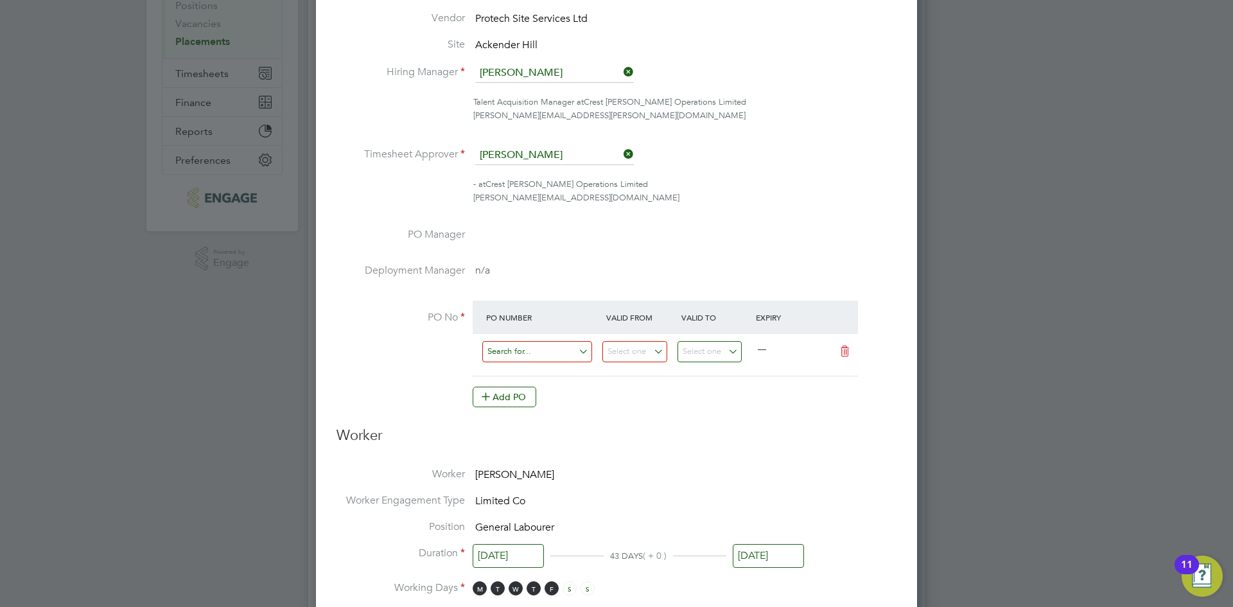
click at [534, 344] on input at bounding box center [537, 351] width 110 height 21
paste input "S/14814PA/0178"
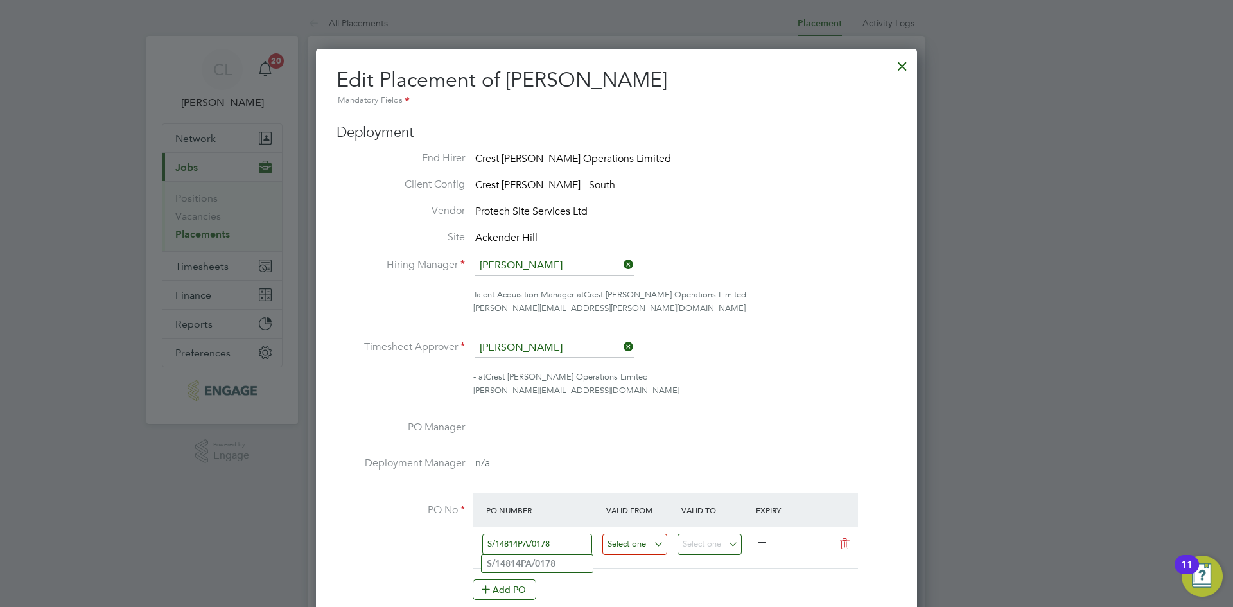
type input "S/14814PA/0178"
click at [636, 546] on input at bounding box center [634, 544] width 65 height 21
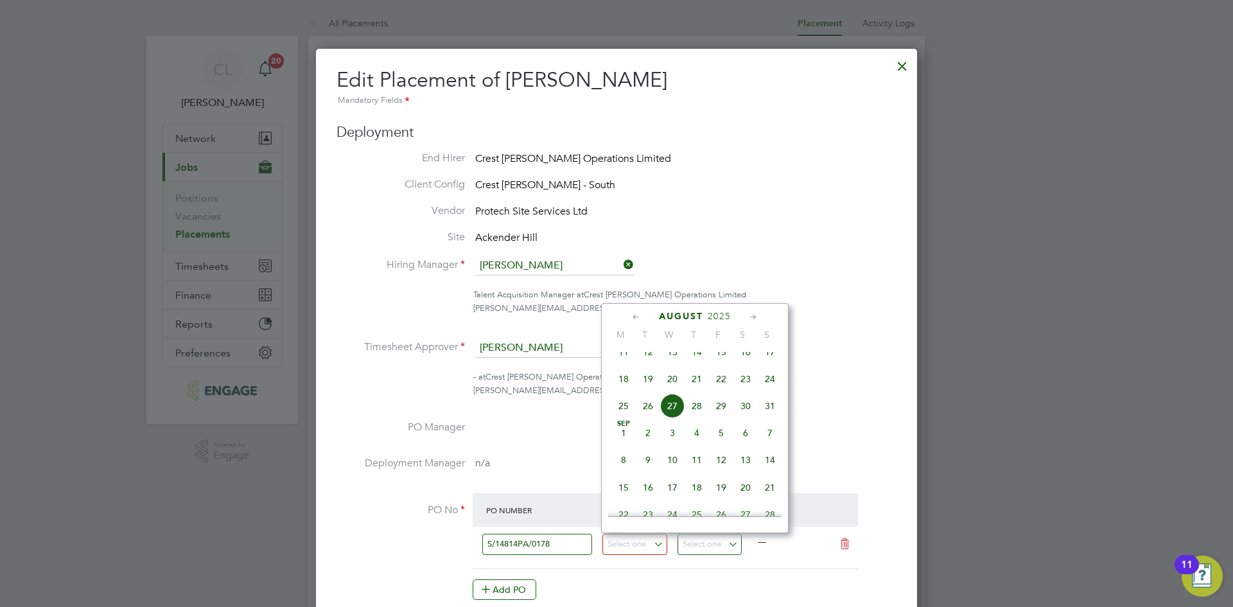
click at [638, 317] on icon at bounding box center [636, 317] width 12 height 14
click at [634, 313] on icon at bounding box center [636, 317] width 12 height 14
click at [672, 476] on span "30" at bounding box center [672, 472] width 24 height 24
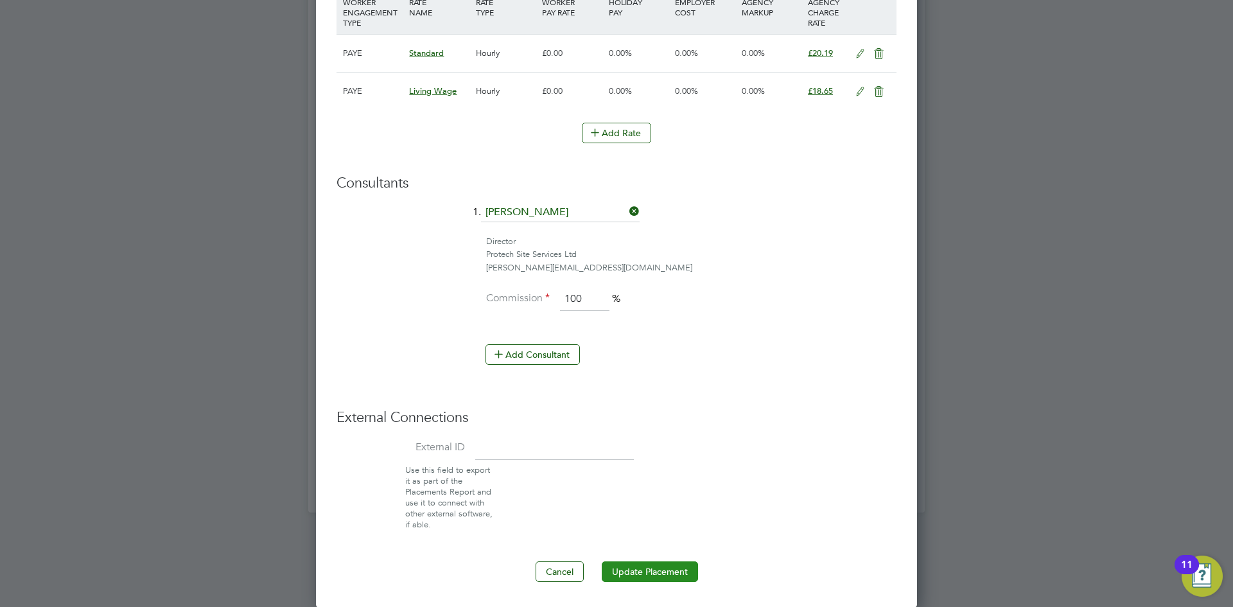
click at [663, 568] on button "Update Placement" at bounding box center [650, 571] width 96 height 21
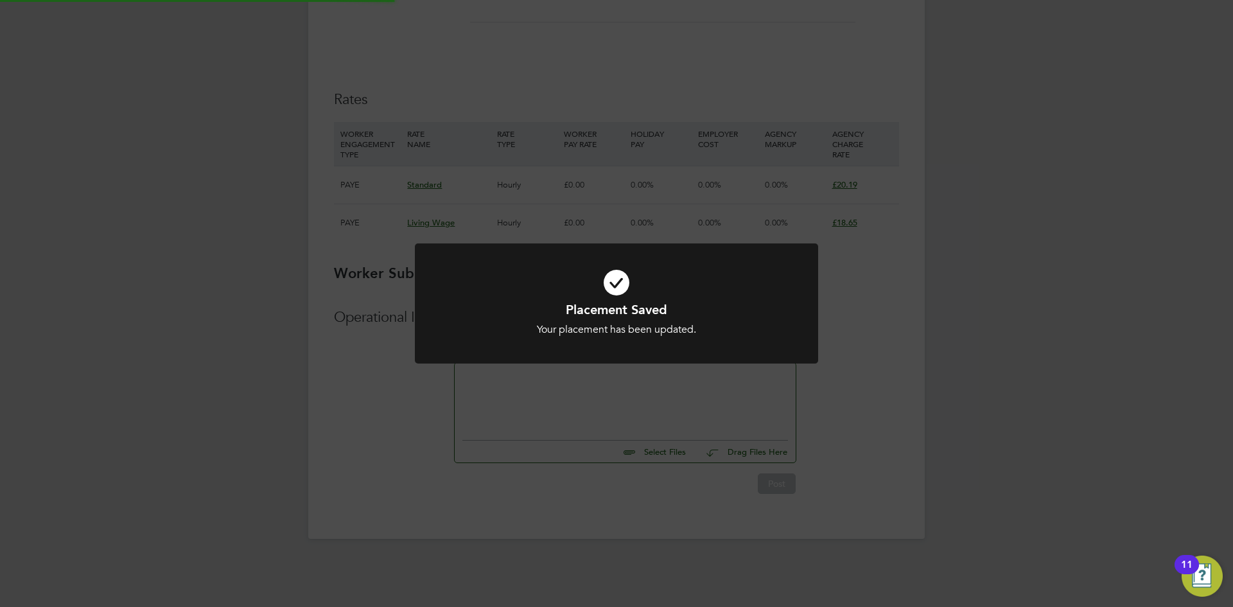
type input "[DATE]"
type input "23 Apr 2026"
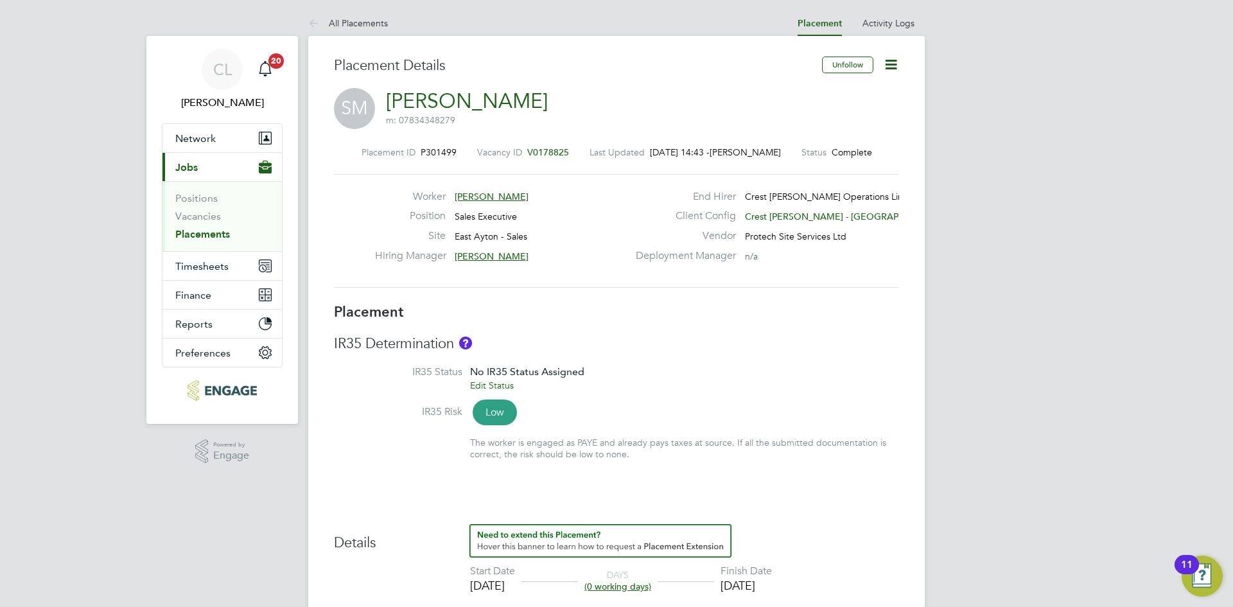
click at [899, 64] on icon at bounding box center [891, 65] width 16 height 16
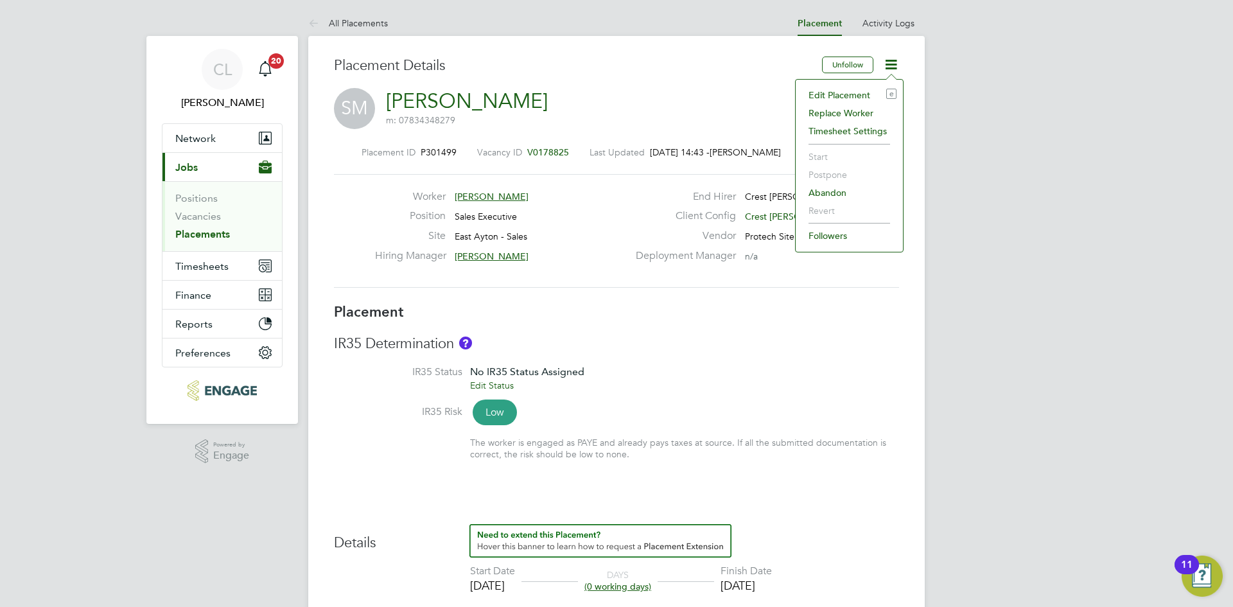
click at [838, 83] on div "Edit Placement e Replace Worker Timesheet Settings Start Postpone Abandon Rever…" at bounding box center [849, 165] width 109 height 173
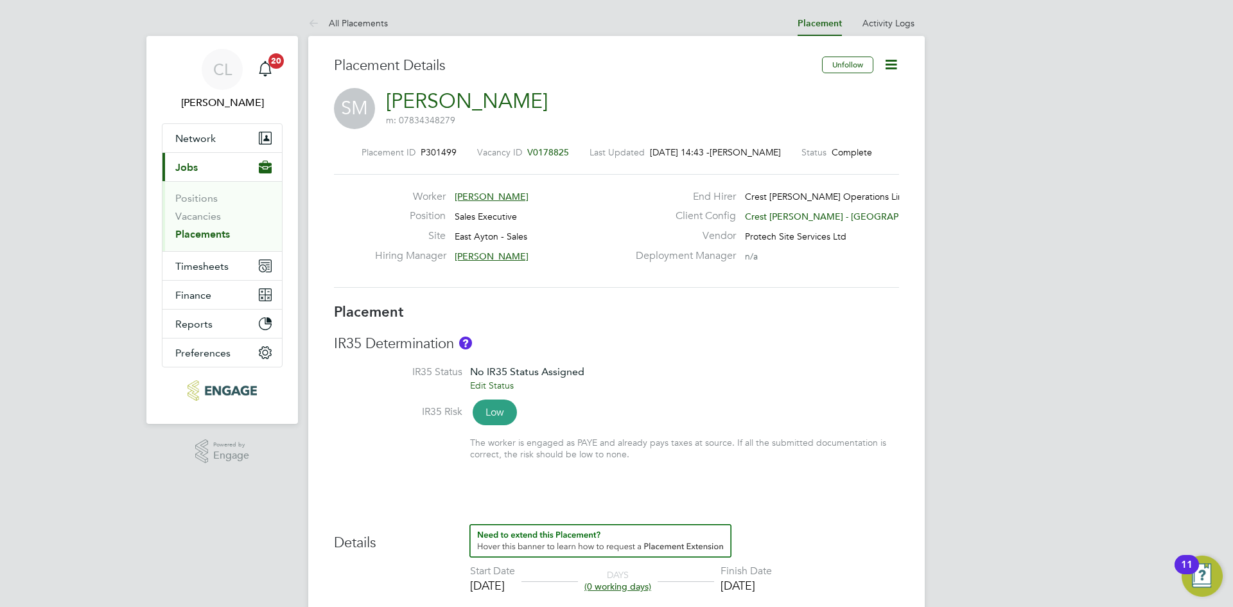
click at [838, 90] on div "SM Shirley Miralli m: 07834348279" at bounding box center [616, 110] width 565 height 44
click at [898, 65] on icon at bounding box center [891, 65] width 16 height 16
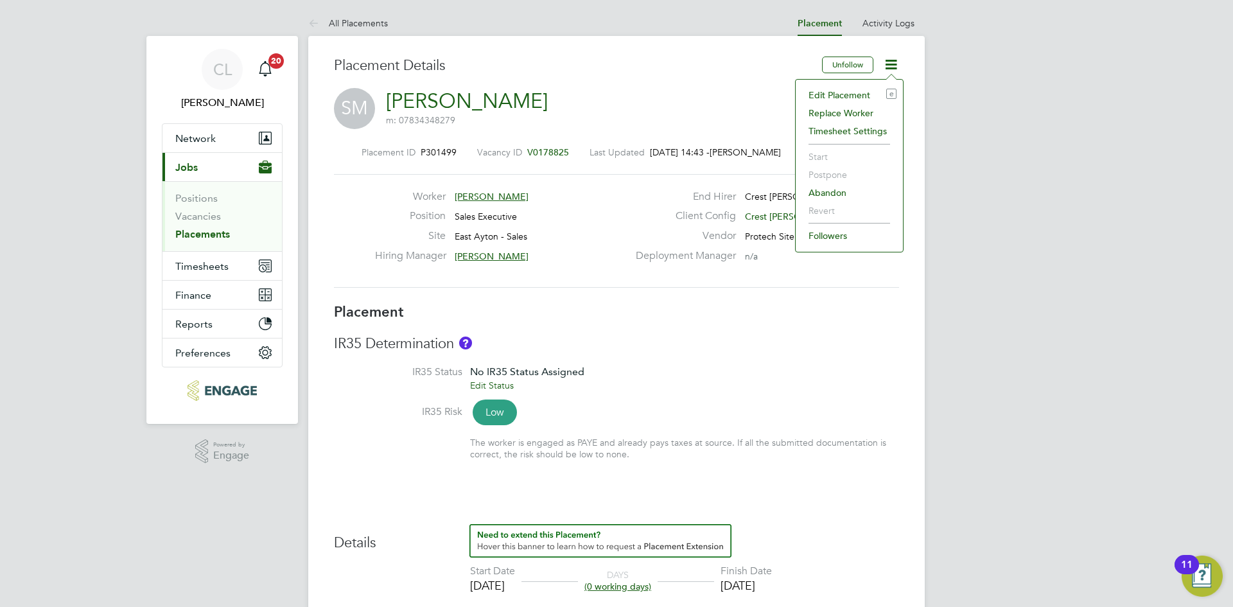
click at [844, 88] on li "Edit Placement e" at bounding box center [849, 95] width 94 height 18
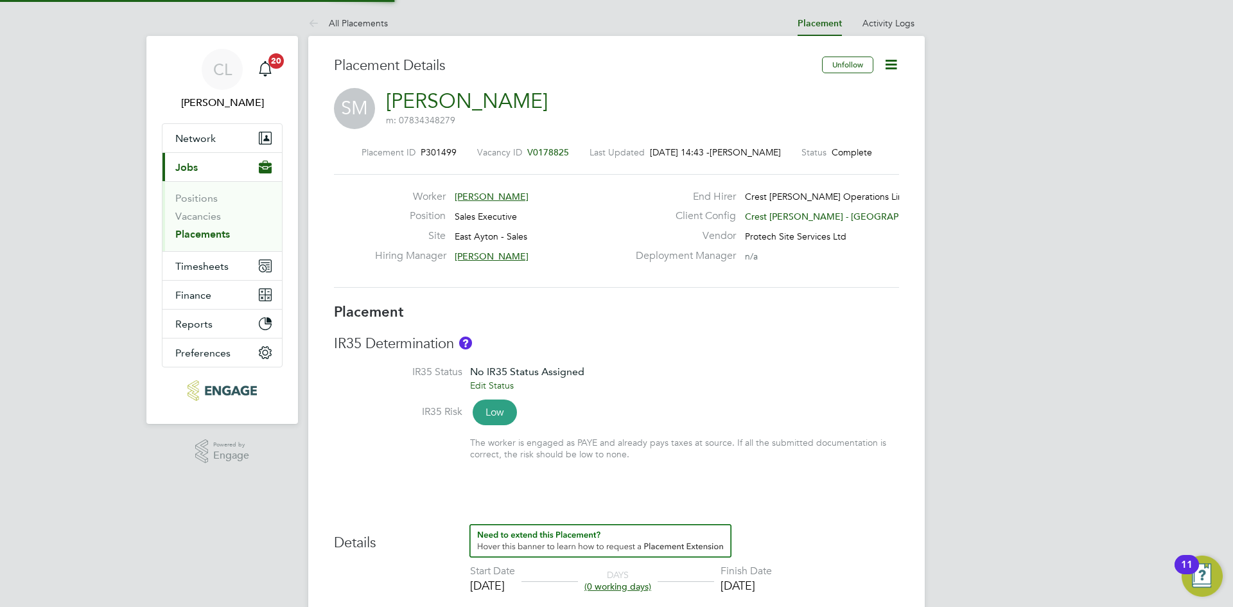
type input "Stefan Fernandez"
type input "03 Aug 2025"
type input "08:00"
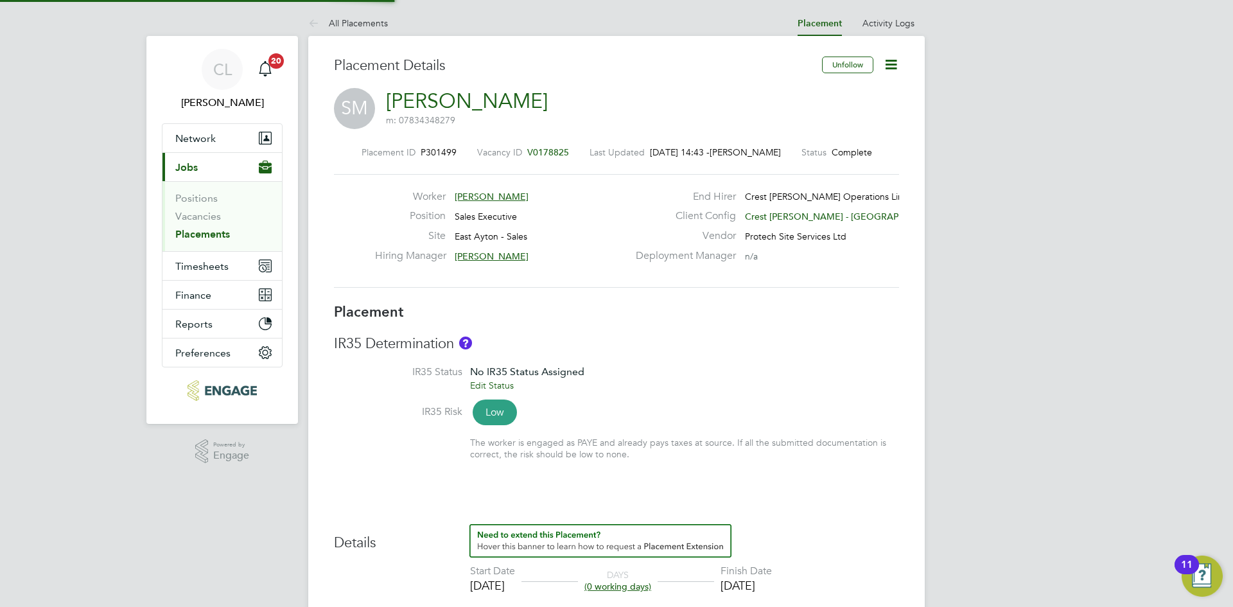
type input "18:00"
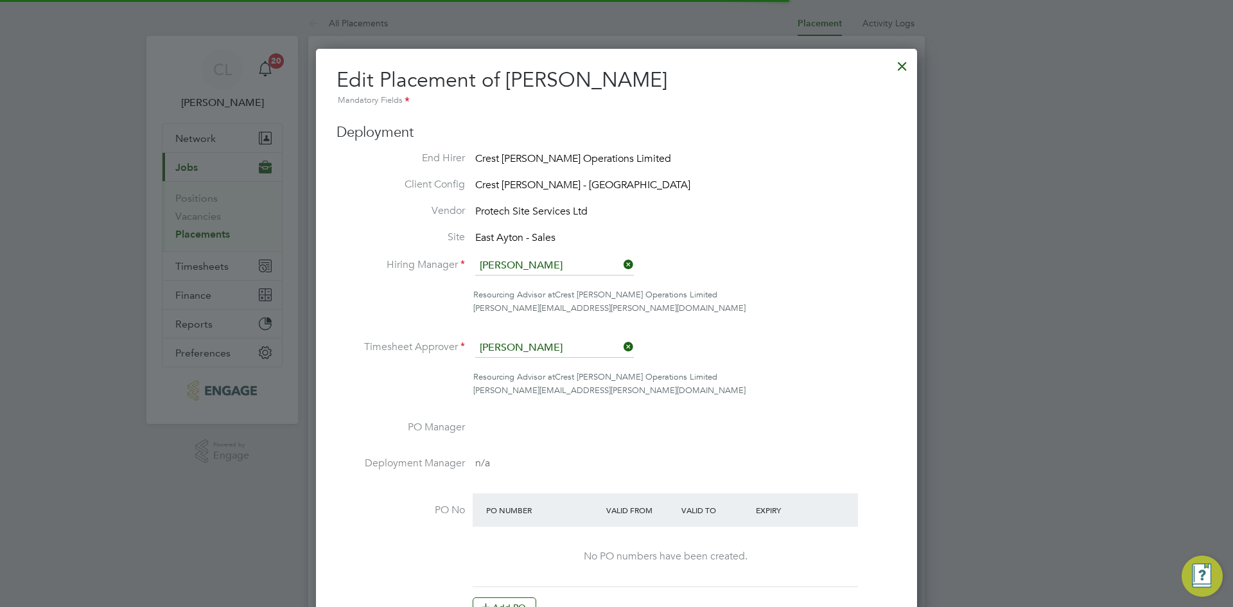
scroll to position [6, 6]
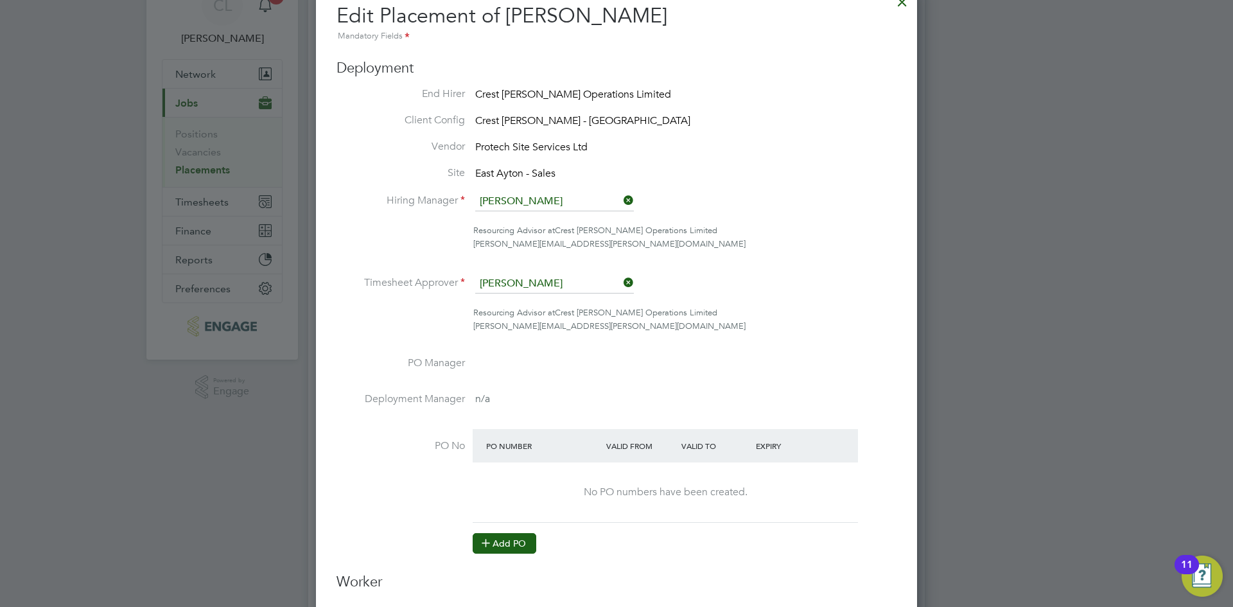
click at [492, 552] on button "Add PO" at bounding box center [505, 543] width 64 height 21
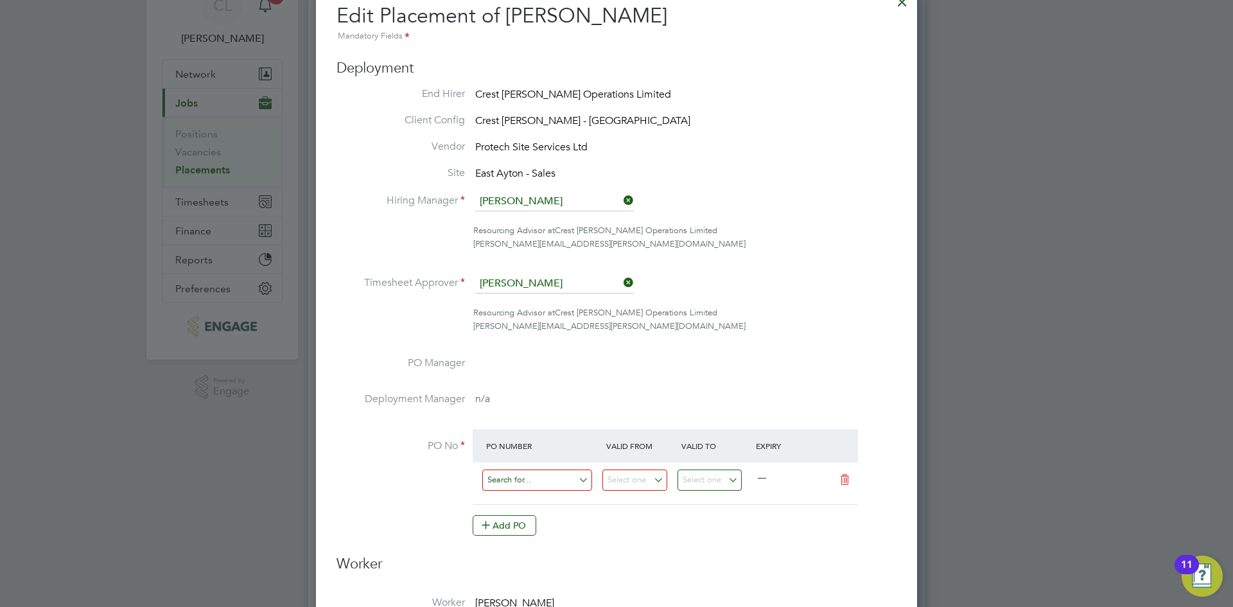
click at [514, 480] on input at bounding box center [537, 479] width 110 height 21
paste input "M/16010/000191"
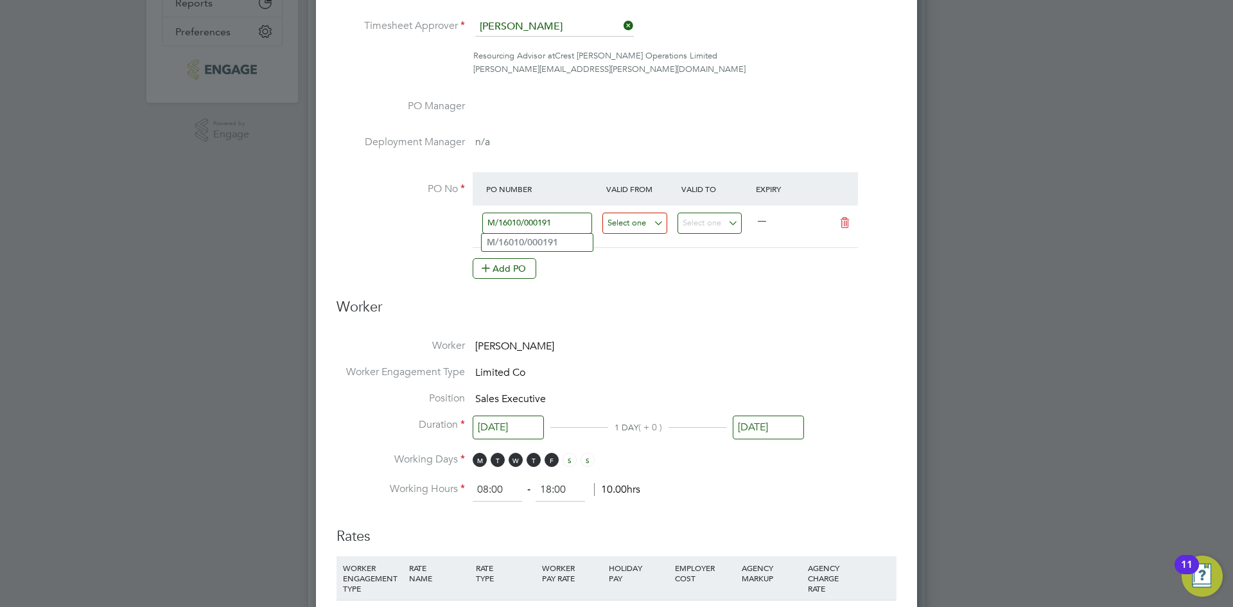
type input "M/16010/000191"
click at [627, 225] on input at bounding box center [634, 223] width 65 height 21
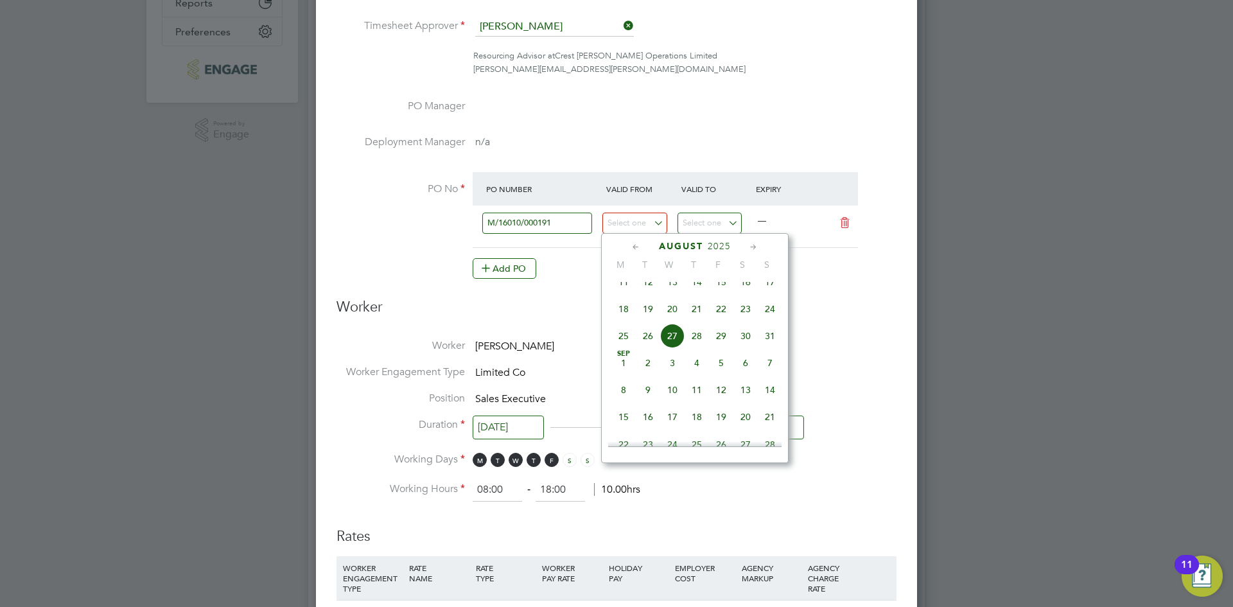
click at [641, 250] on icon at bounding box center [636, 247] width 12 height 14
click at [637, 247] on icon at bounding box center [636, 247] width 12 height 14
click at [630, 248] on icon at bounding box center [636, 247] width 12 height 14
click at [672, 401] on span "30" at bounding box center [672, 402] width 24 height 24
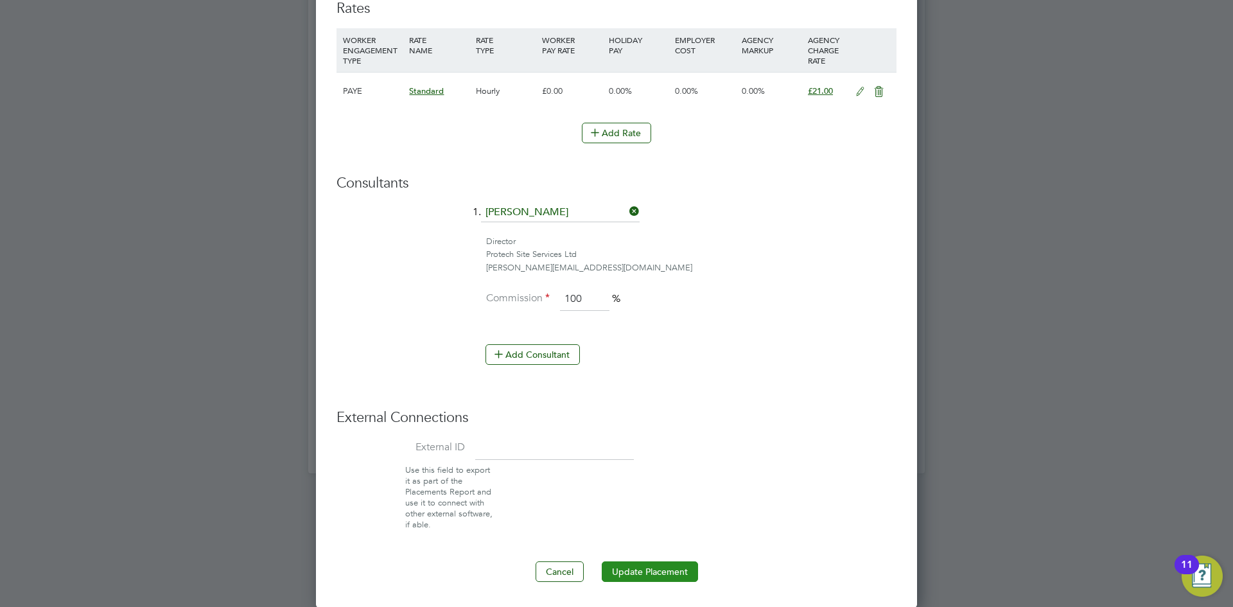
click at [648, 570] on button "Update Placement" at bounding box center [650, 571] width 96 height 21
type input "17 Mar 2025"
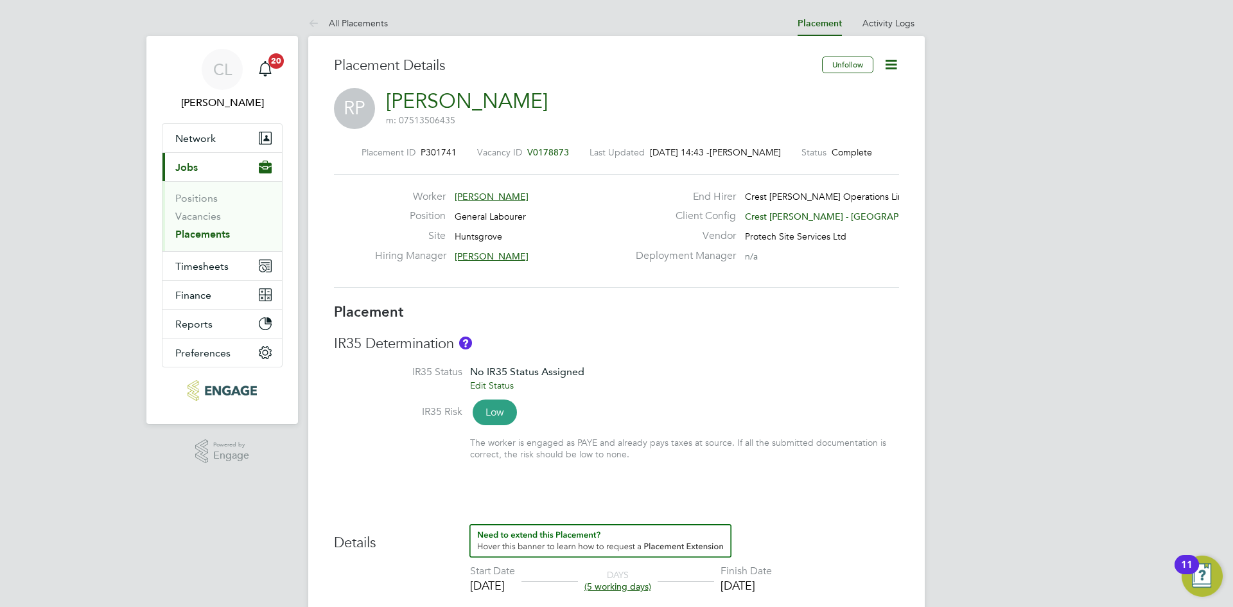
drag, startPoint x: 891, startPoint y: 62, endPoint x: 887, endPoint y: 96, distance: 33.6
click at [891, 62] on icon at bounding box center [891, 65] width 16 height 16
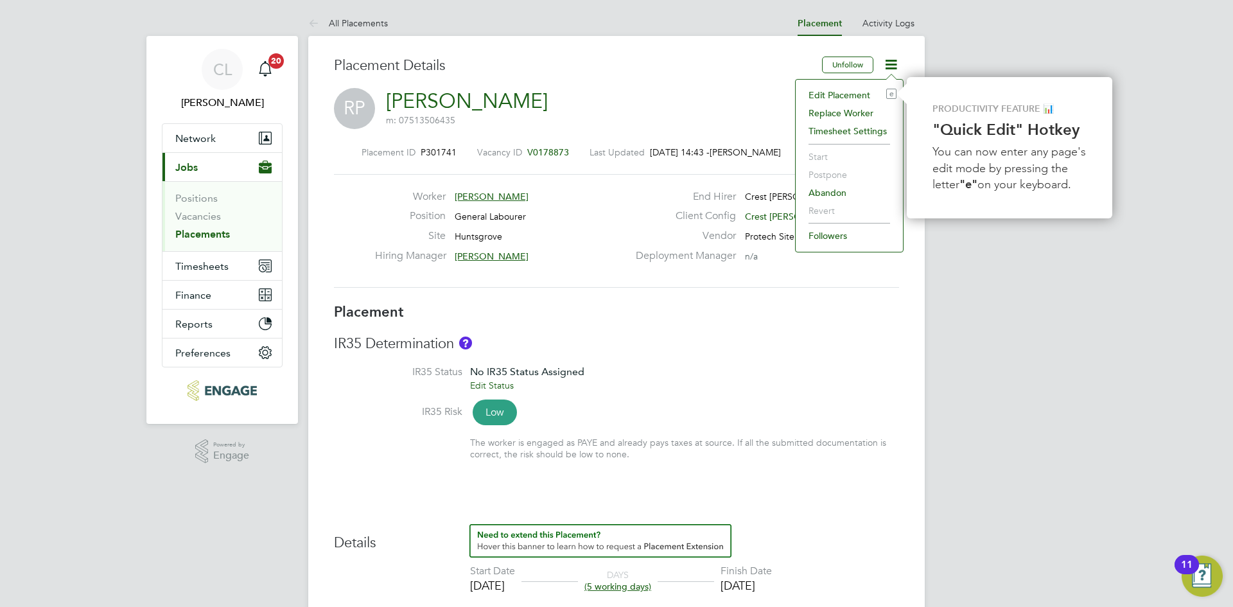
click at [855, 93] on li "Edit Placement e" at bounding box center [849, 95] width 94 height 18
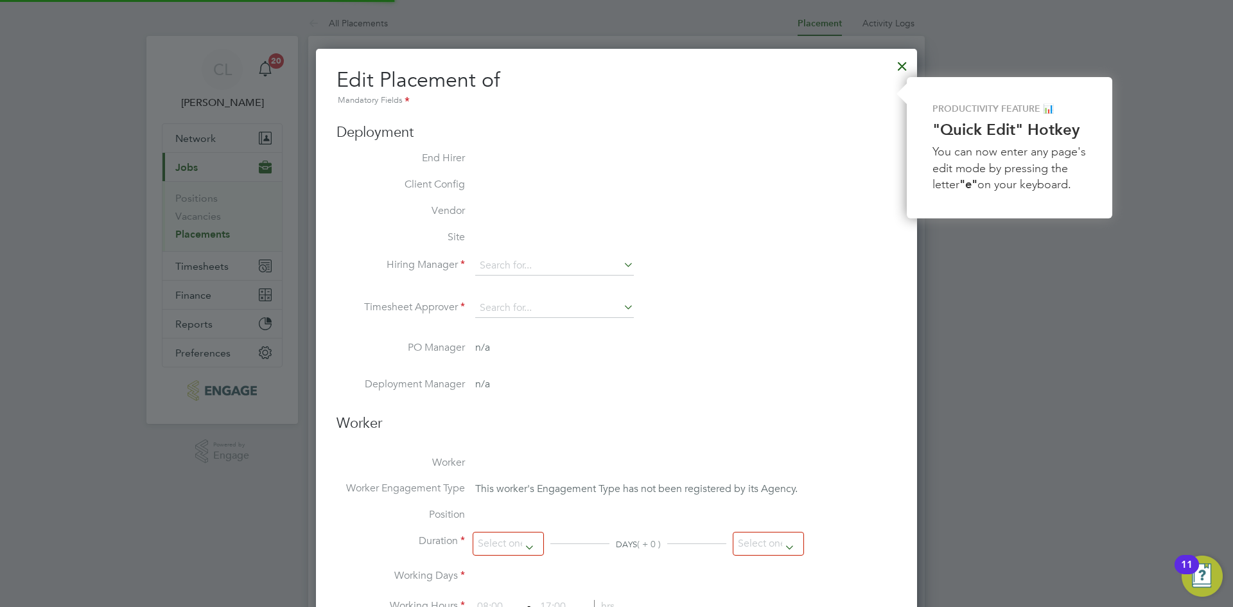
type input "[PERSON_NAME]"
type input "[DATE]"
type input "08:00"
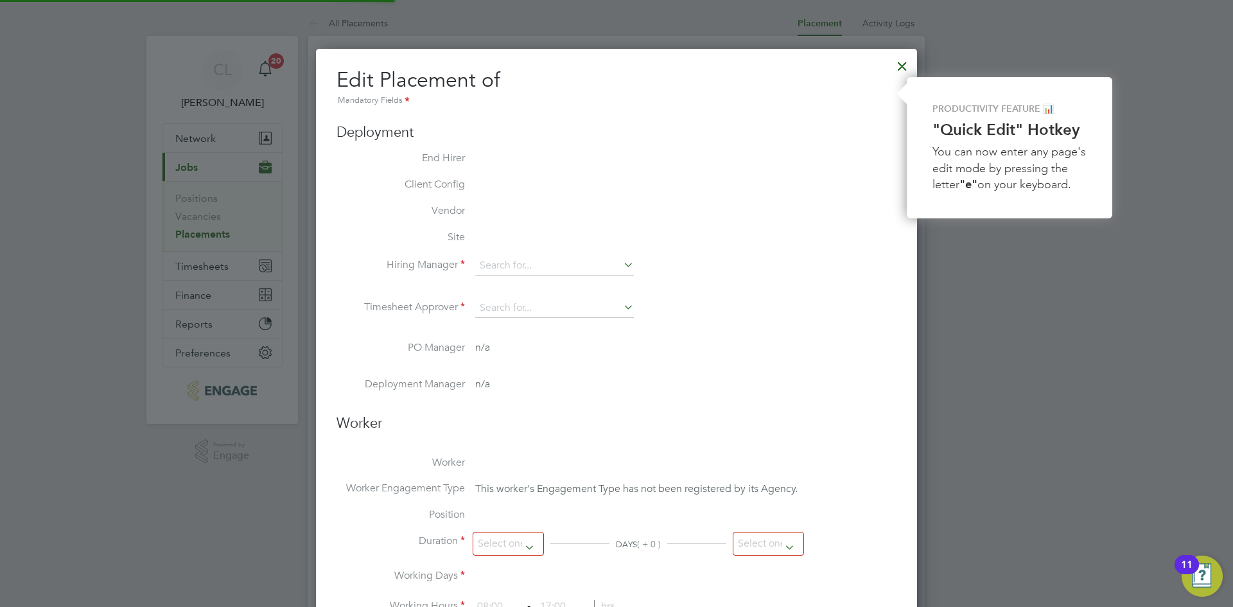
type input "18:00"
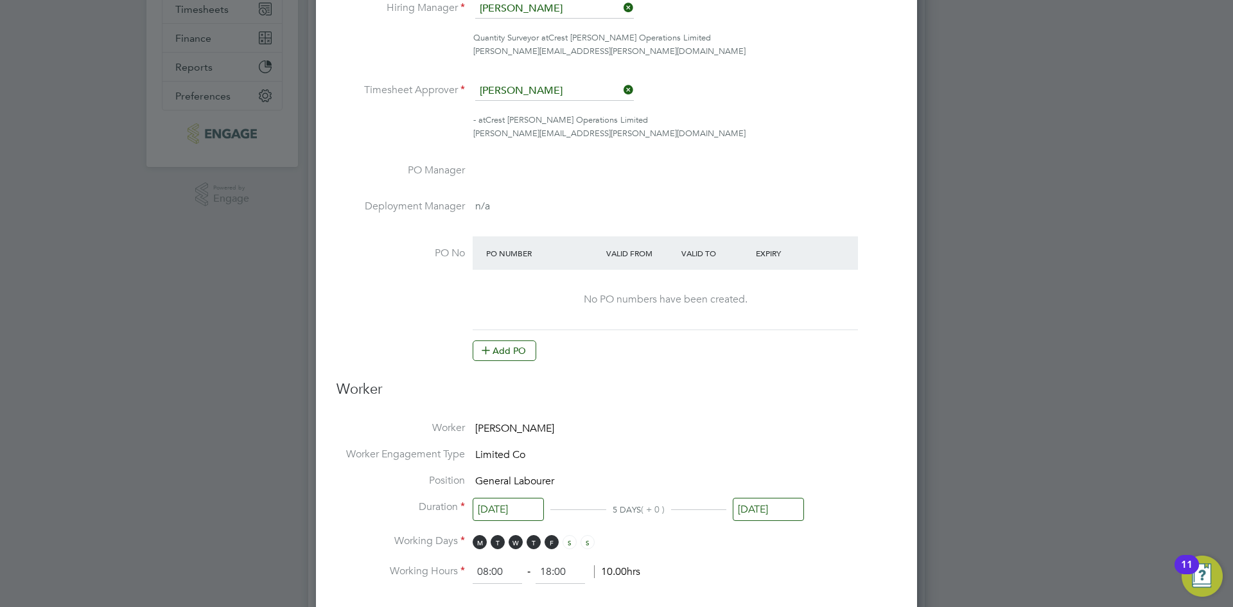
click at [505, 345] on button "Add PO" at bounding box center [505, 350] width 64 height 21
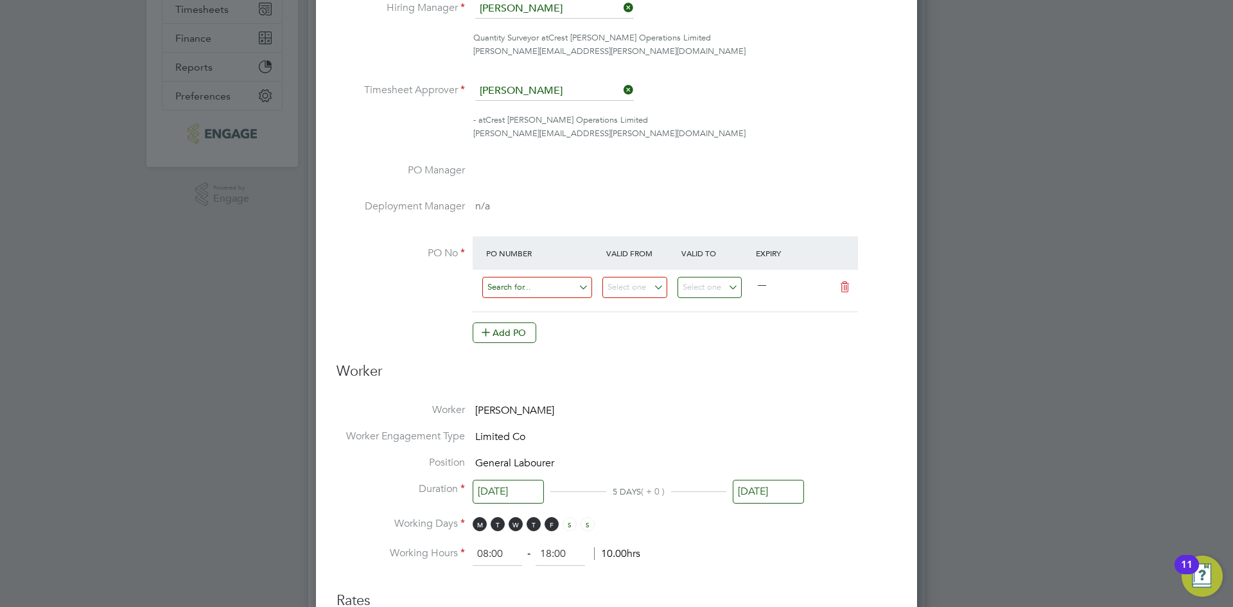
click at [521, 286] on input at bounding box center [537, 287] width 110 height 21
paste input "S/14825PA/0036"
type input "S/14825PA/0036"
click at [651, 292] on input at bounding box center [634, 287] width 65 height 21
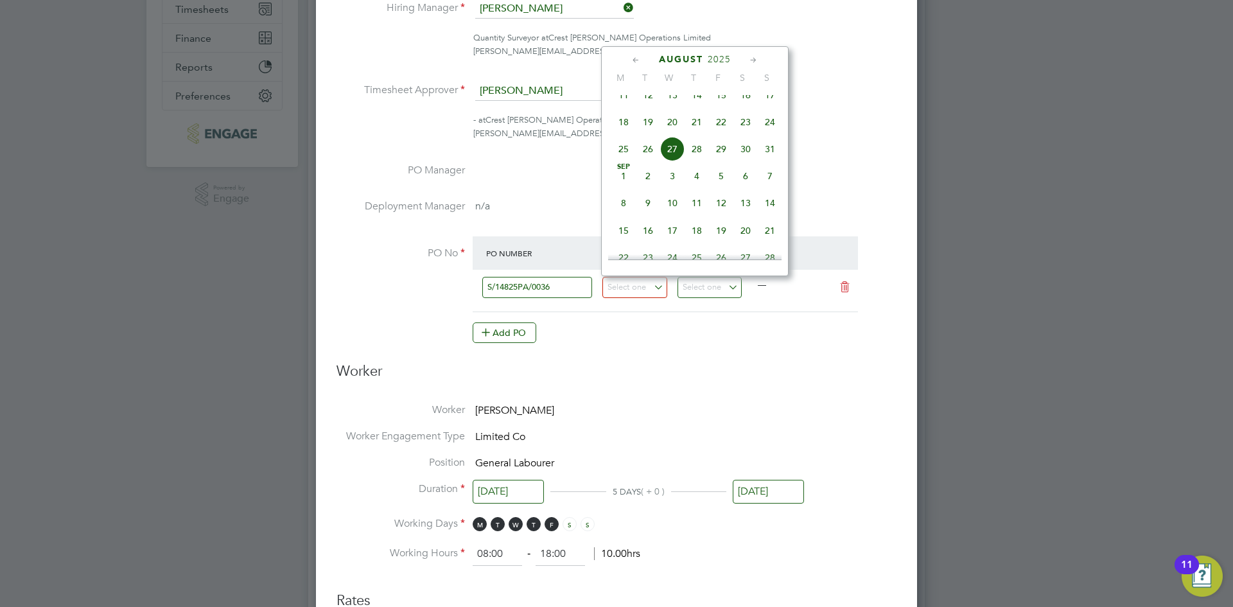
click at [639, 59] on icon at bounding box center [636, 60] width 12 height 14
click at [632, 58] on icon at bounding box center [636, 60] width 12 height 14
click at [672, 213] on span "30" at bounding box center [672, 216] width 24 height 24
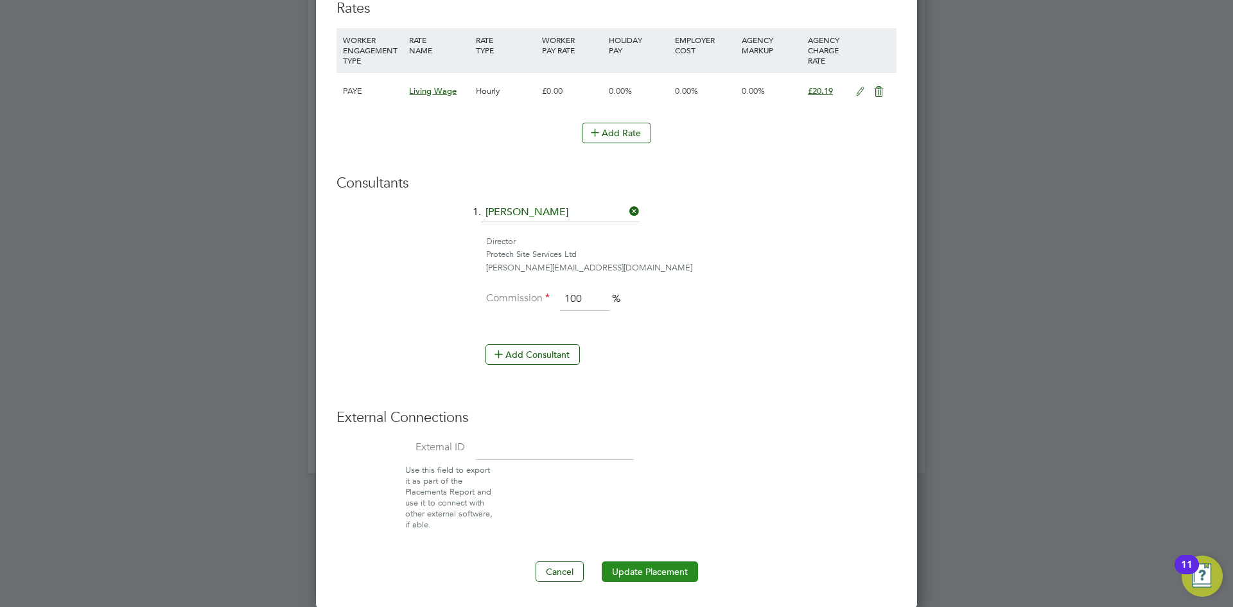
click at [642, 566] on button "Update Placement" at bounding box center [650, 571] width 96 height 21
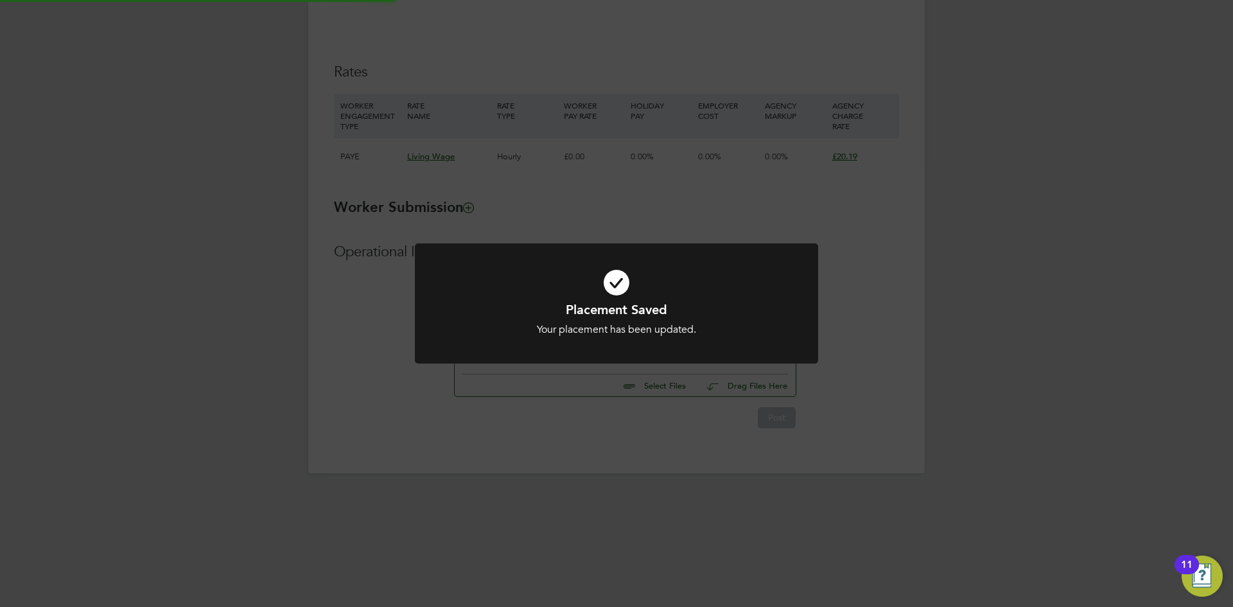
type input "25 Mar 2024"
type input "31 Aug 2027"
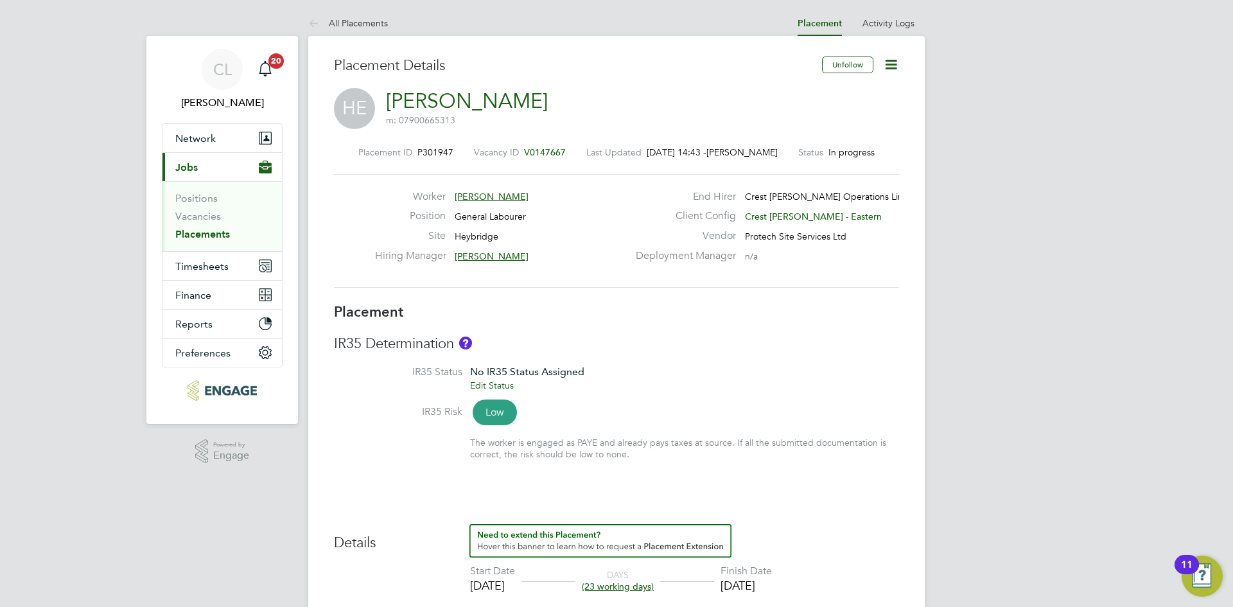
click at [894, 63] on icon at bounding box center [891, 65] width 16 height 16
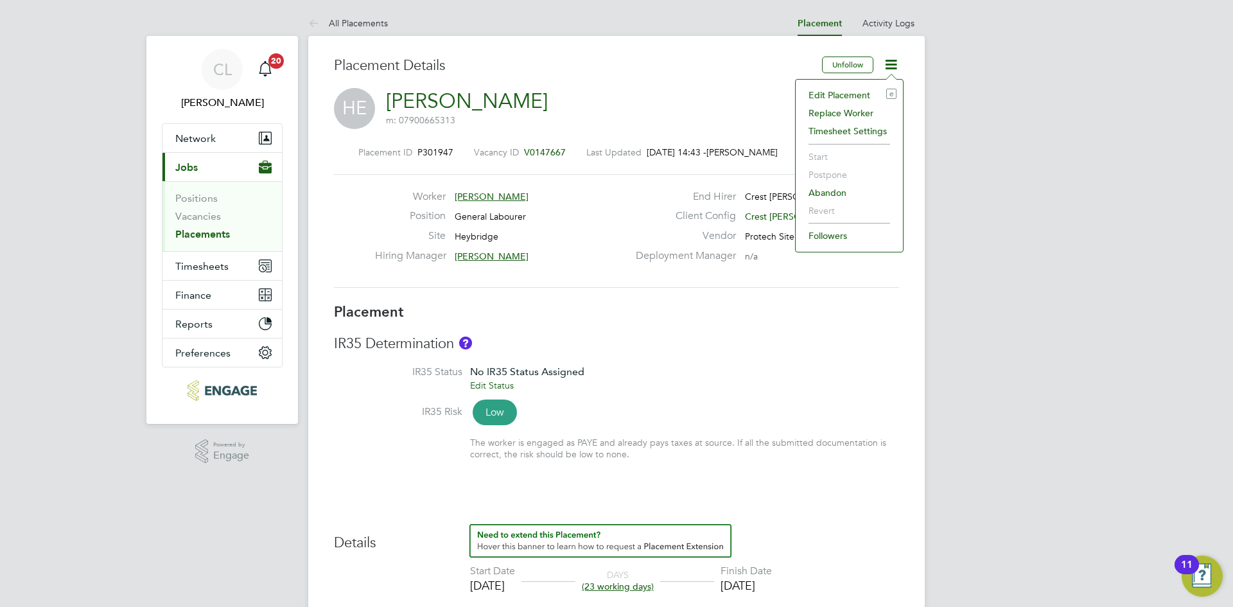
click at [849, 91] on li "Edit Placement e" at bounding box center [849, 95] width 94 height 18
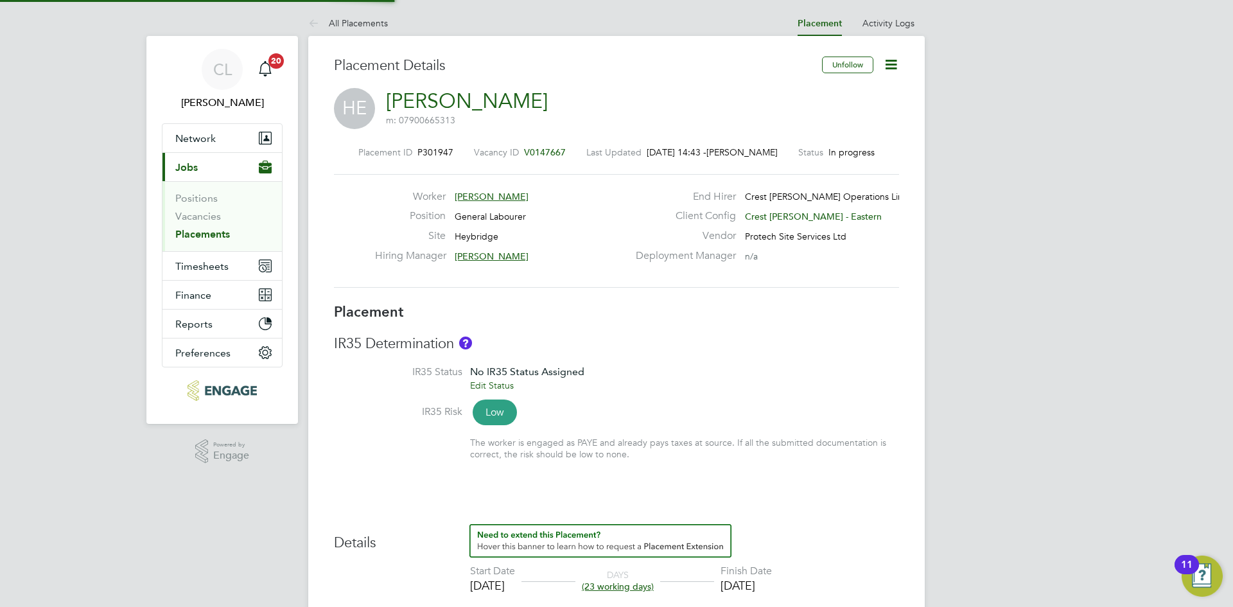
type input "Mark Wilkinson"
type input "Lisa Benbrook"
type input "20 Aug 2025"
type input "19 Sep 2025"
type input "08:00"
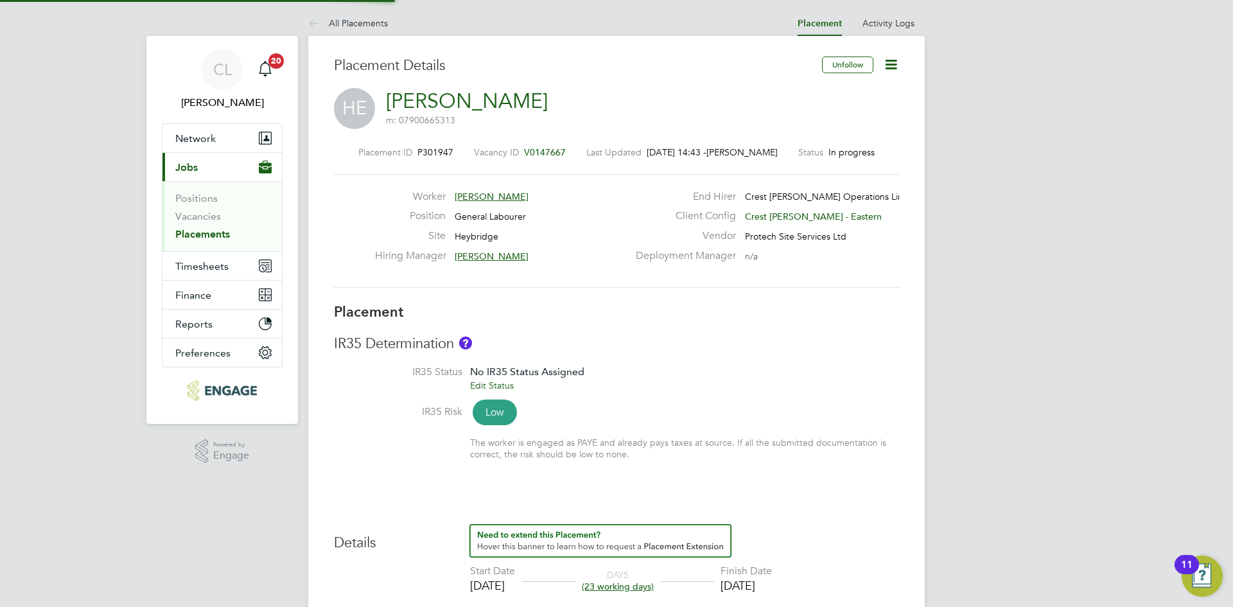
type input "18:00"
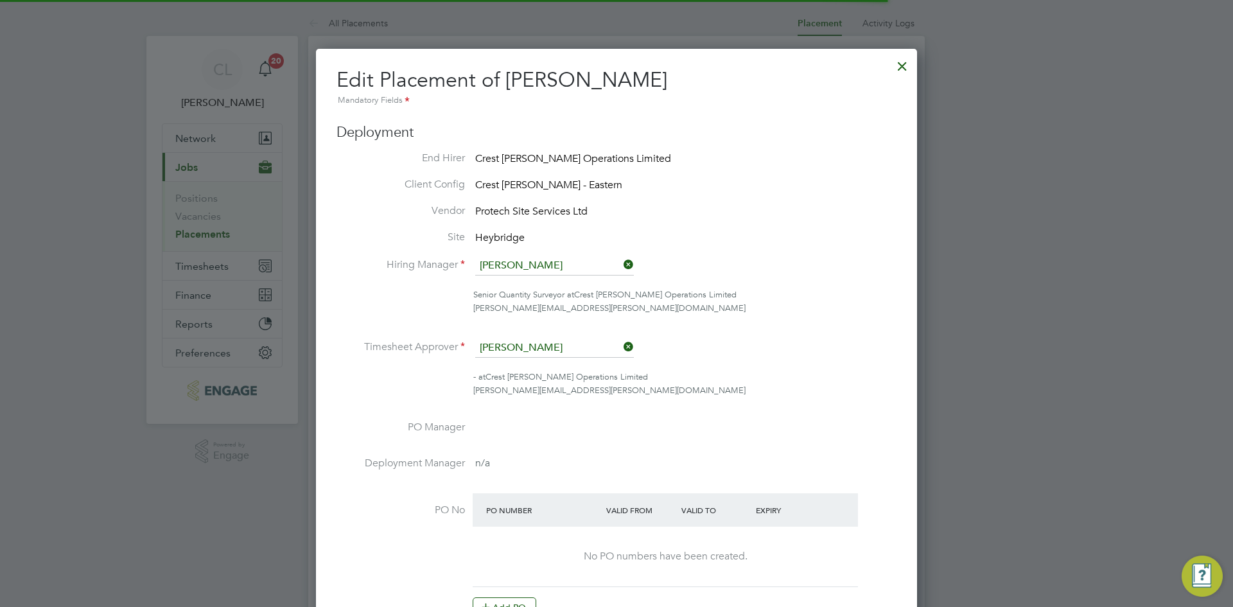
scroll to position [6, 6]
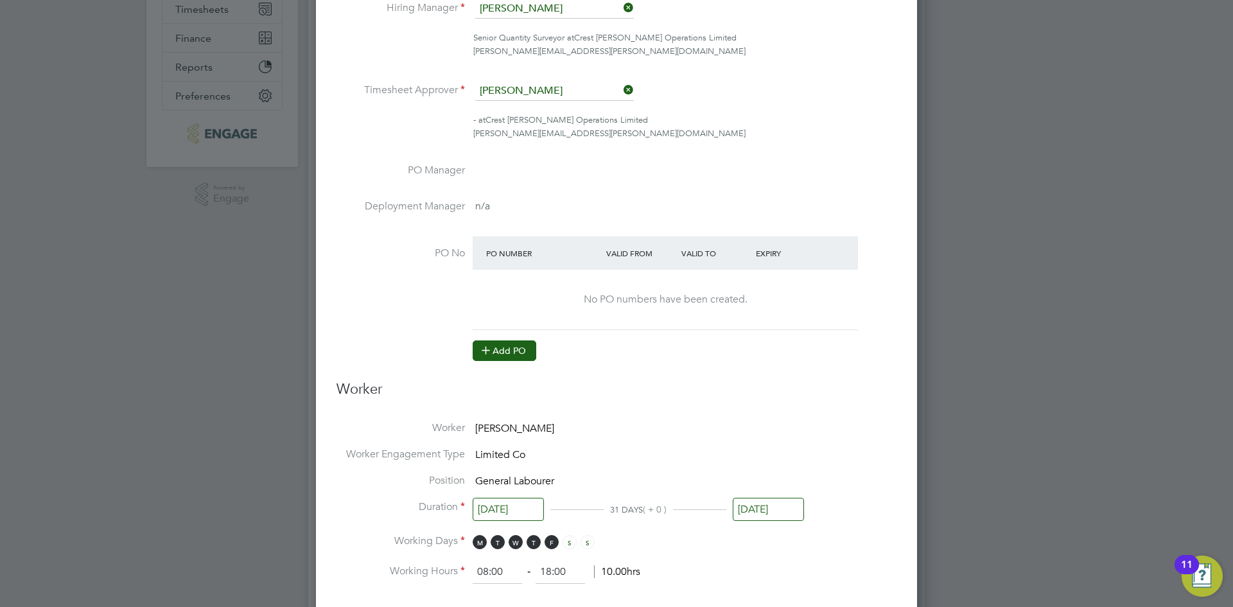
click at [483, 348] on icon at bounding box center [486, 350] width 10 height 10
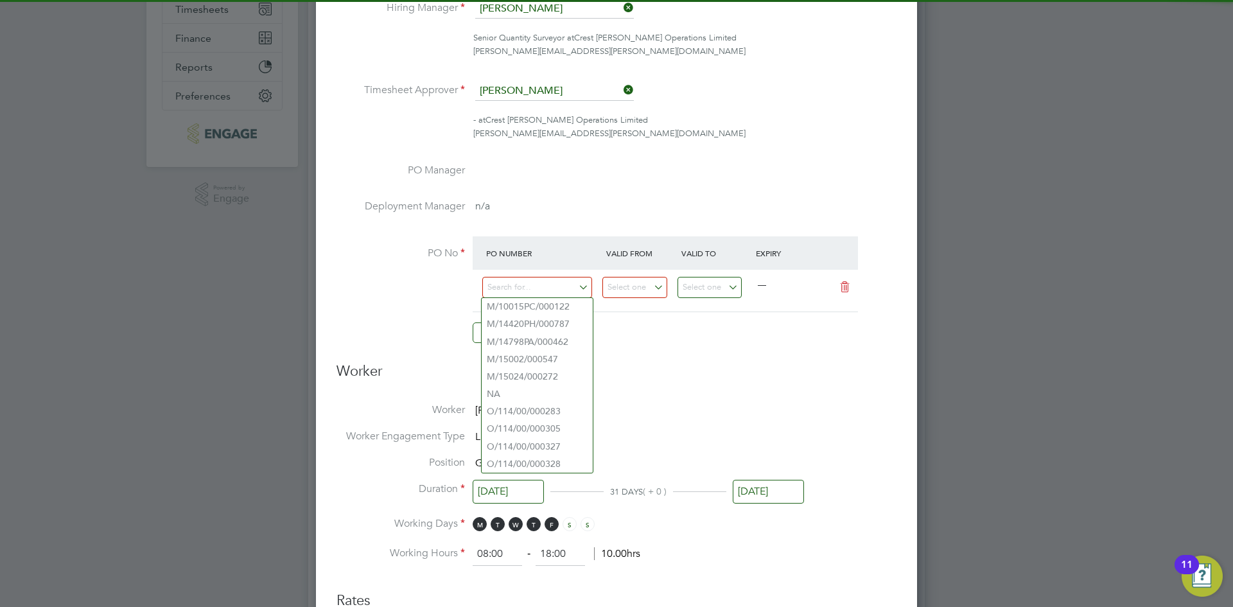
paste input "S/15024/0003"
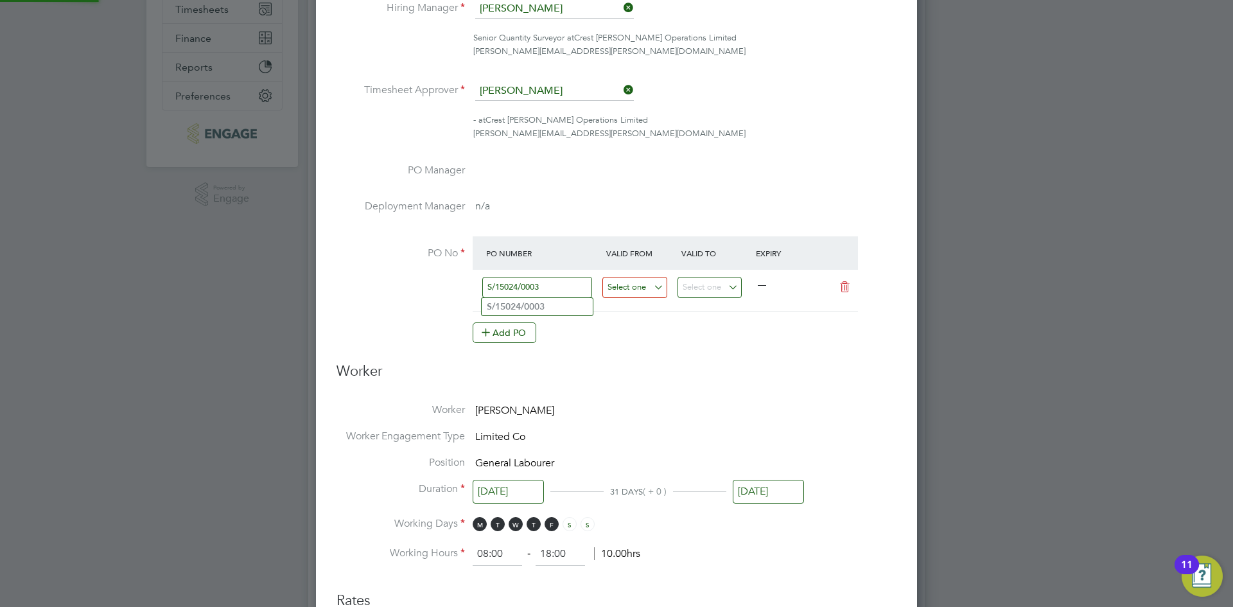
type input "S/15024/0003"
click at [656, 295] on input at bounding box center [634, 287] width 65 height 21
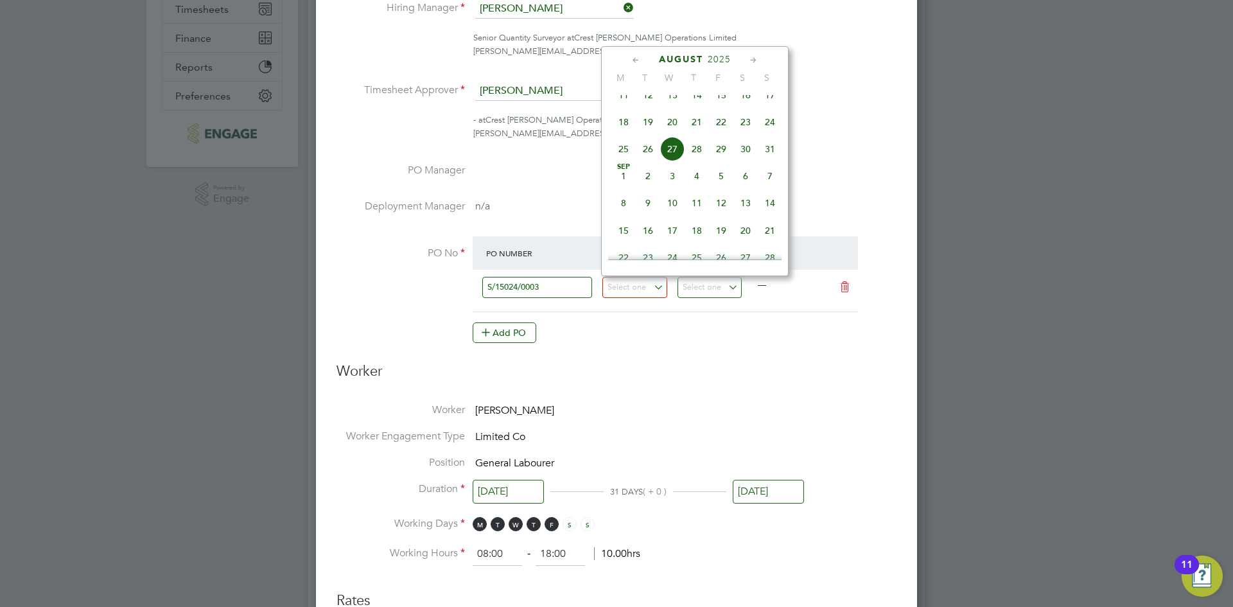
click at [632, 60] on icon at bounding box center [636, 60] width 12 height 14
click at [634, 60] on icon at bounding box center [636, 60] width 12 height 14
click at [674, 217] on span "30" at bounding box center [672, 216] width 24 height 24
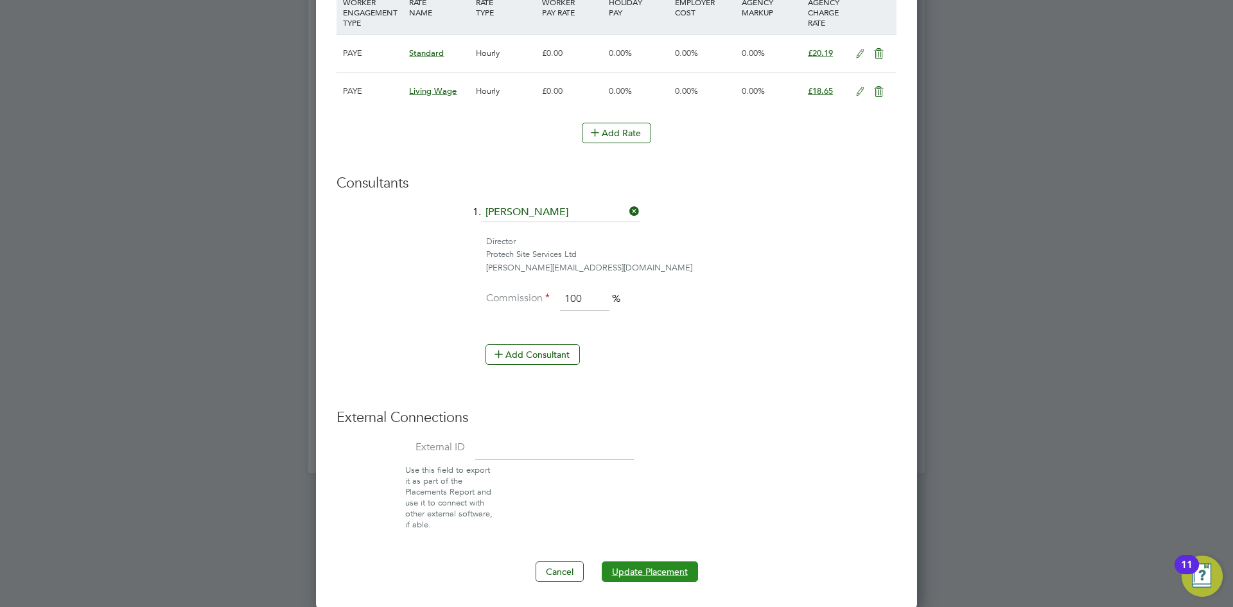
click at [642, 579] on button "Update Placement" at bounding box center [650, 571] width 96 height 21
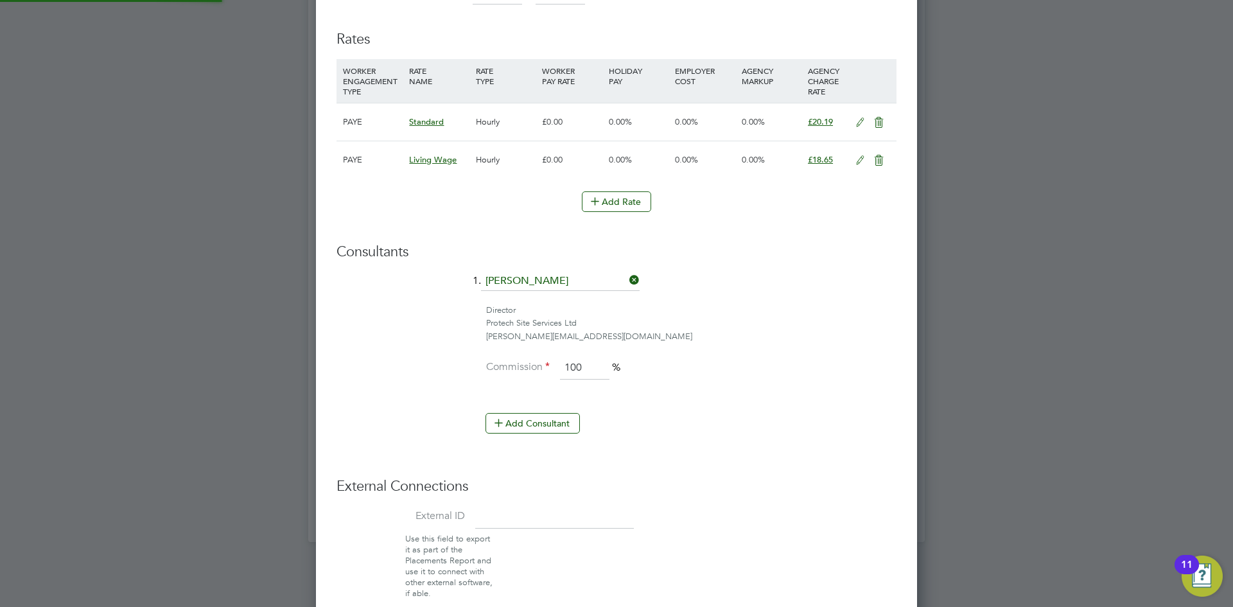
type input "[DATE]"
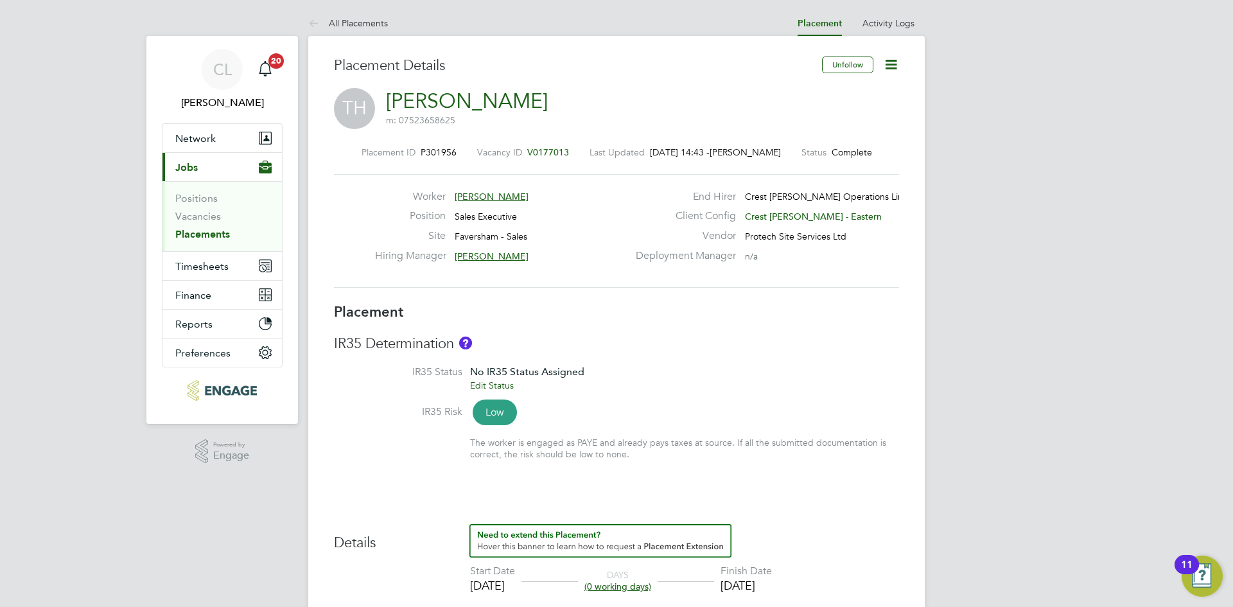
scroll to position [38, 90]
click at [898, 59] on icon at bounding box center [891, 65] width 16 height 16
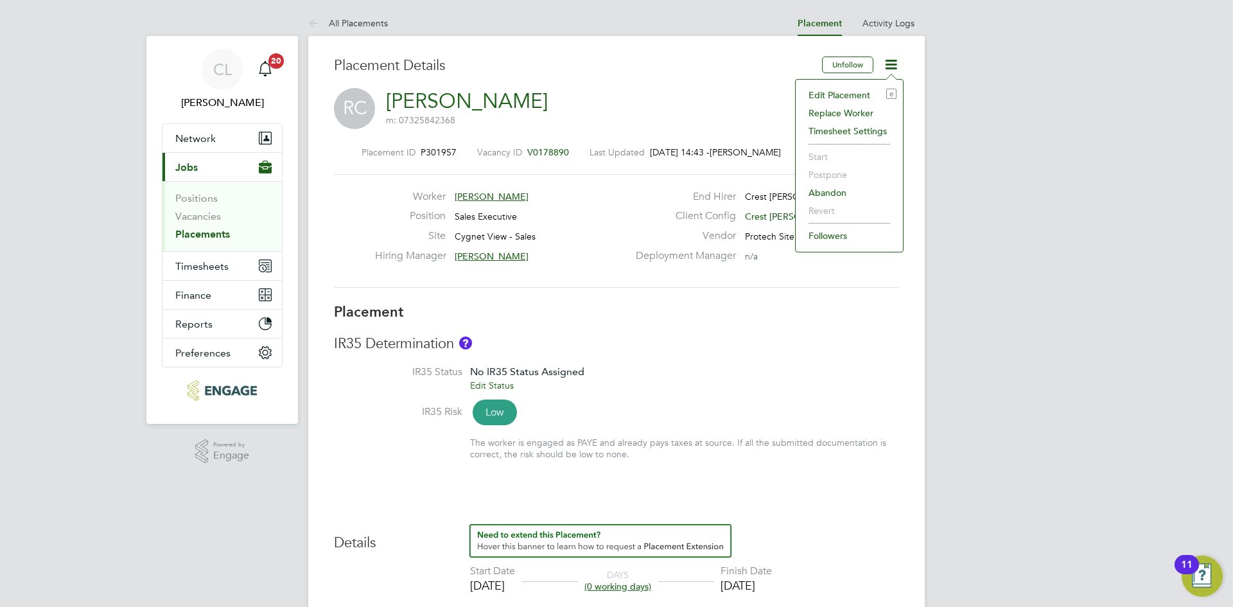
click at [828, 91] on li "Edit Placement e" at bounding box center [849, 95] width 94 height 18
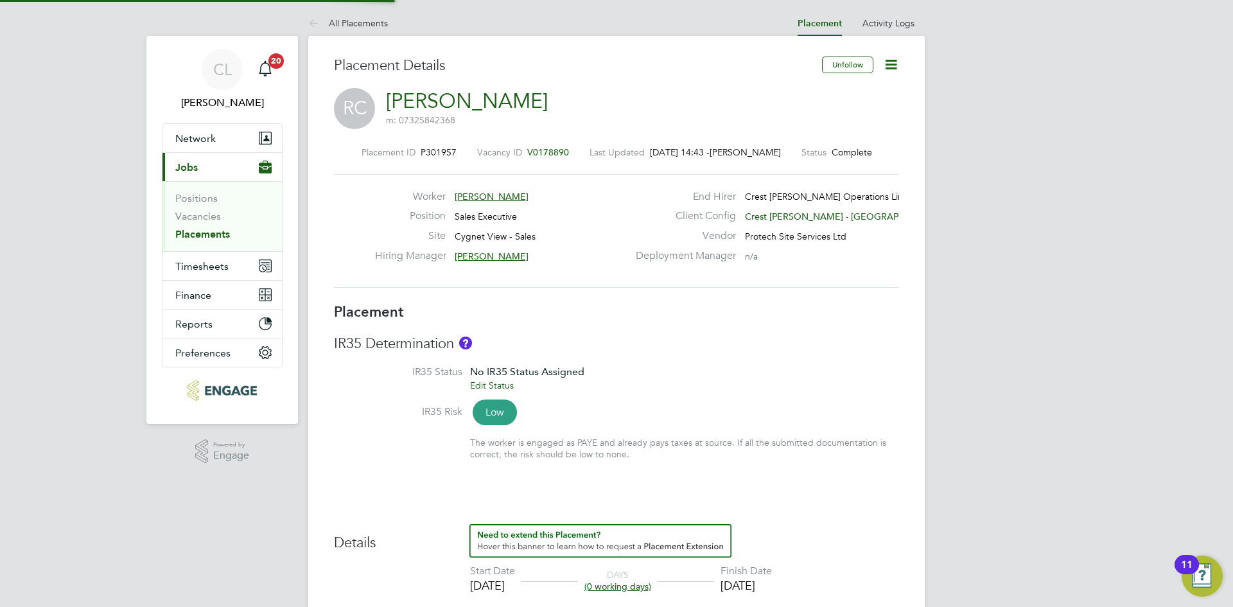
type input "[PERSON_NAME]"
type input "[DATE]"
type input "08:00"
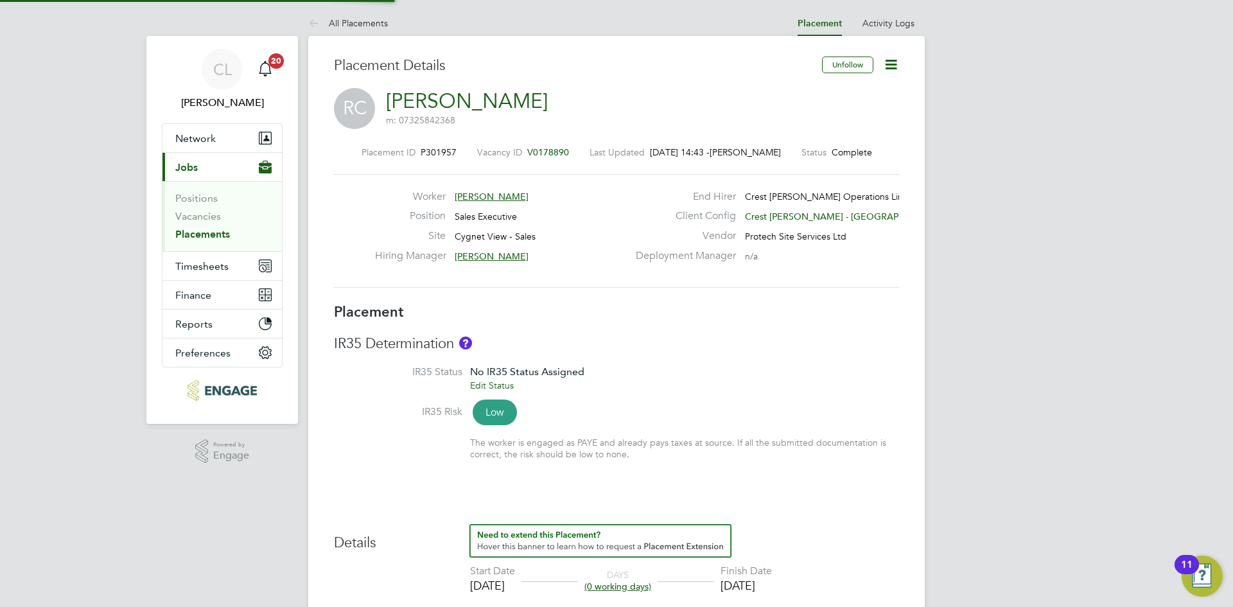
type input "18:00"
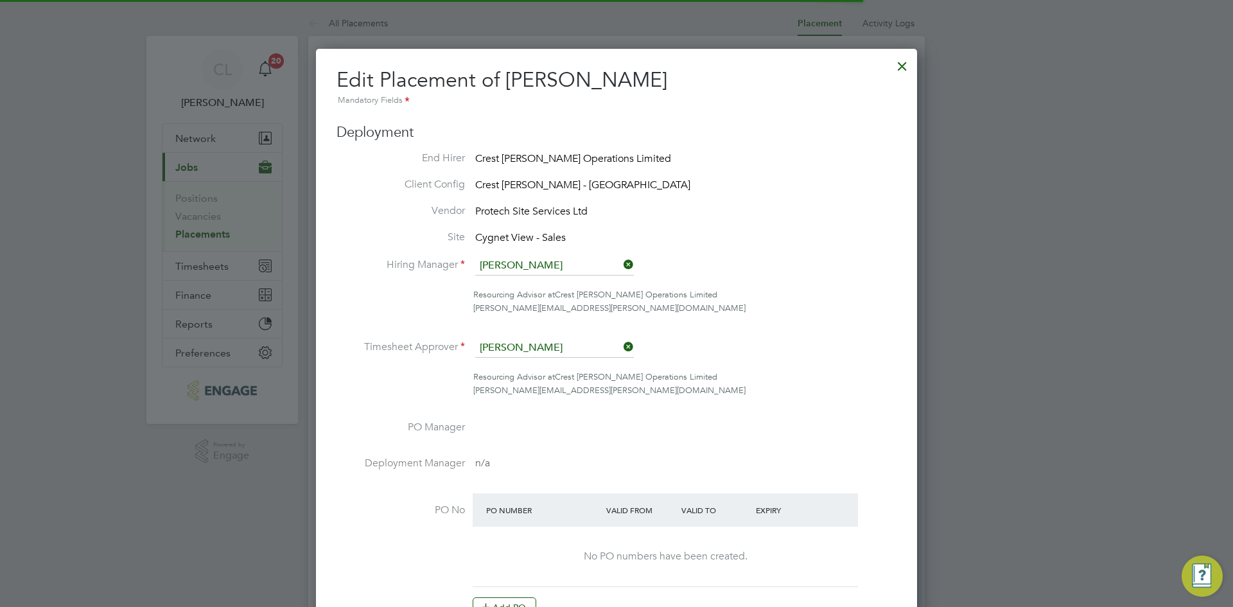
scroll to position [17, 561]
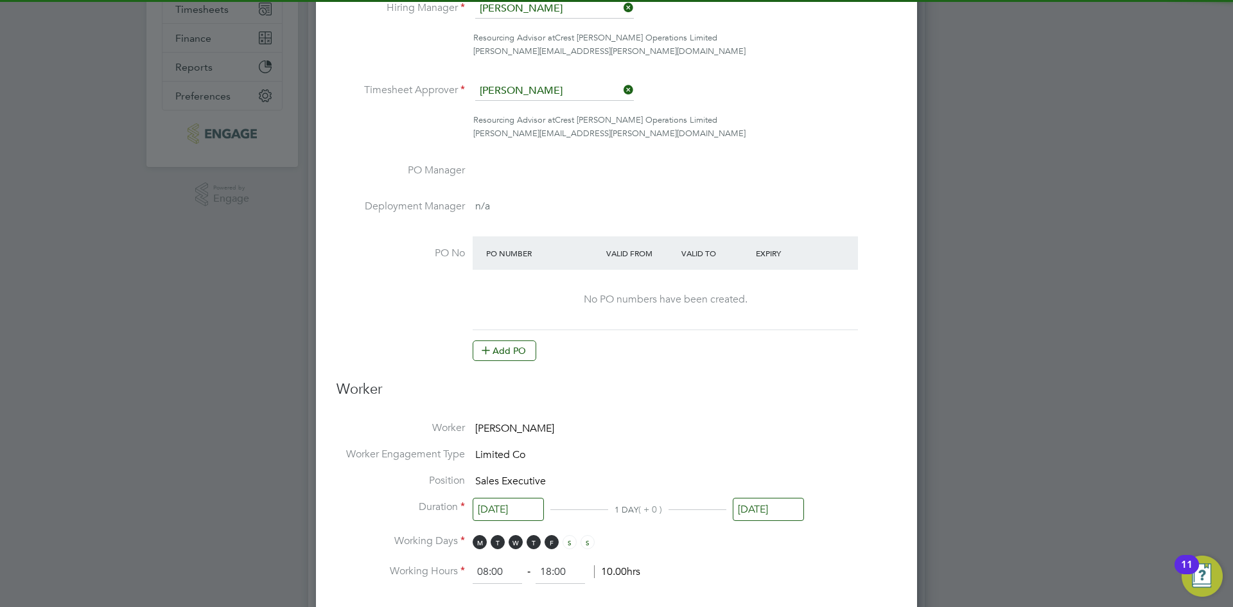
click at [515, 362] on li "PO No PO Number Valid From Valid To Expiry No PO numbers have been created. Add…" at bounding box center [616, 305] width 560 height 138
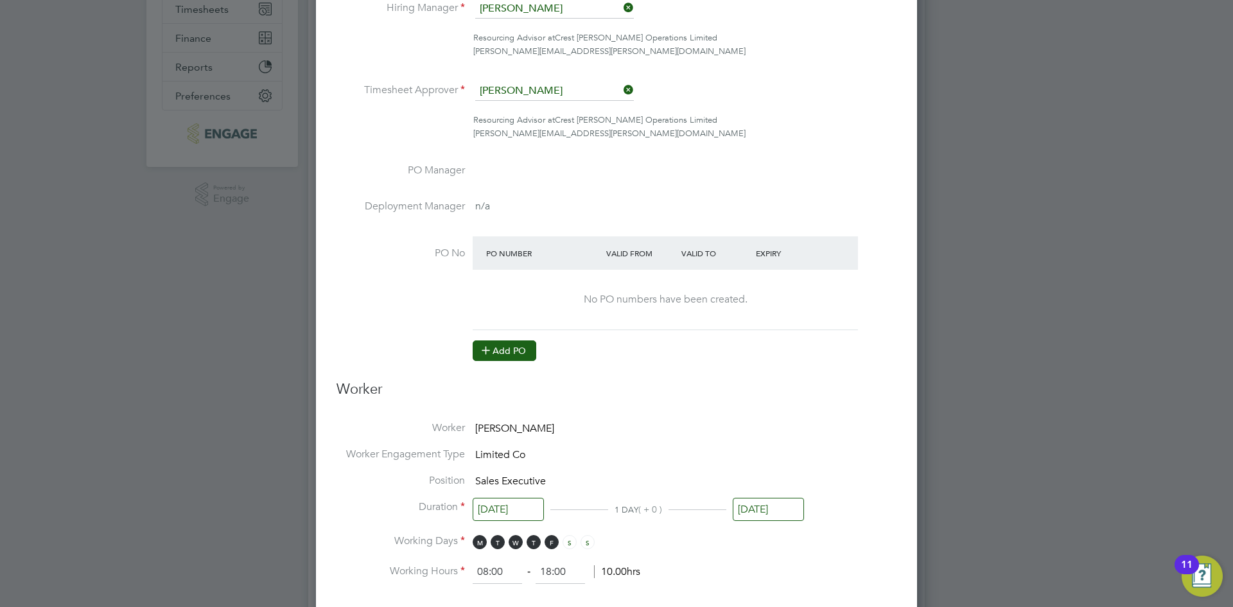
click at [511, 351] on button "Add PO" at bounding box center [505, 350] width 64 height 21
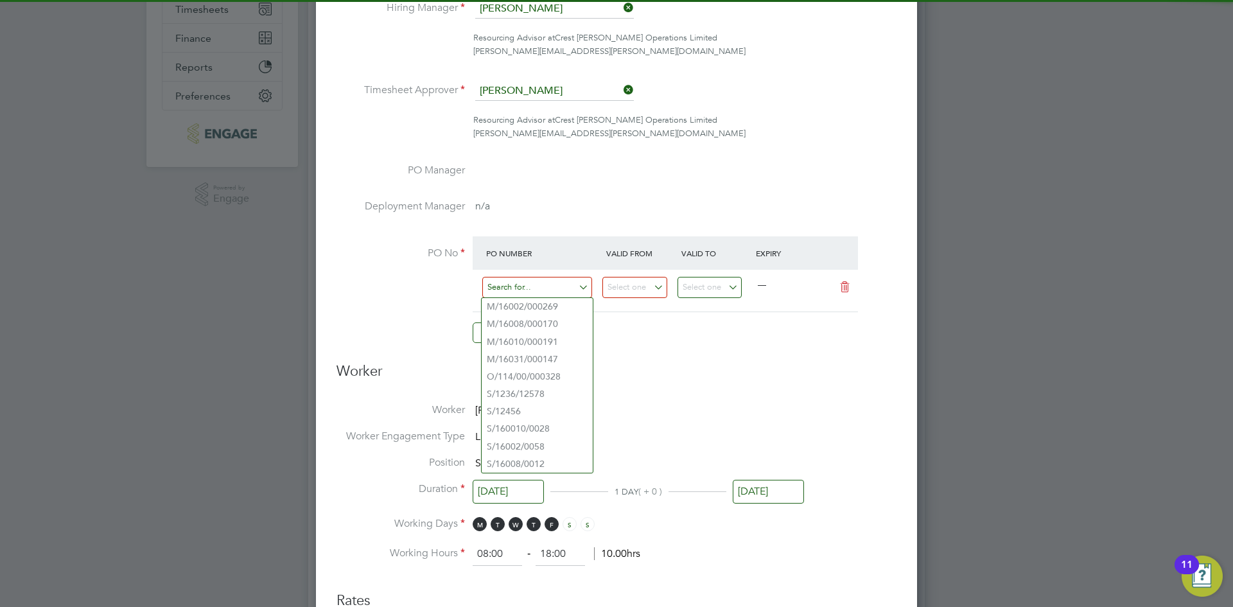
paste input "M/16008/000170"
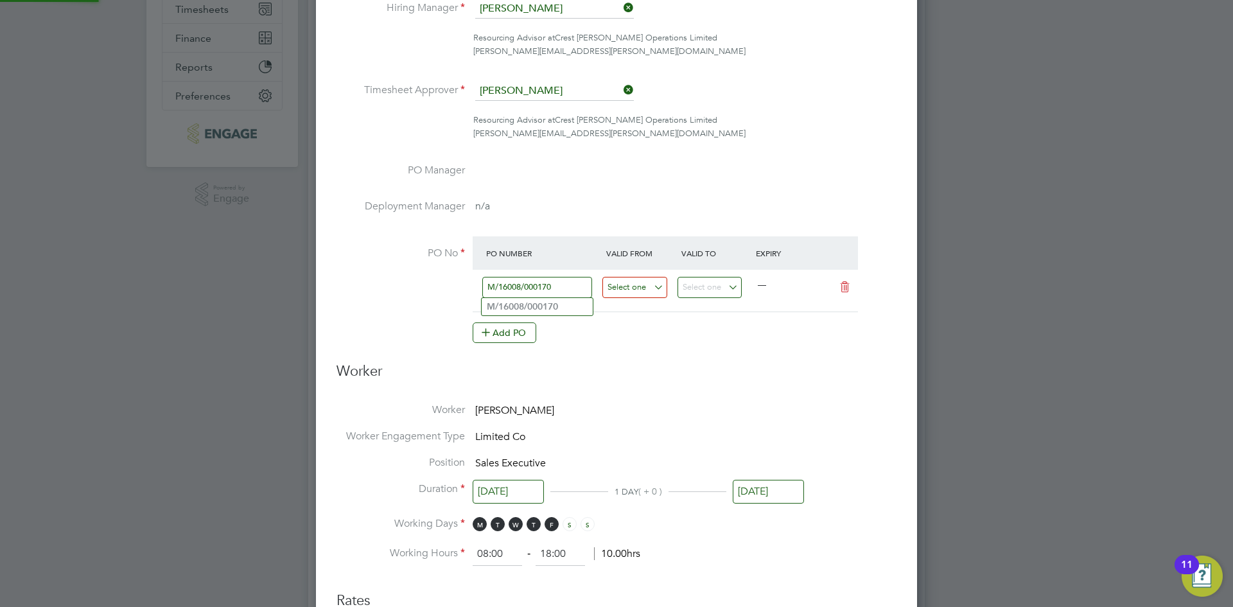
type input "M/16008/000170"
click at [622, 286] on input at bounding box center [634, 287] width 65 height 21
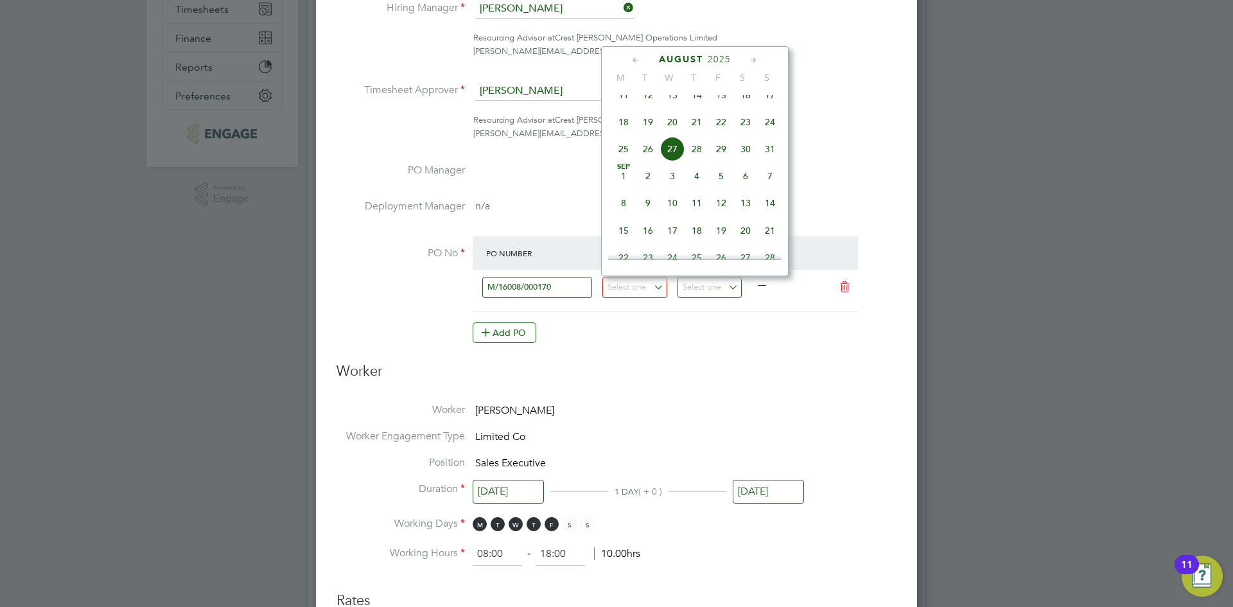
click at [630, 57] on icon at bounding box center [636, 60] width 12 height 14
click at [668, 217] on span "30" at bounding box center [672, 216] width 24 height 24
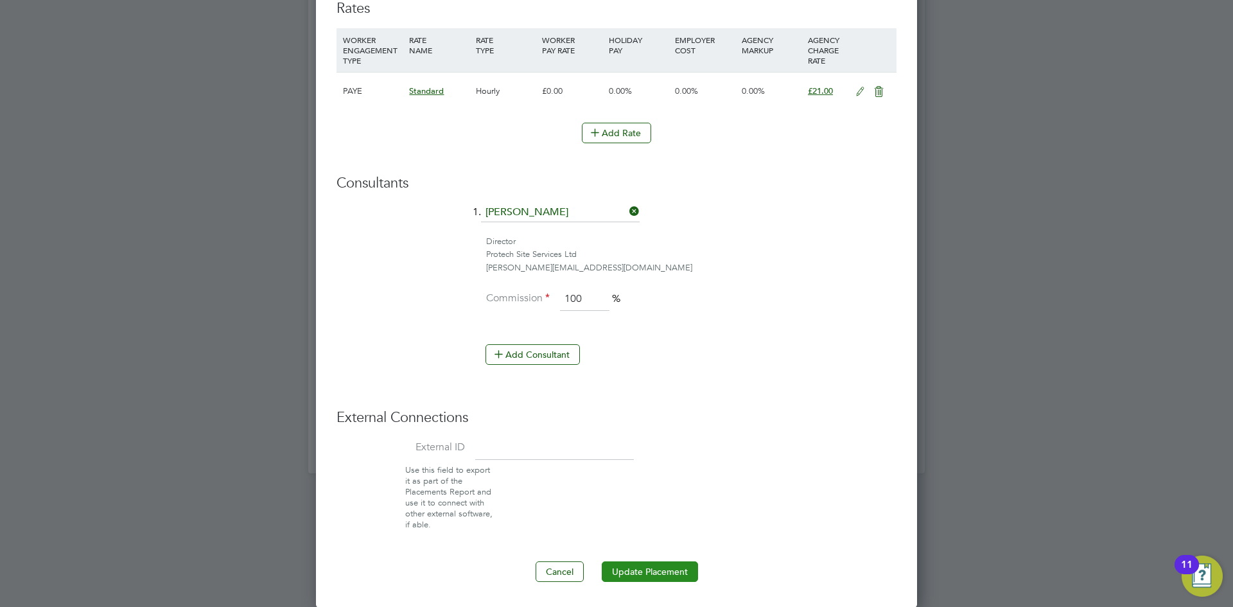
click at [652, 574] on button "Update Placement" at bounding box center [650, 571] width 96 height 21
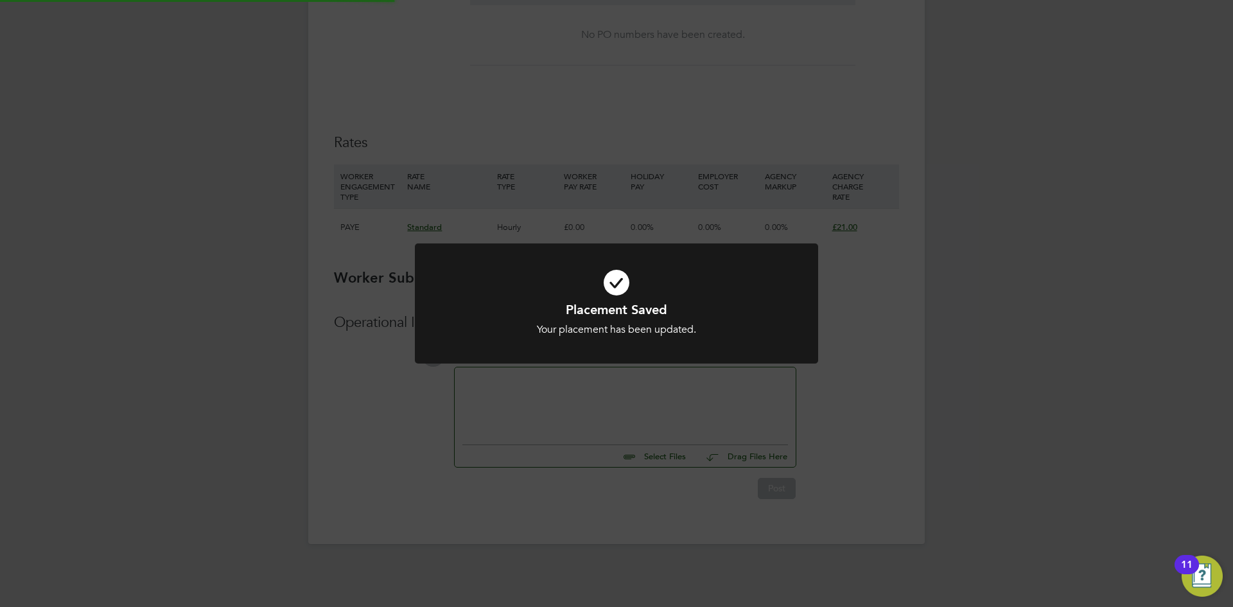
type input "[DATE]"
